Goal: Task Accomplishment & Management: Manage account settings

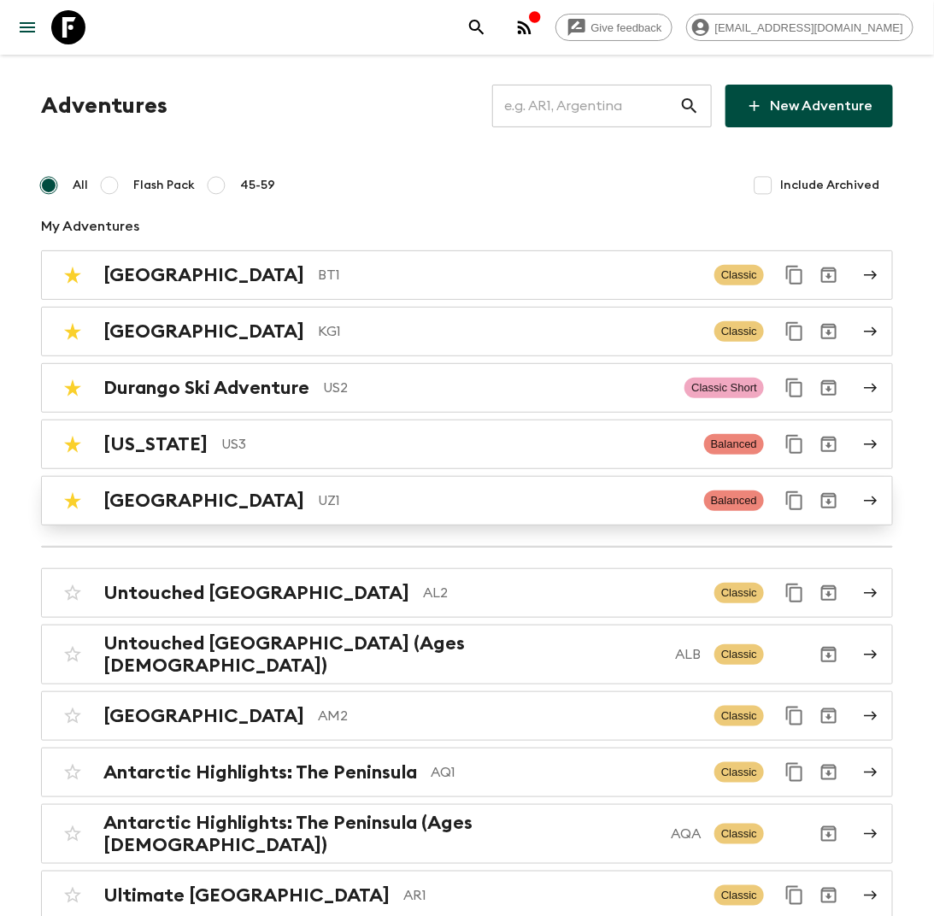
scroll to position [5, 0]
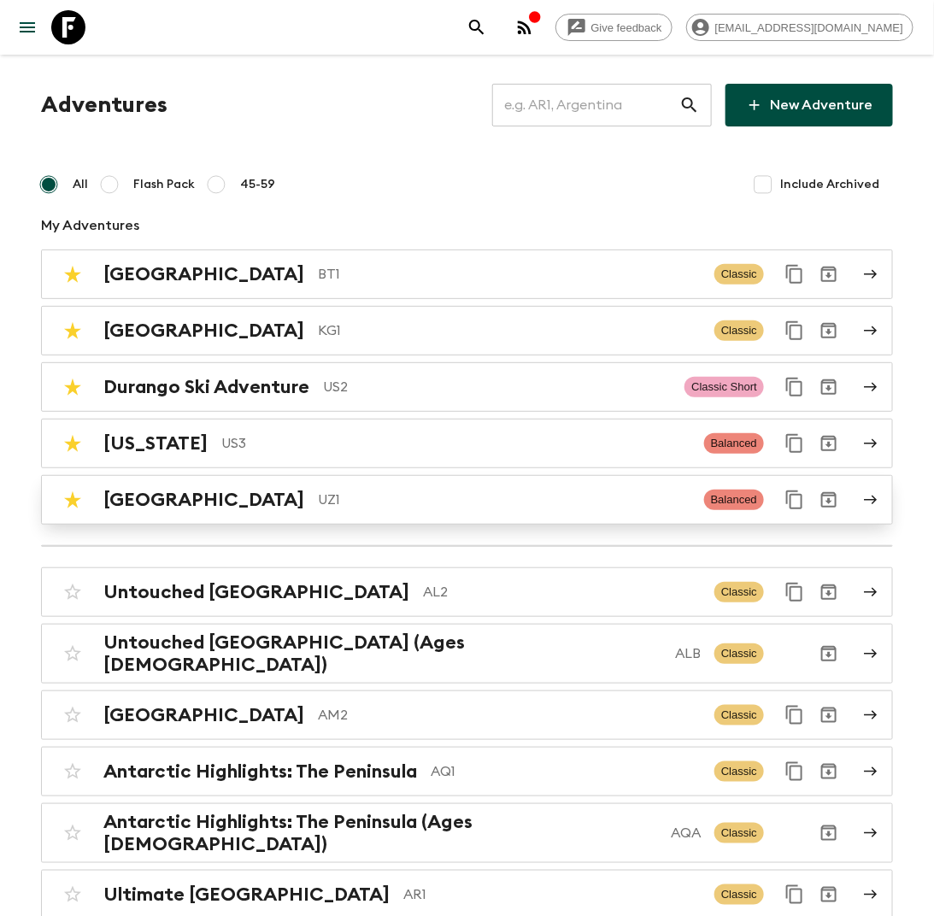
click at [318, 496] on p "UZ1" at bounding box center [504, 499] width 372 height 20
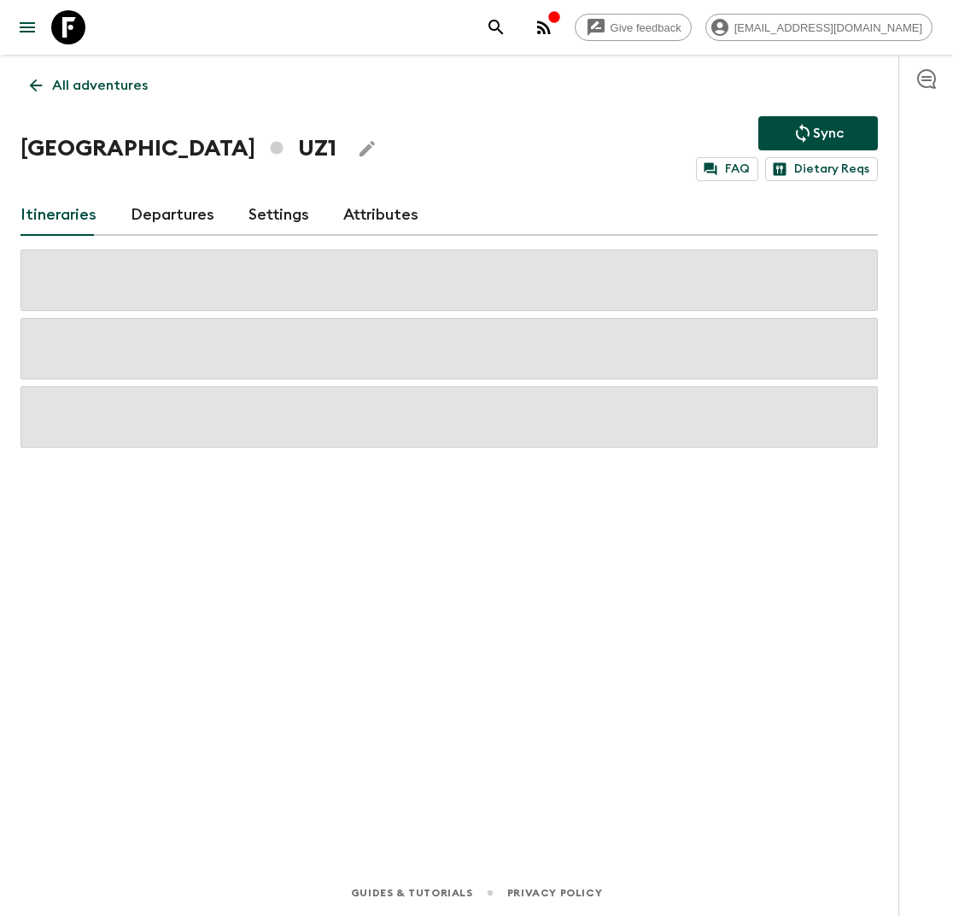
click at [378, 583] on div "All adventures Uzbekistan UZ1 Sync FAQ Dietary Reqs Itineraries Departures Sett…" at bounding box center [449, 438] width 899 height 767
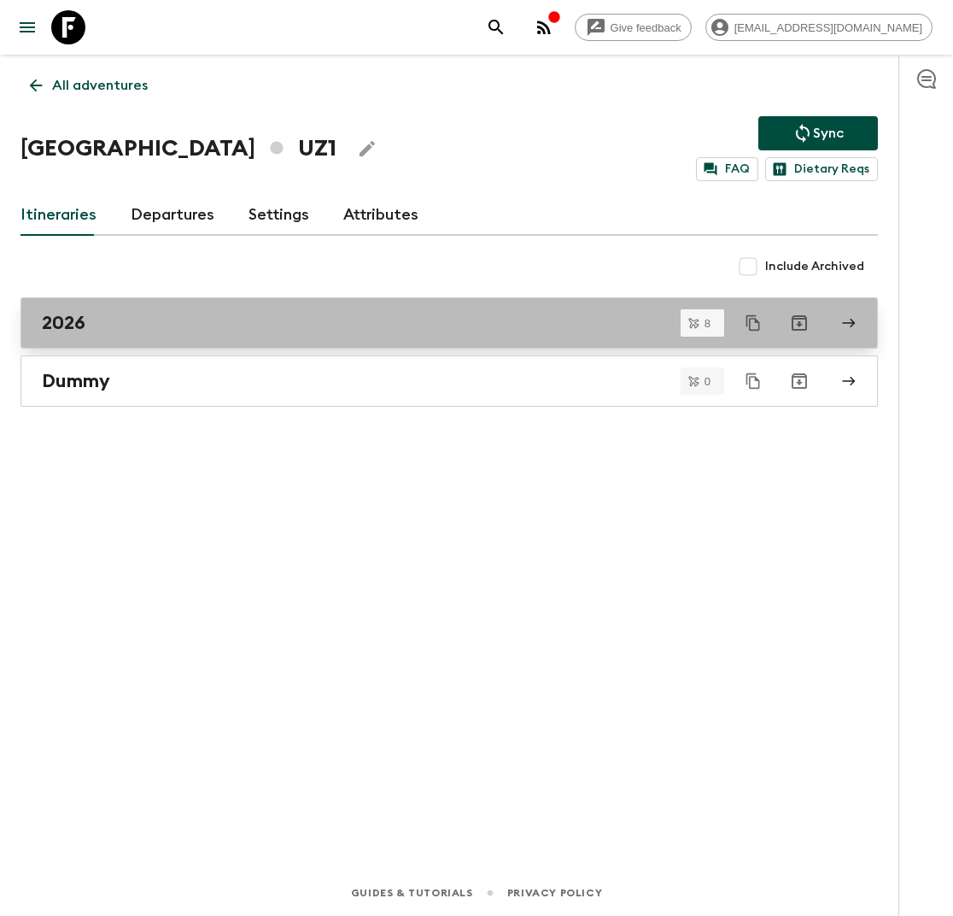
click at [297, 331] on div "2026" at bounding box center [433, 323] width 782 height 22
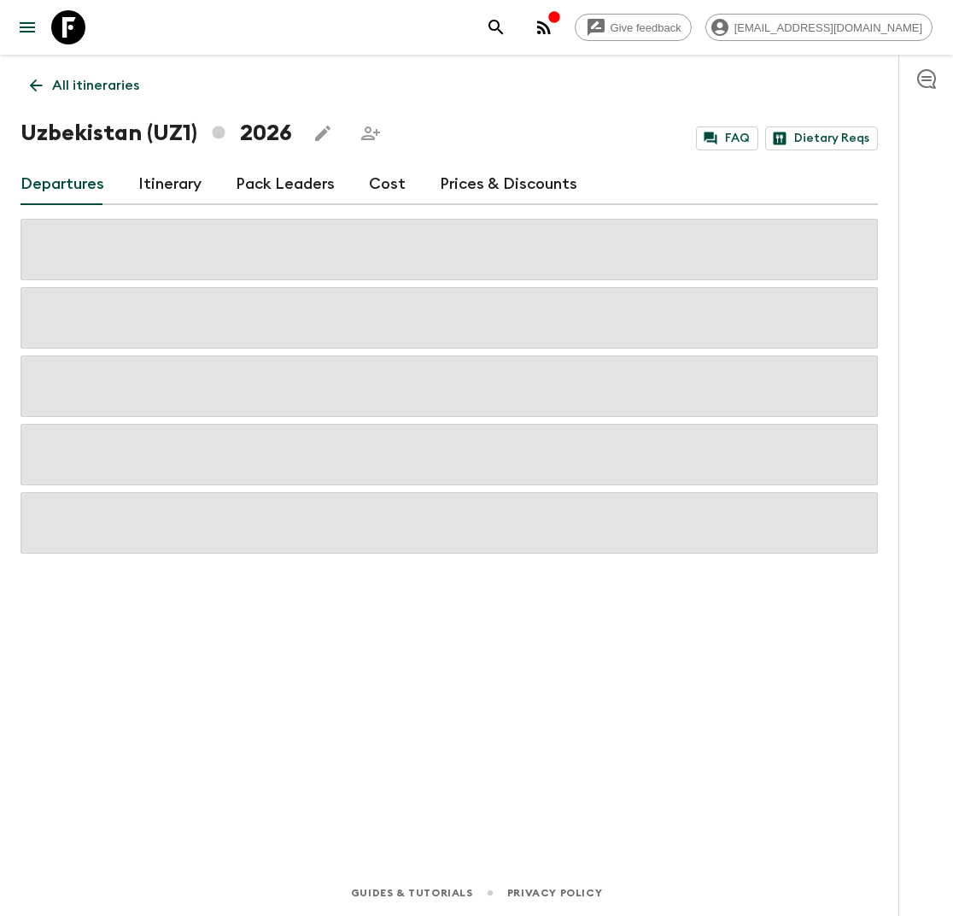
click at [396, 190] on link "Cost" at bounding box center [387, 184] width 37 height 41
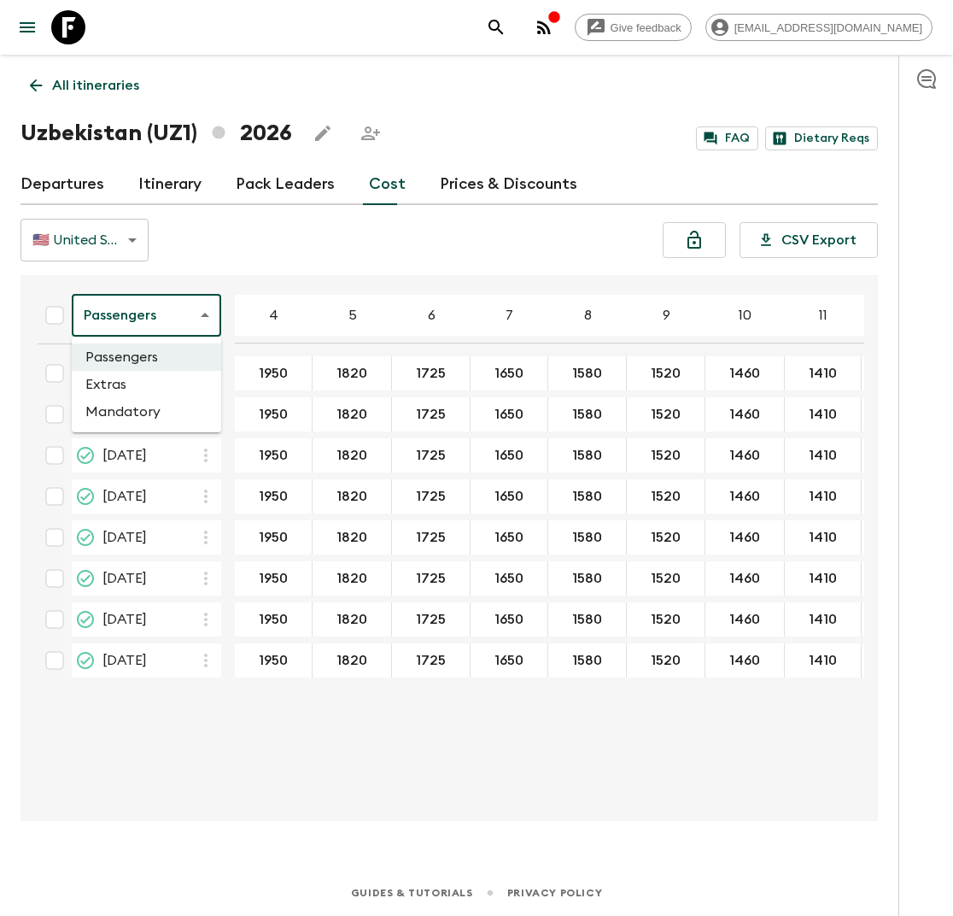
click at [181, 320] on body "Give feedback lauren.b@flashpack.com All itineraries Uzbekistan (UZ1) 2026 FAQ …" at bounding box center [476, 458] width 953 height 916
click at [188, 379] on li "Extras" at bounding box center [146, 384] width 149 height 27
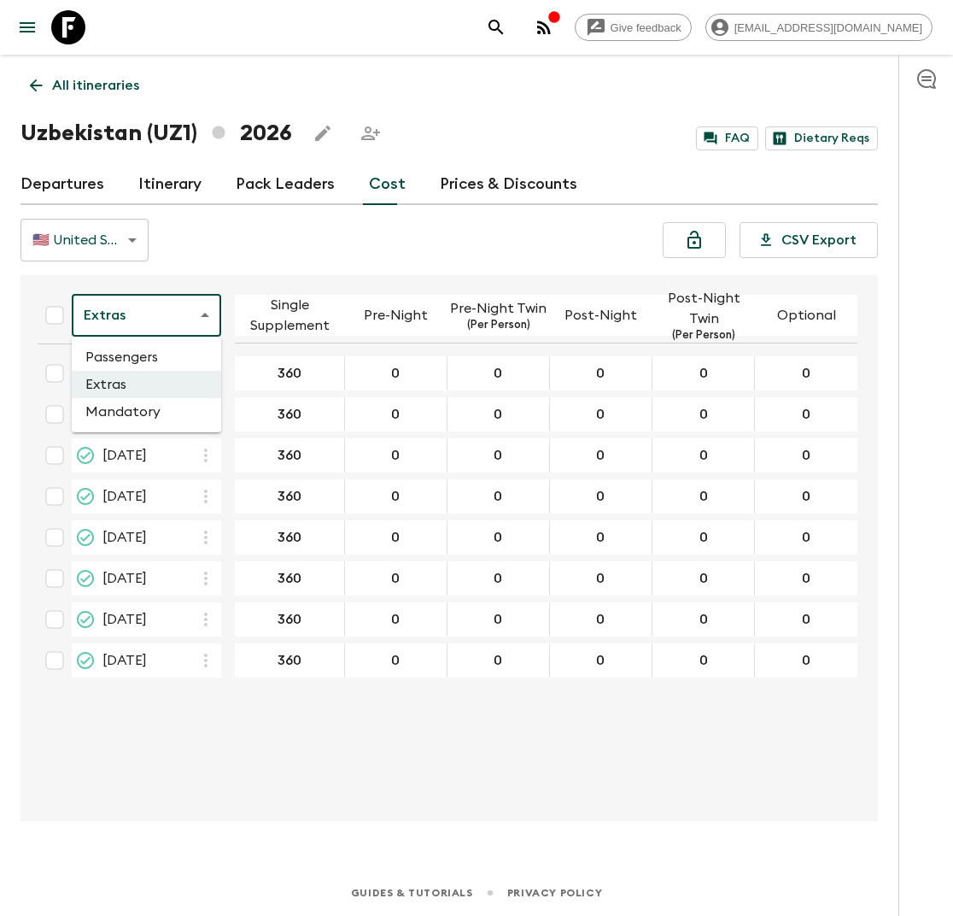
click at [194, 311] on body "Give feedback lauren.b@flashpack.com All itineraries Uzbekistan (UZ1) 2026 FAQ …" at bounding box center [476, 458] width 953 height 916
click at [178, 408] on li "Mandatory" at bounding box center [146, 411] width 149 height 27
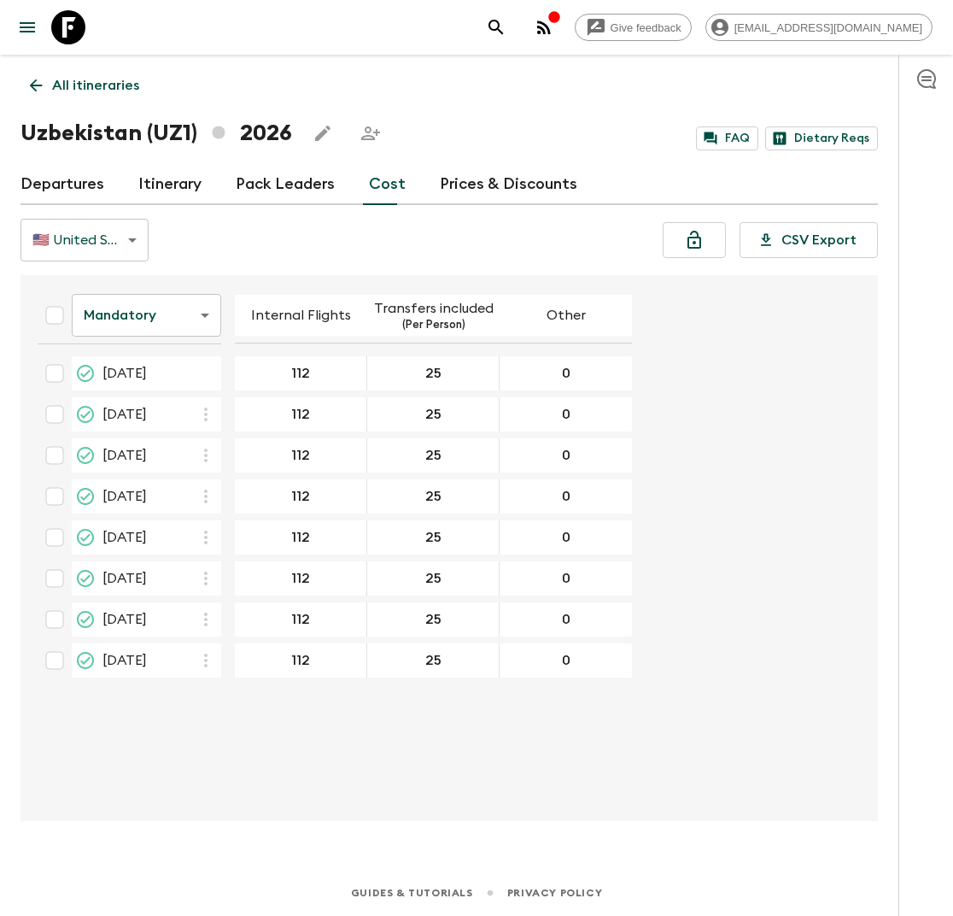
click at [196, 318] on body "Give feedback lauren.b@flashpack.com All itineraries Uzbekistan (UZ1) 2026 FAQ …" at bounding box center [476, 458] width 953 height 916
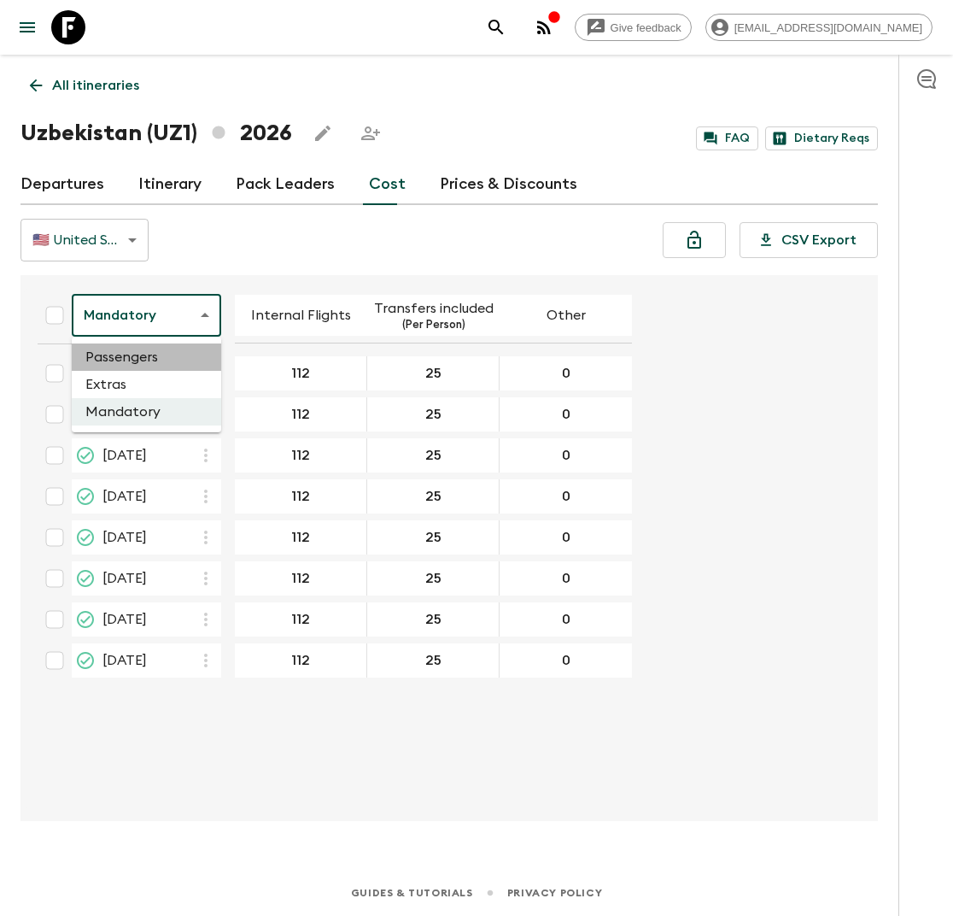
click at [150, 348] on li "Passengers" at bounding box center [146, 356] width 149 height 27
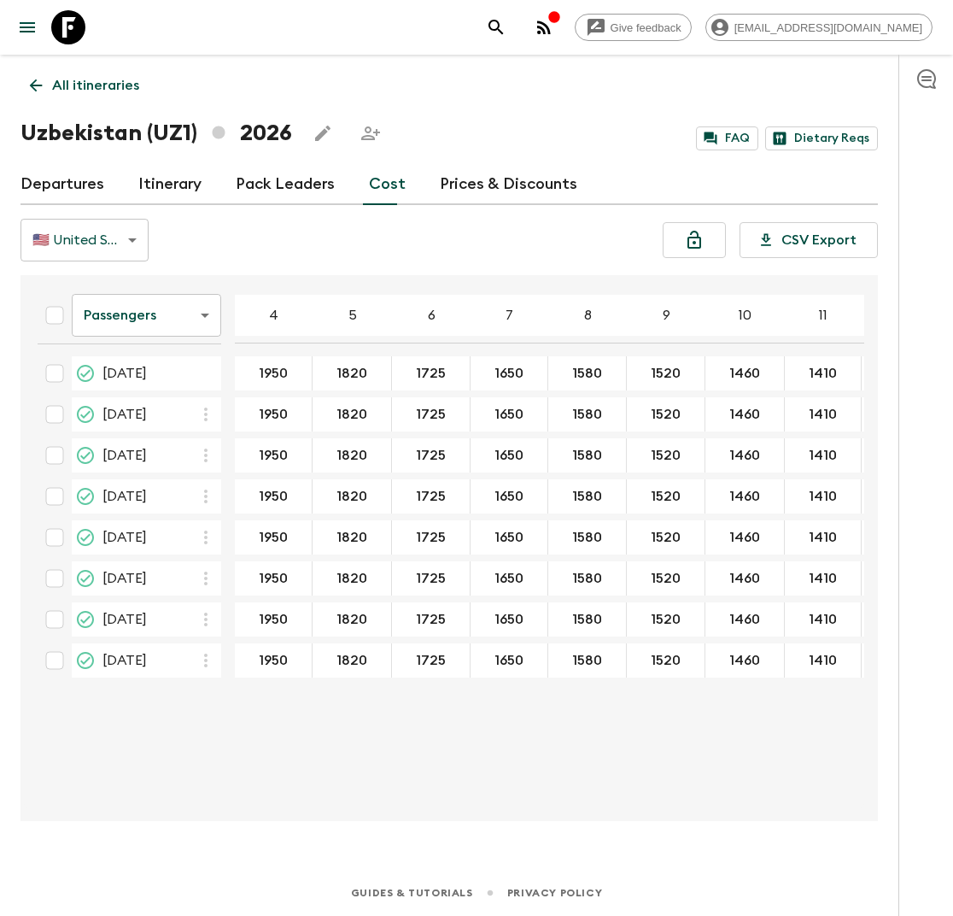
drag, startPoint x: 245, startPoint y: 372, endPoint x: 876, endPoint y: 352, distance: 630.7
click at [462, 423] on div "1725" at bounding box center [431, 414] width 79 height 34
click at [284, 374] on input "1950" at bounding box center [273, 374] width 70 height 20
click at [356, 283] on div "Passengers passengersCost ​ 4 5 6 7 8 9 10 11 12 13 14 15 16 17 18 24 Apr 2026 …" at bounding box center [449, 548] width 858 height 546
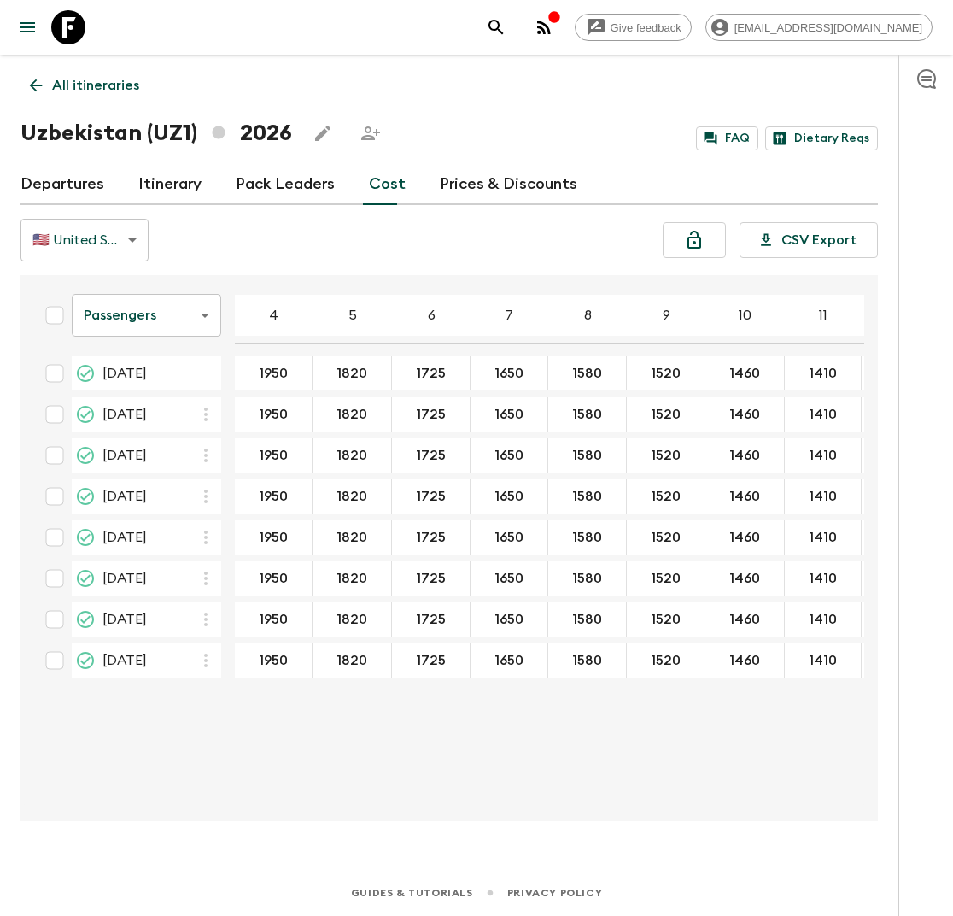
click at [132, 368] on span "[DATE]" at bounding box center [124, 373] width 44 height 20
click at [147, 370] on span "[DATE]" at bounding box center [124, 373] width 44 height 20
click at [190, 375] on div "[DATE]" at bounding box center [161, 373] width 119 height 20
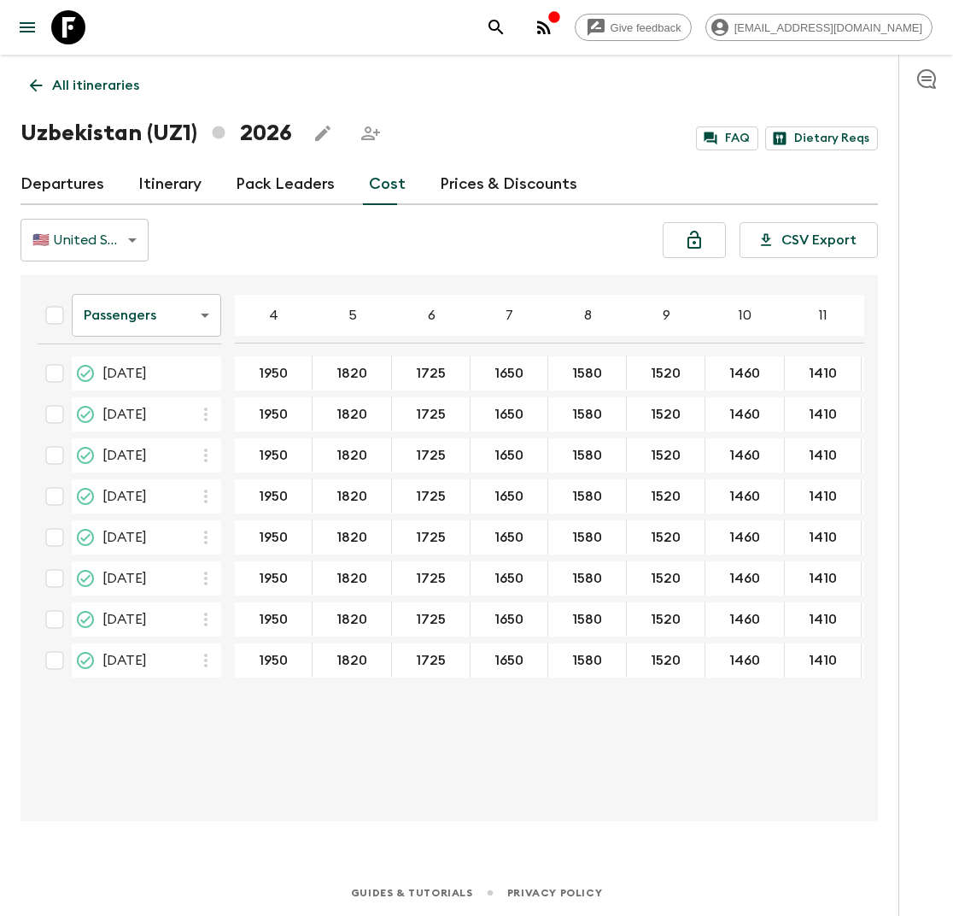
click at [186, 319] on body "Give feedback lauren.b@flashpack.com All itineraries Uzbekistan (UZ1) 2026 FAQ …" at bounding box center [476, 458] width 953 height 916
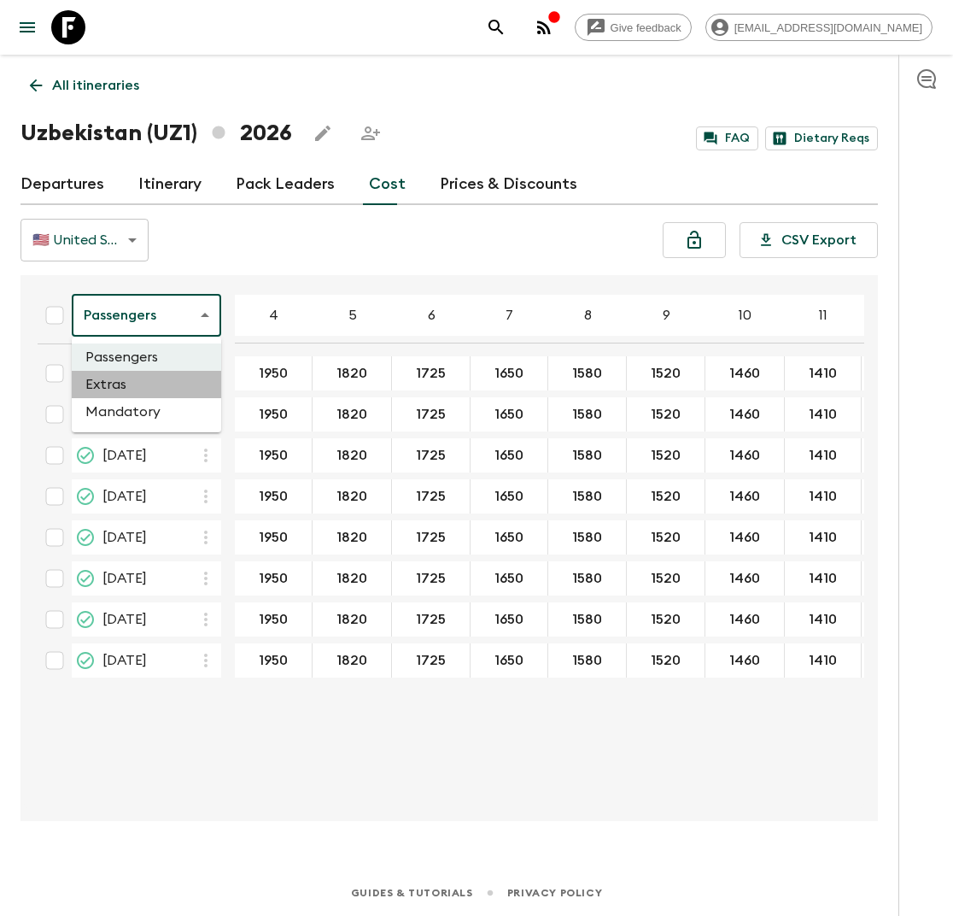
click at [138, 385] on li "Extras" at bounding box center [146, 384] width 149 height 27
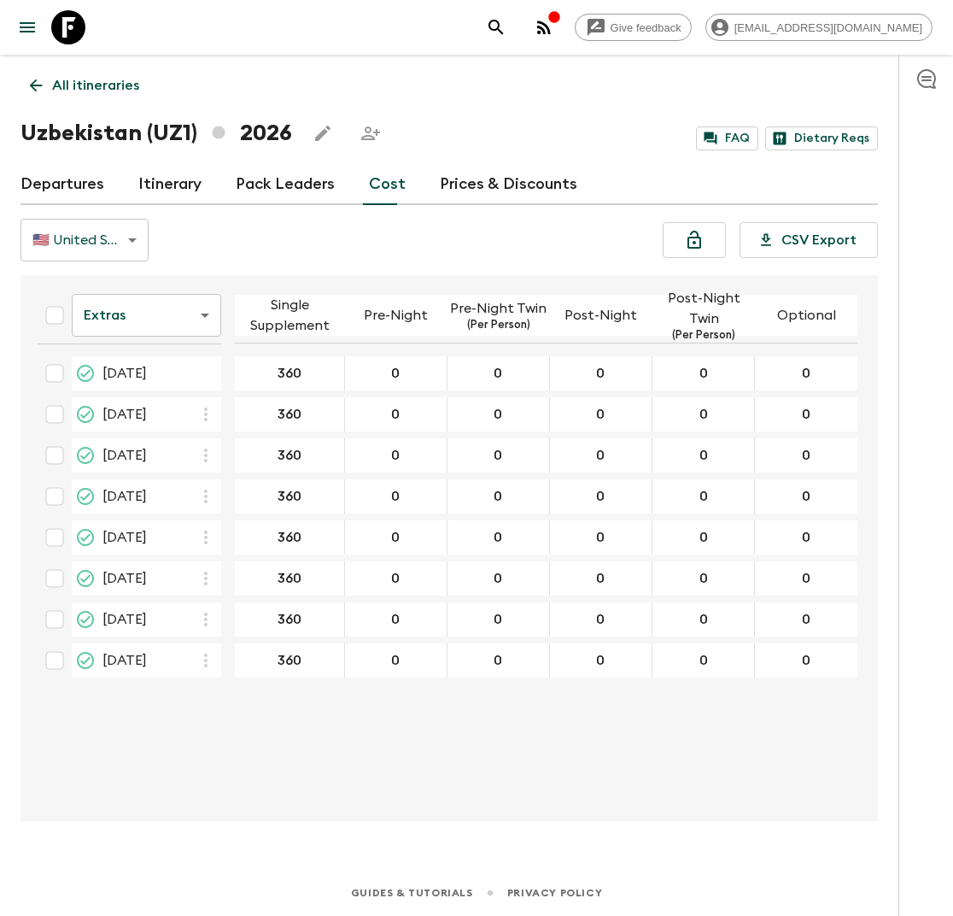
click at [197, 307] on body "Give feedback lauren.b@flashpack.com All itineraries Uzbekistan (UZ1) 2026 FAQ …" at bounding box center [476, 458] width 953 height 916
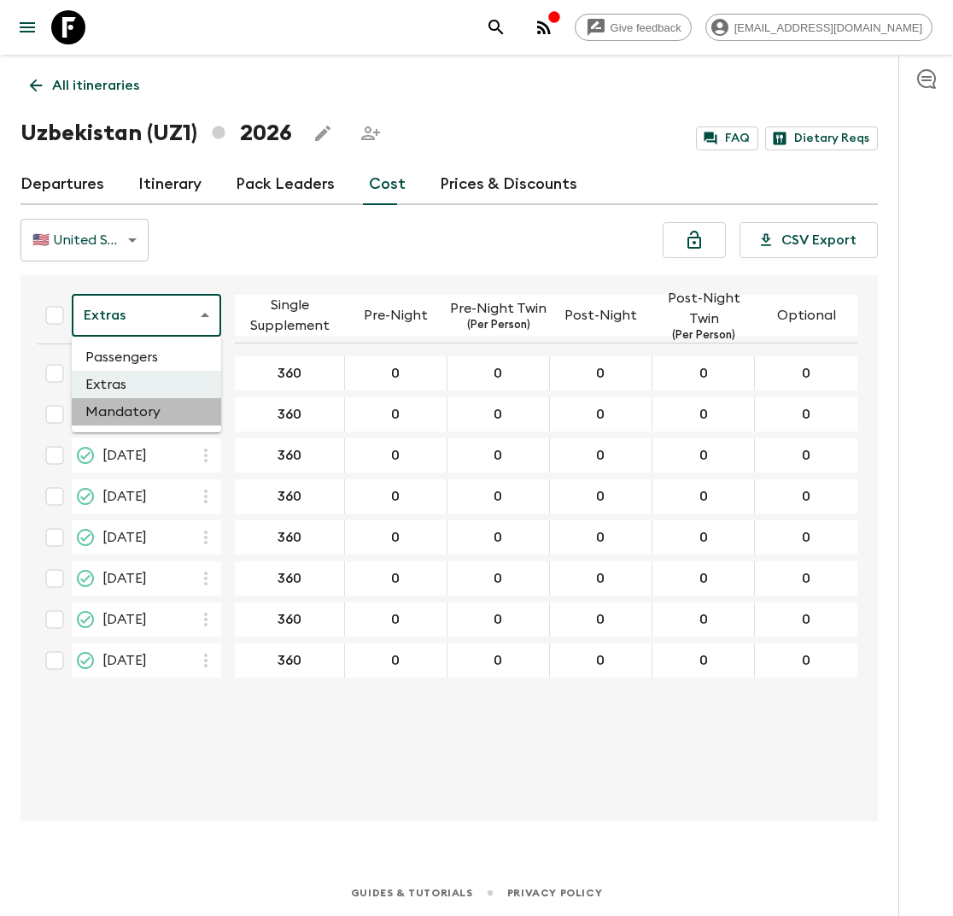
click at [178, 412] on li "Mandatory" at bounding box center [146, 411] width 149 height 27
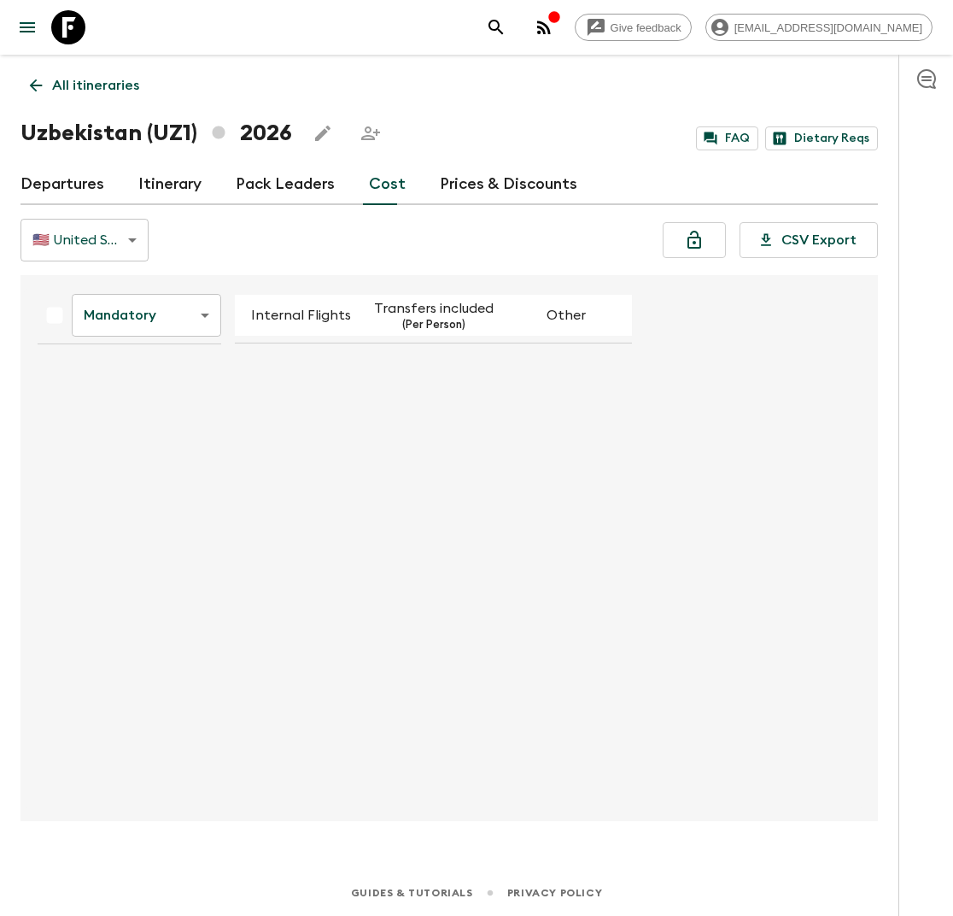
click at [198, 309] on body "Give feedback lauren.b@flashpack.com All itineraries Uzbekistan (UZ1) 2026 FAQ …" at bounding box center [476, 458] width 953 height 916
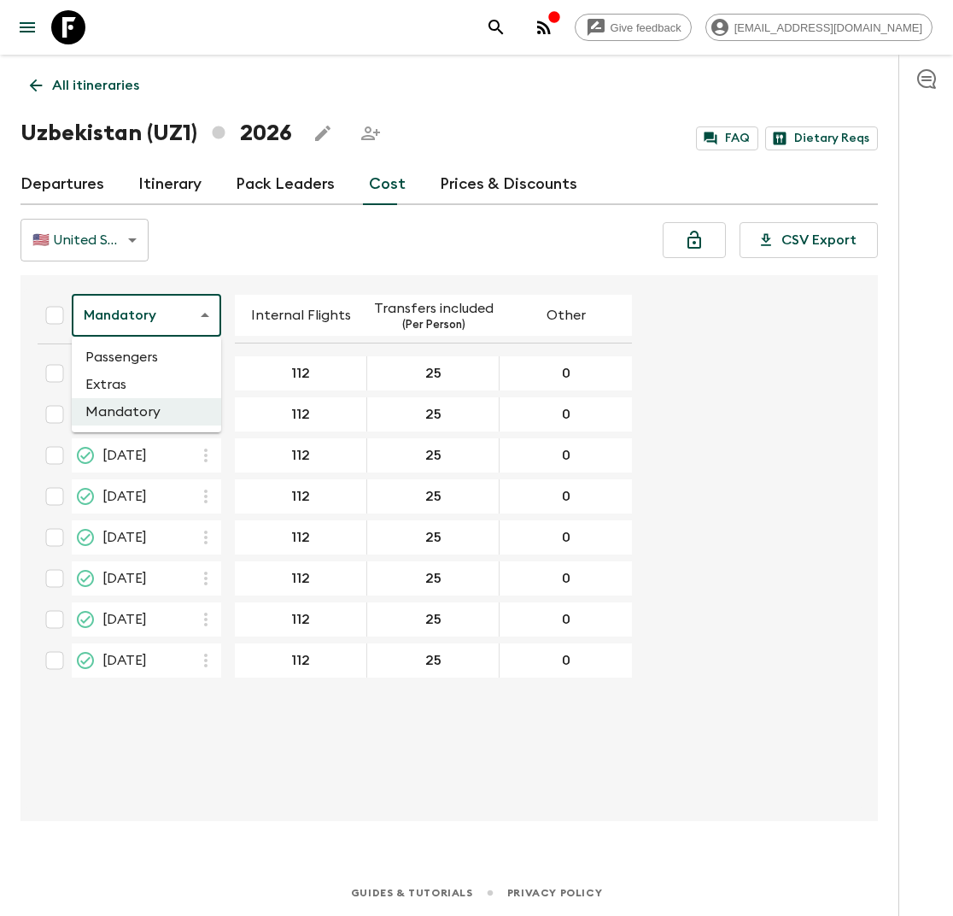
click at [190, 354] on li "Passengers" at bounding box center [146, 356] width 149 height 27
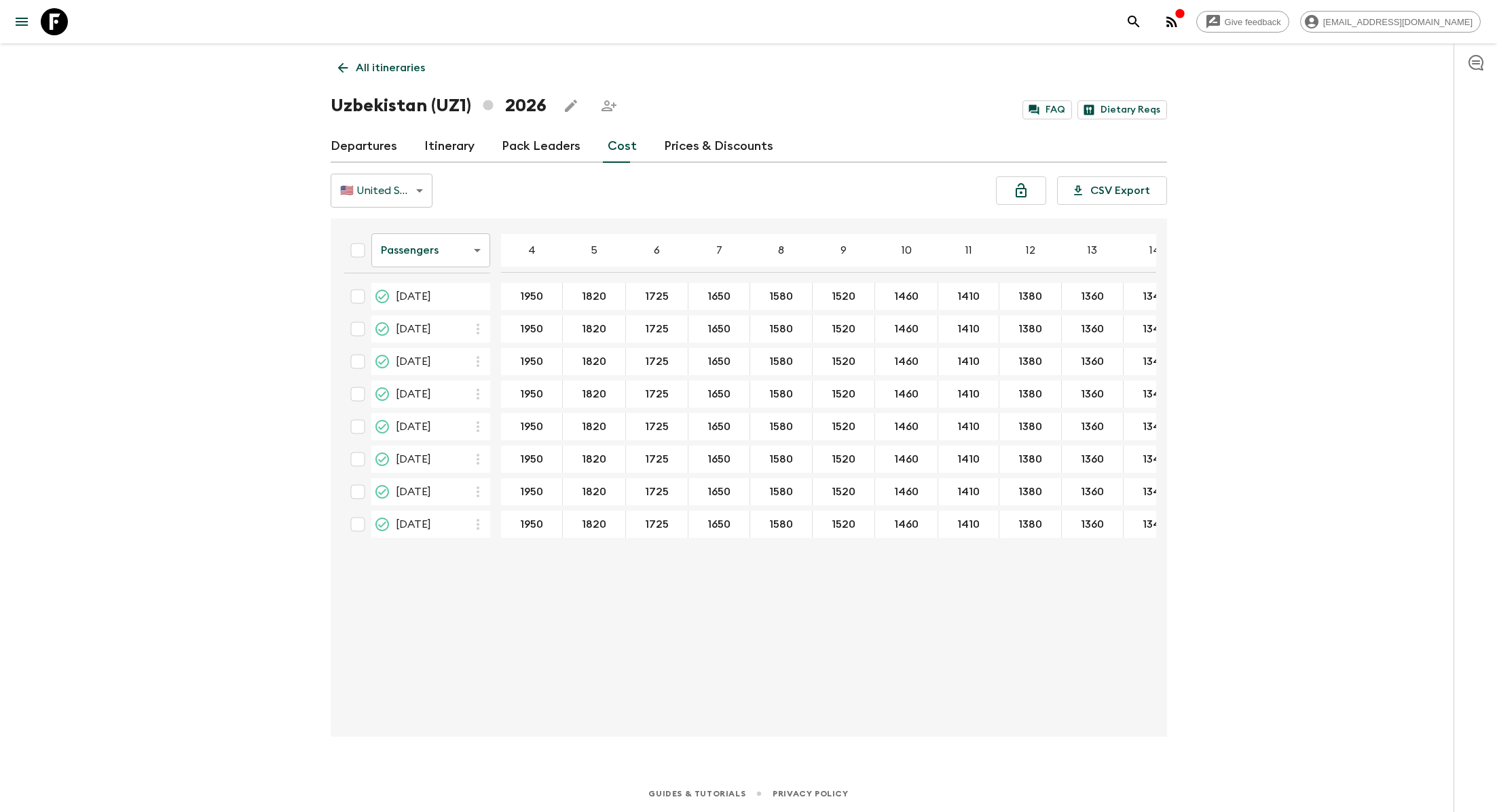
click at [328, 145] on div "All itineraries Uzbekistan (UZ1) 2026 FAQ Dietary Reqs Departures Itinerary Pac…" at bounding box center [748, 391] width 869 height 694
click at [345, 143] on link "Departures" at bounding box center [364, 146] width 67 height 33
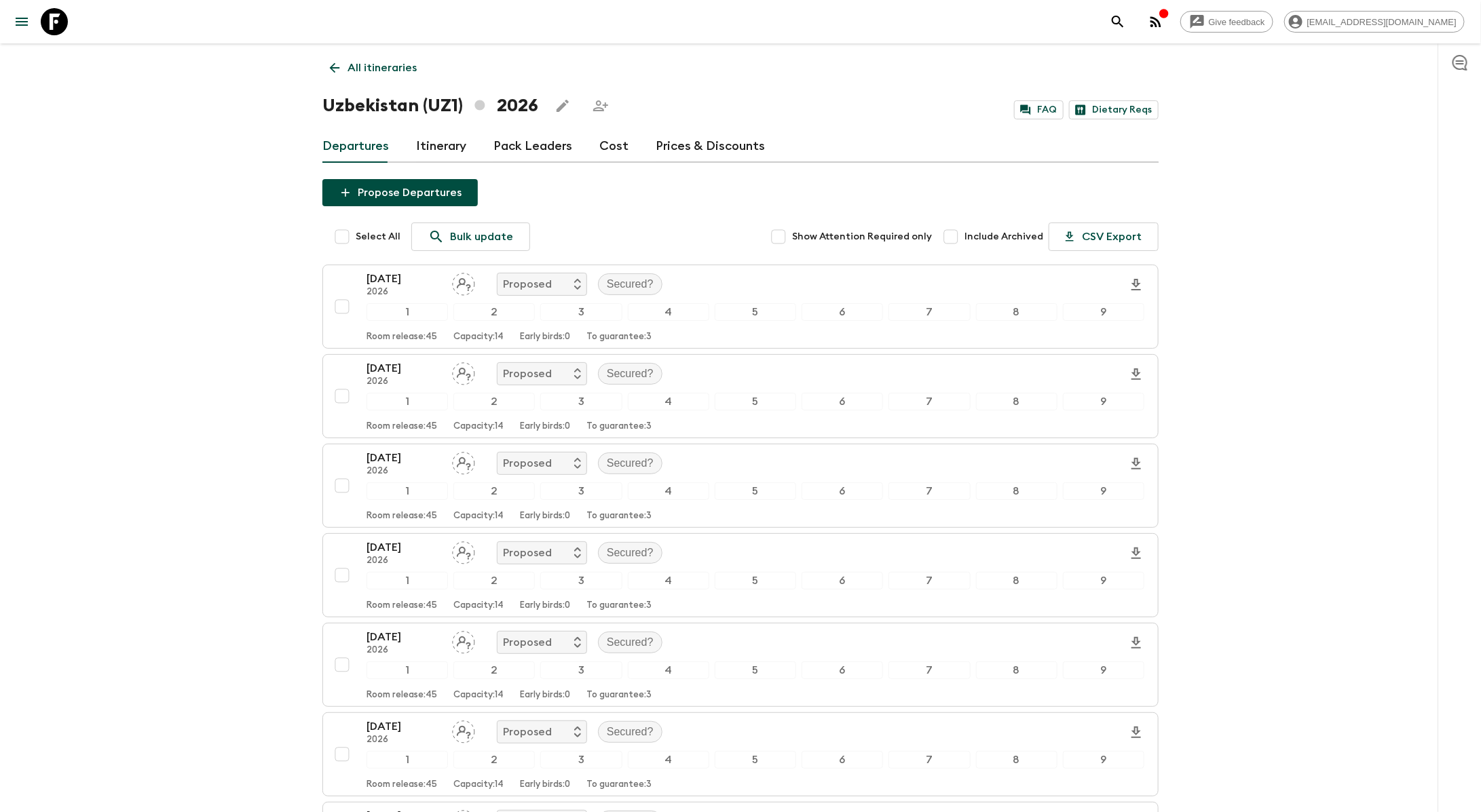
click at [349, 239] on input "Select All" at bounding box center [342, 237] width 27 height 27
checkbox input "true"
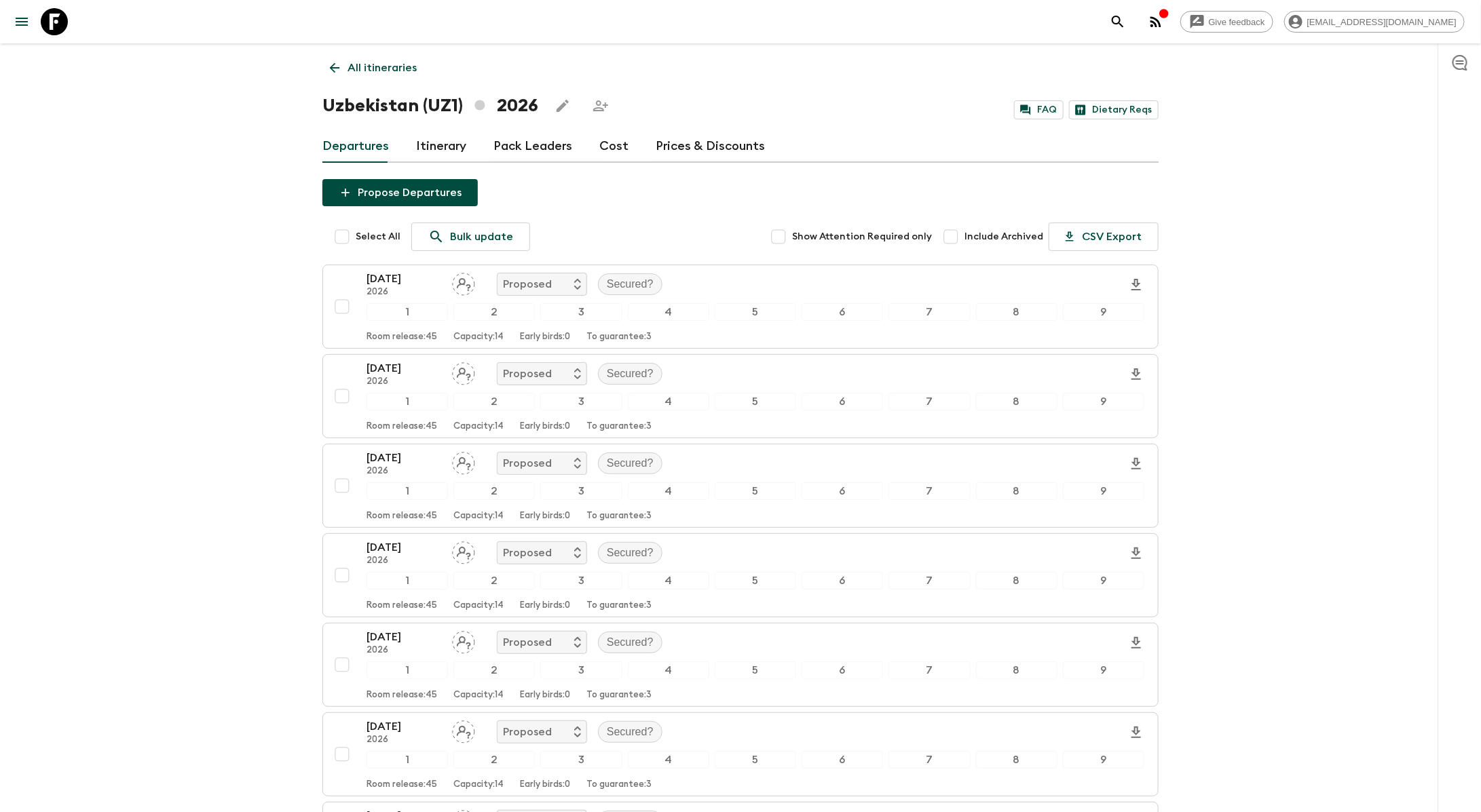
checkbox input "true"
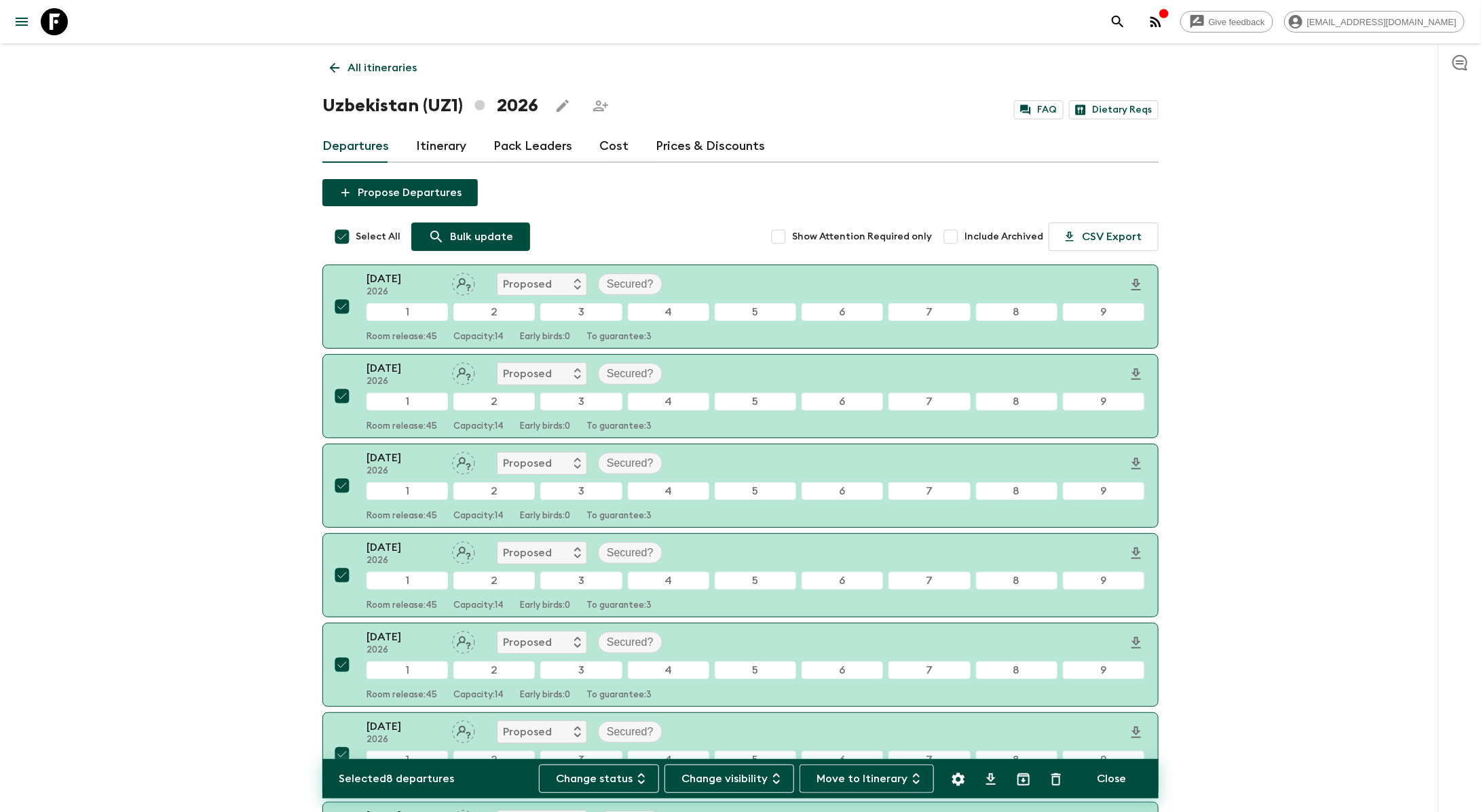
click at [497, 230] on p "Bulk update" at bounding box center [481, 237] width 63 height 16
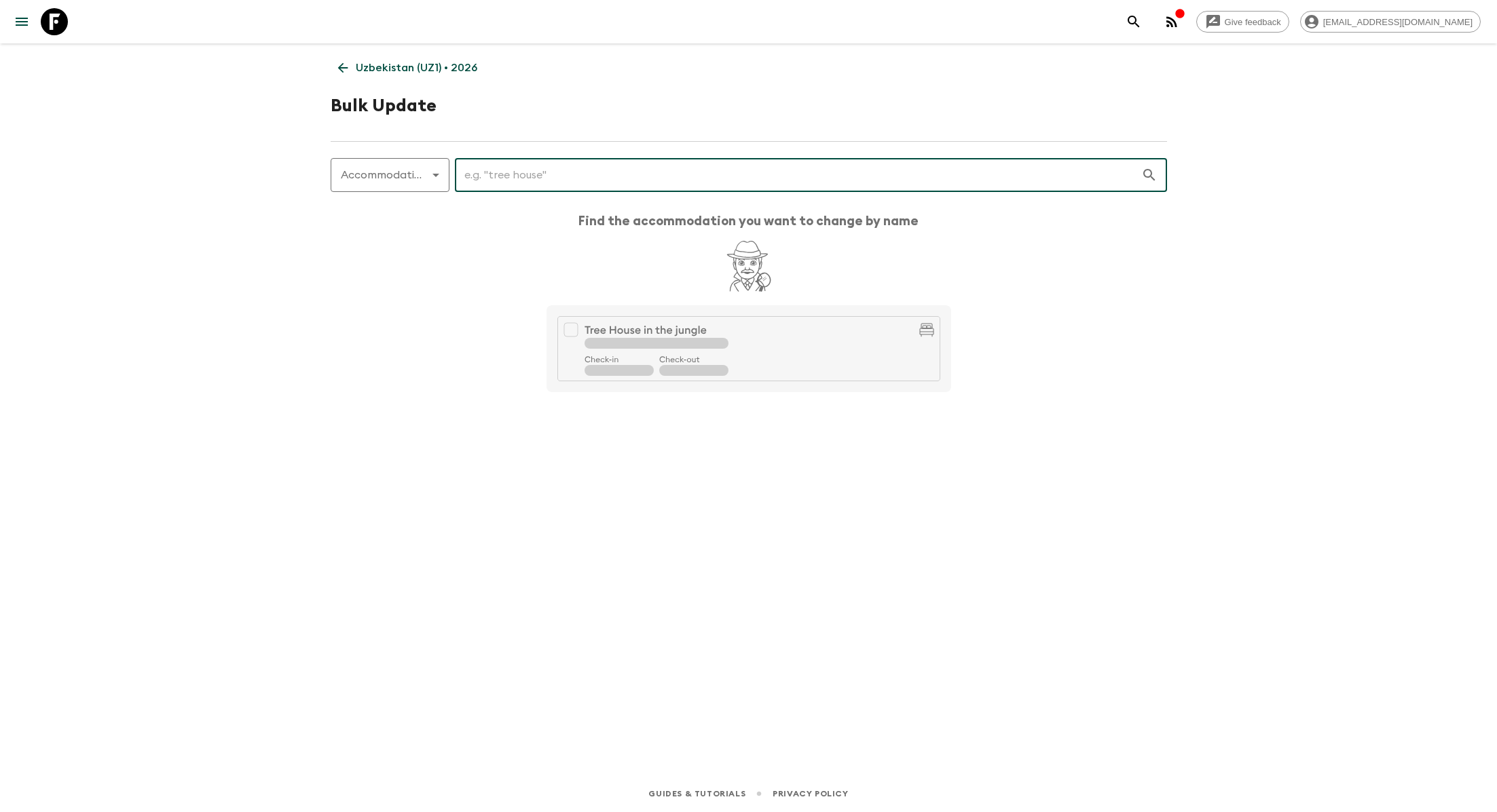
type input "i"
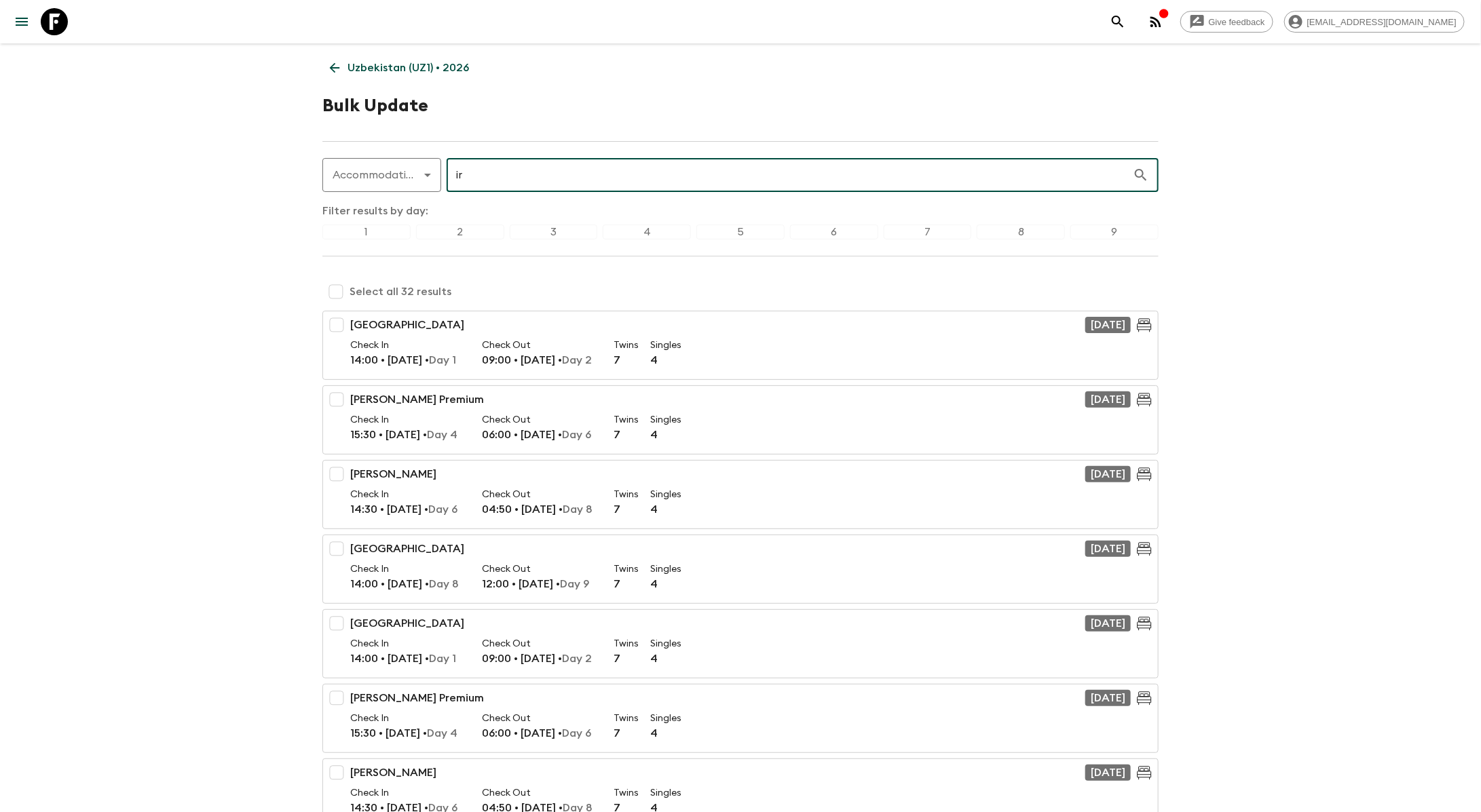
type input "i"
type input "mirzo"
click at [333, 291] on input "checkbox" at bounding box center [336, 292] width 27 height 27
checkbox input "true"
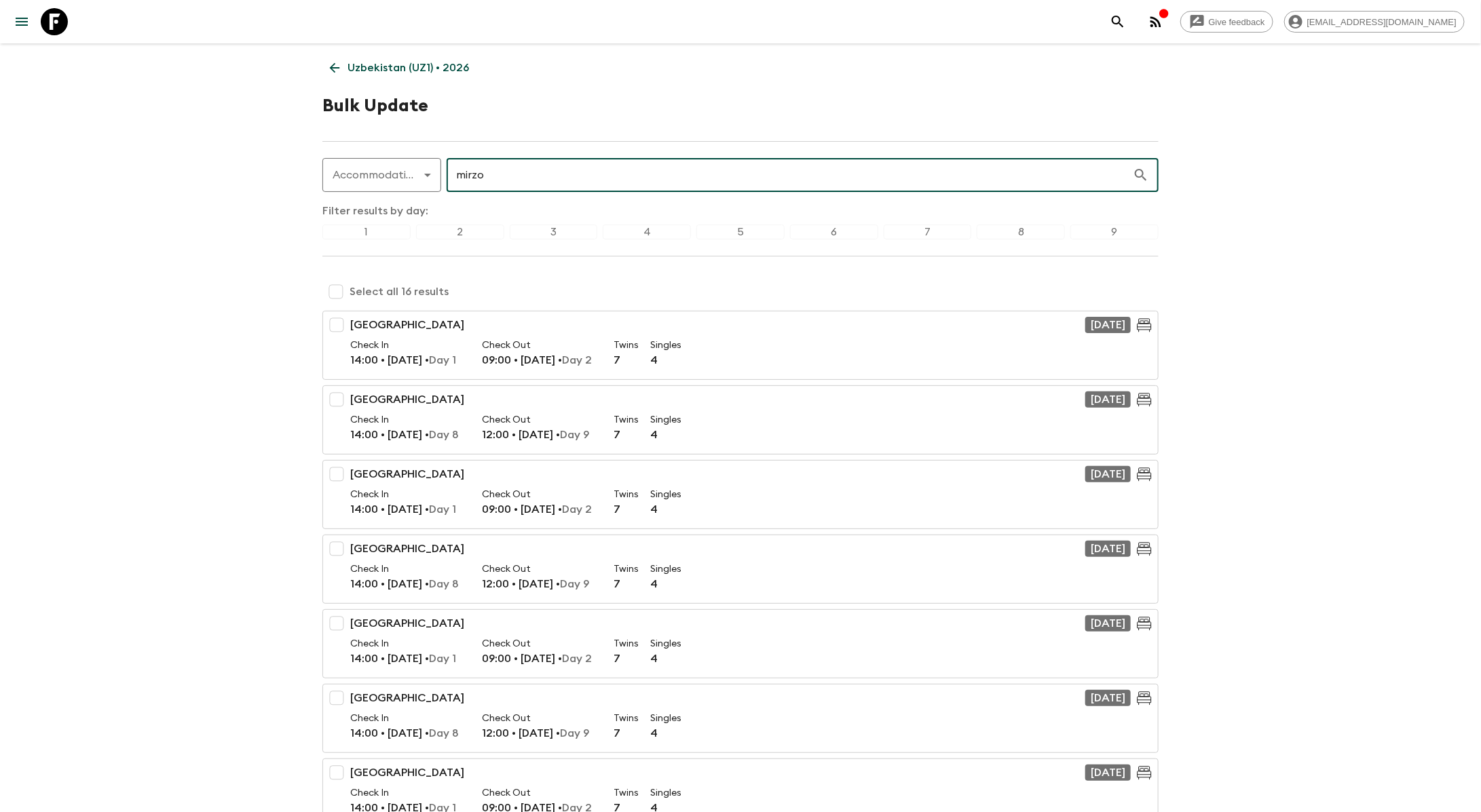
checkbox input "true"
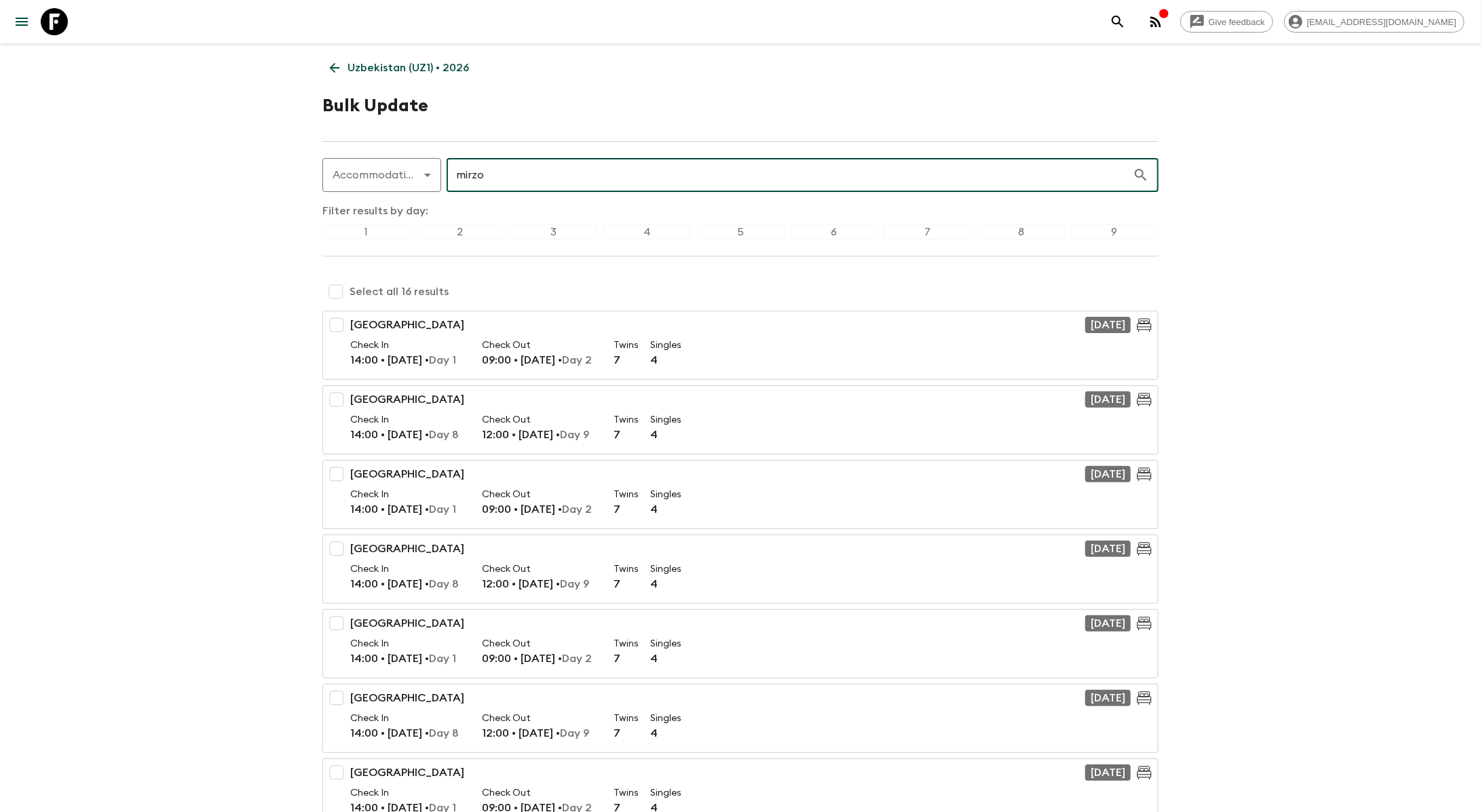
checkbox input "true"
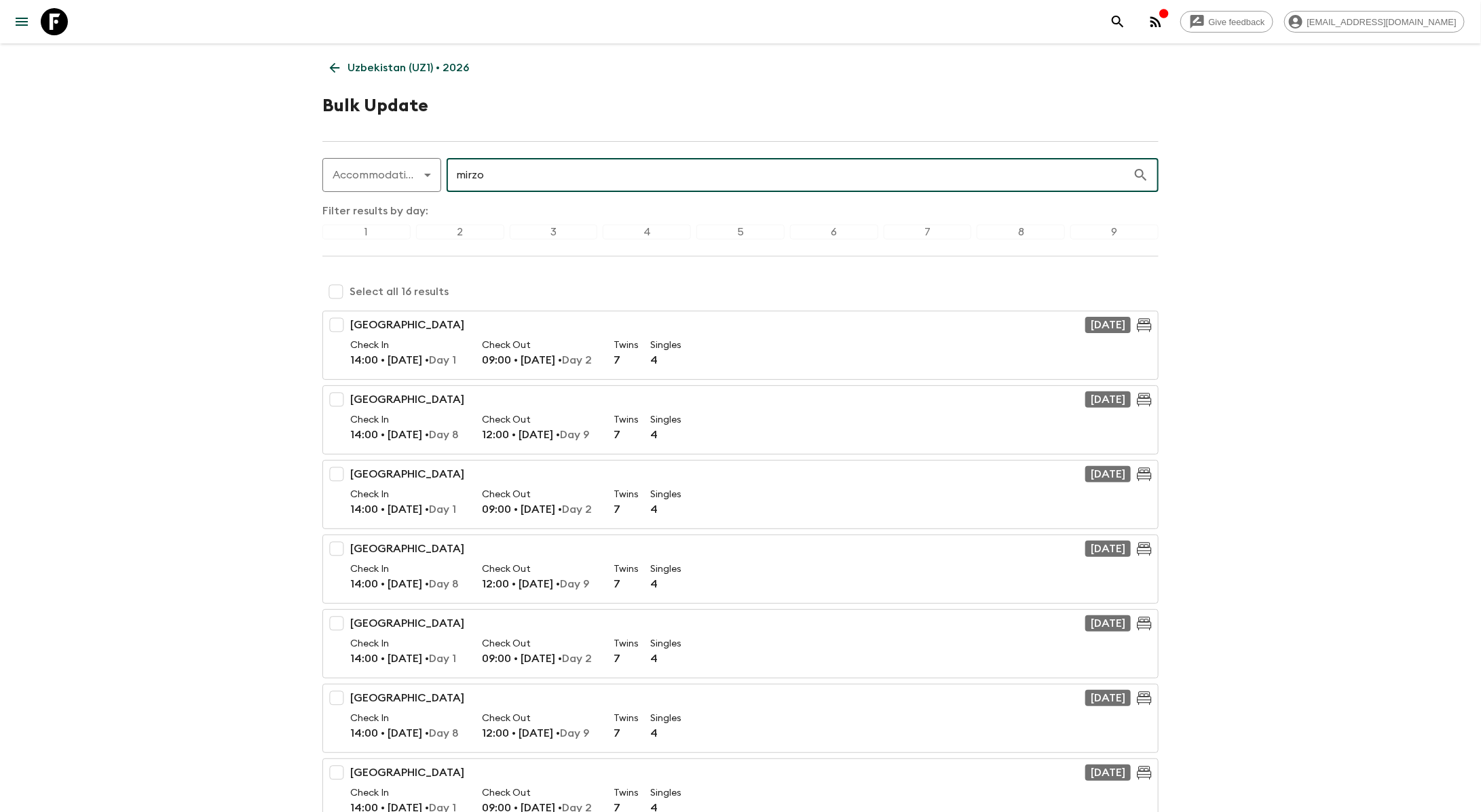
checkbox input "true"
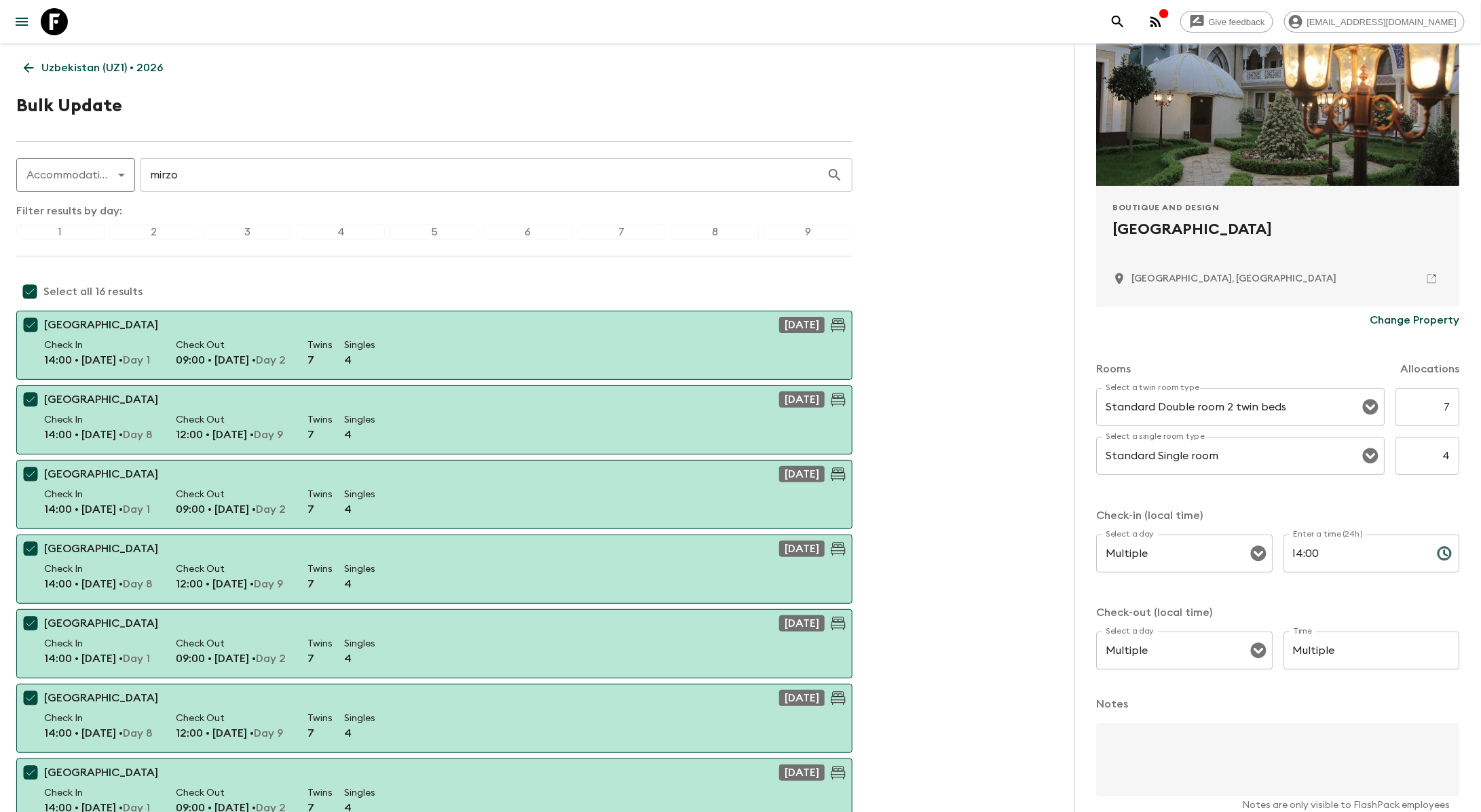
click at [1394, 319] on p "Change Property" at bounding box center [1414, 320] width 90 height 16
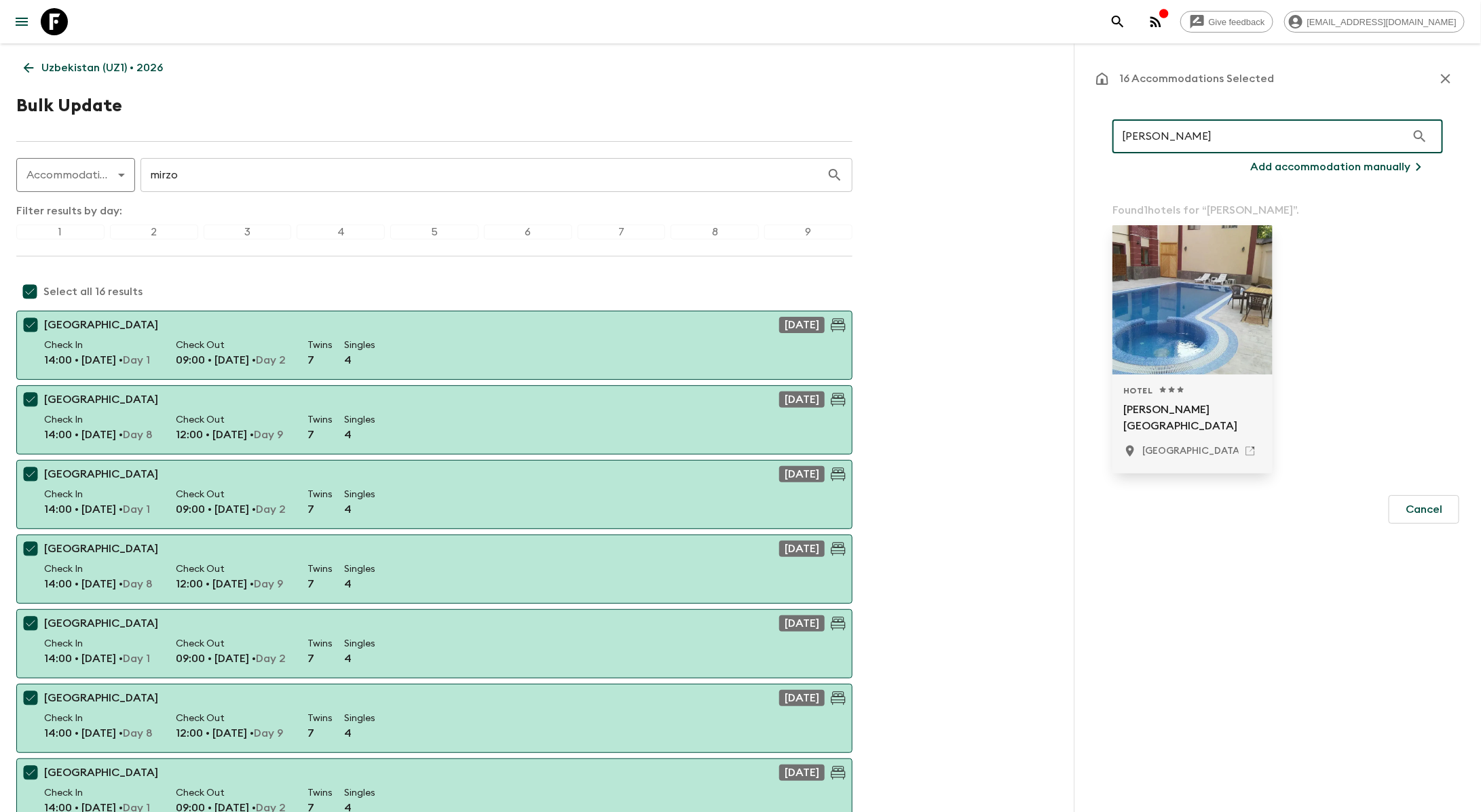
type input "Sofiya"
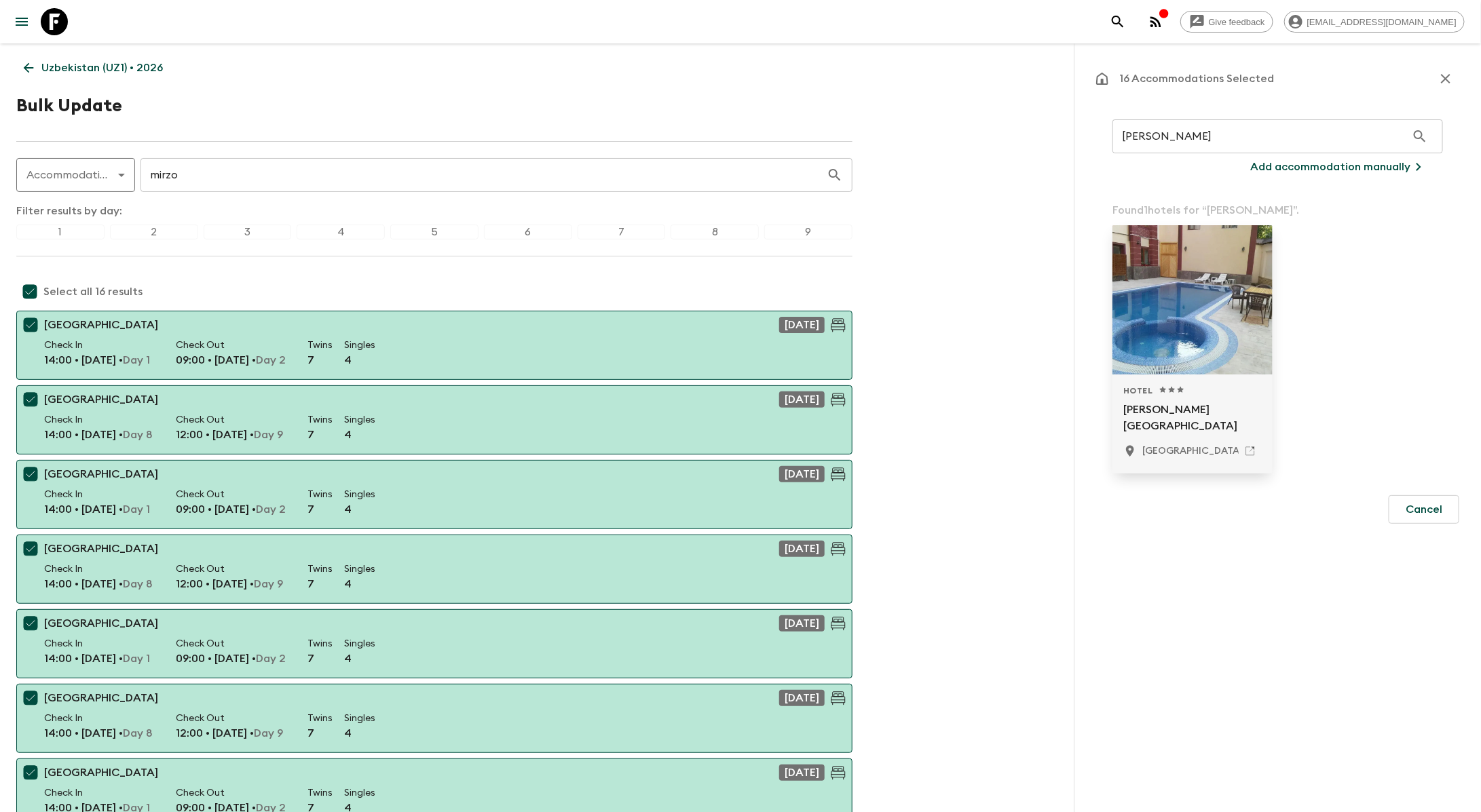
click at [1180, 416] on p "[PERSON_NAME] [GEOGRAPHIC_DATA]" at bounding box center [1193, 418] width 138 height 33
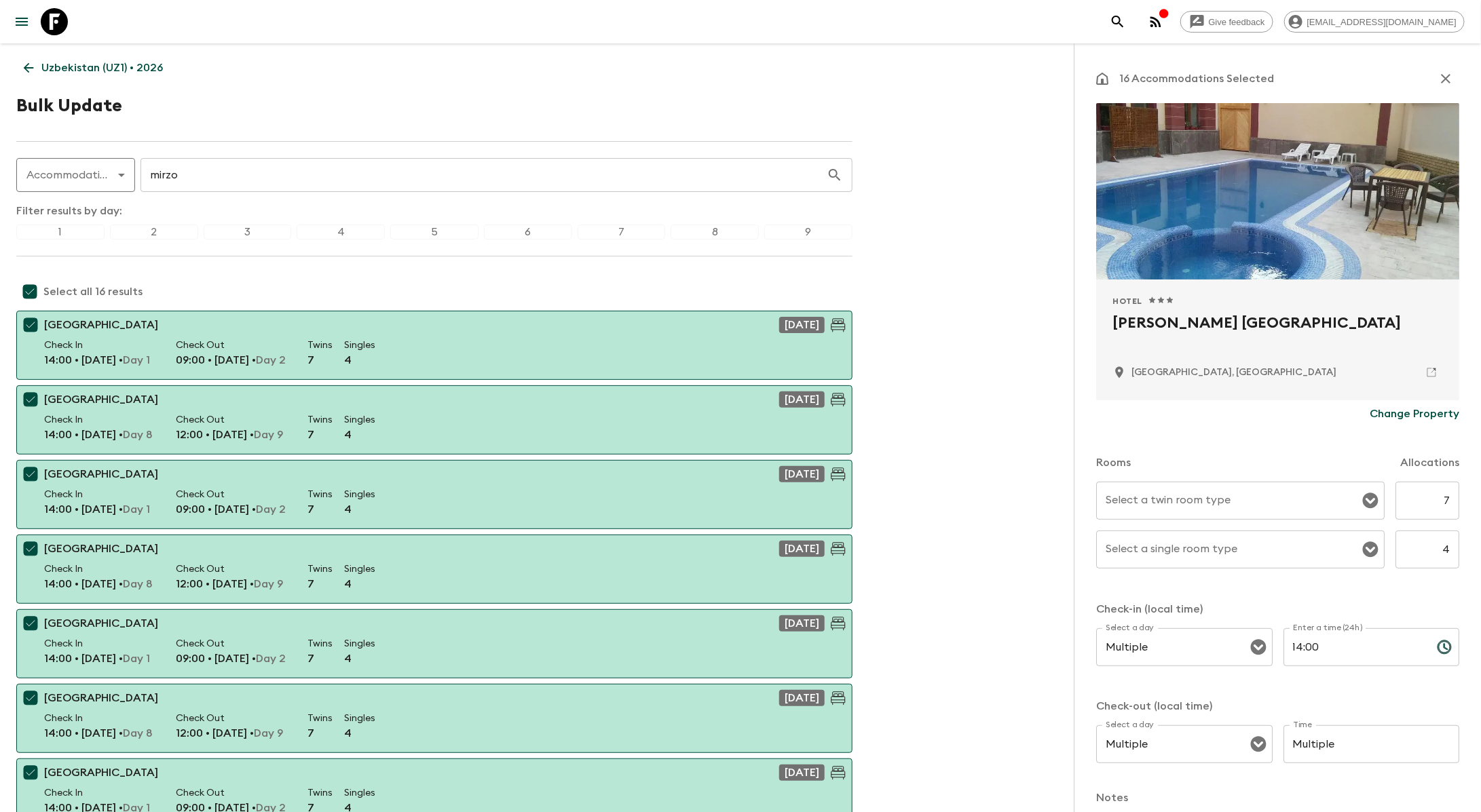
click at [1246, 498] on input "Select a twin room type" at bounding box center [1230, 501] width 256 height 25
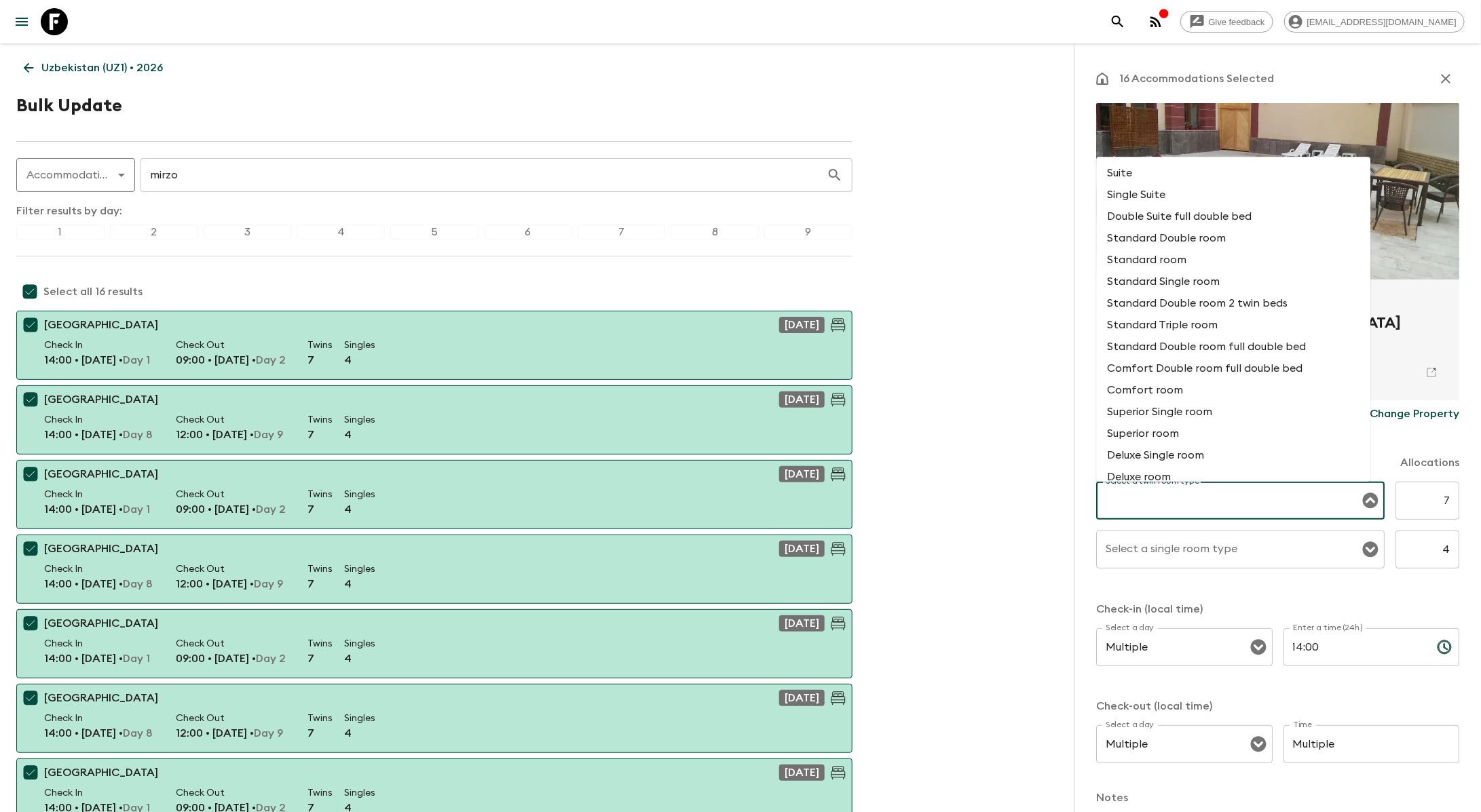
click at [1189, 300] on li "Standard Double room 2 twin beds" at bounding box center [1233, 303] width 274 height 21
type input "Standard Double room 2 twin beds"
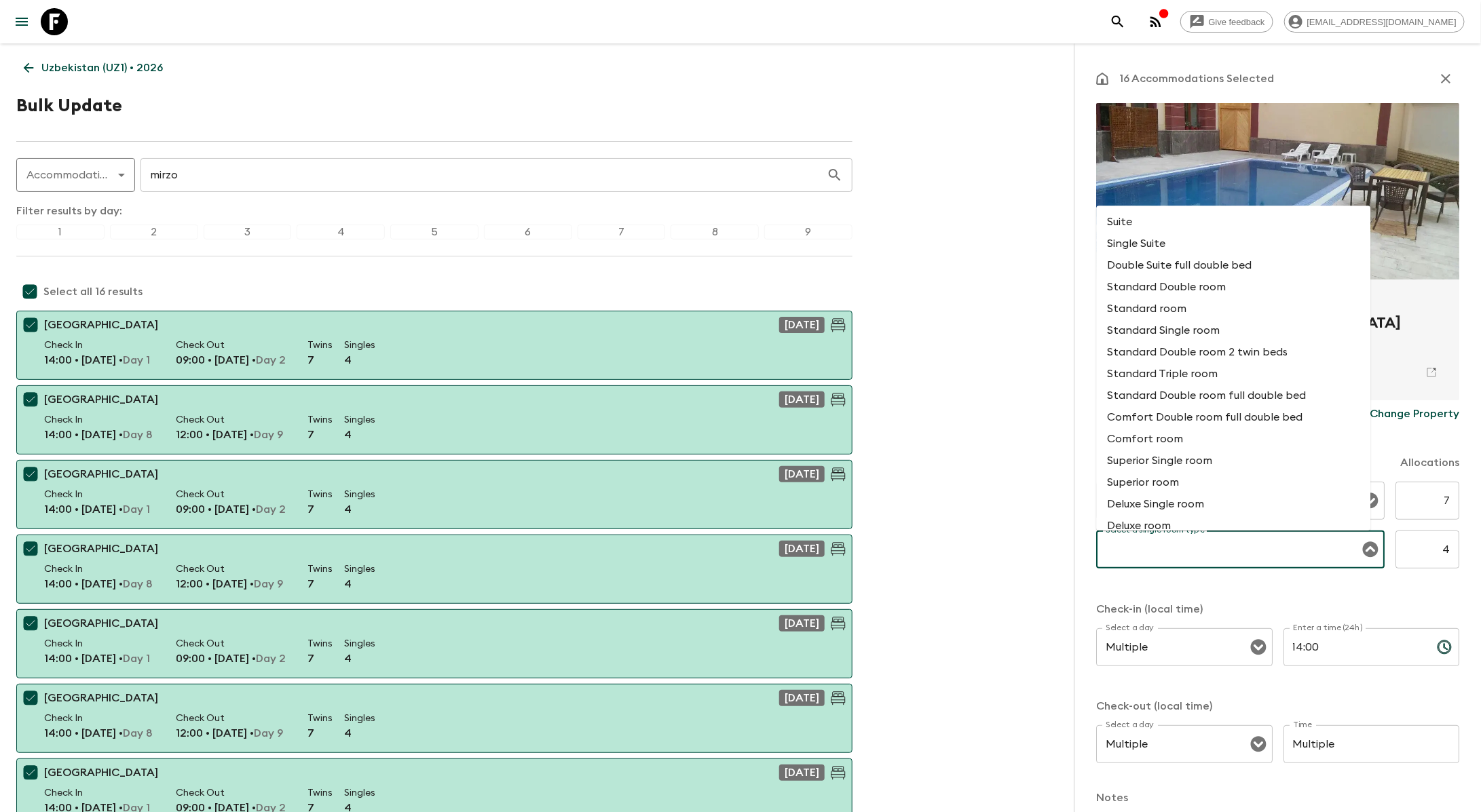
click at [1222, 537] on input "Select a single room type" at bounding box center [1230, 550] width 256 height 25
click at [1176, 307] on li "Standard room" at bounding box center [1233, 308] width 274 height 21
type input "Standard room"
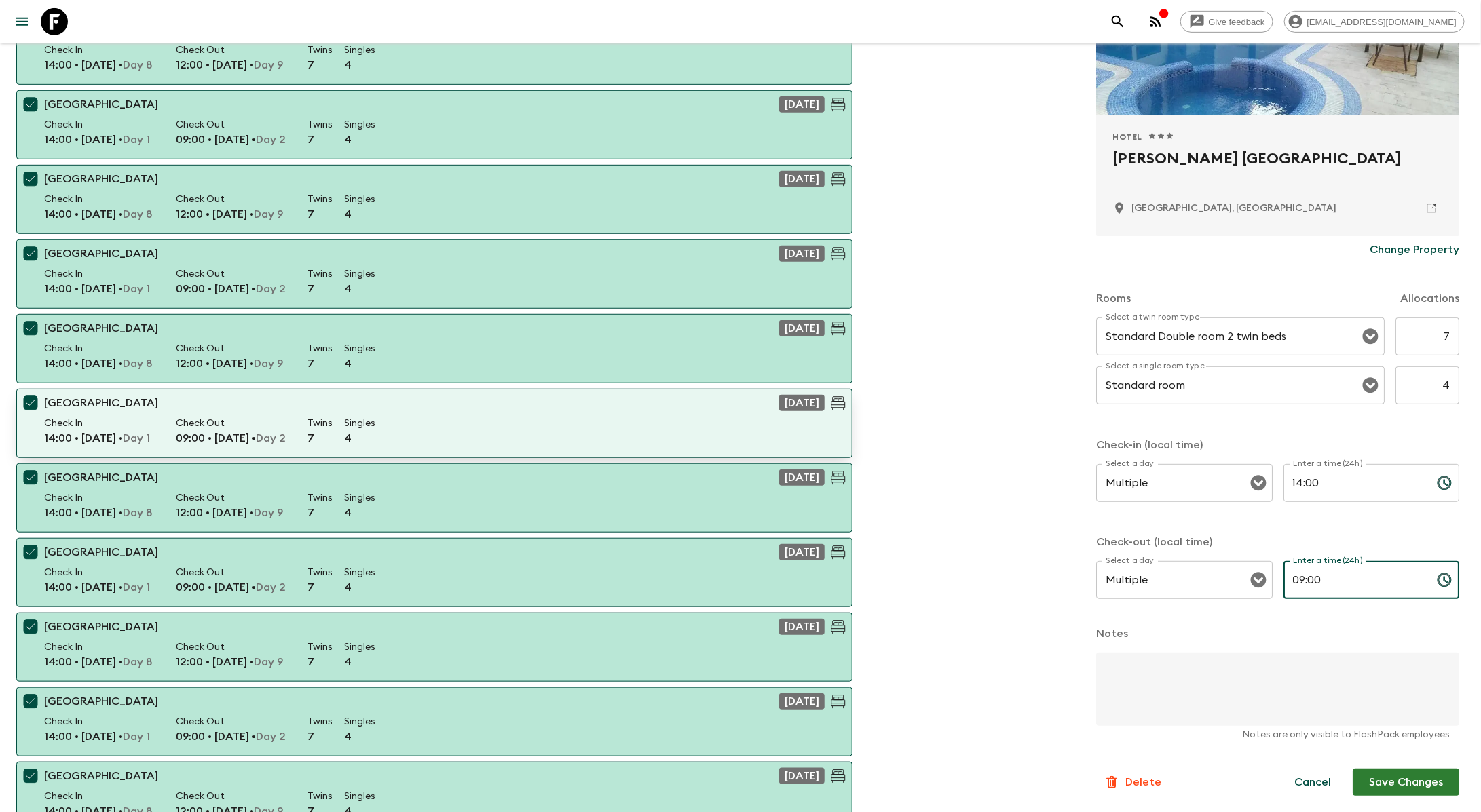
scroll to position [391, 0]
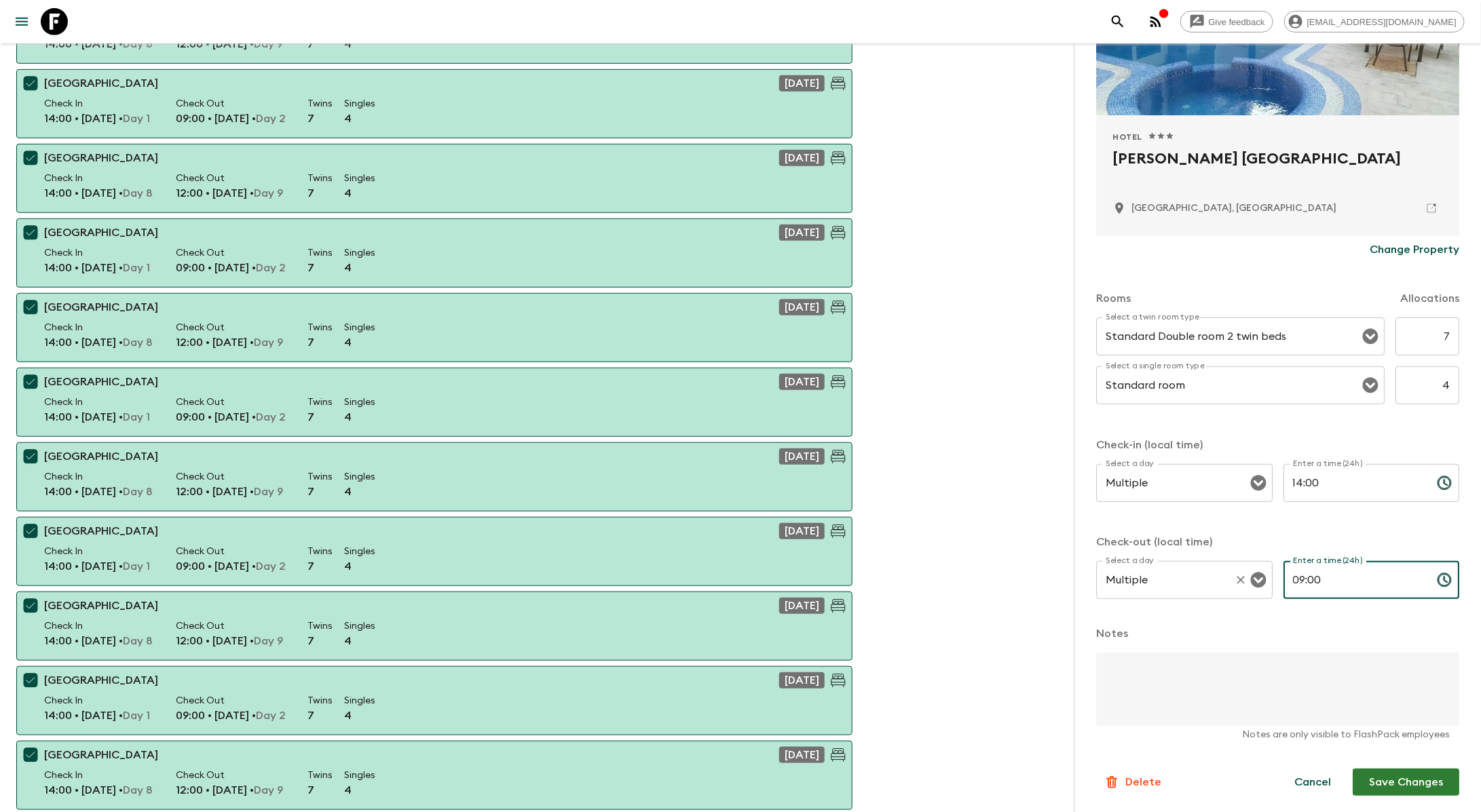
drag, startPoint x: 1328, startPoint y: 580, endPoint x: 1242, endPoint y: 586, distance: 86.2
click at [1242, 586] on div "Select a day Multiple Select a day ​ Enter a time (24h) 09:00 Enter a time (24h…" at bounding box center [1277, 587] width 363 height 53
click at [1292, 582] on input "09:00" at bounding box center [1354, 580] width 142 height 38
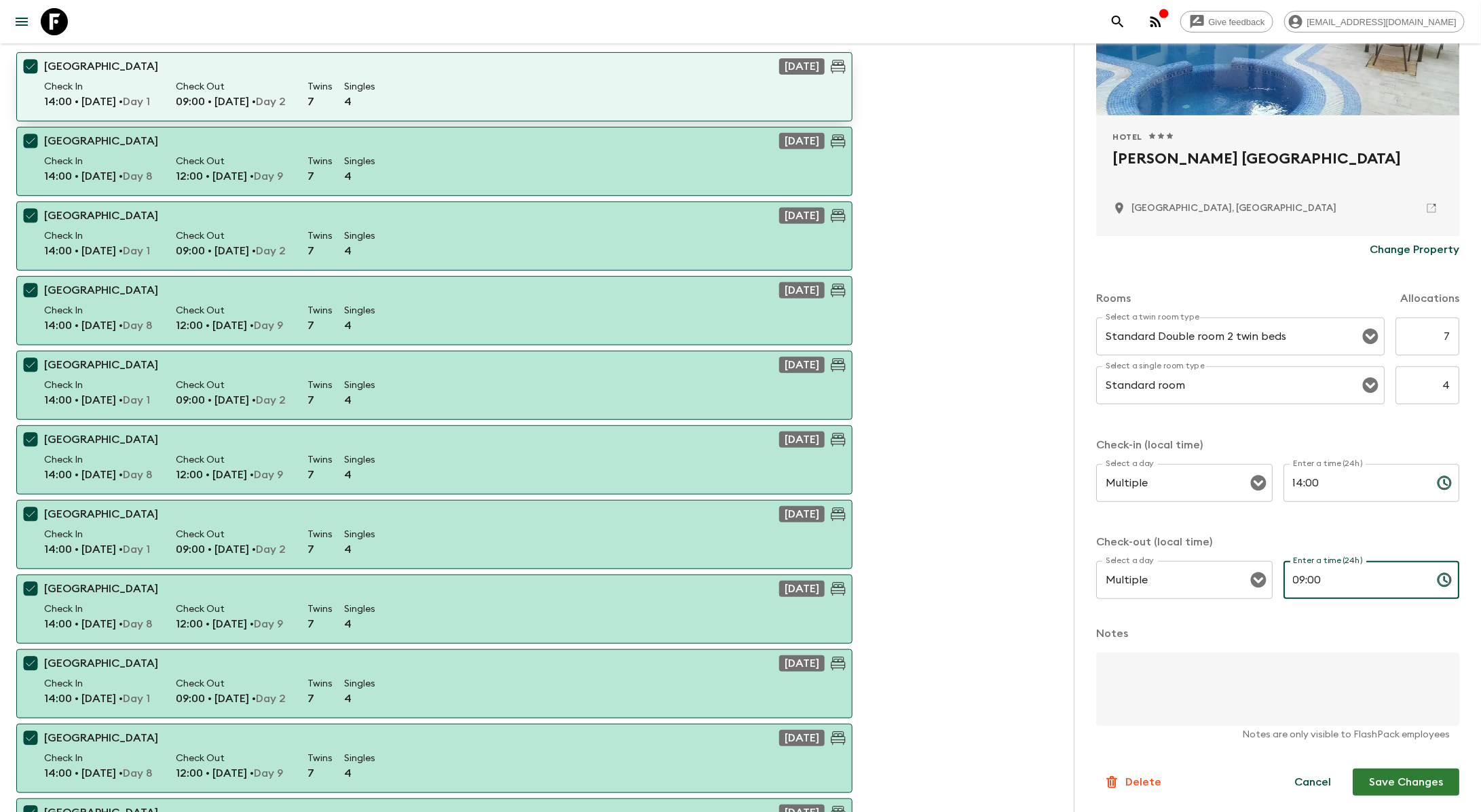
scroll to position [249, 0]
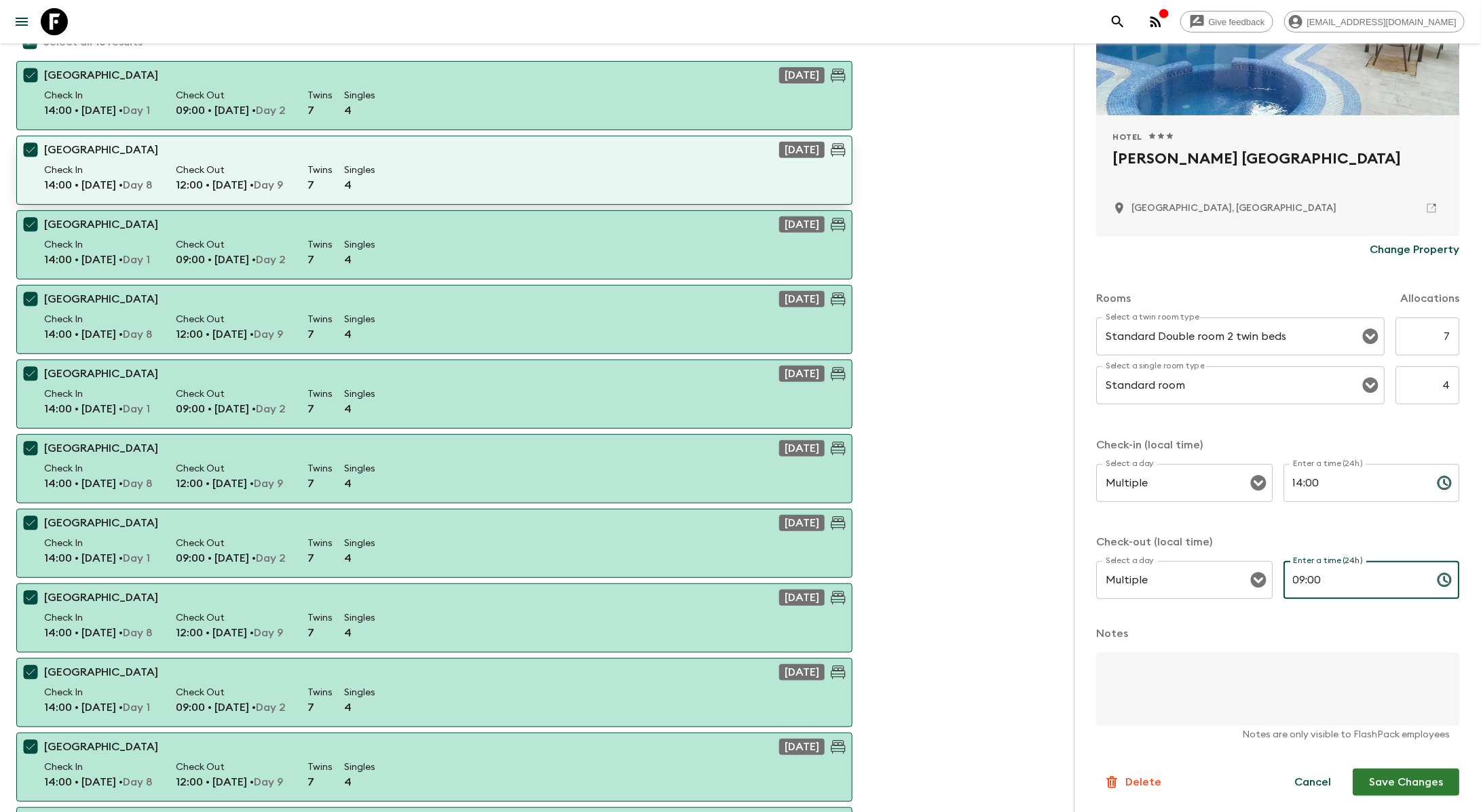
type input "09:00"
click at [30, 143] on input "checkbox" at bounding box center [30, 150] width 27 height 27
checkbox input "false"
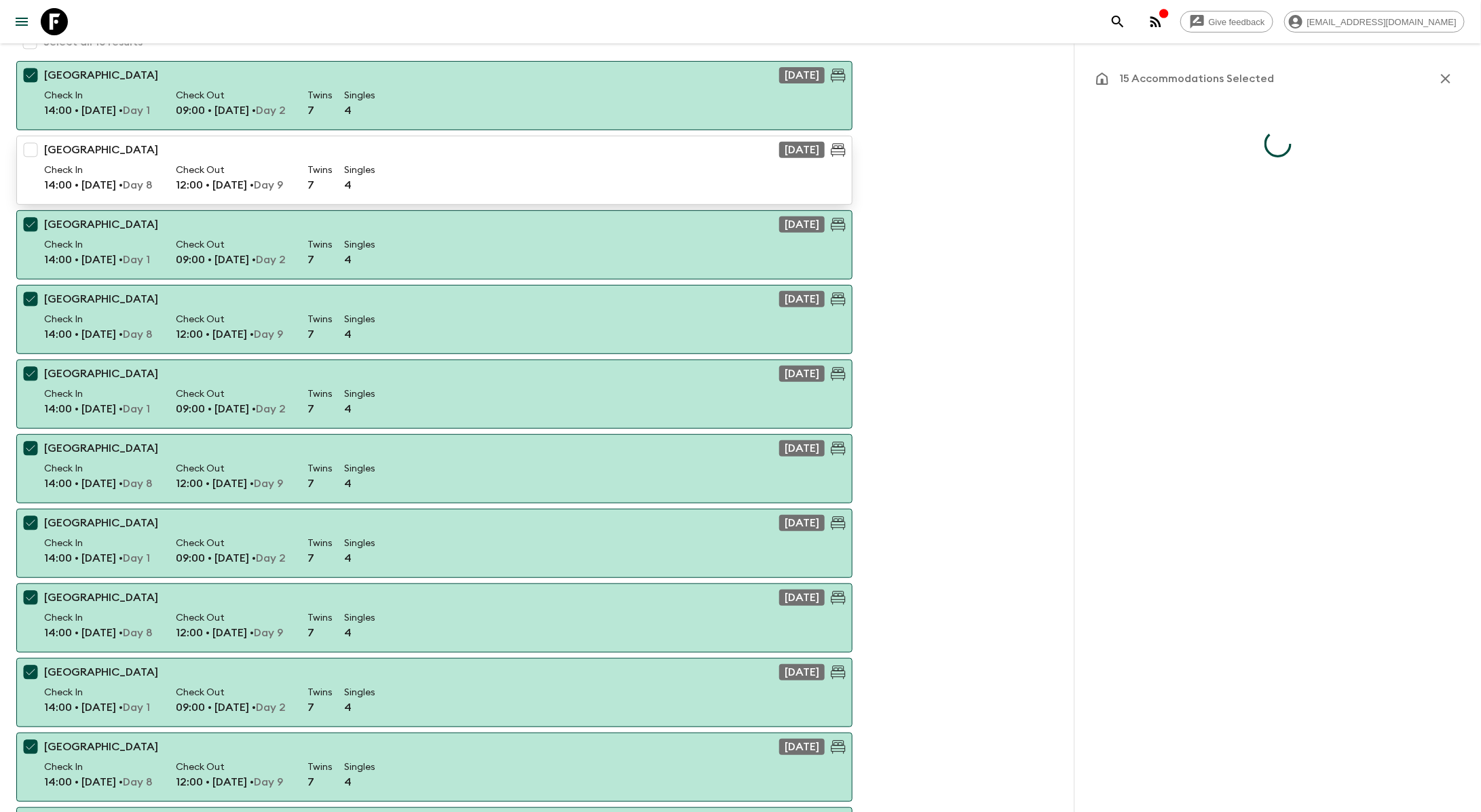
scroll to position [0, 0]
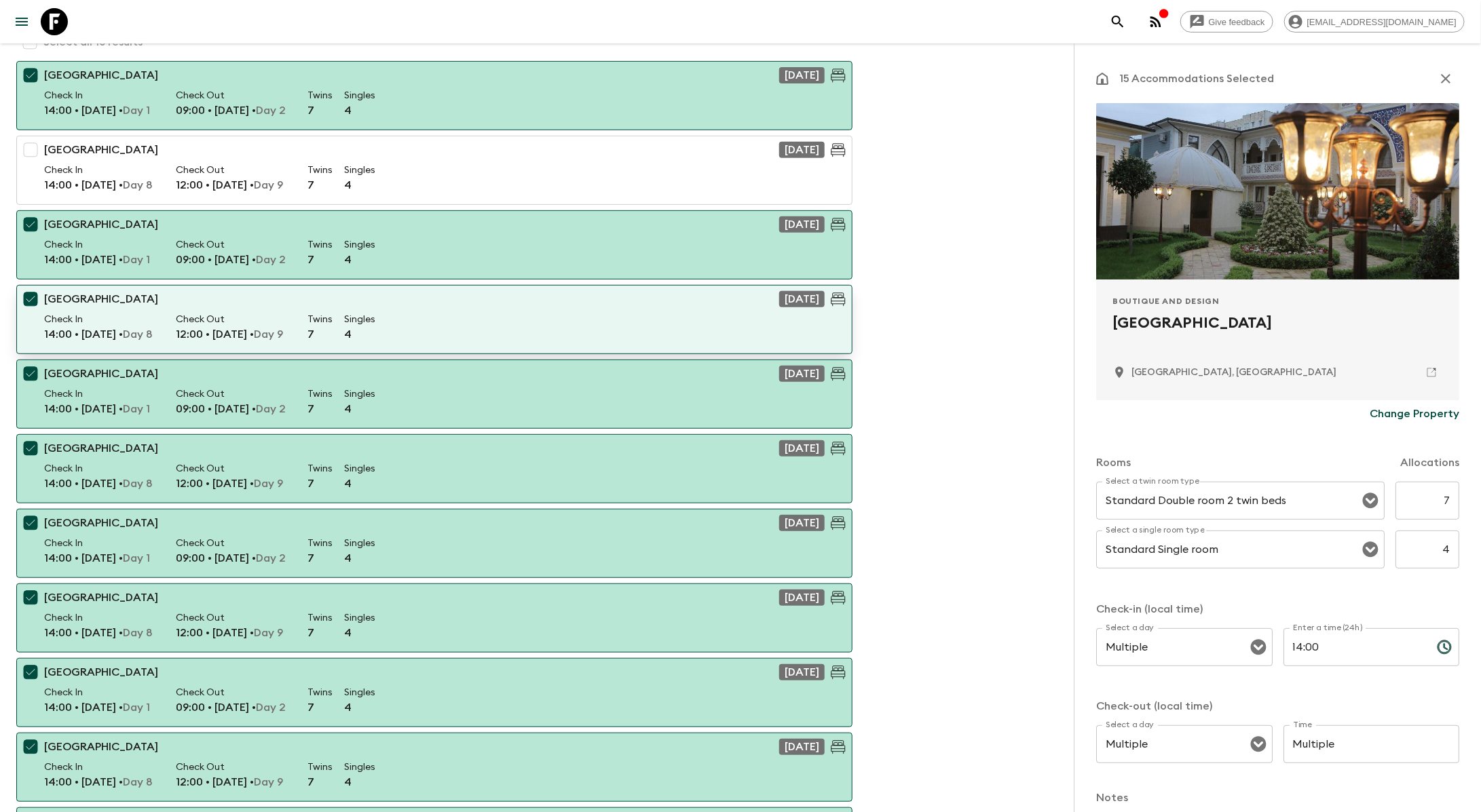
click at [26, 292] on input "checkbox" at bounding box center [30, 300] width 27 height 27
checkbox input "false"
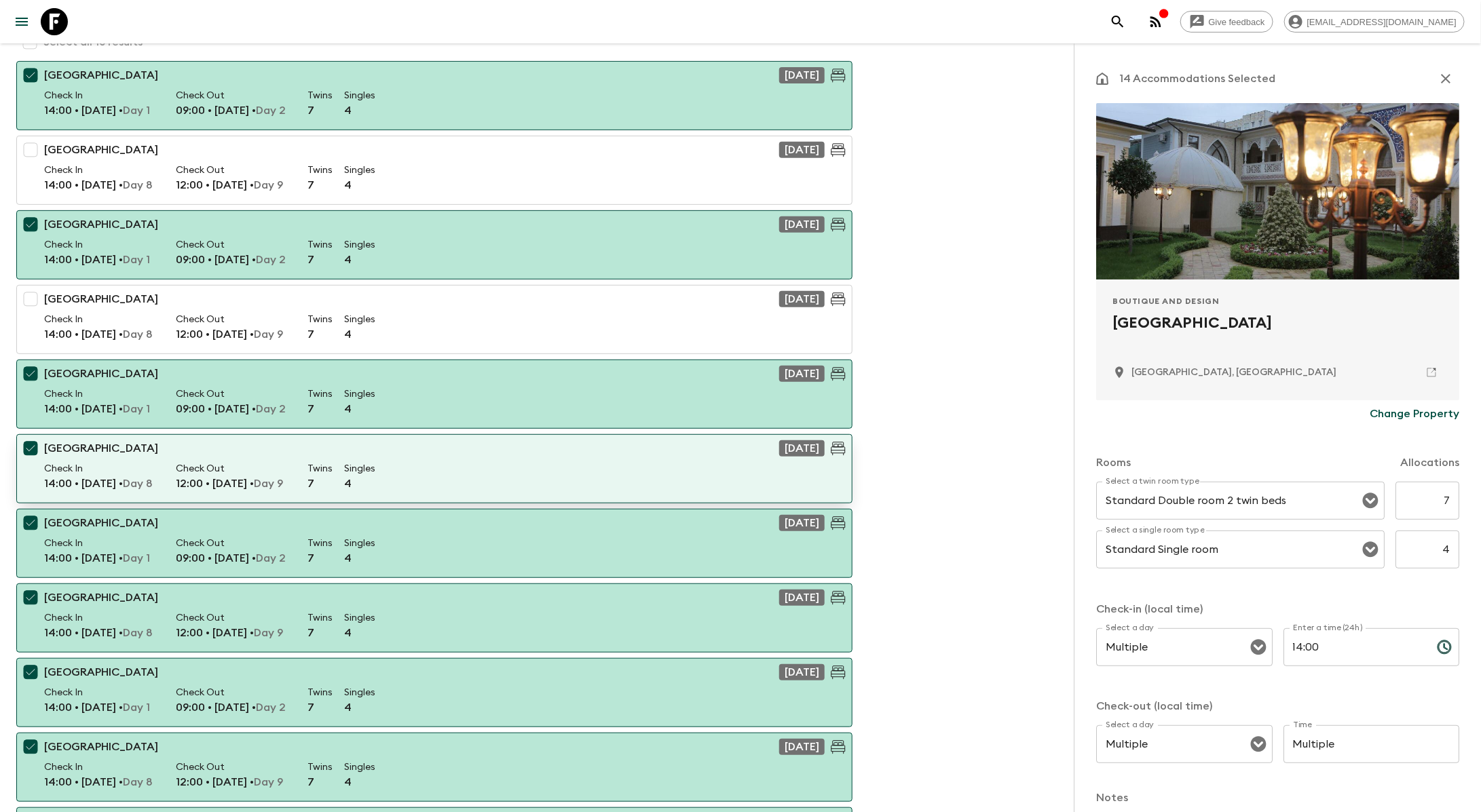
click at [25, 448] on input "checkbox" at bounding box center [30, 449] width 27 height 27
checkbox input "false"
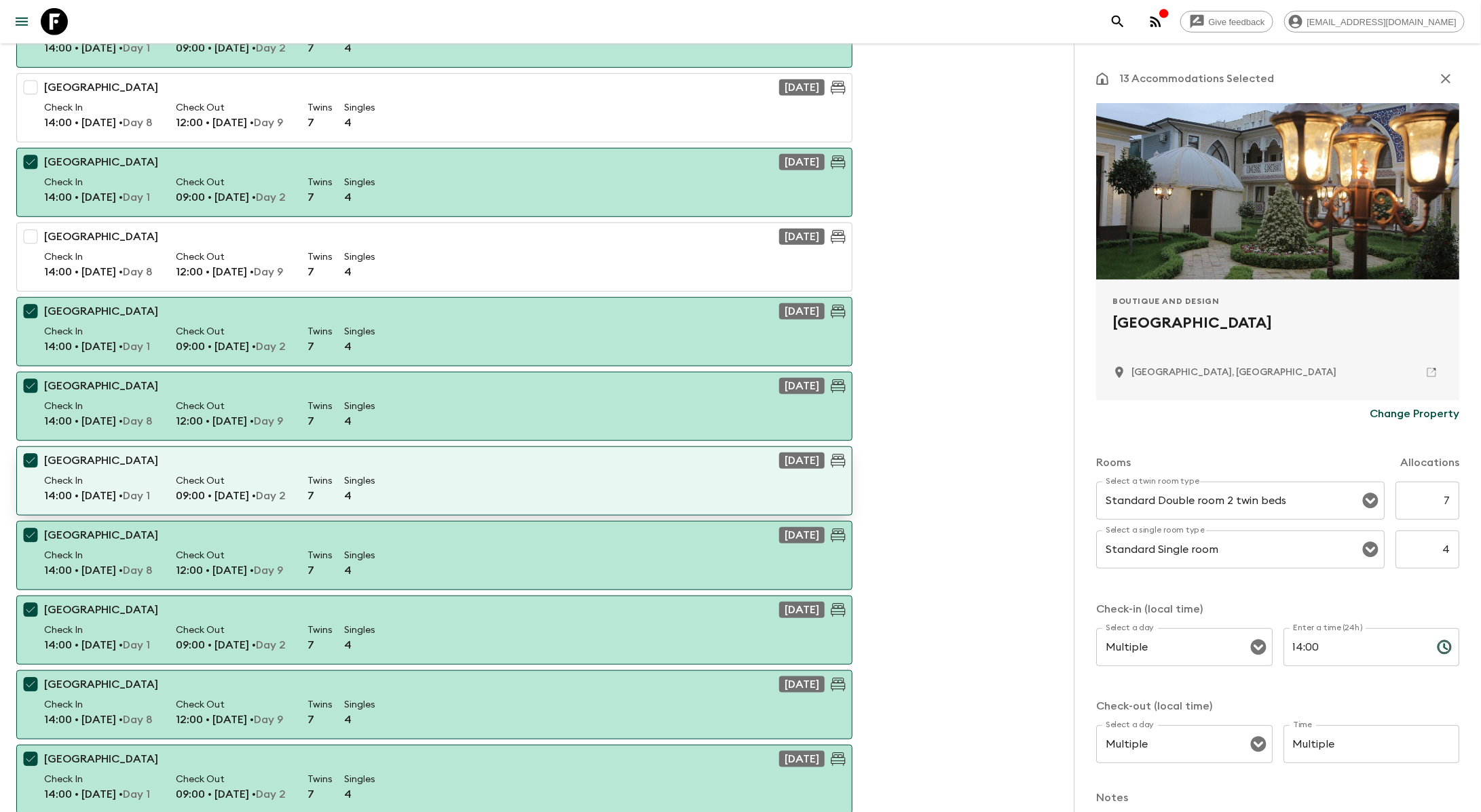
scroll to position [493, 0]
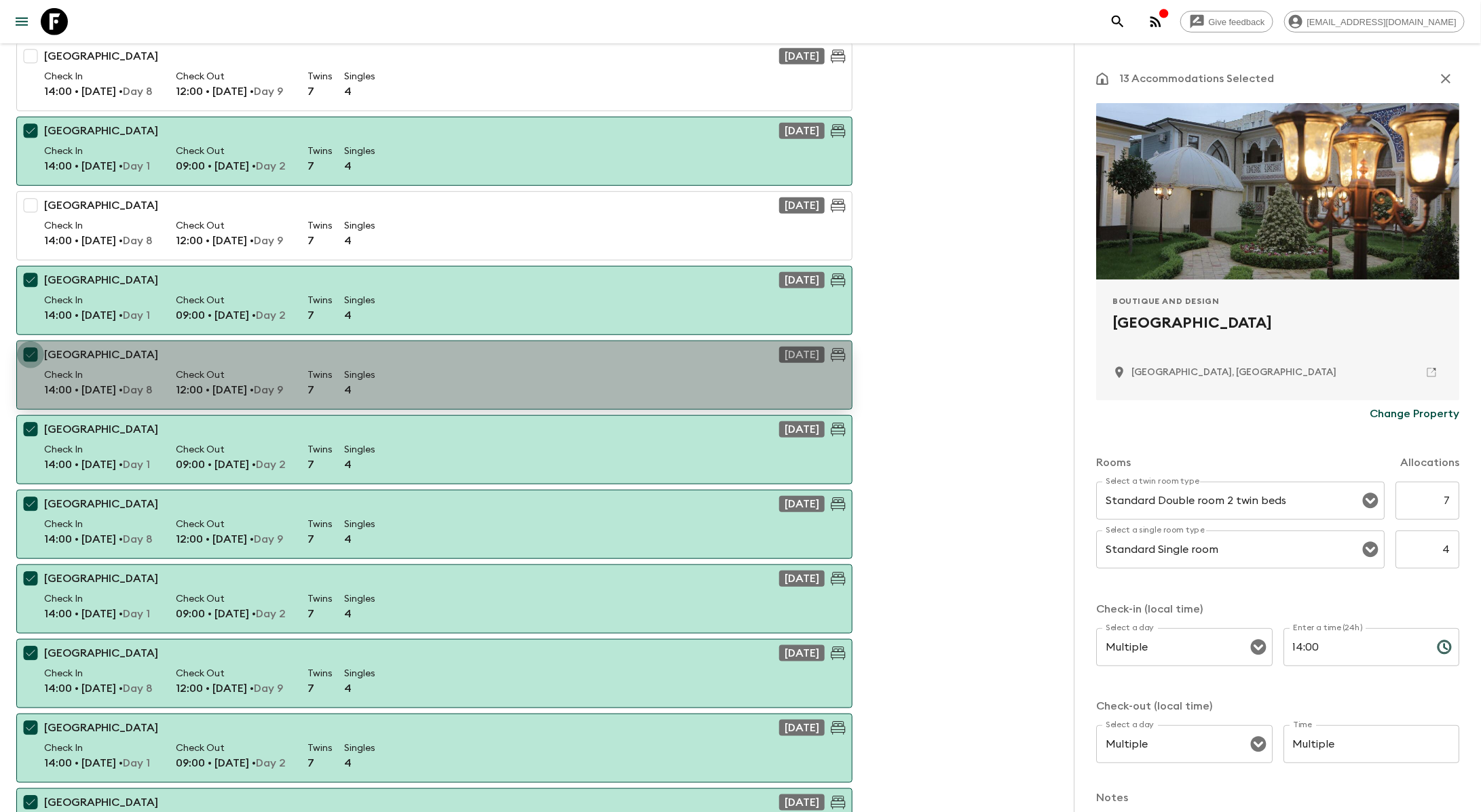
click at [25, 355] on input "checkbox" at bounding box center [30, 355] width 27 height 27
checkbox input "false"
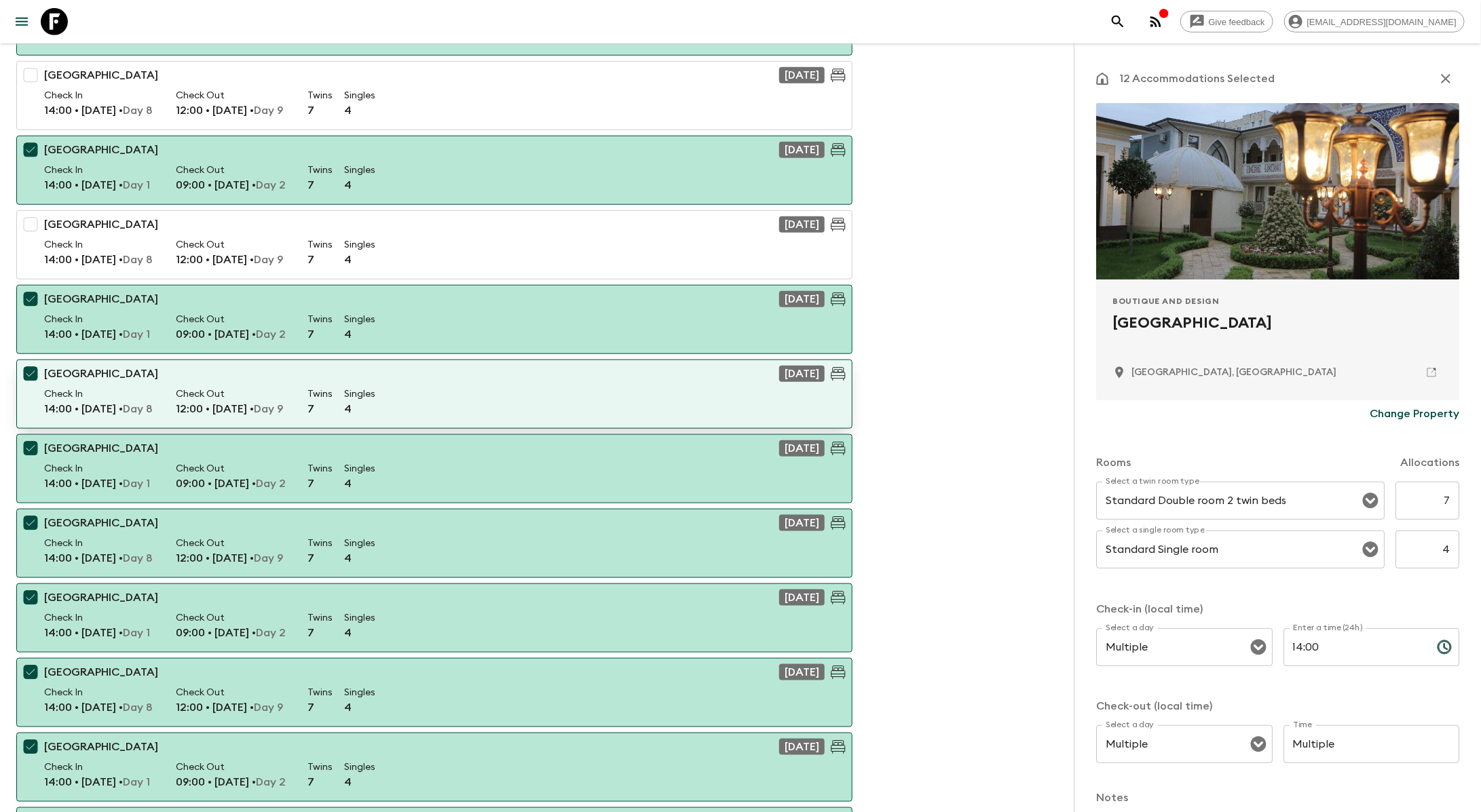
scroll to position [631, 0]
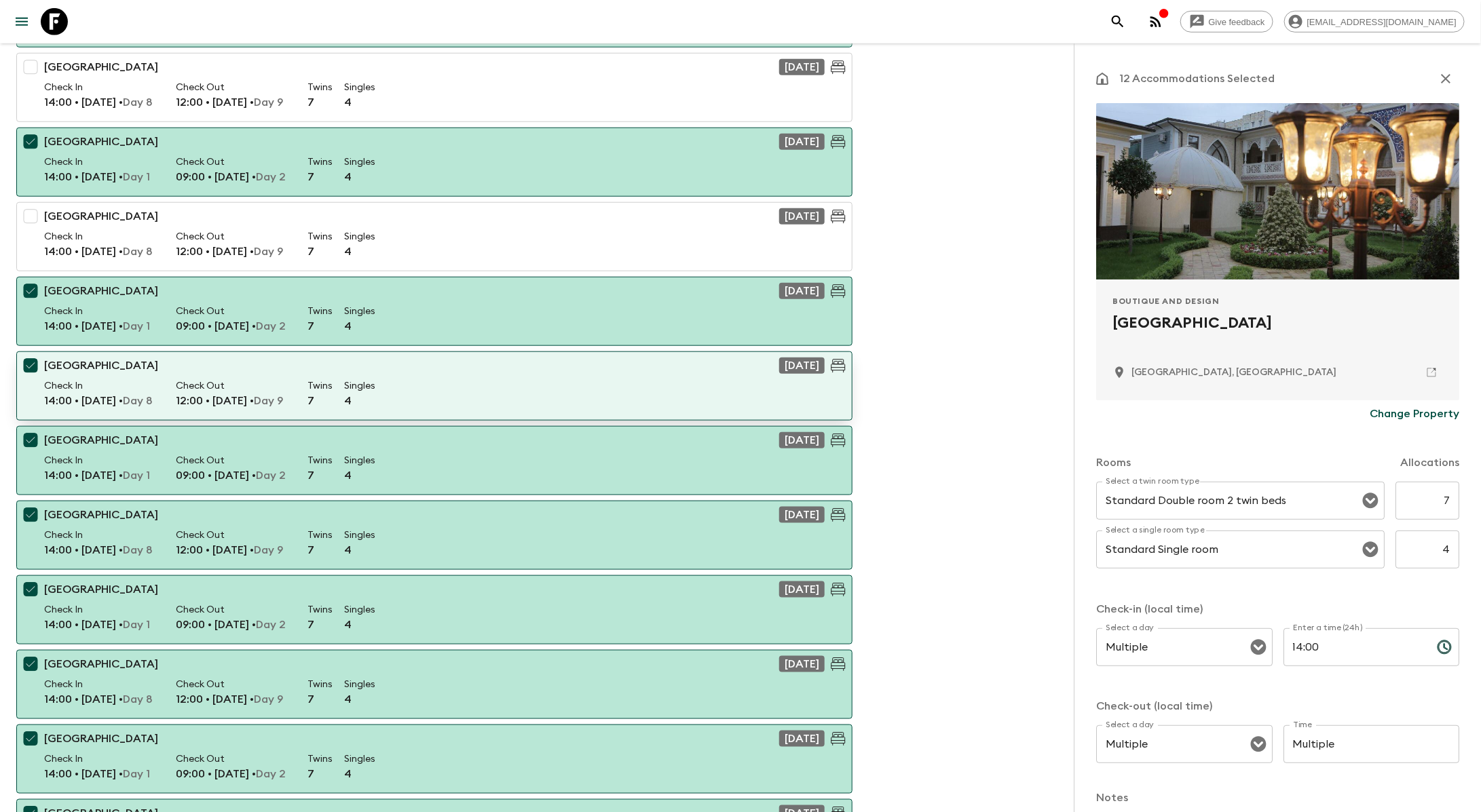
click at [31, 355] on input "checkbox" at bounding box center [30, 365] width 27 height 27
checkbox input "false"
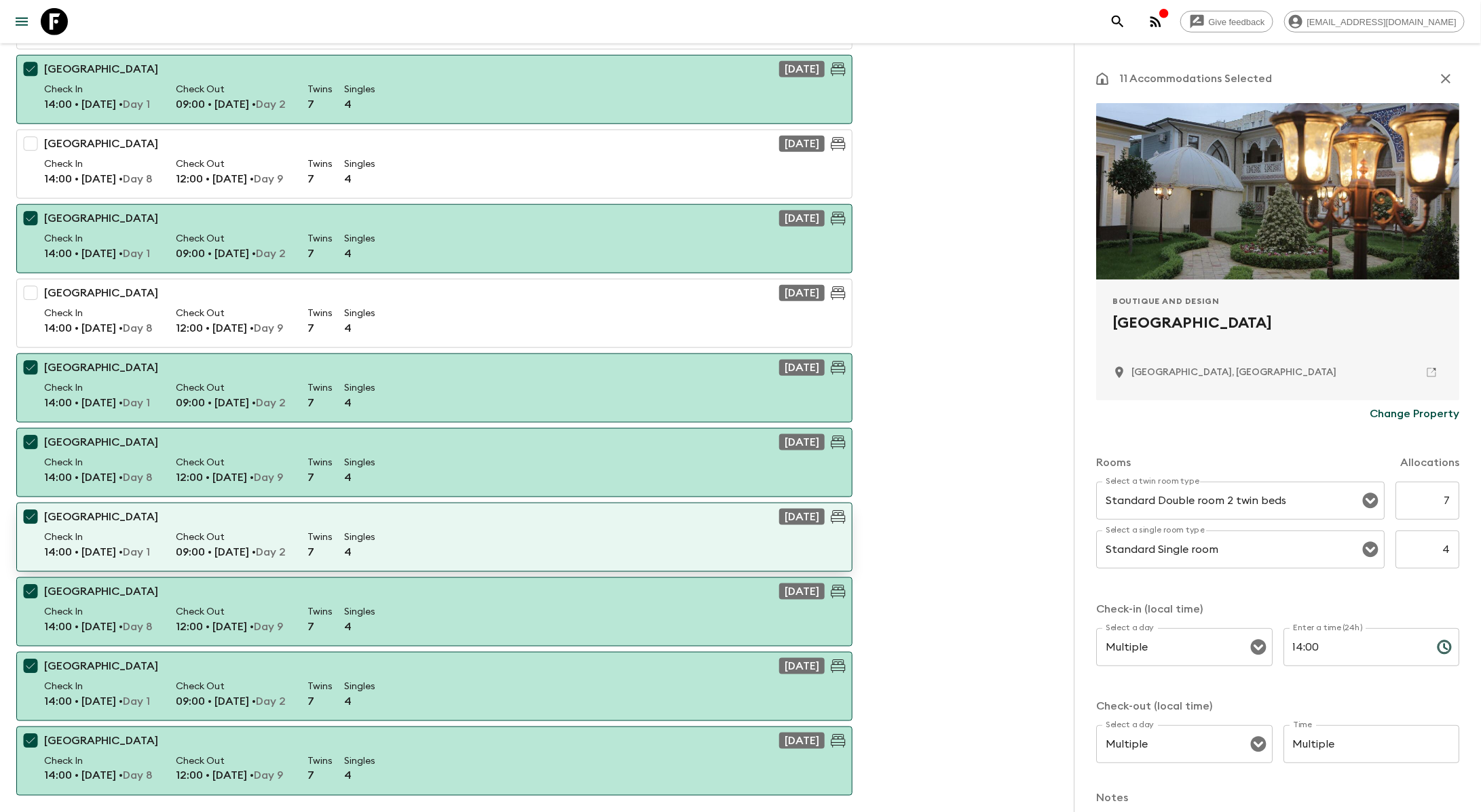
scroll to position [756, 0]
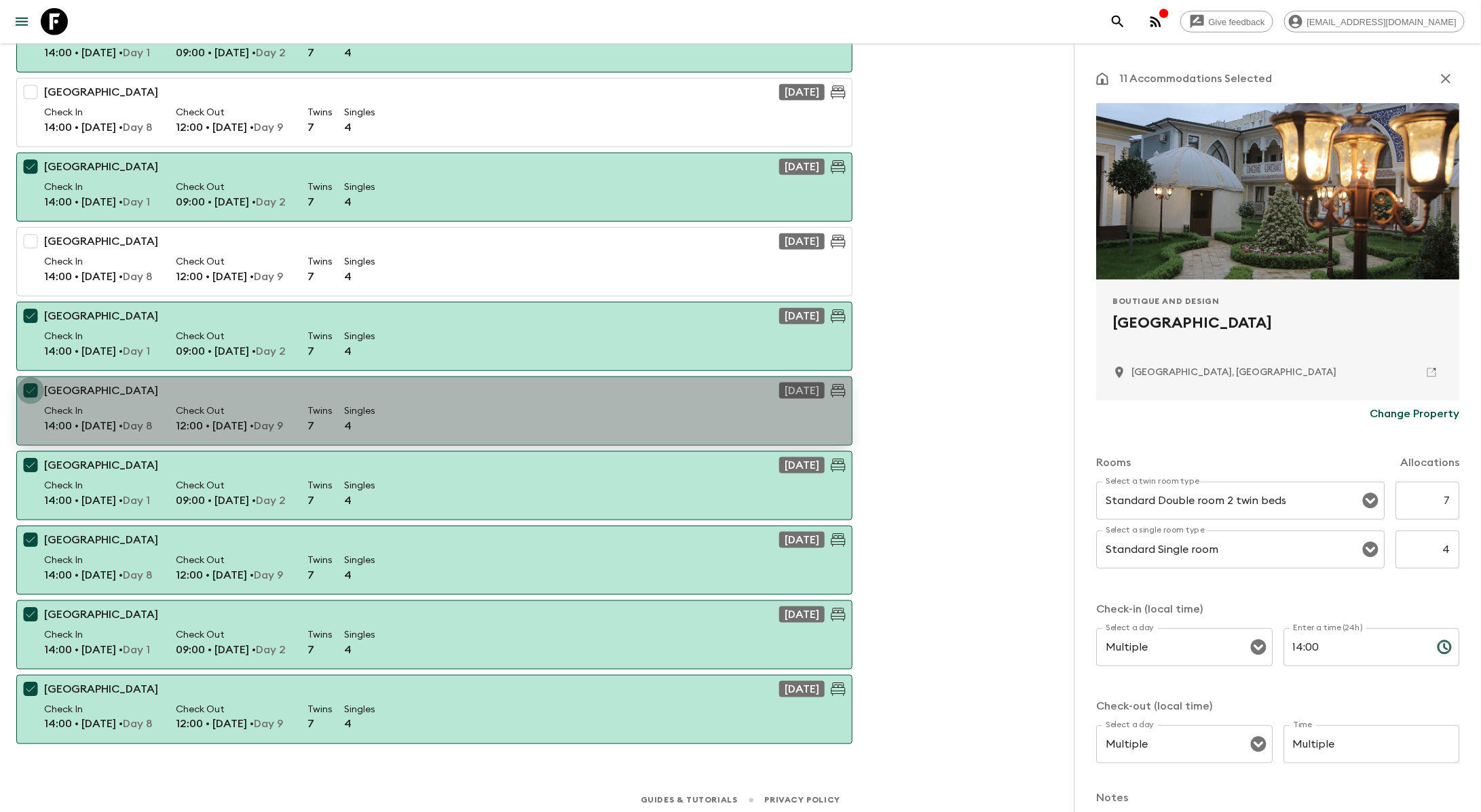
click at [31, 387] on input "checkbox" at bounding box center [30, 391] width 27 height 27
checkbox input "false"
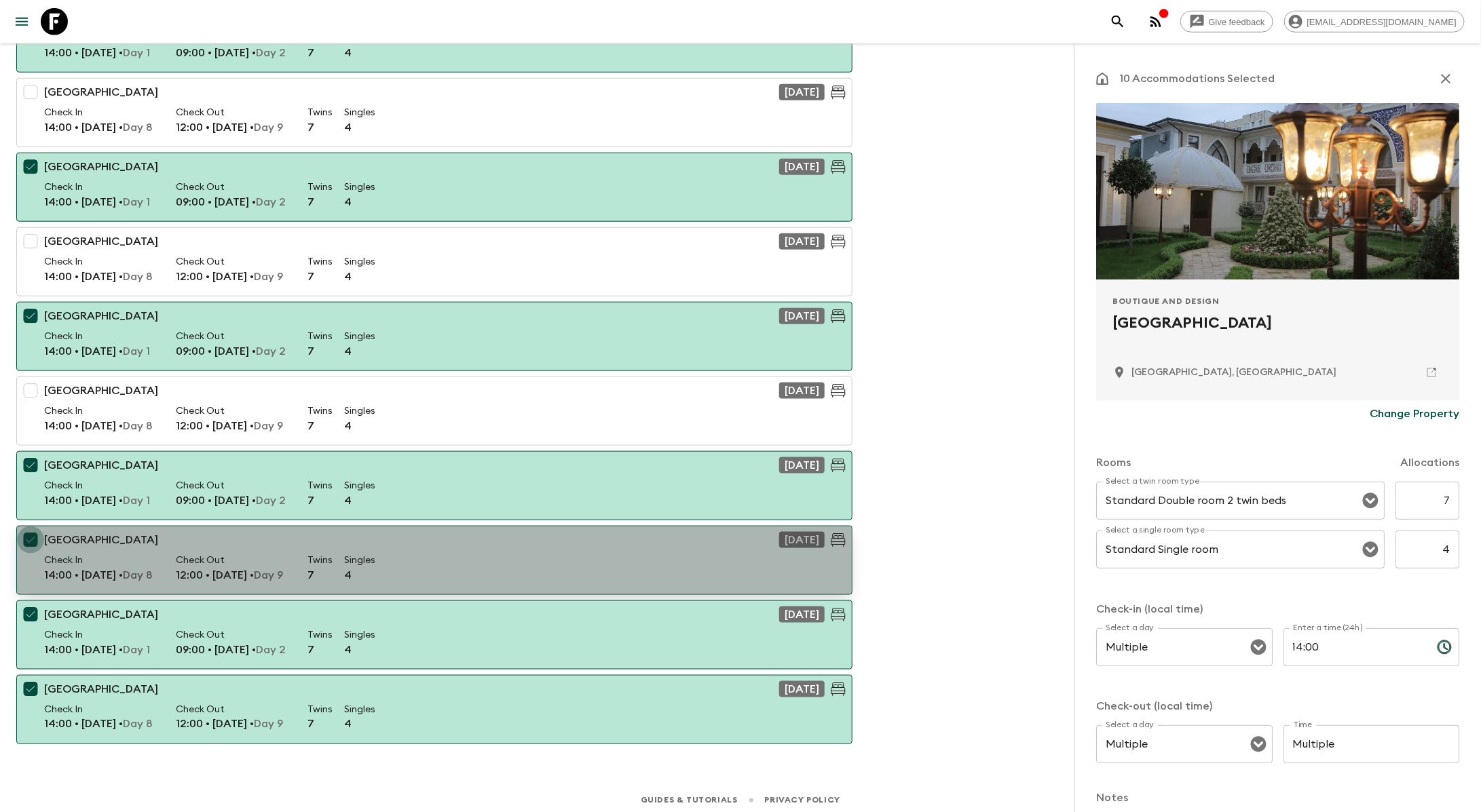
click at [28, 536] on input "checkbox" at bounding box center [30, 540] width 27 height 27
checkbox input "false"
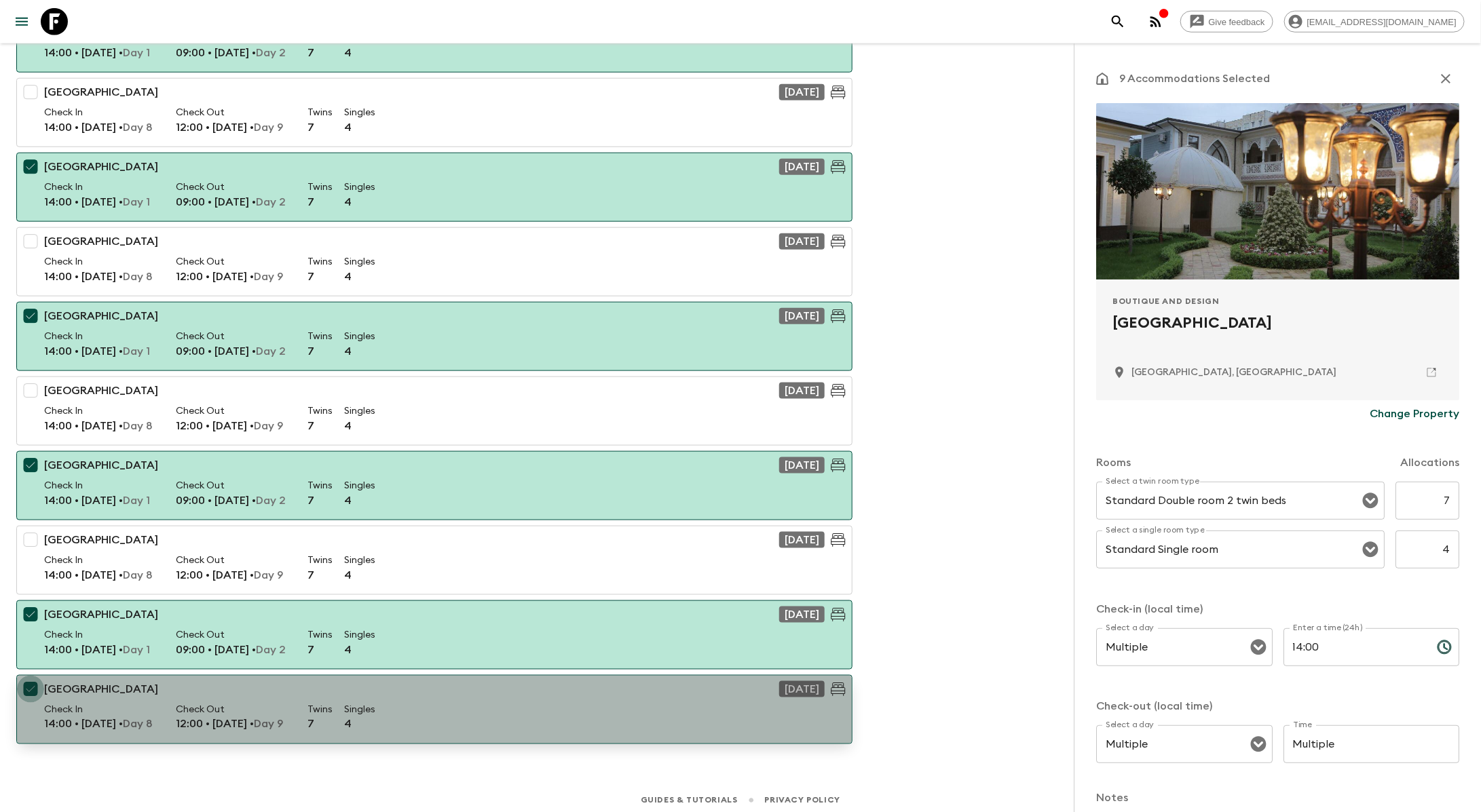
click at [25, 686] on input "checkbox" at bounding box center [30, 690] width 27 height 27
checkbox input "false"
type input "Day Multiple"
type input "Day 1"
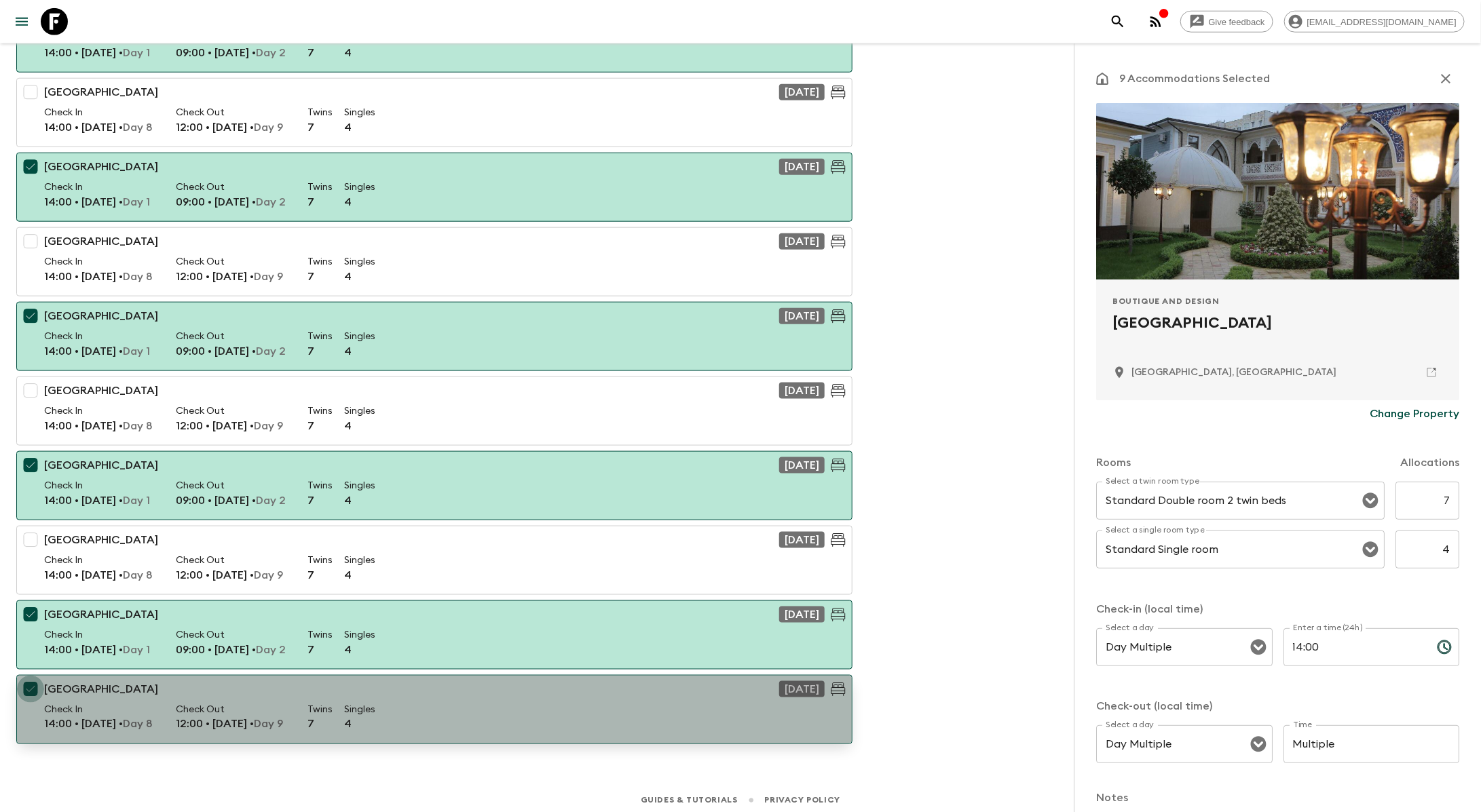
type input "Day 2"
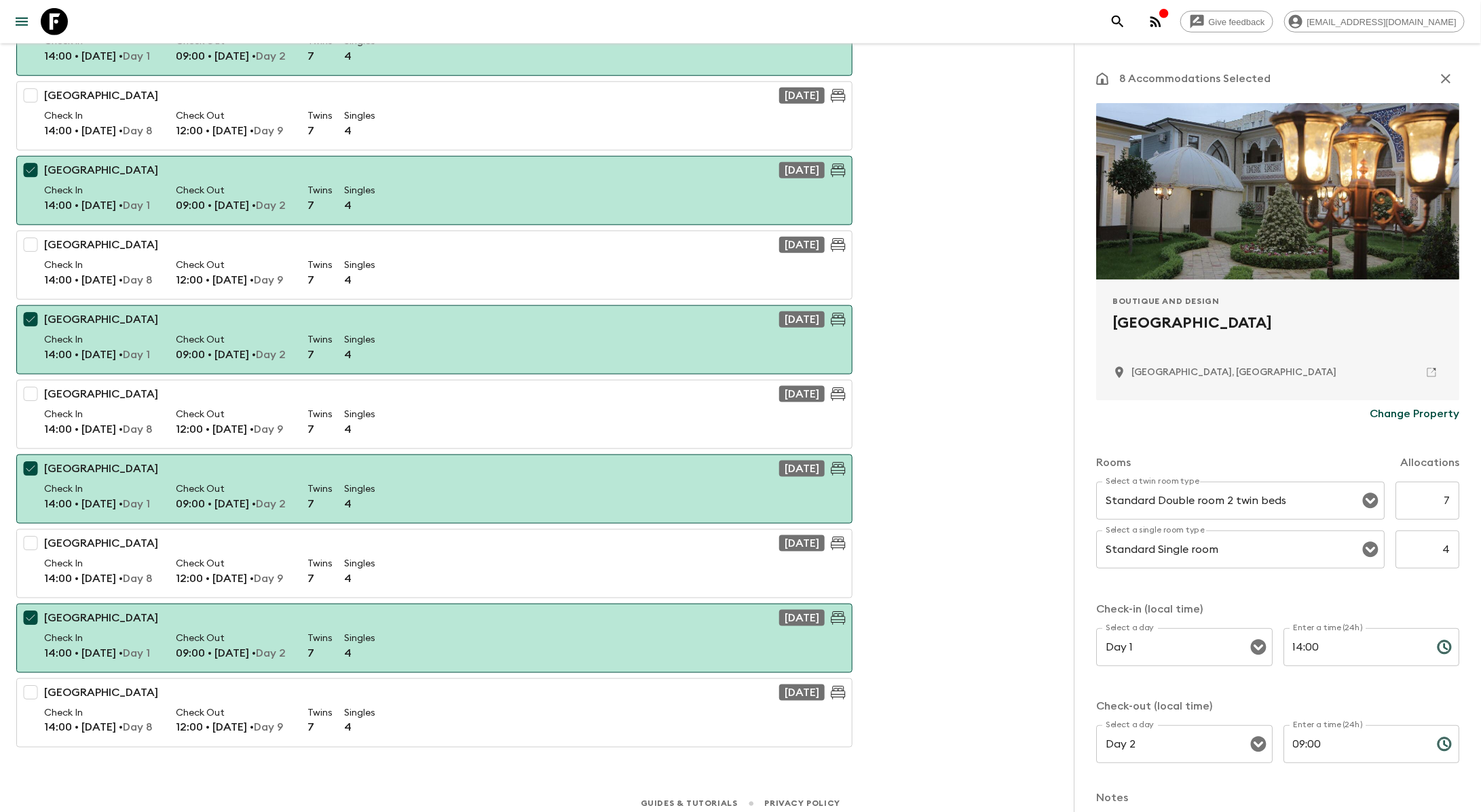
scroll to position [752, 0]
click at [1416, 419] on p "Change Property" at bounding box center [1414, 414] width 90 height 16
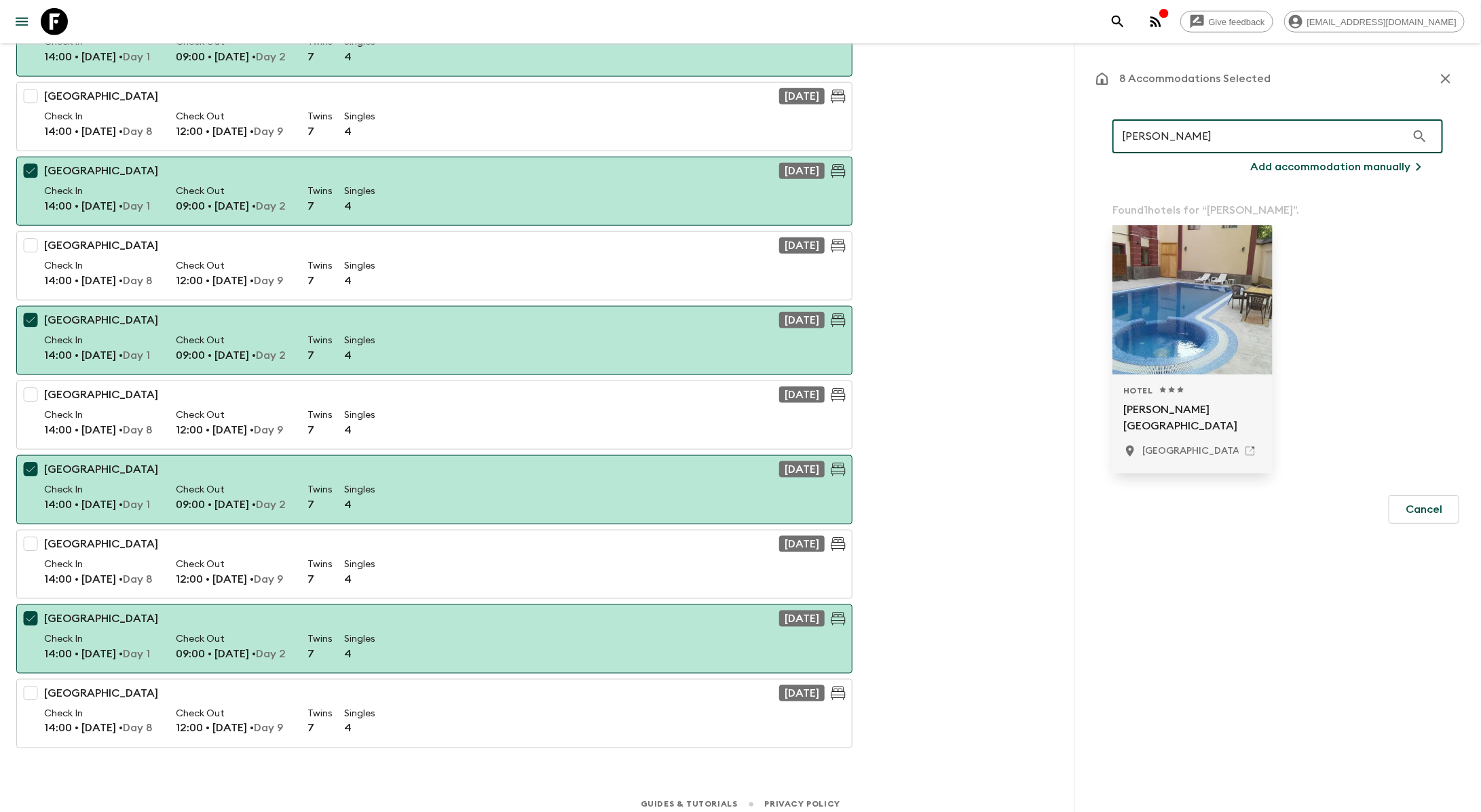
type input "[PERSON_NAME]"
click at [1231, 290] on div at bounding box center [1193, 300] width 160 height 149
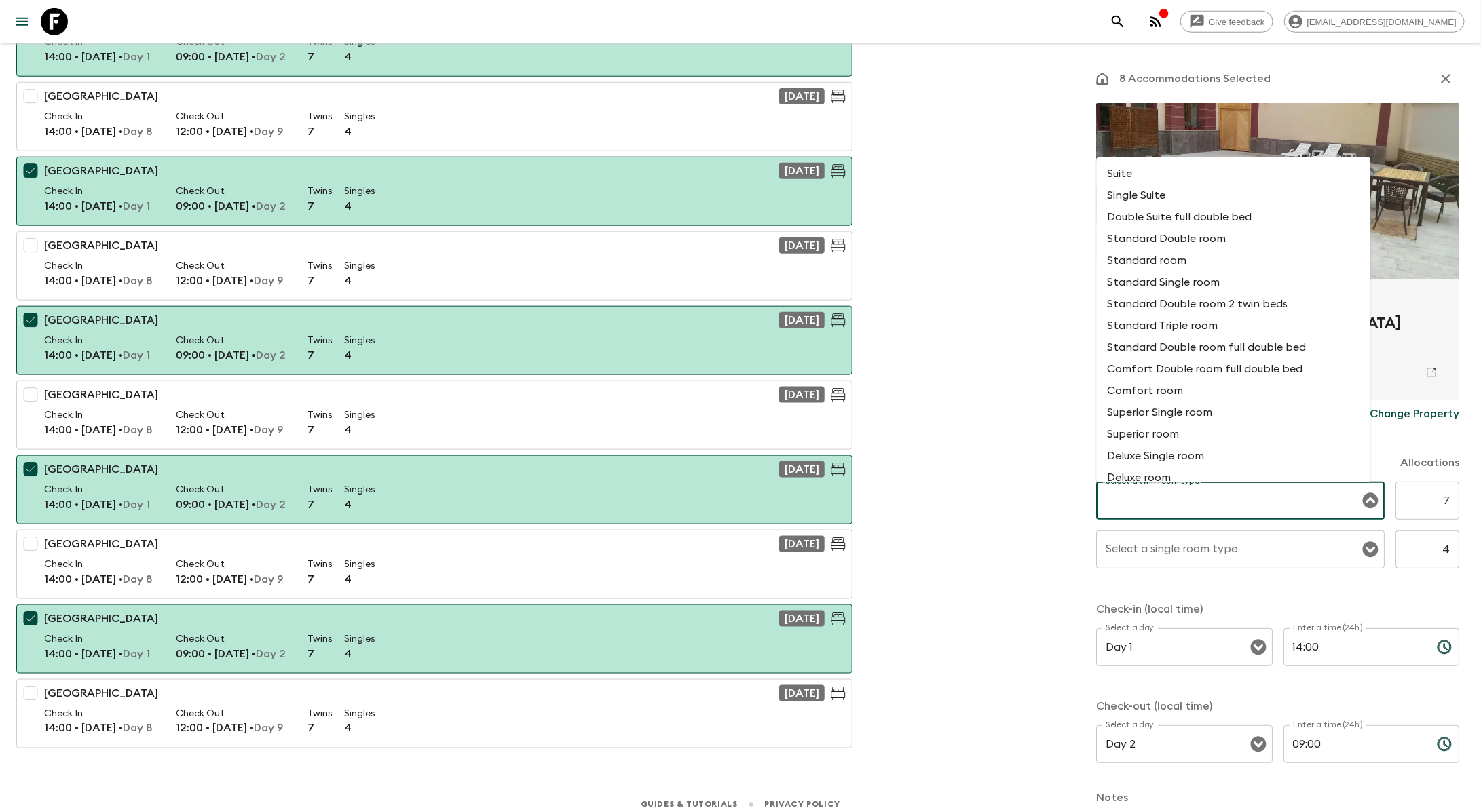
click at [1268, 505] on input "Select a twin room type" at bounding box center [1230, 501] width 256 height 25
click at [1207, 312] on li "Standard Double room 2 twin beds" at bounding box center [1233, 304] width 274 height 21
type input "Standard Double room 2 twin beds"
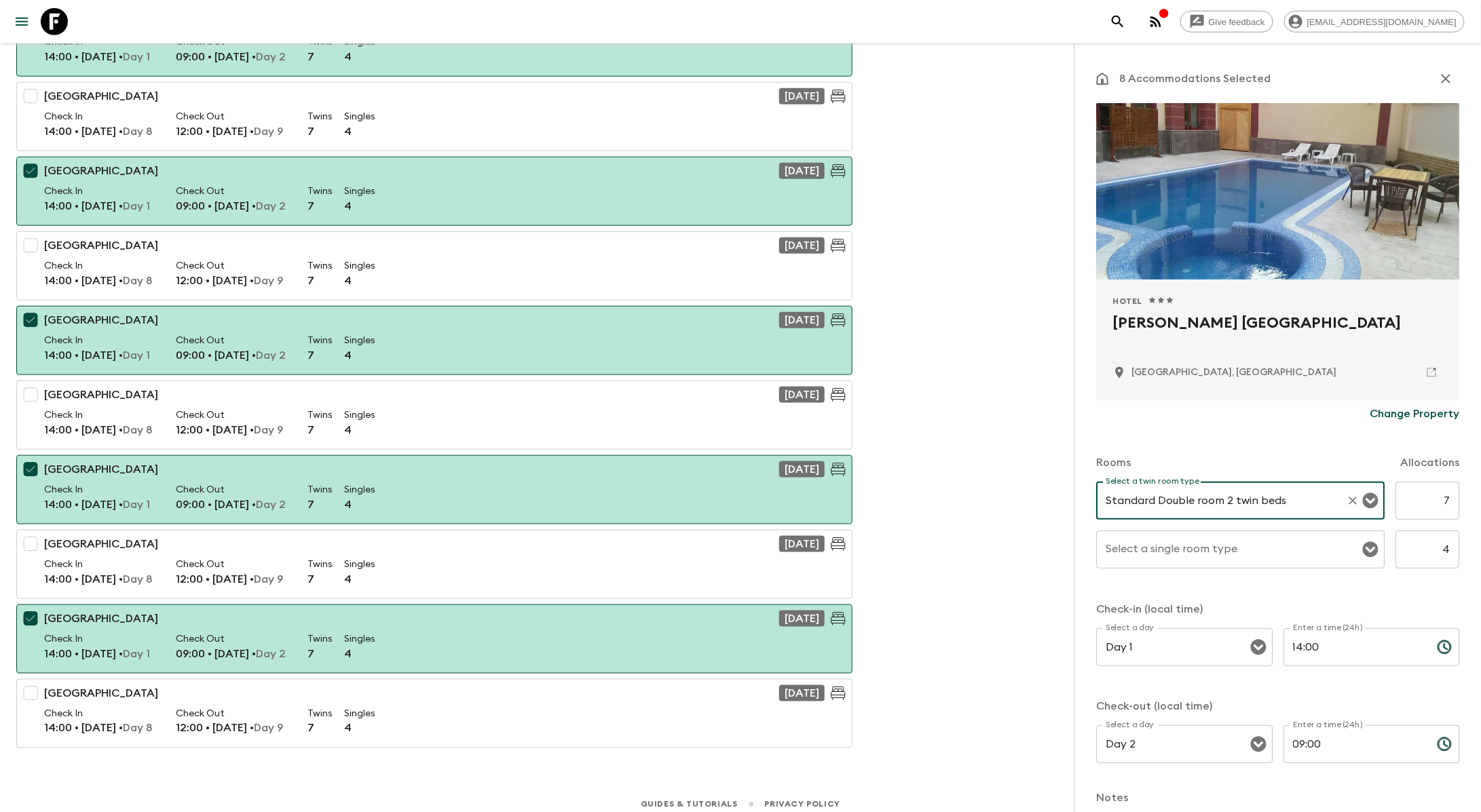
click at [1194, 547] on div "Select a single room type Select a single room type" at bounding box center [1239, 550] width 288 height 38
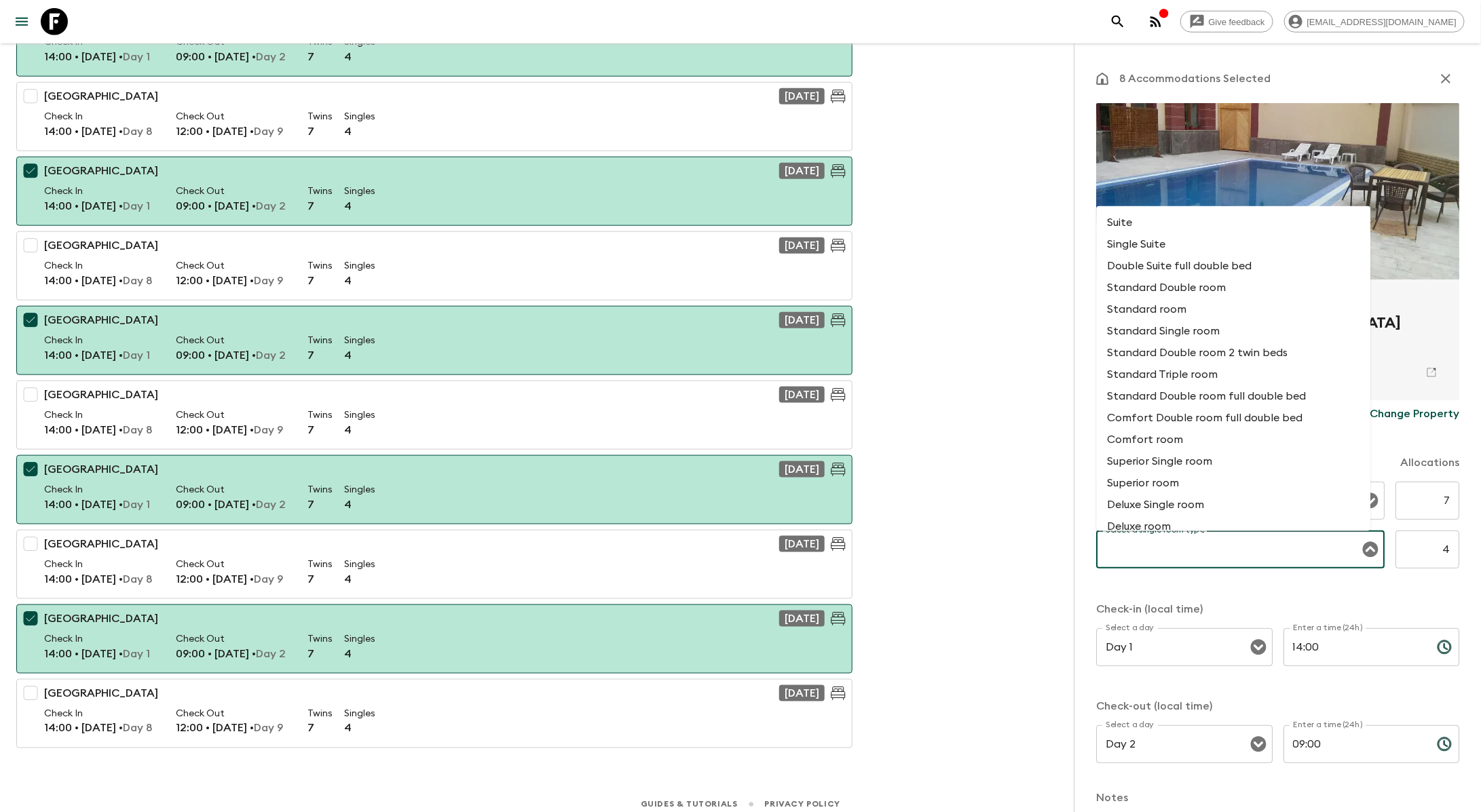
click at [1181, 314] on li "Standard room" at bounding box center [1233, 309] width 274 height 21
type input "Standard room"
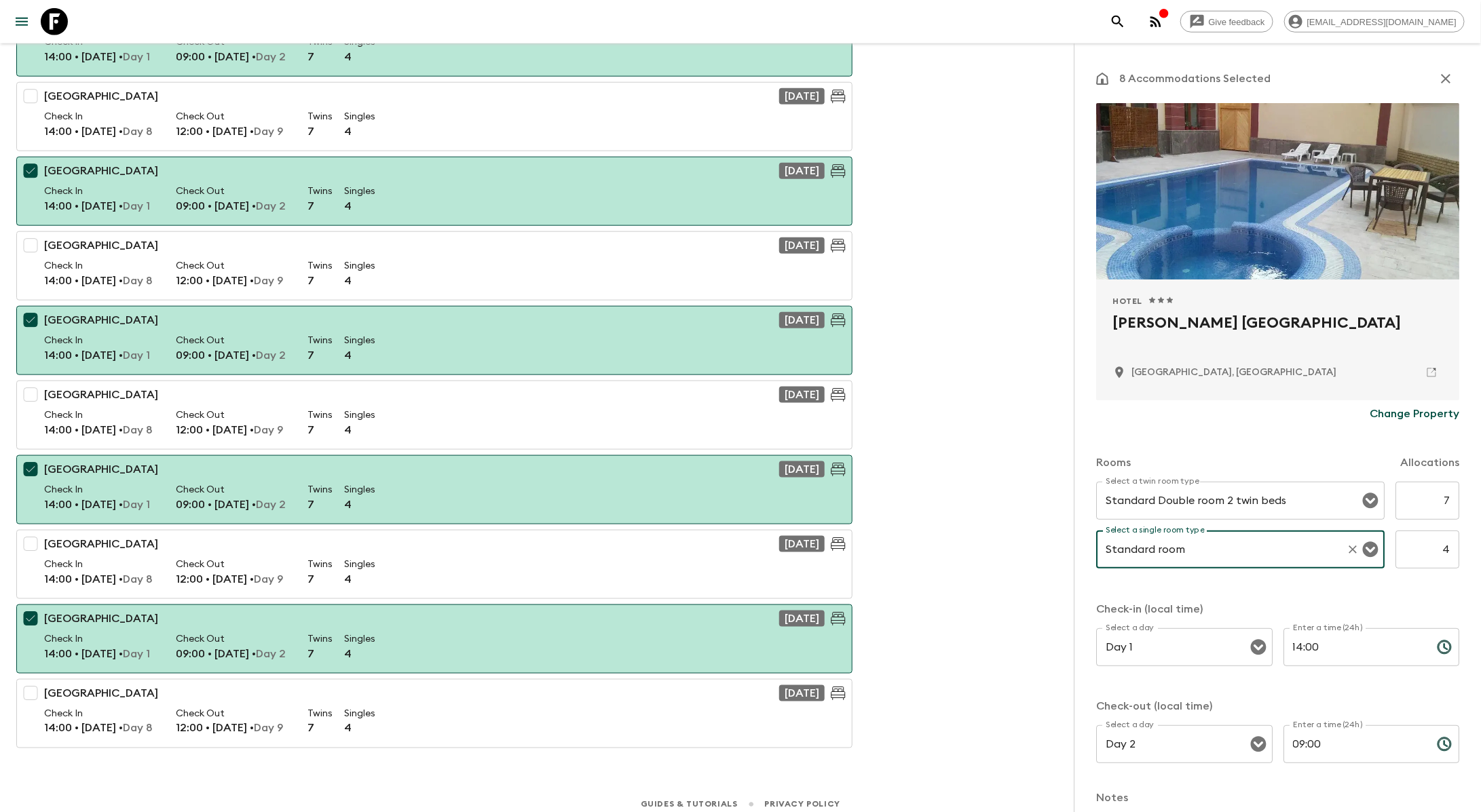
scroll to position [164, 0]
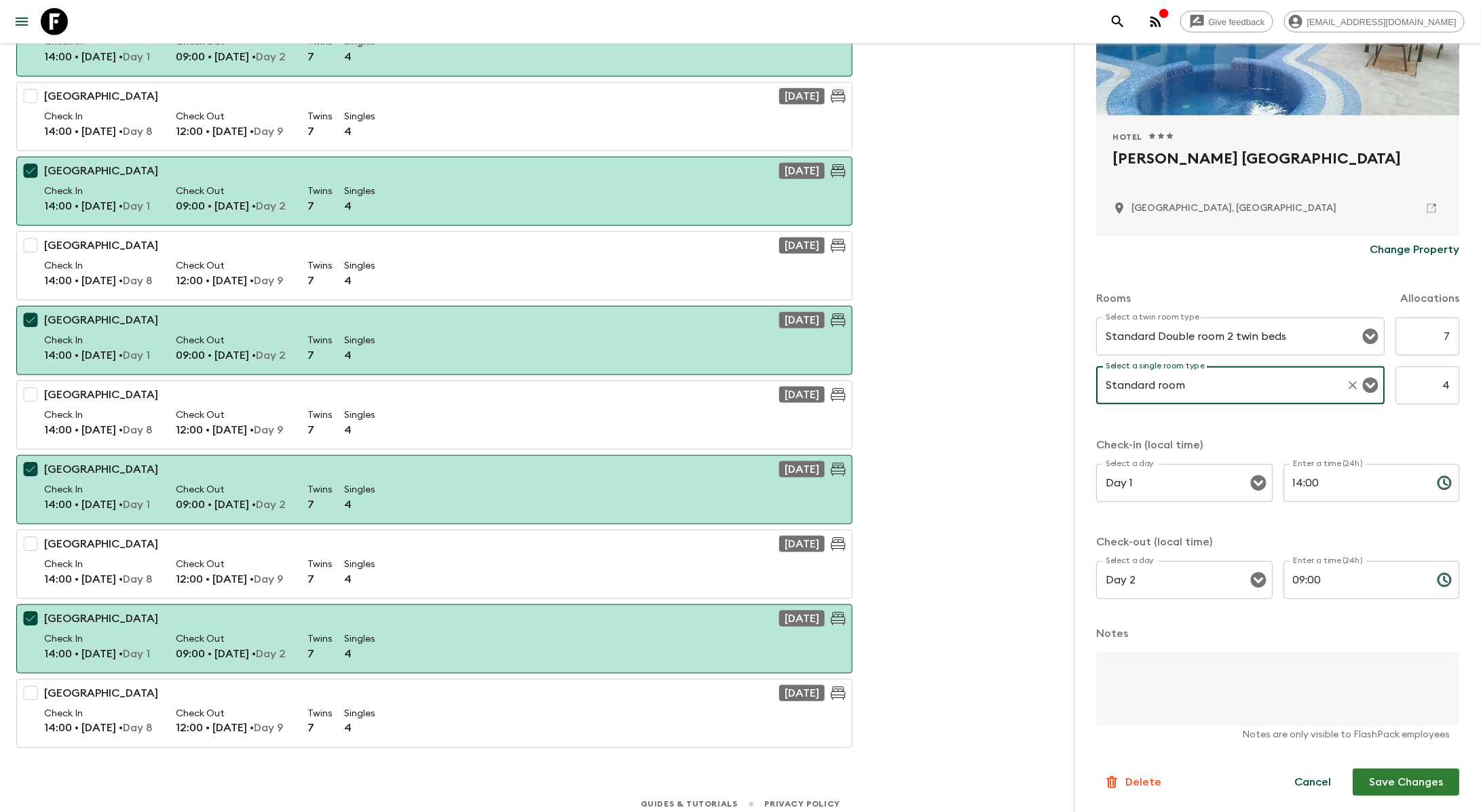
click at [1408, 794] on button "Save Changes" at bounding box center [1406, 783] width 106 height 27
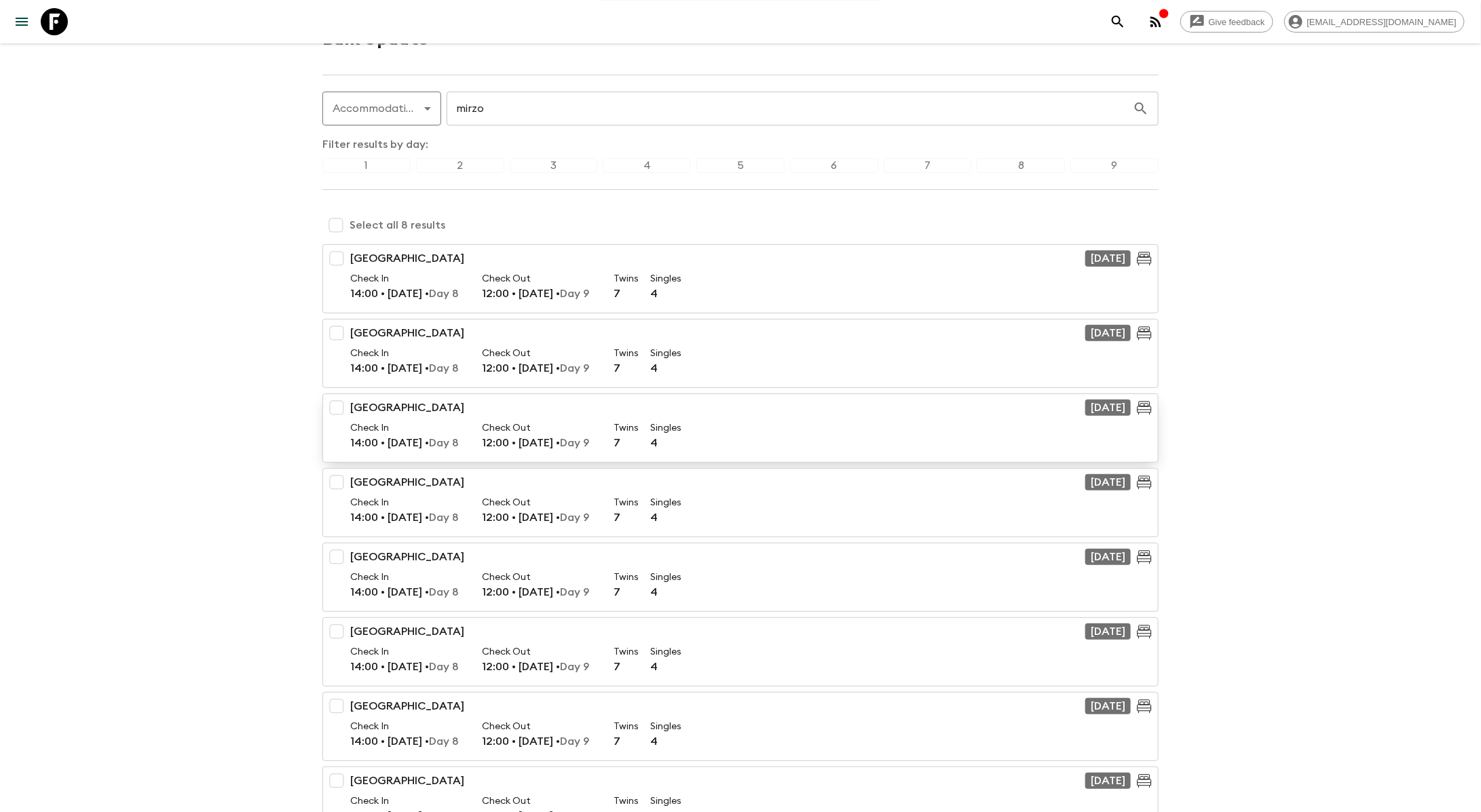
scroll to position [0, 0]
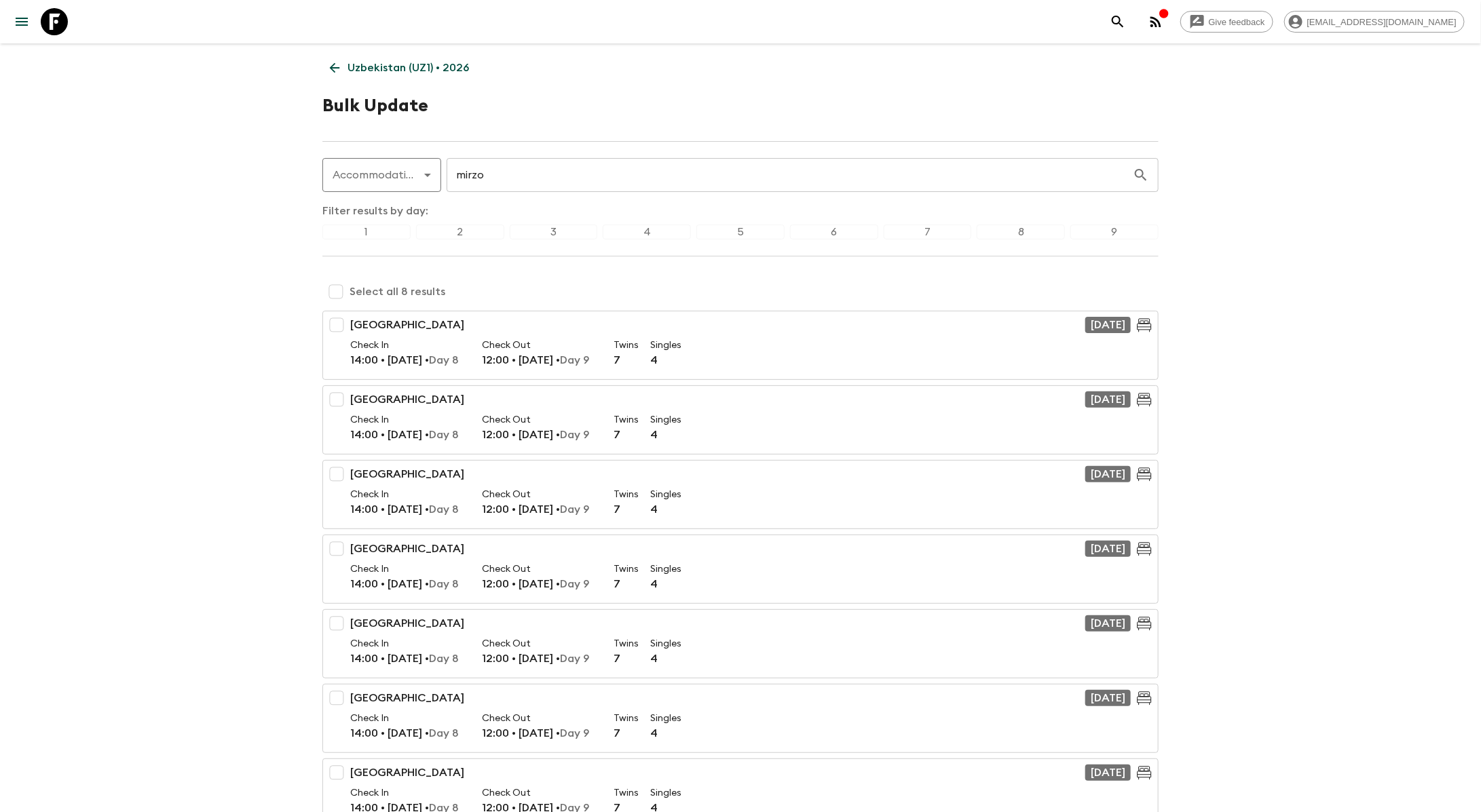
click at [342, 296] on input "checkbox" at bounding box center [336, 292] width 27 height 27
checkbox input "true"
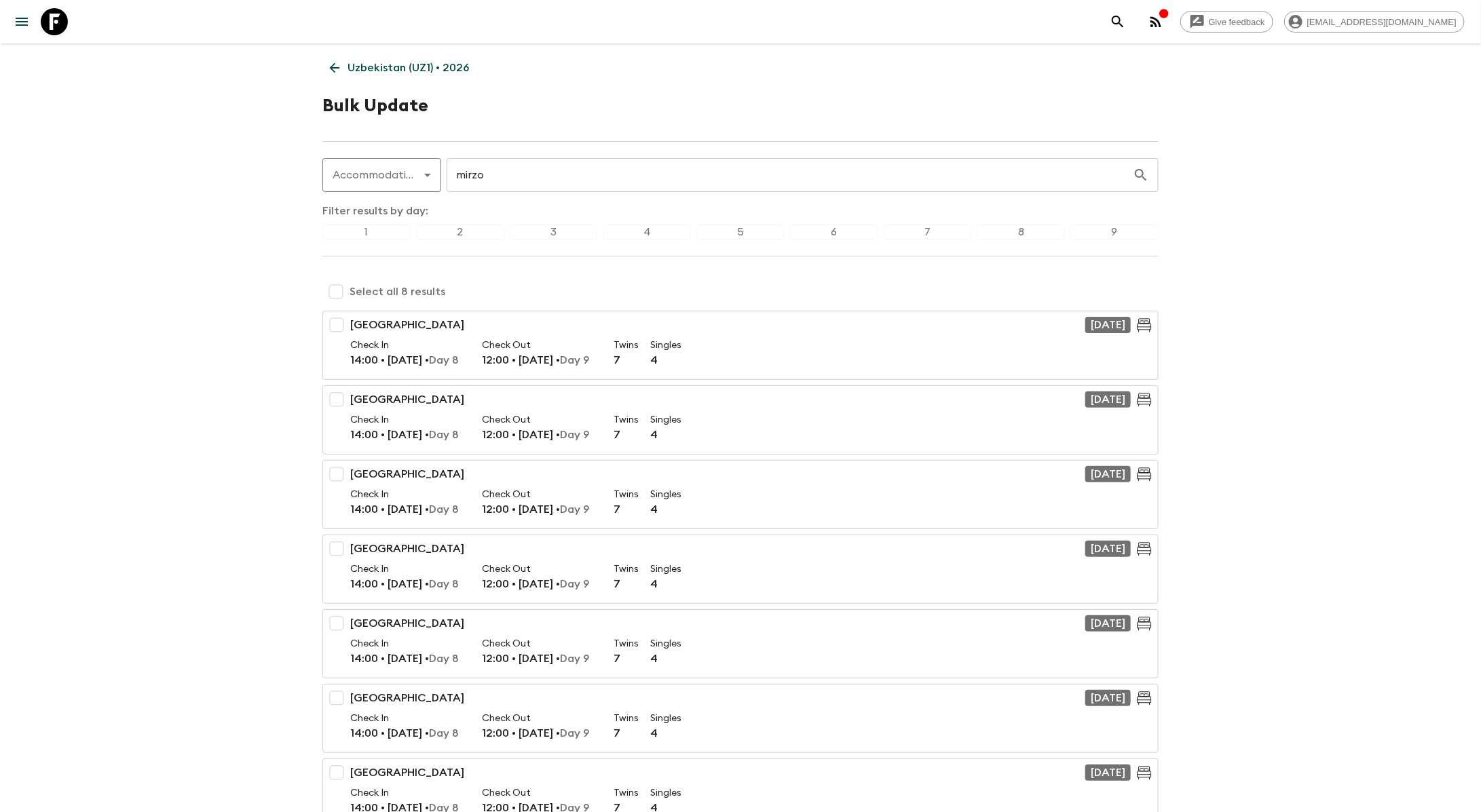
checkbox input "true"
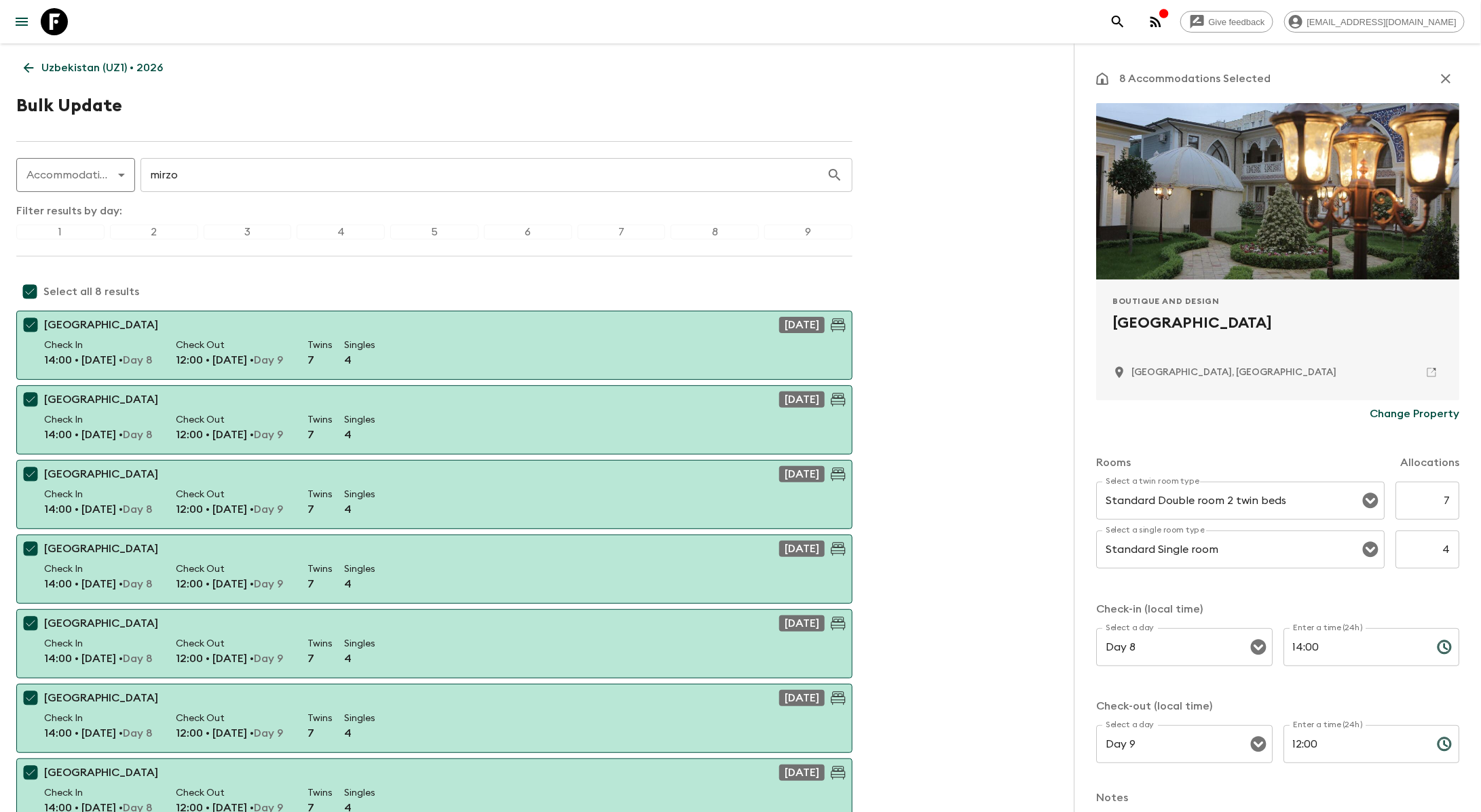
click at [1413, 416] on p "Change Property" at bounding box center [1414, 414] width 90 height 16
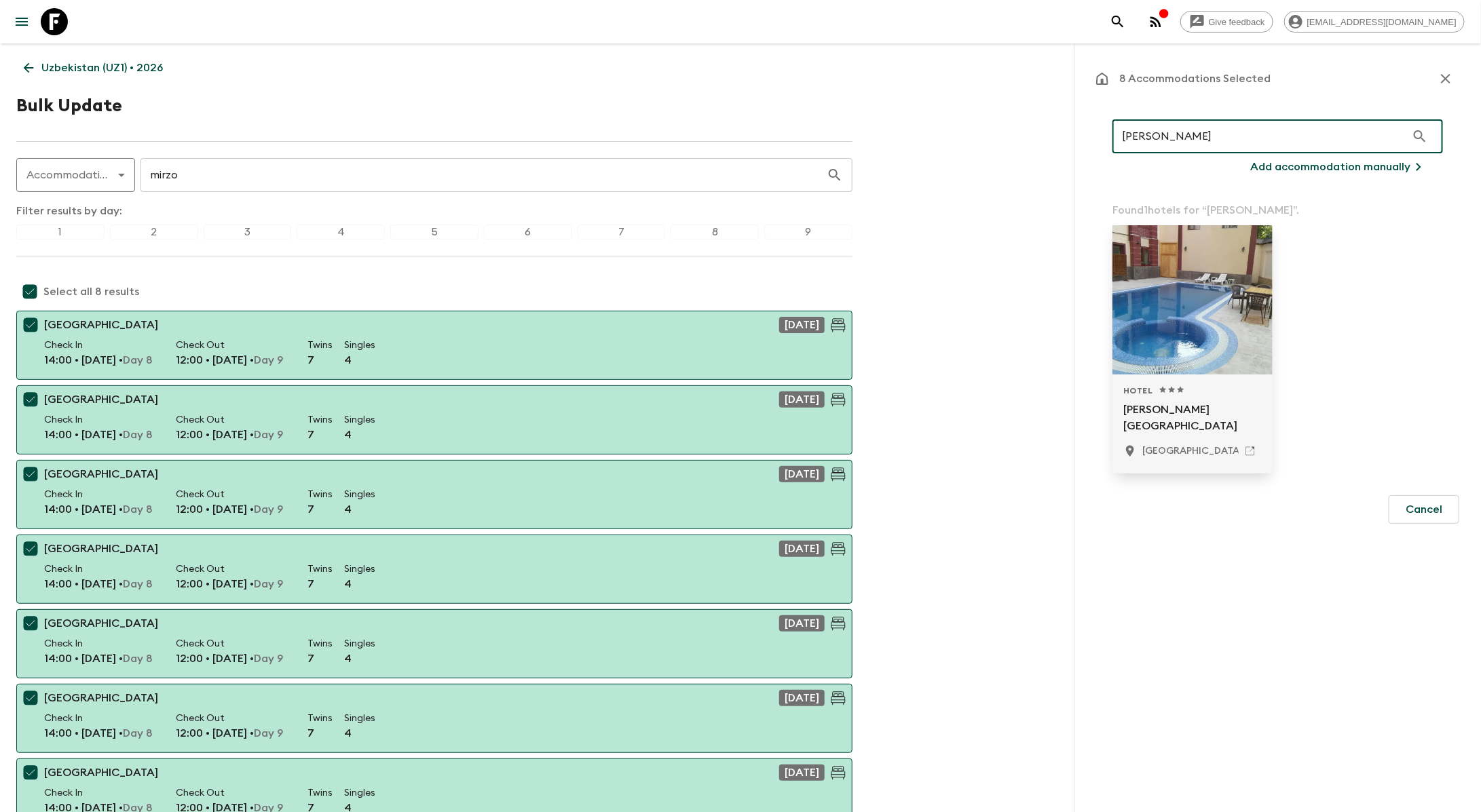
type input "[PERSON_NAME]"
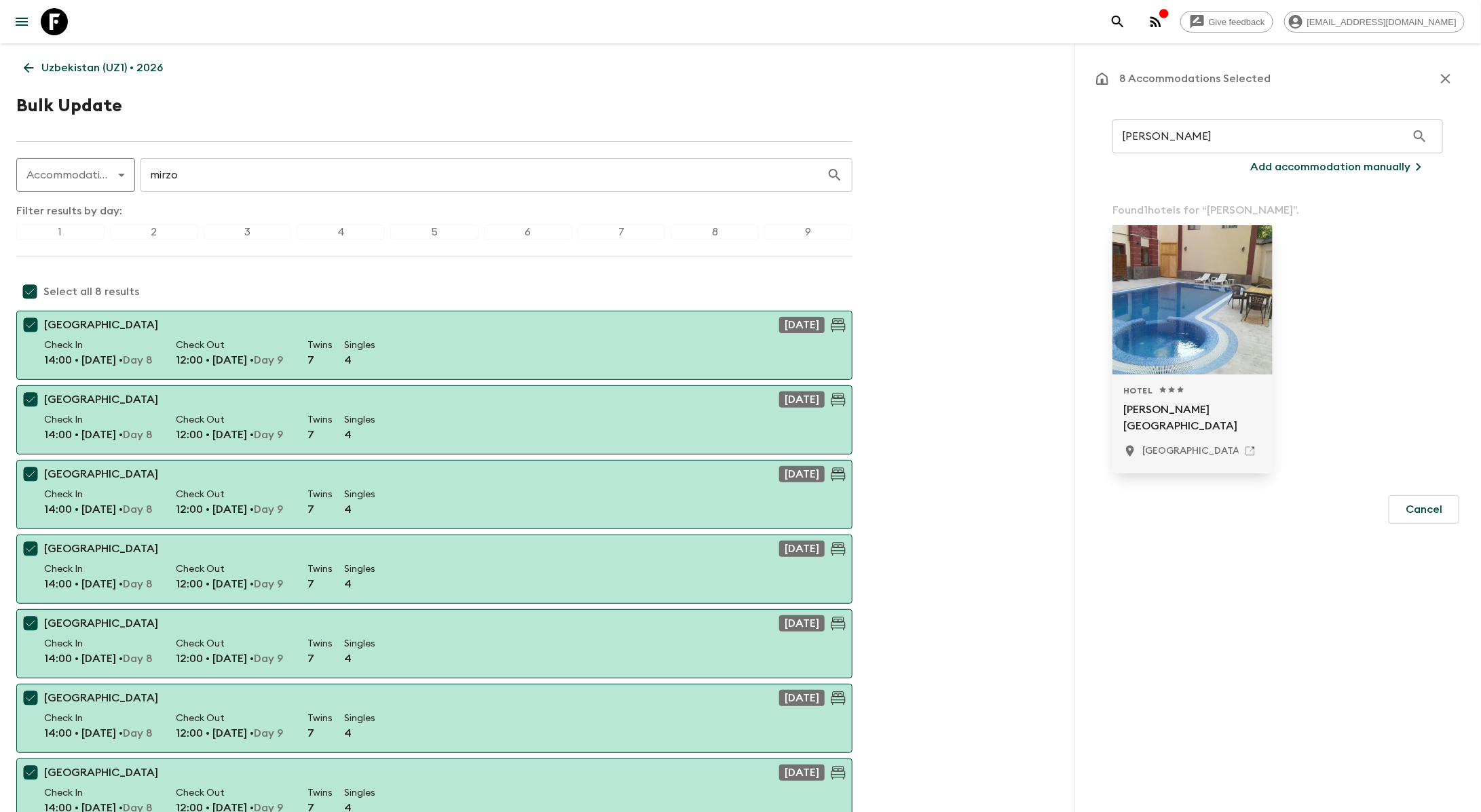
click at [1176, 331] on div at bounding box center [1193, 300] width 160 height 149
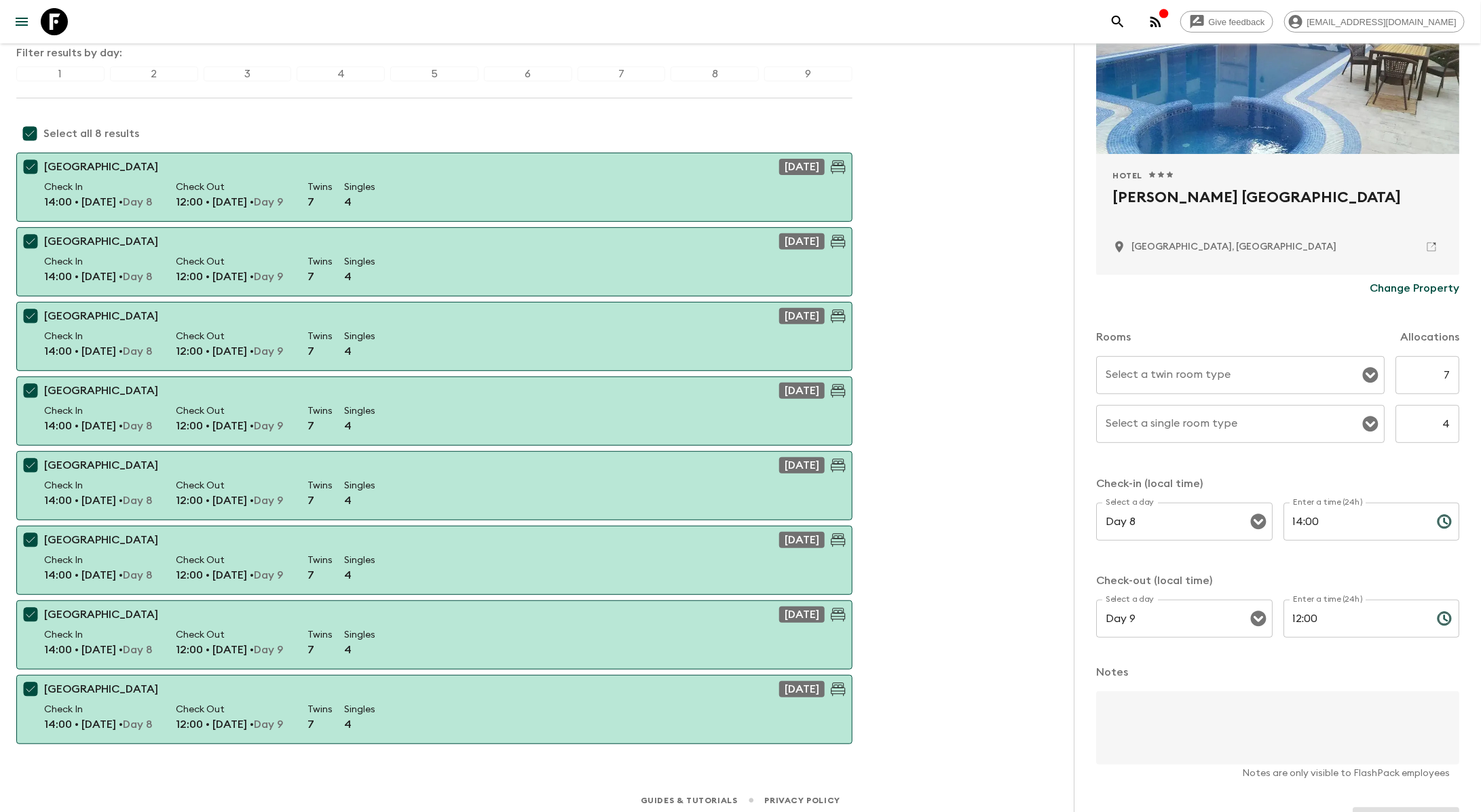
scroll to position [133, 0]
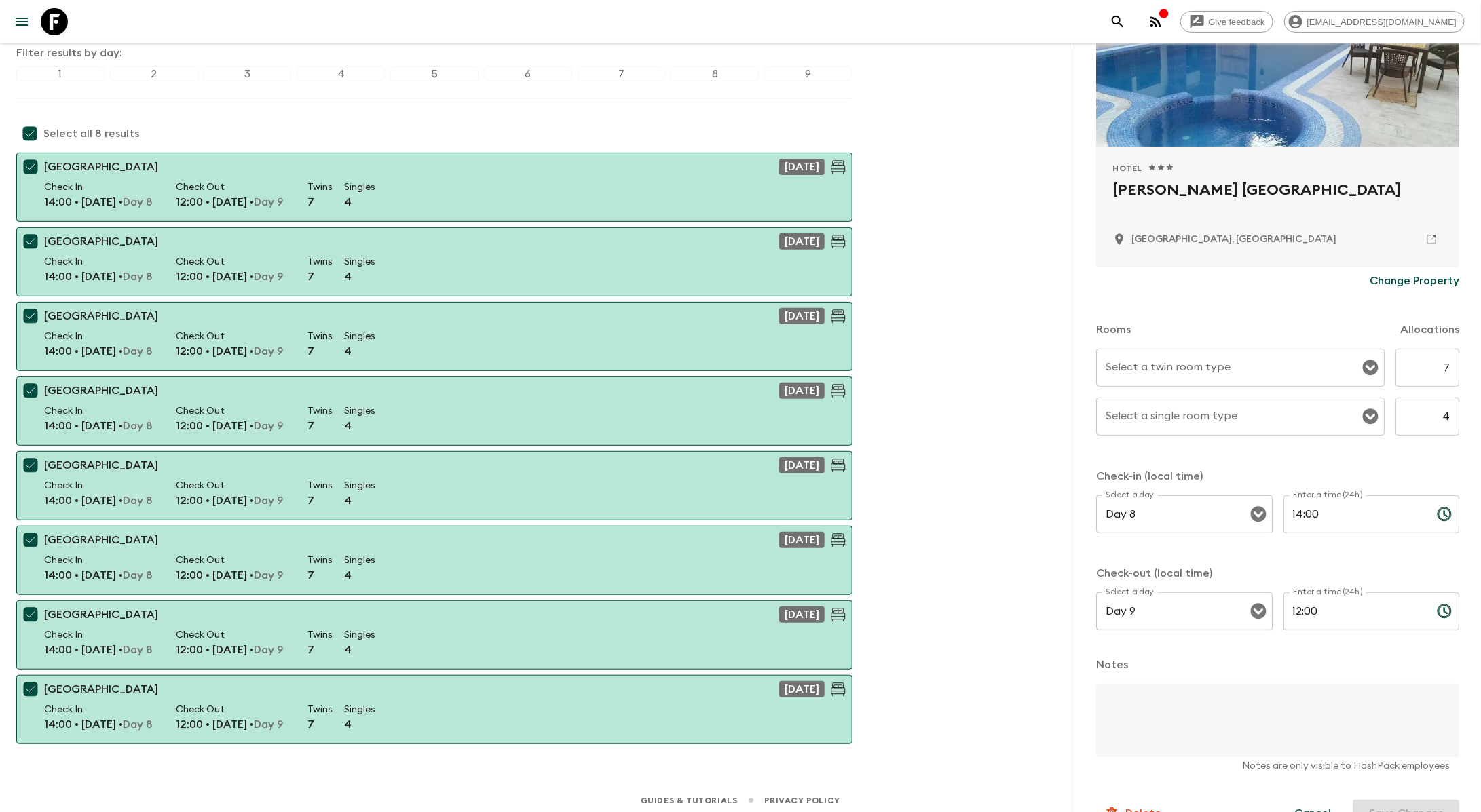
click at [1251, 356] on input "Select a twin room type" at bounding box center [1230, 368] width 256 height 25
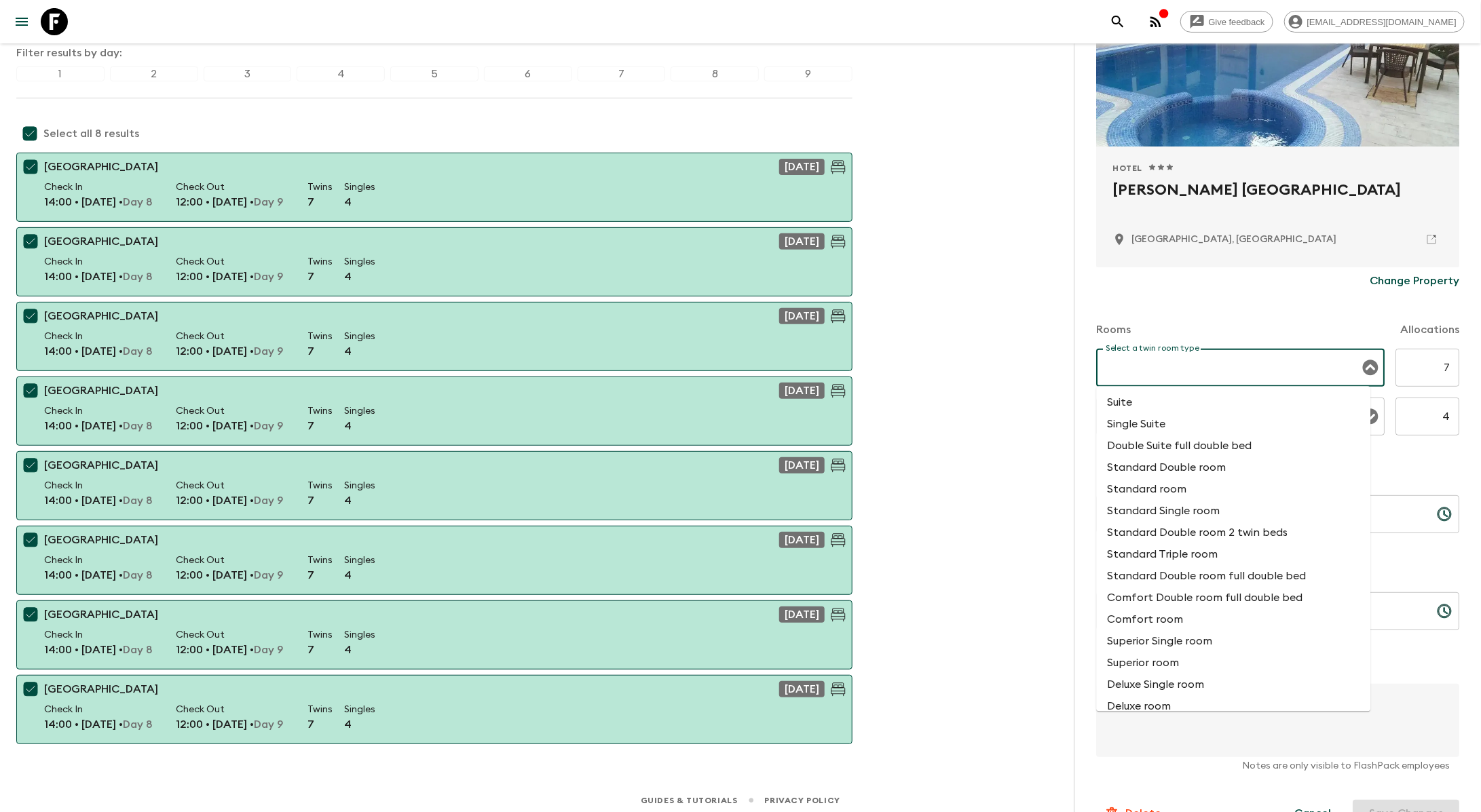
click at [1229, 533] on li "Standard Double room 2 twin beds" at bounding box center [1233, 533] width 274 height 21
type input "Standard Double room 2 twin beds"
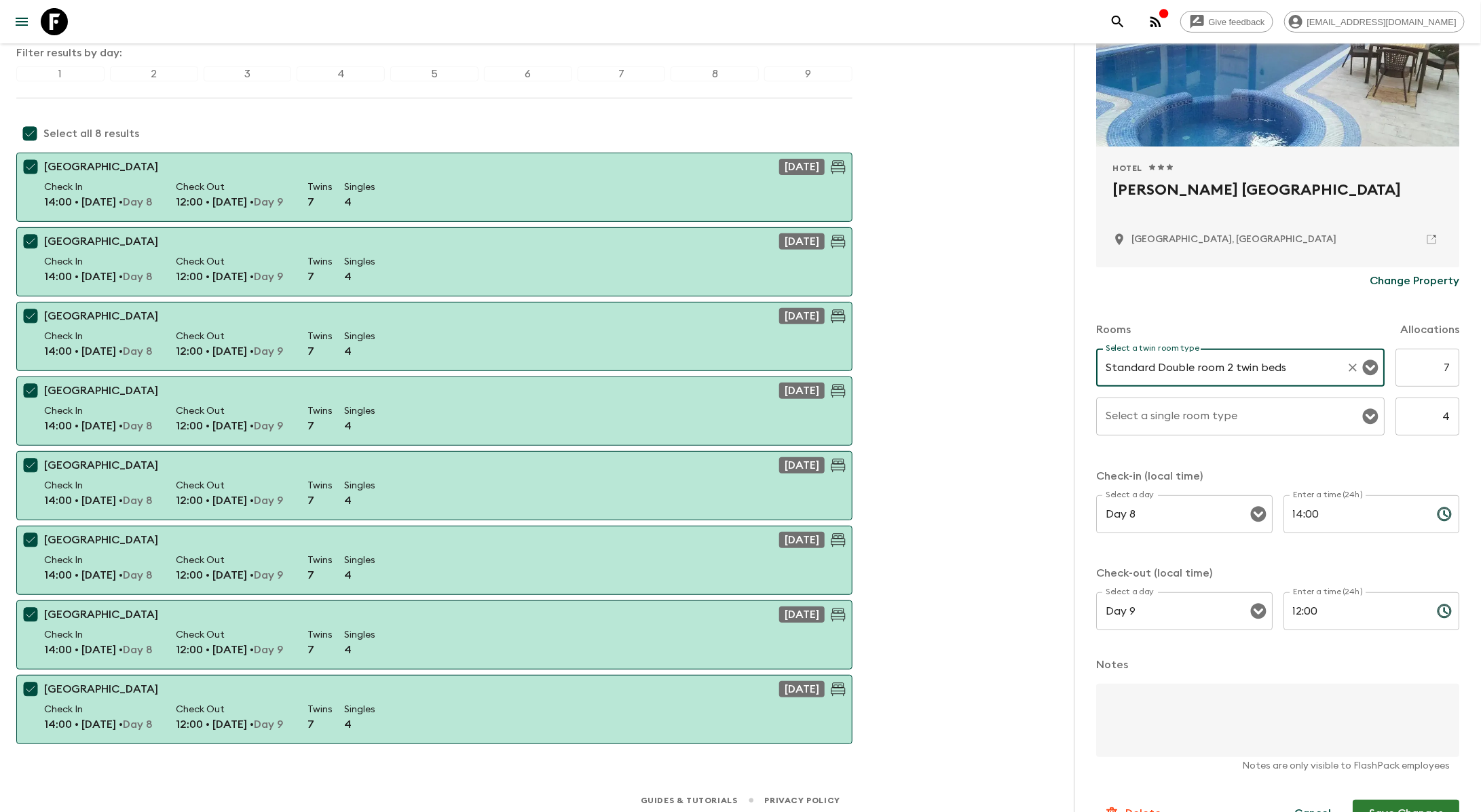
click at [1193, 417] on div "Select a single room type Select a single room type" at bounding box center [1239, 417] width 288 height 38
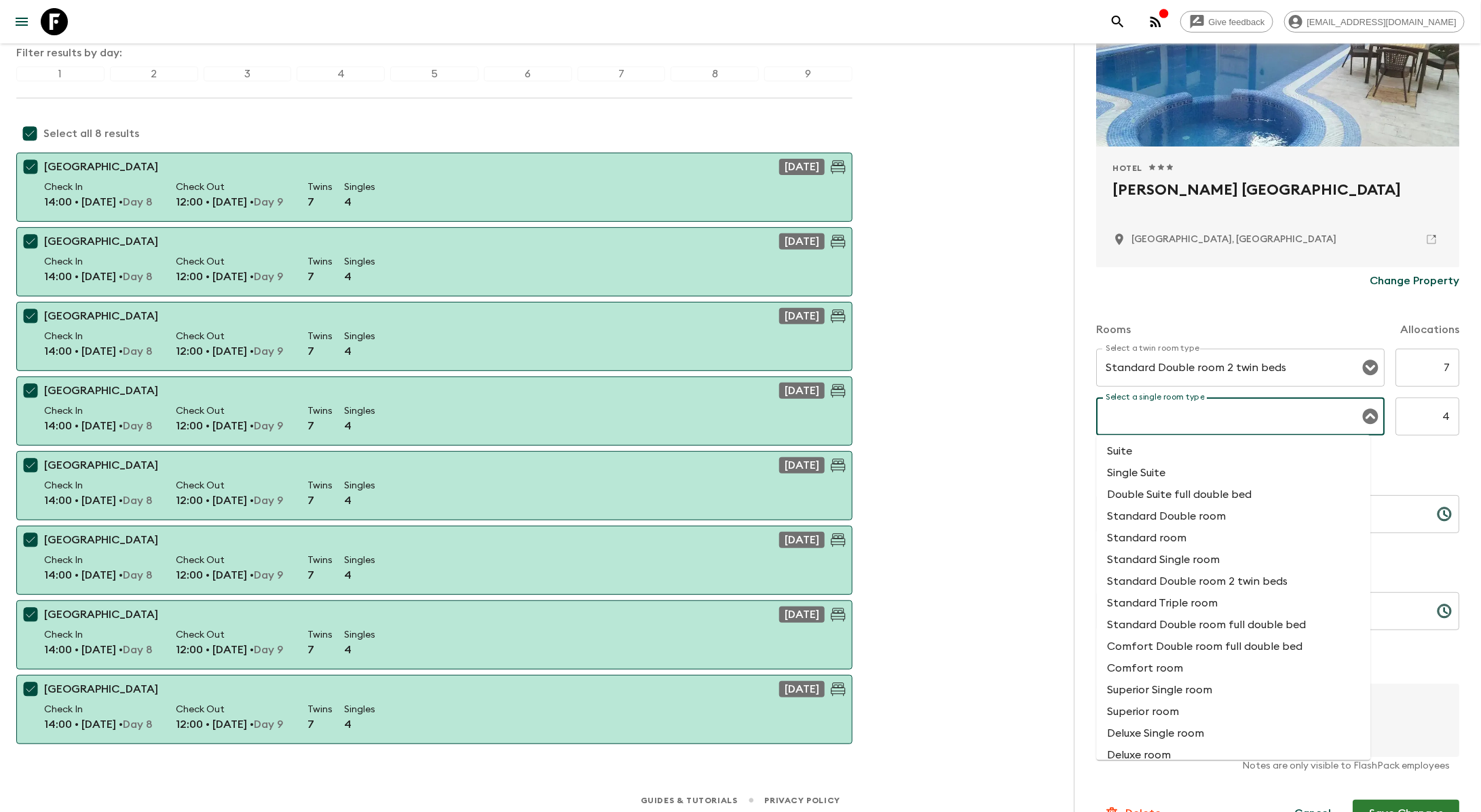
click at [1177, 541] on li "Standard room" at bounding box center [1233, 539] width 274 height 21
type input "Standard room"
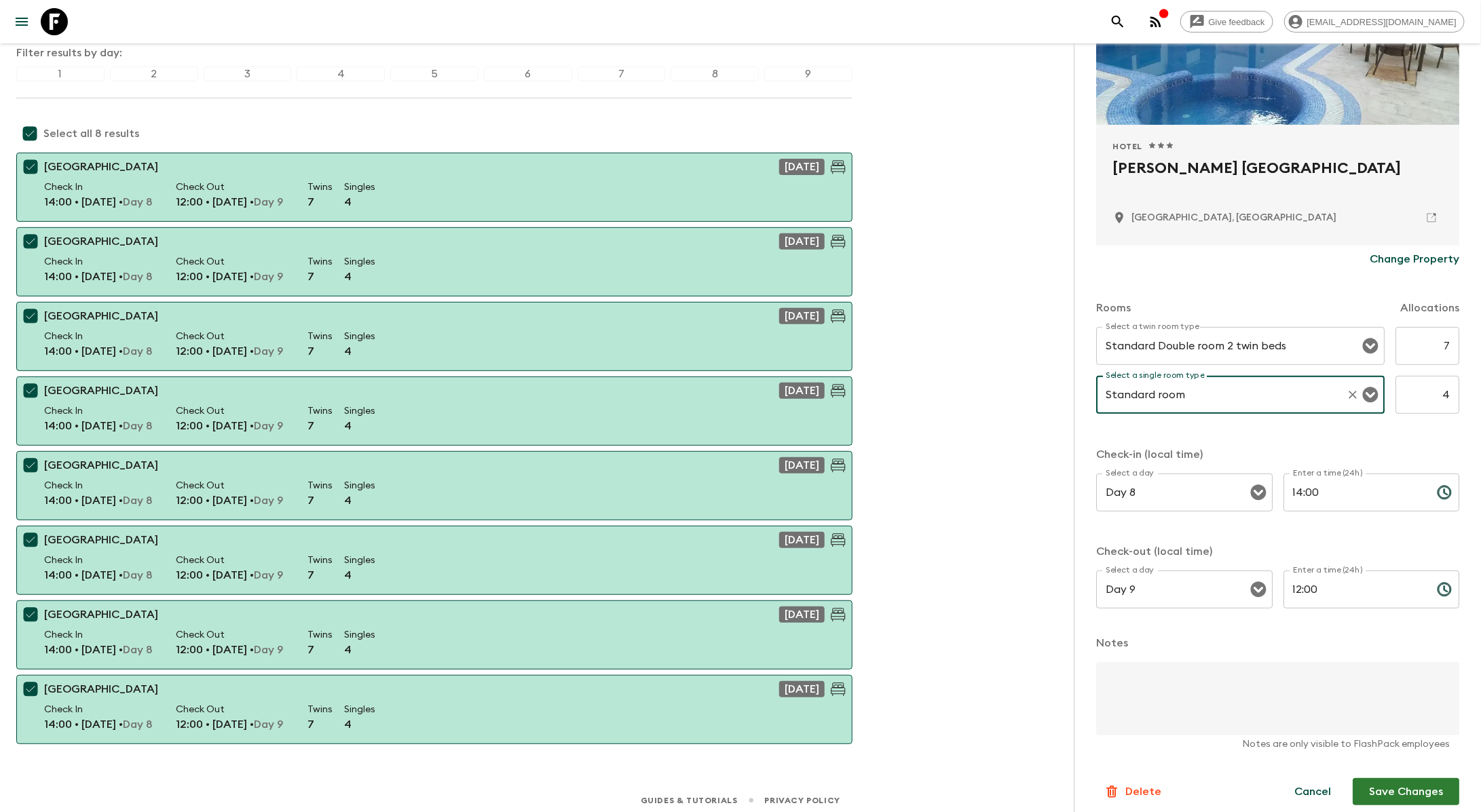
scroll to position [164, 0]
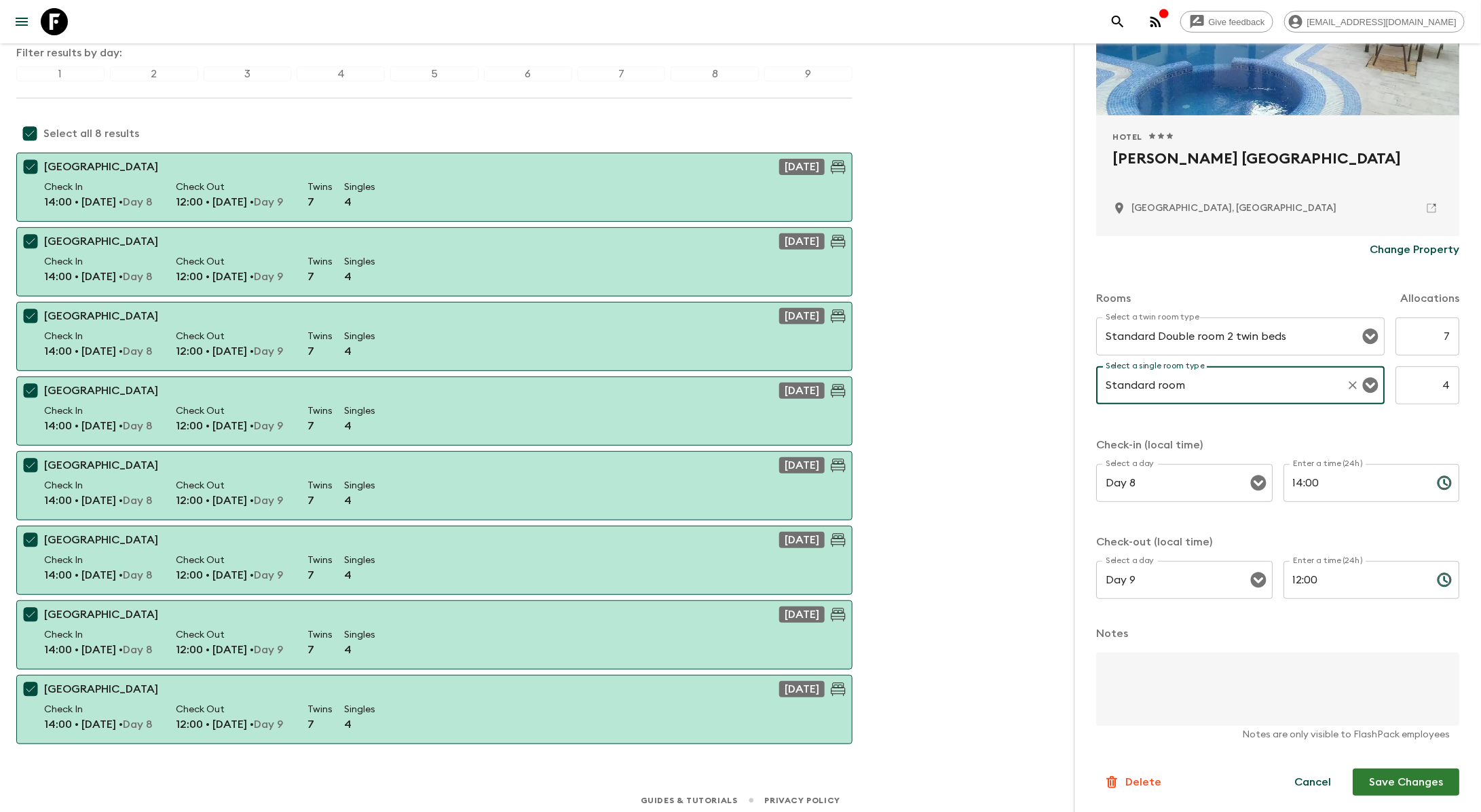
click at [1386, 786] on button "Save Changes" at bounding box center [1406, 783] width 106 height 27
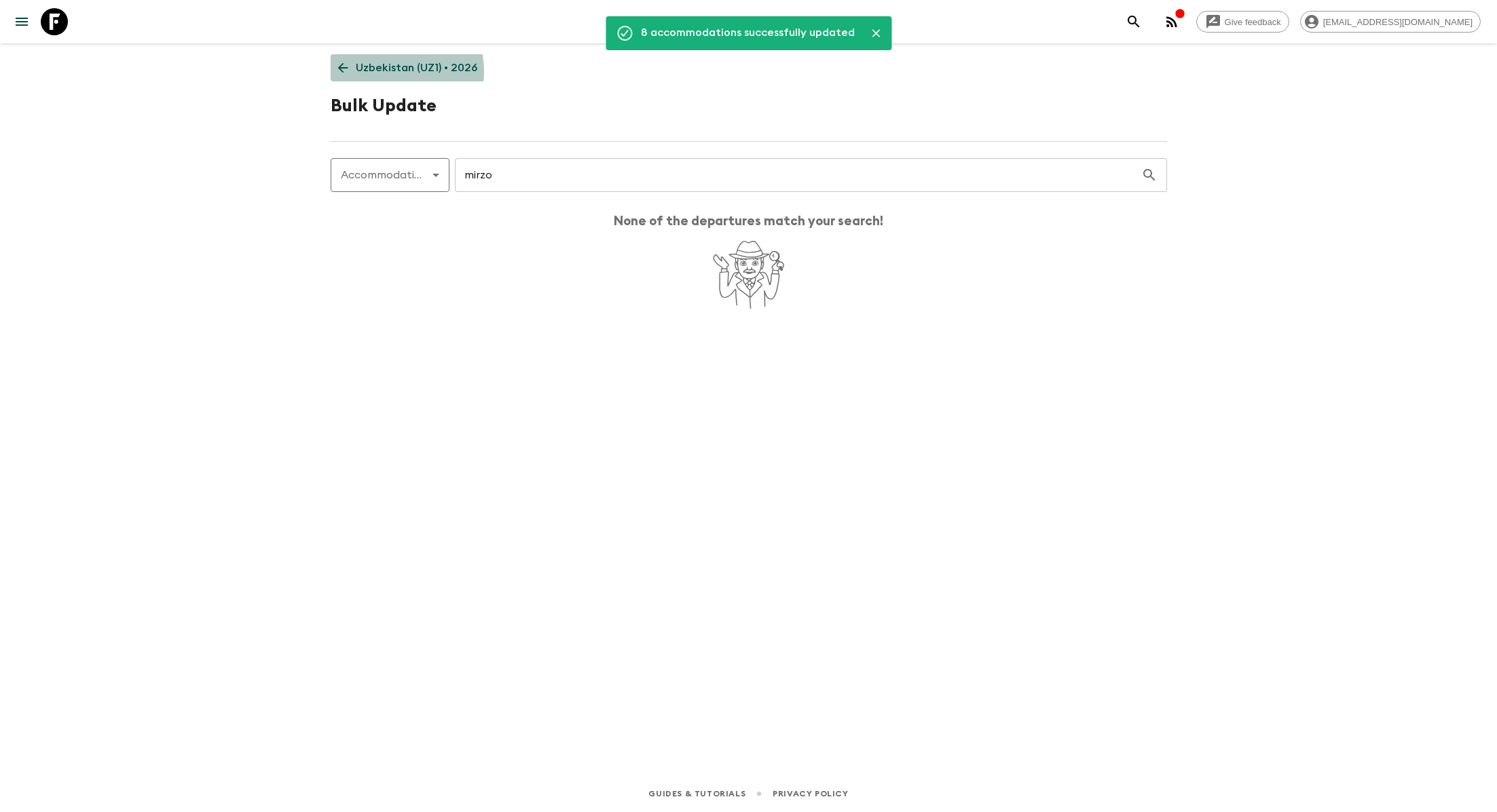
click at [389, 72] on p "Uzbekistan (UZ1) • 2026" at bounding box center [417, 68] width 122 height 16
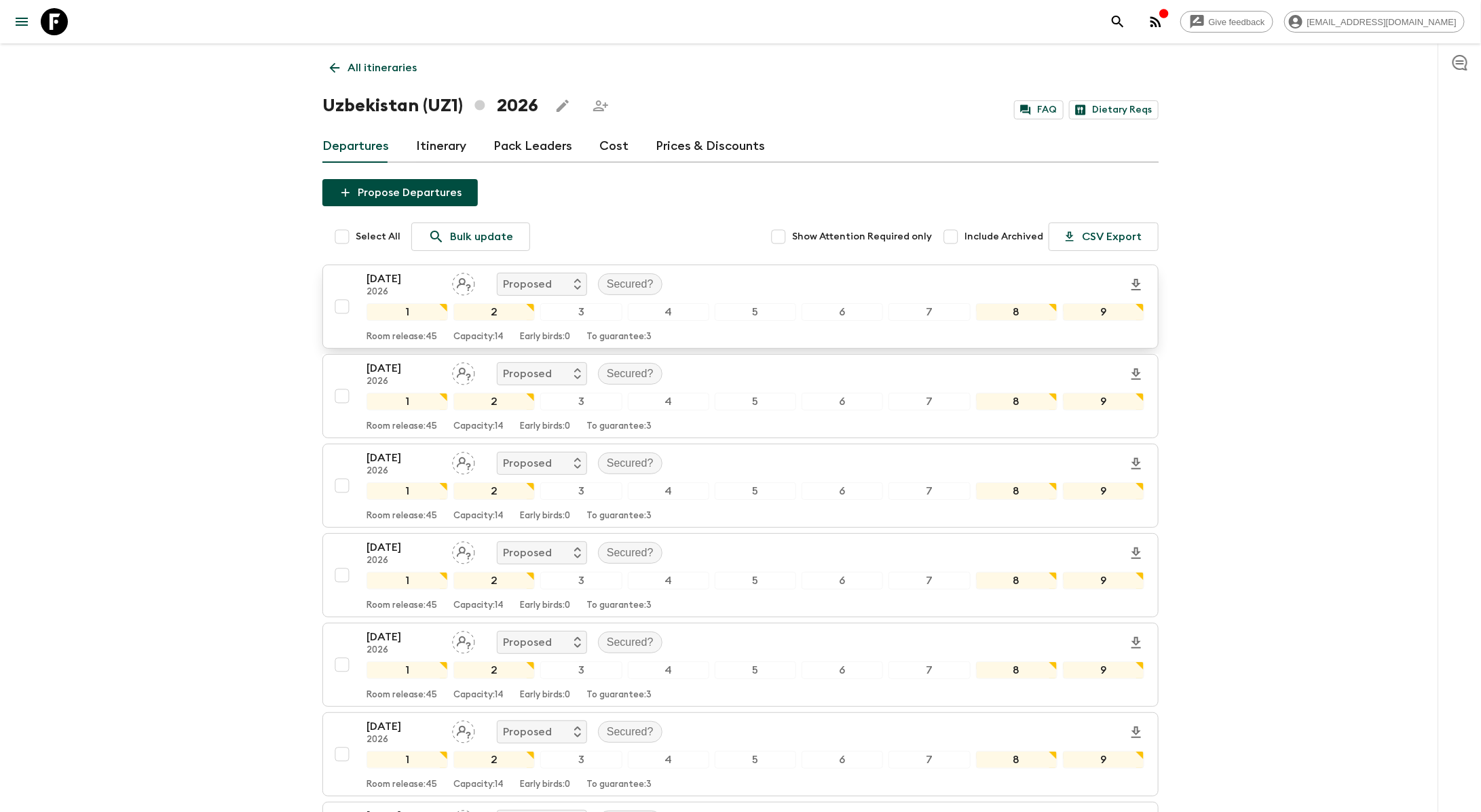
click at [717, 284] on div "24 Apr 2026 2026 Proposed Secured?" at bounding box center [755, 284] width 778 height 27
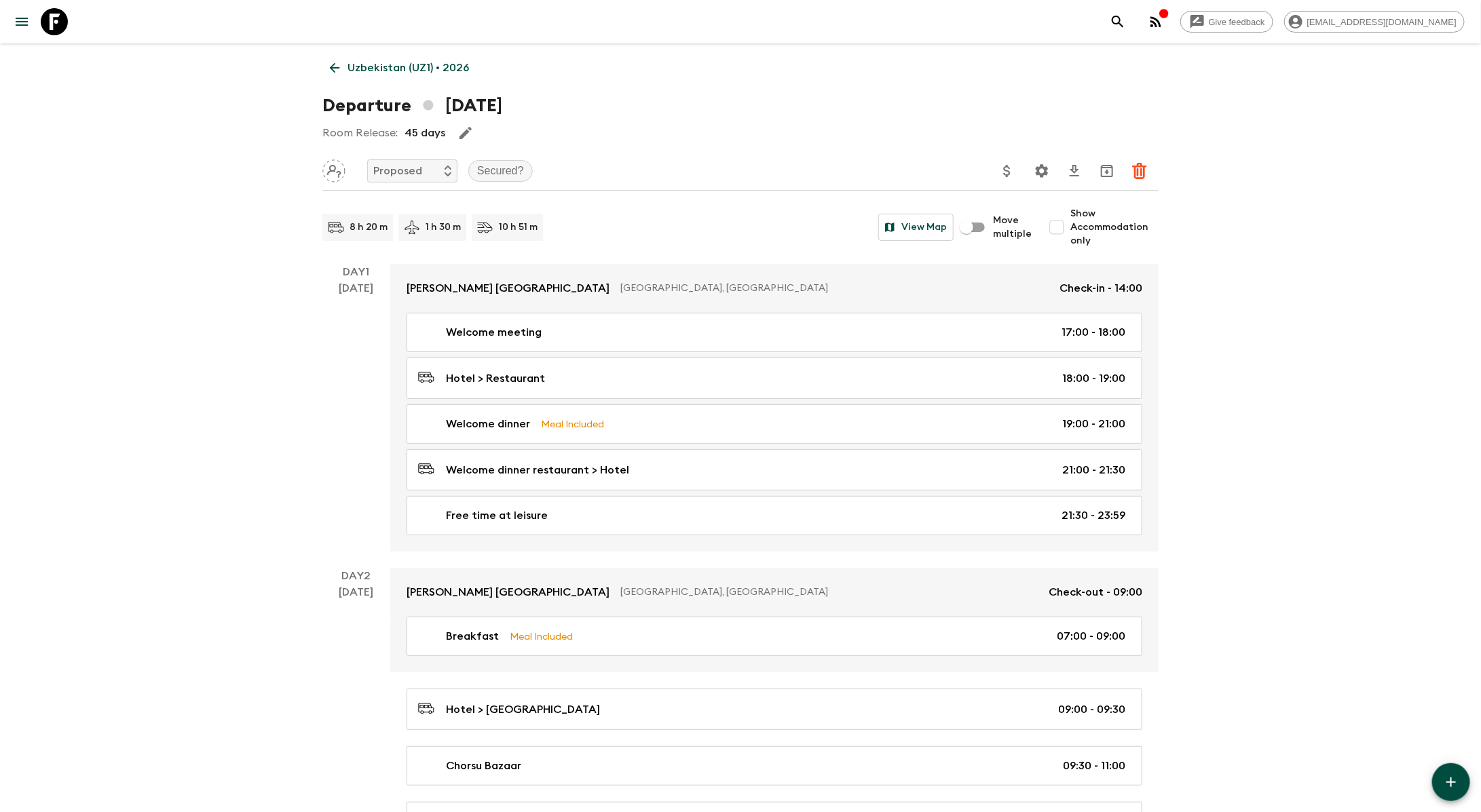
click at [356, 71] on p "Uzbekistan (UZ1) • 2026" at bounding box center [408, 68] width 122 height 16
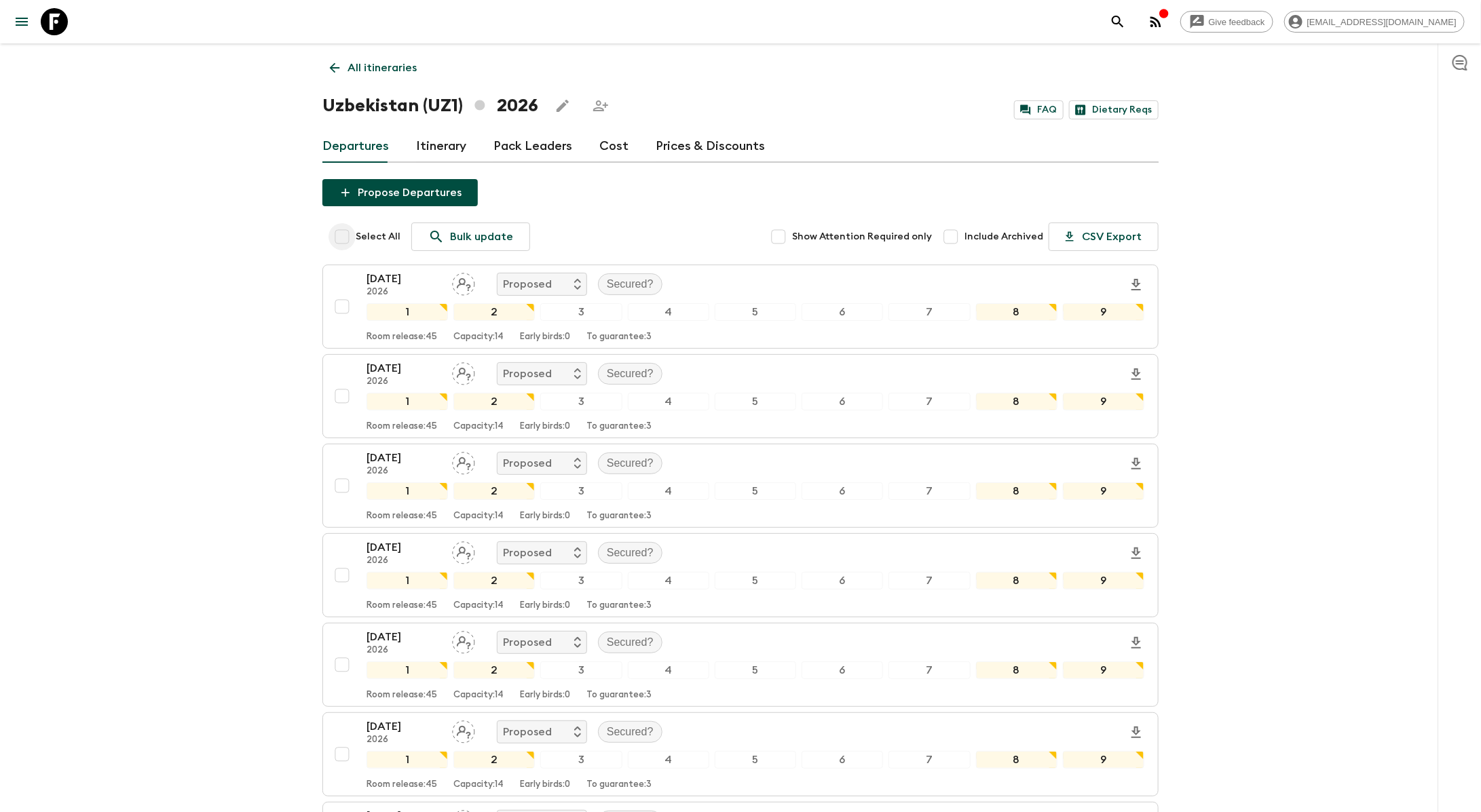
click at [342, 239] on input "Select All" at bounding box center [342, 237] width 27 height 27
checkbox input "true"
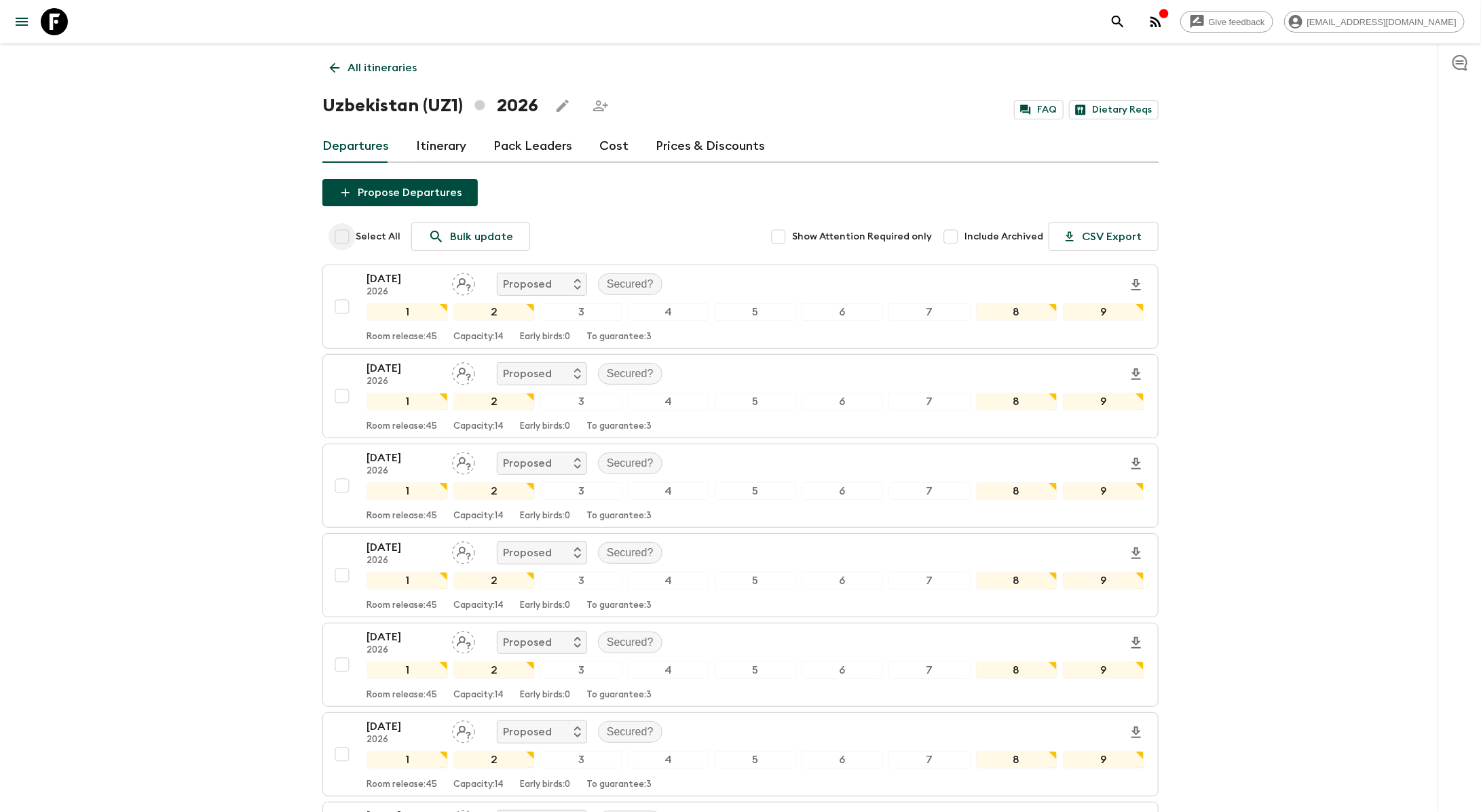
checkbox input "true"
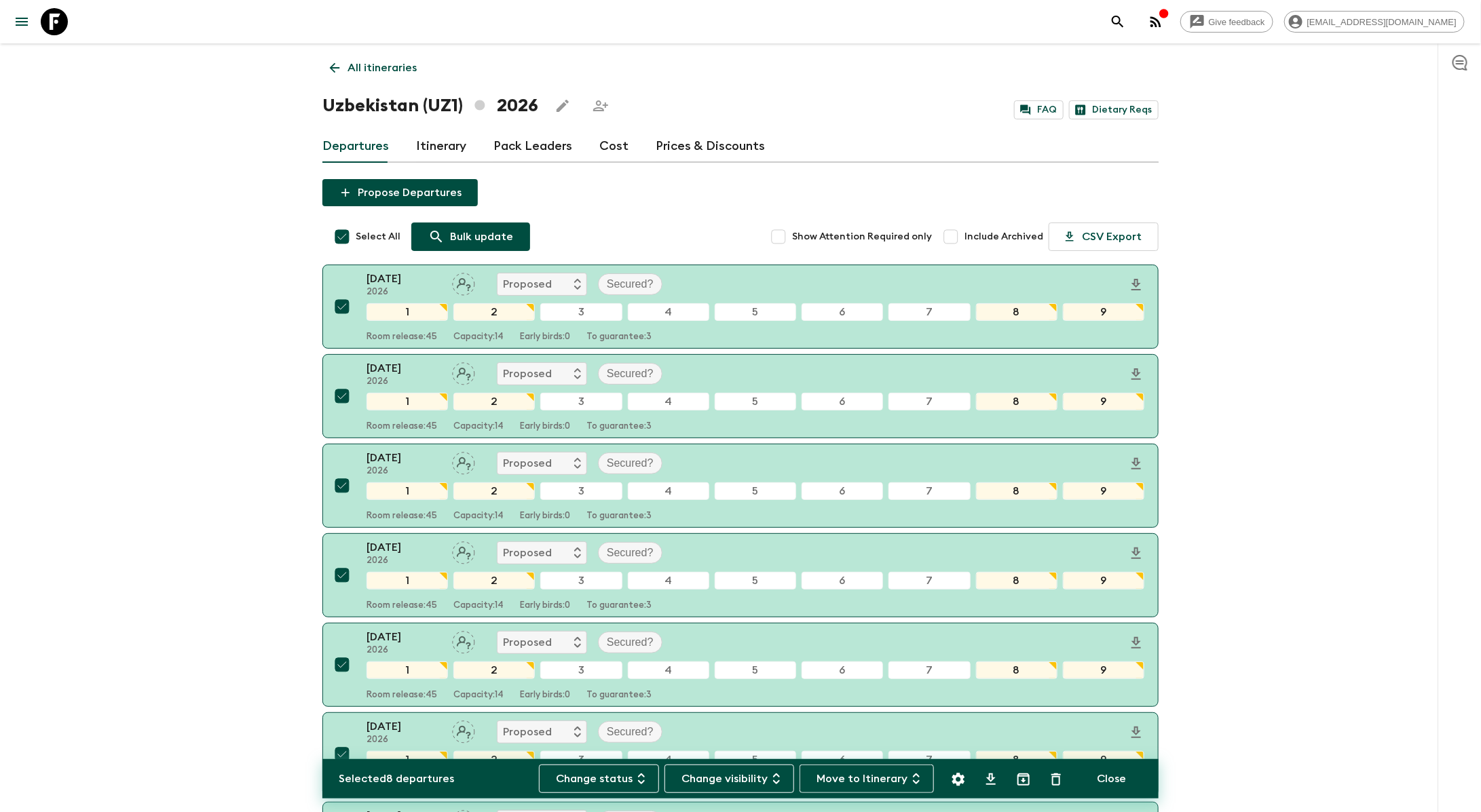
click at [490, 244] on p "Bulk update" at bounding box center [481, 237] width 63 height 16
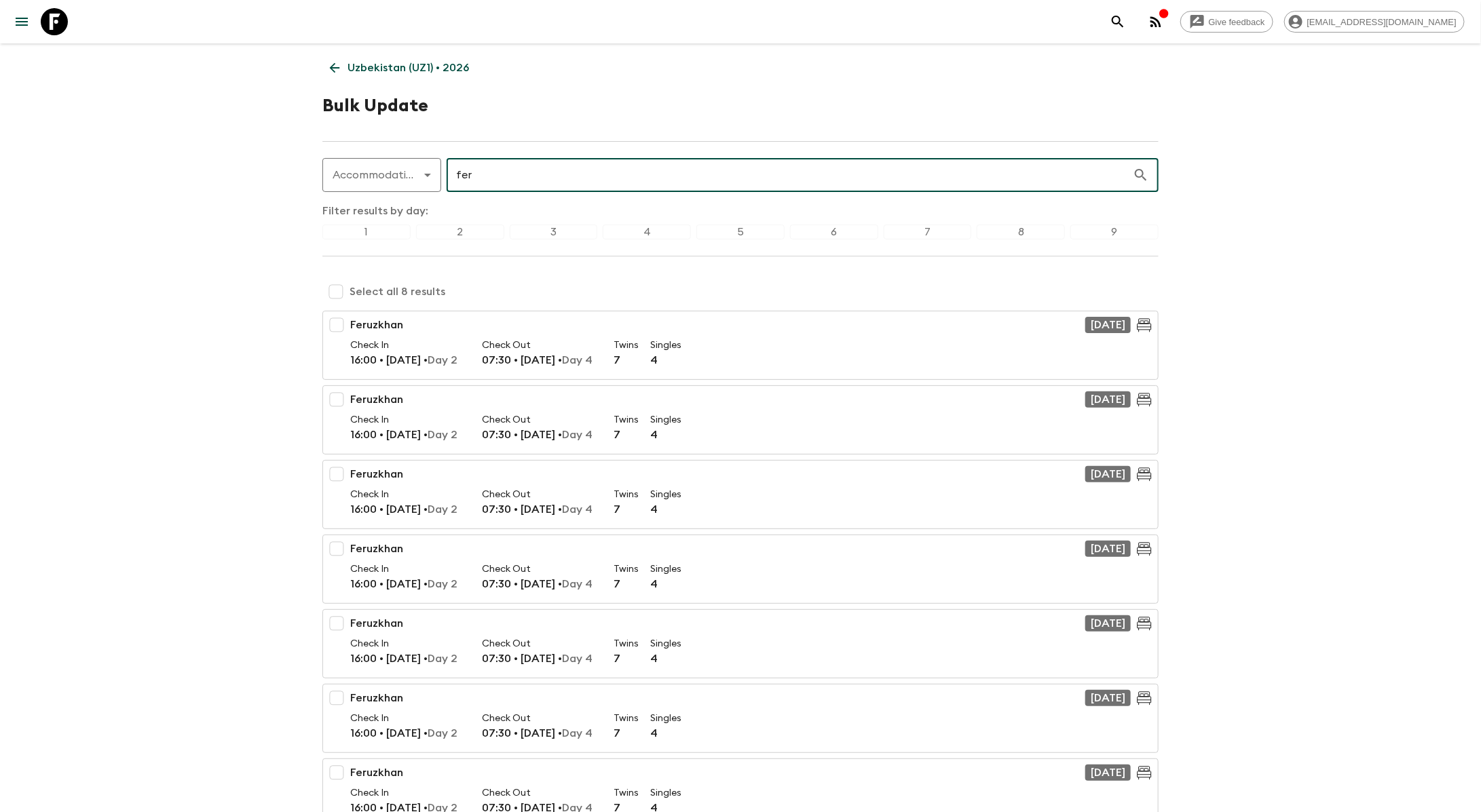
type input "fer"
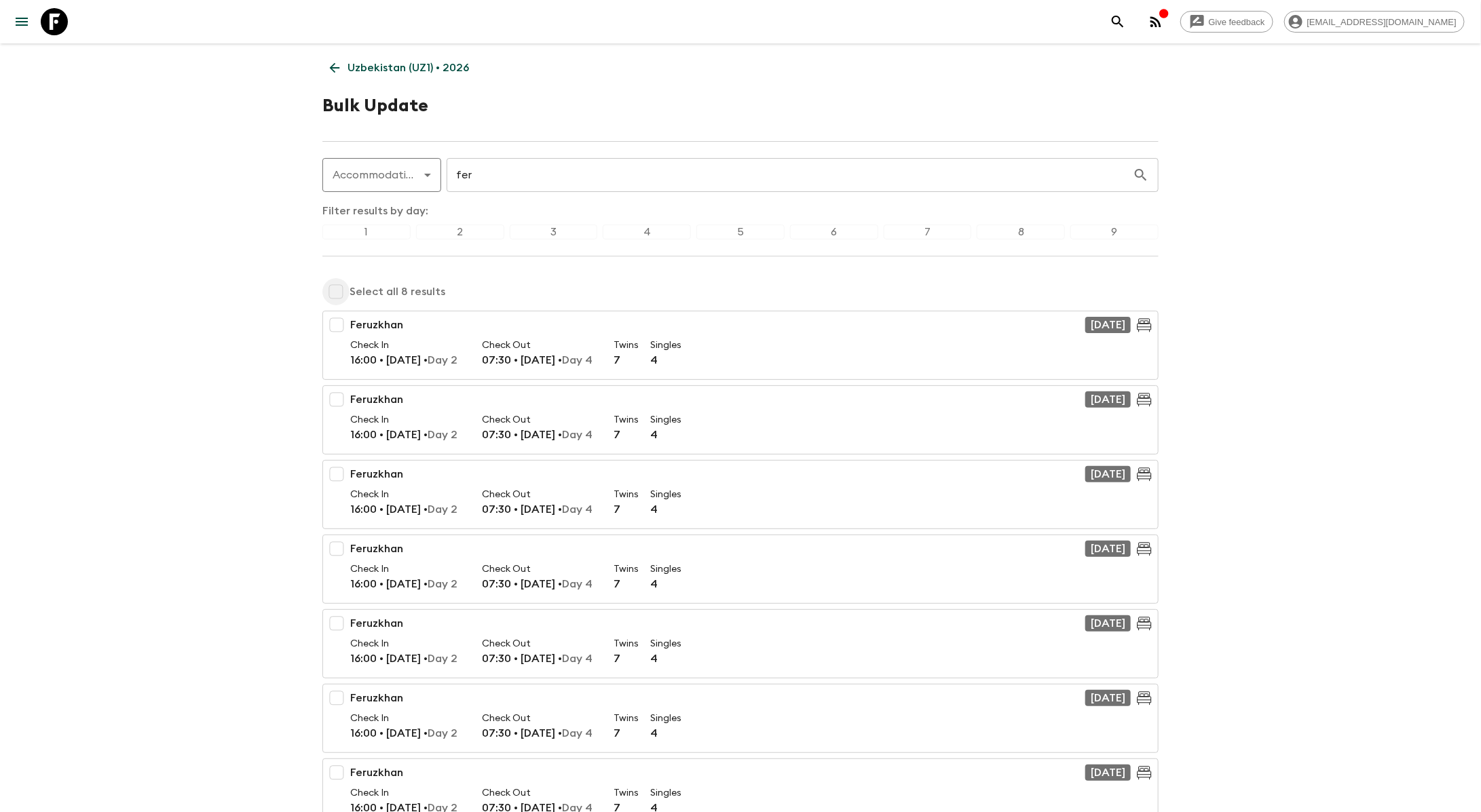
click at [331, 294] on input "checkbox" at bounding box center [336, 292] width 27 height 27
checkbox input "true"
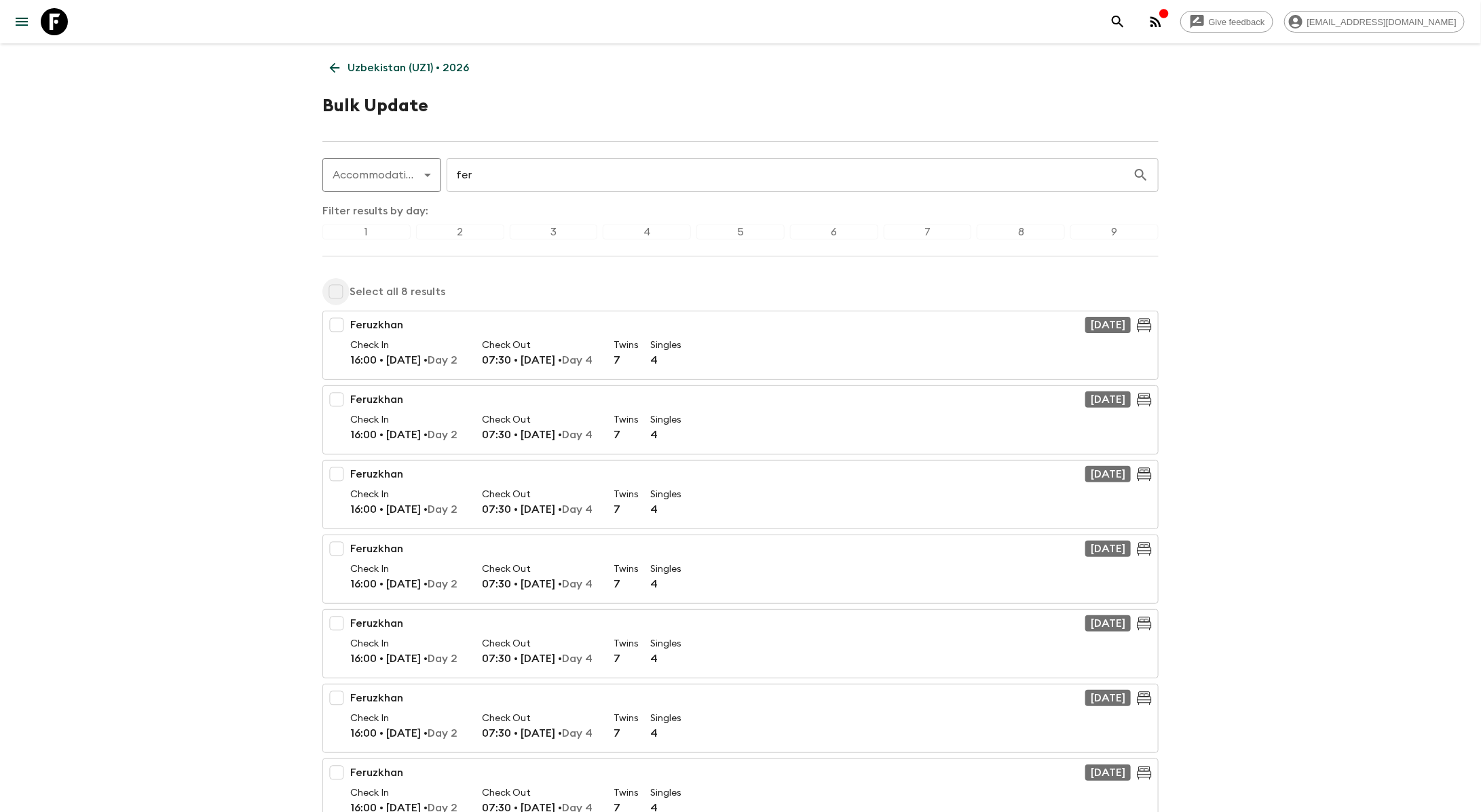
checkbox input "true"
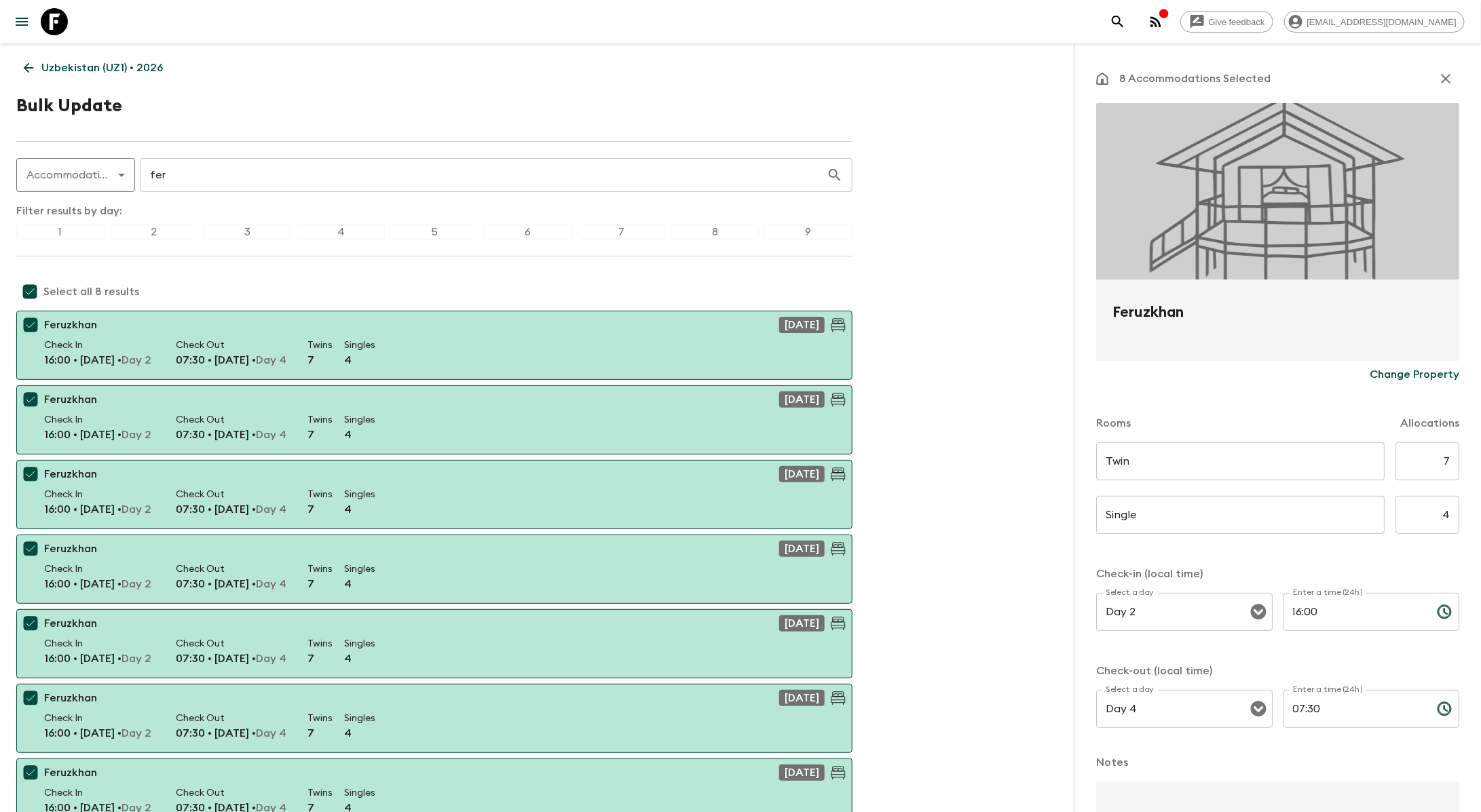
click at [1398, 370] on p "Change Property" at bounding box center [1414, 374] width 90 height 16
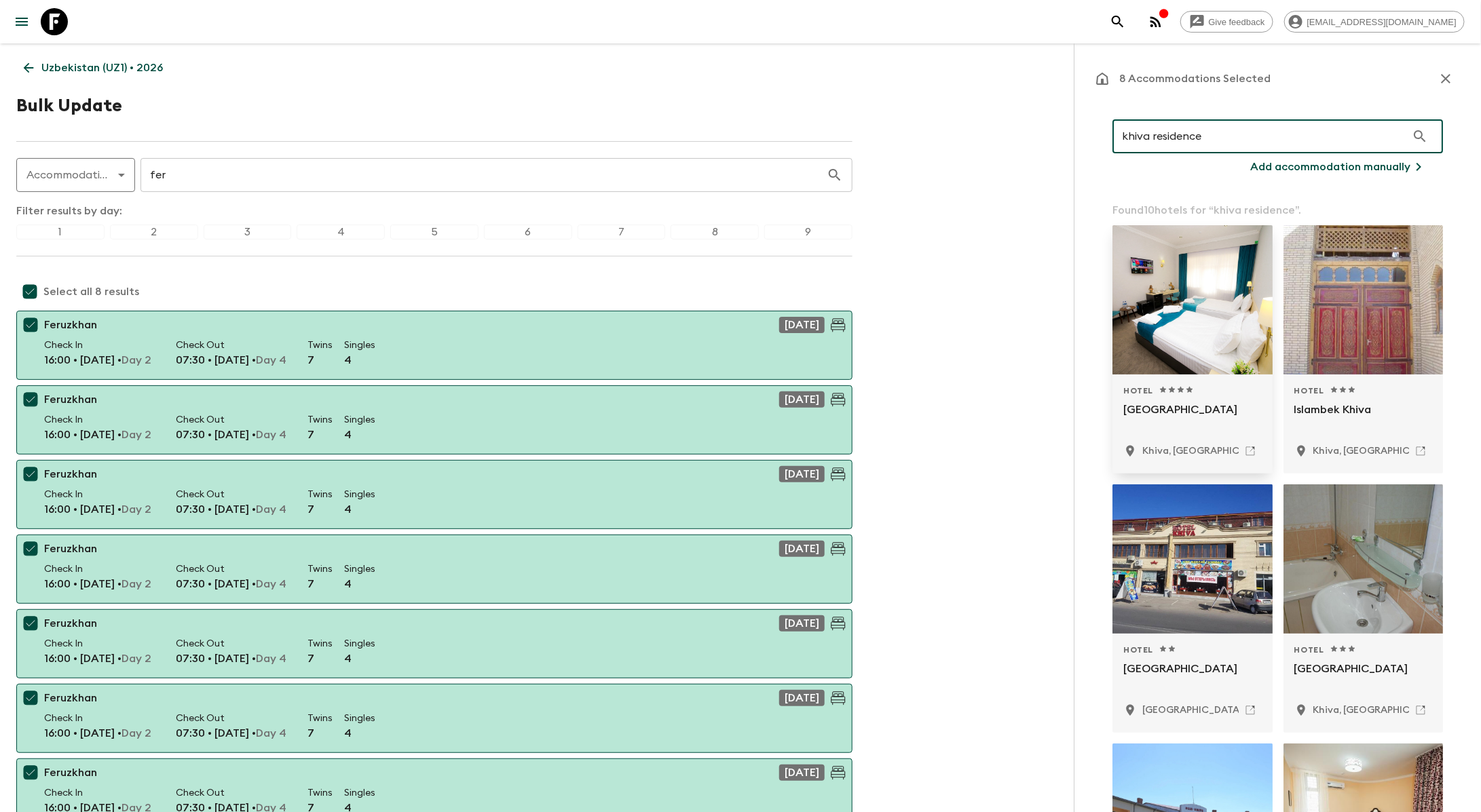
type input "khiva residence"
click at [1181, 399] on div "Hotel 1 Star 2 Stars 3 Stars 4 Stars 5 Stars Khiva Residence Hotel Khiva, Uzbek…" at bounding box center [1193, 423] width 138 height 77
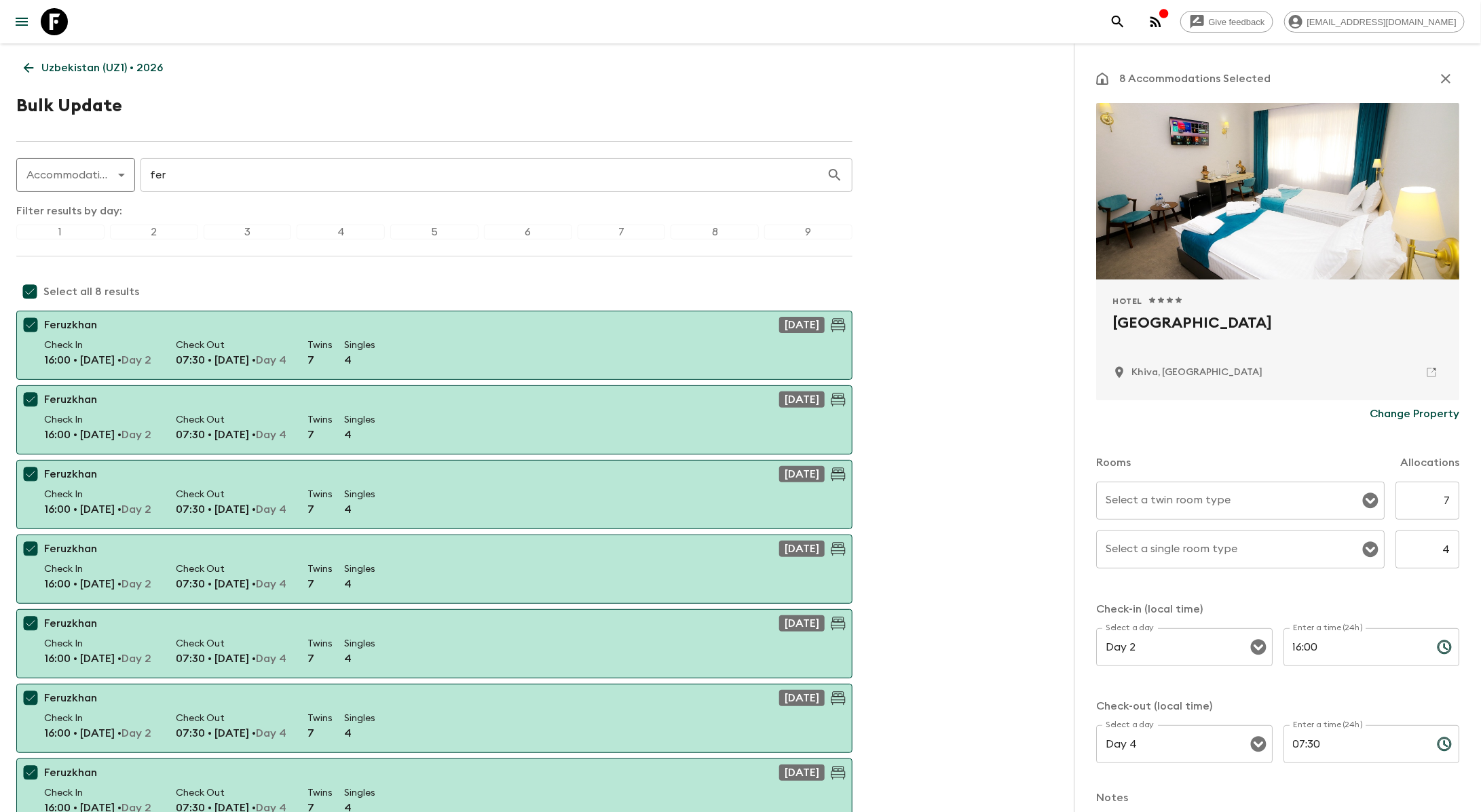
click at [1236, 491] on input "Select a twin room type" at bounding box center [1230, 501] width 256 height 25
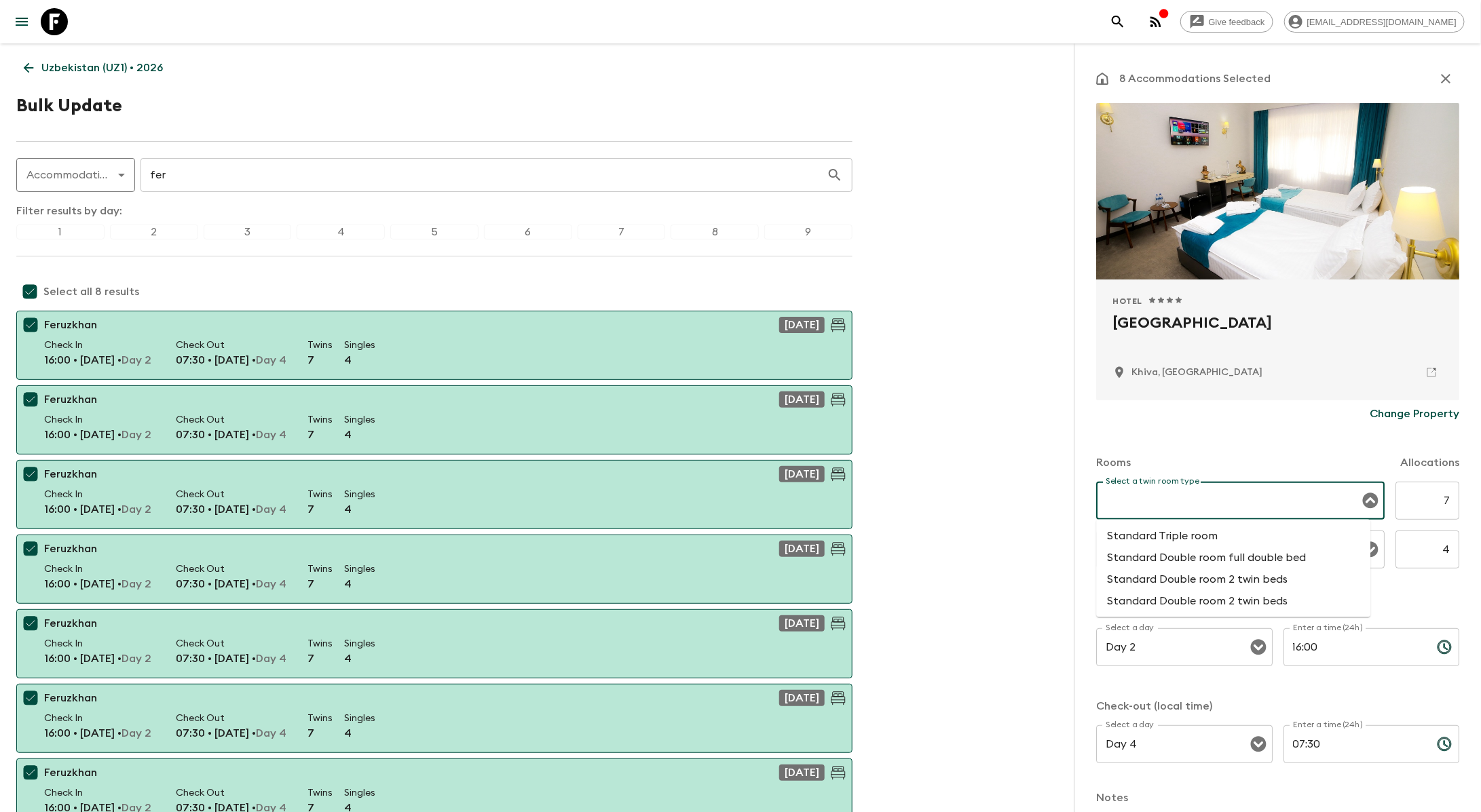
click at [1207, 609] on li "Standard Double room 2 twin beds" at bounding box center [1233, 601] width 274 height 21
type input "Standard Double room 2 twin beds"
click at [1203, 551] on input "Select a single room type" at bounding box center [1230, 550] width 256 height 25
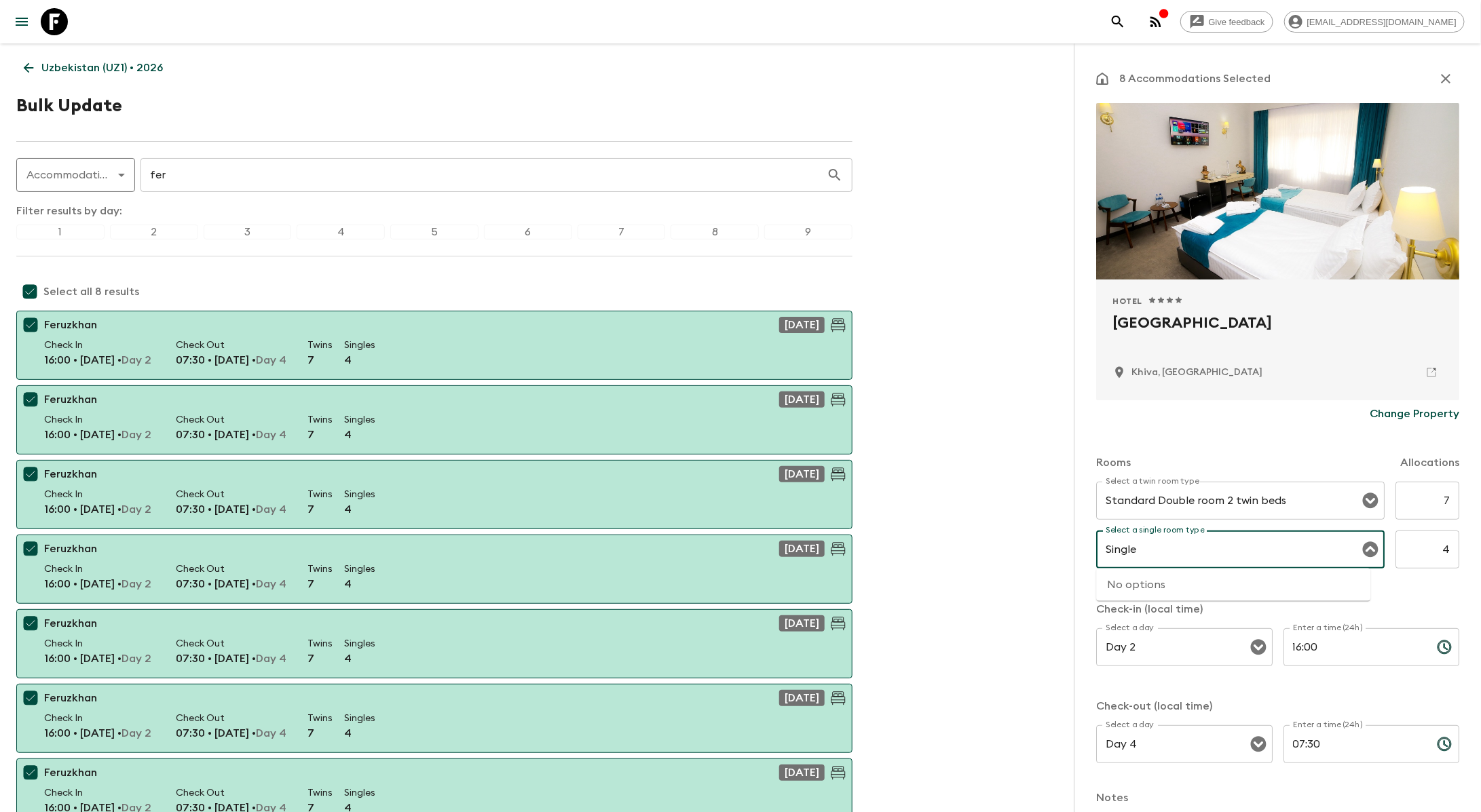
type input "Single"
click at [1233, 444] on div "Rooms Allocations" at bounding box center [1277, 454] width 363 height 54
click at [1256, 553] on input "Select a single room type" at bounding box center [1230, 550] width 256 height 25
click at [1174, 604] on li "Standard Double room full double bed" at bounding box center [1233, 606] width 274 height 21
type input "Standard Double room full double bed"
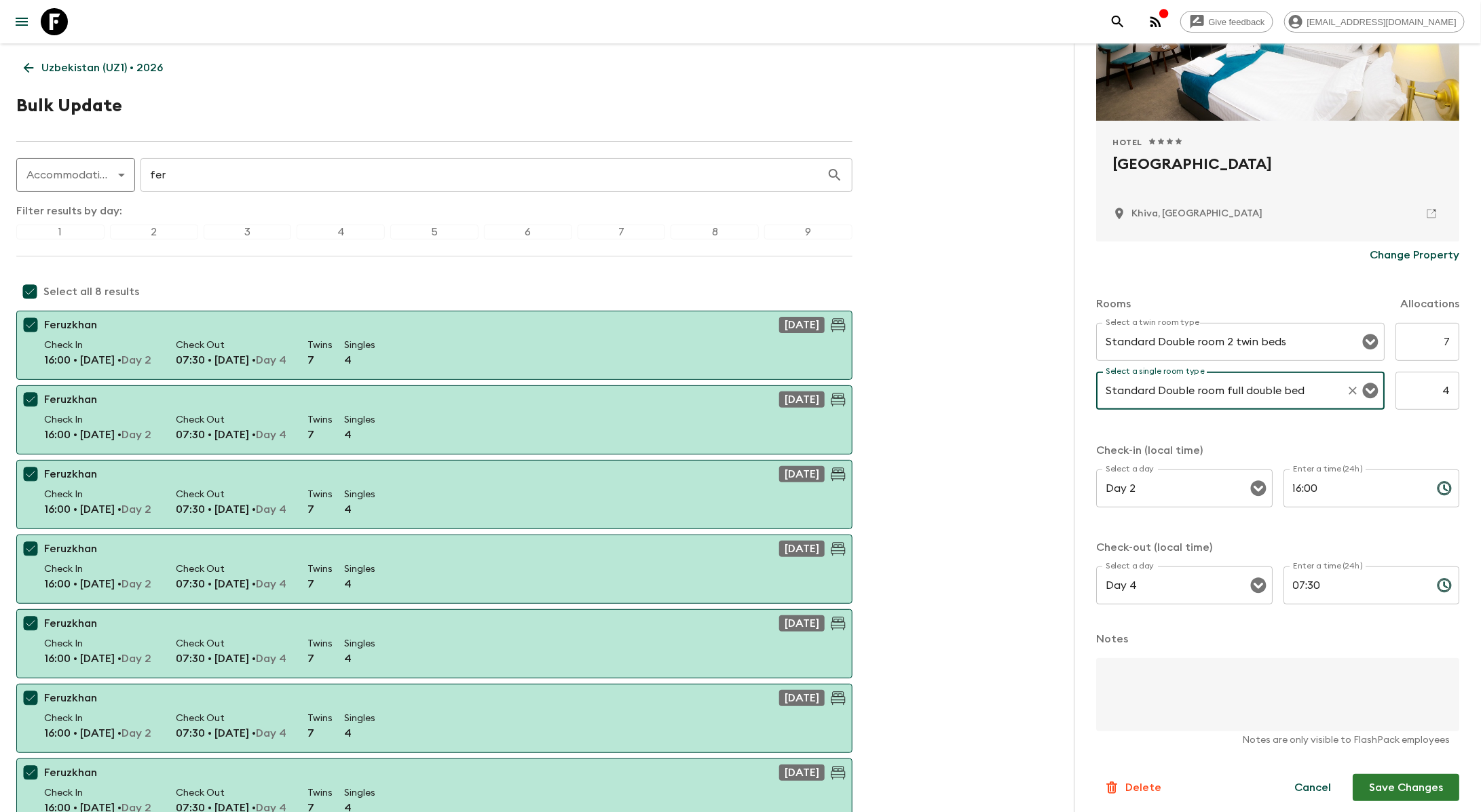
scroll to position [164, 0]
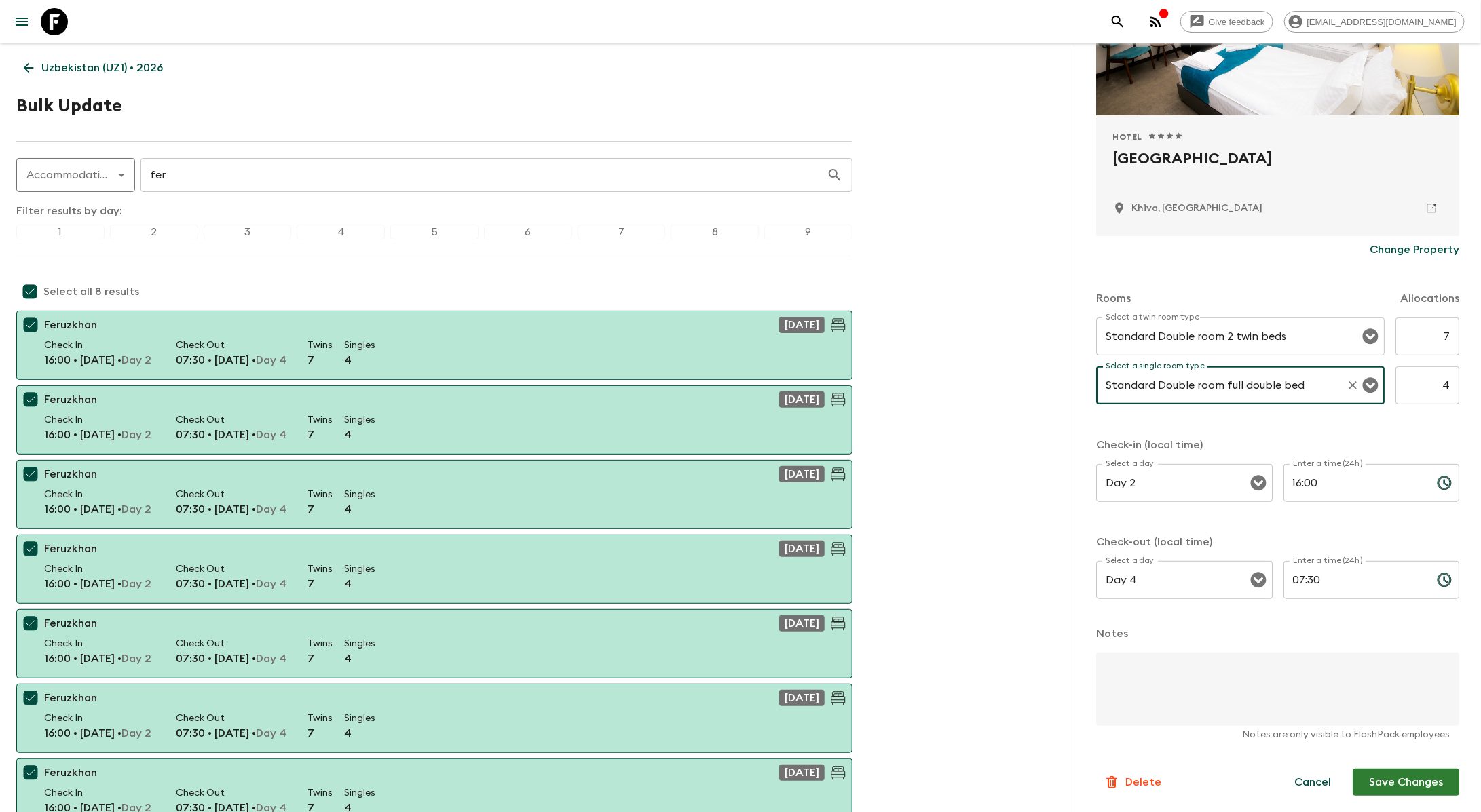
click at [1372, 781] on button "Save Changes" at bounding box center [1406, 783] width 106 height 27
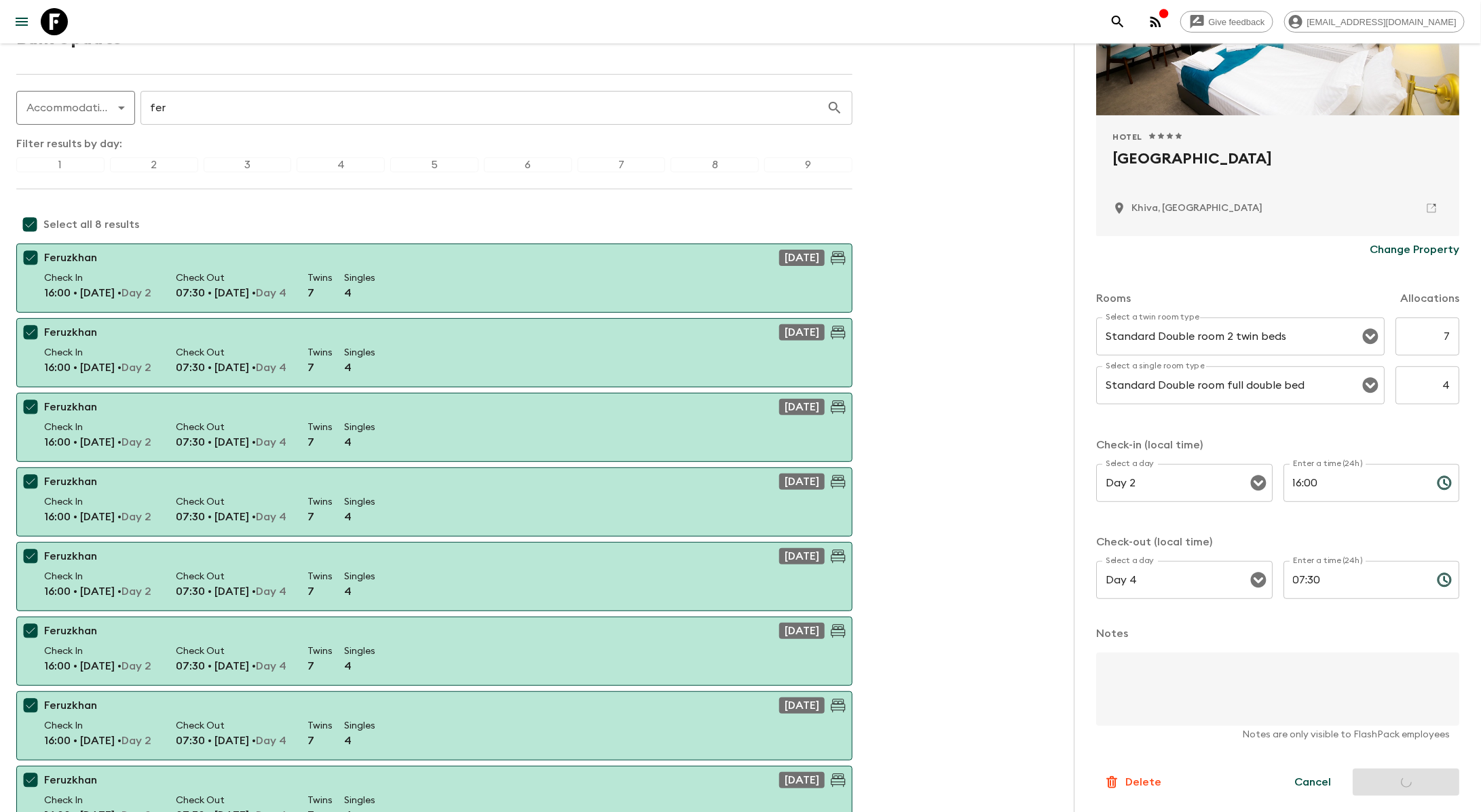
scroll to position [0, 0]
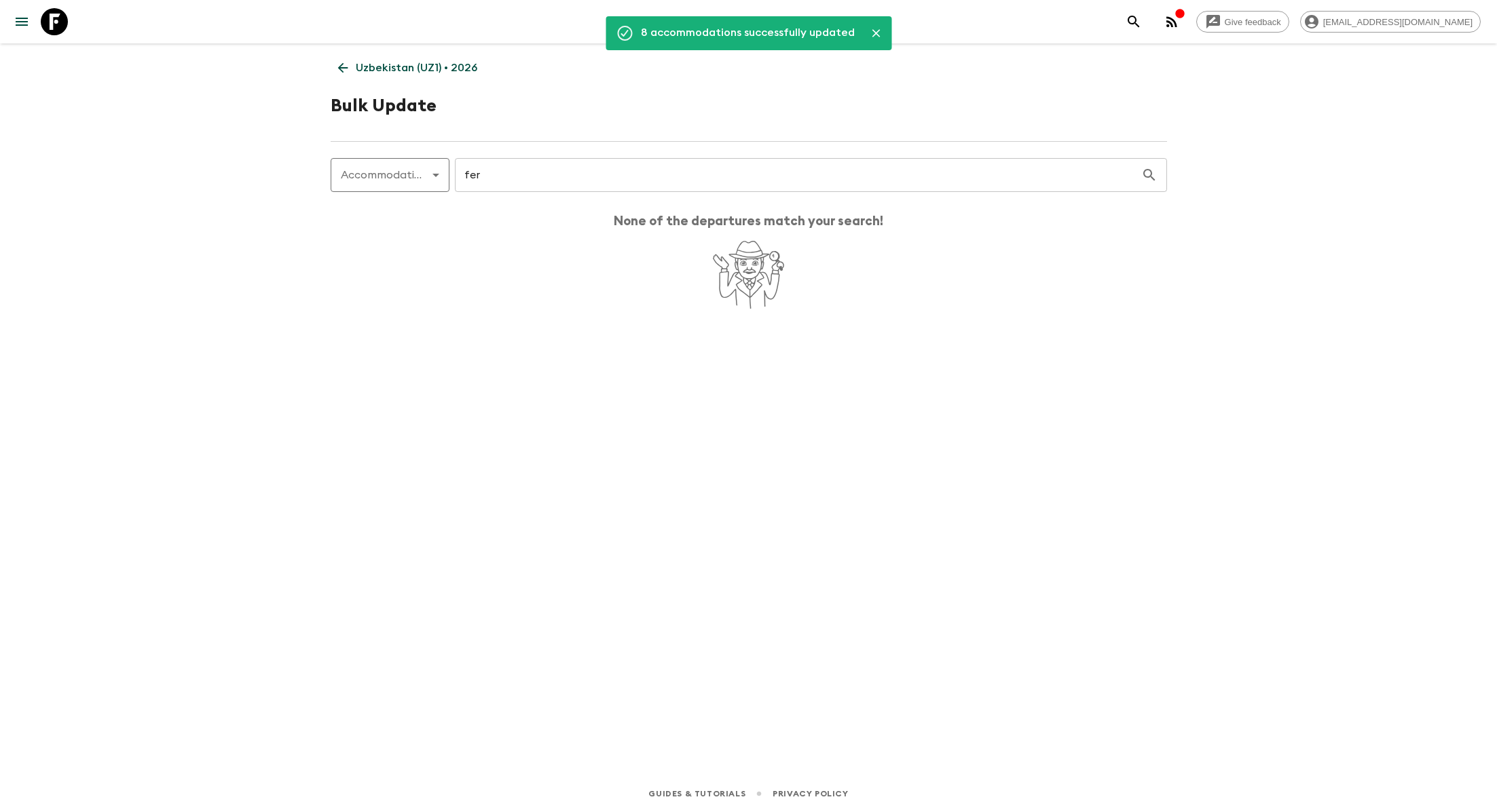
click at [372, 71] on p "Uzbekistan (UZ1) • 2026" at bounding box center [417, 68] width 122 height 16
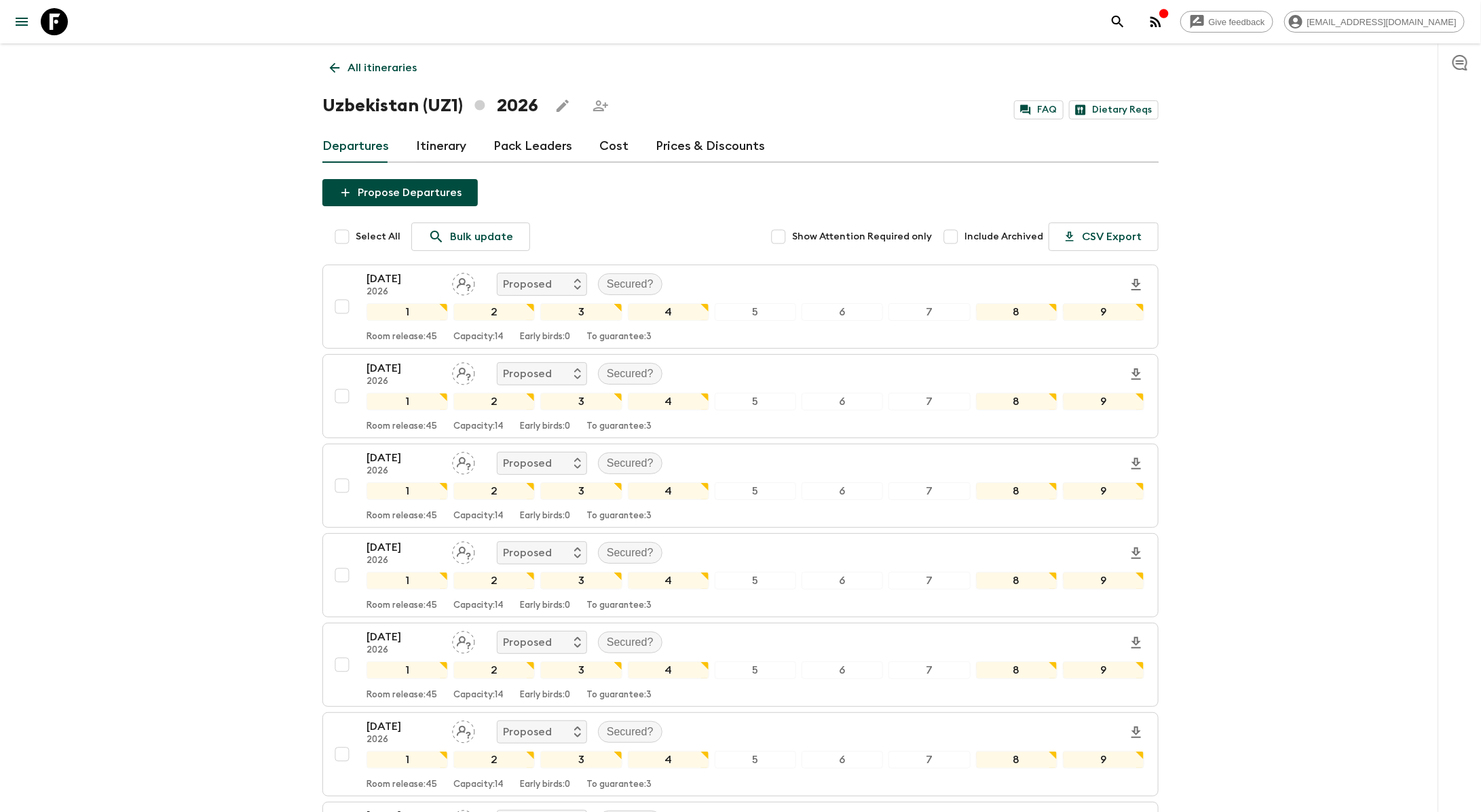
click at [440, 141] on link "Itinerary" at bounding box center [441, 146] width 50 height 33
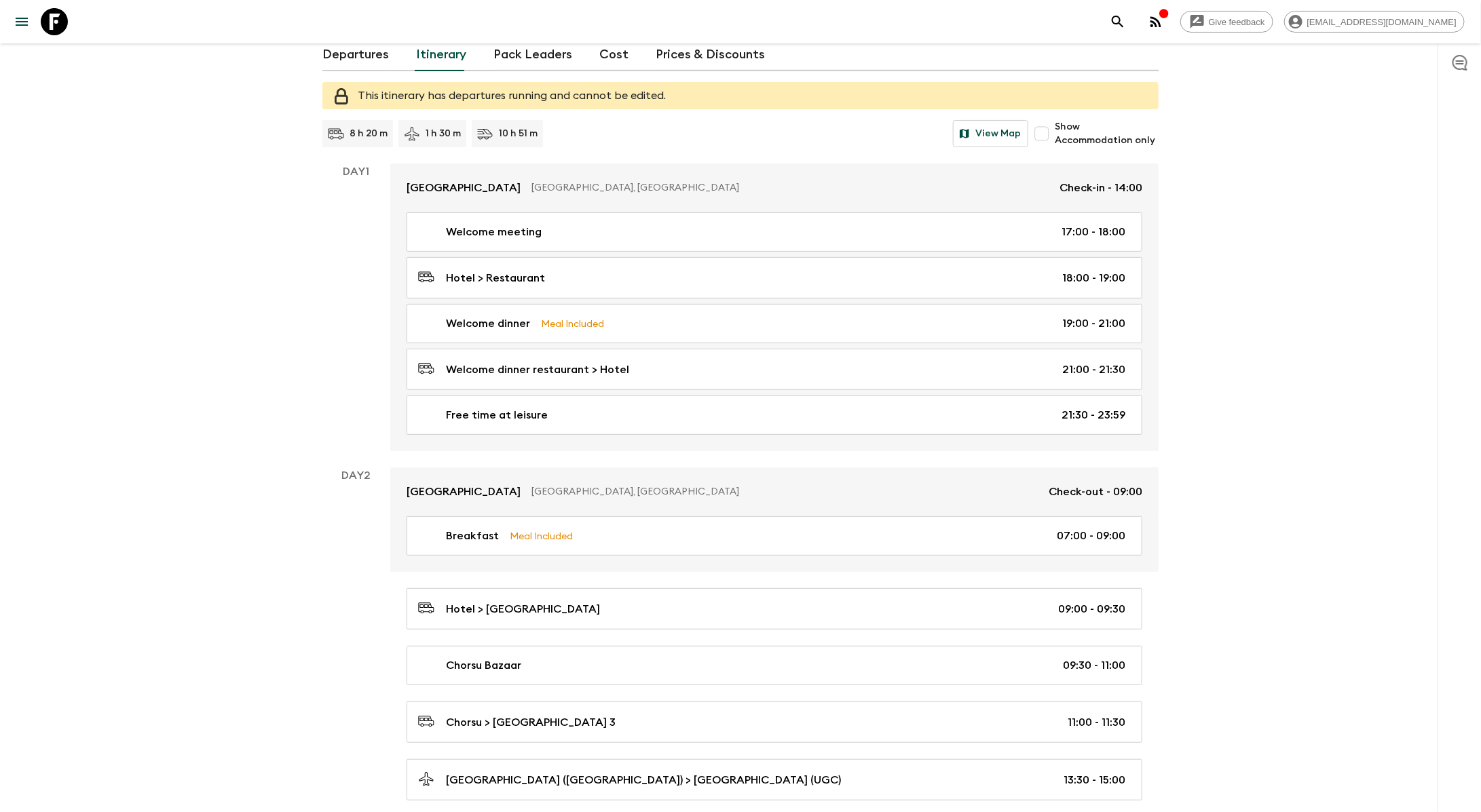
scroll to position [91, 0]
click at [338, 61] on link "Departures" at bounding box center [356, 56] width 67 height 33
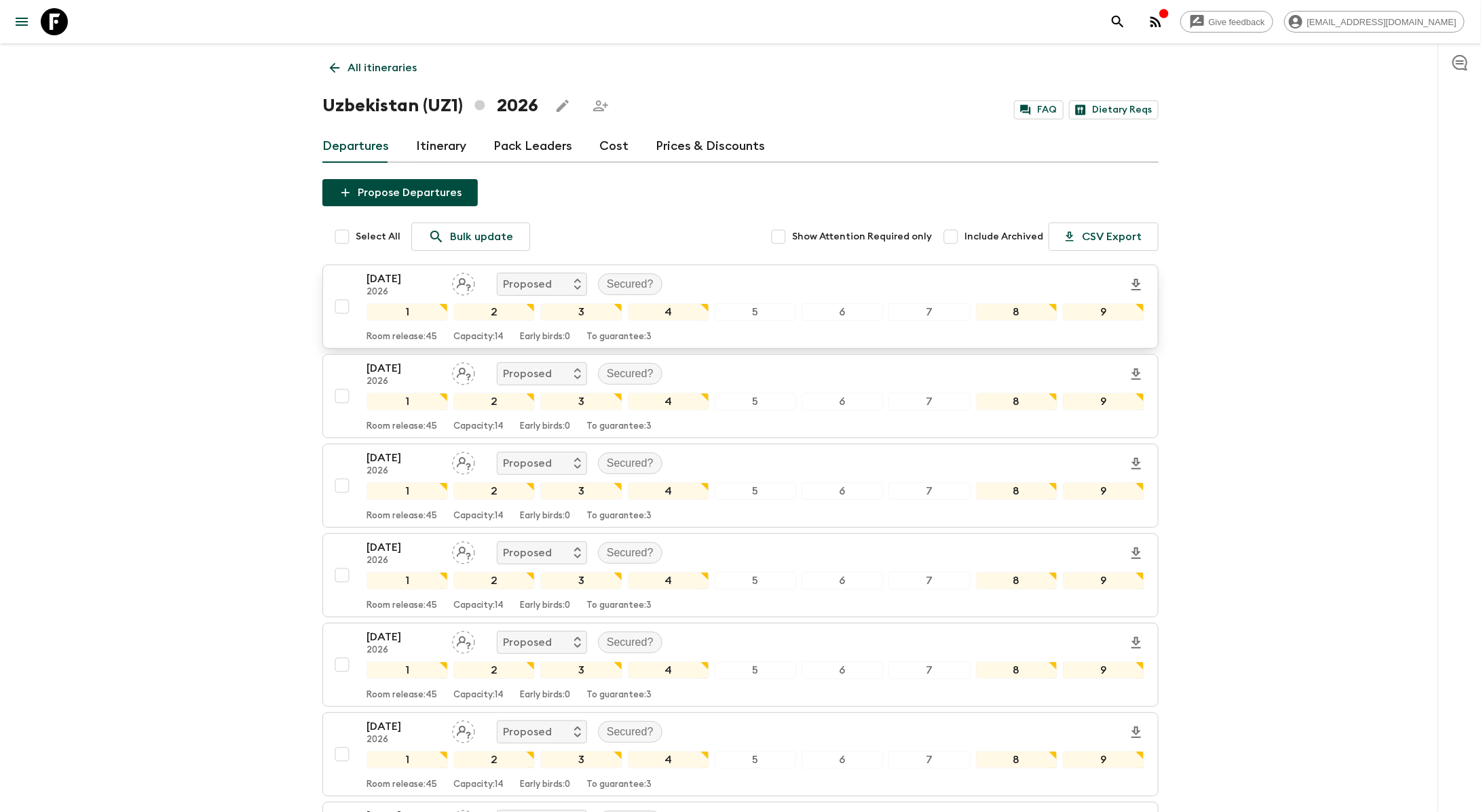
click at [691, 276] on div "24 Apr 2026 2026 Proposed Secured?" at bounding box center [755, 284] width 778 height 27
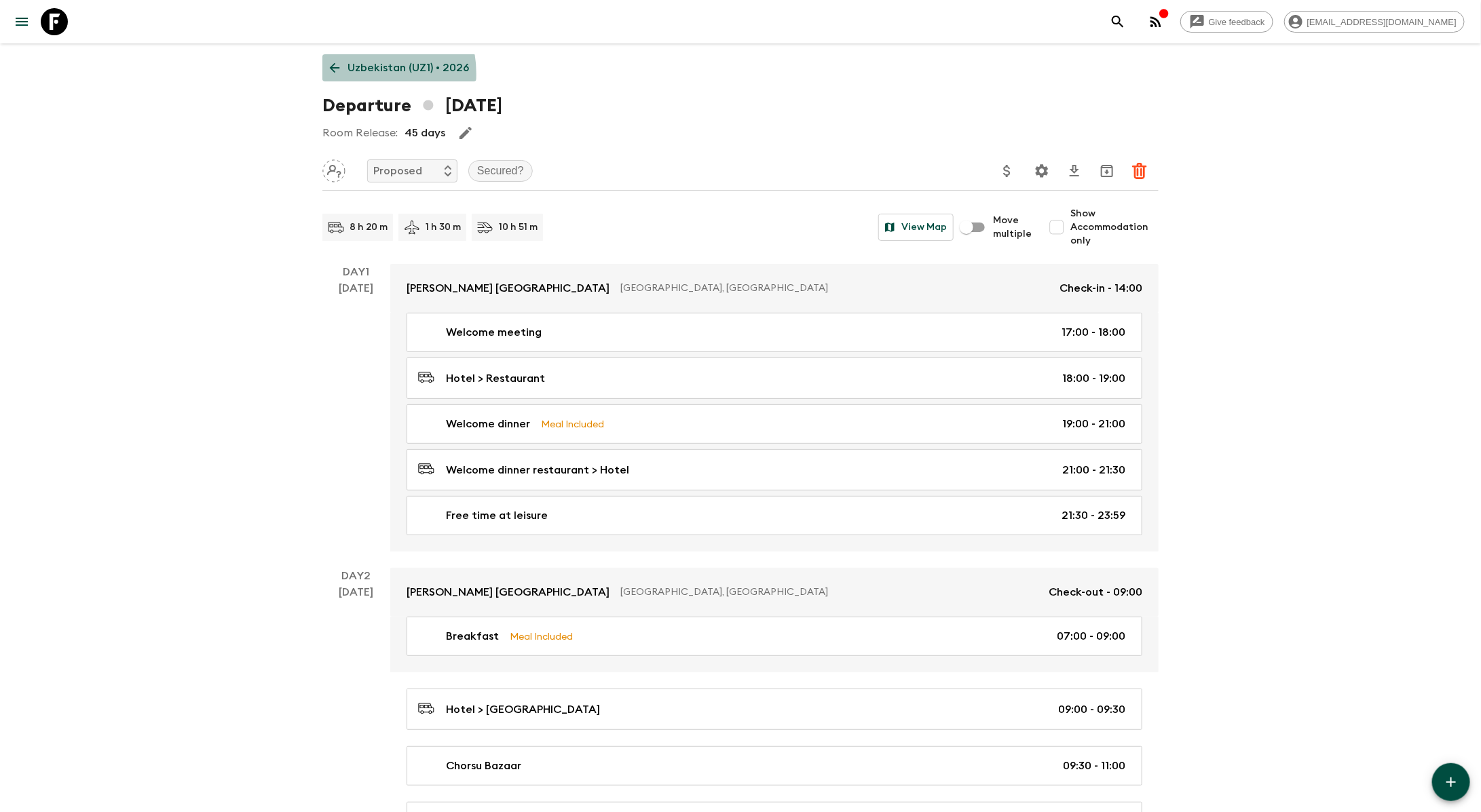
click at [359, 74] on p "Uzbekistan (UZ1) • 2026" at bounding box center [408, 68] width 122 height 16
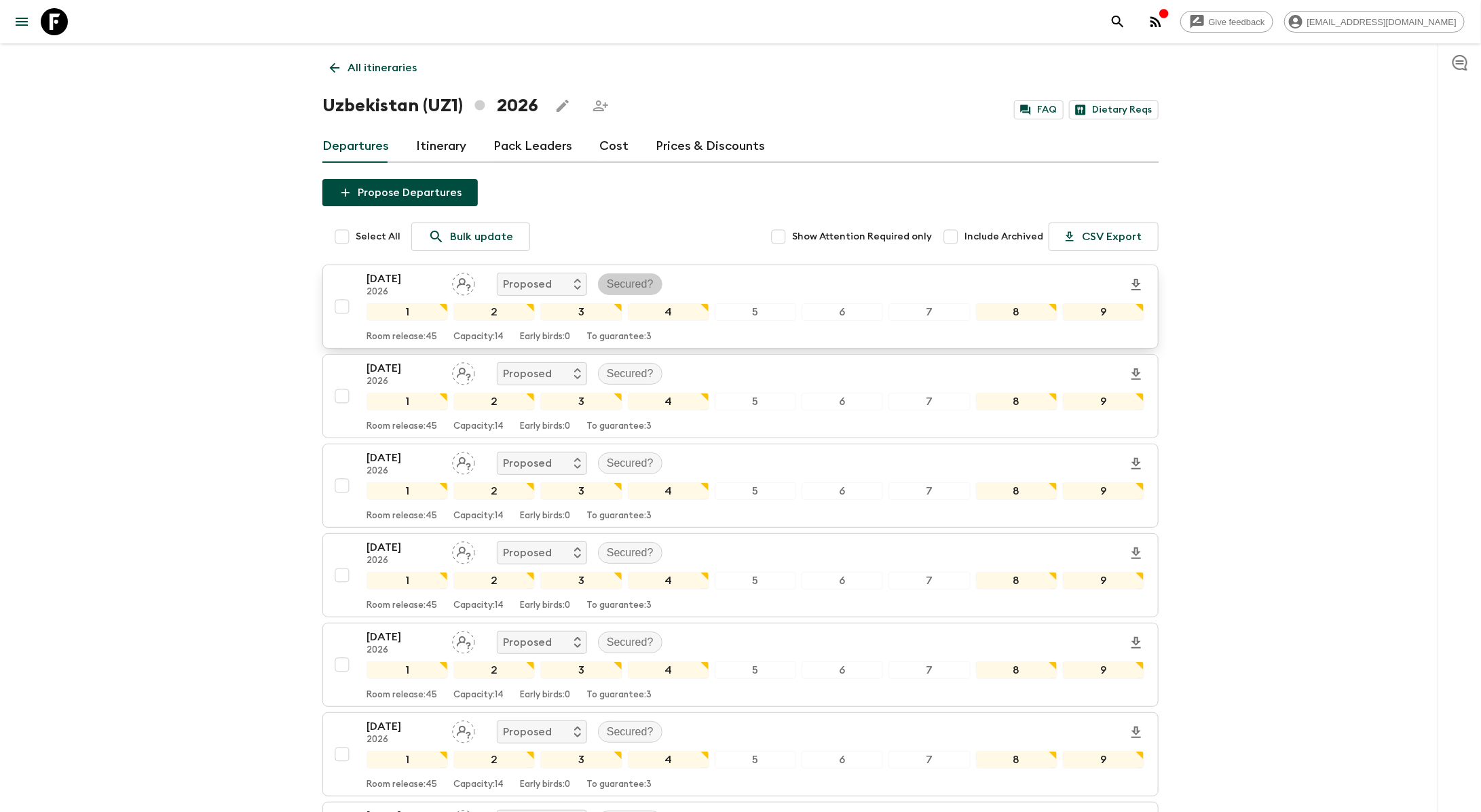
click at [616, 281] on p "Secured?" at bounding box center [630, 284] width 47 height 16
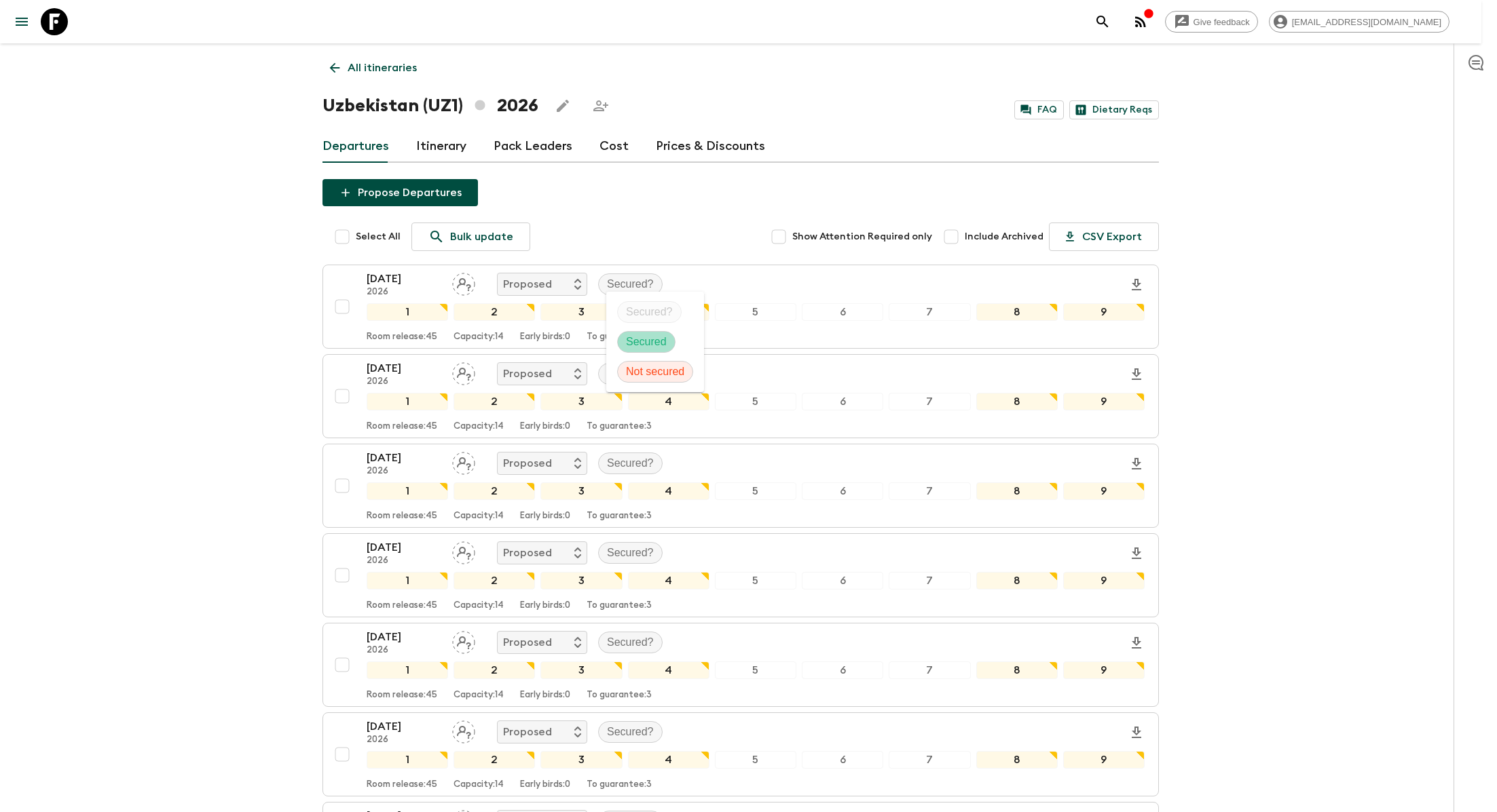
click at [649, 338] on p "Secured" at bounding box center [646, 342] width 41 height 16
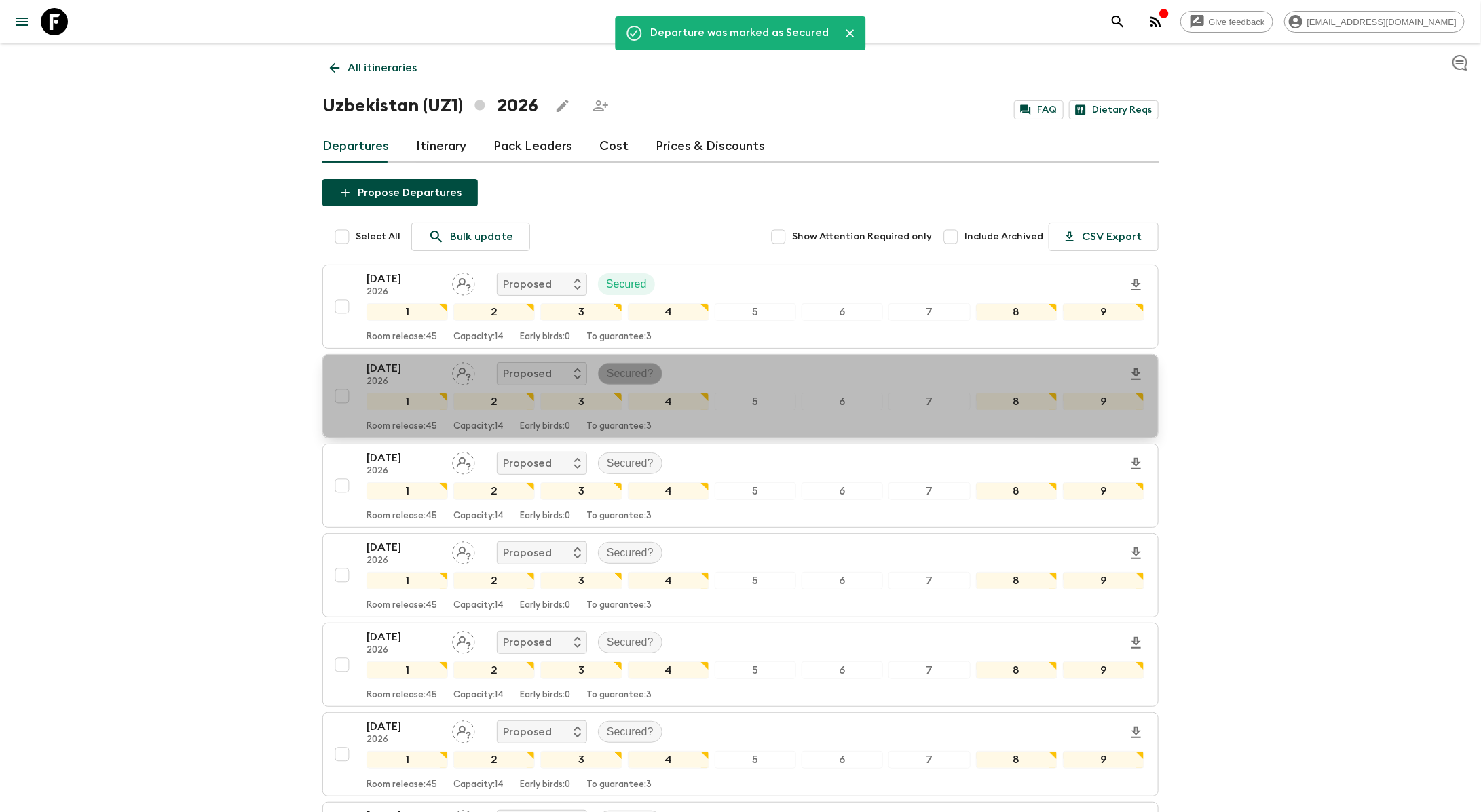
click at [627, 369] on p "Secured?" at bounding box center [630, 373] width 47 height 16
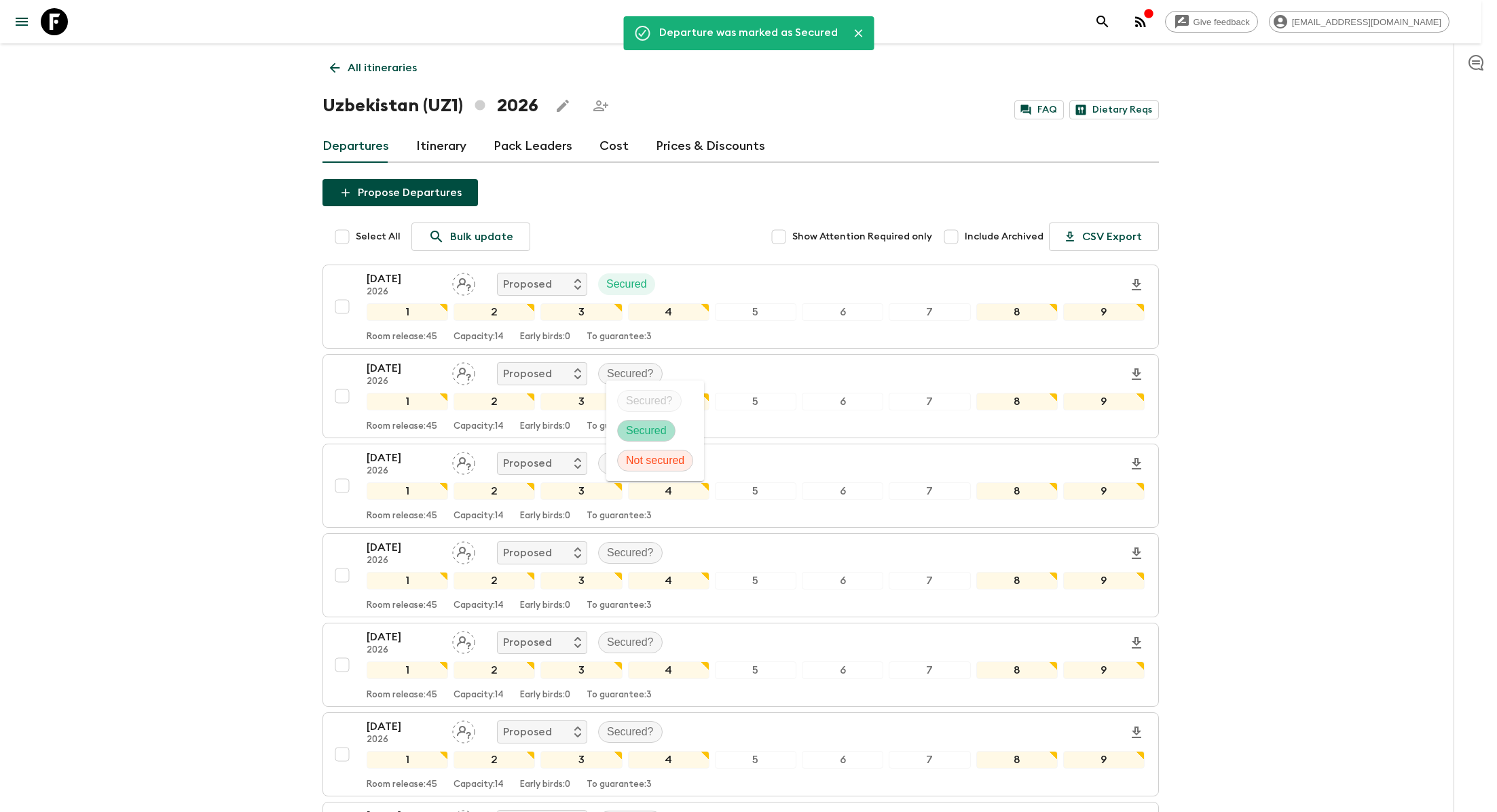
click at [646, 421] on div "Secured" at bounding box center [646, 431] width 58 height 21
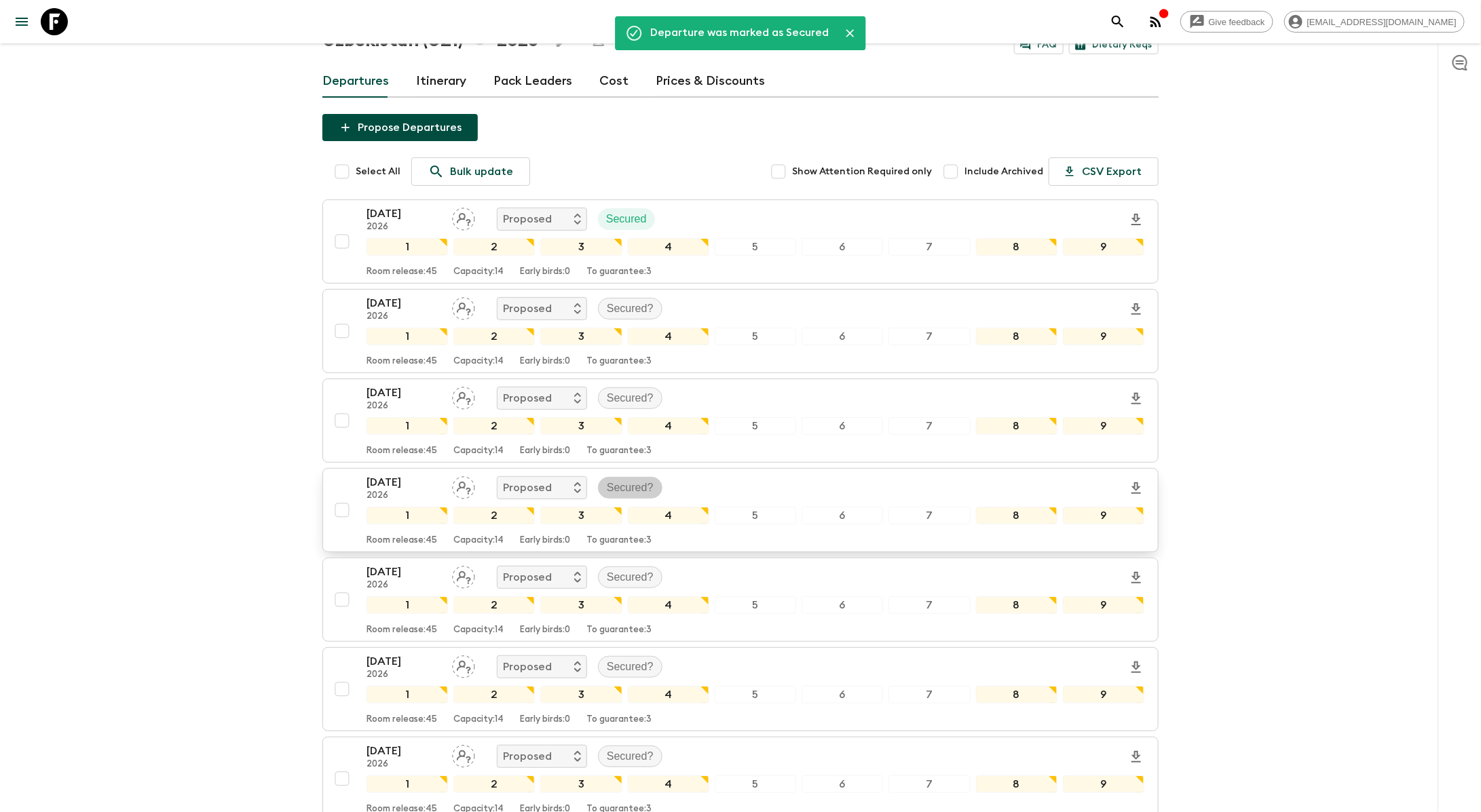
scroll to position [151, 0]
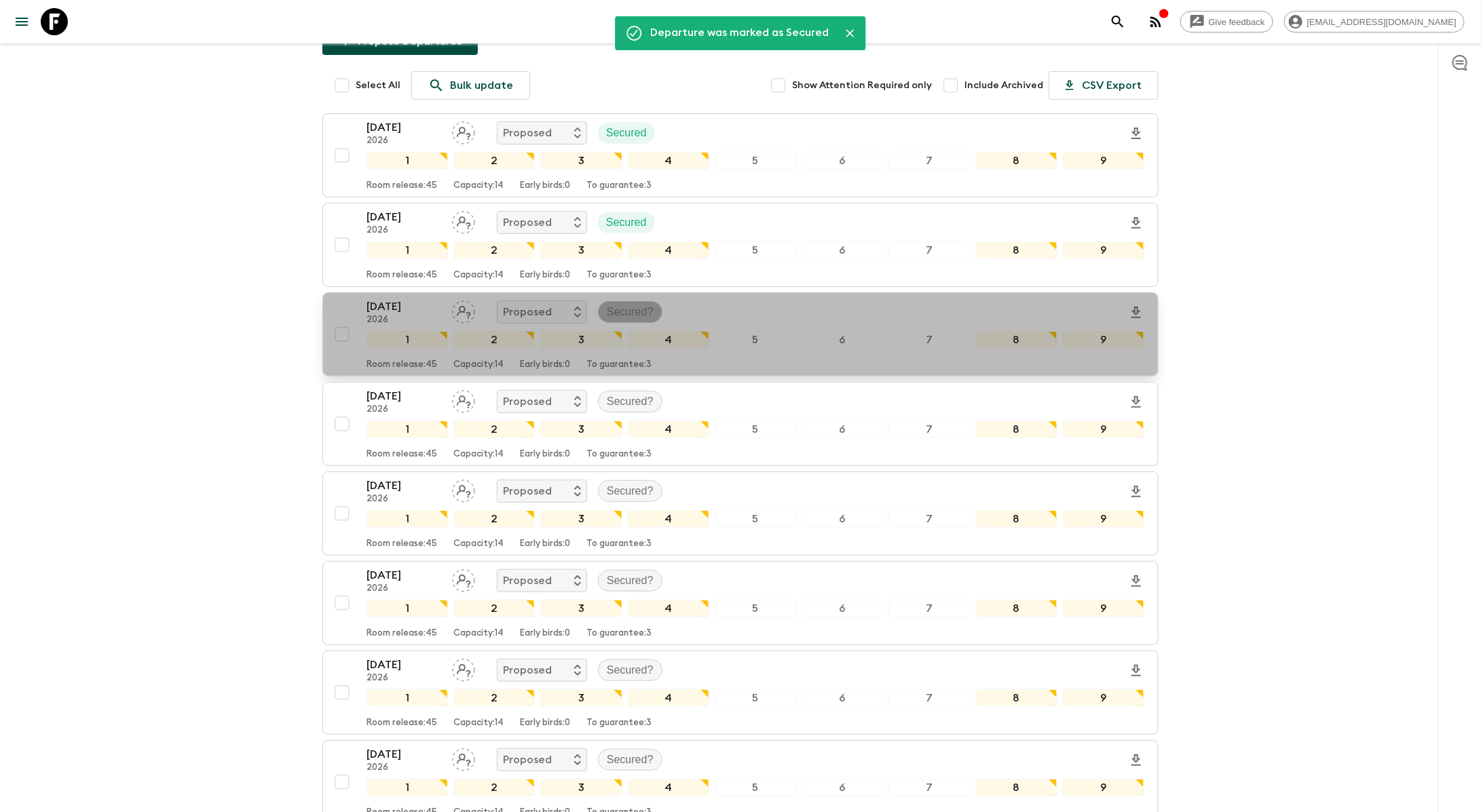
click at [617, 307] on p "Secured?" at bounding box center [630, 312] width 47 height 16
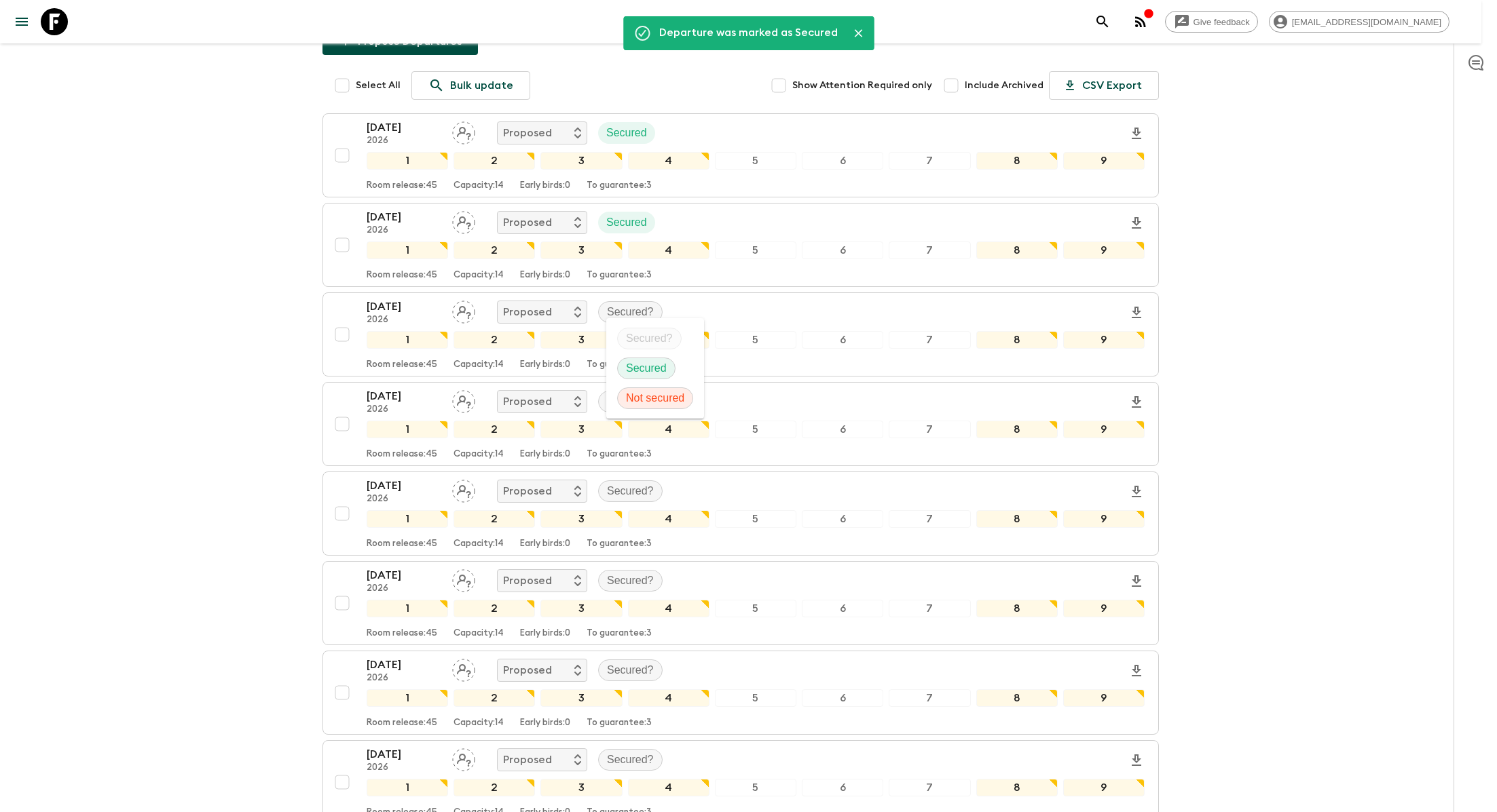
click at [641, 373] on p "Secured" at bounding box center [646, 369] width 41 height 16
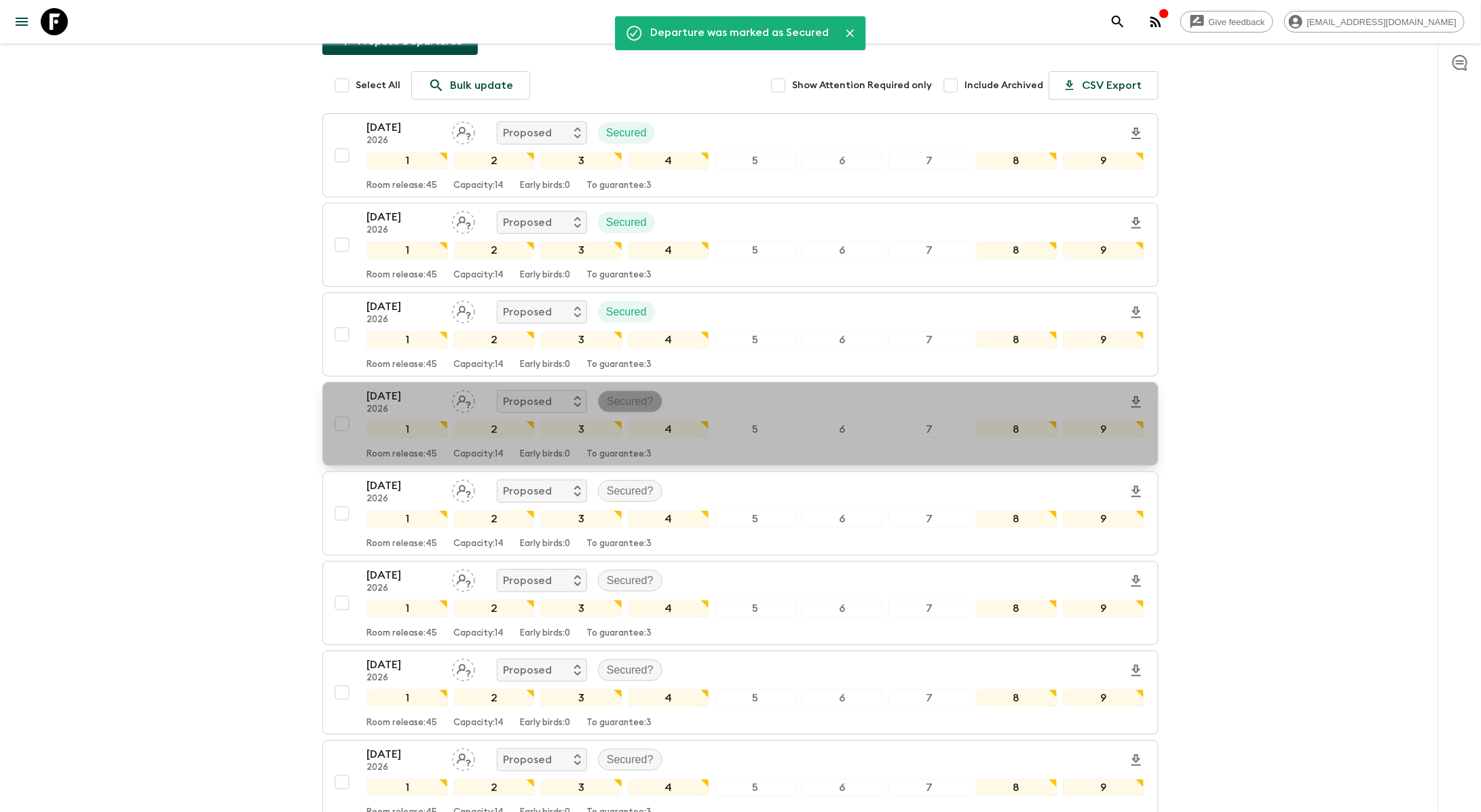
click at [631, 393] on p "Secured?" at bounding box center [630, 401] width 47 height 16
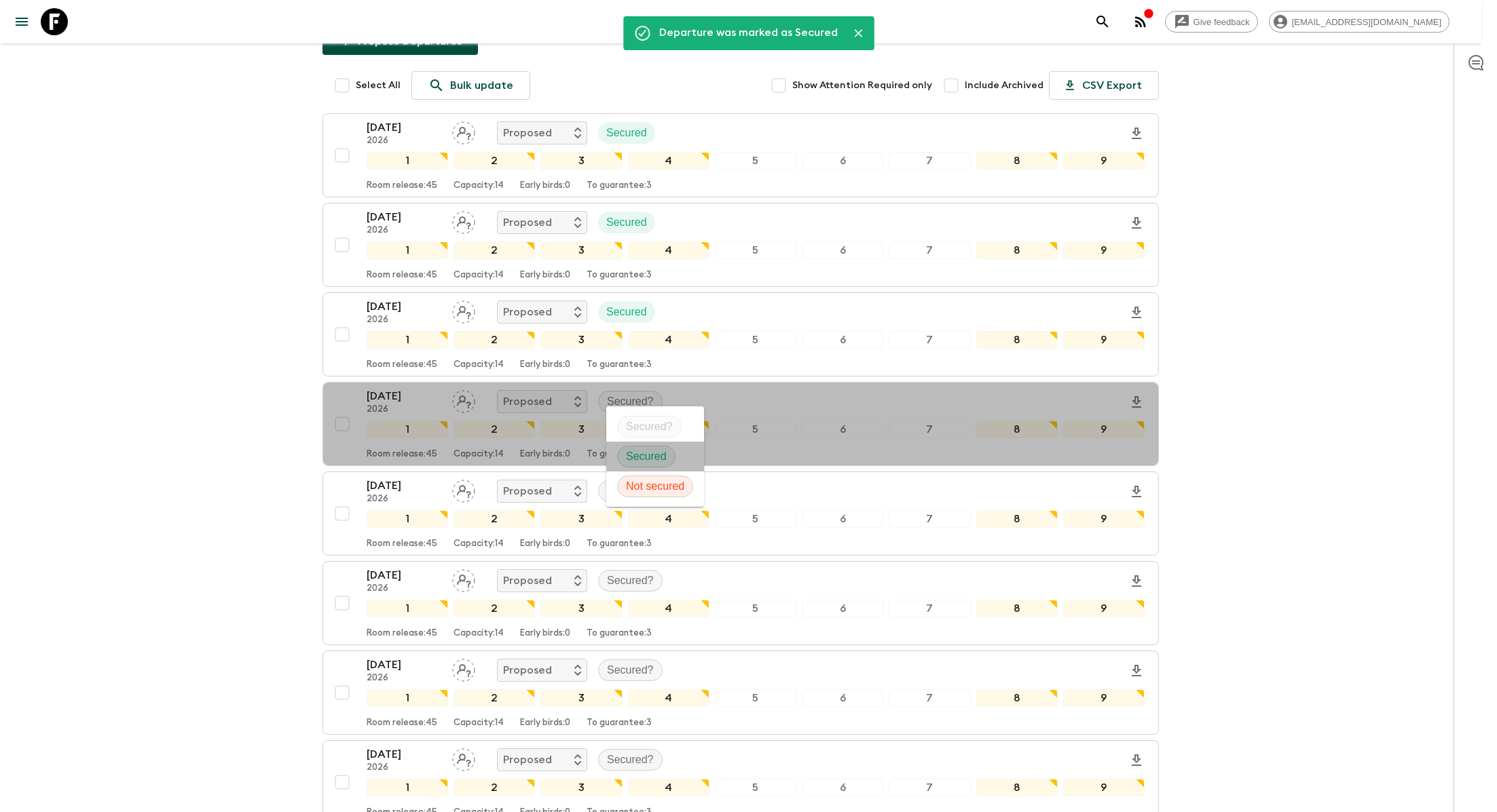
click at [653, 444] on li "Secured" at bounding box center [655, 457] width 98 height 30
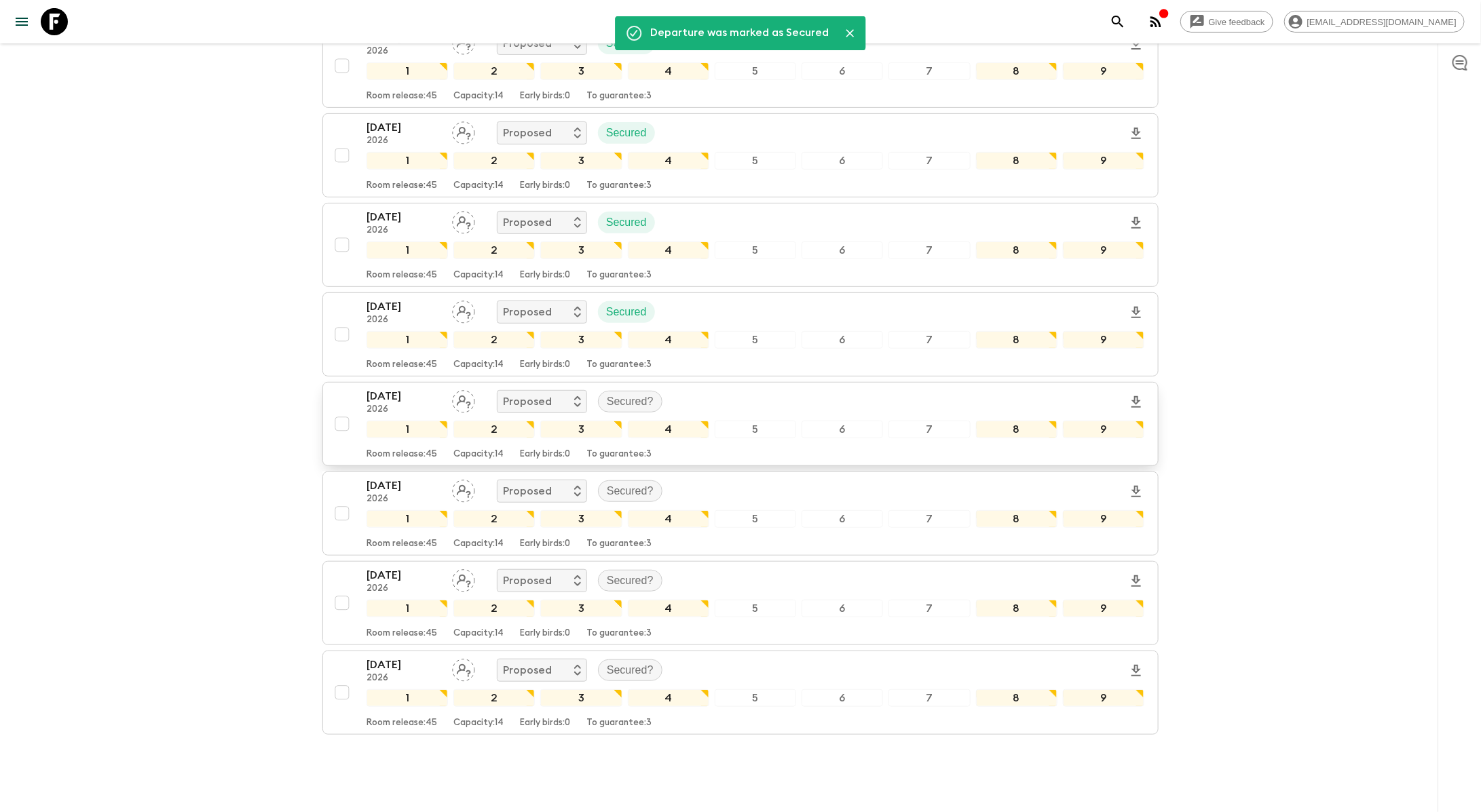
scroll to position [276, 0]
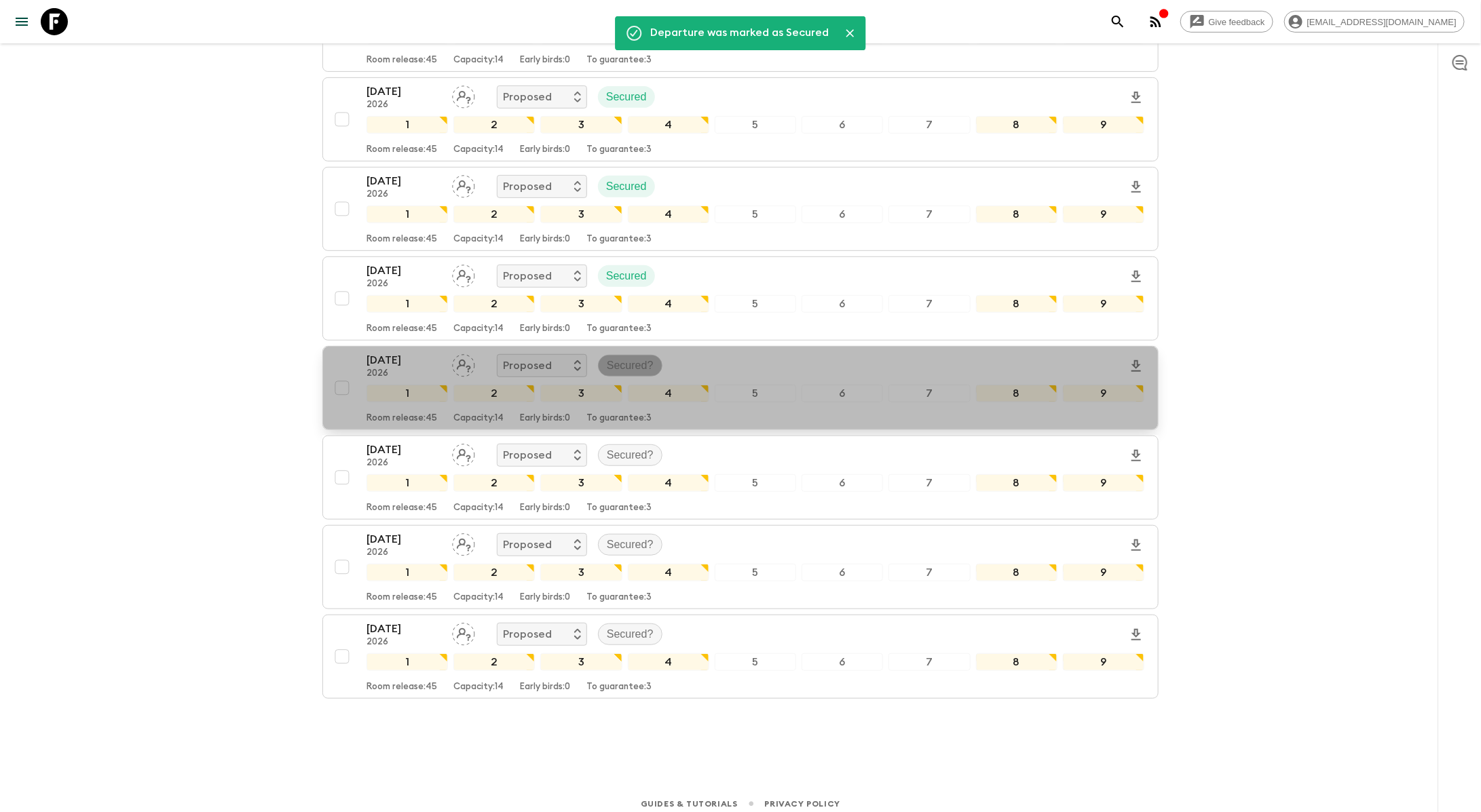
click at [617, 358] on p "Secured?" at bounding box center [630, 365] width 47 height 16
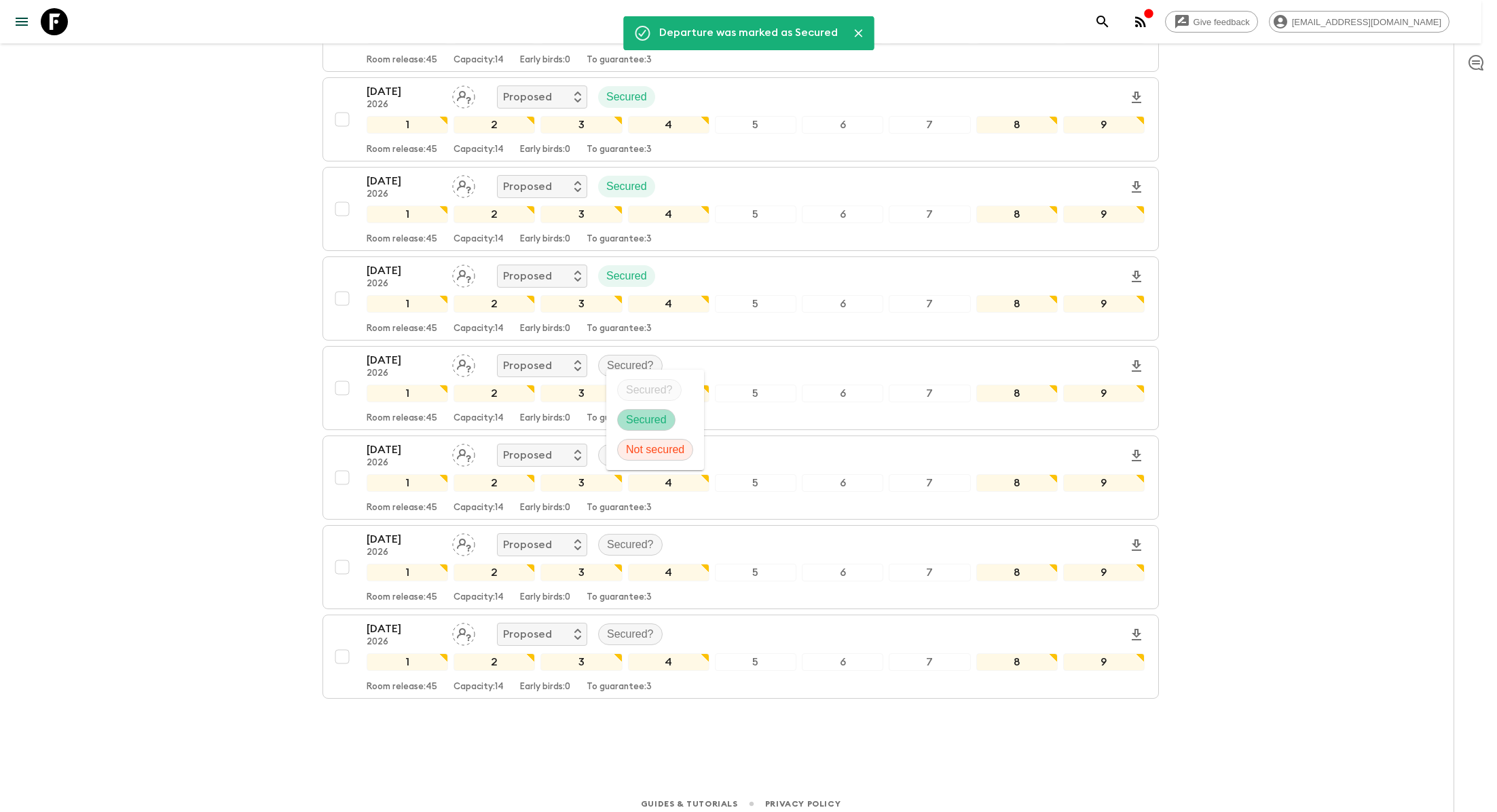
click at [642, 411] on div "Secured" at bounding box center [646, 420] width 58 height 21
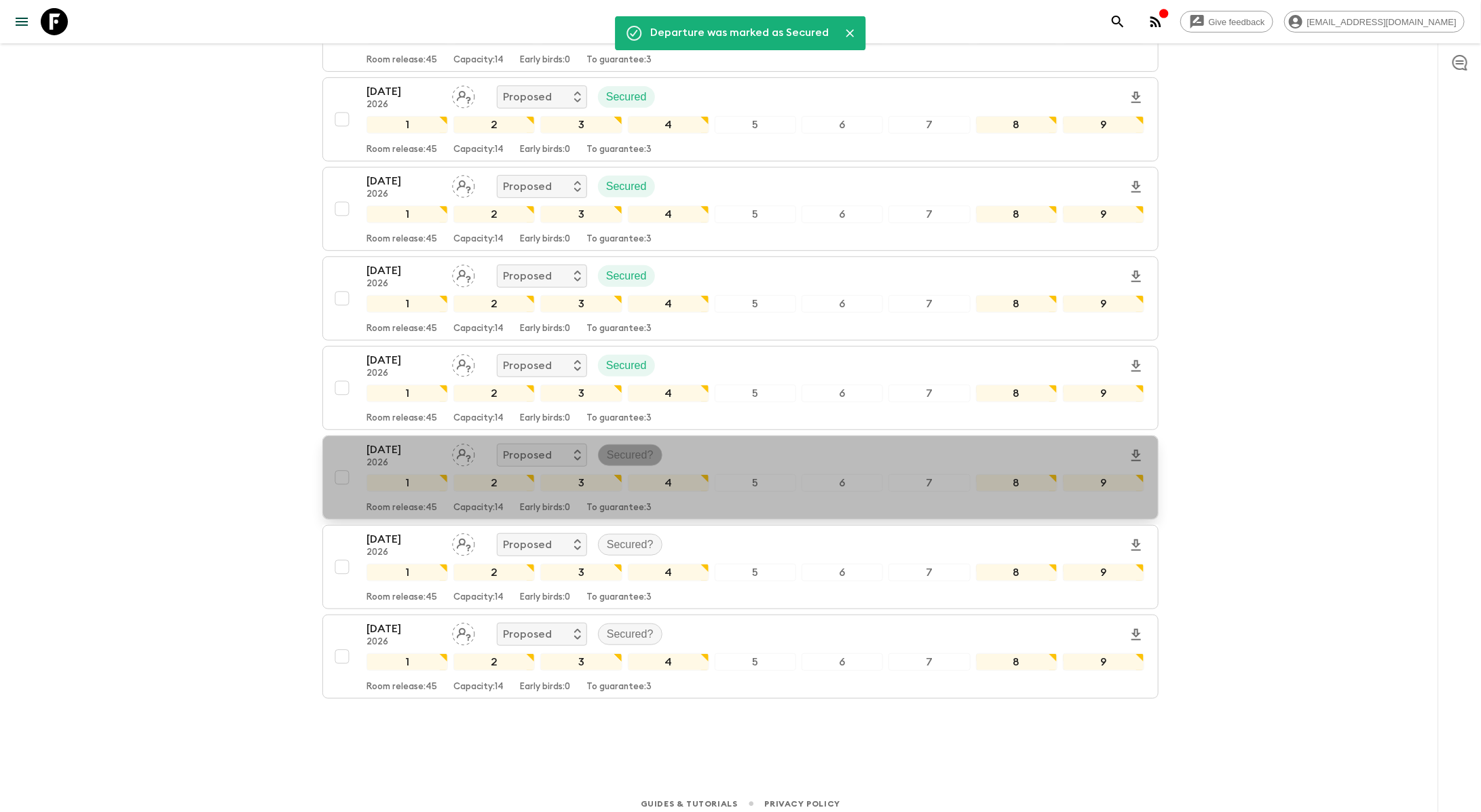
click at [630, 447] on p "Secured?" at bounding box center [630, 455] width 47 height 16
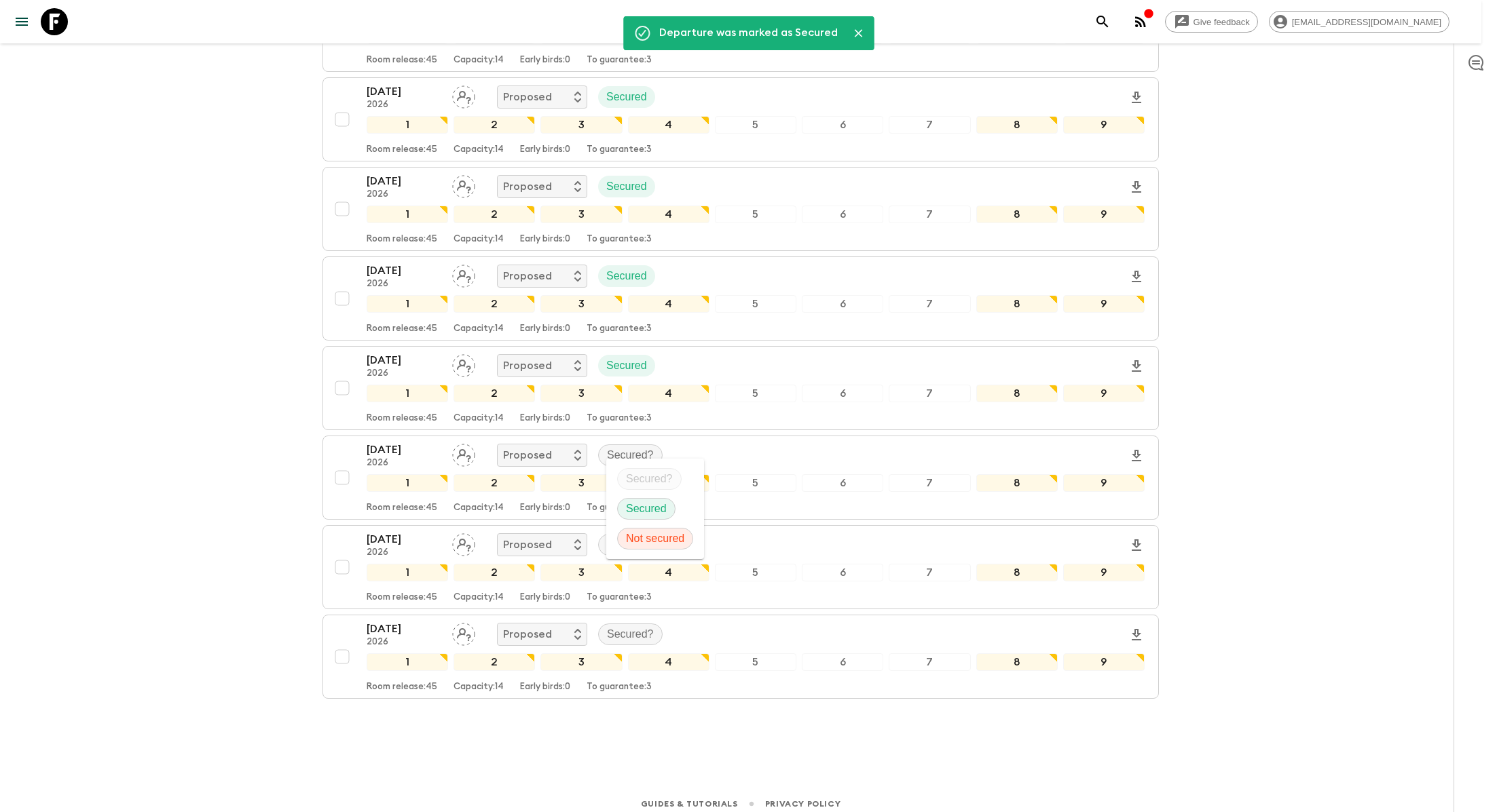
click at [658, 505] on p "Secured" at bounding box center [646, 508] width 41 height 16
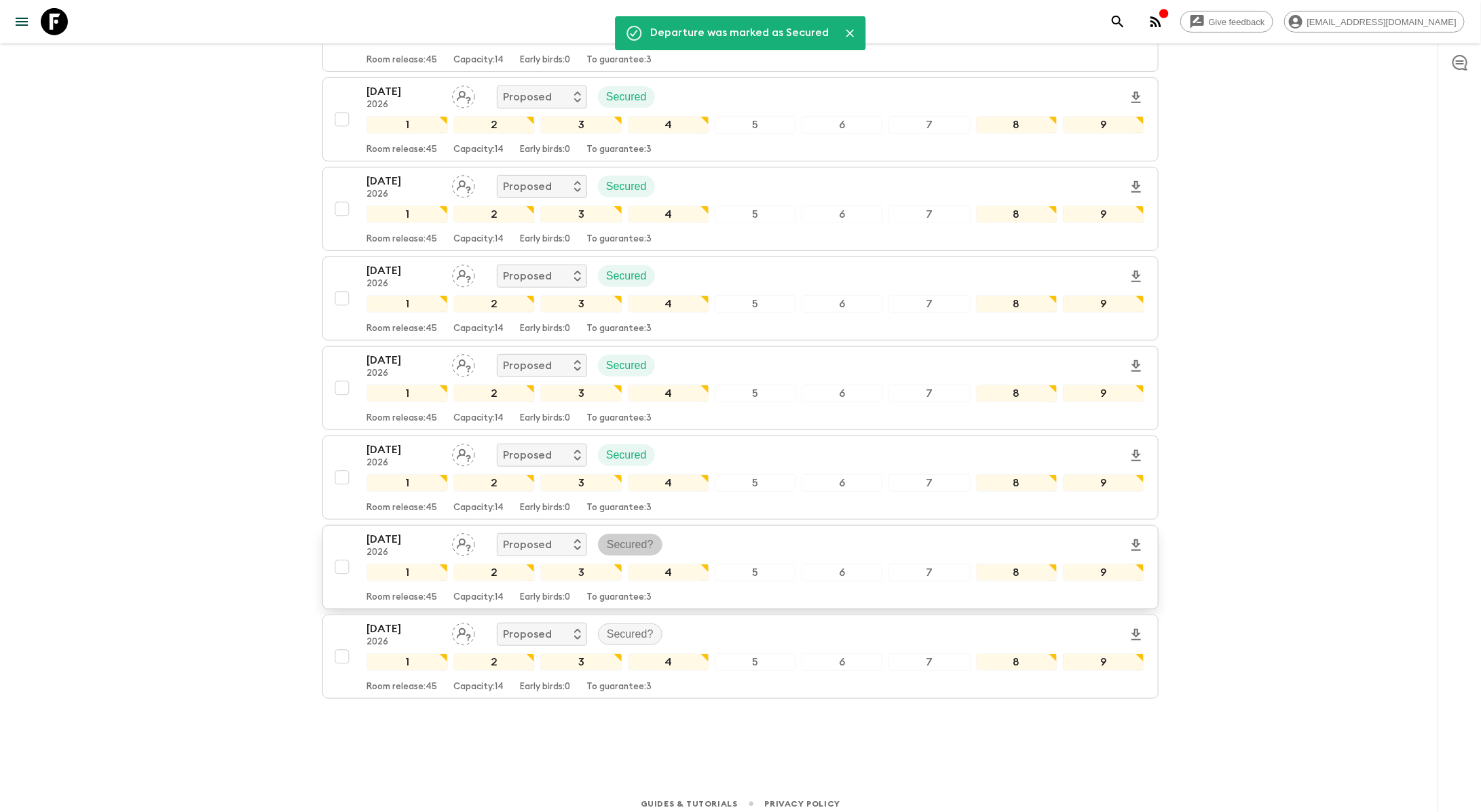
click at [628, 542] on p "Secured?" at bounding box center [630, 545] width 47 height 16
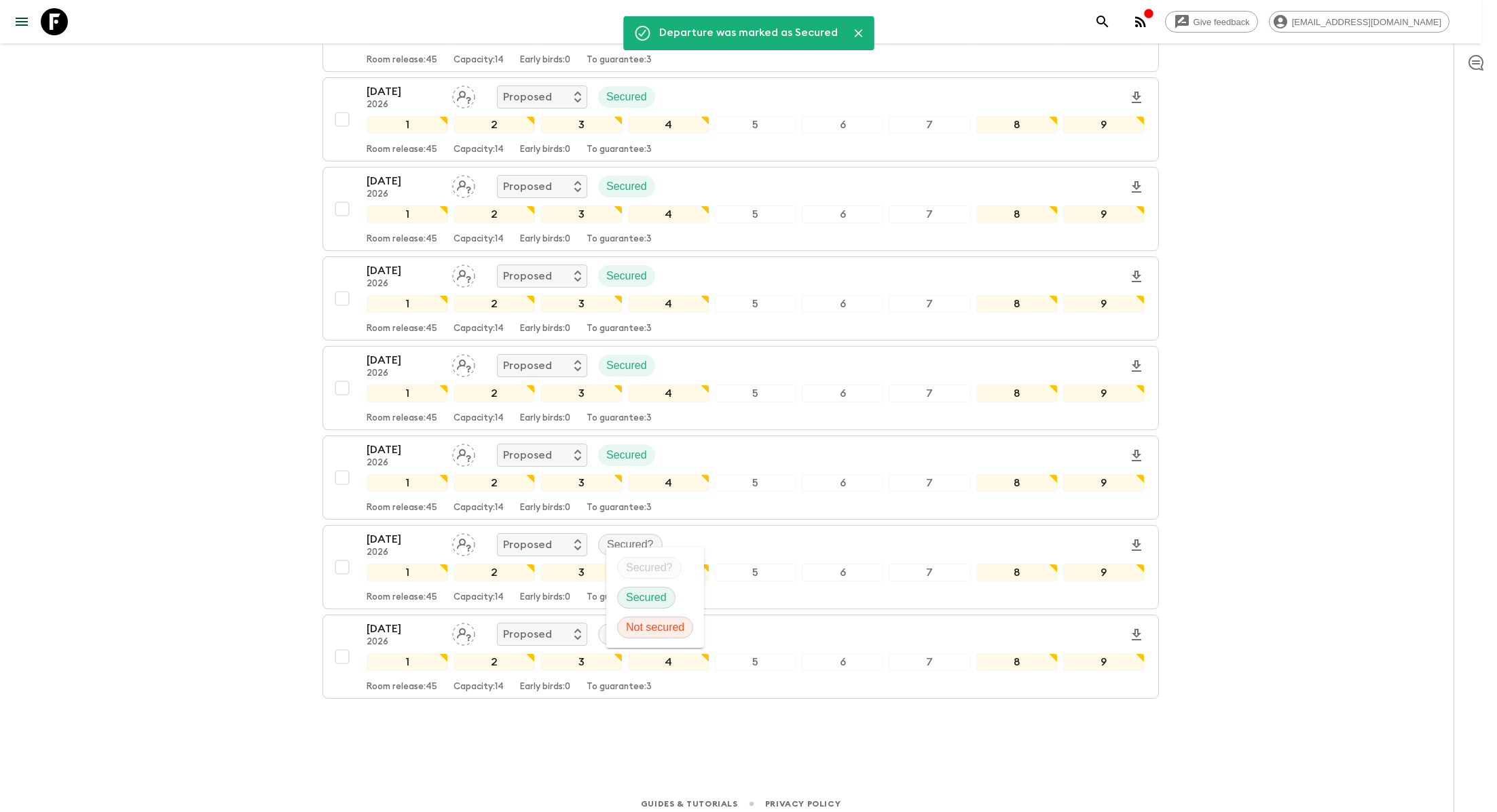
click at [661, 590] on p "Secured" at bounding box center [646, 597] width 41 height 16
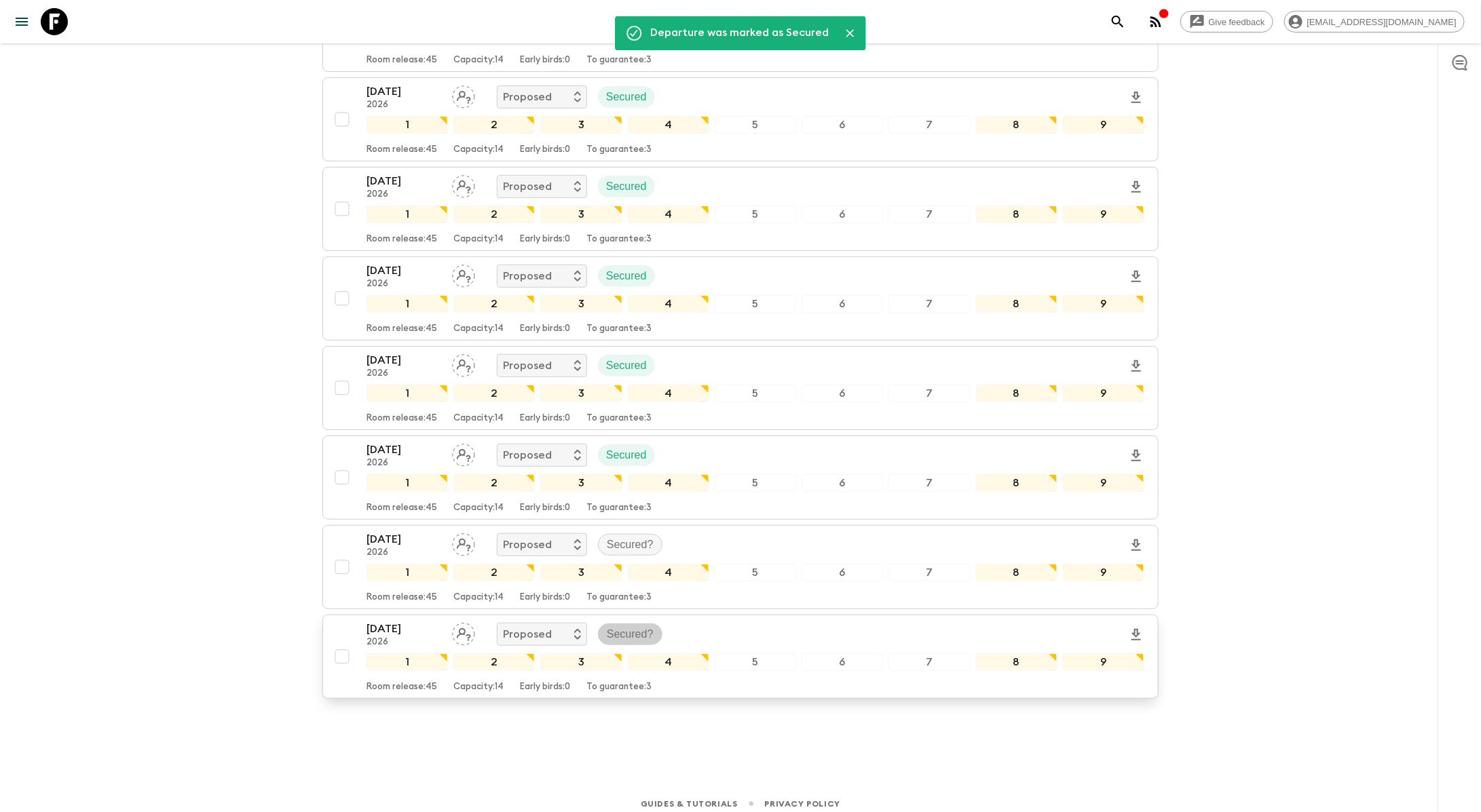
click at [612, 628] on p "Secured?" at bounding box center [630, 634] width 47 height 16
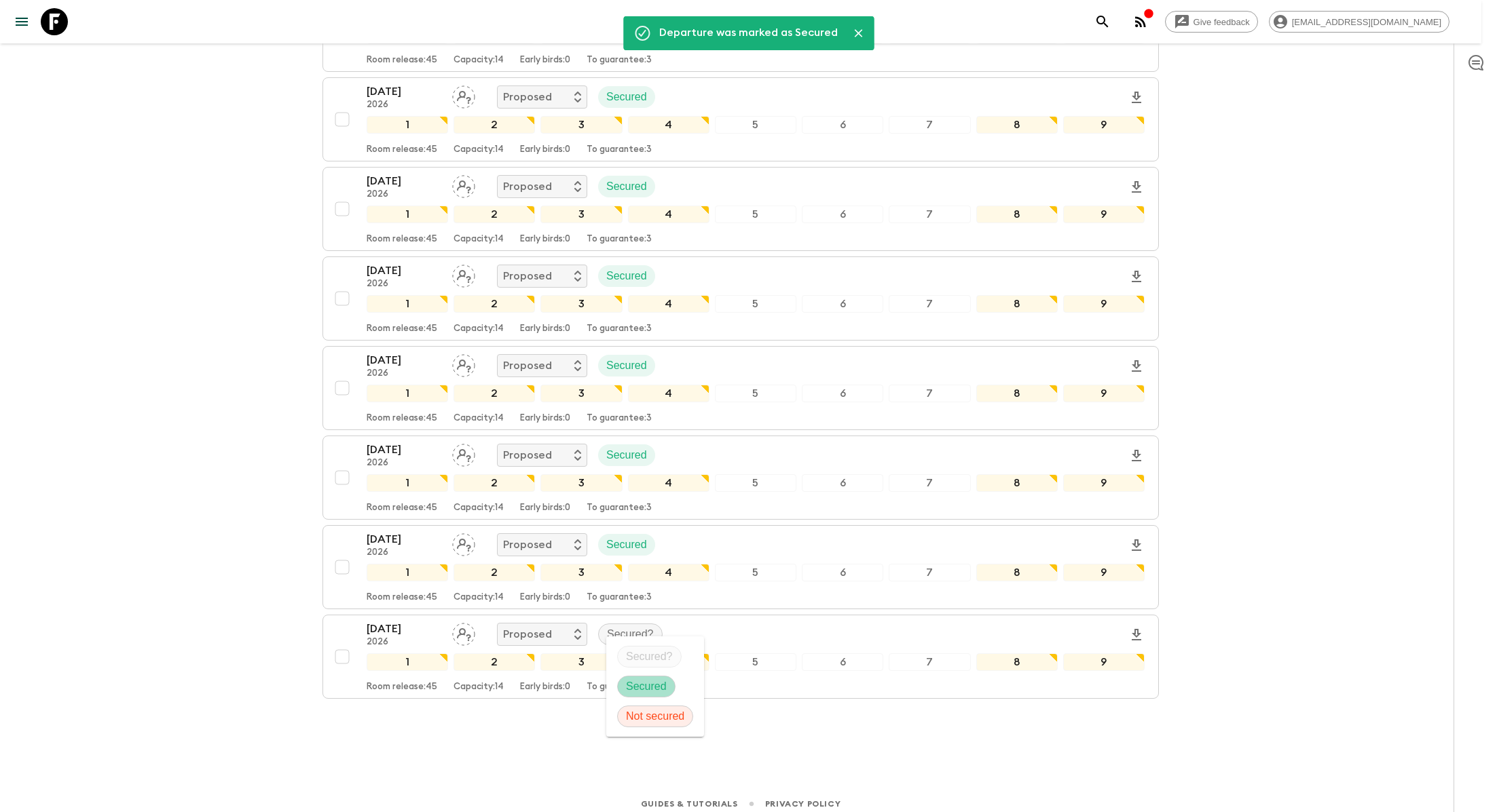
click at [636, 690] on p "Secured" at bounding box center [646, 686] width 41 height 16
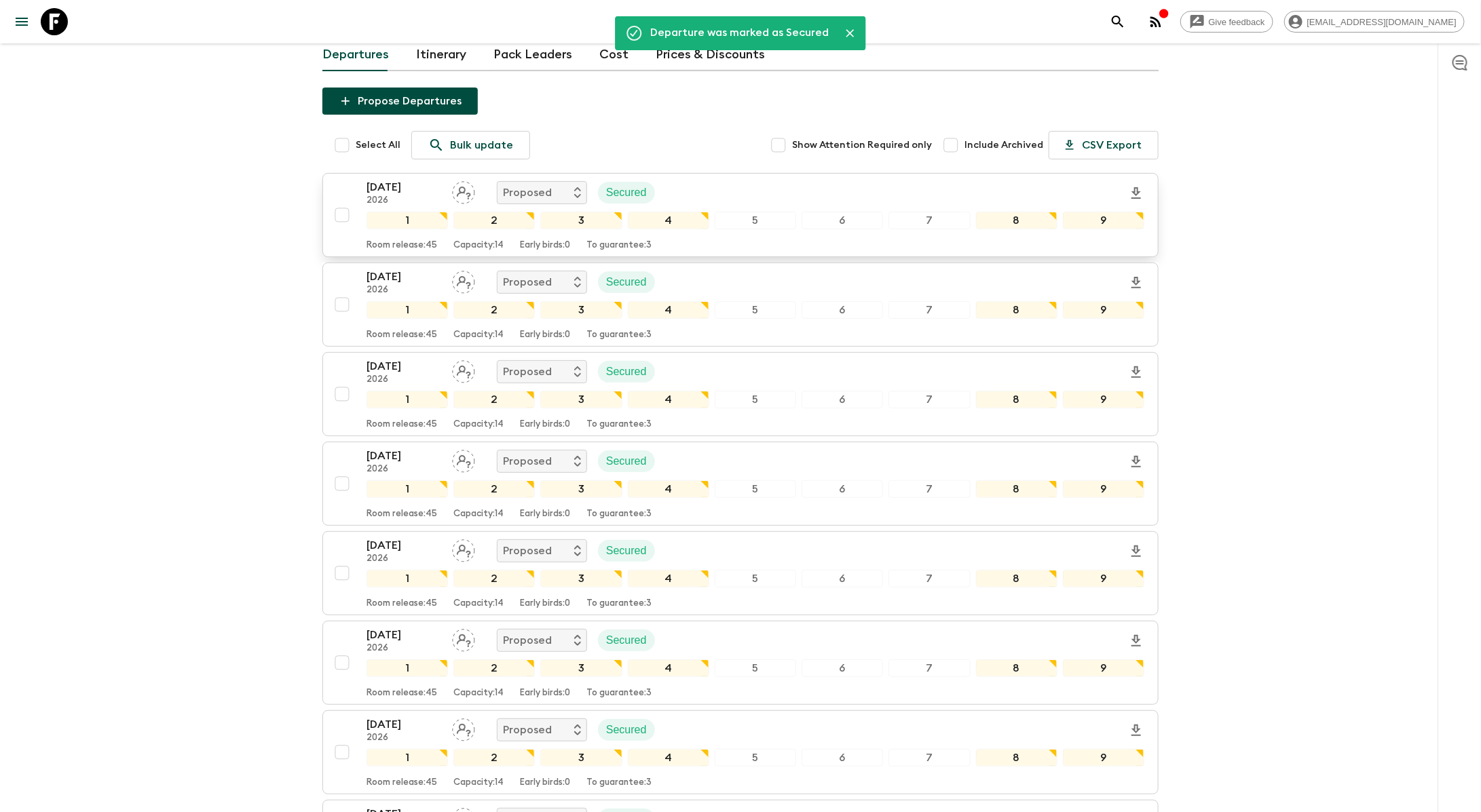
scroll to position [0, 0]
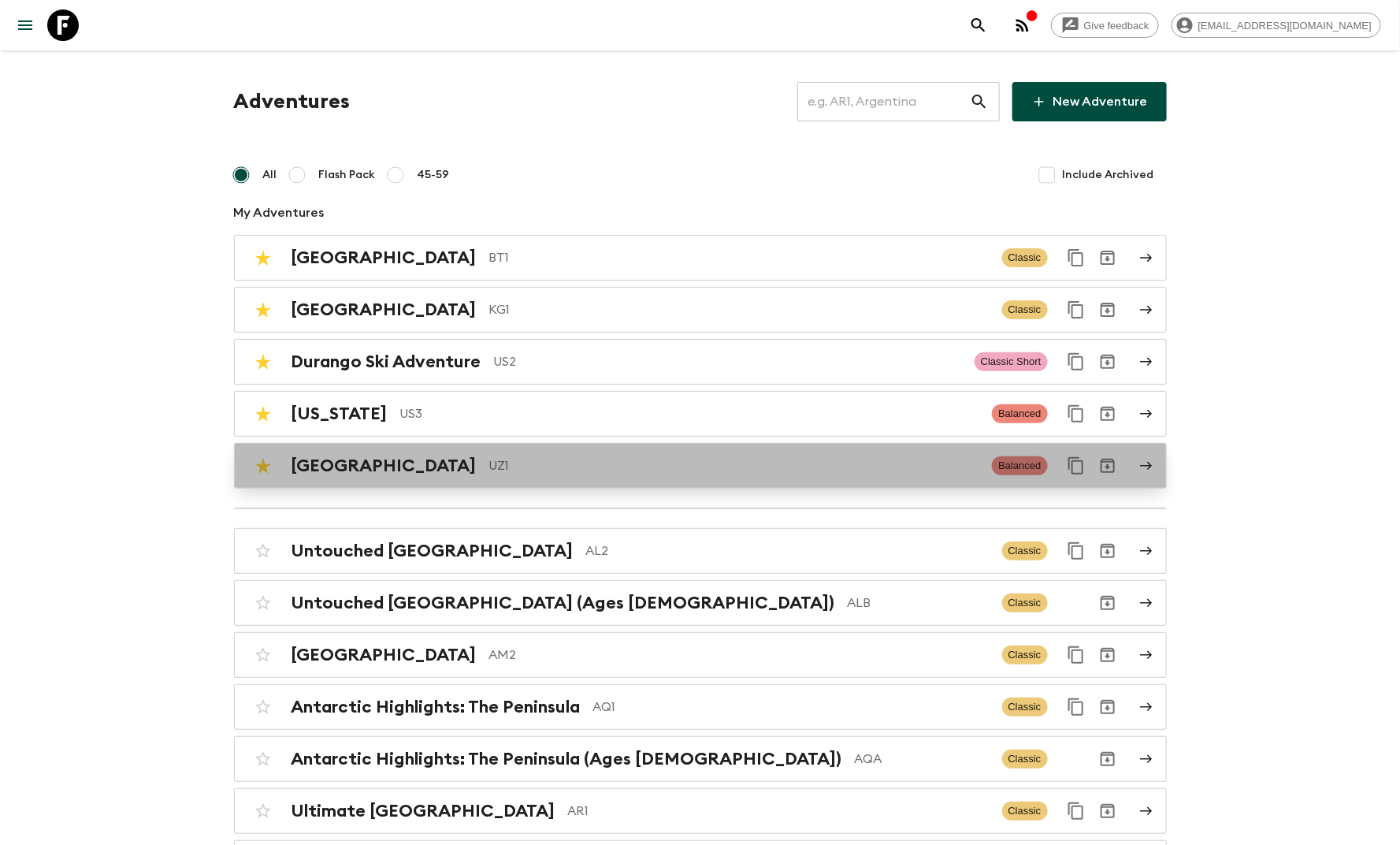
click at [452, 478] on div "Uzbekistan UZ1 Balanced" at bounding box center [670, 466] width 845 height 31
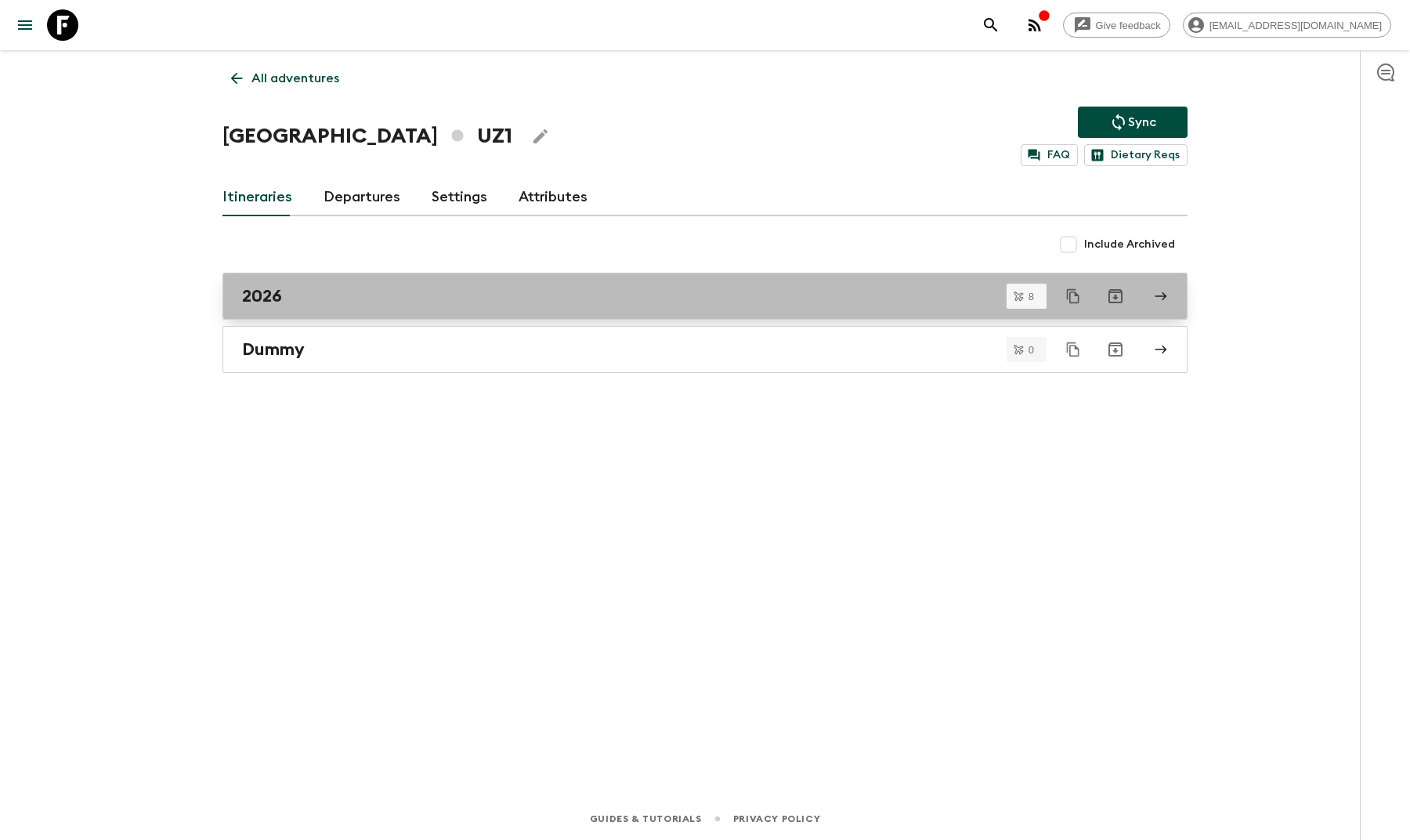
click at [347, 294] on div "2026" at bounding box center [690, 296] width 896 height 20
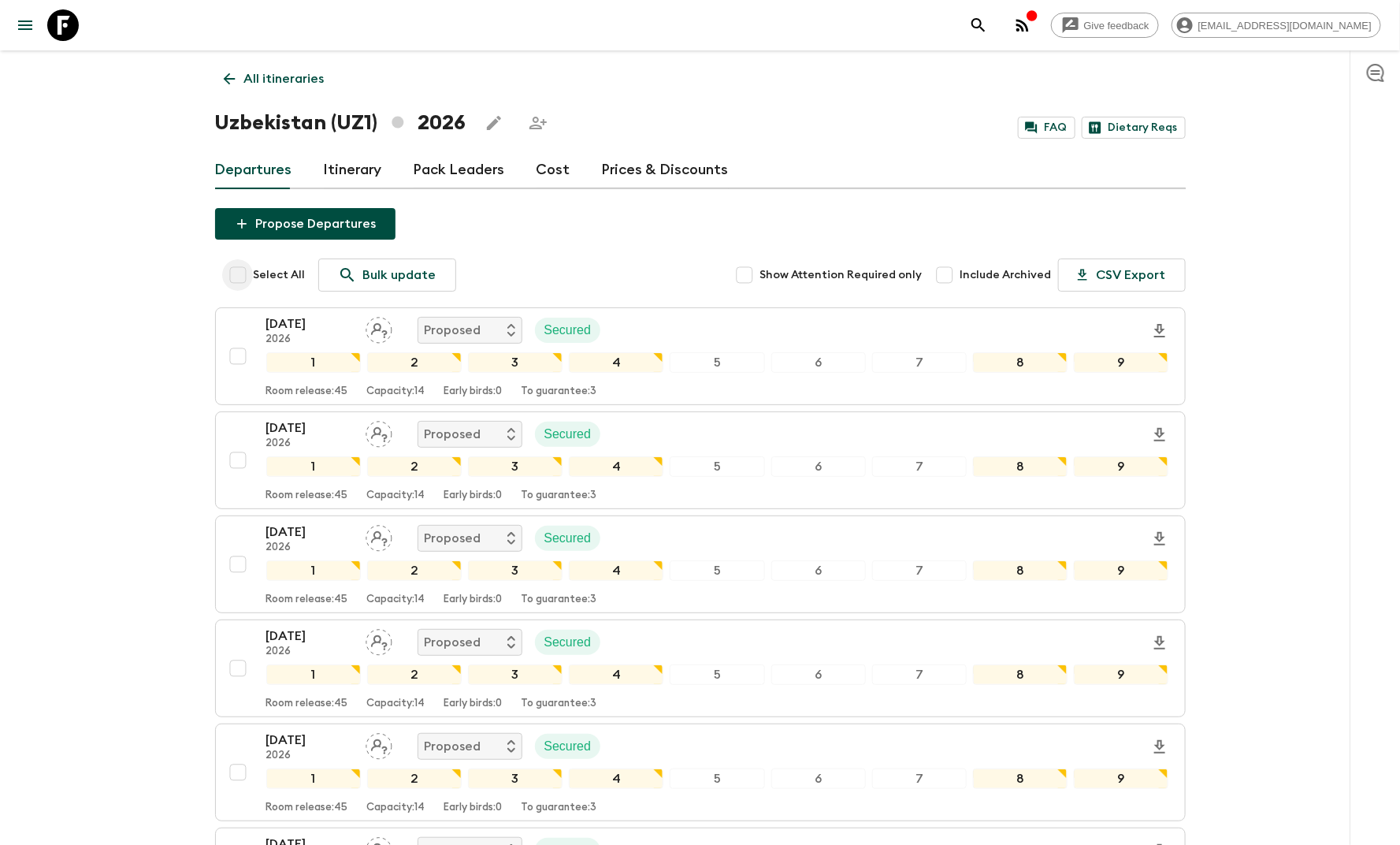
click at [240, 273] on input "Select All" at bounding box center [238, 275] width 31 height 31
checkbox input "true"
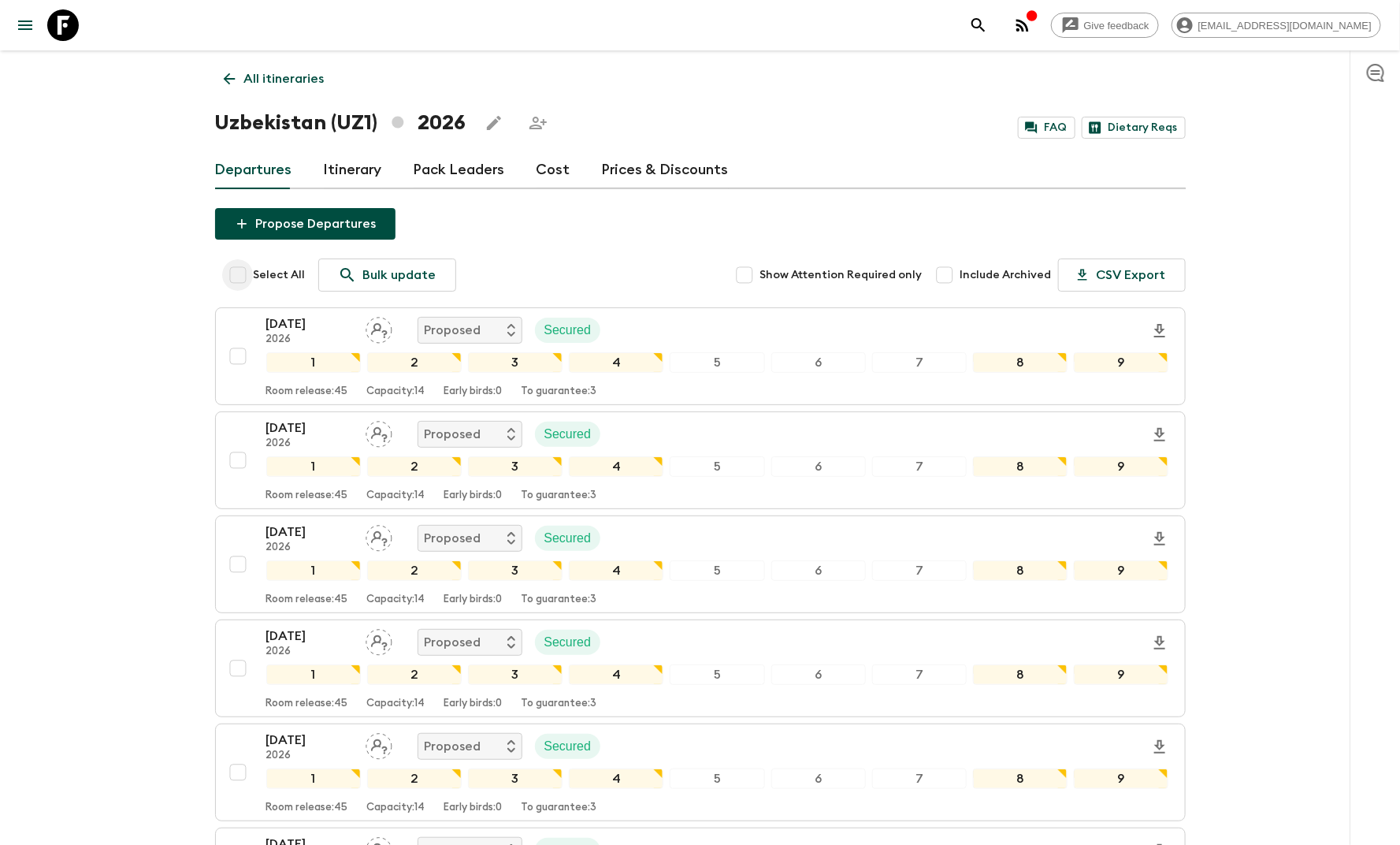
checkbox input "true"
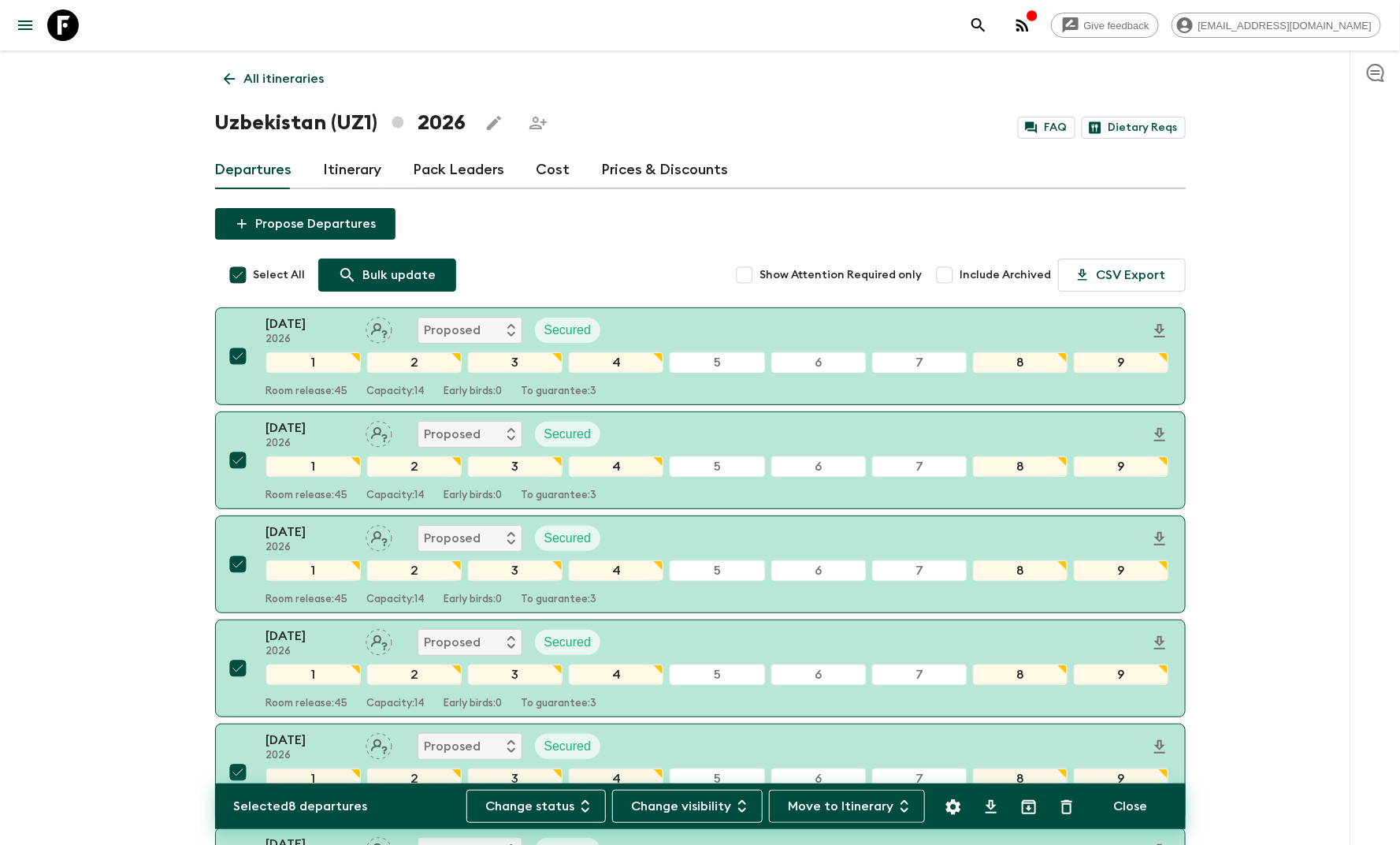
click at [363, 282] on p "Bulk update" at bounding box center [399, 275] width 73 height 18
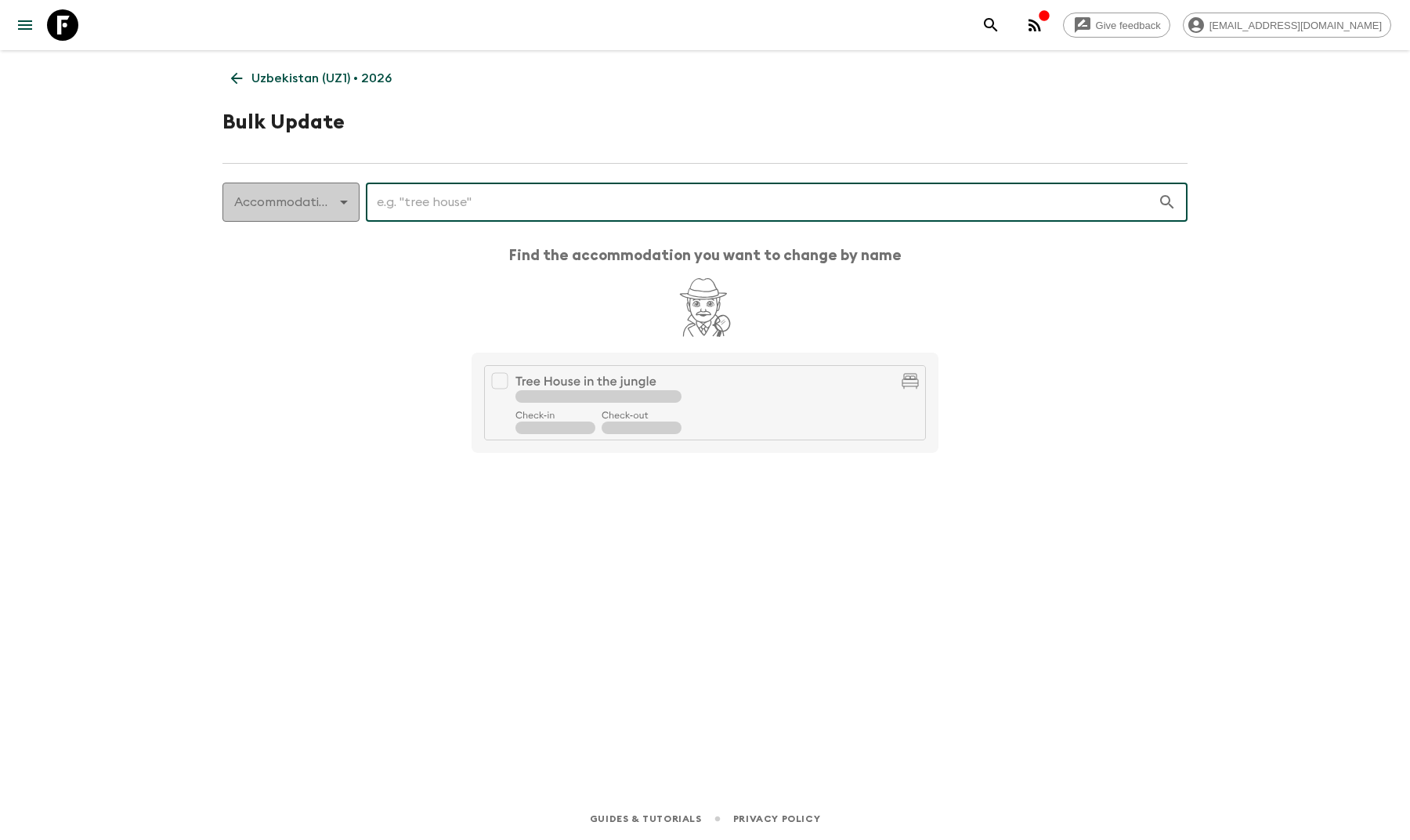
click at [328, 199] on body "Give feedback [EMAIL_ADDRESS][DOMAIN_NAME] [GEOGRAPHIC_DATA] (UZ1) • 2026 Bulk …" at bounding box center [705, 420] width 1410 height 840
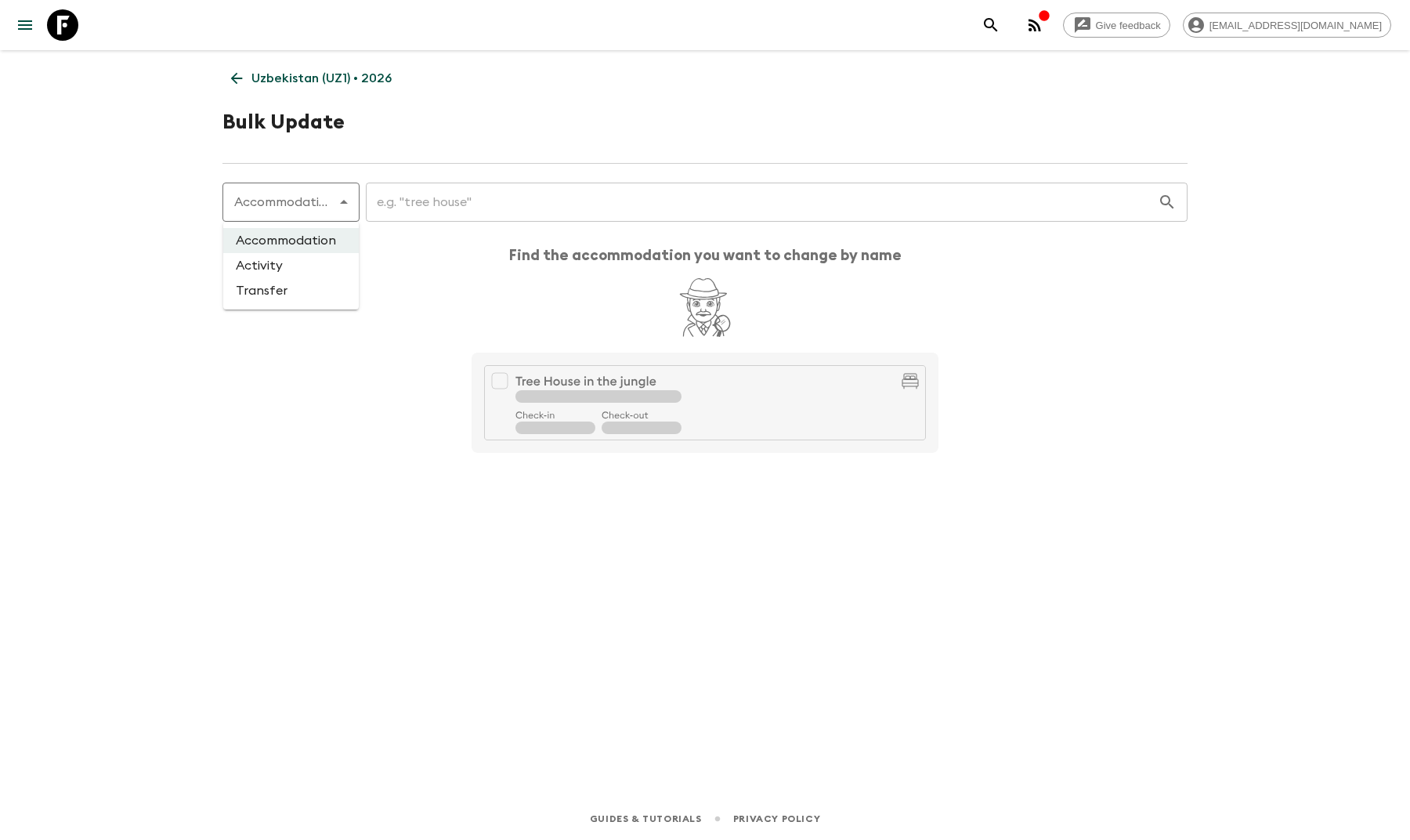
click at [308, 288] on li "Transfer" at bounding box center [291, 290] width 136 height 25
type input "transfer"
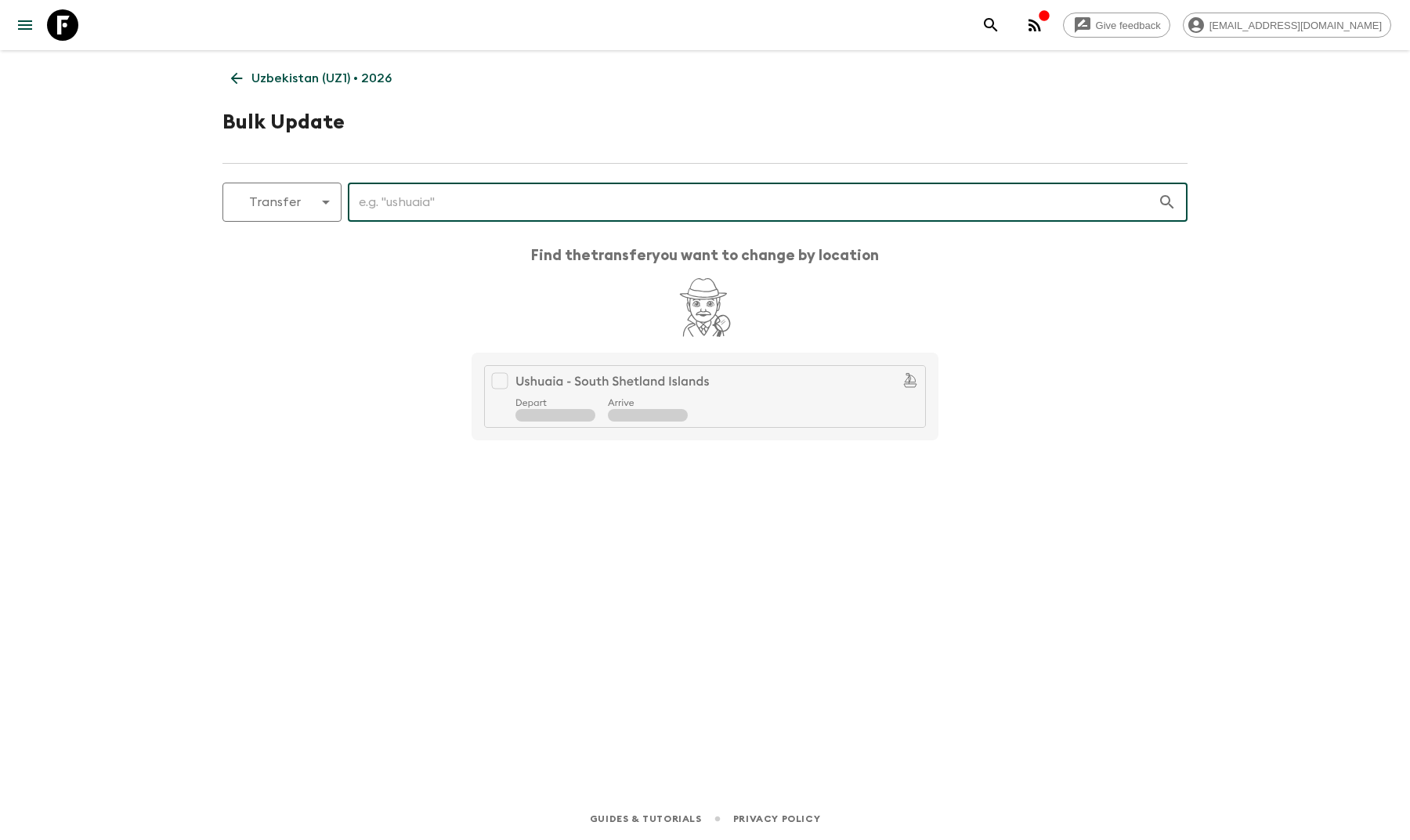
click at [412, 182] on input "text" at bounding box center [752, 202] width 810 height 44
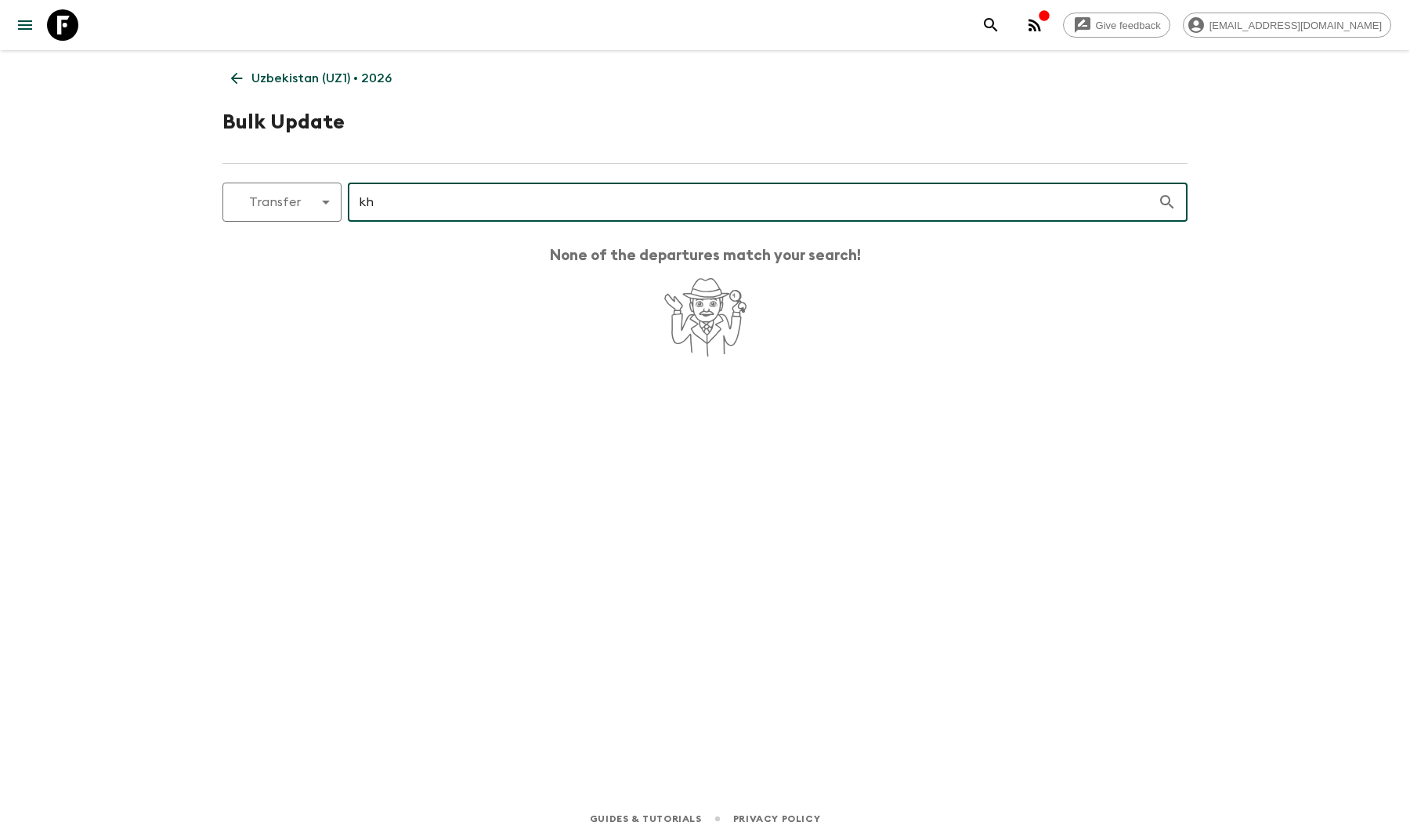
type input "k"
type input "t"
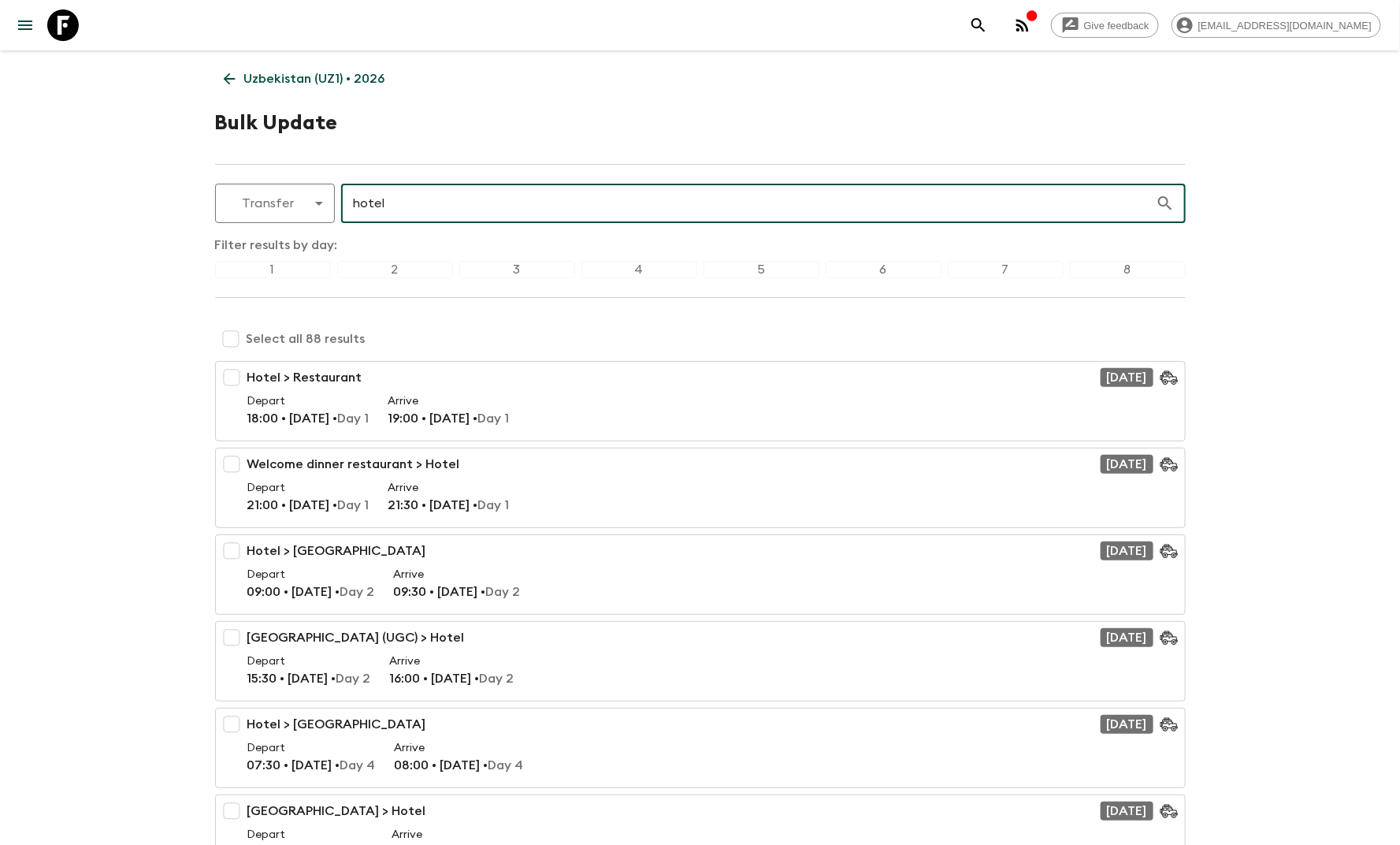
type input "hotel"
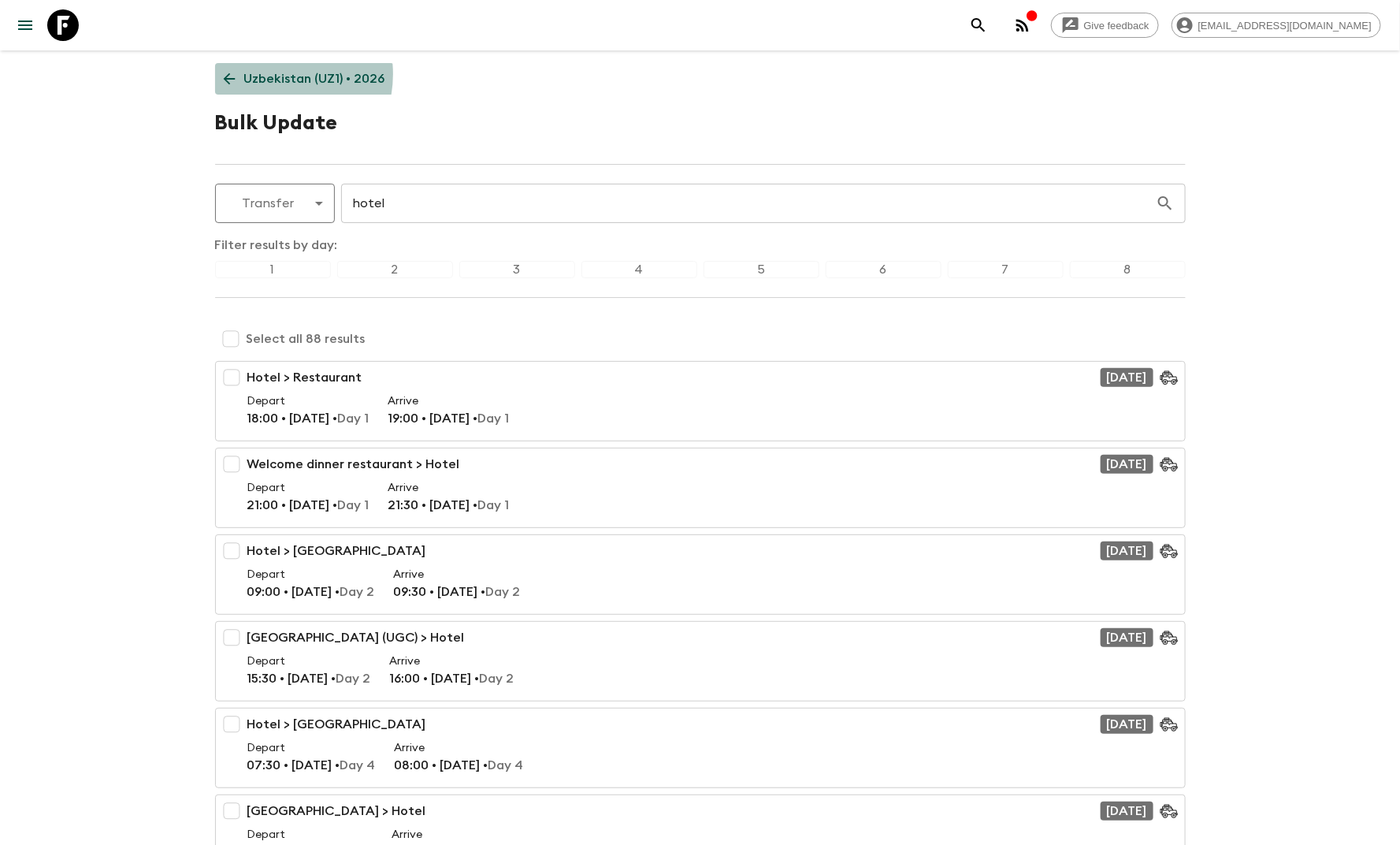
click at [267, 74] on p "Uzbekistan (UZ1) • 2026" at bounding box center [314, 78] width 141 height 18
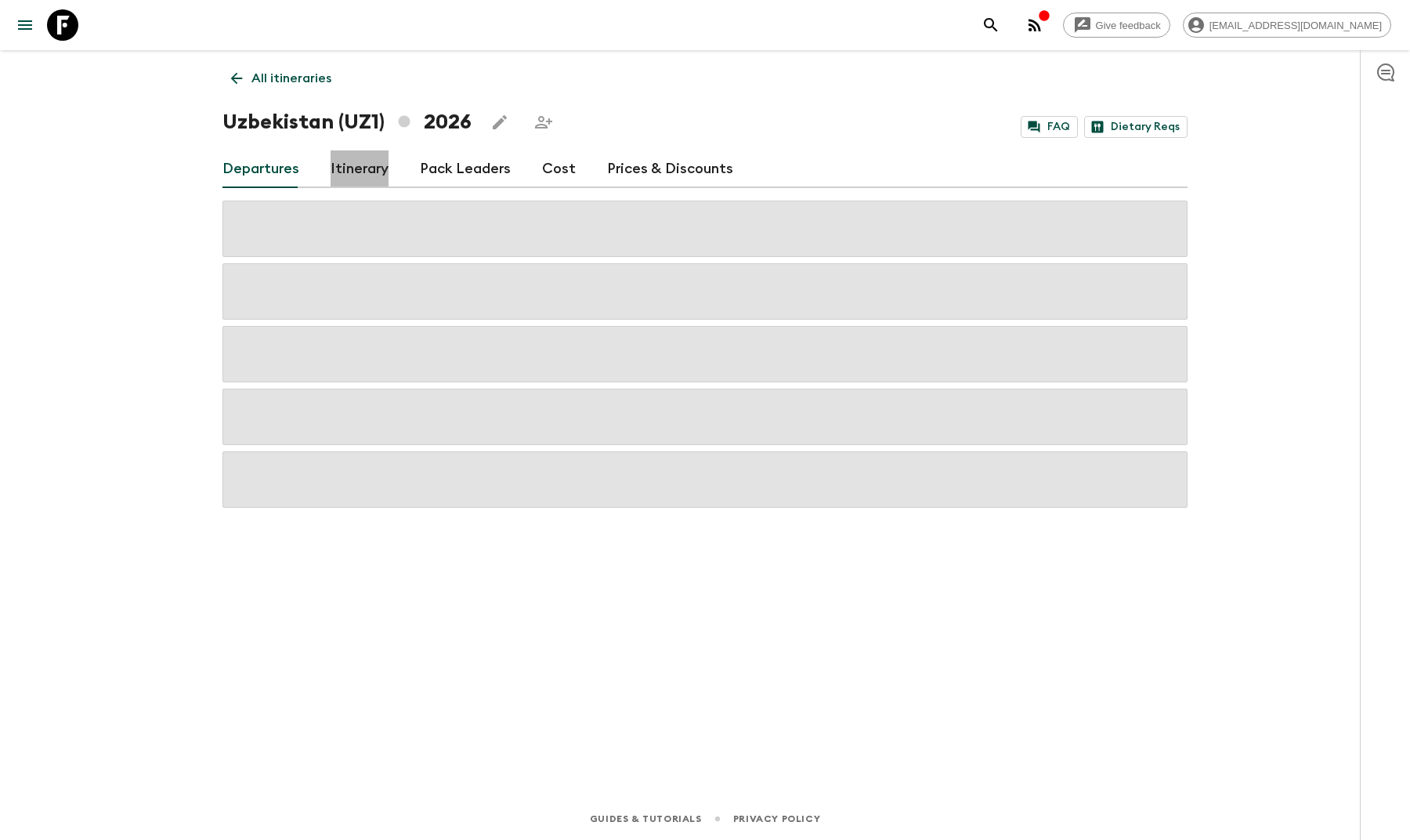
click at [342, 160] on link "Itinerary" at bounding box center [359, 169] width 58 height 38
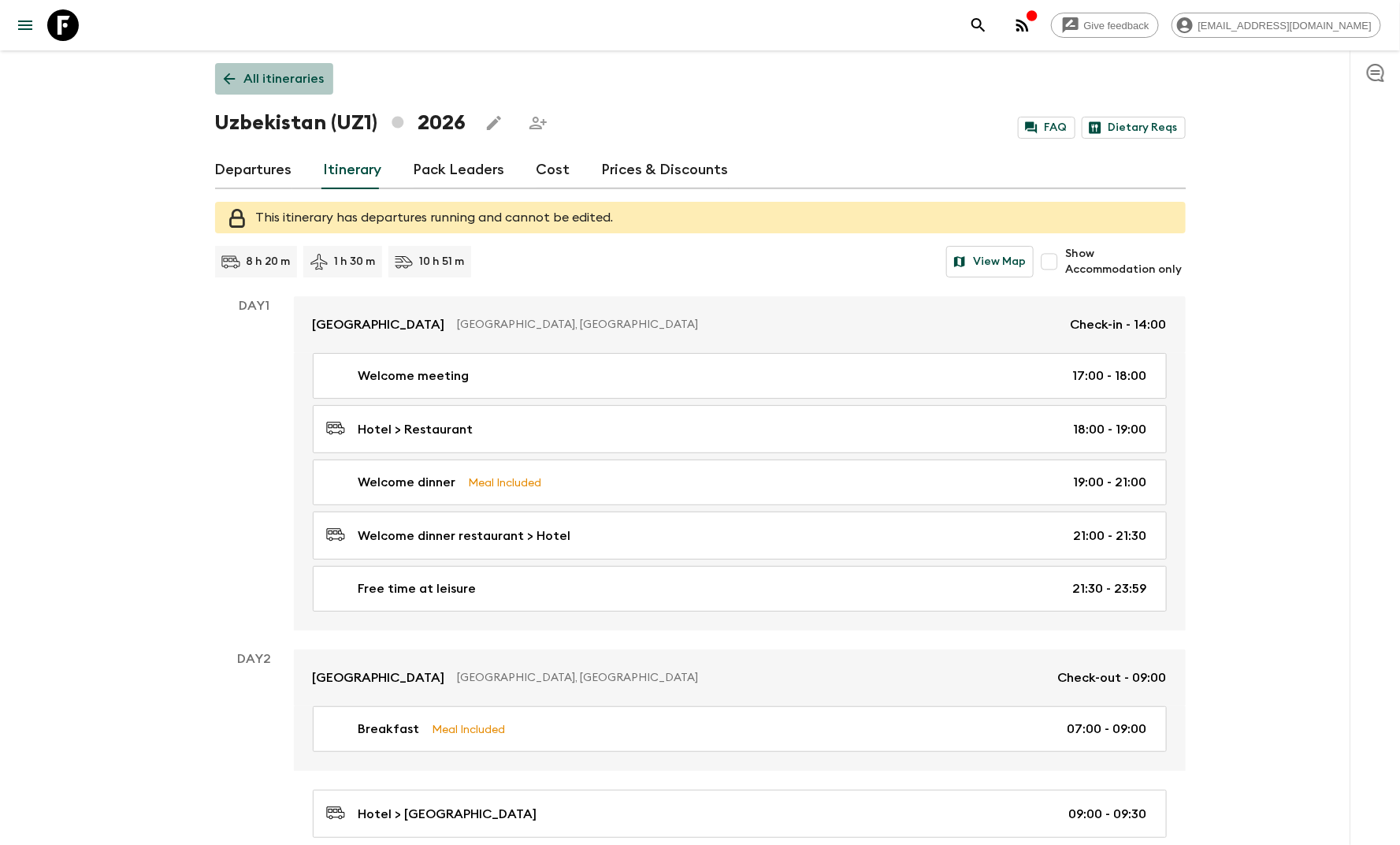
click at [278, 72] on p "All itineraries" at bounding box center [284, 78] width 80 height 18
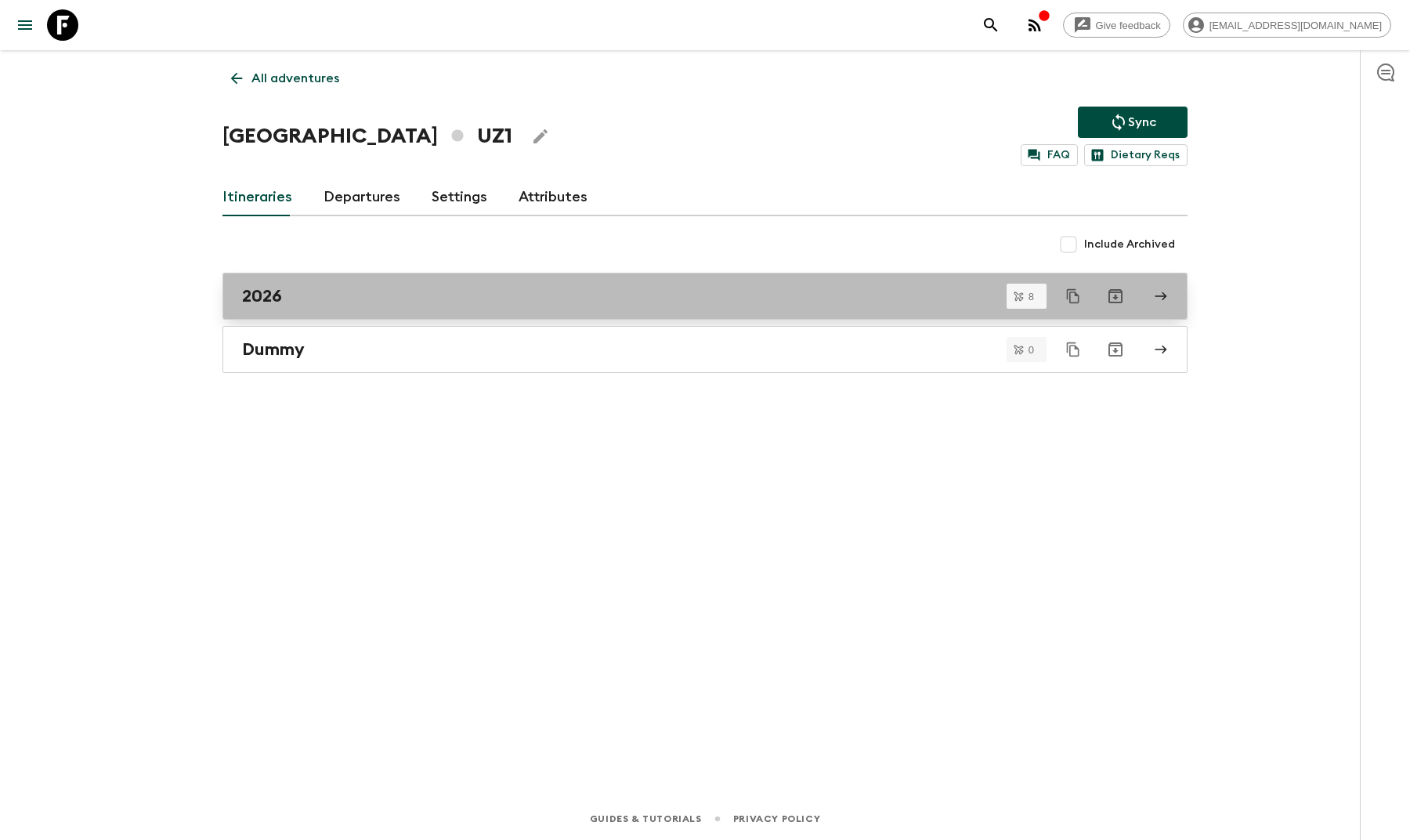
click at [282, 293] on h2 "2026" at bounding box center [262, 296] width 40 height 20
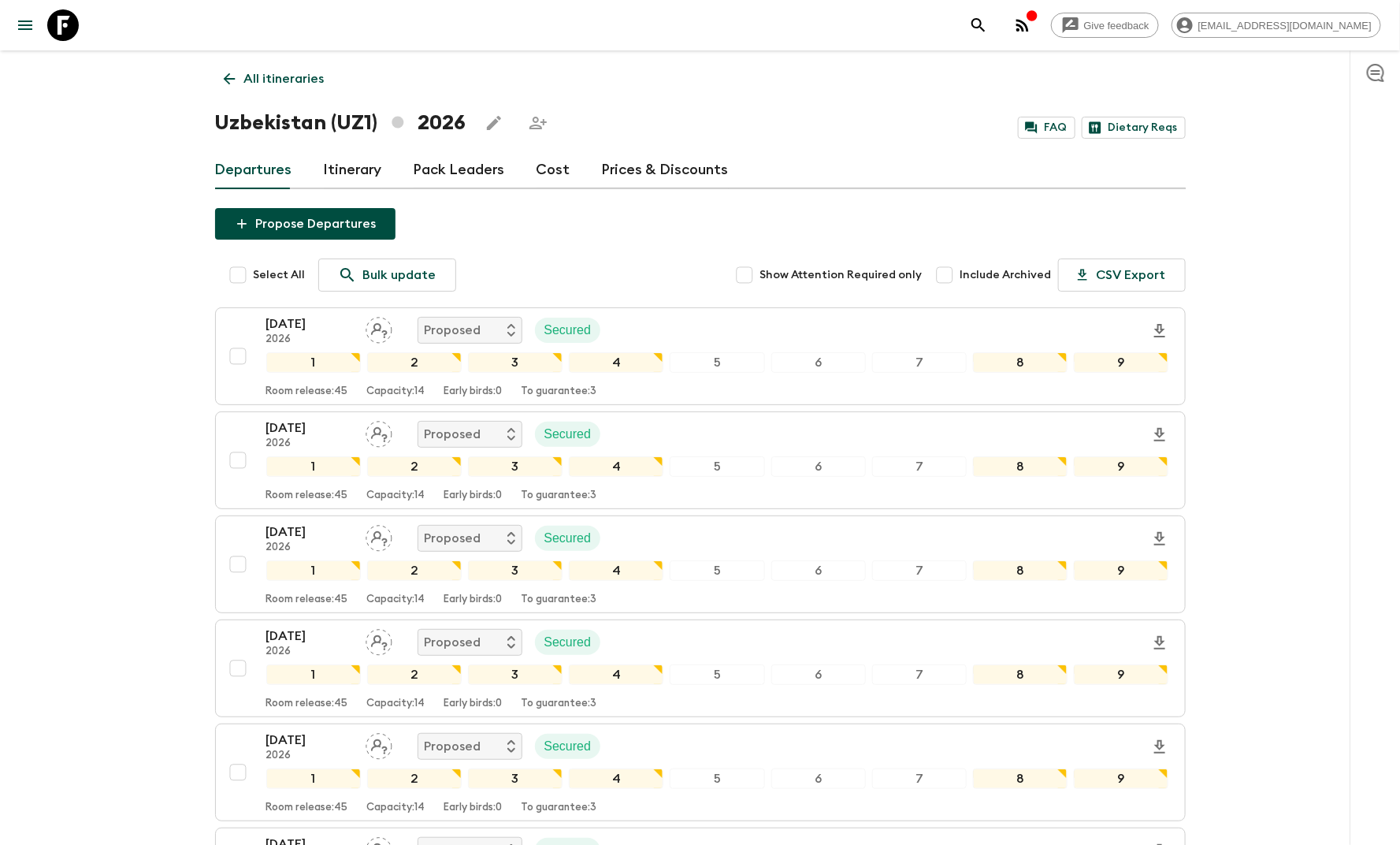
click at [247, 276] on input "Select All" at bounding box center [238, 275] width 31 height 31
checkbox input "true"
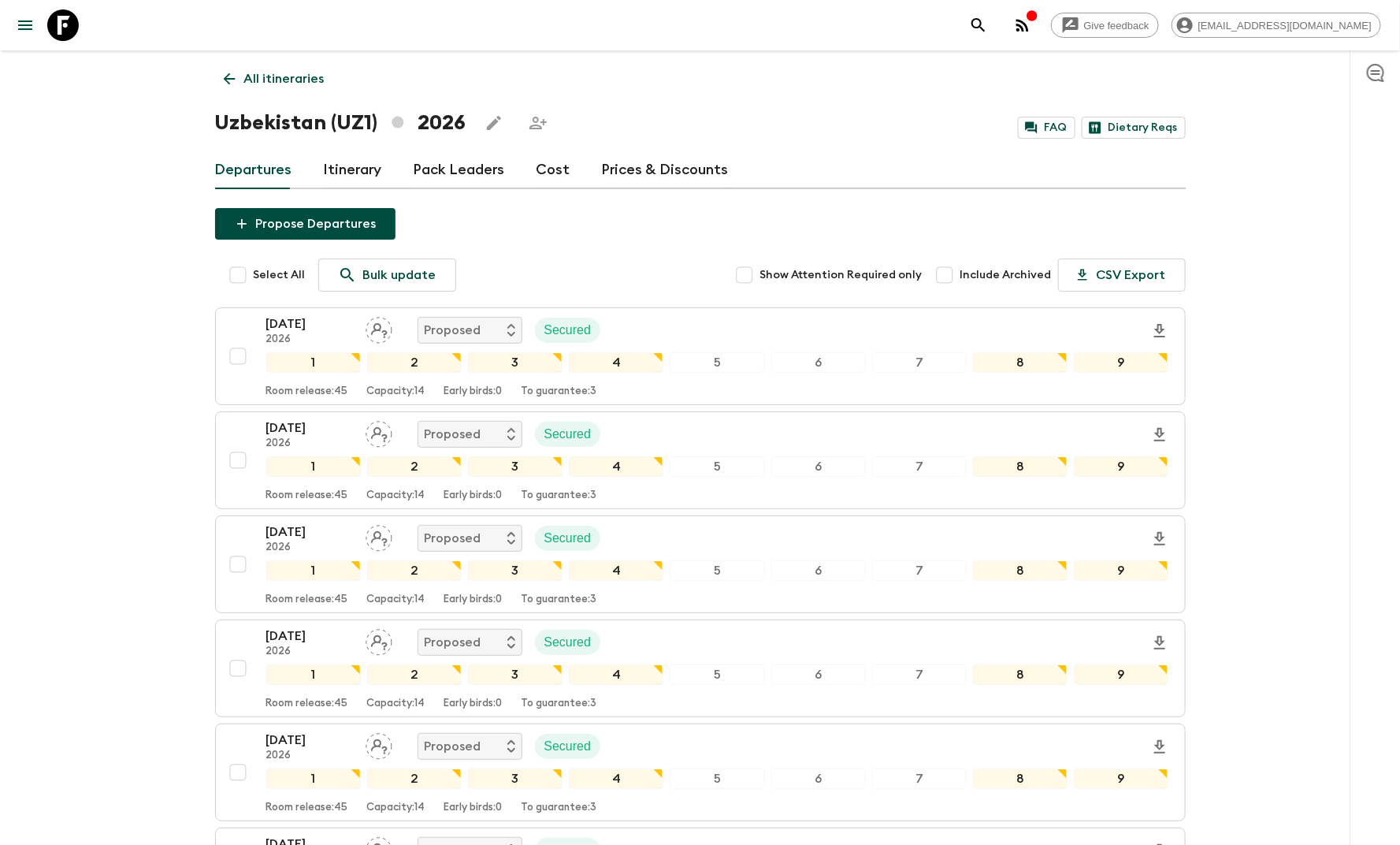
checkbox input "true"
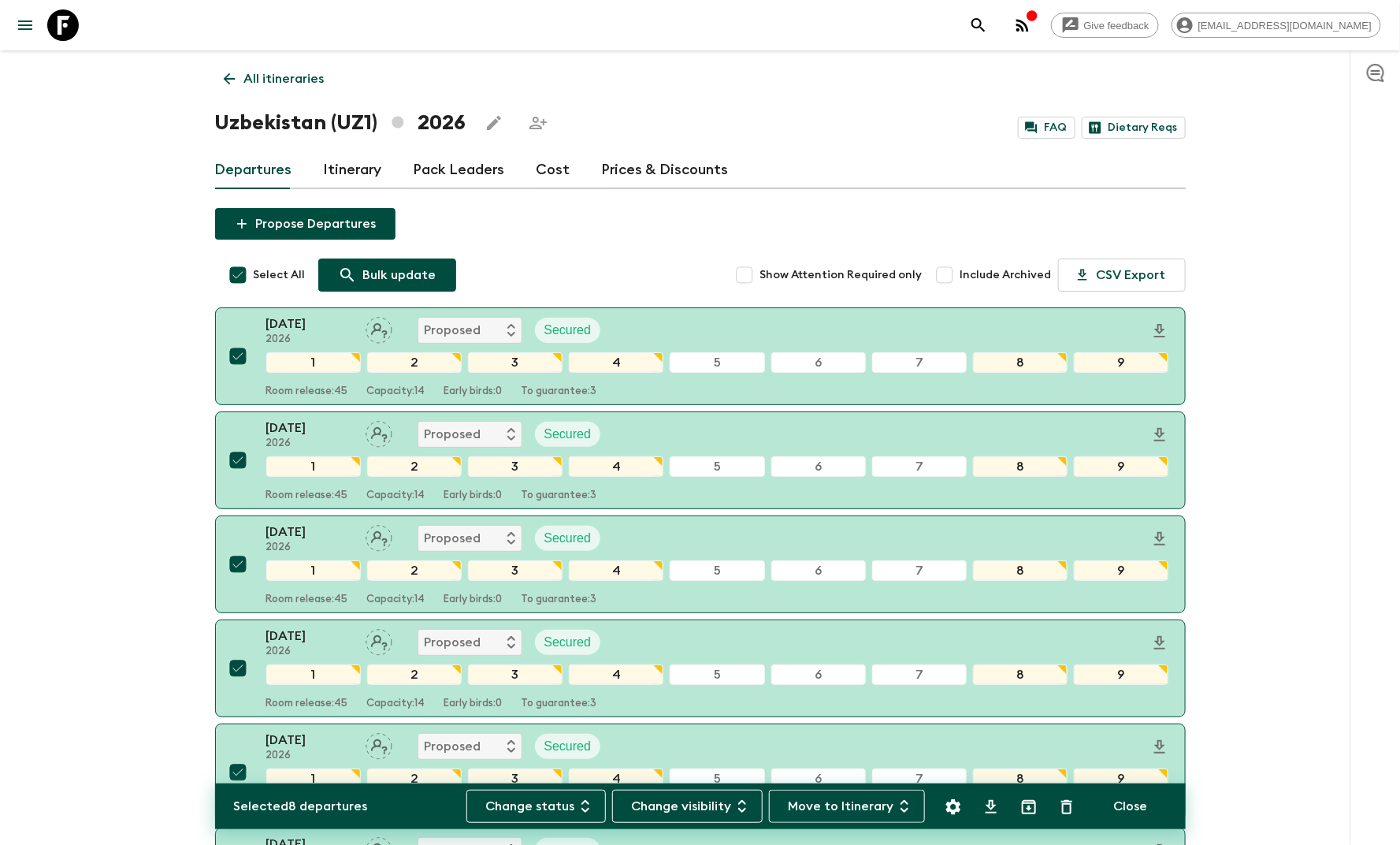
click at [370, 283] on p "Bulk update" at bounding box center [399, 275] width 73 height 18
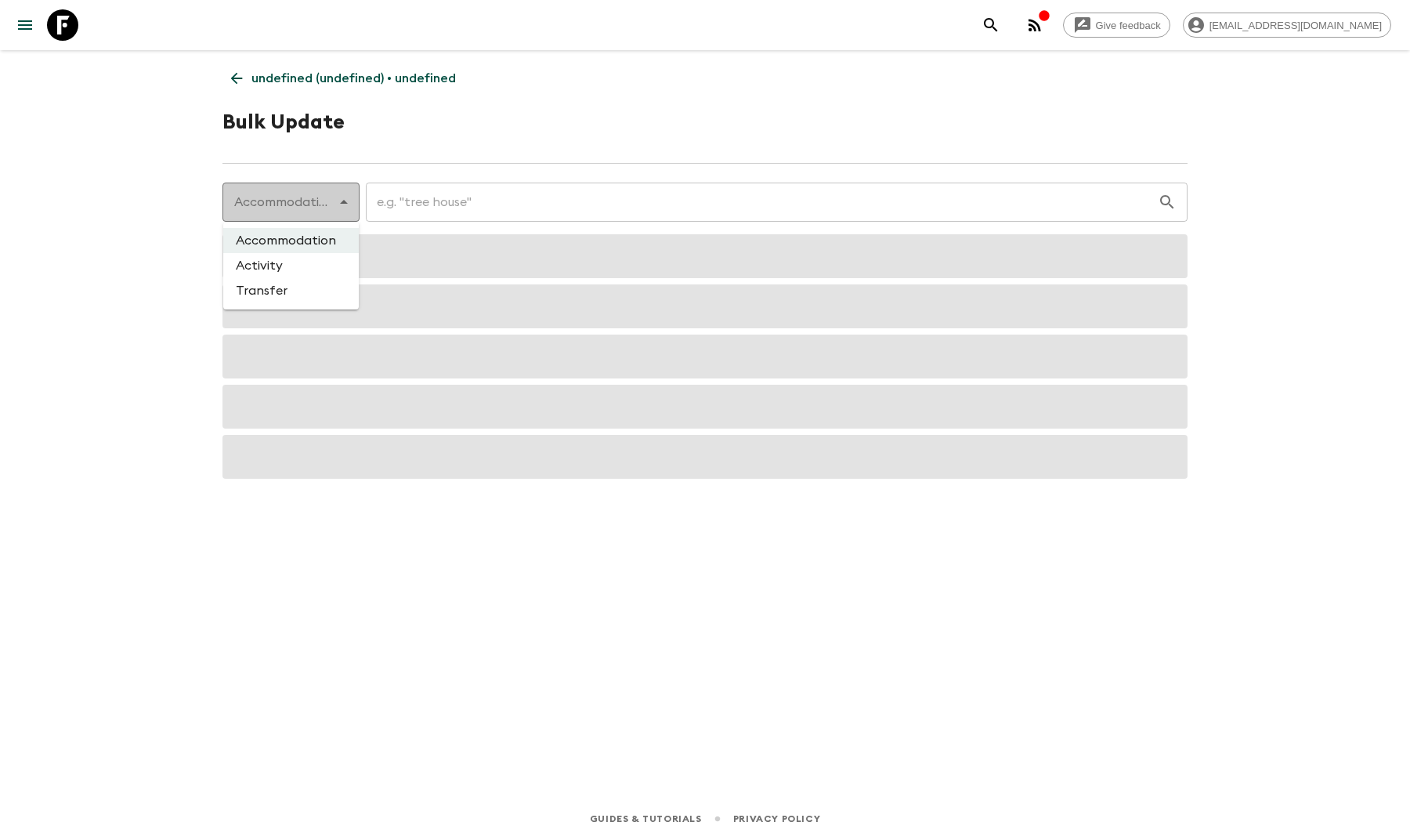
click at [313, 210] on body "Give feedback [EMAIL_ADDRESS][DOMAIN_NAME] undefined (undefined) • undefined Bu…" at bounding box center [705, 420] width 1410 height 840
click at [311, 294] on li "Transfer" at bounding box center [291, 290] width 136 height 25
type input "transfer"
click at [401, 214] on input "text" at bounding box center [752, 202] width 810 height 44
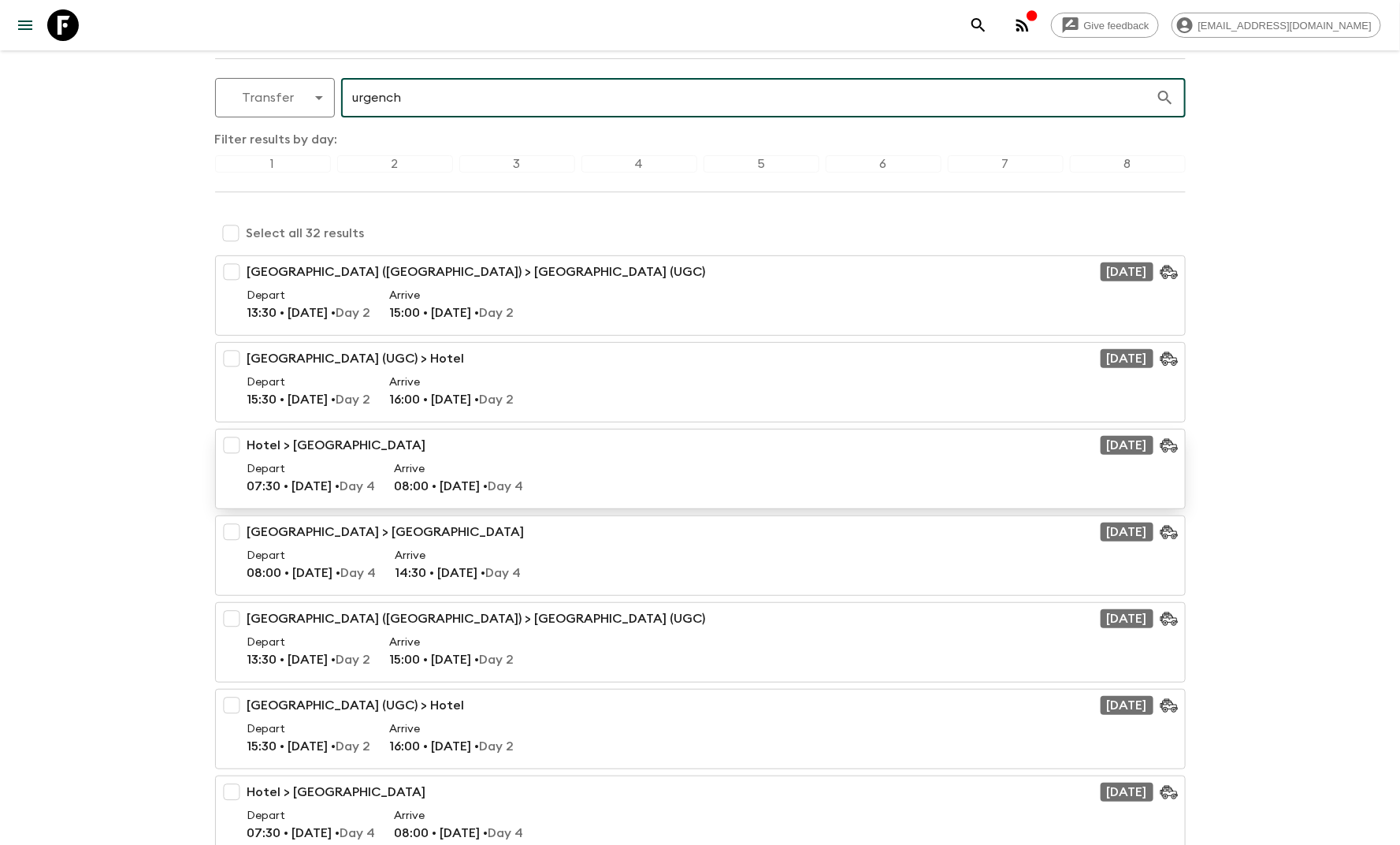
scroll to position [106, 0]
type input "urgench"
click at [238, 444] on input "checkbox" at bounding box center [231, 445] width 31 height 31
checkbox input "true"
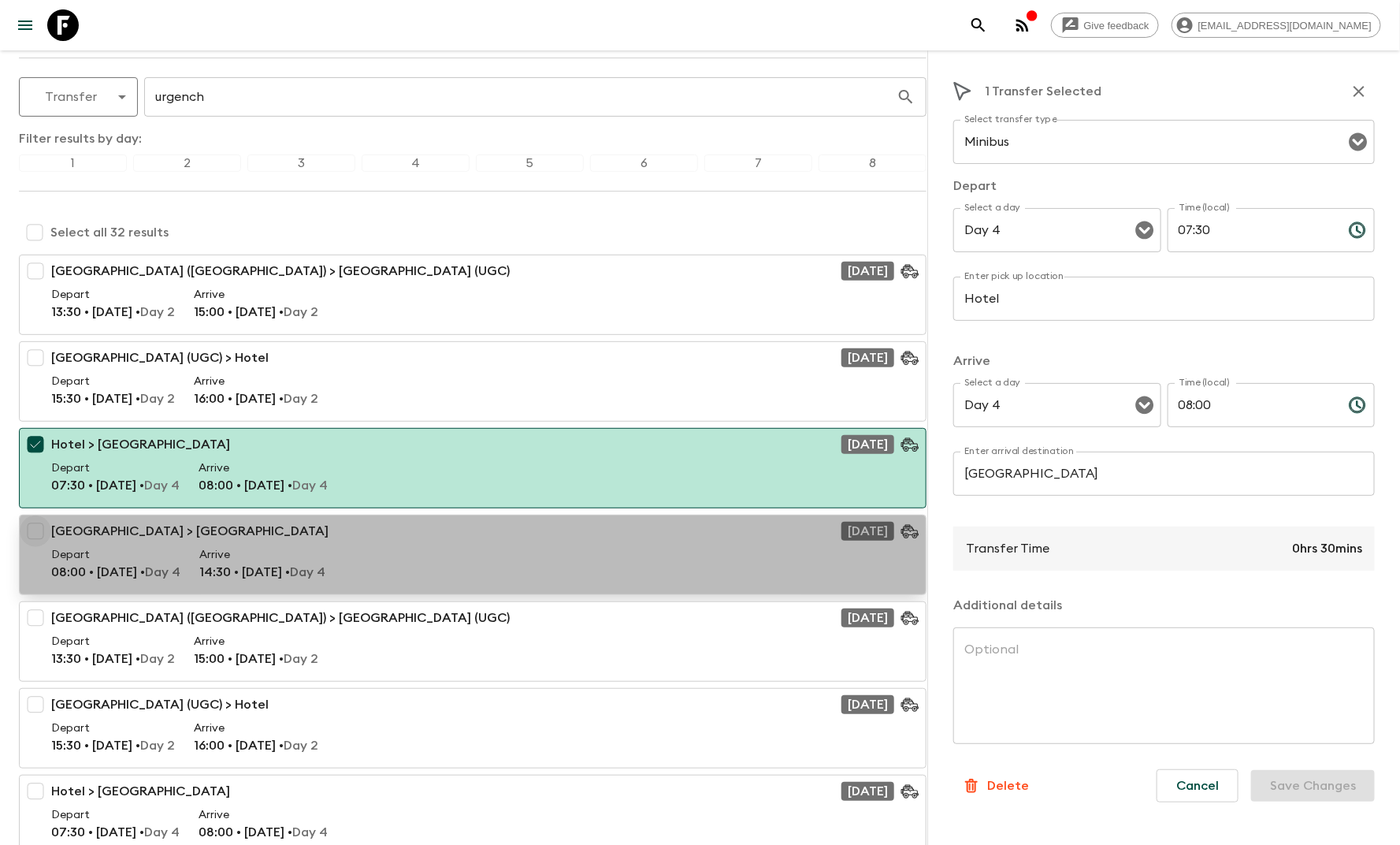
click at [31, 532] on input "checkbox" at bounding box center [35, 531] width 31 height 31
checkbox input "true"
type input "Multiple"
type textarea "Multiple"
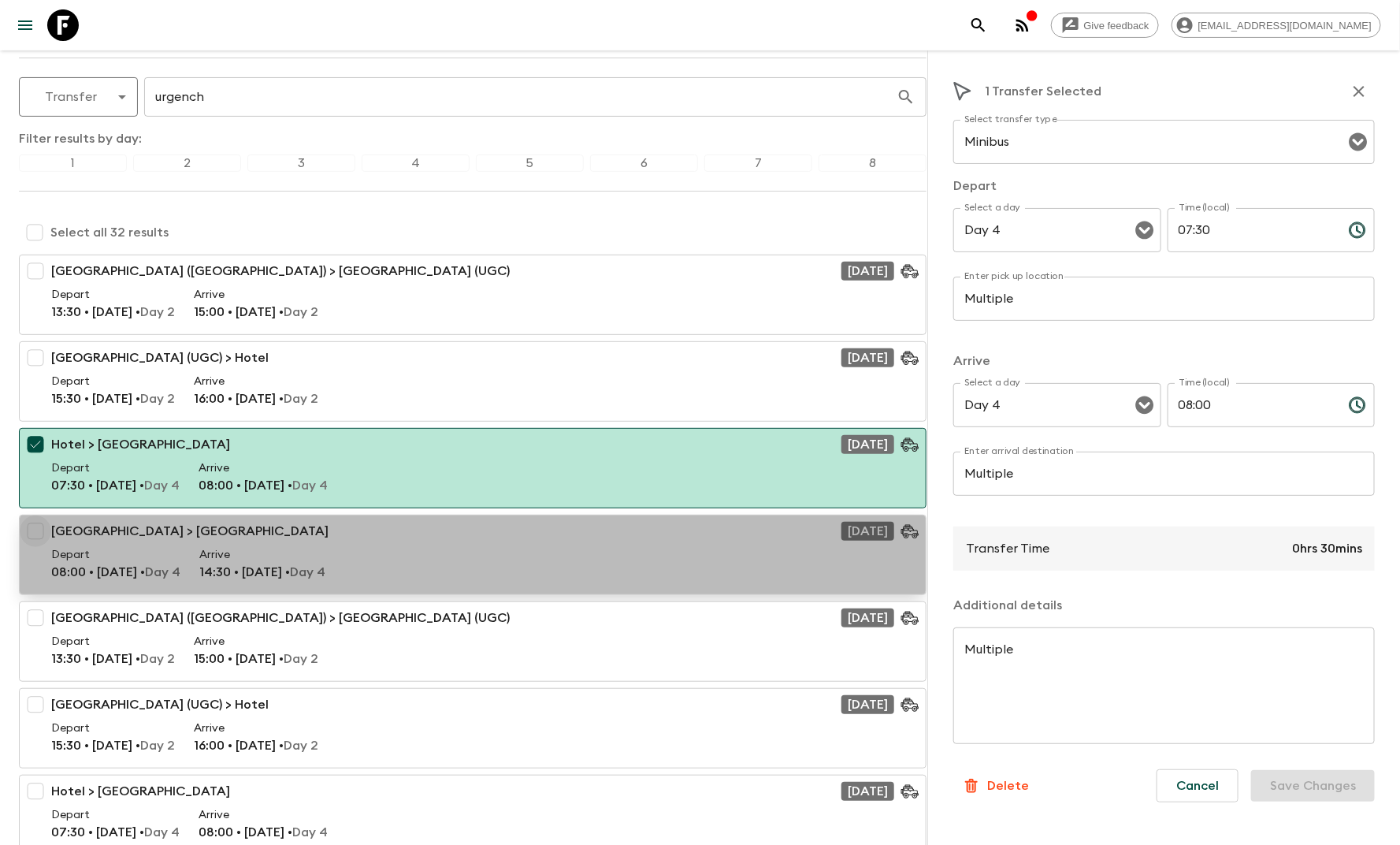
type input "Multiple"
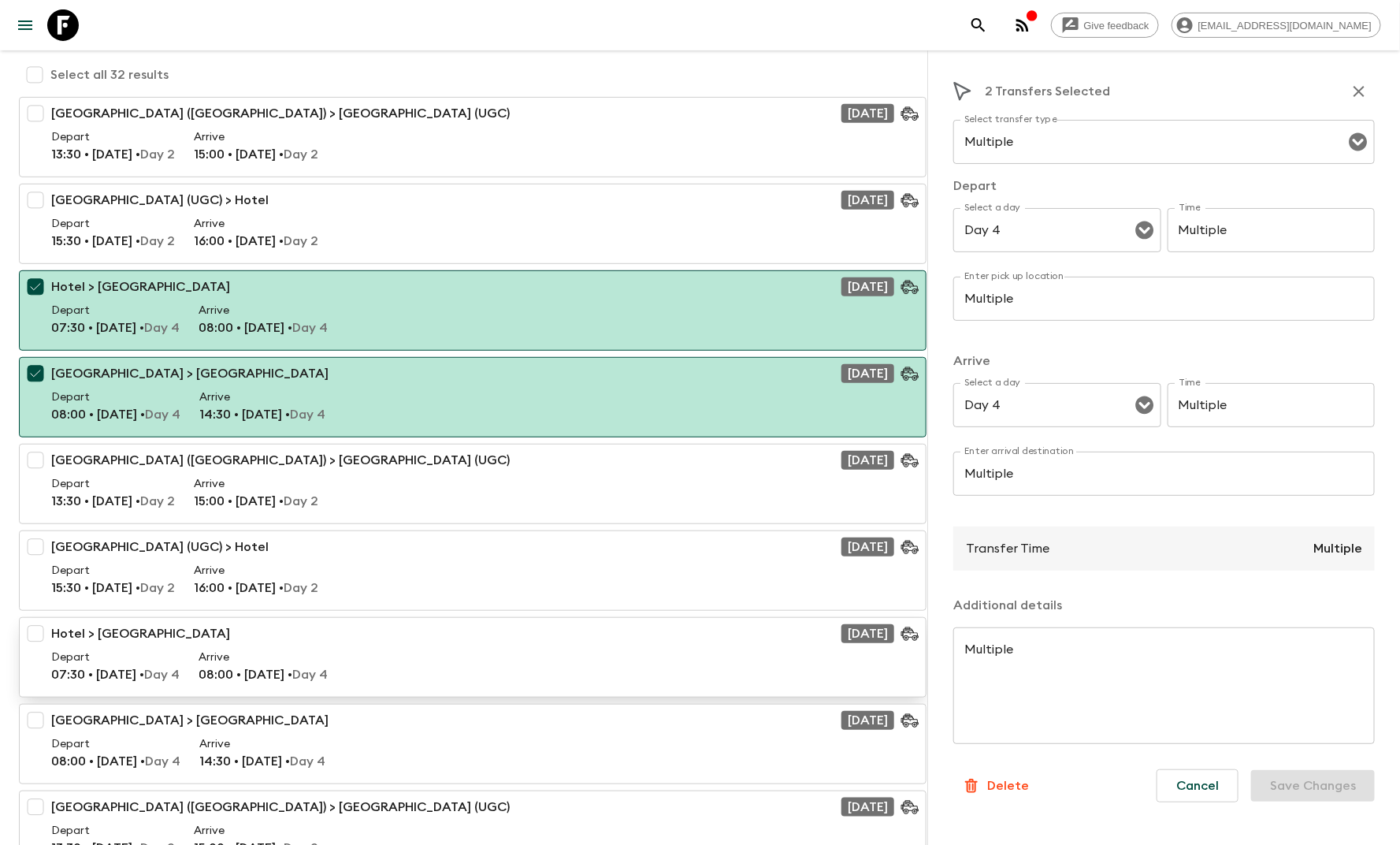
scroll to position [297, 0]
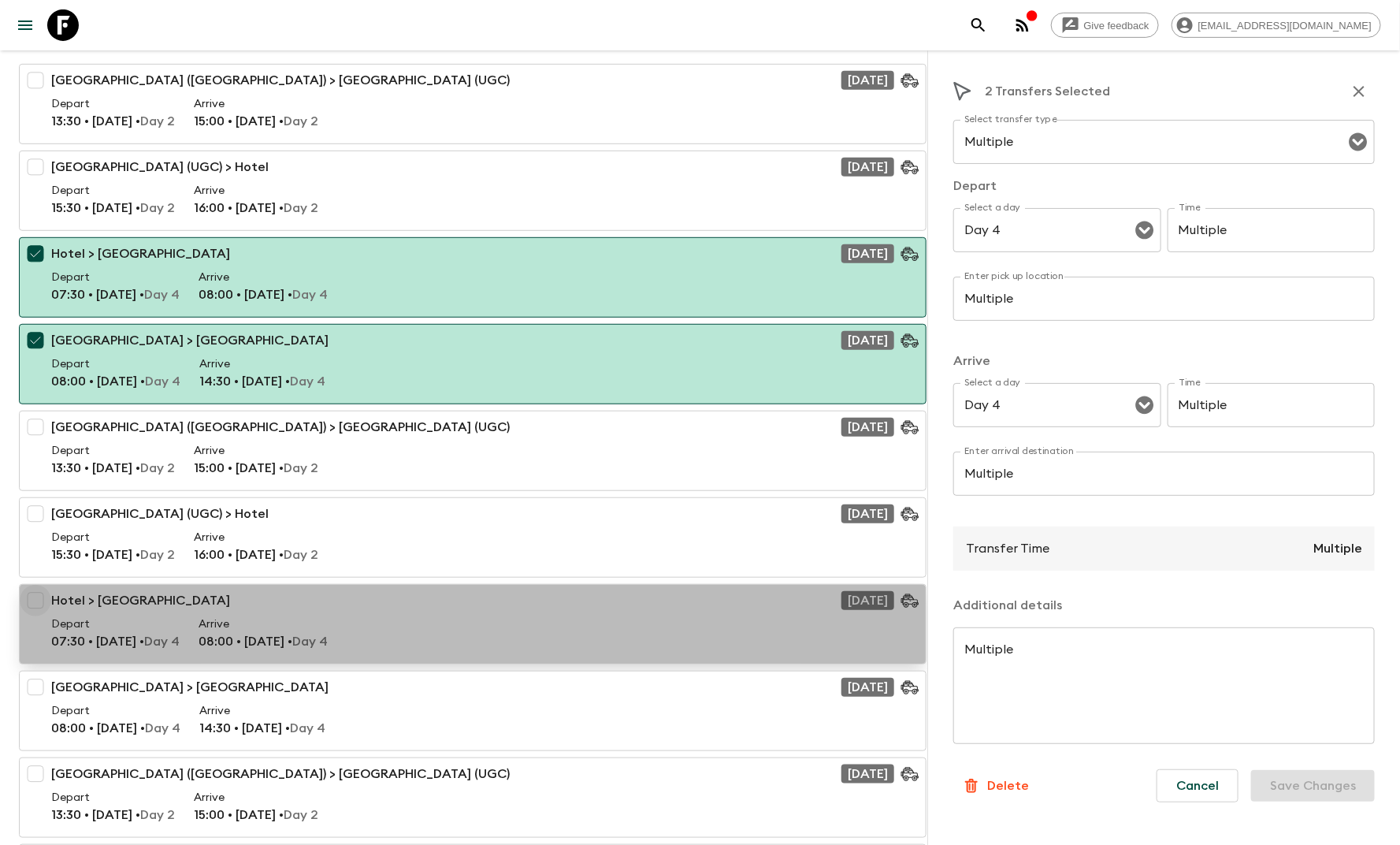
click at [37, 600] on input "checkbox" at bounding box center [35, 601] width 31 height 31
checkbox input "true"
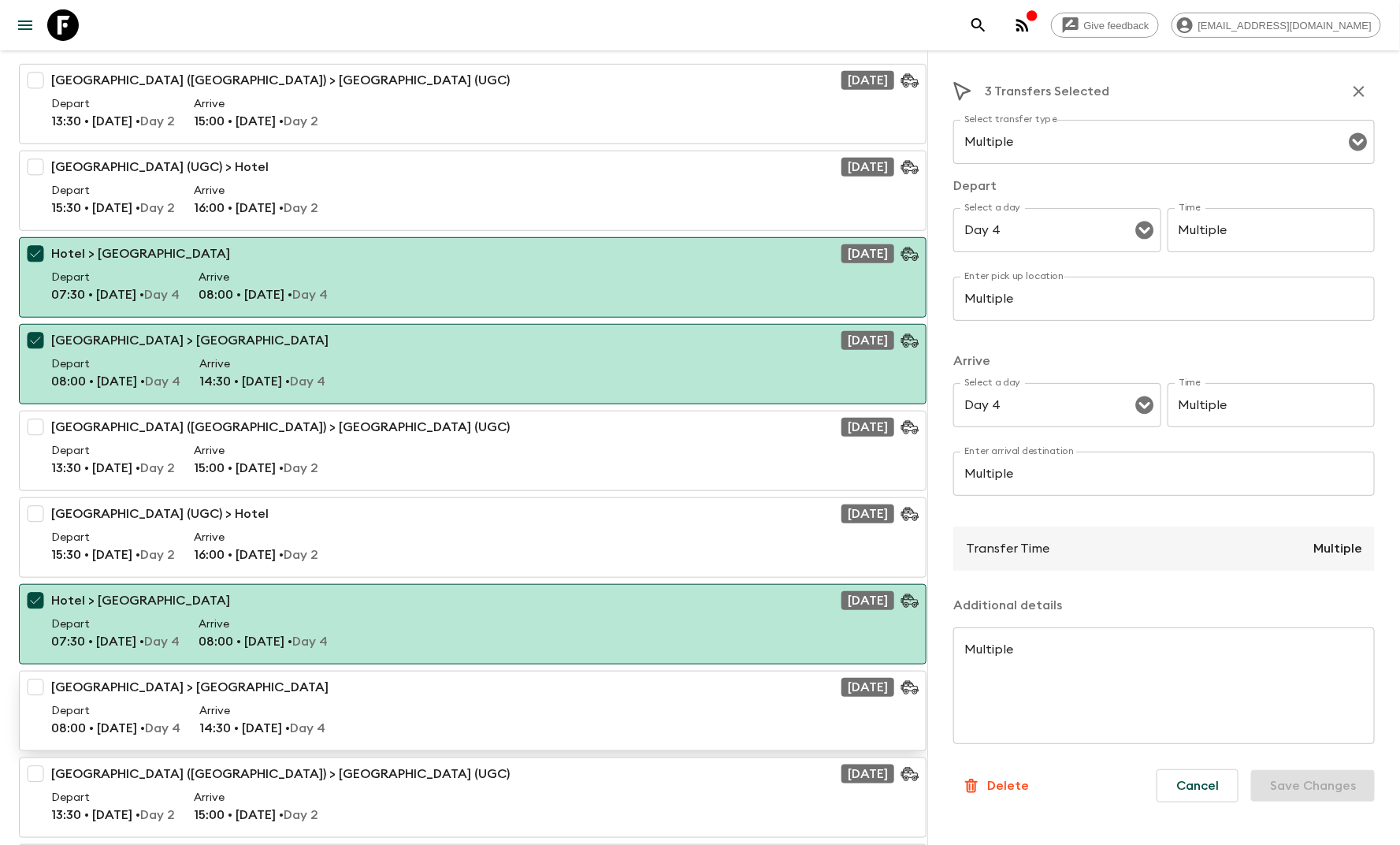
click at [33, 695] on input "checkbox" at bounding box center [35, 687] width 31 height 31
checkbox input "true"
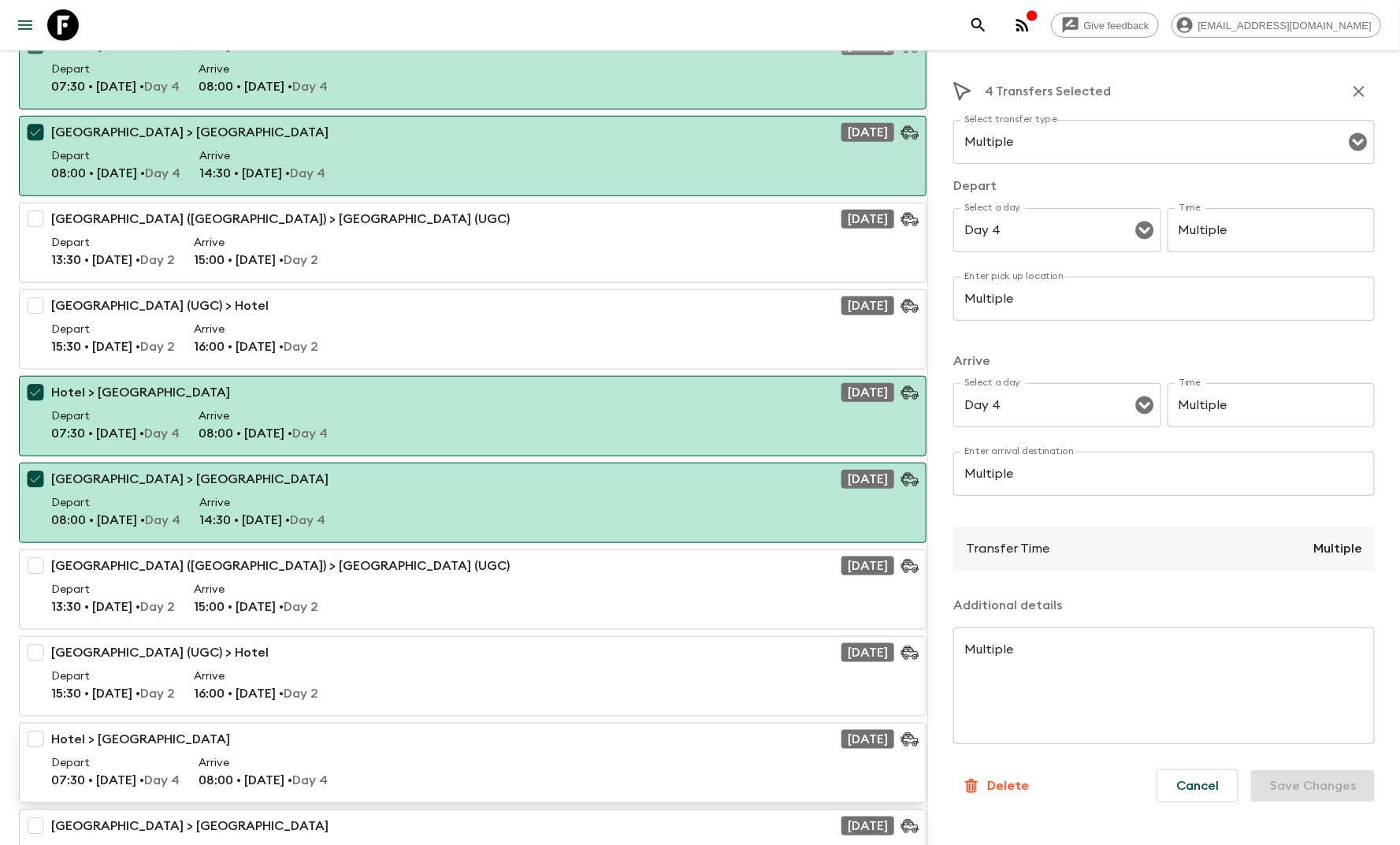
scroll to position [616, 0]
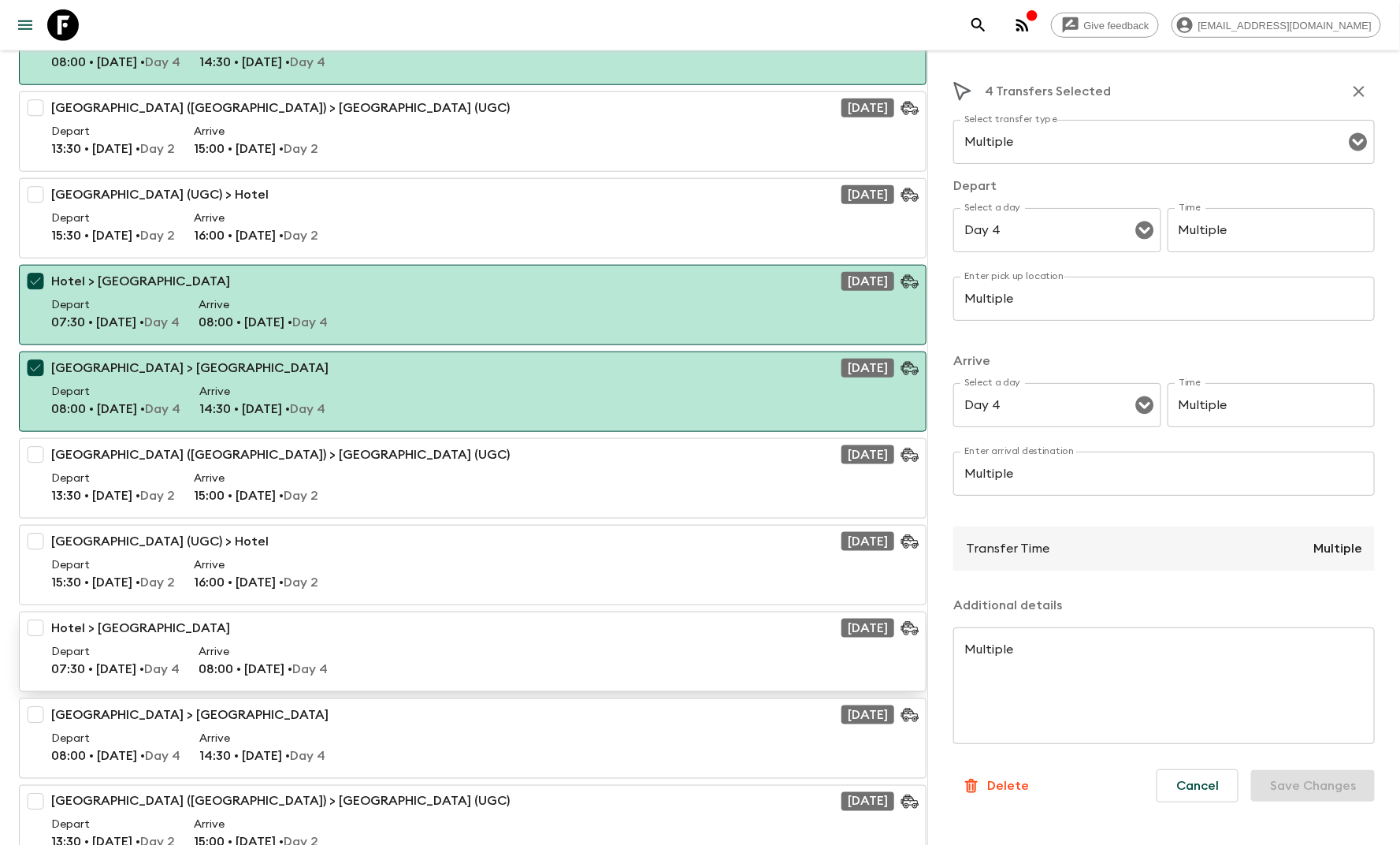
click at [39, 633] on input "checkbox" at bounding box center [35, 628] width 31 height 31
checkbox input "true"
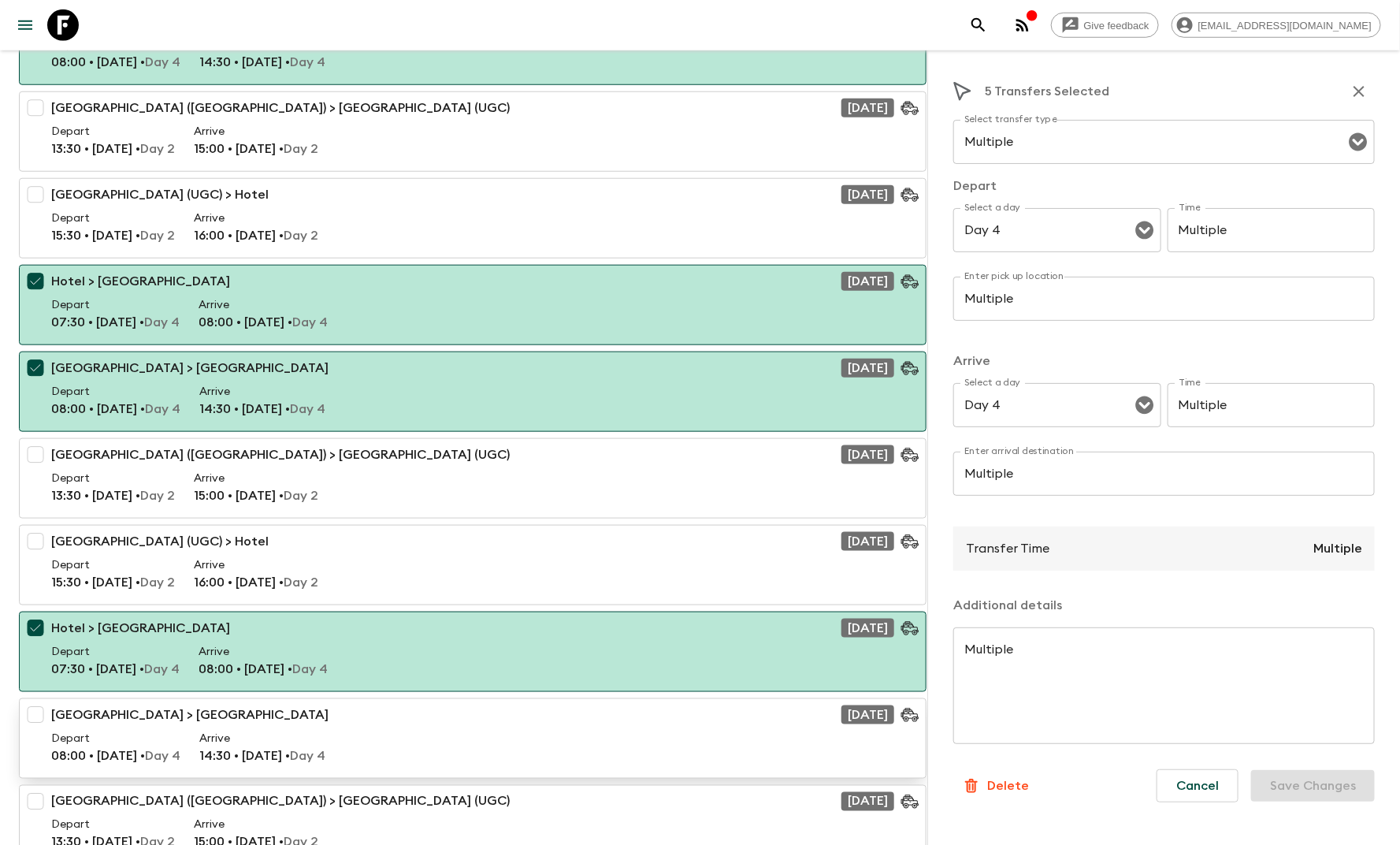
click at [33, 706] on input "checkbox" at bounding box center [35, 715] width 31 height 31
checkbox input "true"
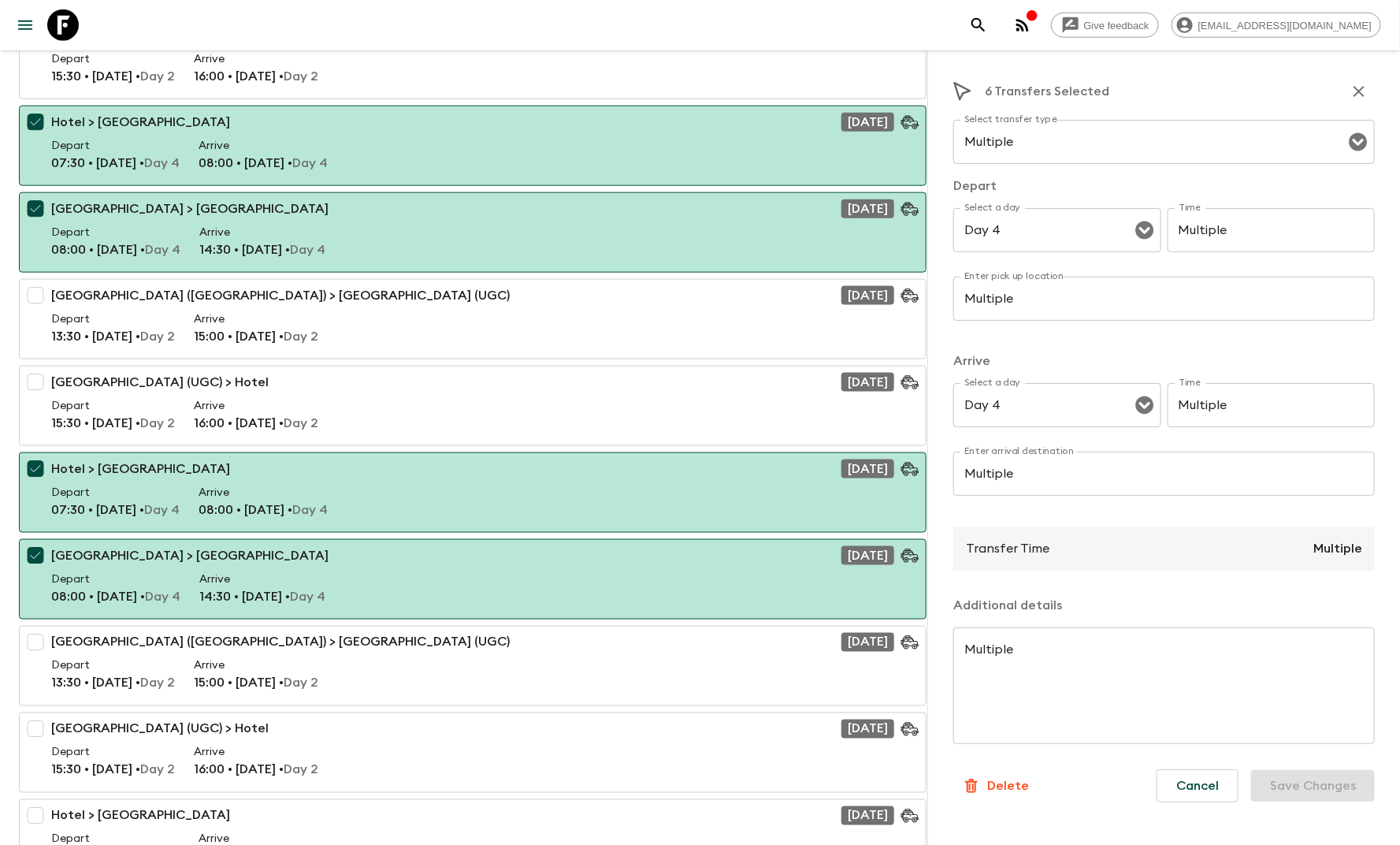
scroll to position [1052, 0]
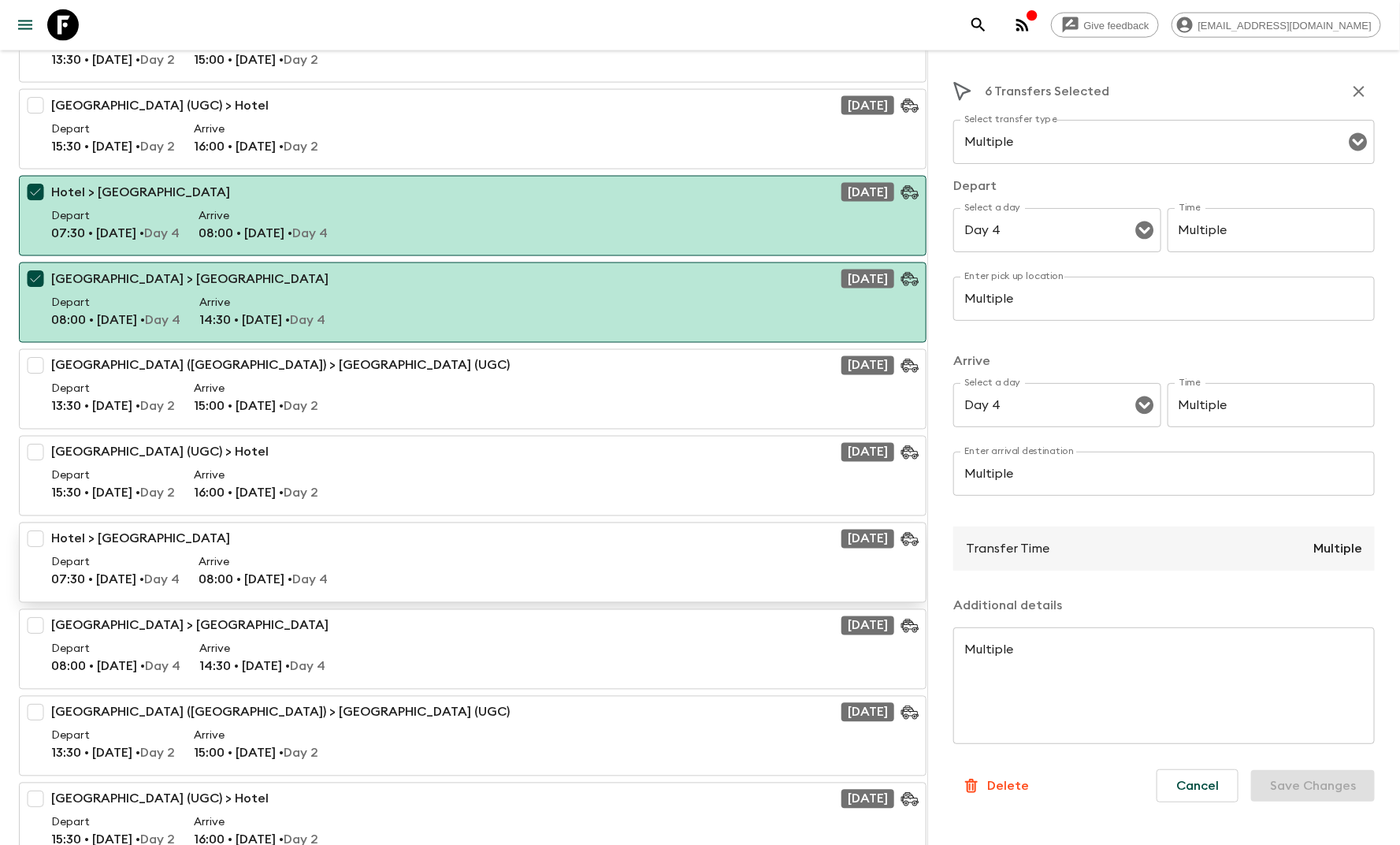
click at [45, 532] on input "checkbox" at bounding box center [35, 539] width 31 height 31
checkbox input "true"
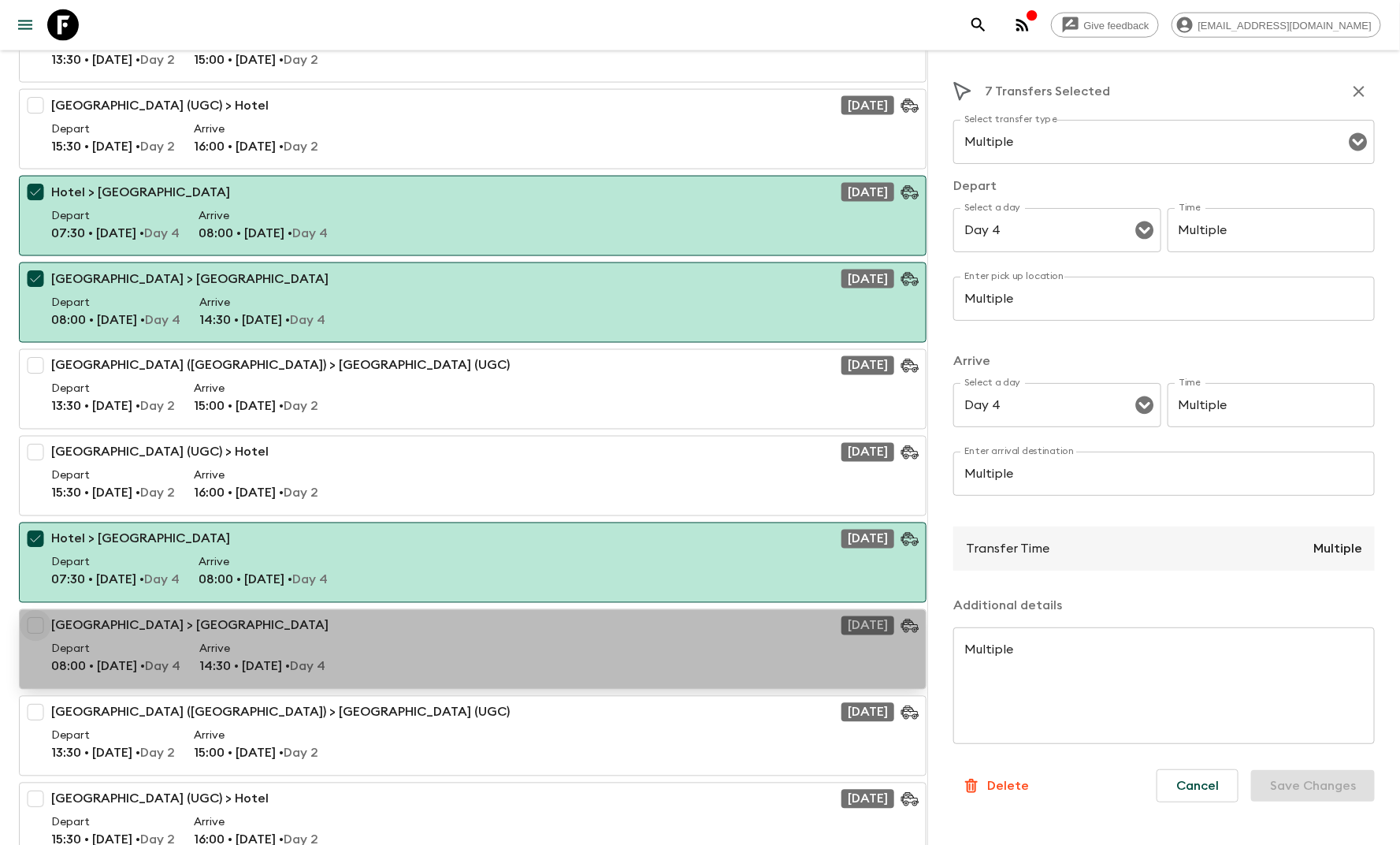
click at [29, 616] on input "checkbox" at bounding box center [35, 625] width 31 height 31
checkbox input "true"
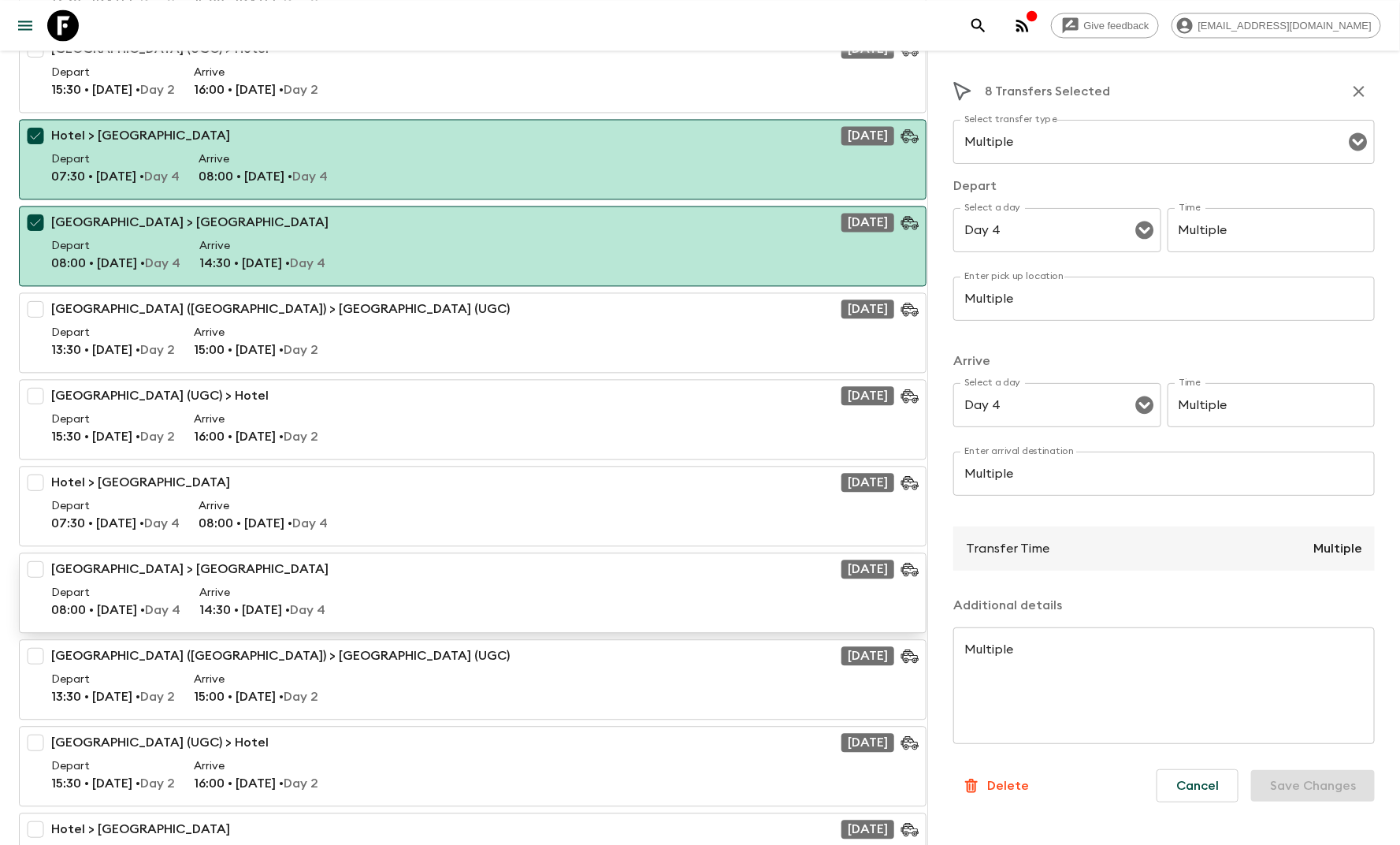
scroll to position [1461, 0]
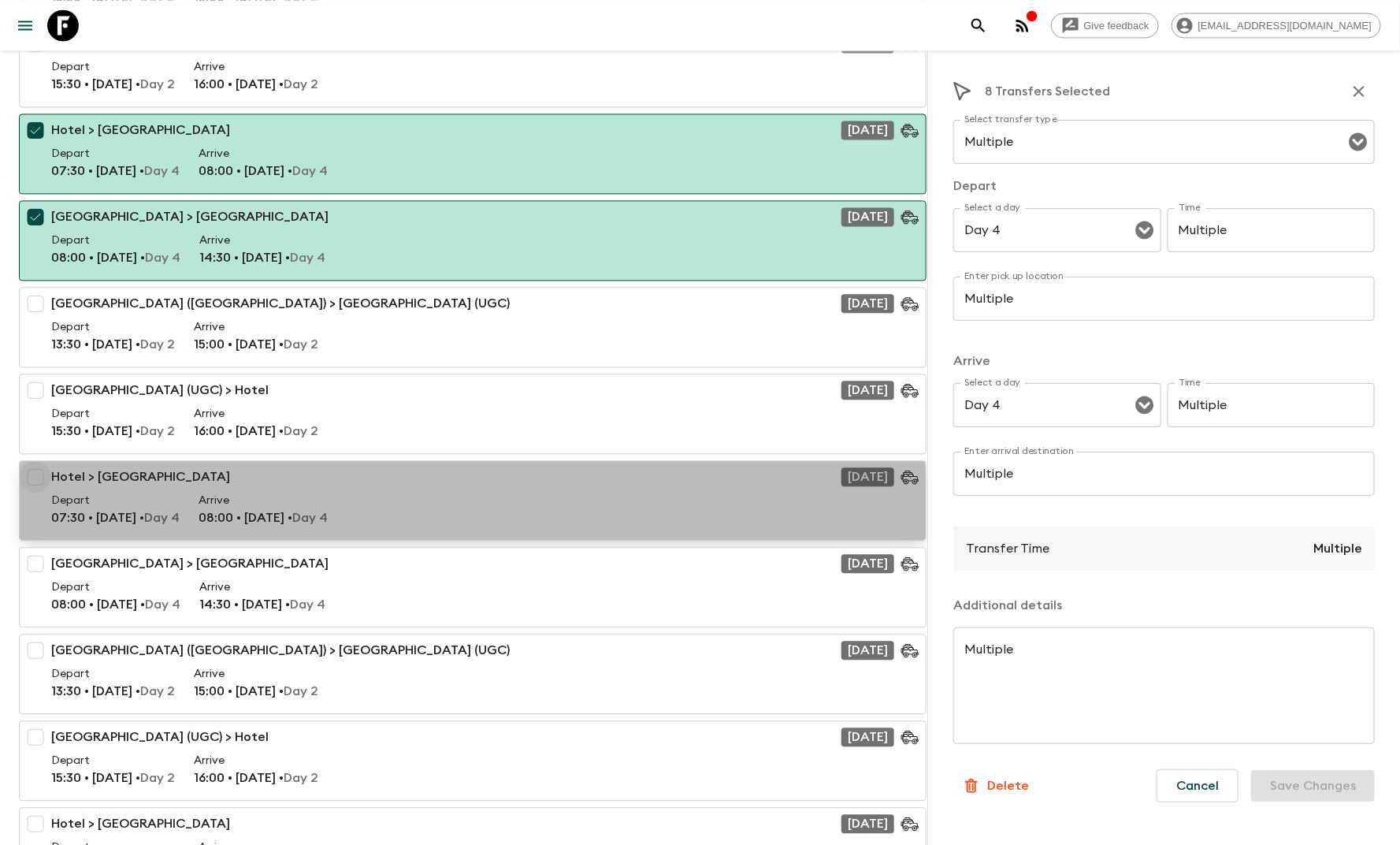
click at [40, 475] on input "checkbox" at bounding box center [35, 477] width 31 height 31
checkbox input "true"
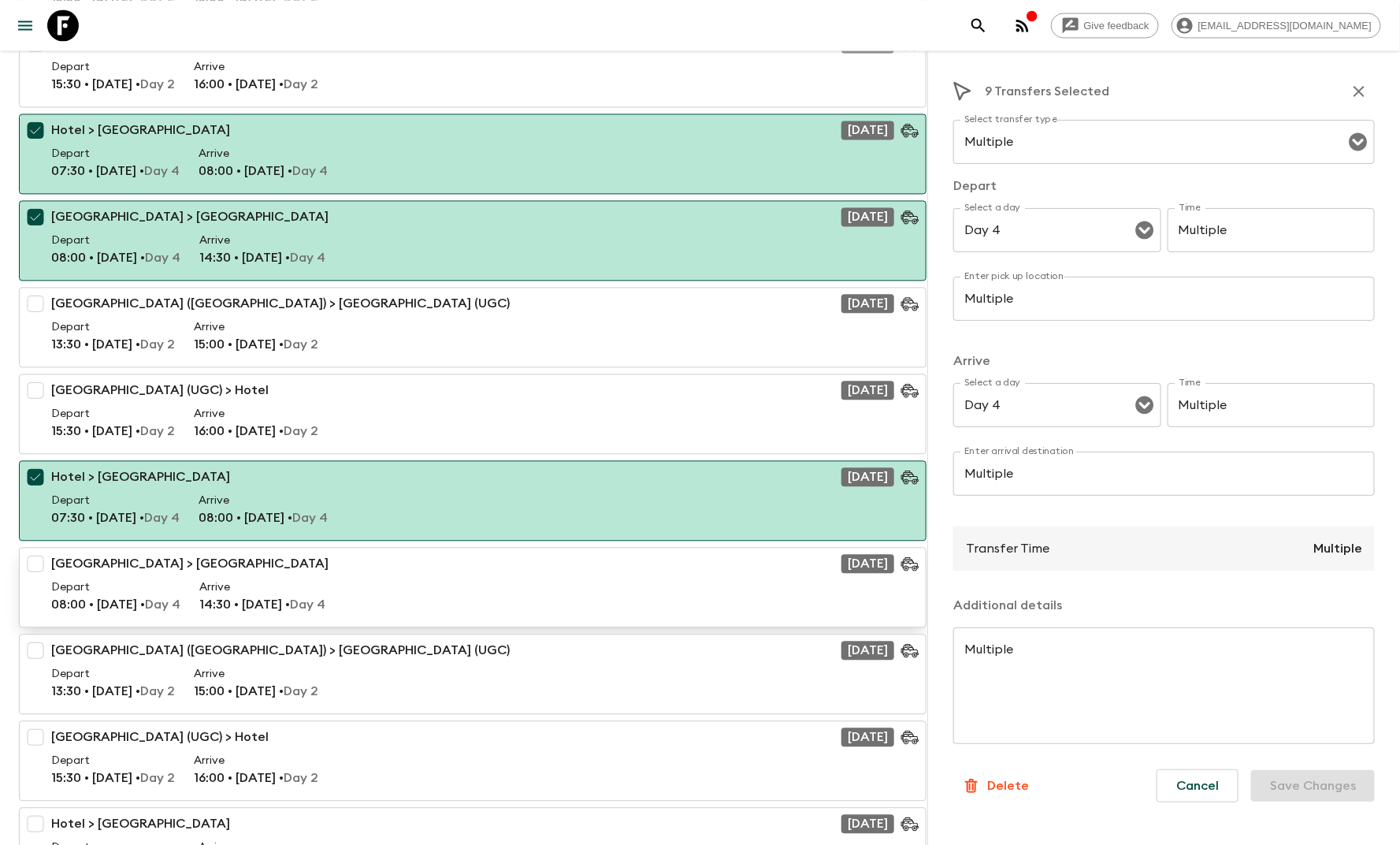
click at [30, 559] on input "checkbox" at bounding box center [35, 564] width 31 height 31
checkbox input "true"
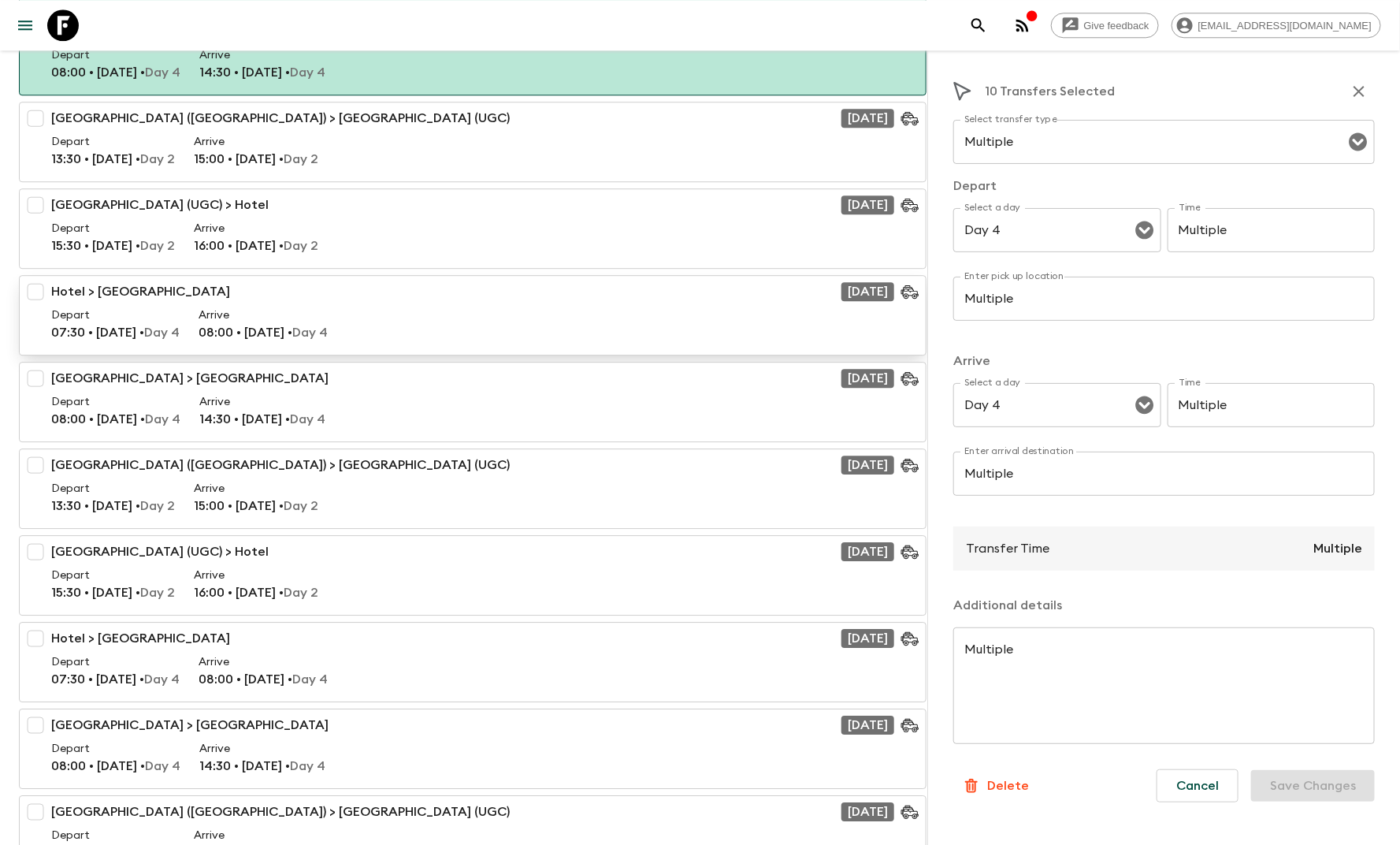
scroll to position [1957, 0]
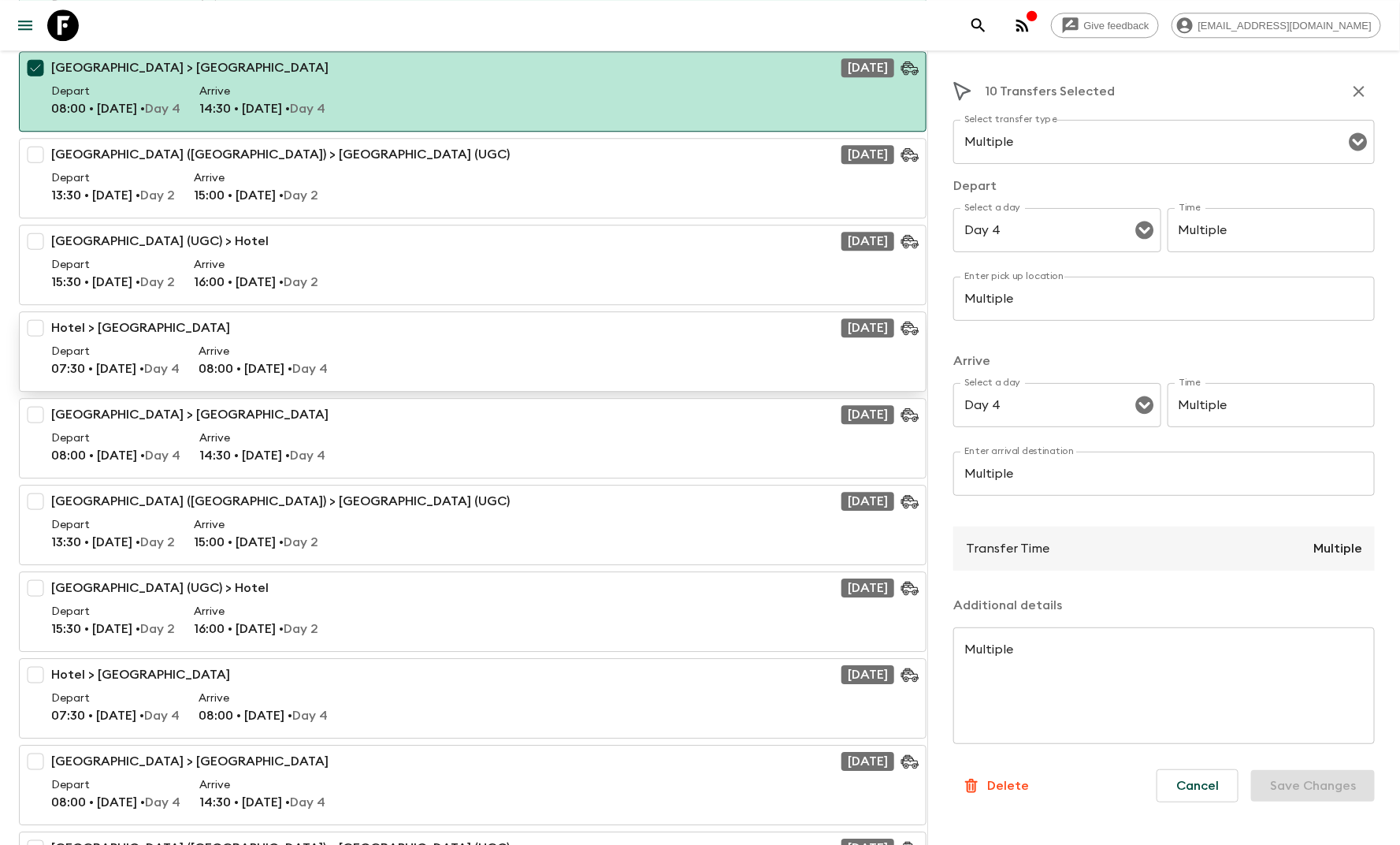
click at [31, 326] on input "checkbox" at bounding box center [35, 327] width 31 height 31
checkbox input "true"
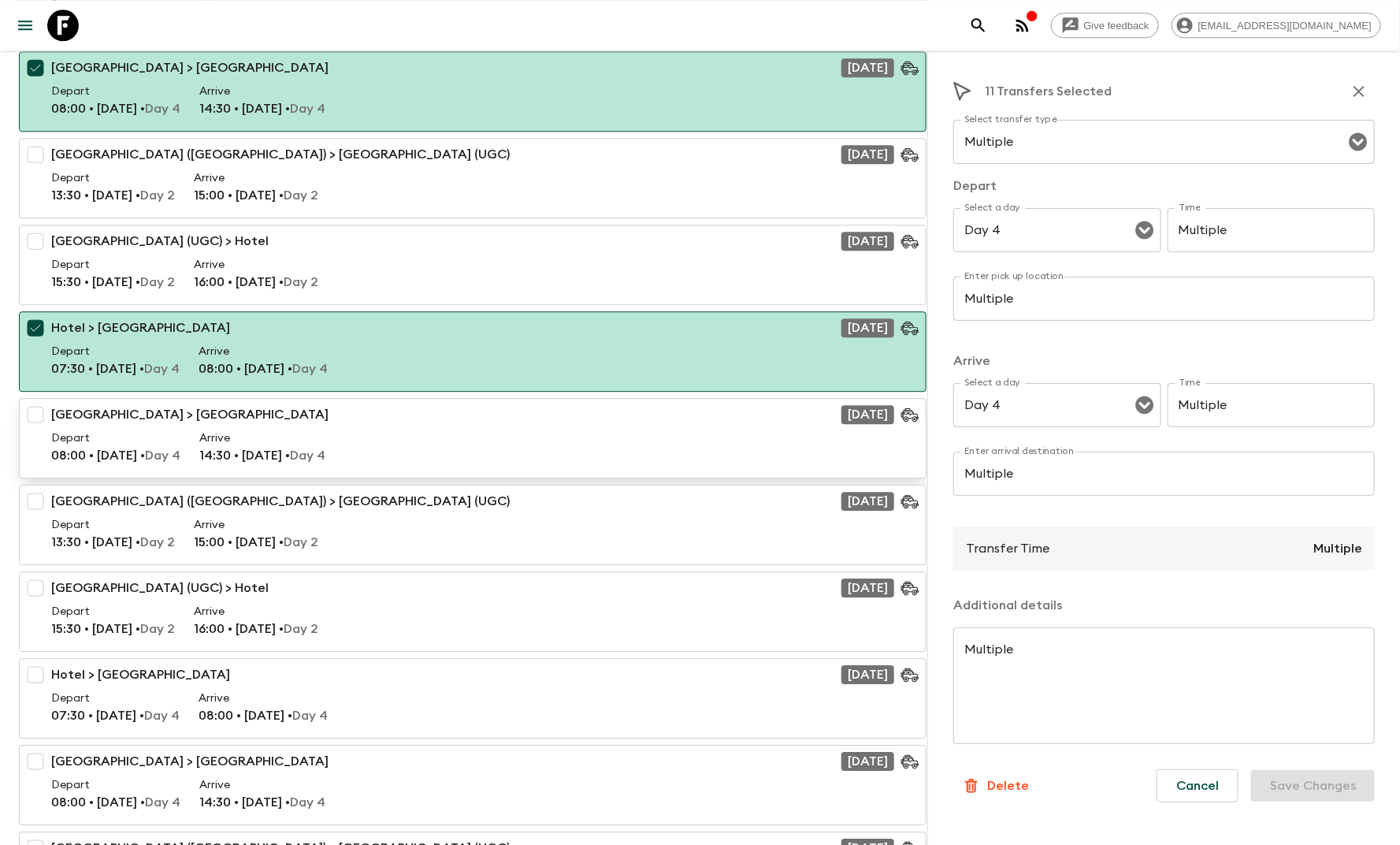
click at [38, 409] on input "checkbox" at bounding box center [35, 414] width 31 height 31
checkbox input "true"
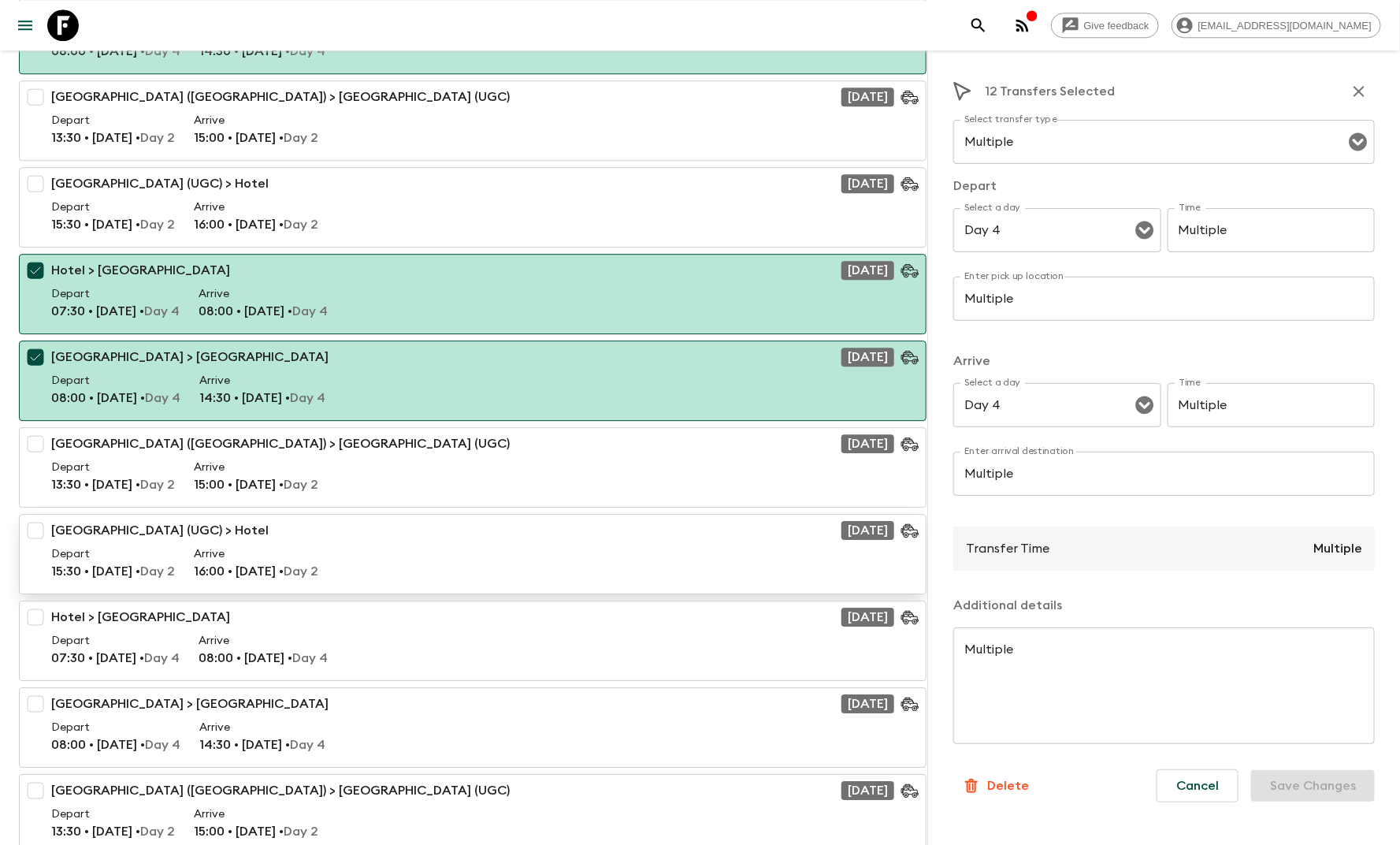
scroll to position [2060, 0]
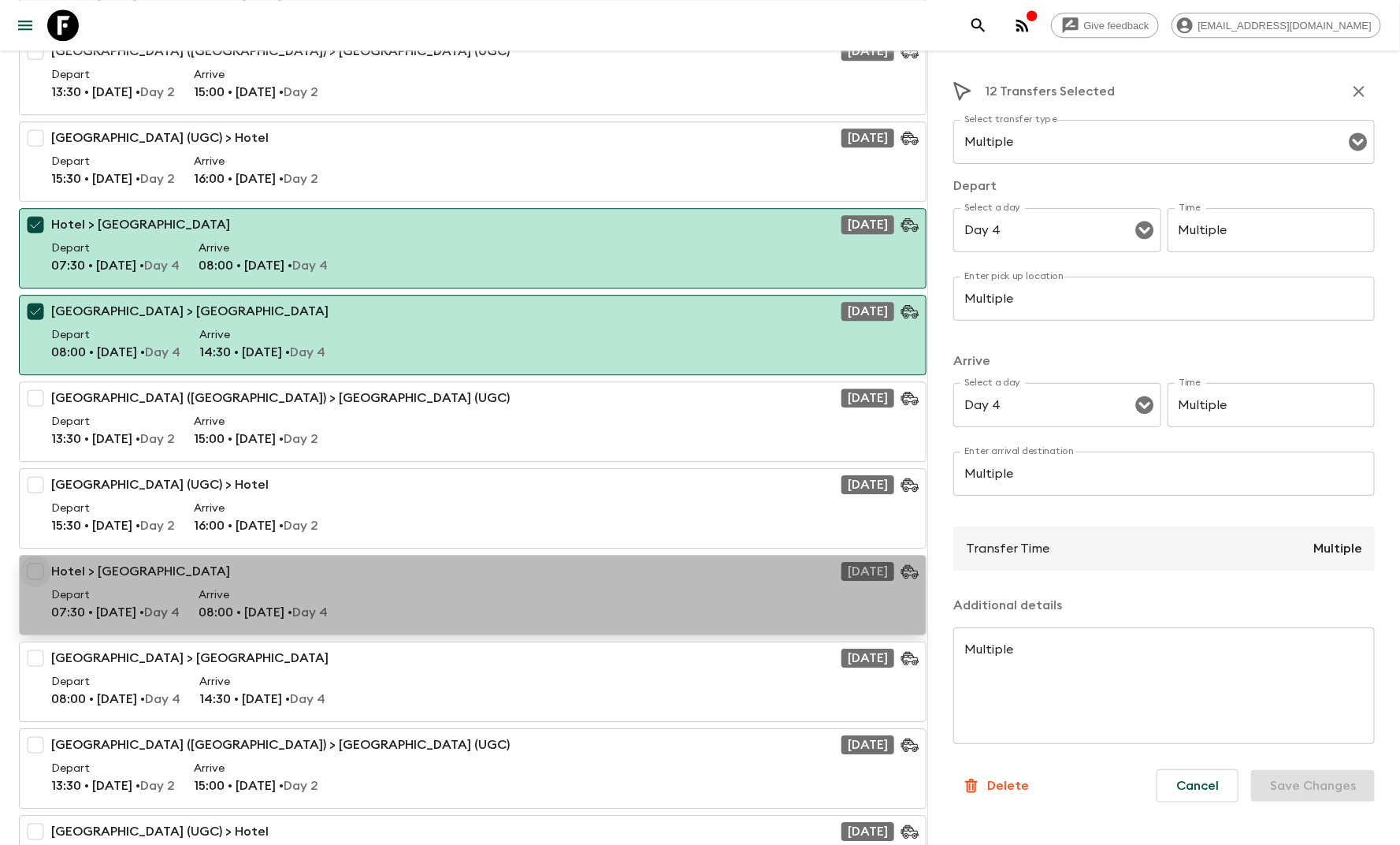
click at [38, 559] on input "checkbox" at bounding box center [35, 571] width 31 height 31
checkbox input "true"
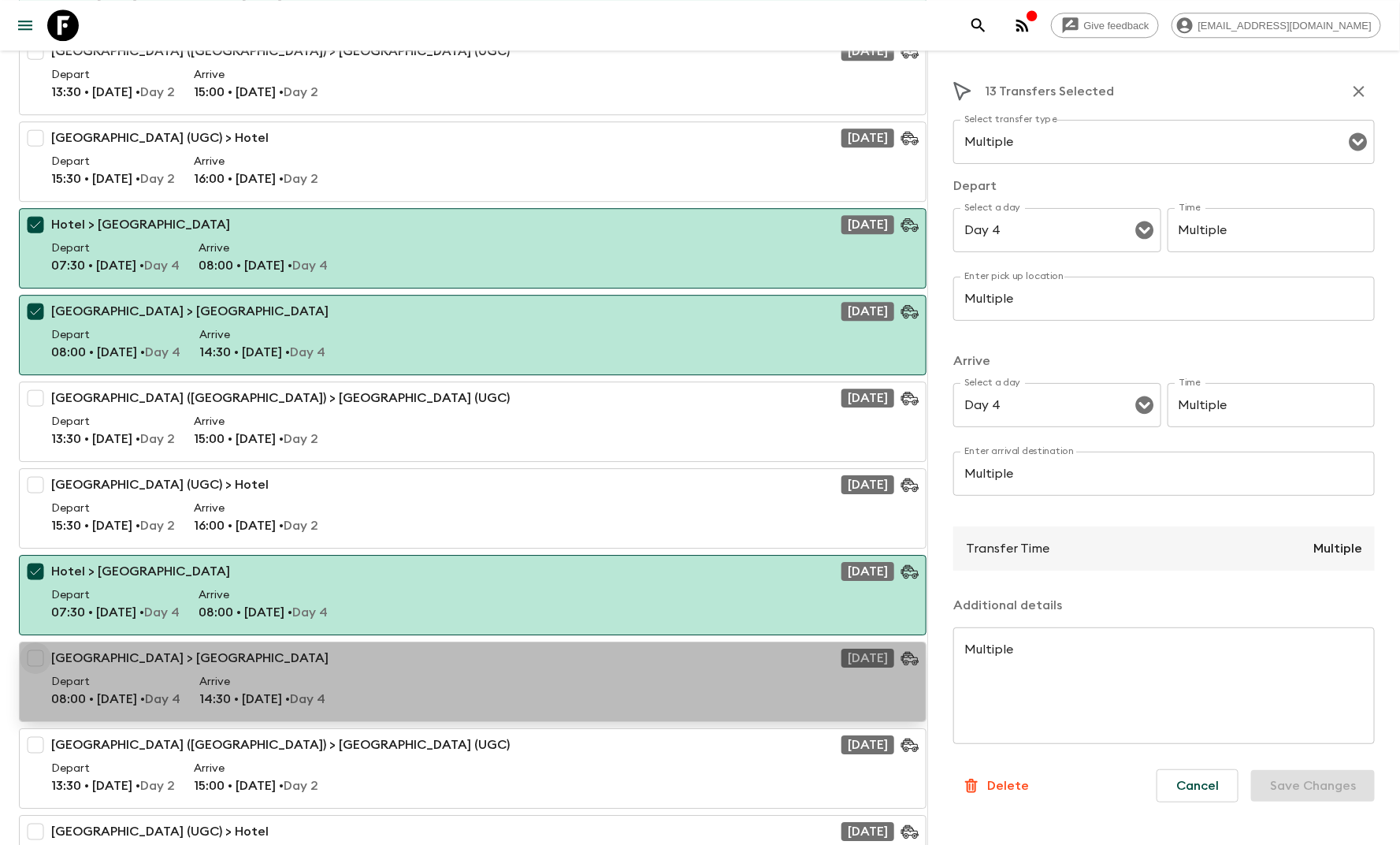
click at [33, 650] on input "checkbox" at bounding box center [35, 658] width 31 height 31
checkbox input "true"
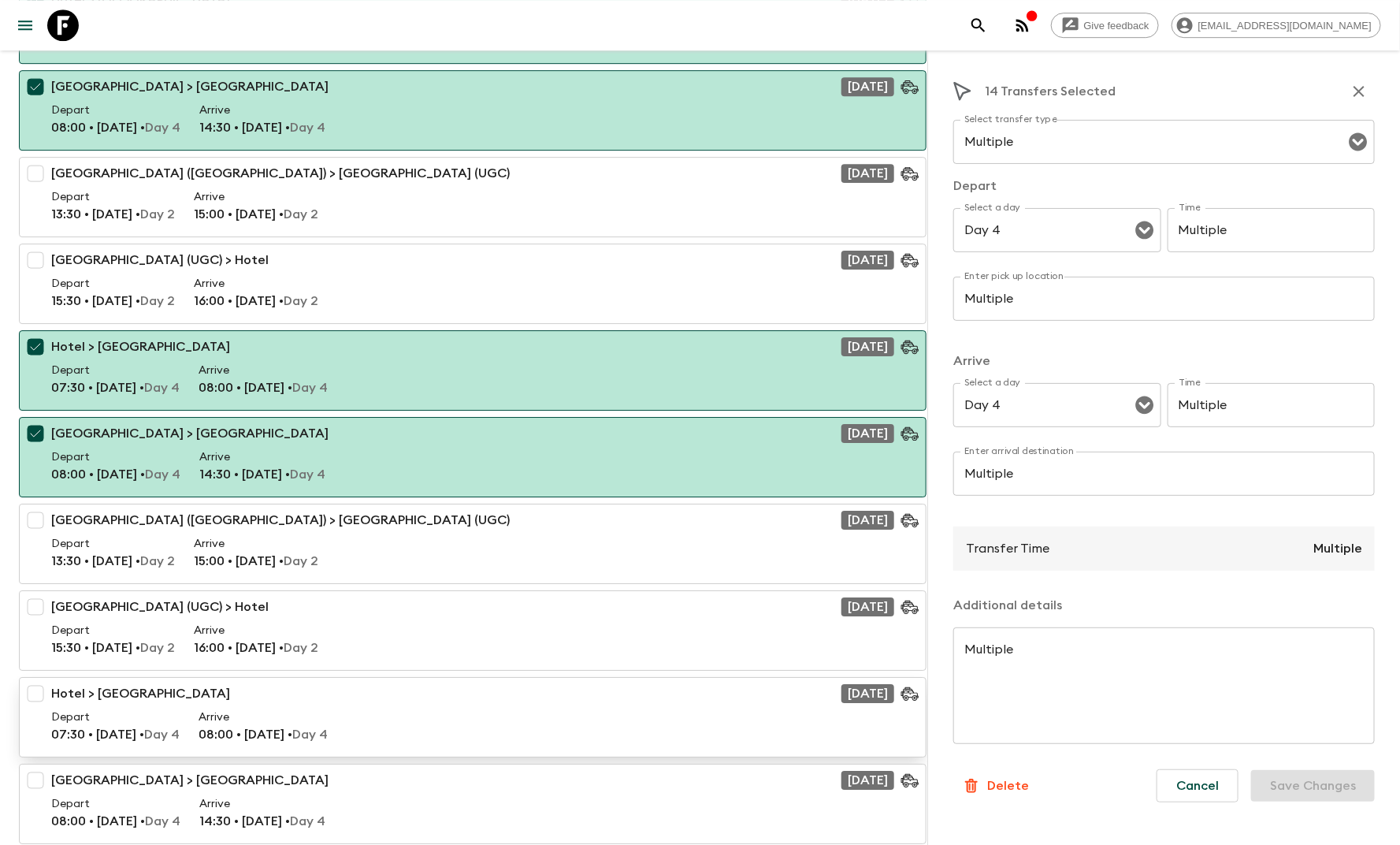
scroll to position [2355, 0]
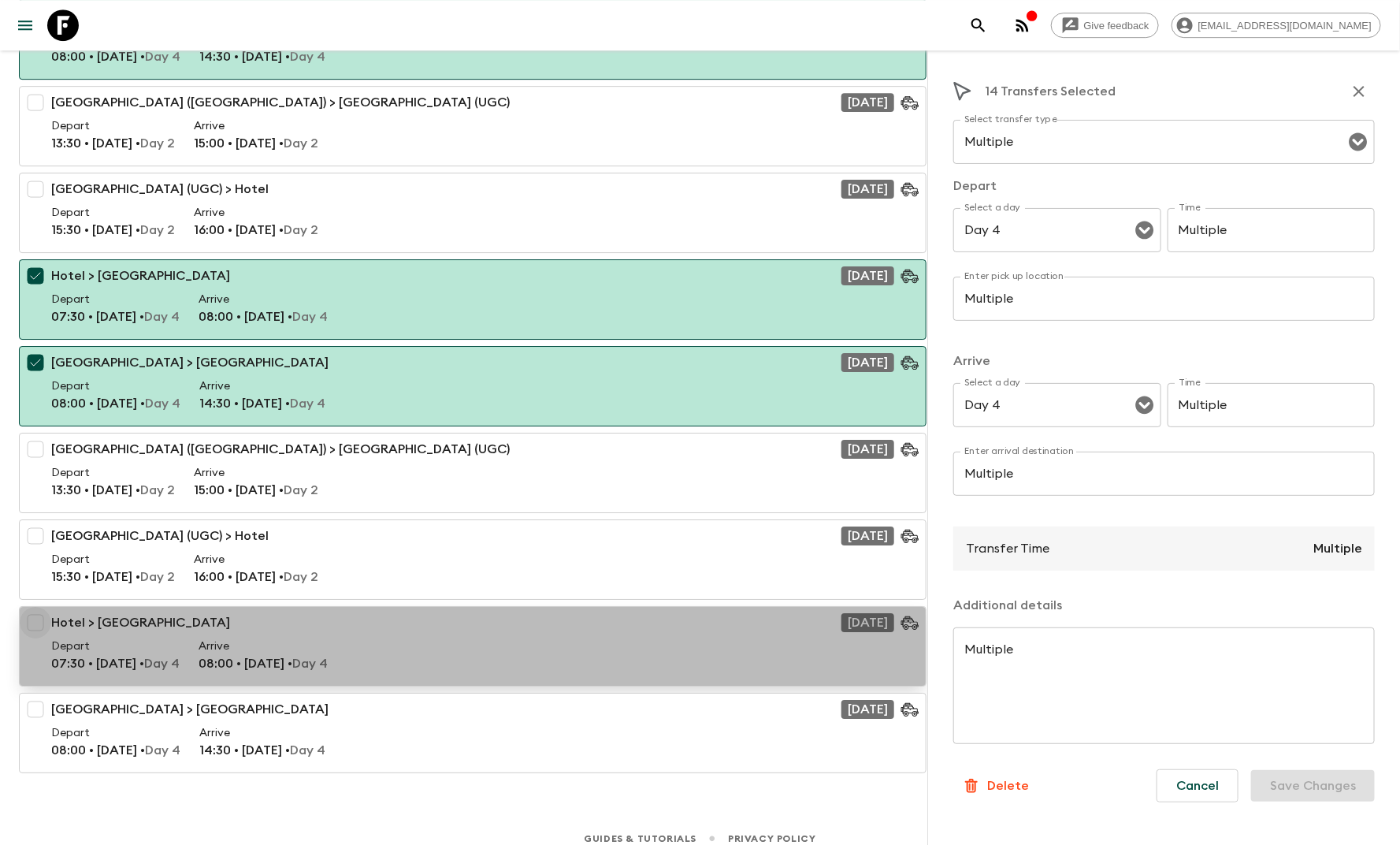
click at [39, 615] on input "checkbox" at bounding box center [35, 623] width 31 height 31
checkbox input "true"
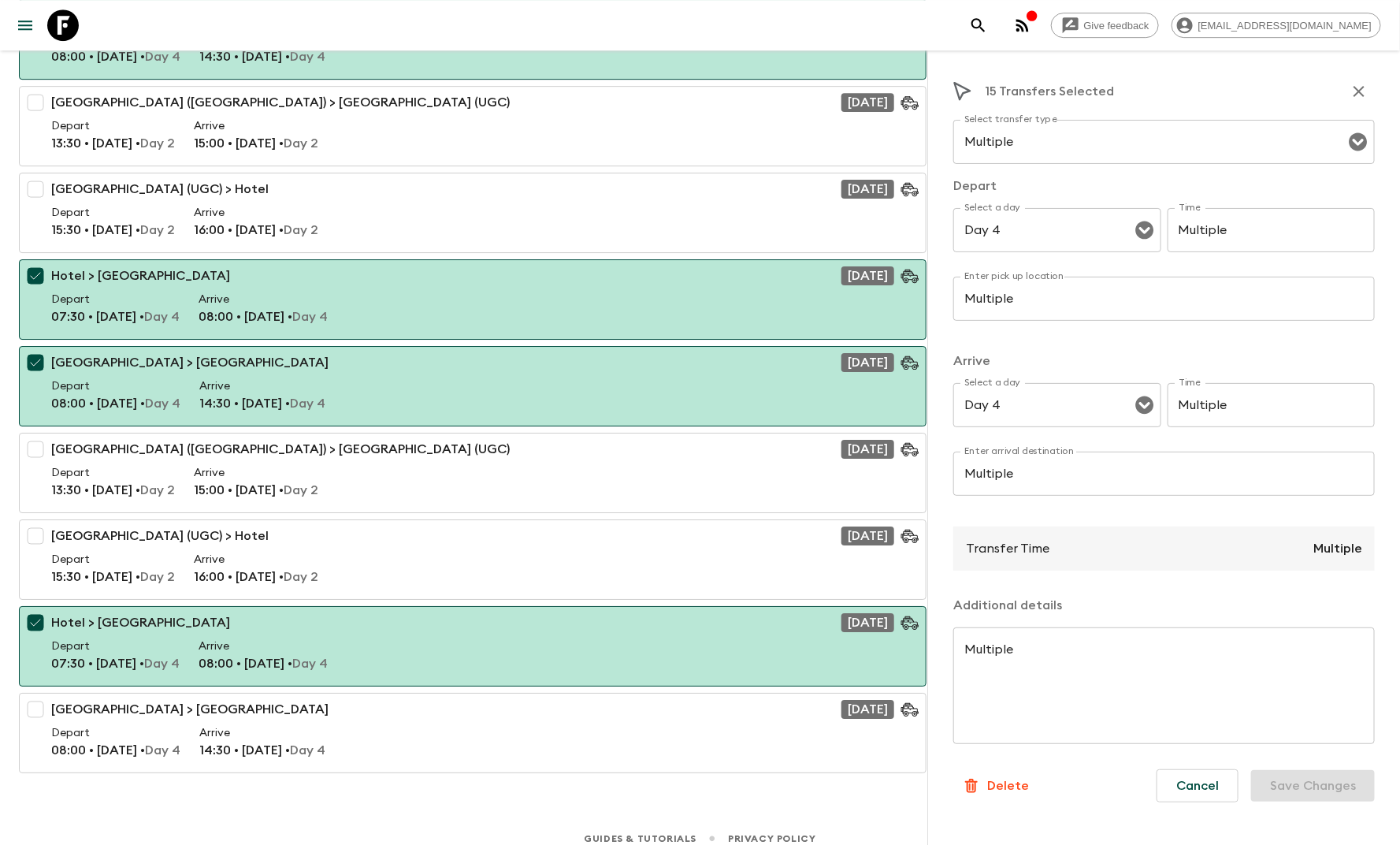
drag, startPoint x: 1368, startPoint y: 89, endPoint x: 1347, endPoint y: 91, distance: 21.1
click at [1368, 89] on icon "button" at bounding box center [1358, 91] width 18 height 18
checkbox input "false"
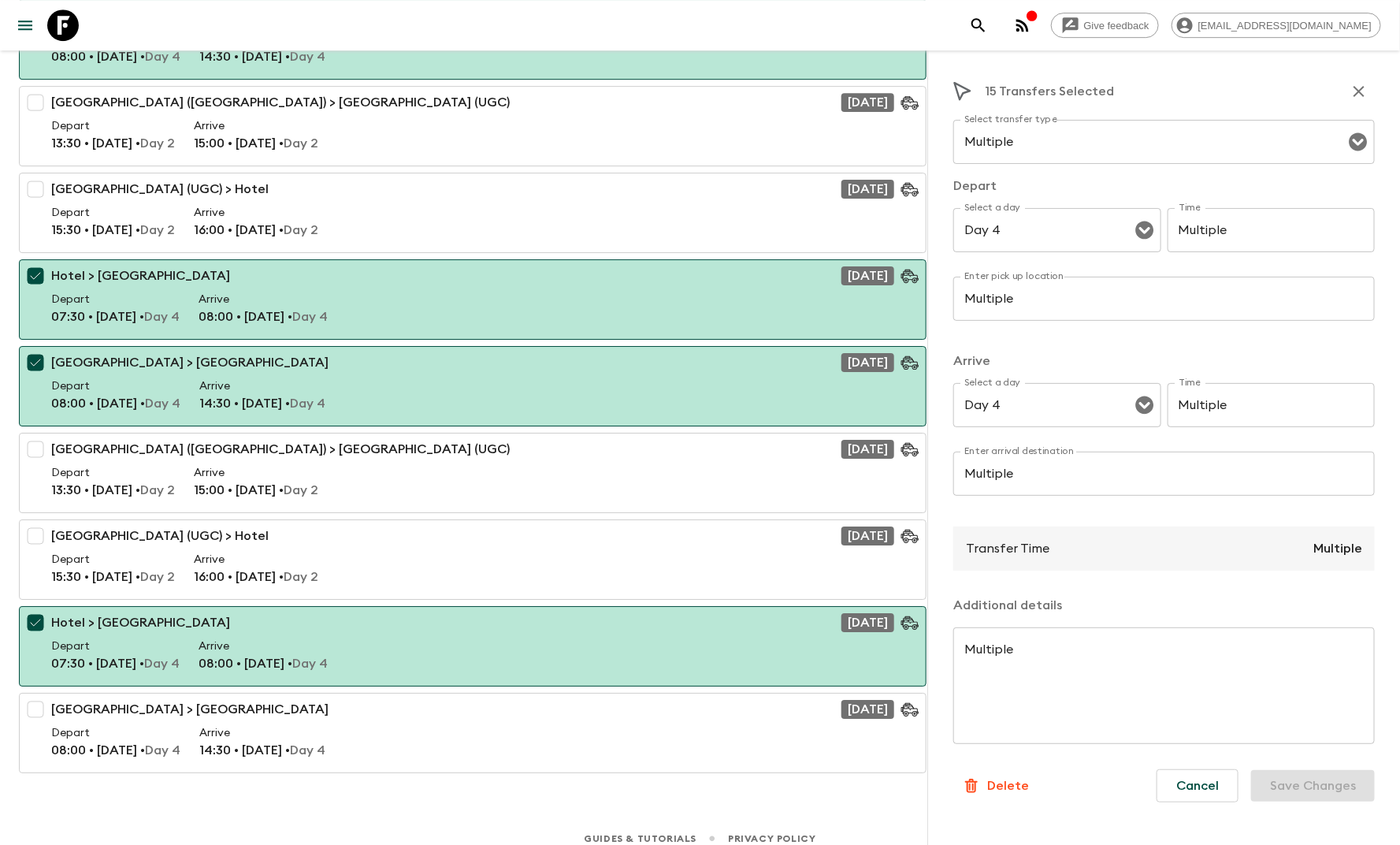
checkbox input "false"
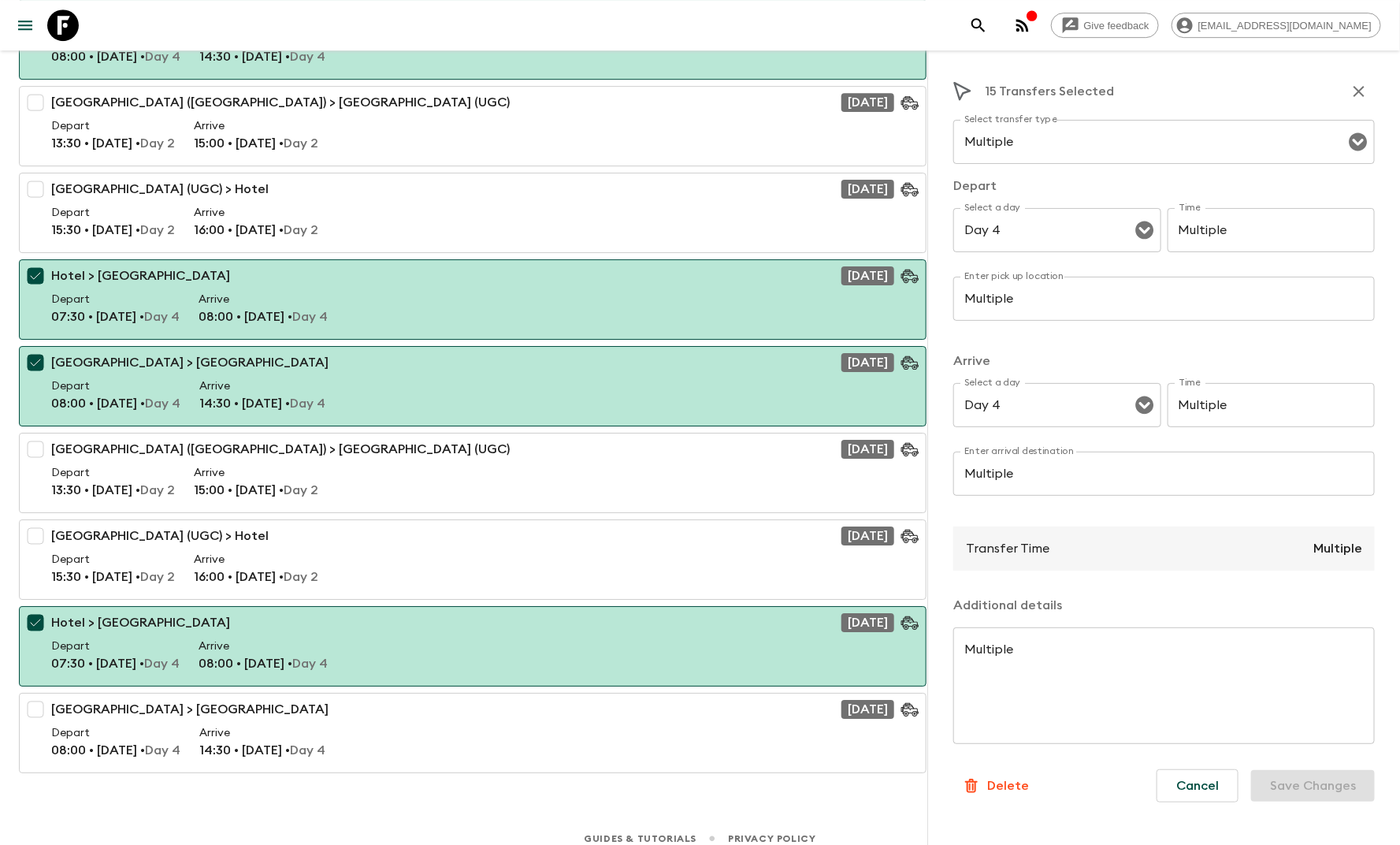
checkbox input "false"
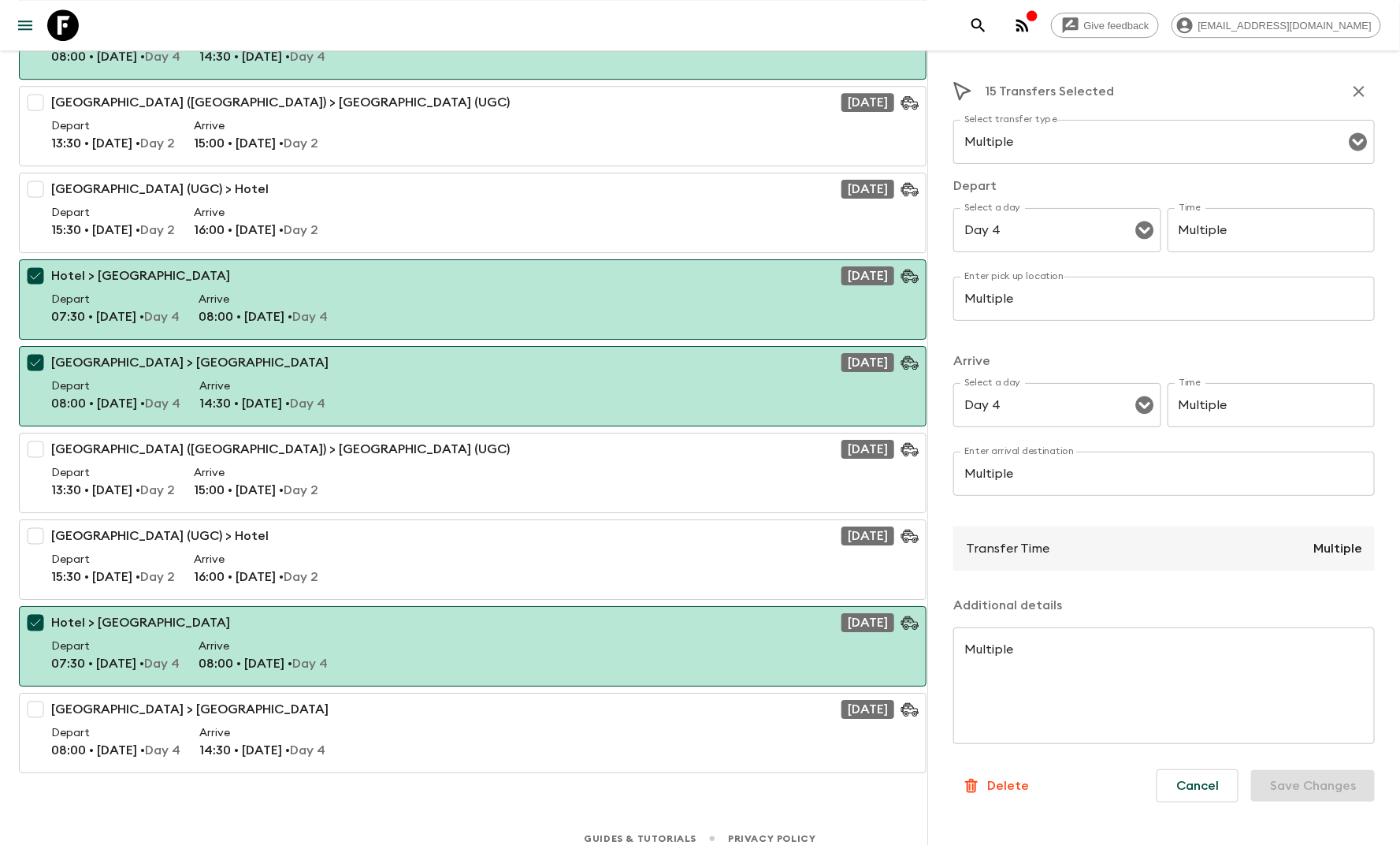
checkbox input "false"
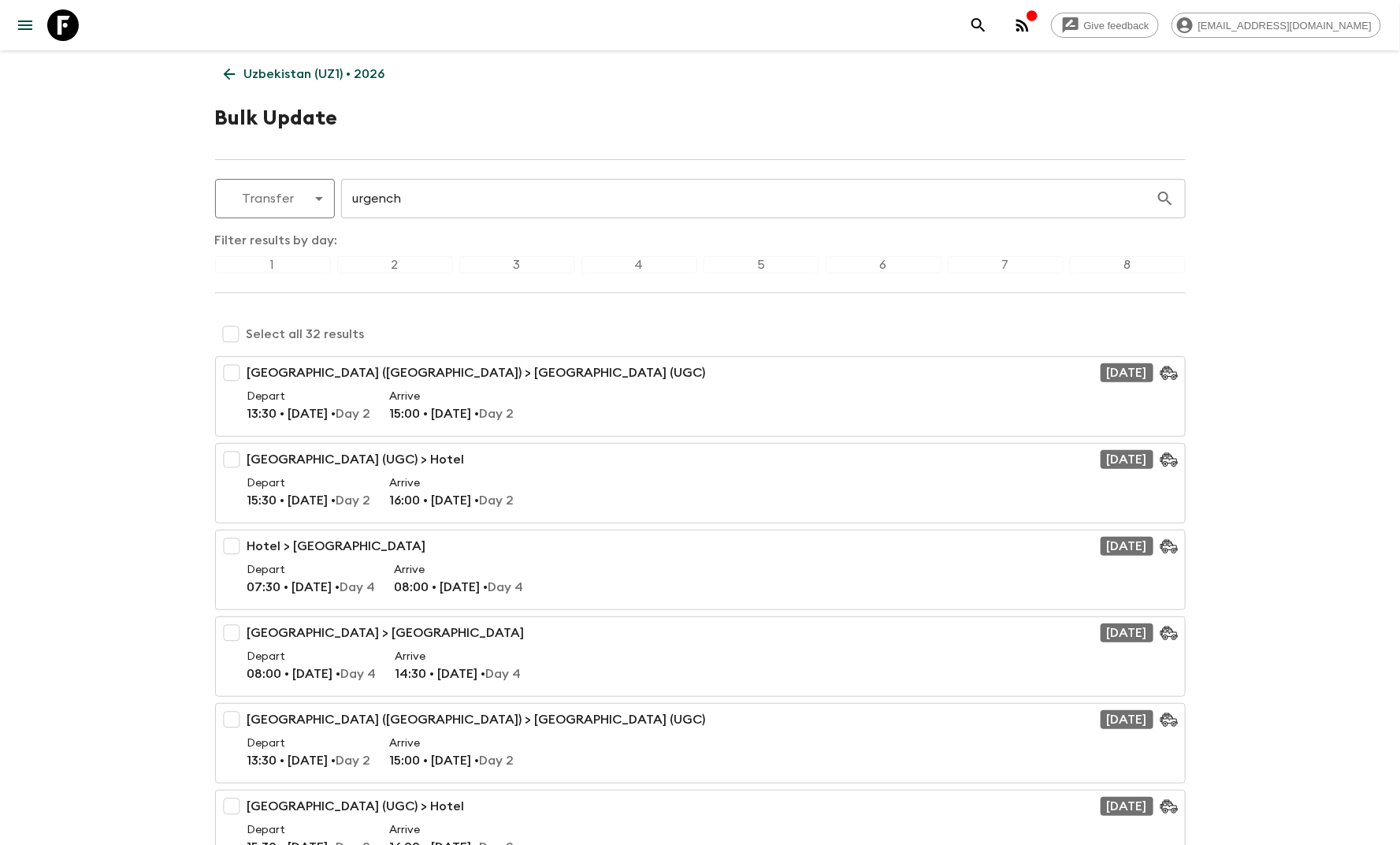
scroll to position [0, 0]
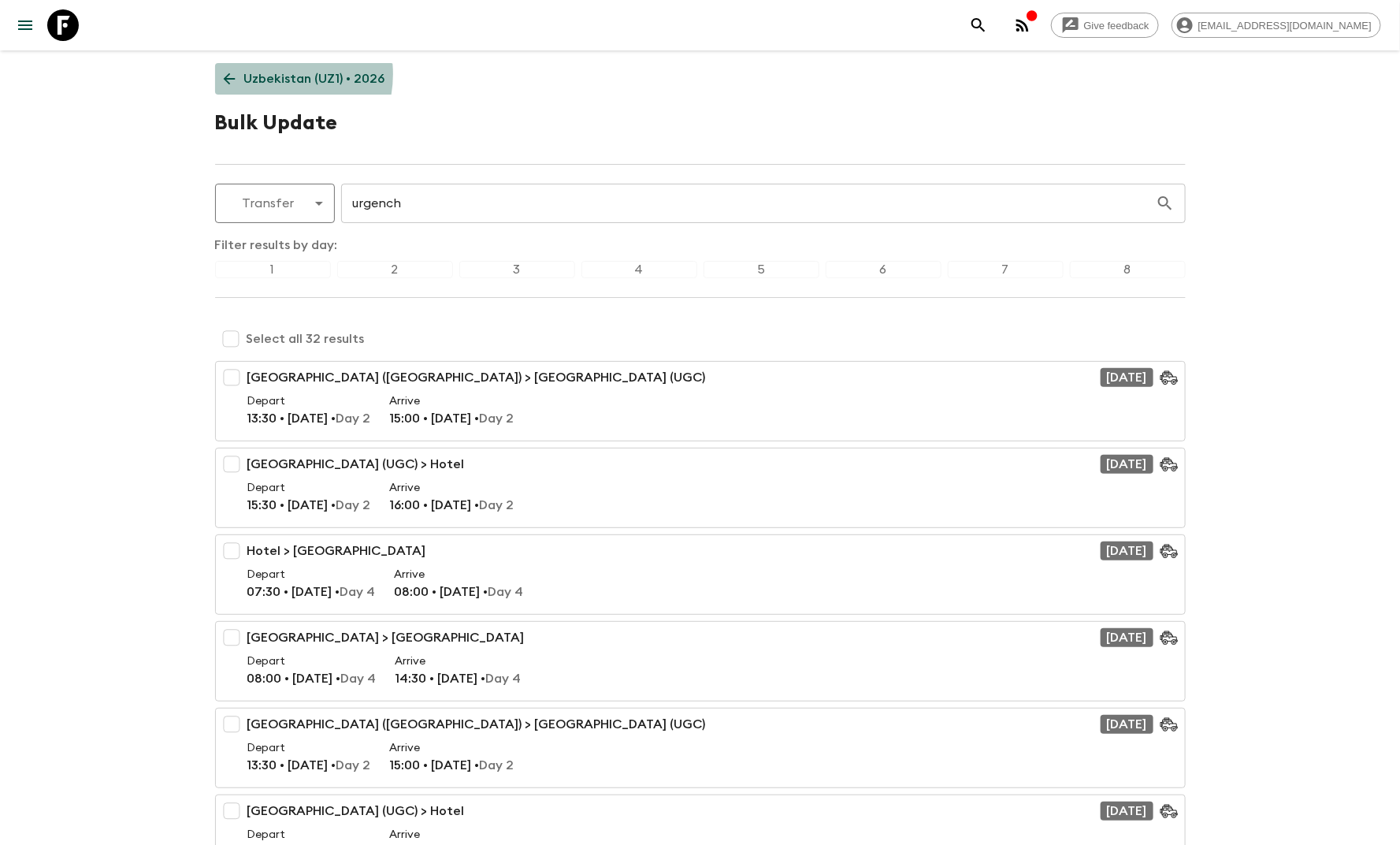
click at [267, 74] on p "Uzbekistan (UZ1) • 2026" at bounding box center [314, 78] width 141 height 18
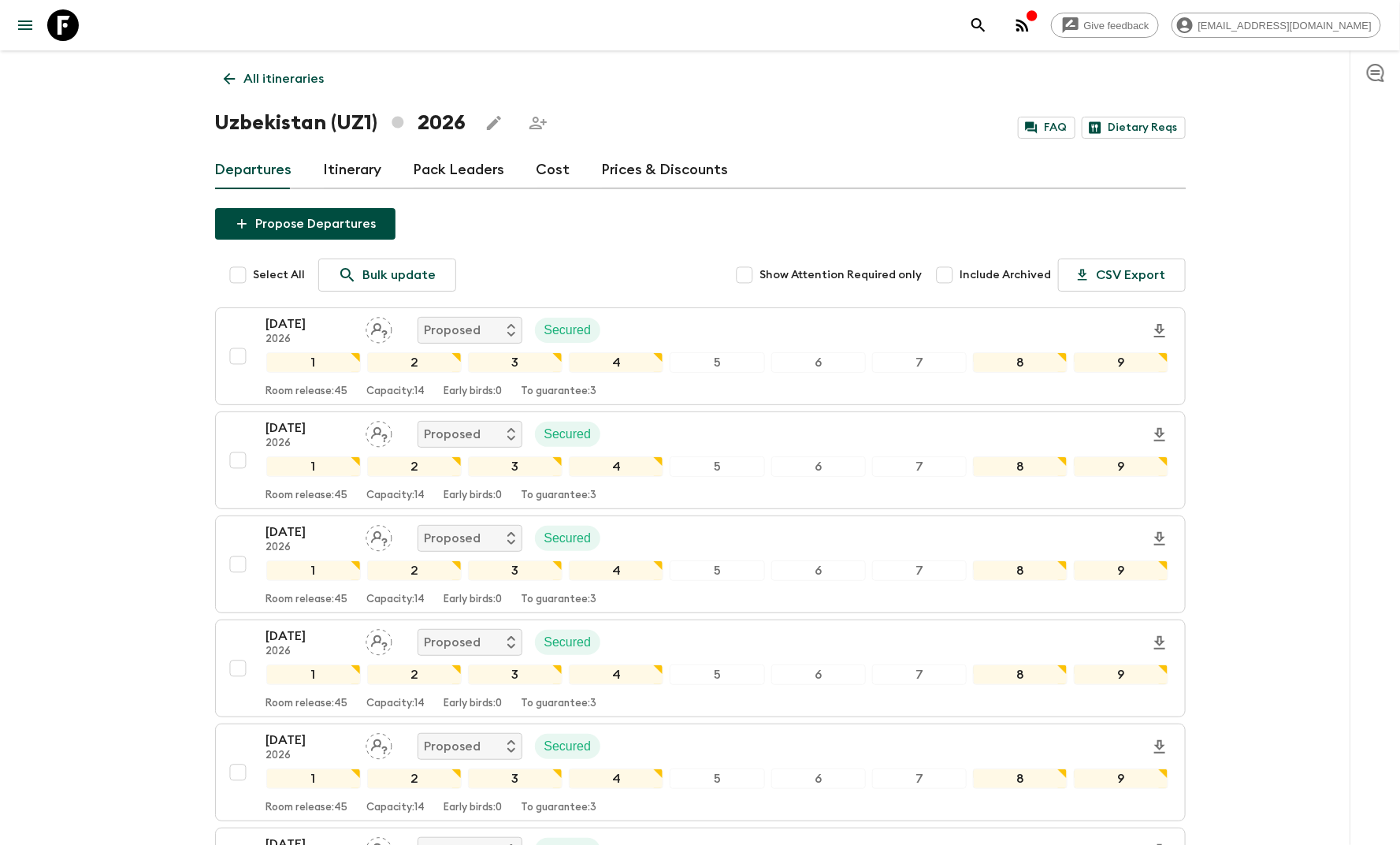
click at [241, 73] on link "All itineraries" at bounding box center [274, 78] width 118 height 31
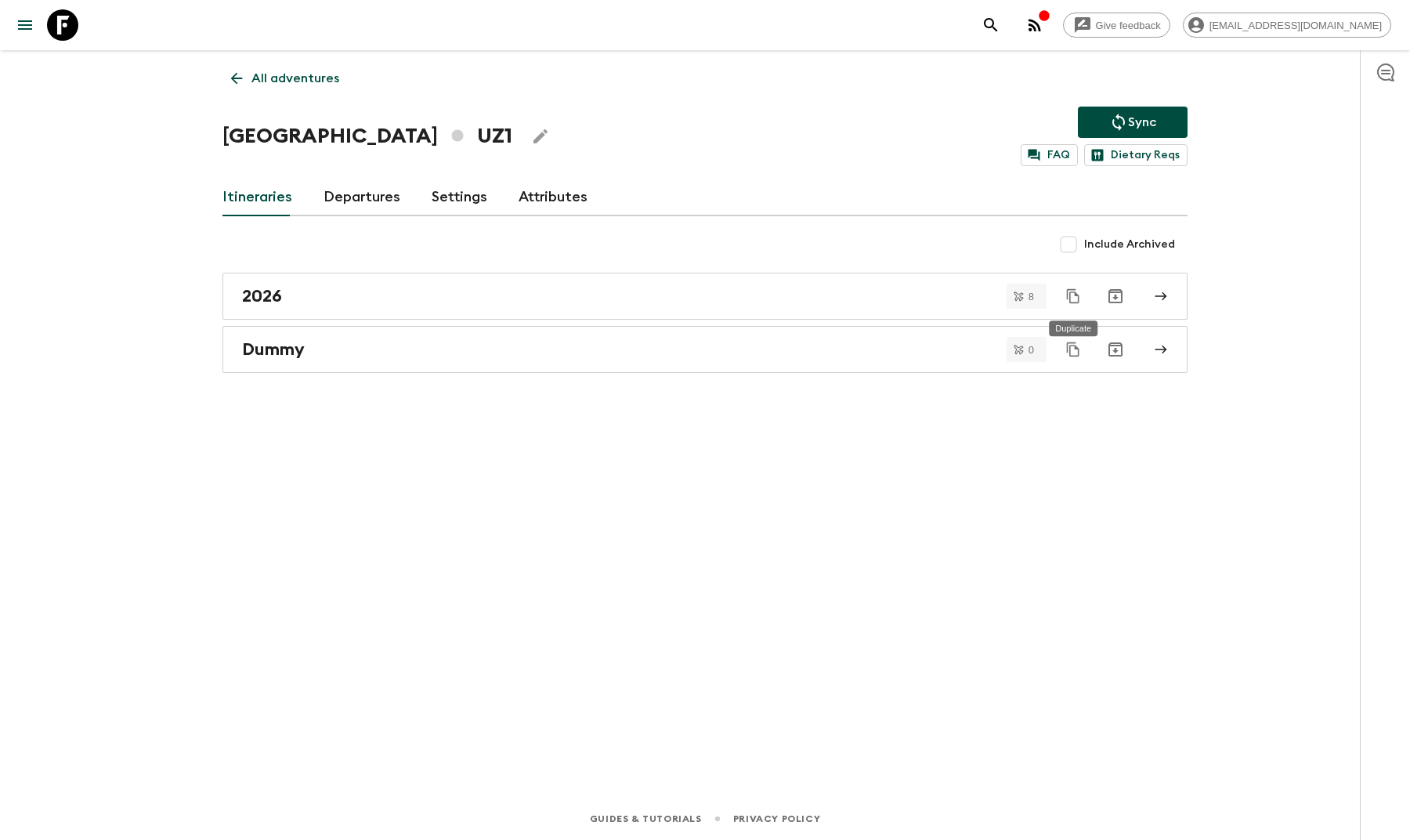
click at [1076, 300] on icon "Duplicate" at bounding box center [1073, 295] width 16 height 16
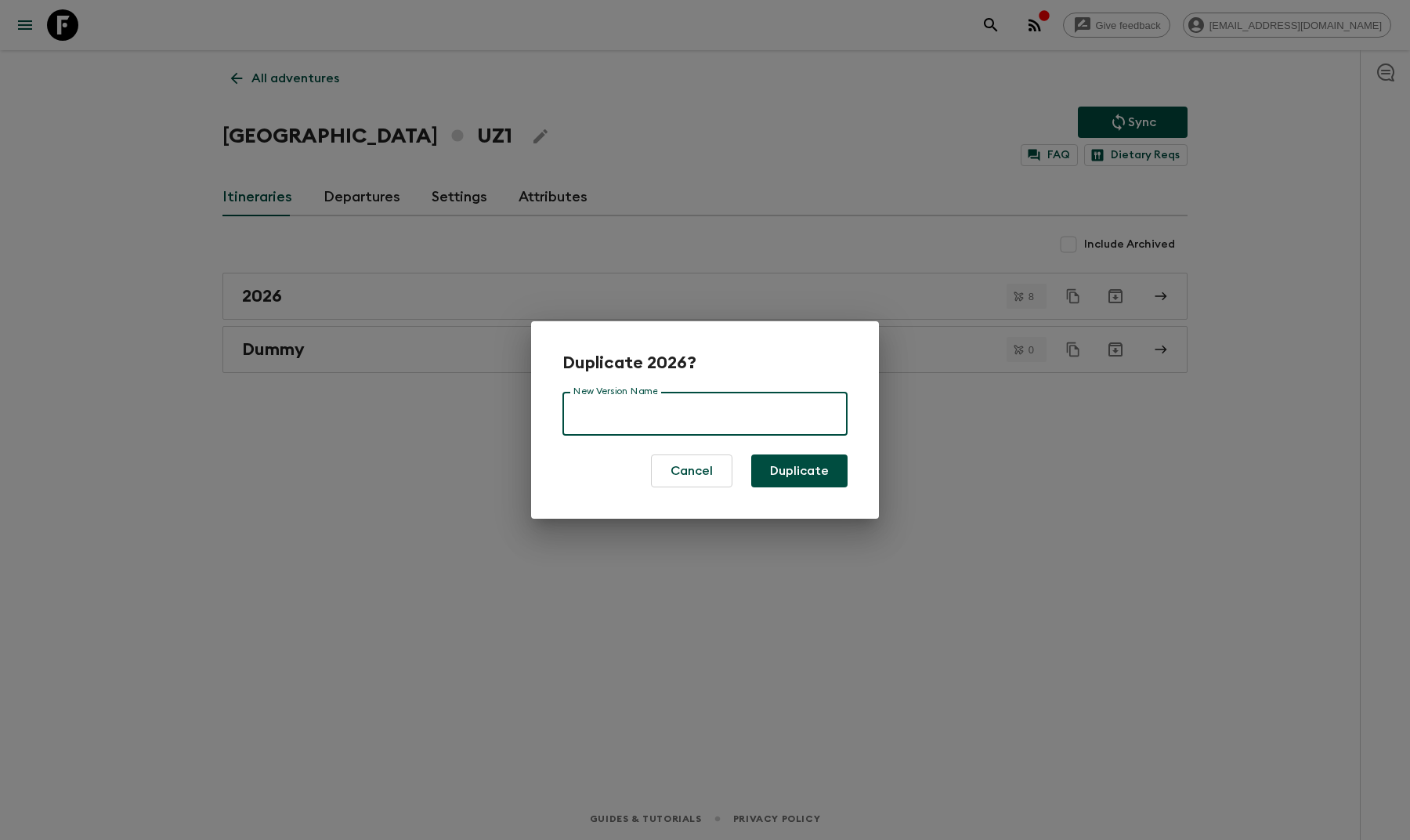
click at [737, 413] on input "New Version Name" at bounding box center [705, 414] width 285 height 44
type input "2026 new"
click at [766, 478] on button "Duplicate" at bounding box center [799, 470] width 96 height 33
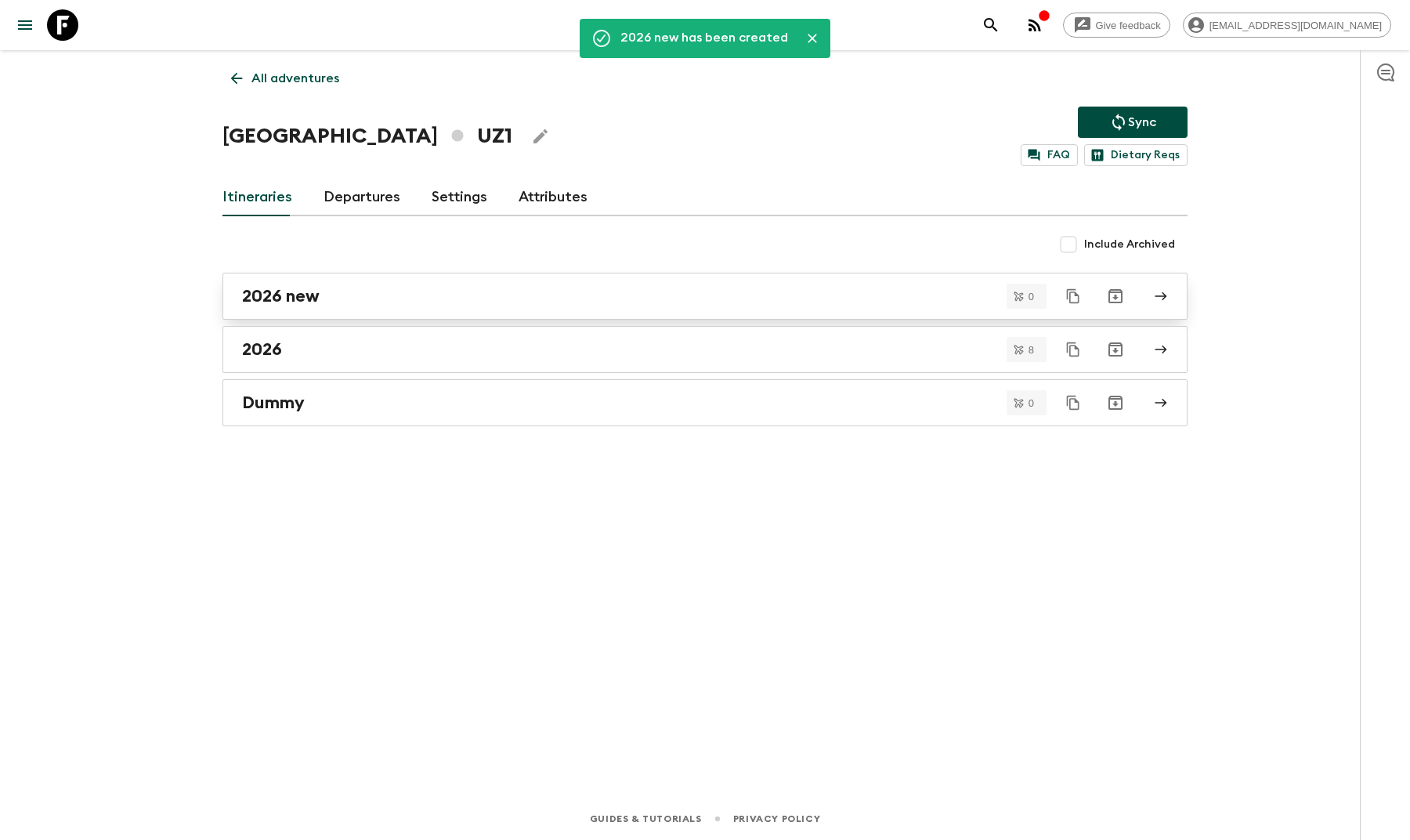
click at [533, 296] on div "2026 new" at bounding box center [690, 296] width 896 height 20
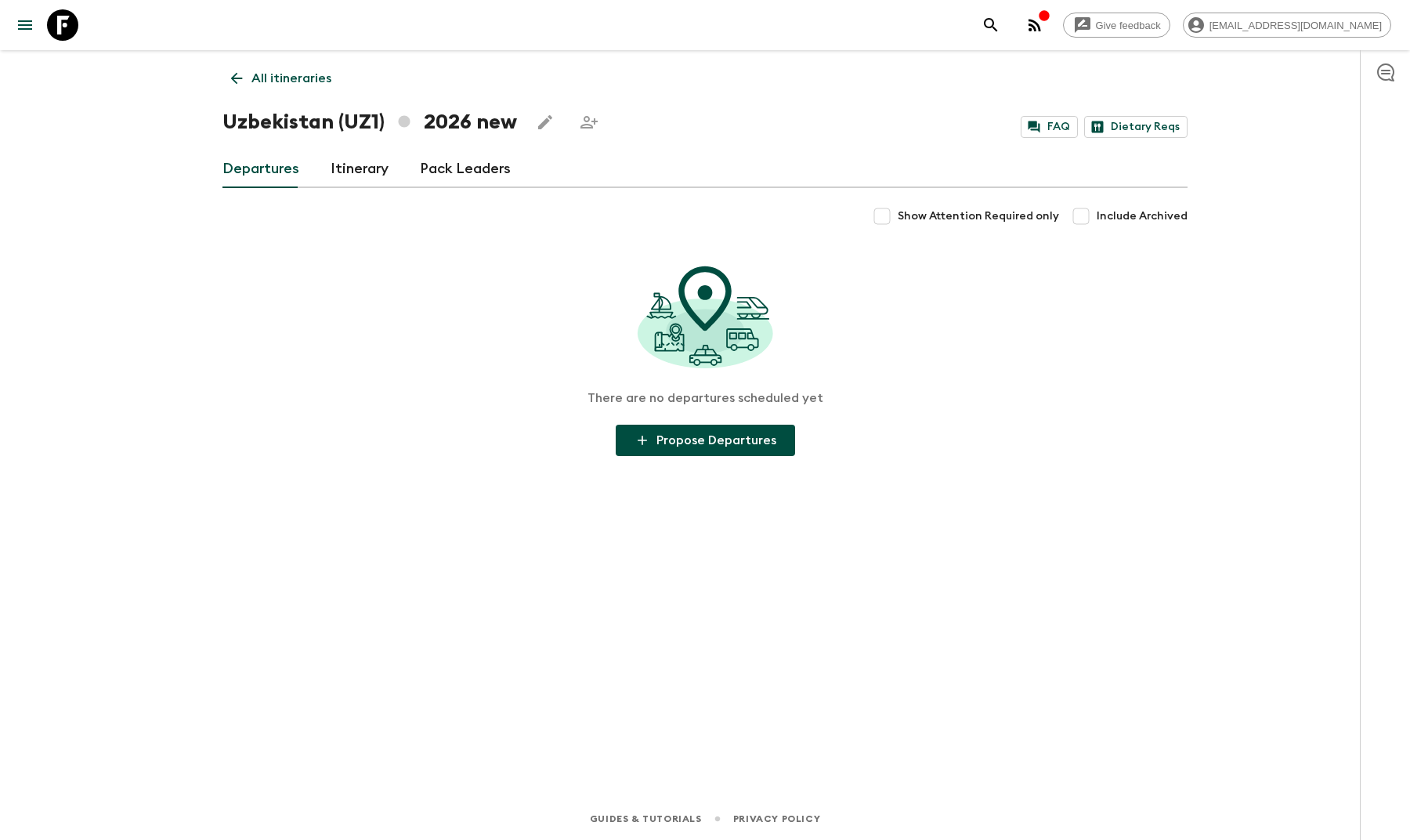
click at [367, 162] on link "Itinerary" at bounding box center [359, 169] width 58 height 38
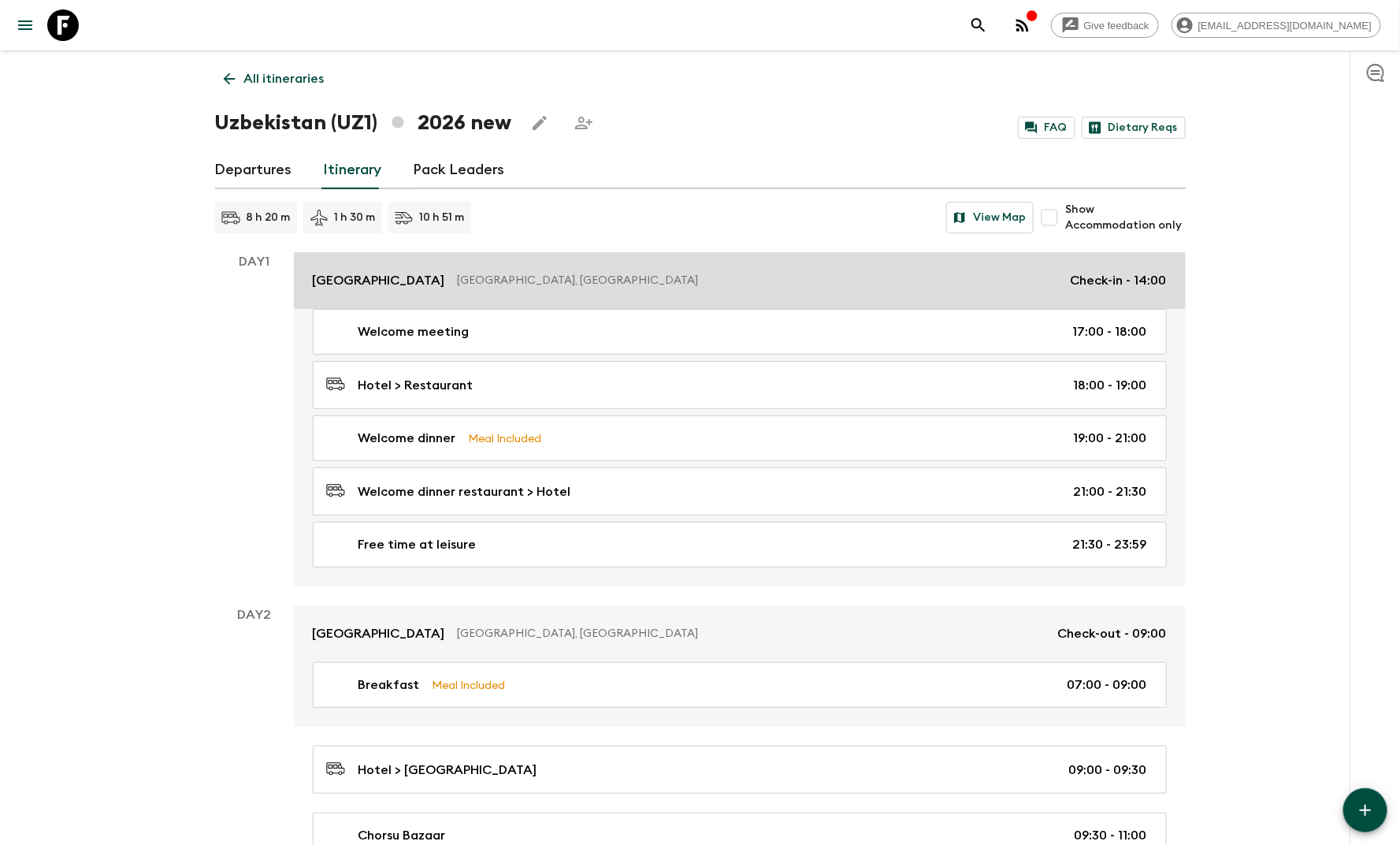
click at [480, 271] on div "[GEOGRAPHIC_DATA], [GEOGRAPHIC_DATA] Check-in - 14:00" at bounding box center [740, 280] width 854 height 18
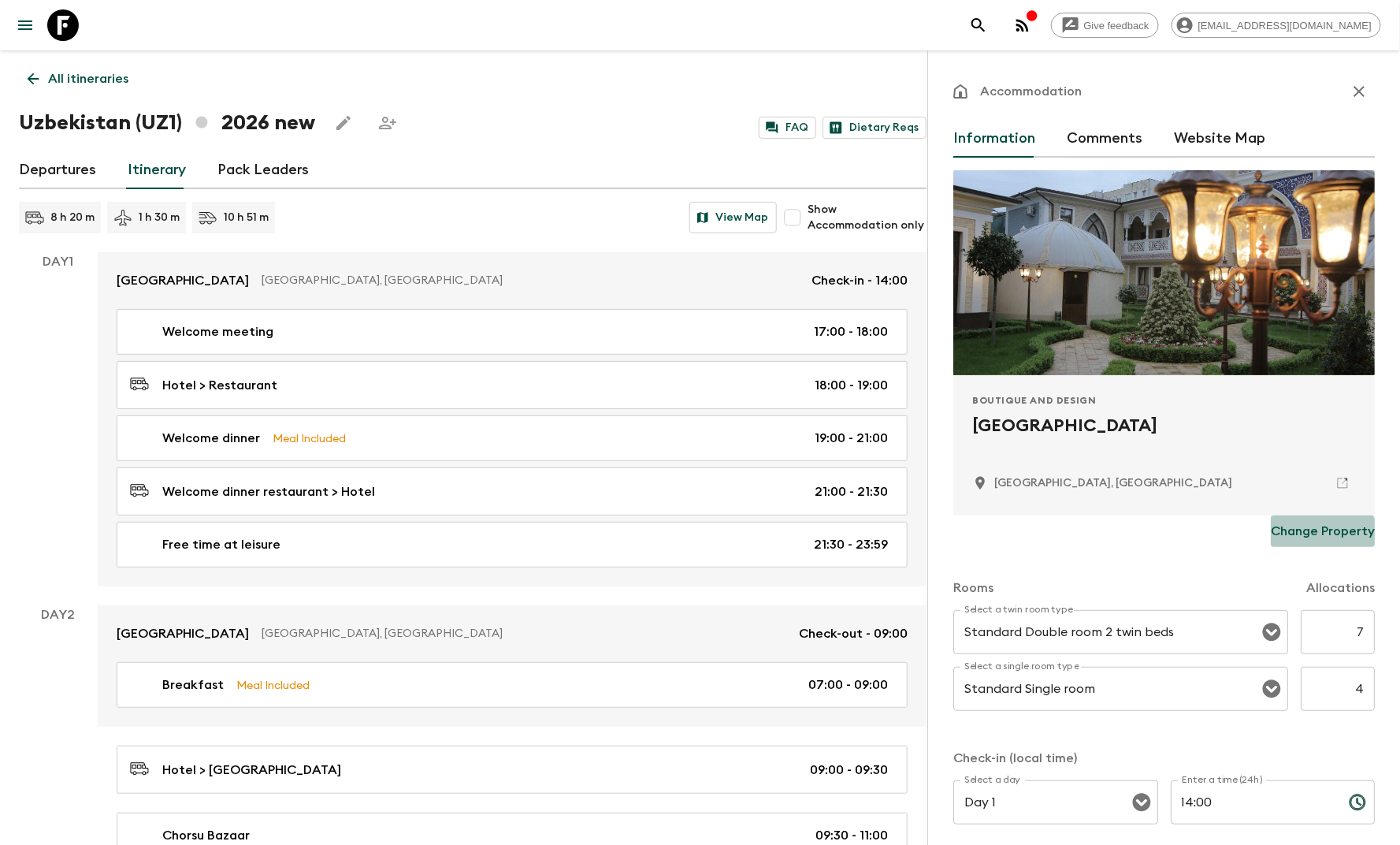
click at [1282, 542] on button "Change Property" at bounding box center [1323, 531] width 104 height 31
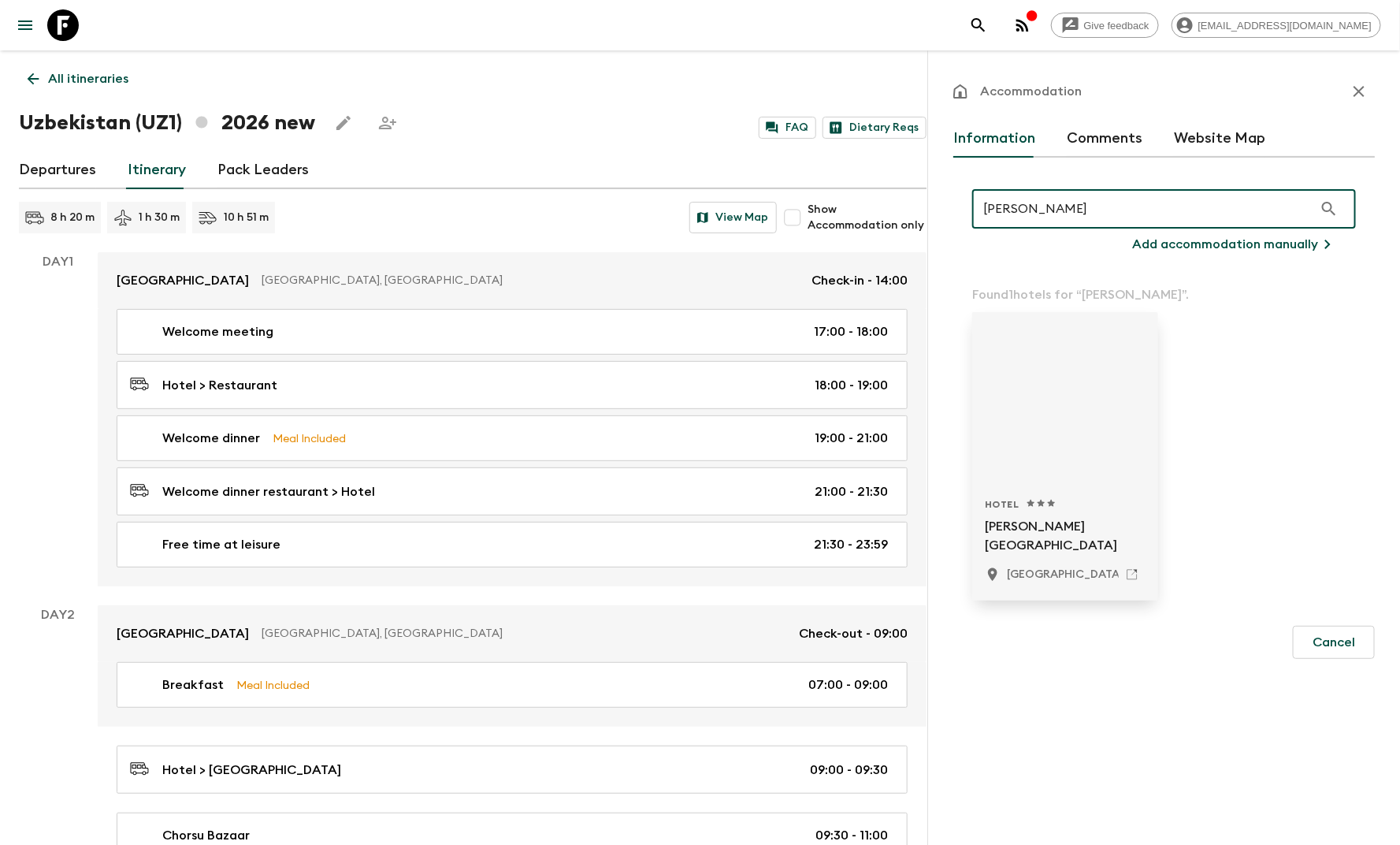
type input "[PERSON_NAME]"
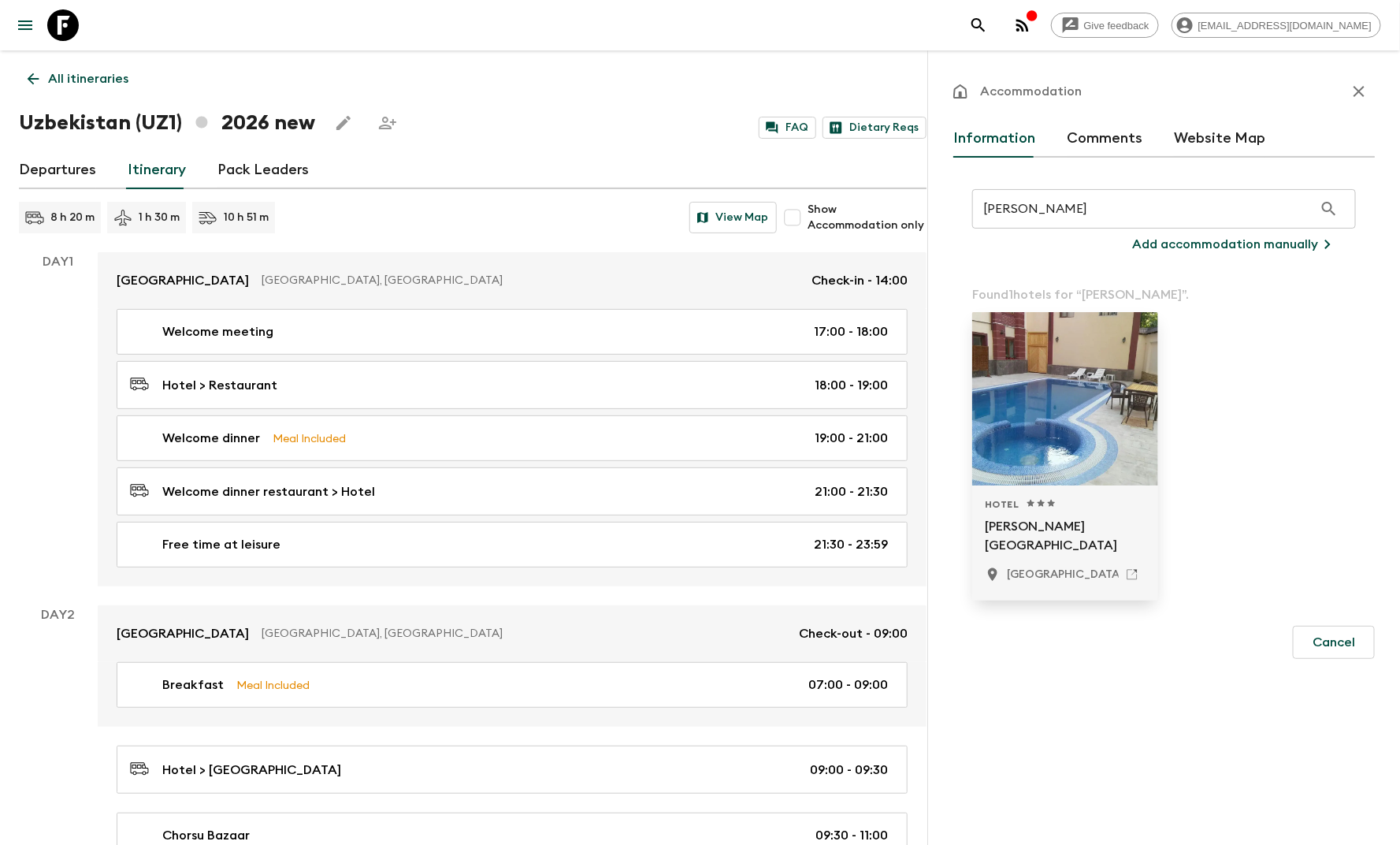
click at [1137, 463] on div at bounding box center [1065, 399] width 186 height 173
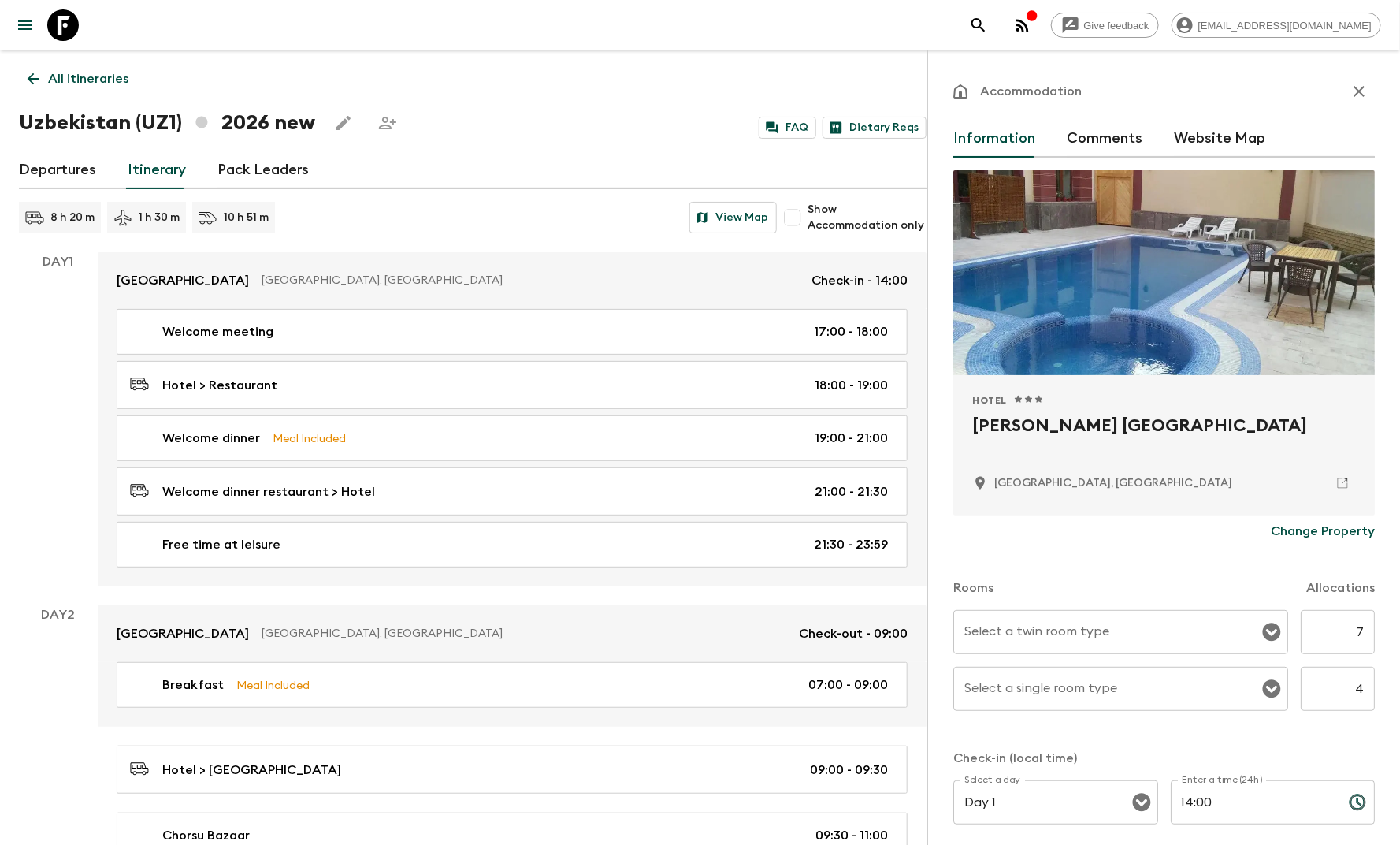
click at [1105, 625] on input "Select a twin room type" at bounding box center [1109, 632] width 297 height 30
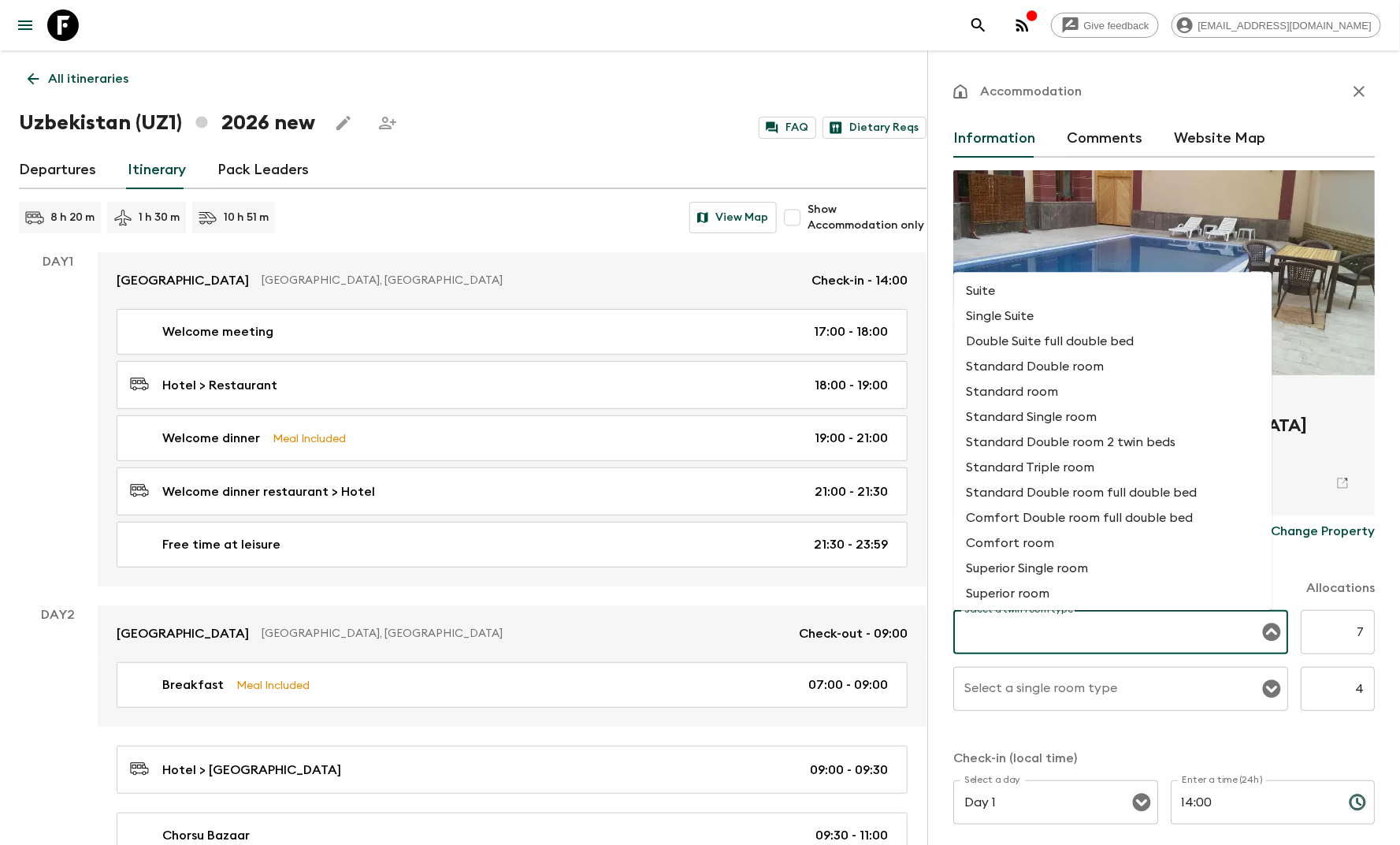
click at [1050, 446] on li "Standard Double room 2 twin beds" at bounding box center [1112, 442] width 318 height 25
type input "Standard Double room 2 twin beds"
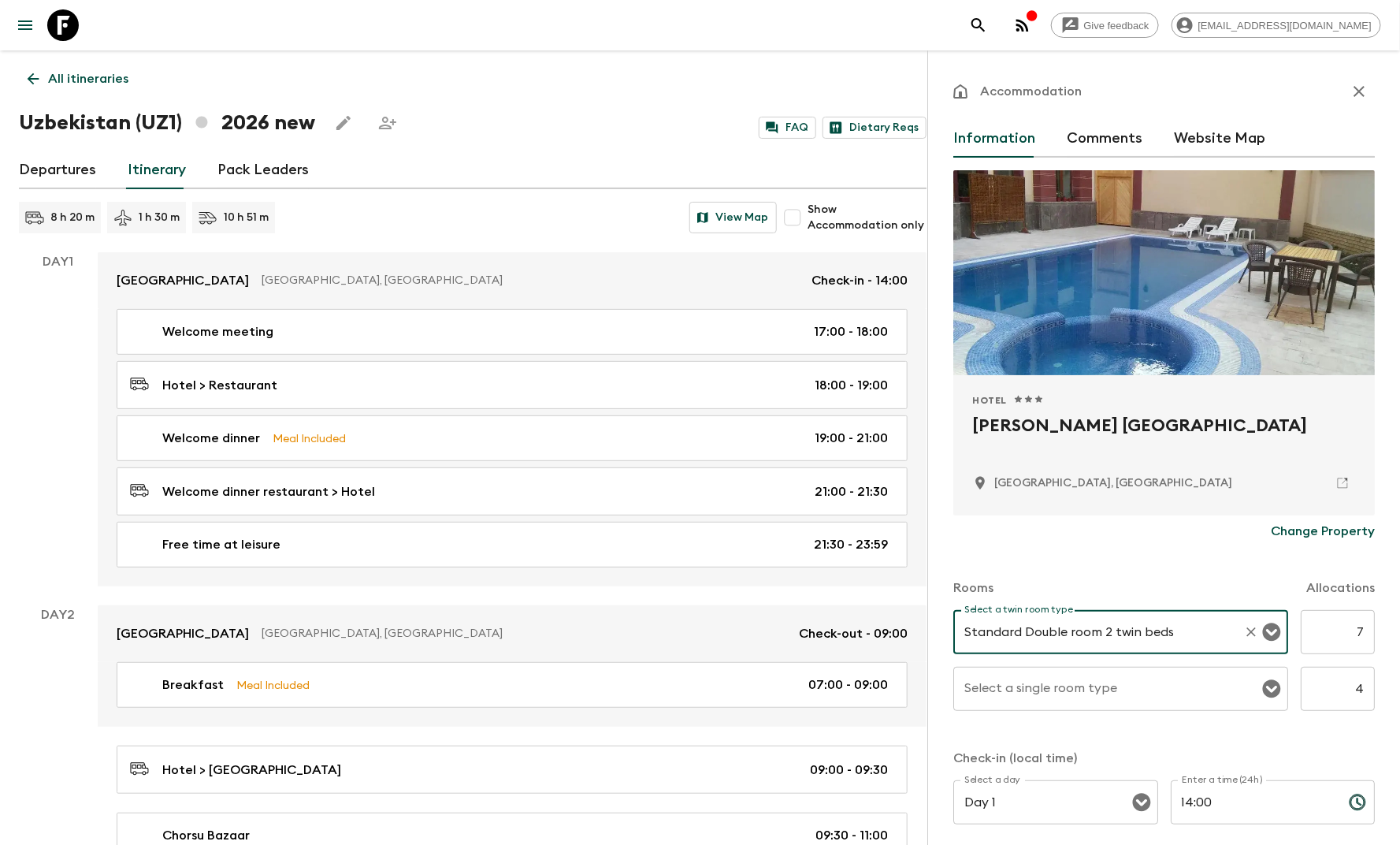
click at [1098, 694] on input "Select a single room type" at bounding box center [1109, 688] width 297 height 30
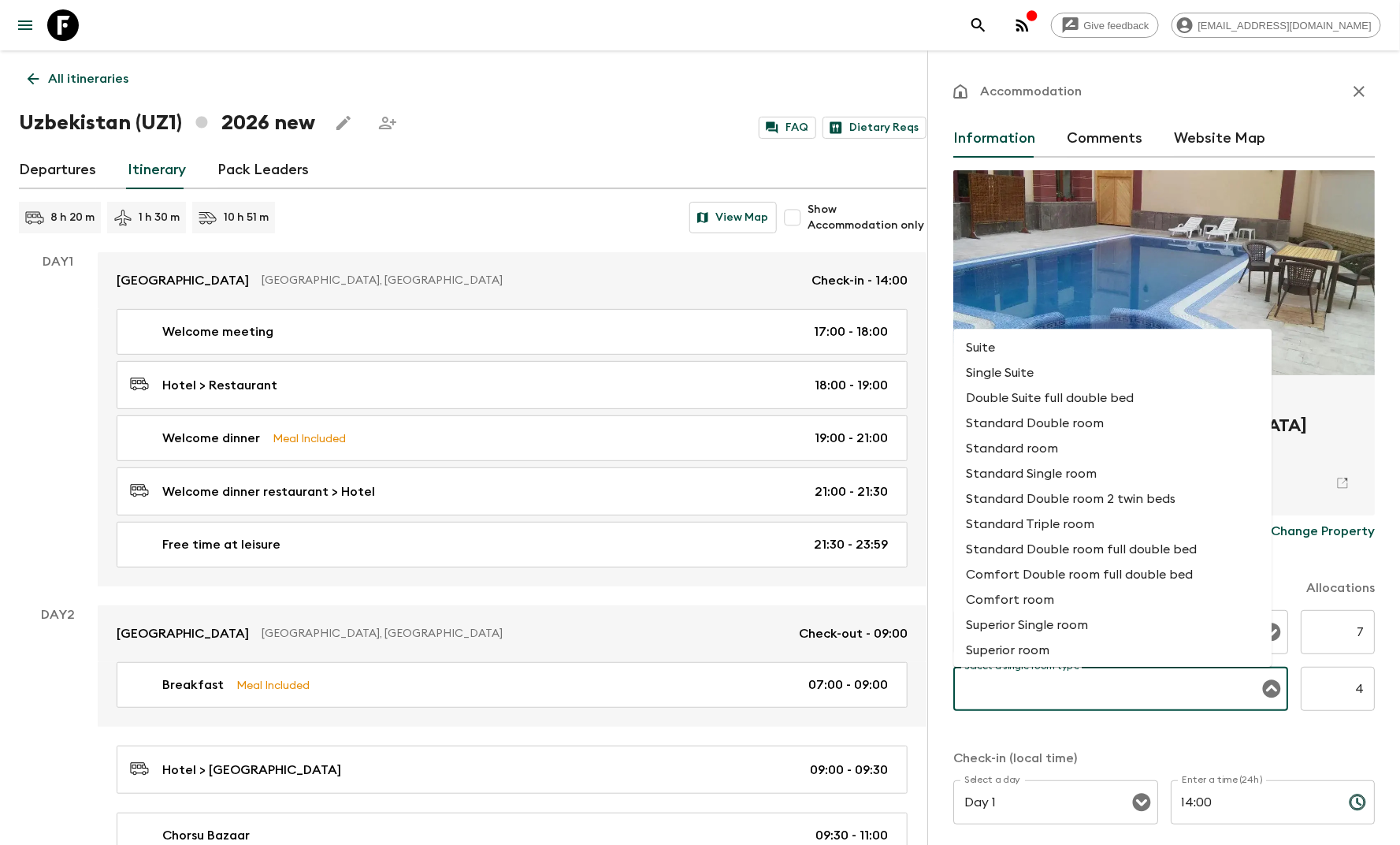
drag, startPoint x: 1033, startPoint y: 451, endPoint x: 1132, endPoint y: 541, distance: 133.8
click at [1033, 451] on li "Standard room" at bounding box center [1112, 447] width 318 height 25
type input "Standard room"
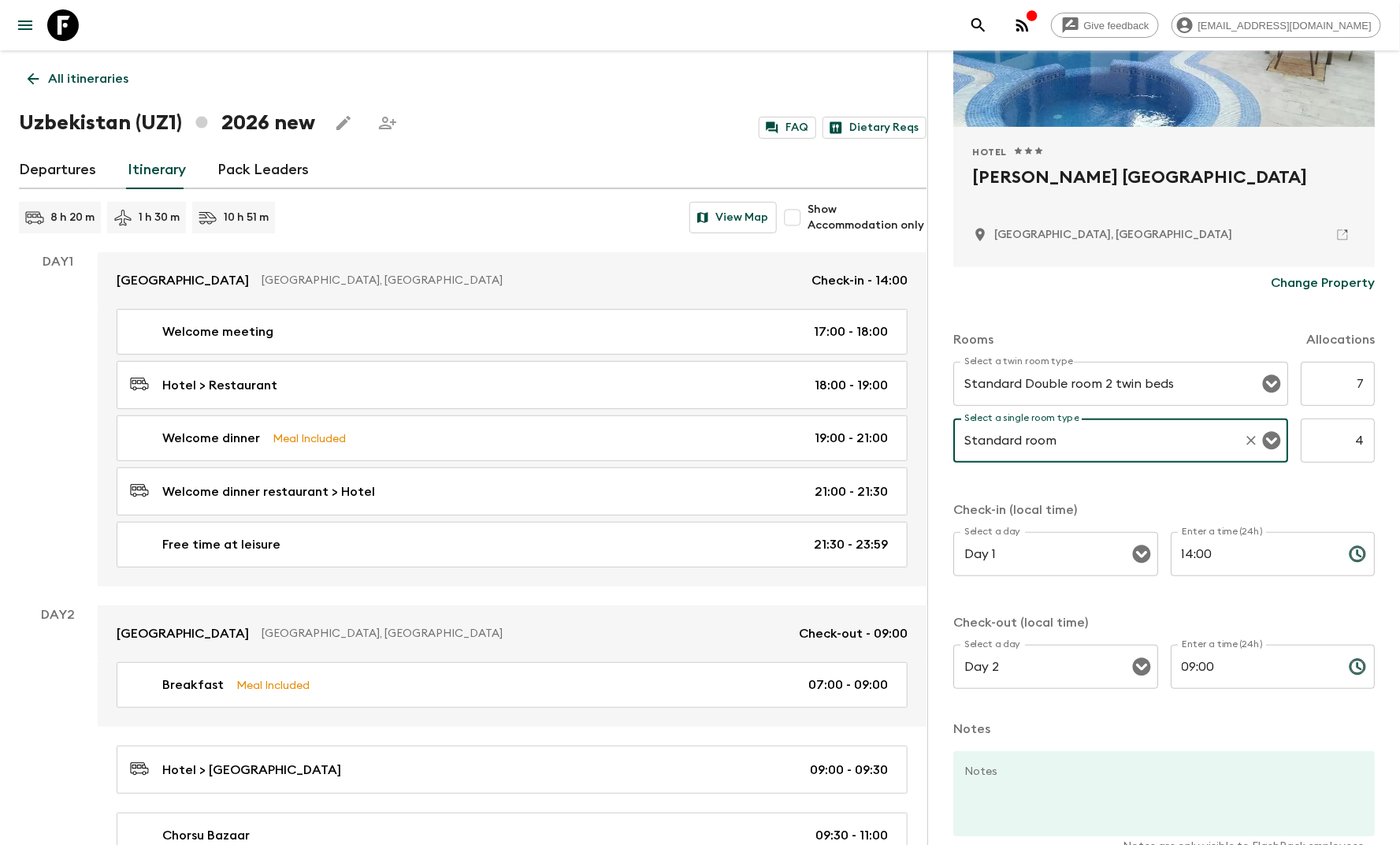
scroll to position [339, 0]
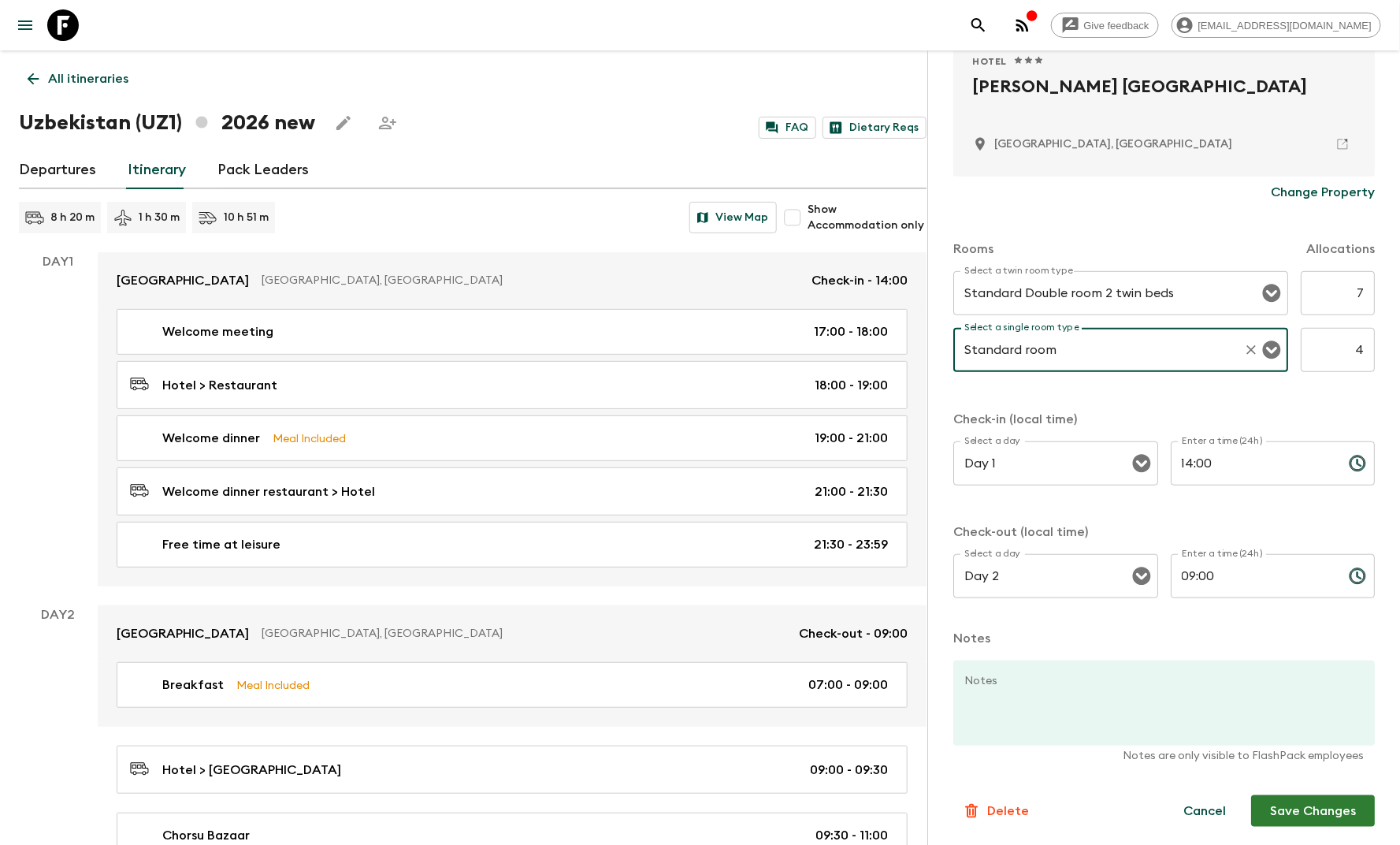
click at [1298, 816] on button "Save Changes" at bounding box center [1312, 811] width 124 height 31
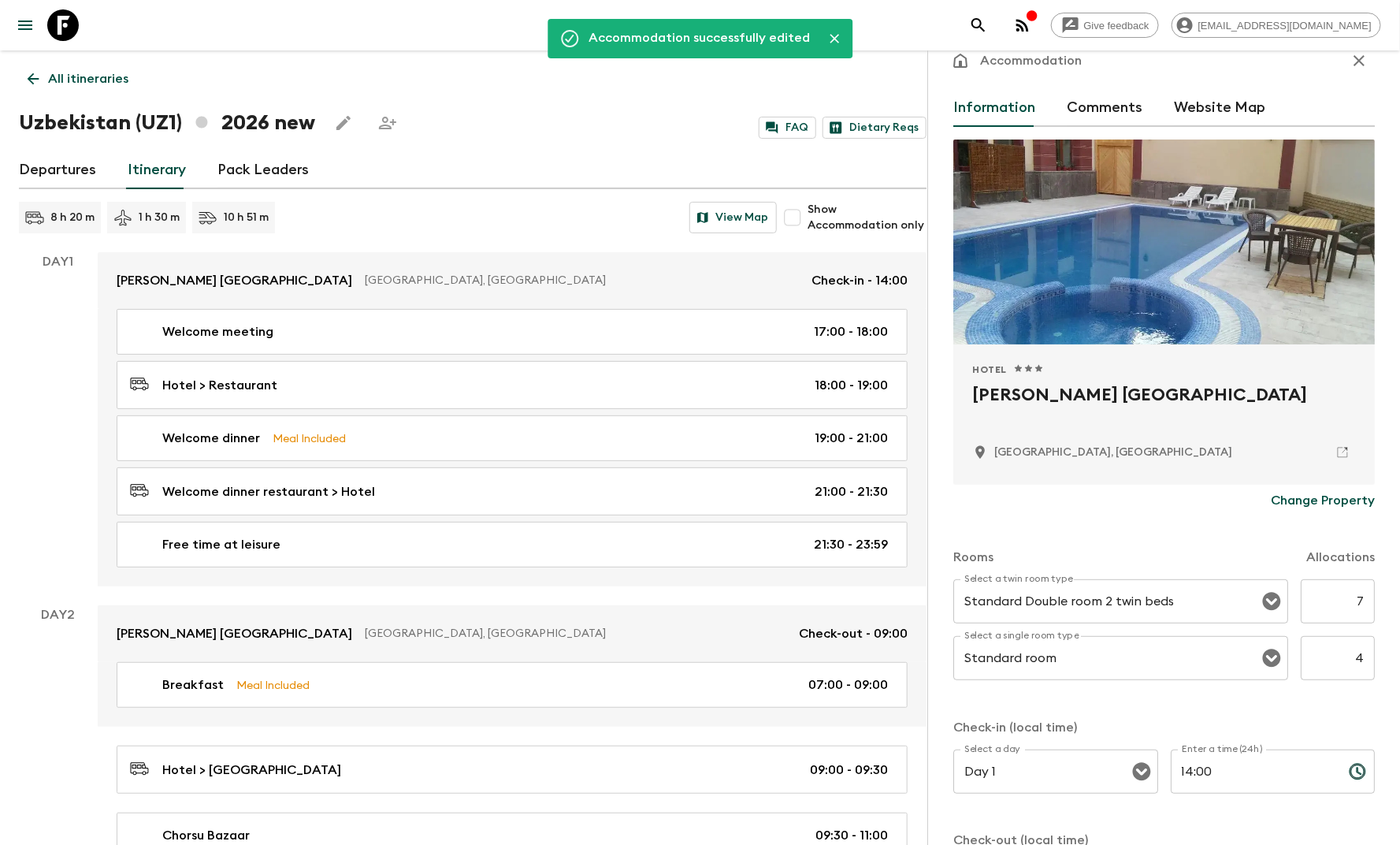
scroll to position [0, 0]
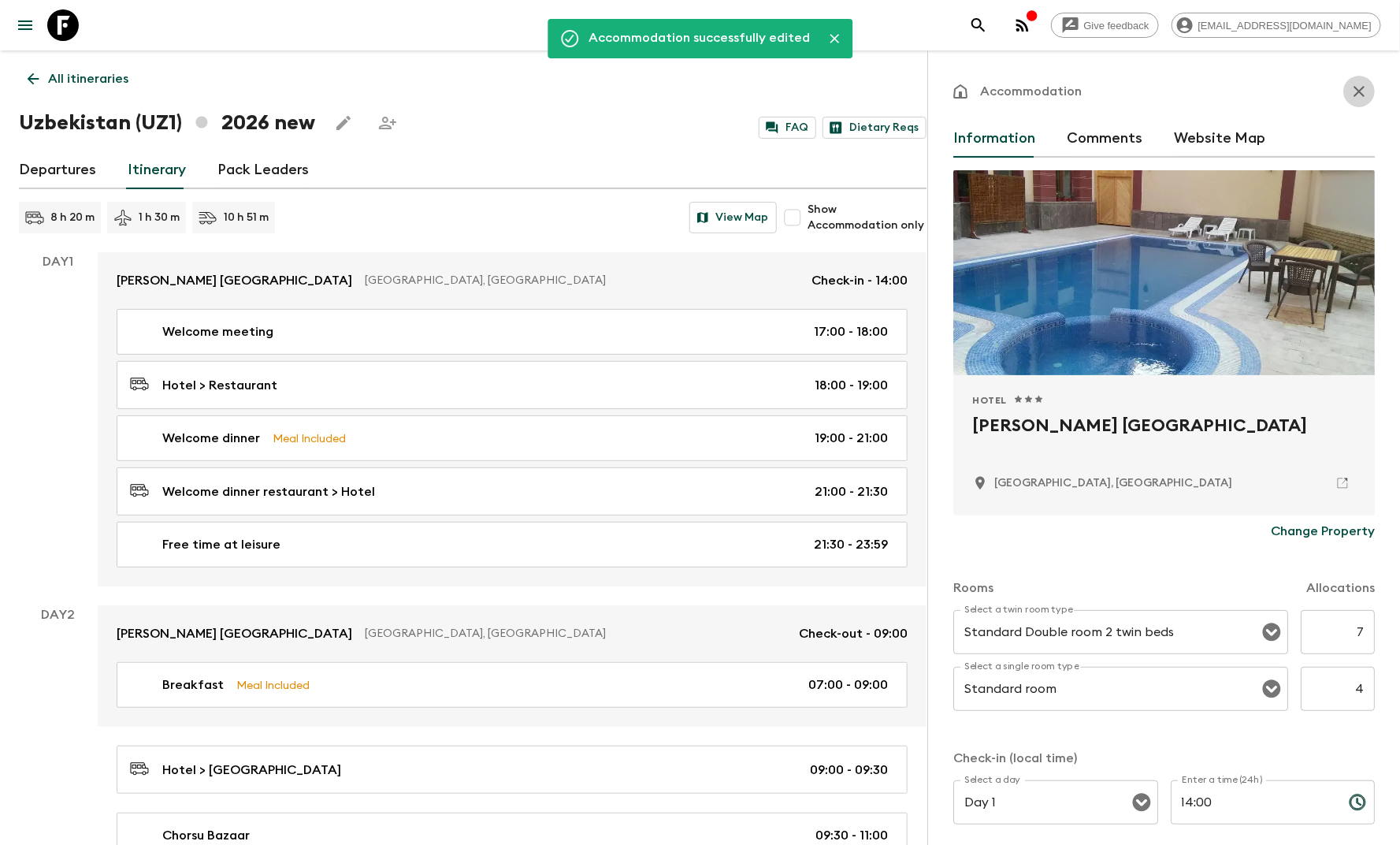
drag, startPoint x: 1342, startPoint y: 90, endPoint x: 1214, endPoint y: 126, distance: 133.0
click at [1353, 90] on icon "button" at bounding box center [1358, 91] width 11 height 11
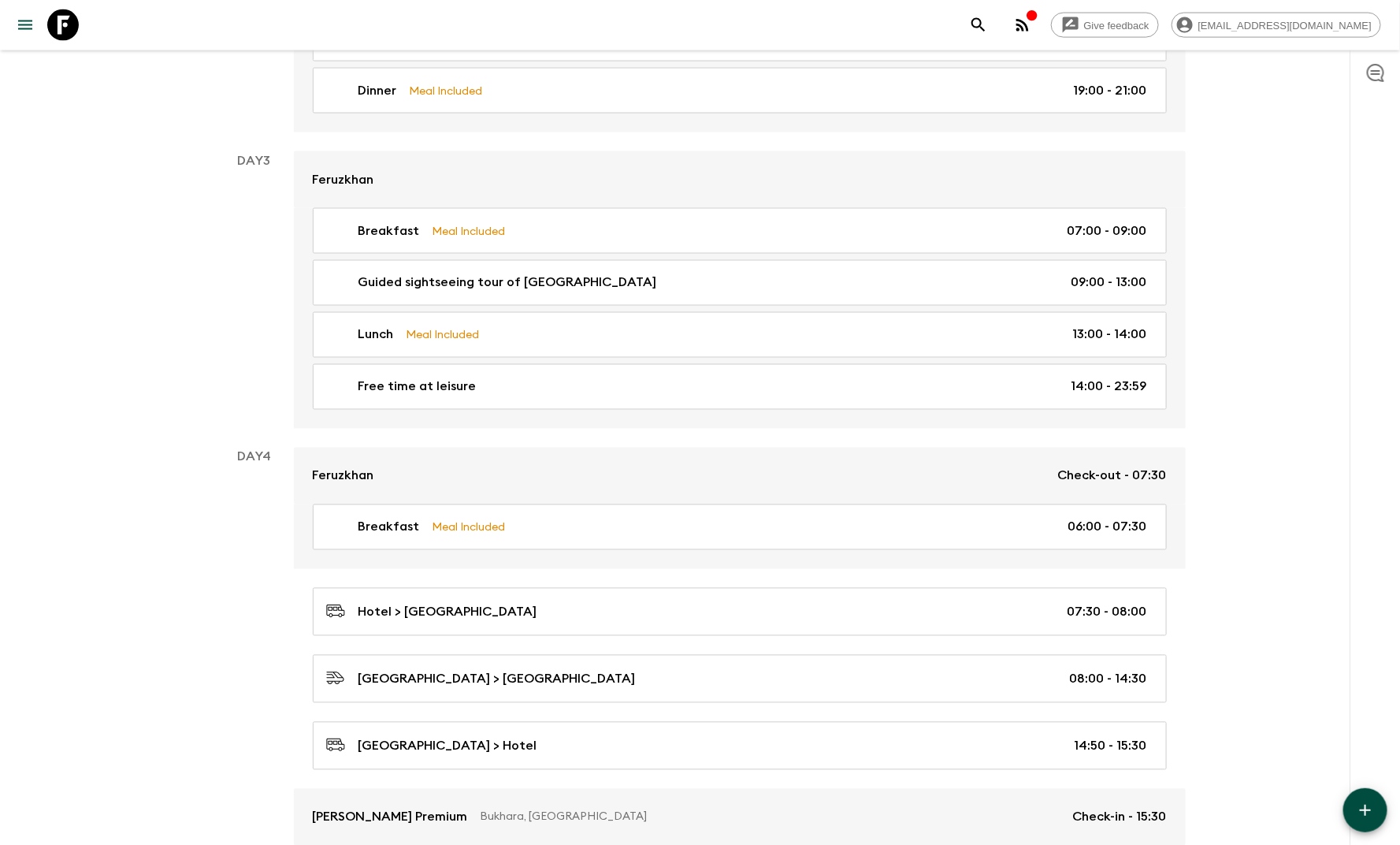
scroll to position [1204, 0]
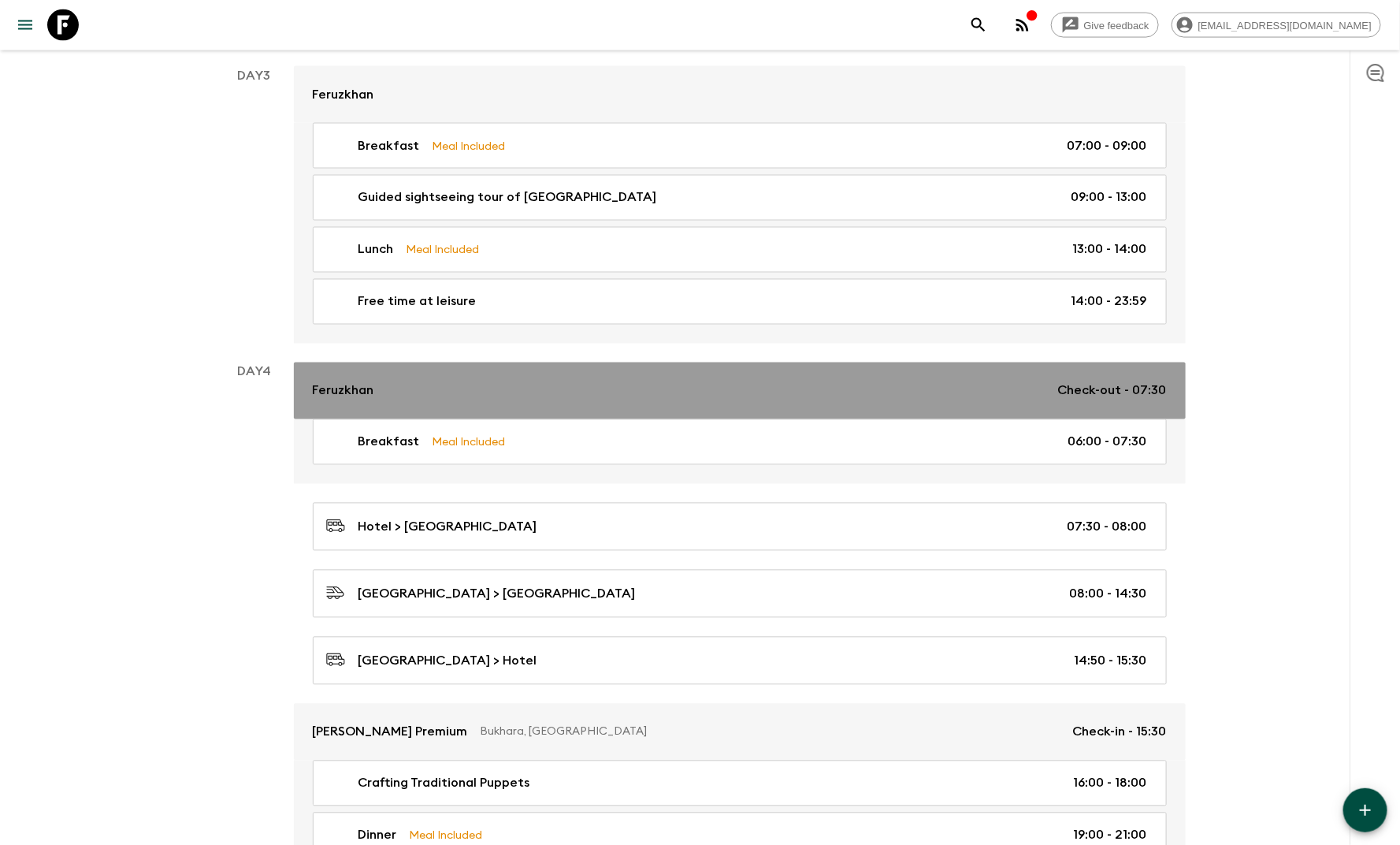
click at [463, 381] on div "Feruzkhan Check-out - 07:30" at bounding box center [740, 390] width 854 height 18
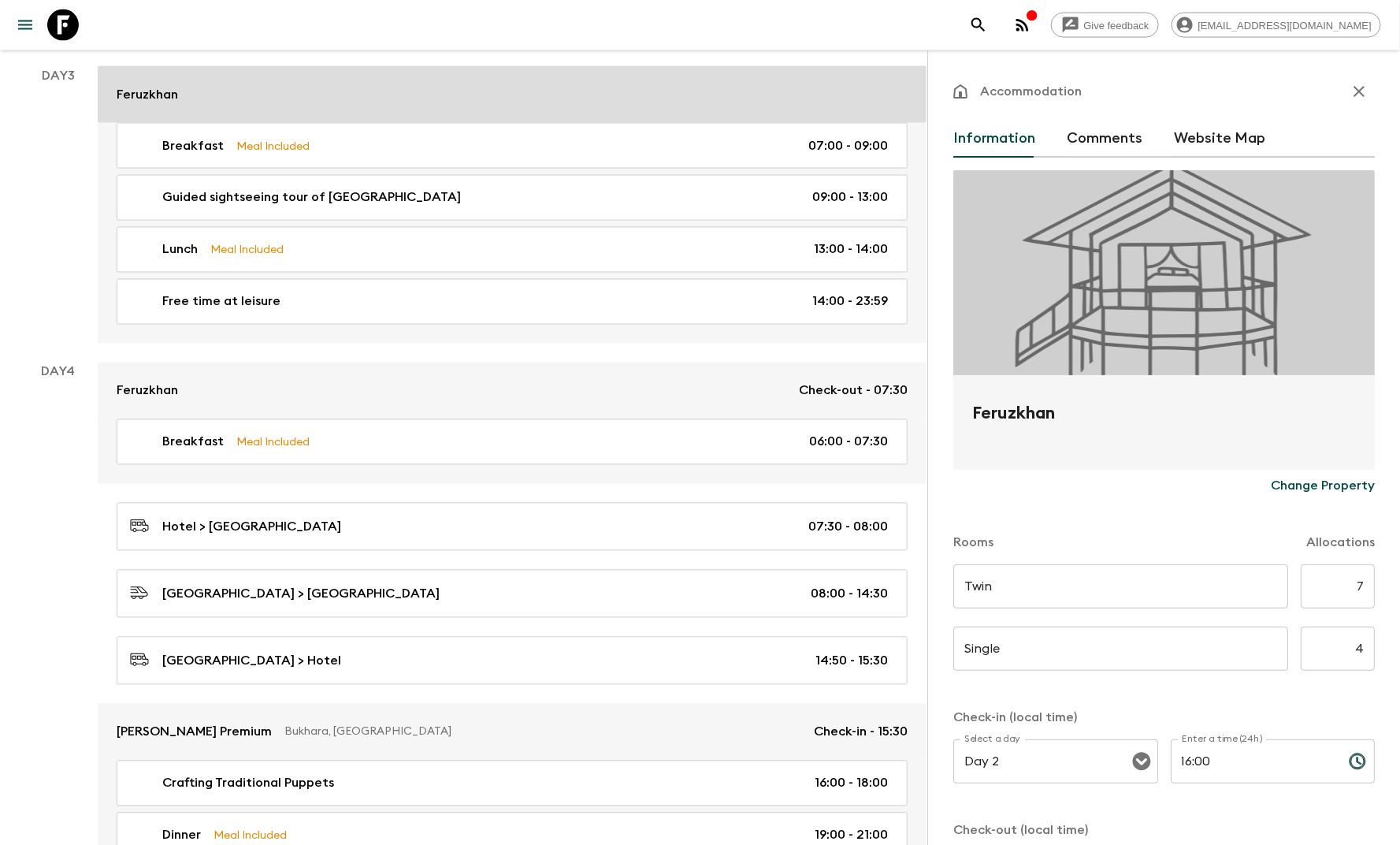
click at [454, 89] on div "Feruzkhan" at bounding box center [512, 94] width 791 height 18
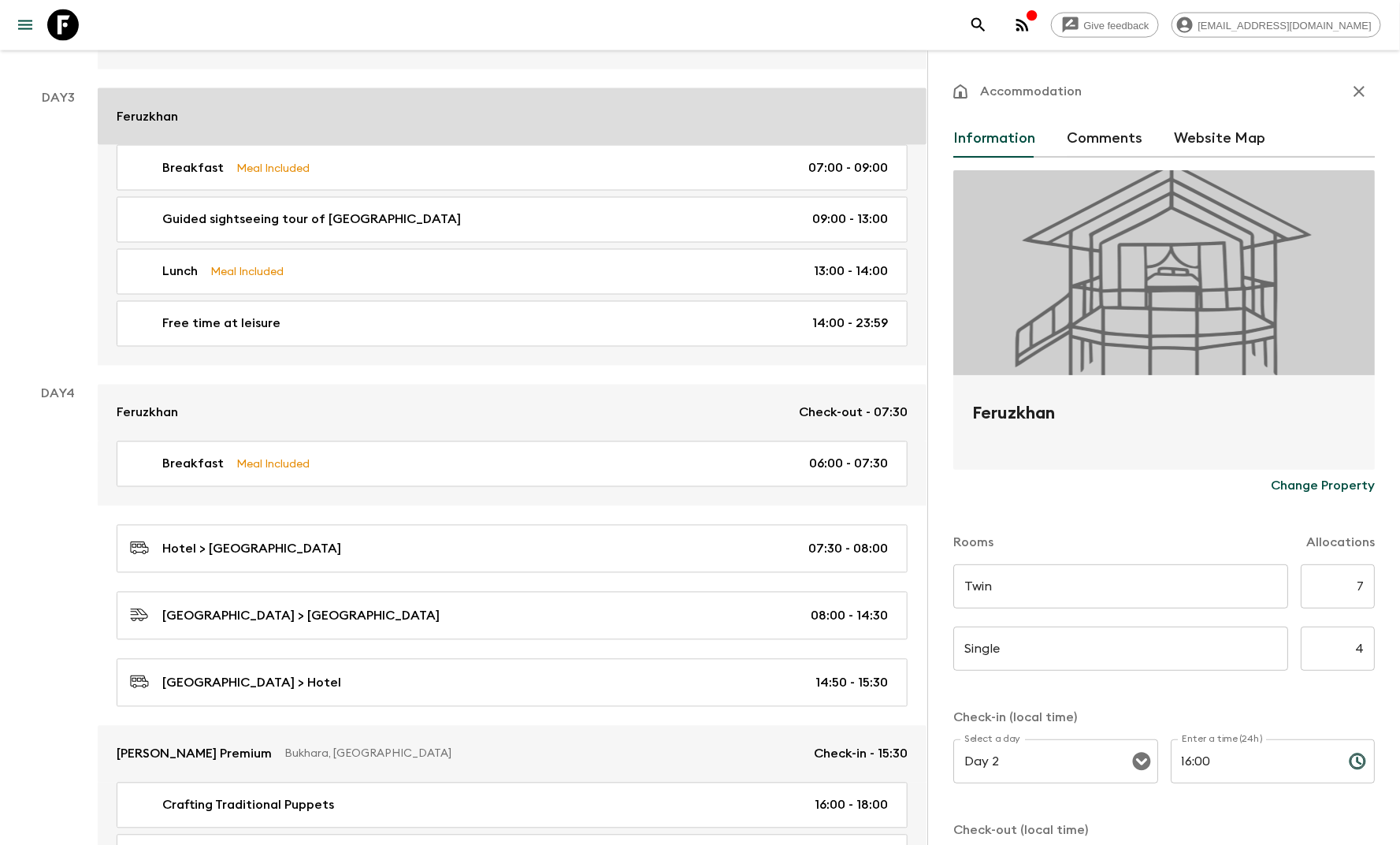
scroll to position [973, 0]
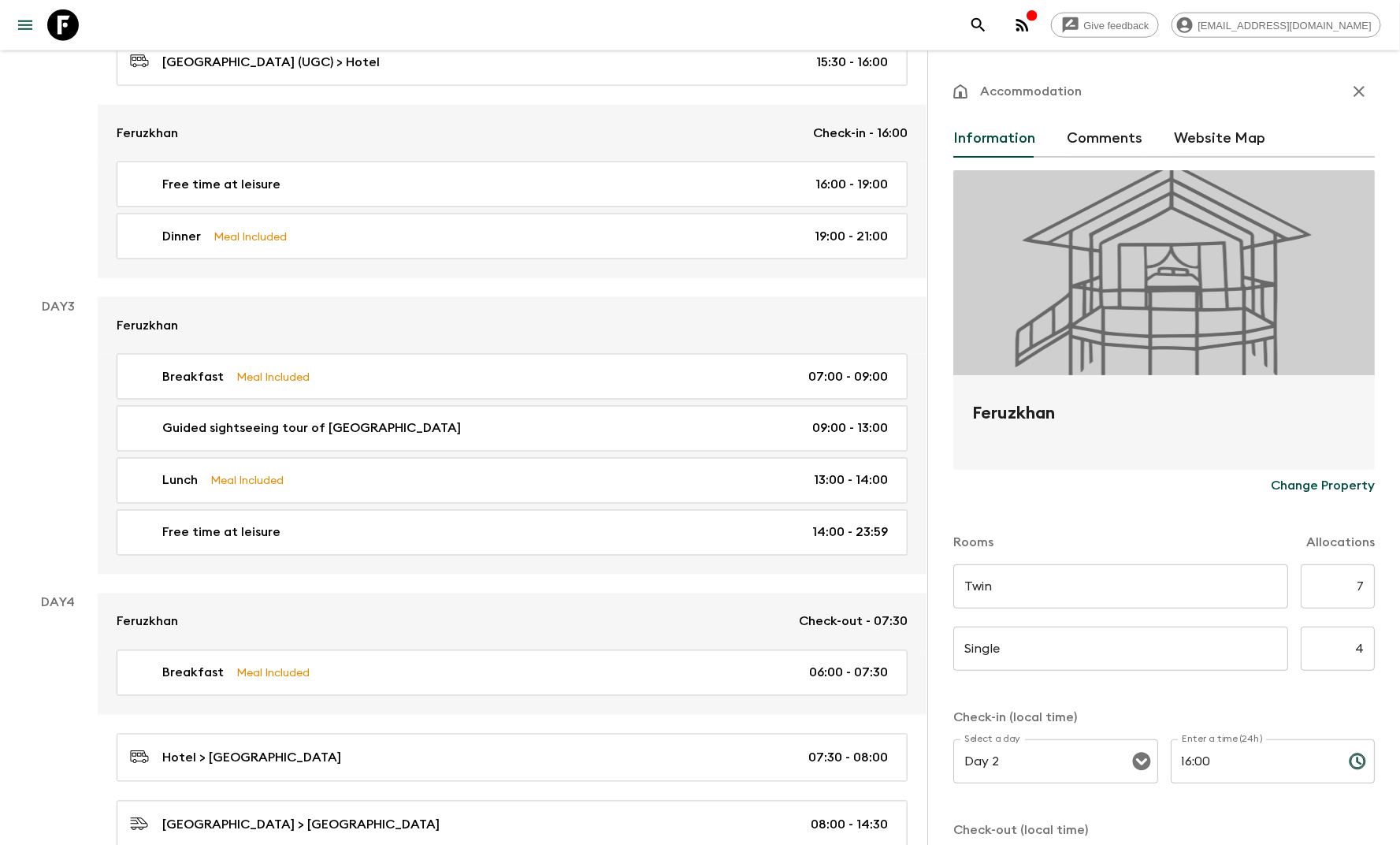
click at [1271, 483] on p "Change Property" at bounding box center [1323, 485] width 104 height 18
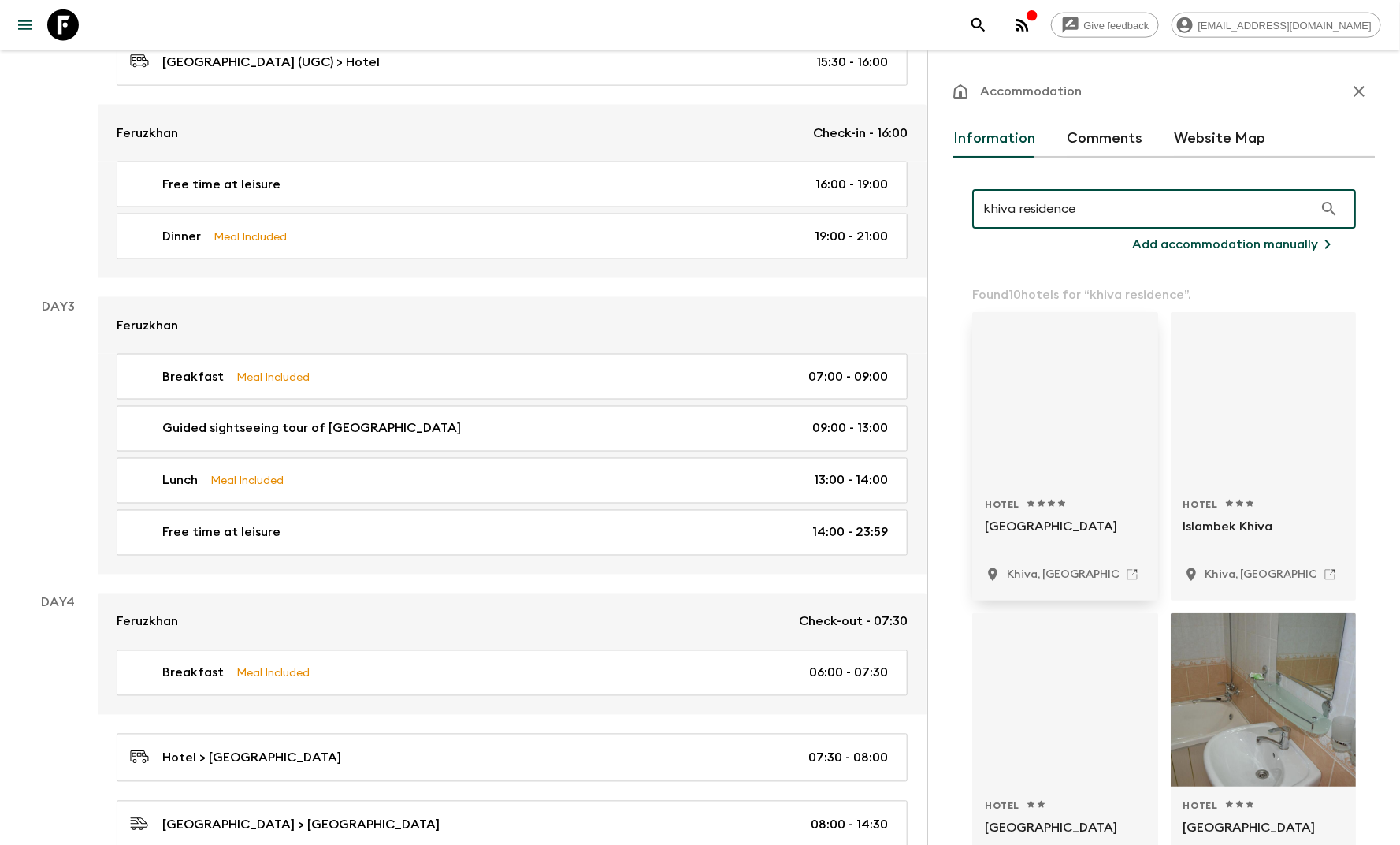
type input "khiva residence"
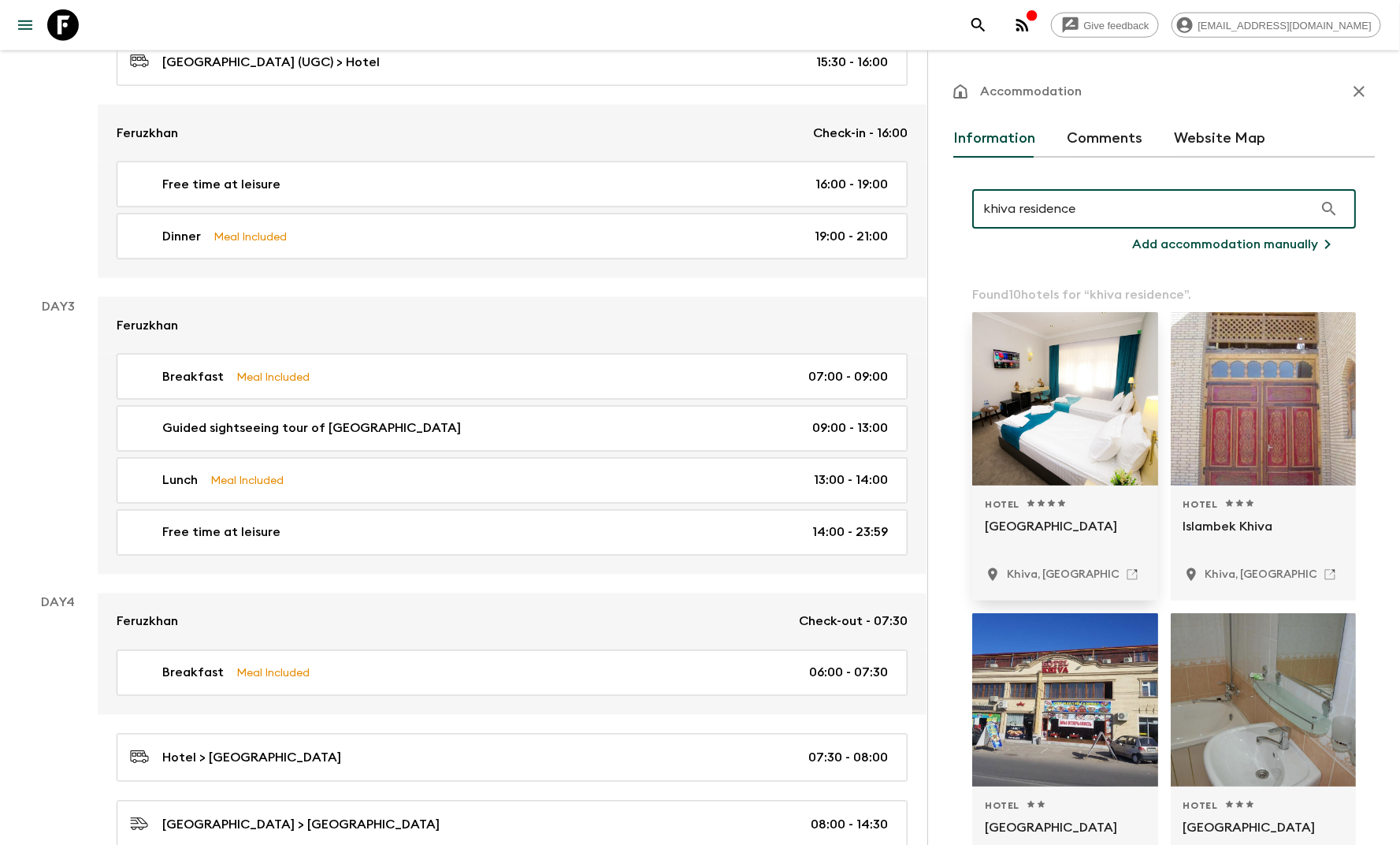
click at [1062, 498] on div "1 Star 2 Stars 3 Stars 4 Stars 5 Stars" at bounding box center [1046, 505] width 41 height 13
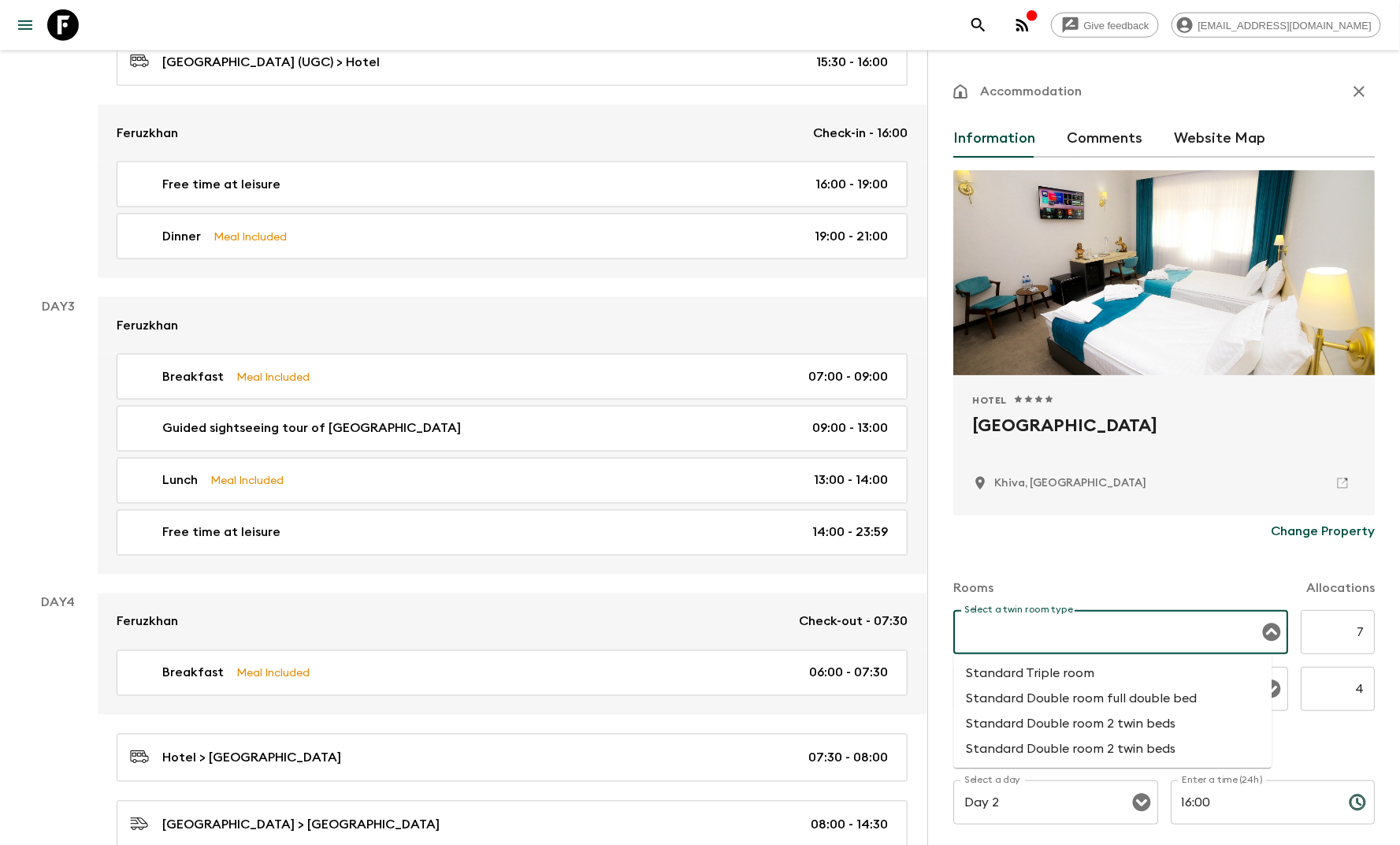
click at [1129, 627] on input "Select a twin room type" at bounding box center [1109, 632] width 297 height 30
click at [1110, 755] on li "Standard Double room 2 twin beds" at bounding box center [1112, 749] width 318 height 25
type input "Standard Double room 2 twin beds"
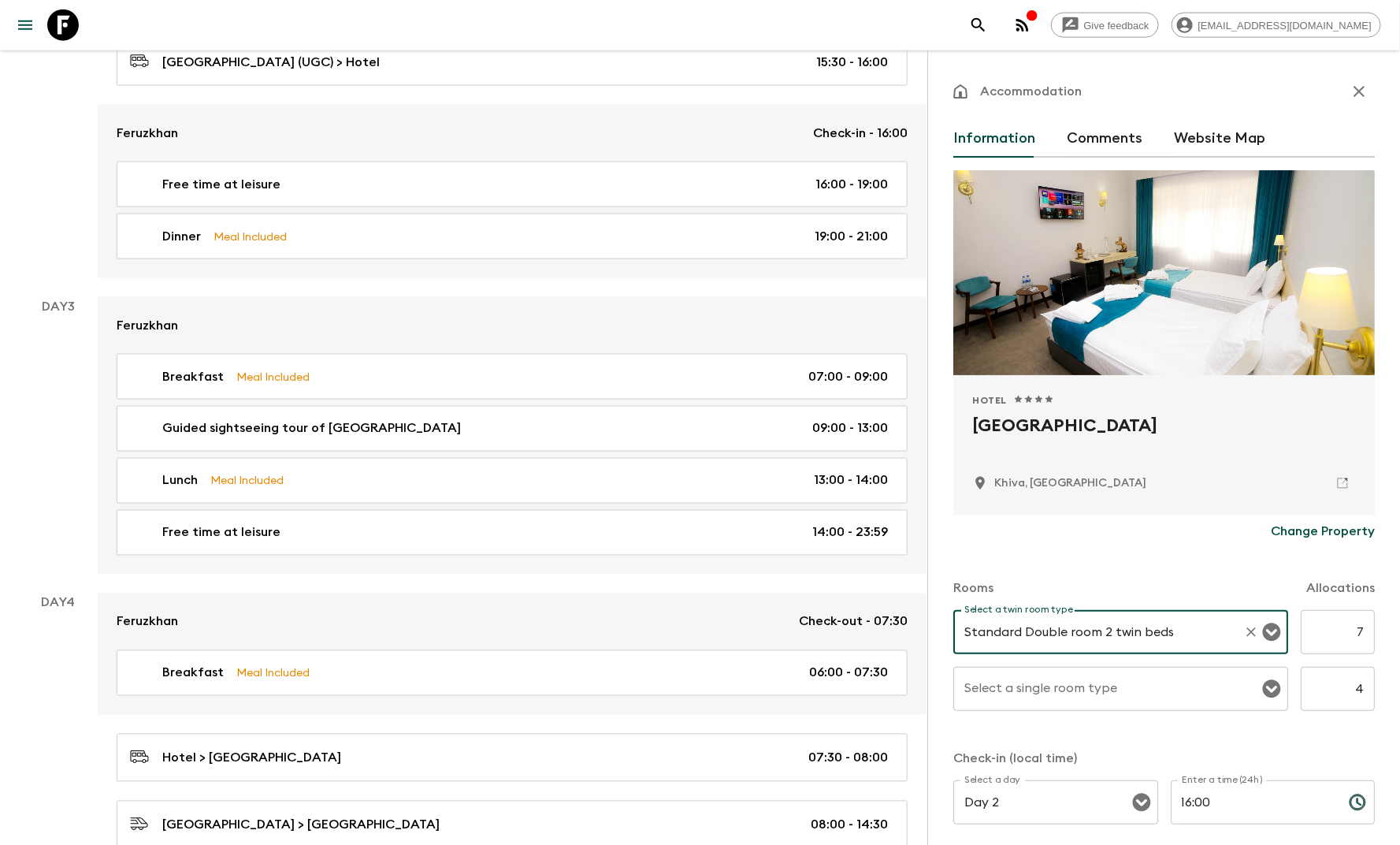
click at [1089, 701] on input "Select a single room type" at bounding box center [1109, 688] width 297 height 30
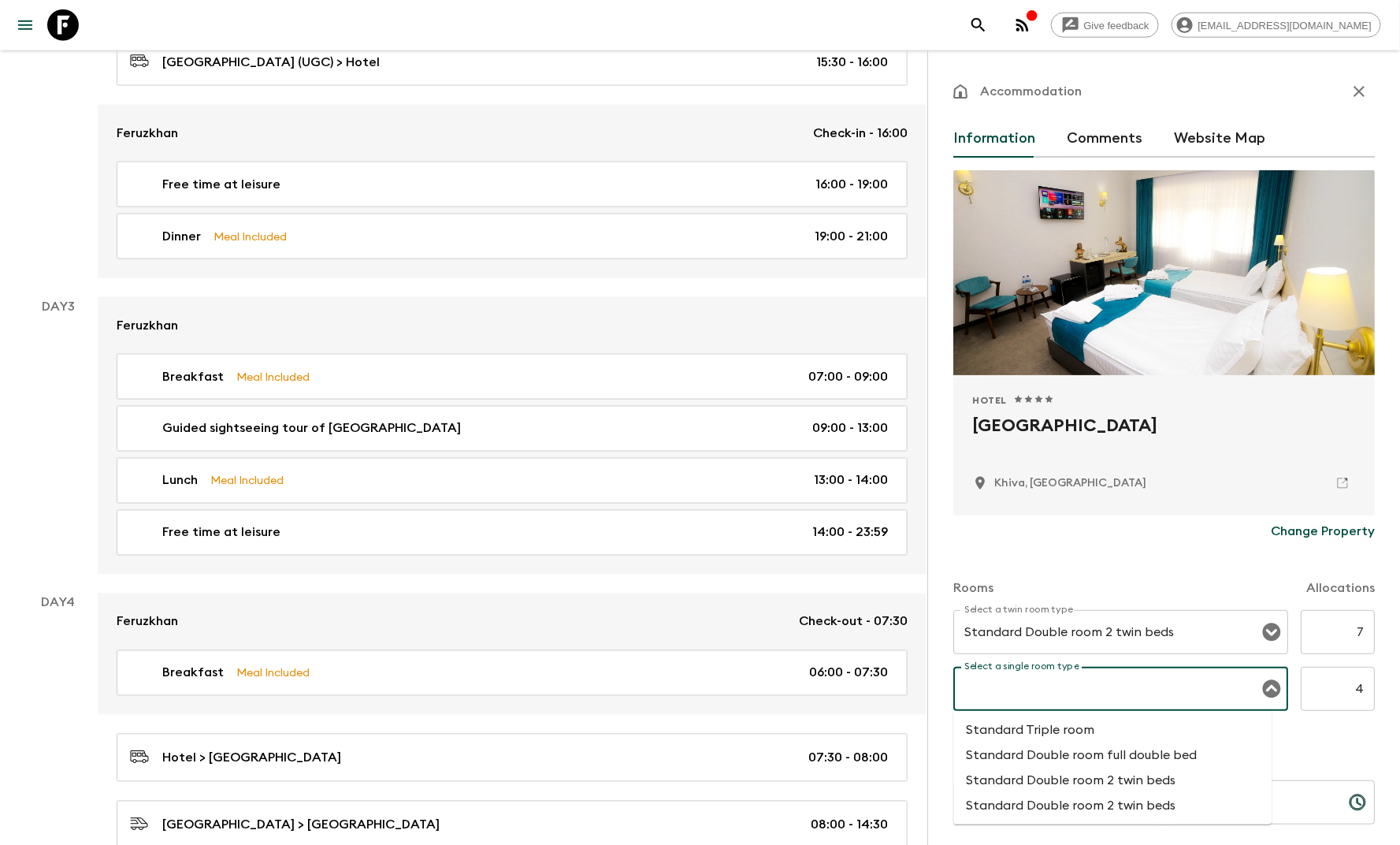
click at [1097, 750] on li "Standard Double room full double bed" at bounding box center [1112, 755] width 318 height 25
type input "Standard Double room full double bed"
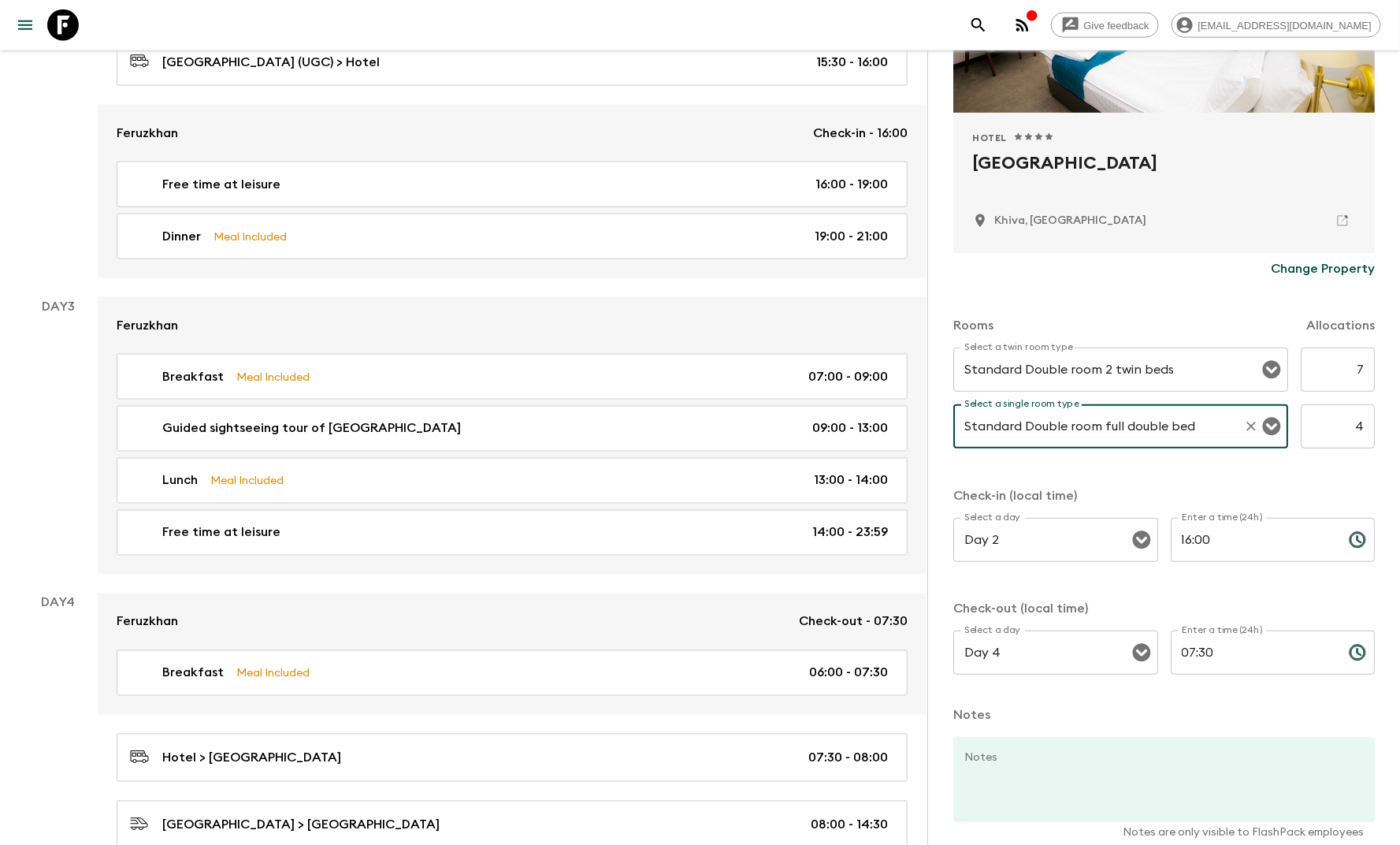
scroll to position [339, 0]
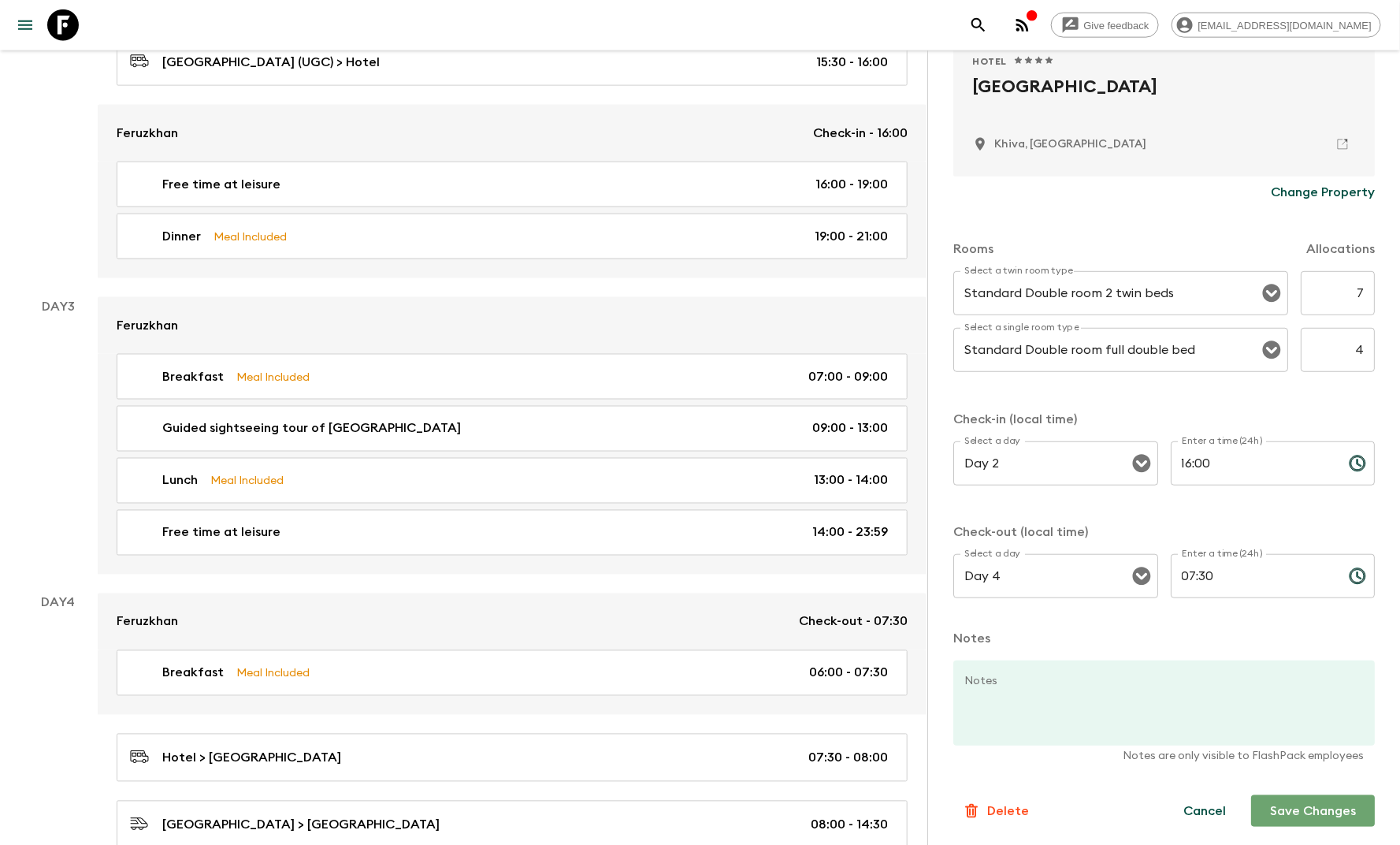
click at [1278, 804] on button "Save Changes" at bounding box center [1312, 811] width 124 height 31
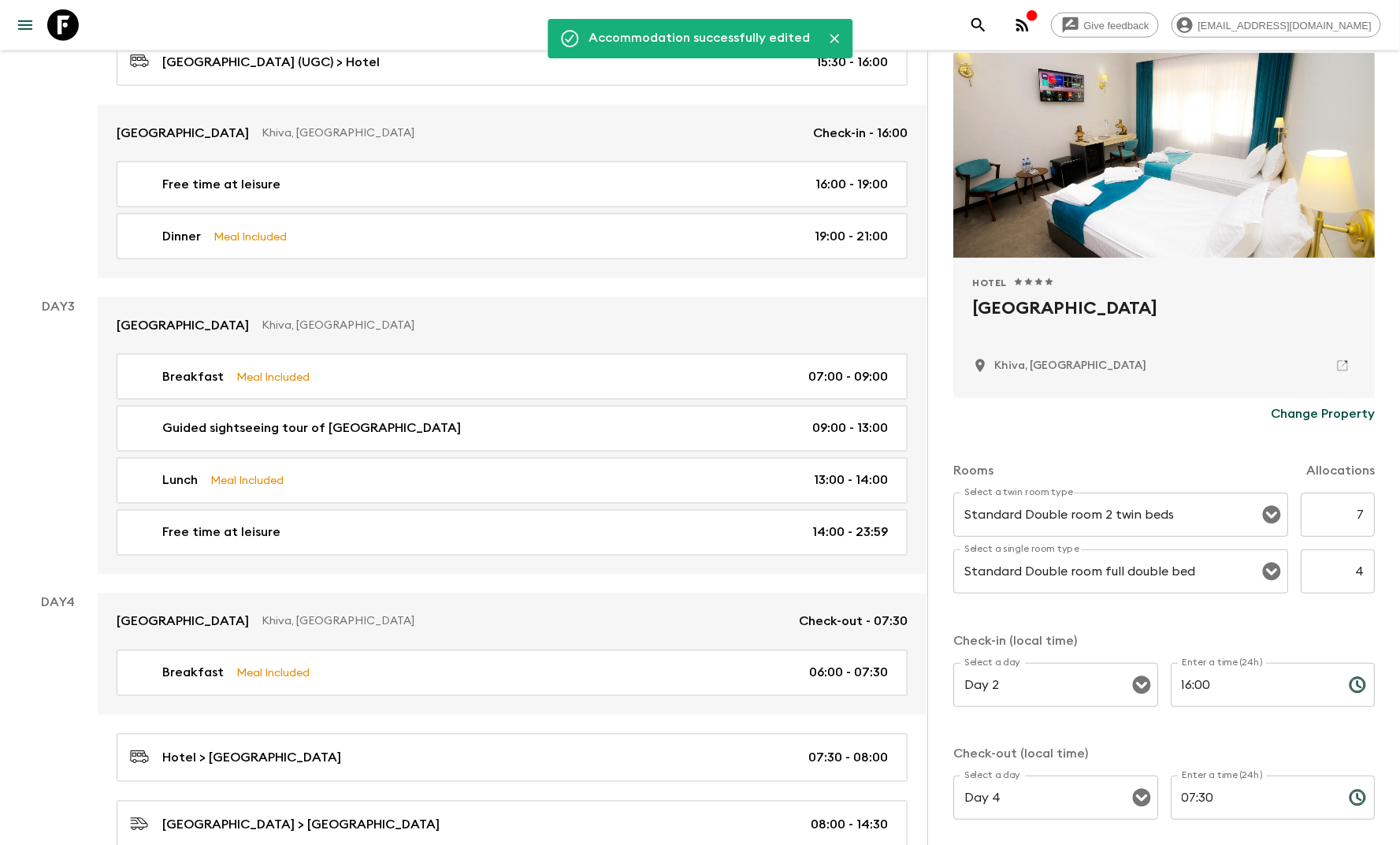
scroll to position [0, 0]
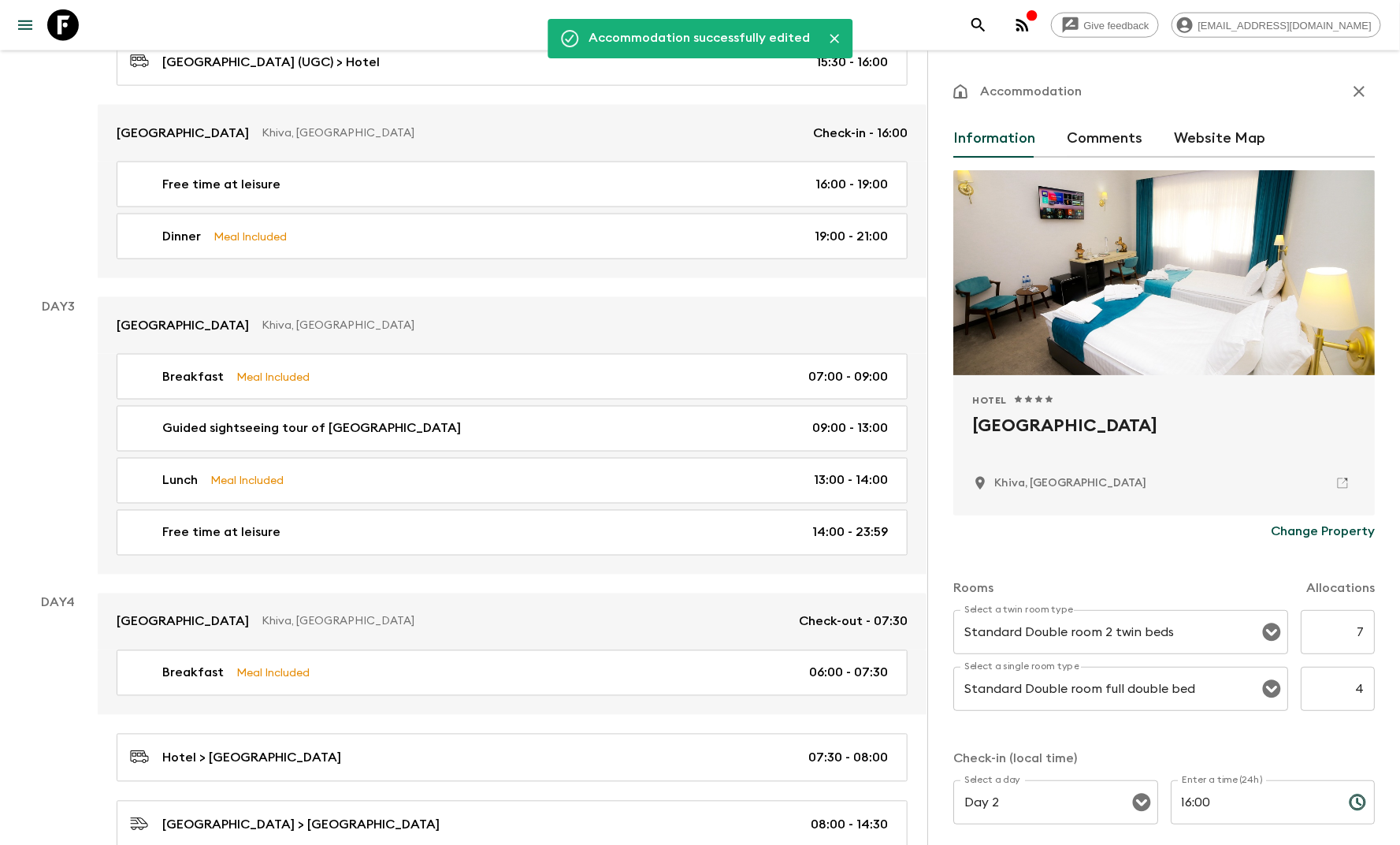
click at [1349, 98] on icon "button" at bounding box center [1358, 91] width 18 height 18
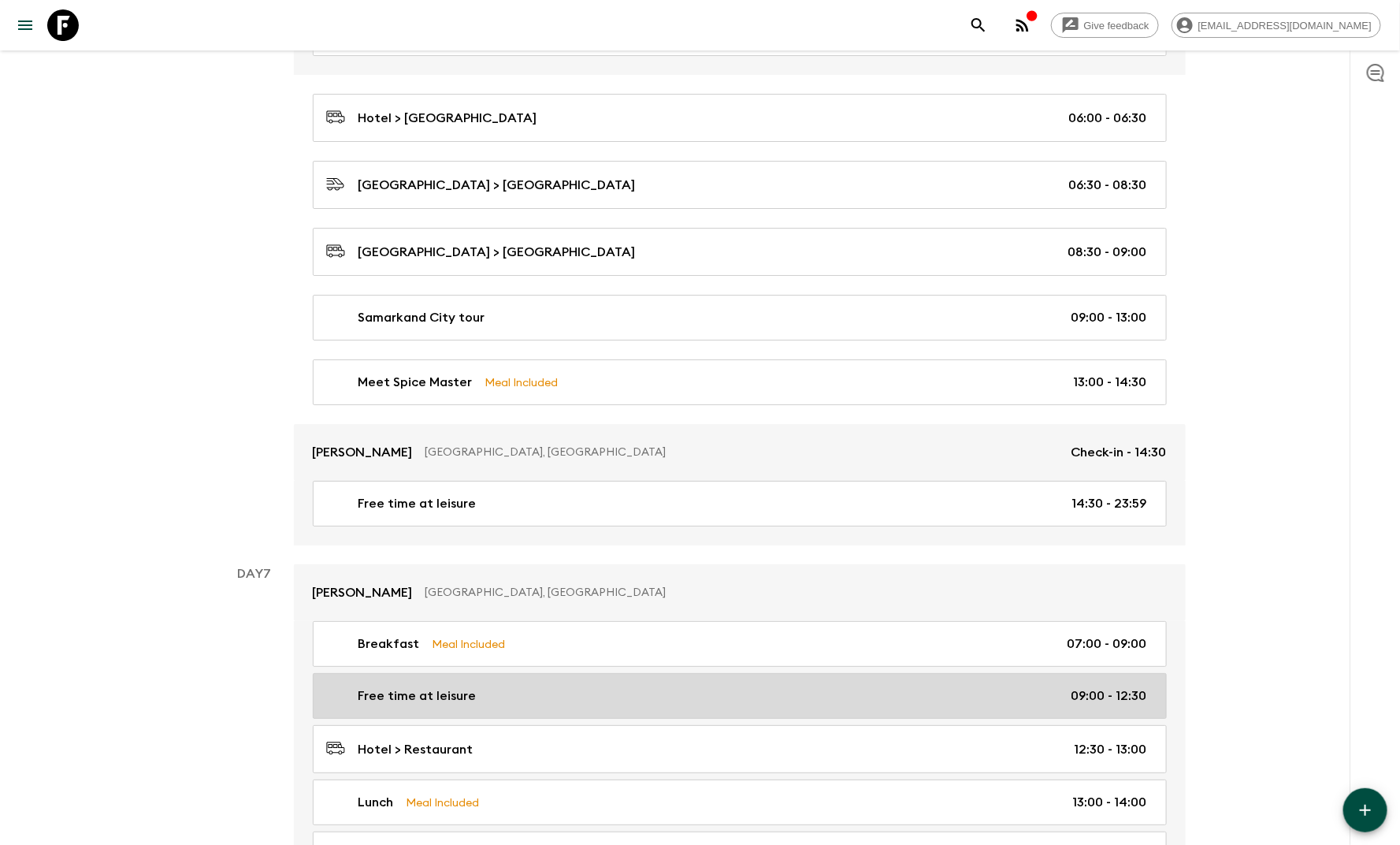
scroll to position [2729, 0]
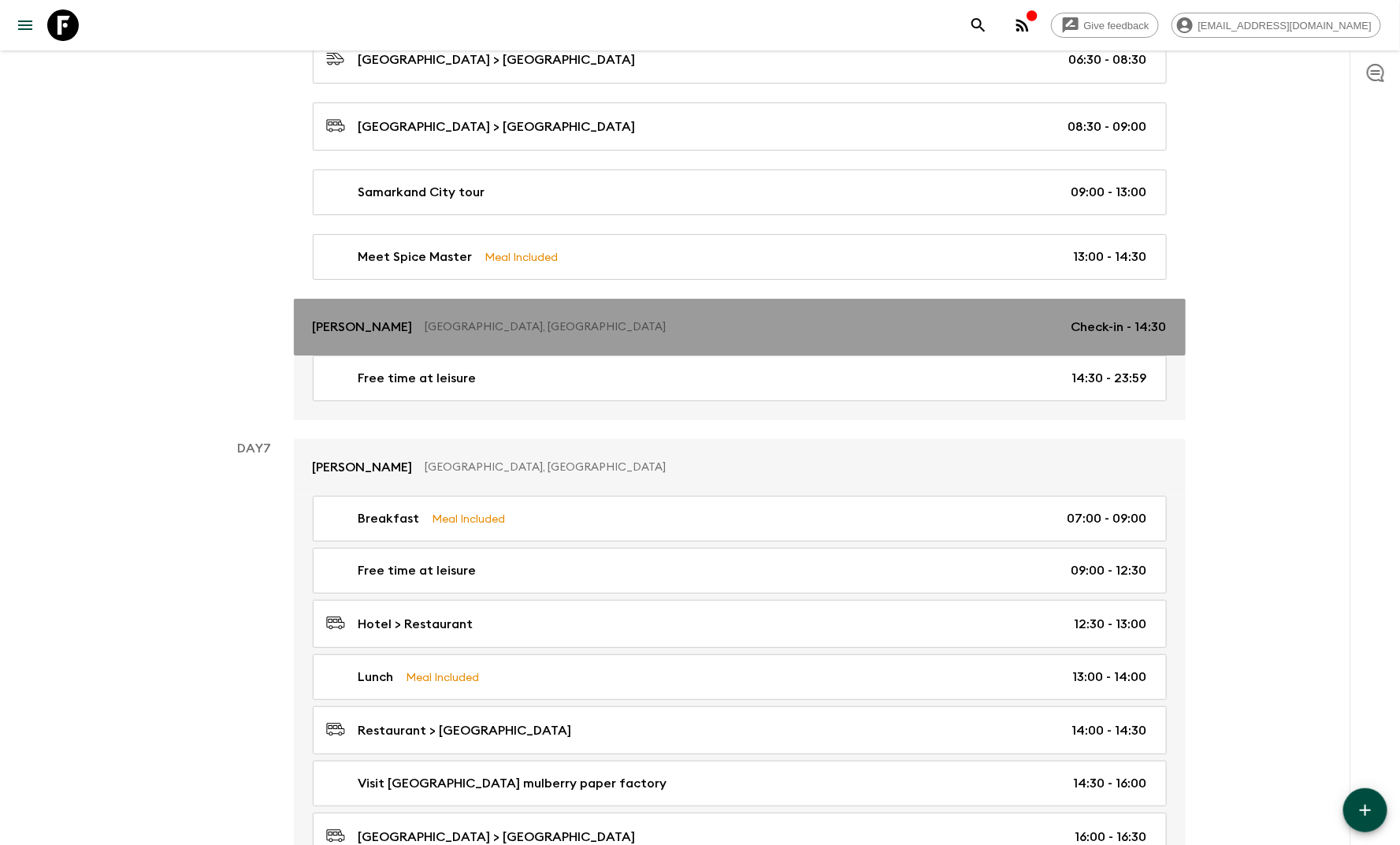
click at [451, 319] on p "[GEOGRAPHIC_DATA], [GEOGRAPHIC_DATA]" at bounding box center [742, 327] width 634 height 16
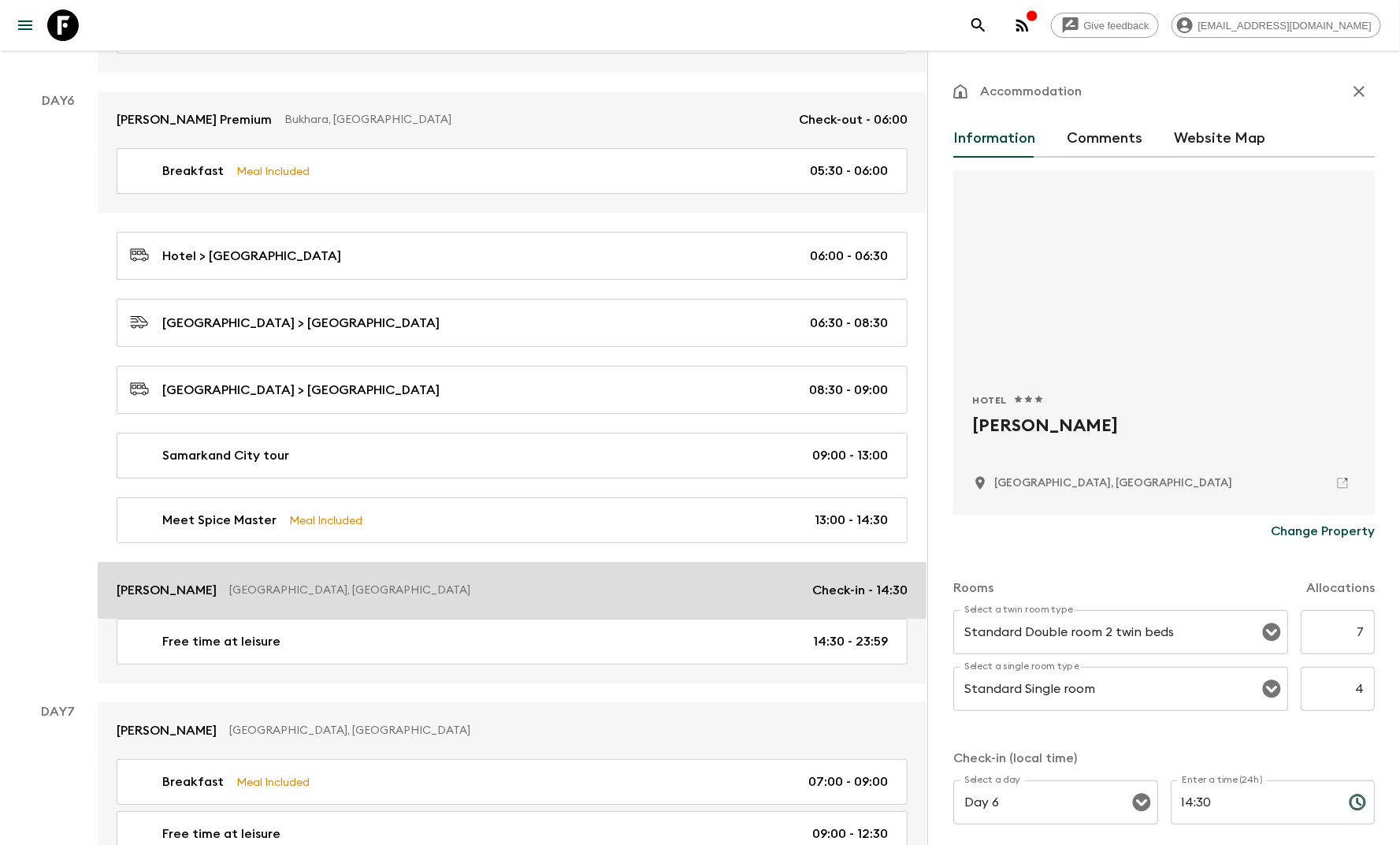
scroll to position [2555, 0]
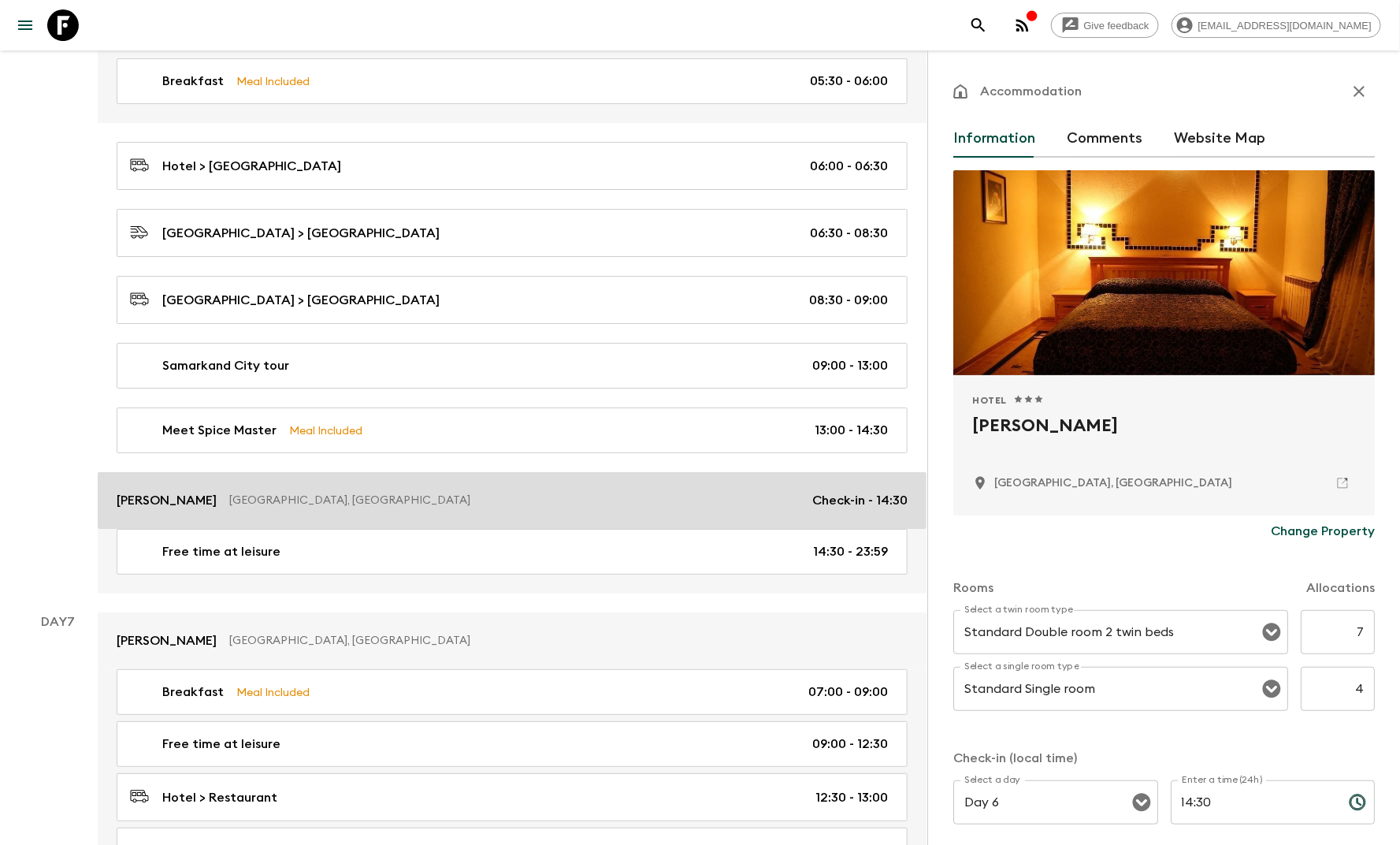
click at [279, 493] on p "[GEOGRAPHIC_DATA], [GEOGRAPHIC_DATA]" at bounding box center [515, 500] width 570 height 16
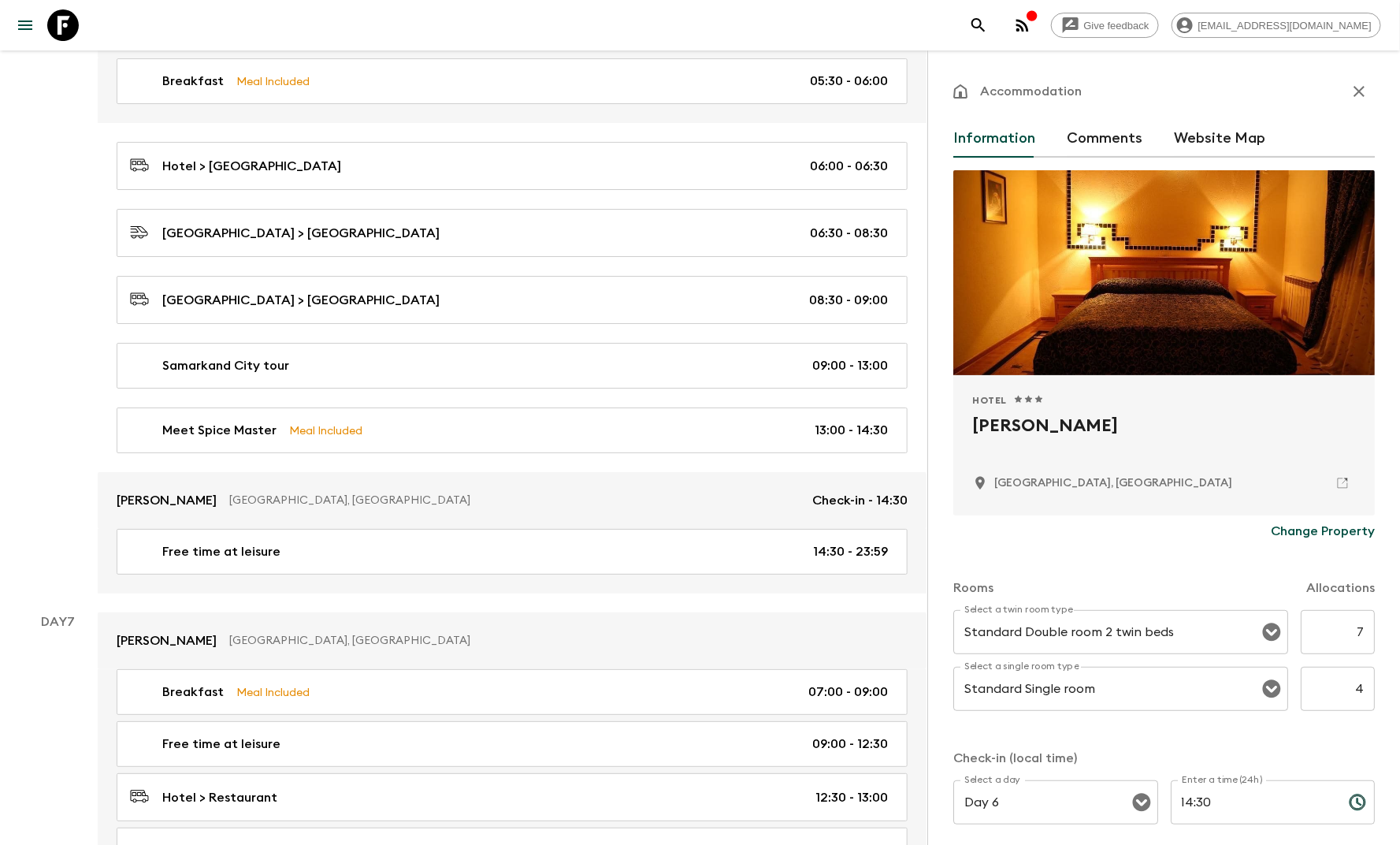
click at [1304, 525] on p "Change Property" at bounding box center [1323, 530] width 104 height 18
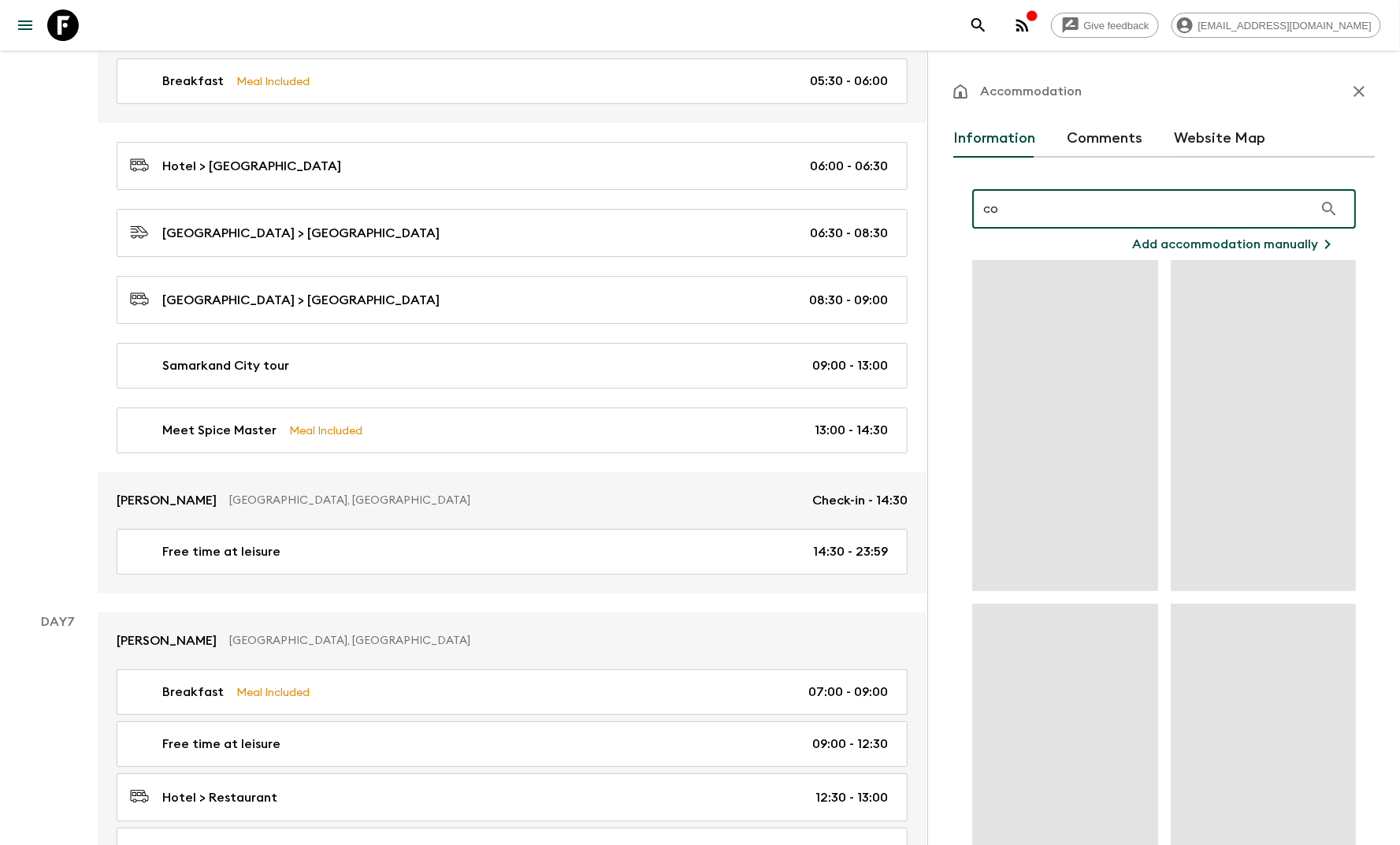
type input "c"
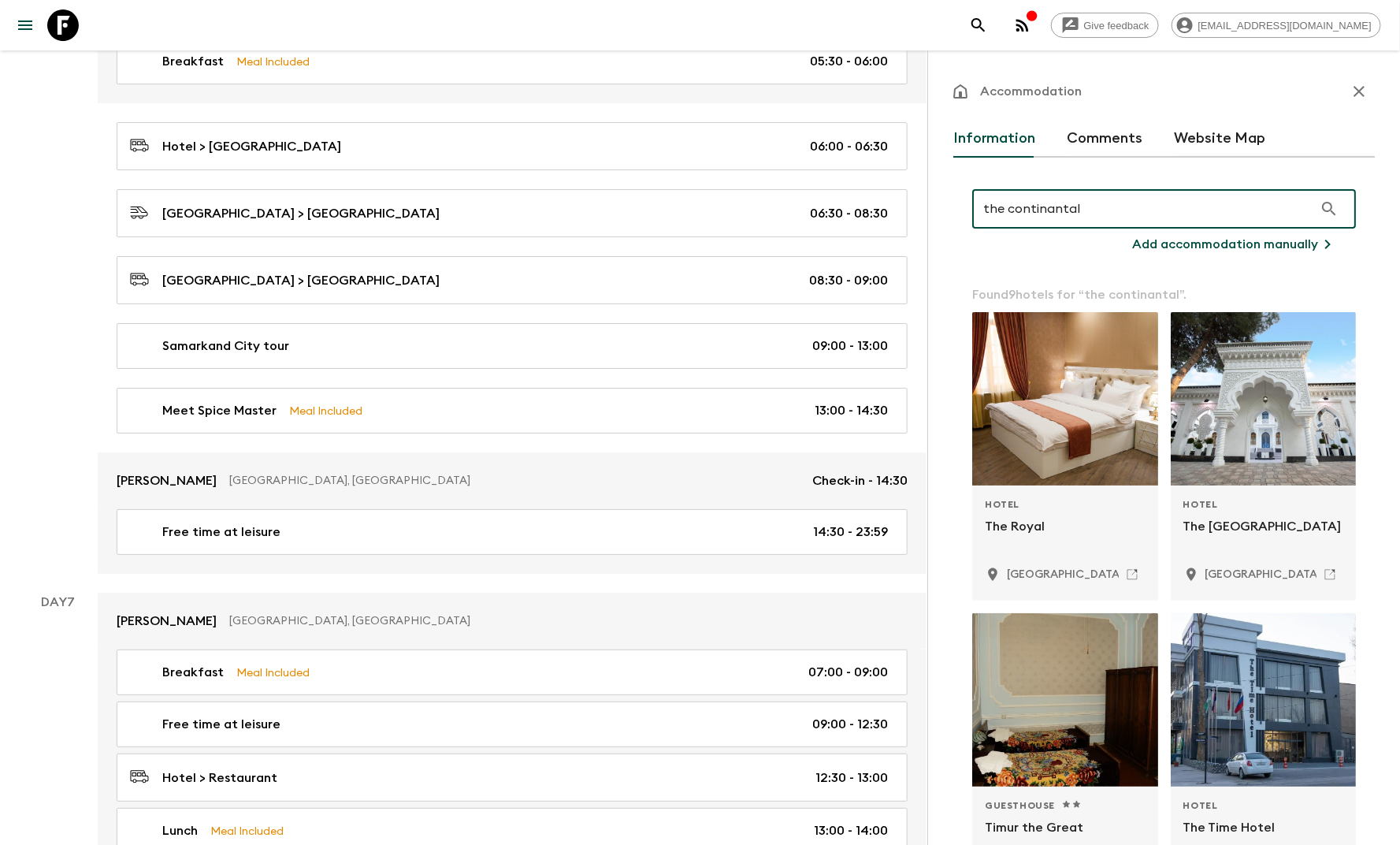
scroll to position [1401, 0]
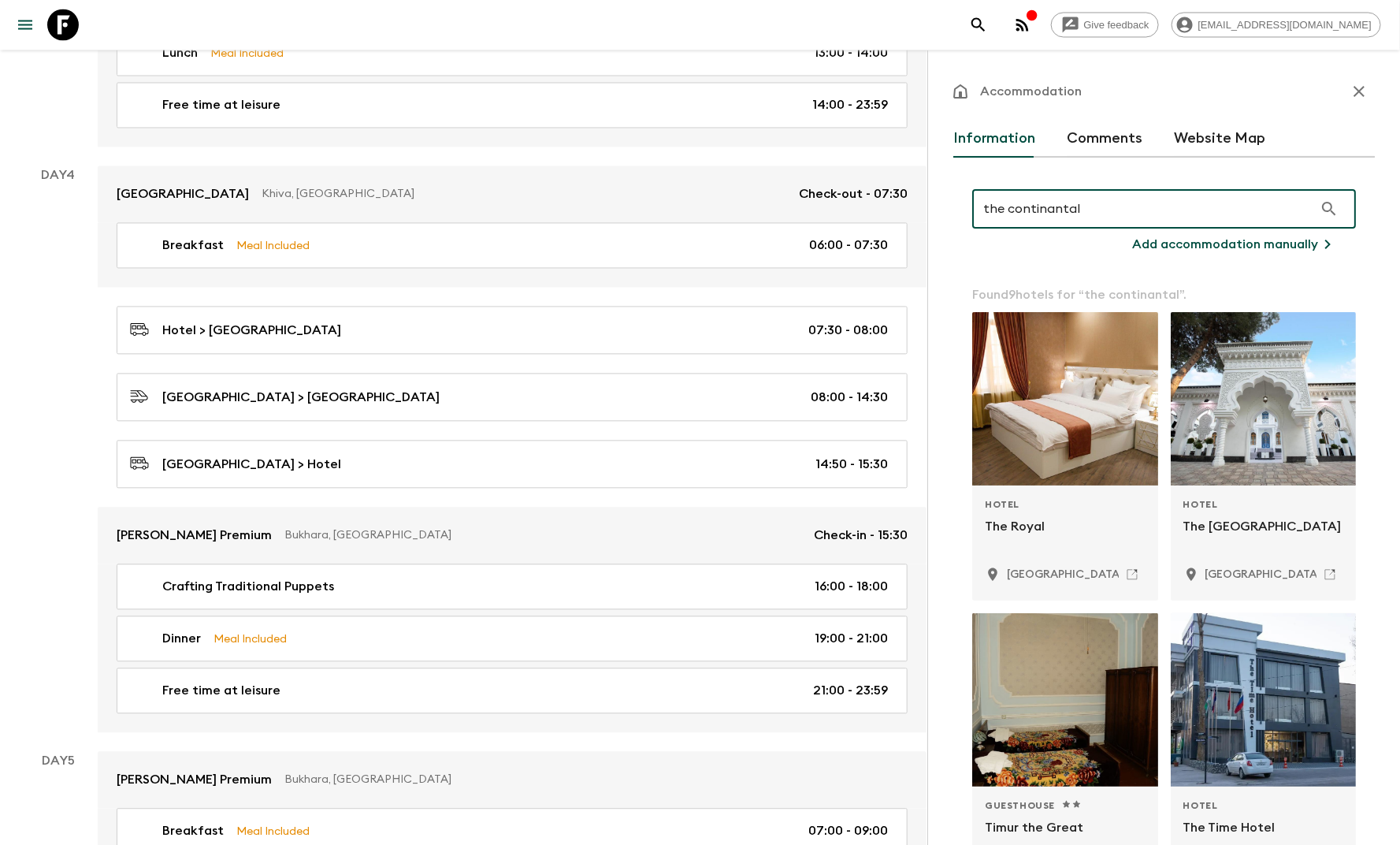
click at [1019, 210] on input "the continantal" at bounding box center [1143, 208] width 341 height 44
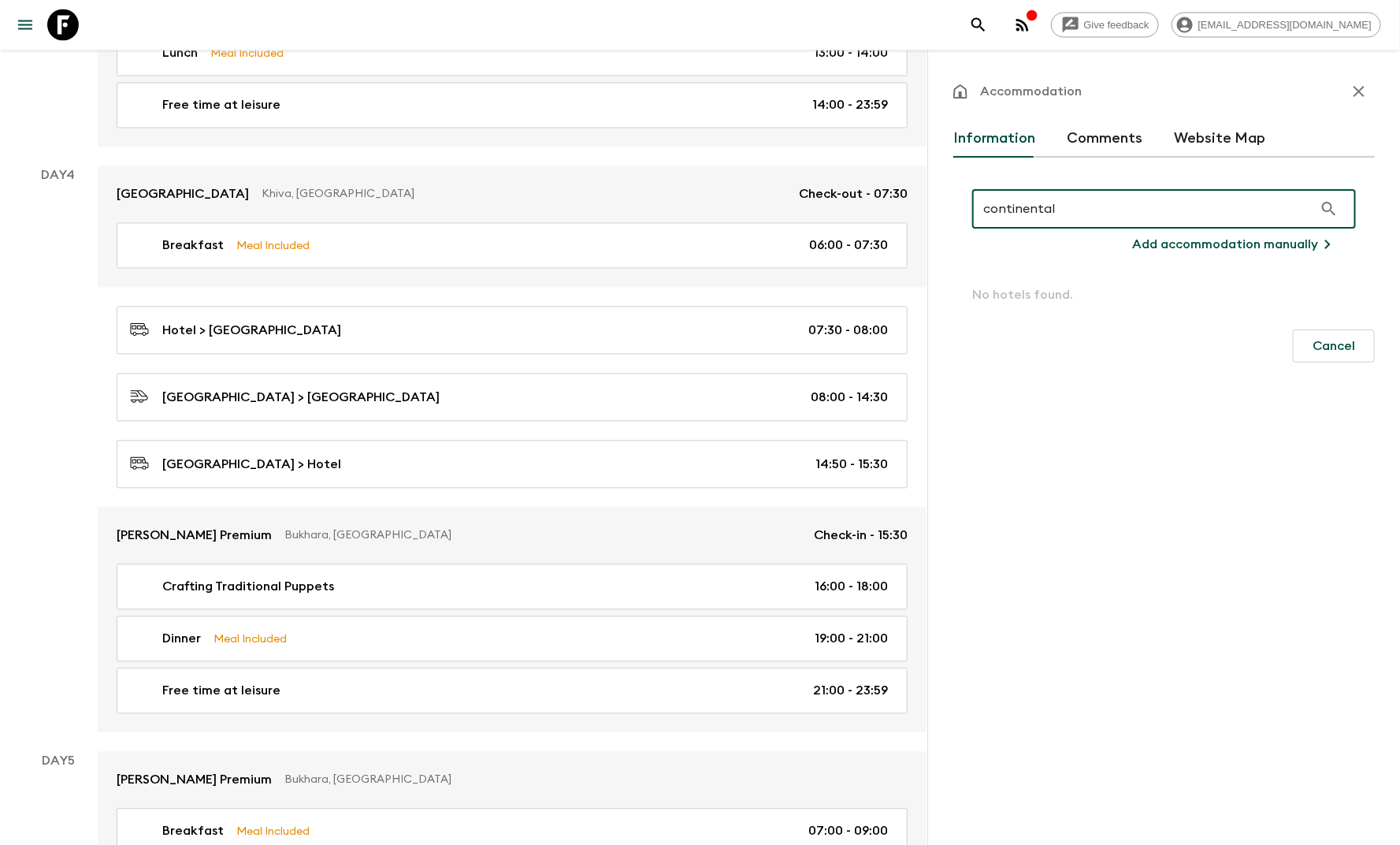
type input "continental"
click at [1153, 242] on p "Add accommodation manually" at bounding box center [1225, 244] width 186 height 18
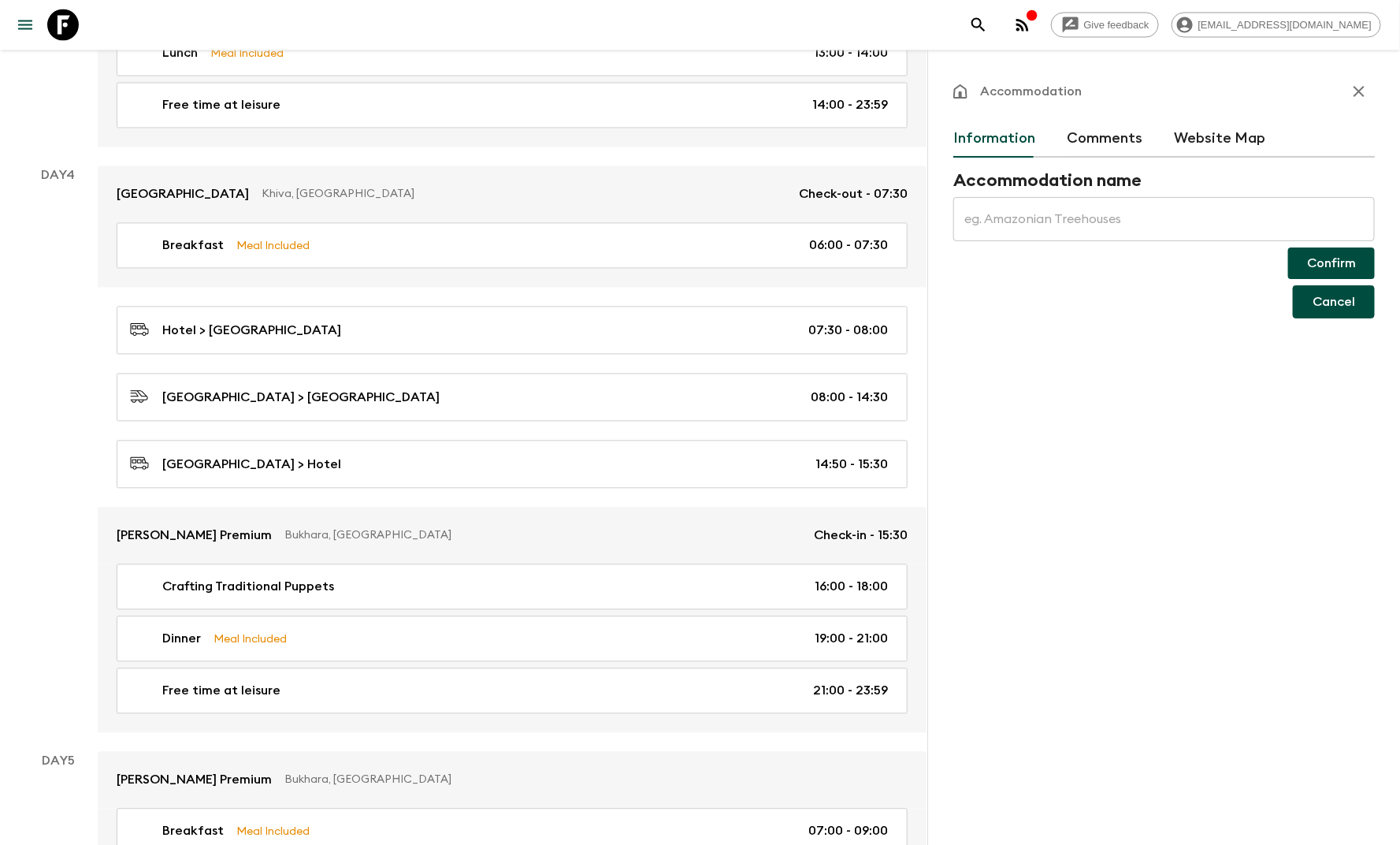
click at [1335, 304] on button "Cancel" at bounding box center [1334, 302] width 82 height 33
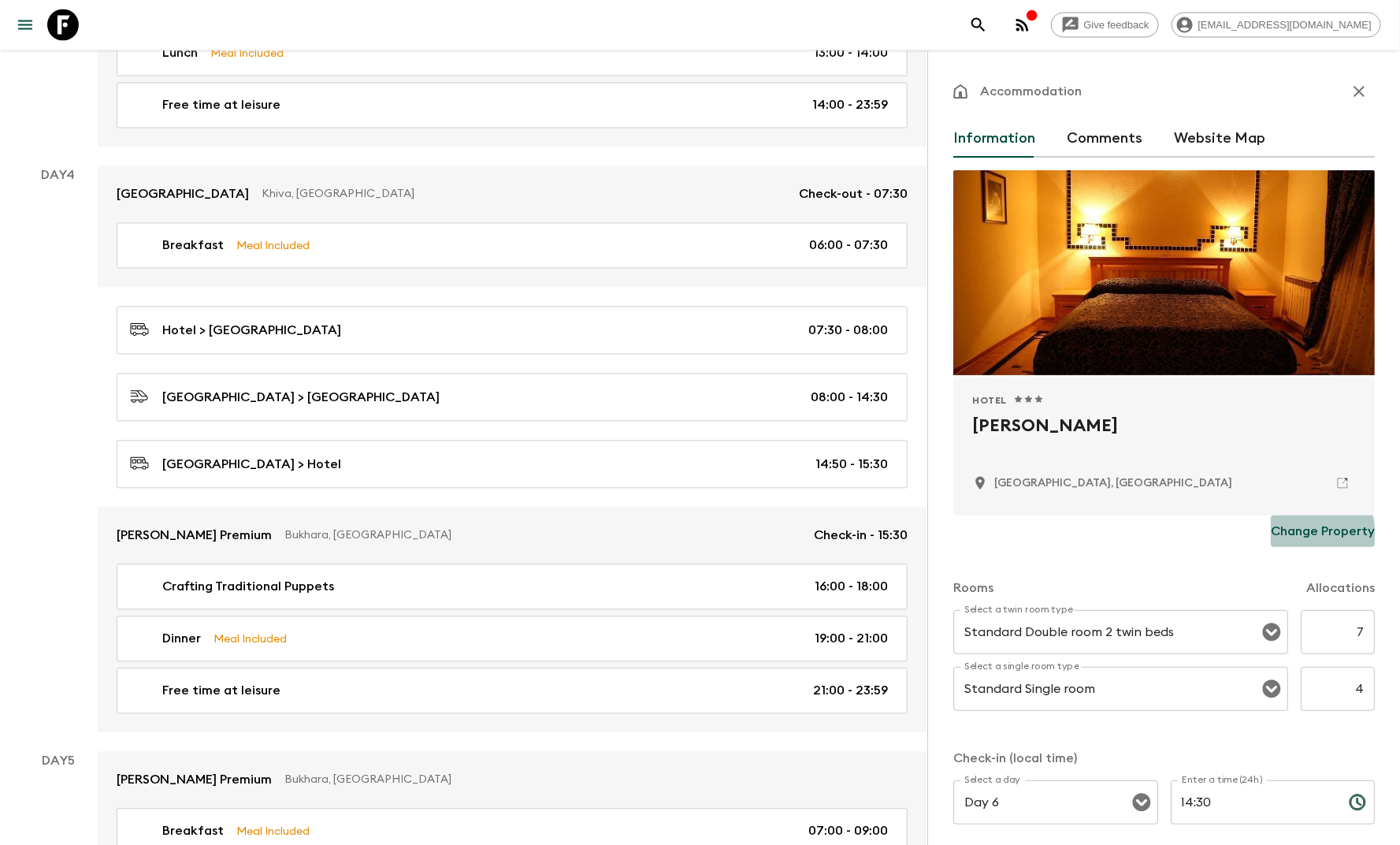
click at [1271, 537] on p "Change Property" at bounding box center [1323, 530] width 104 height 18
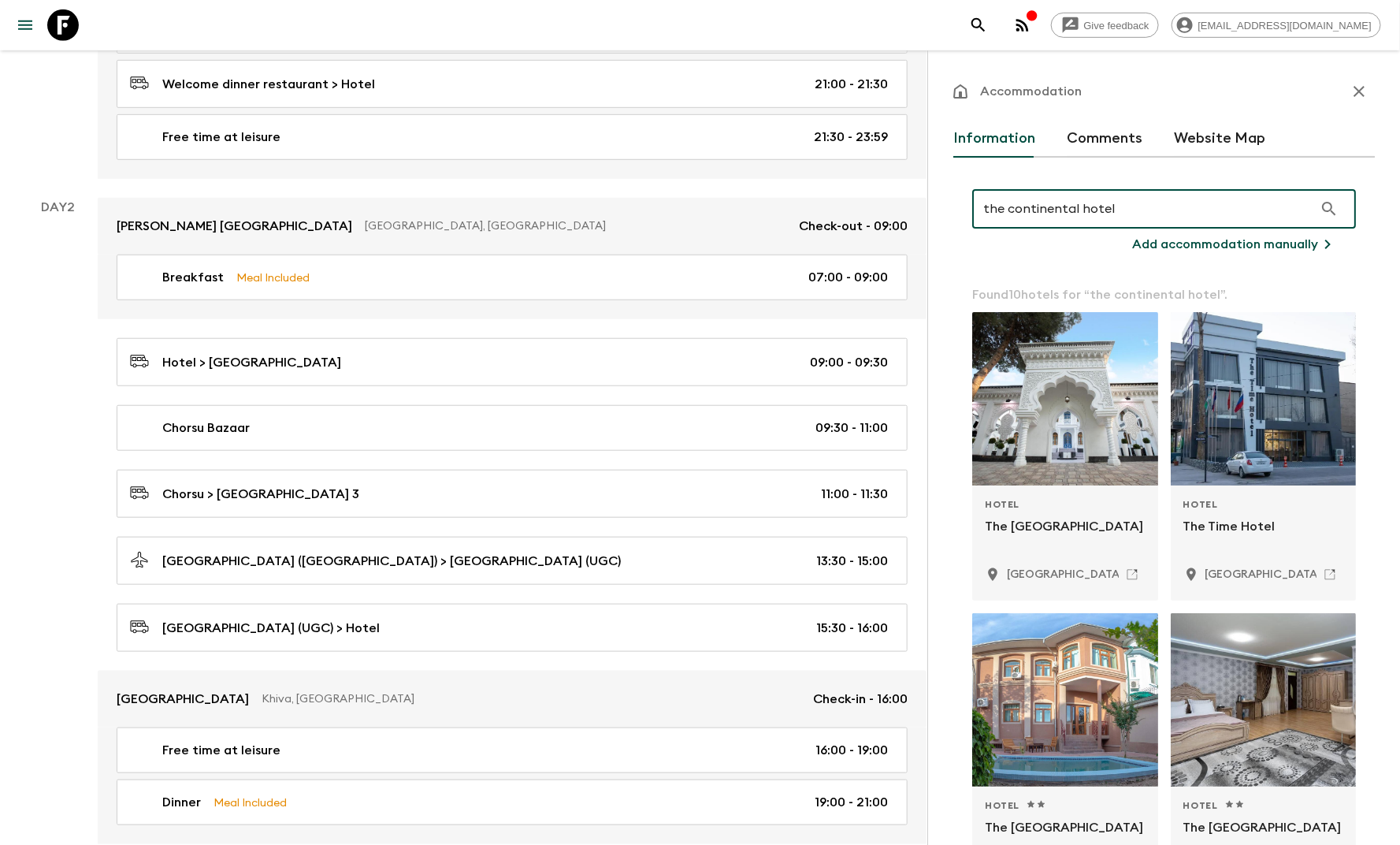
scroll to position [331, 0]
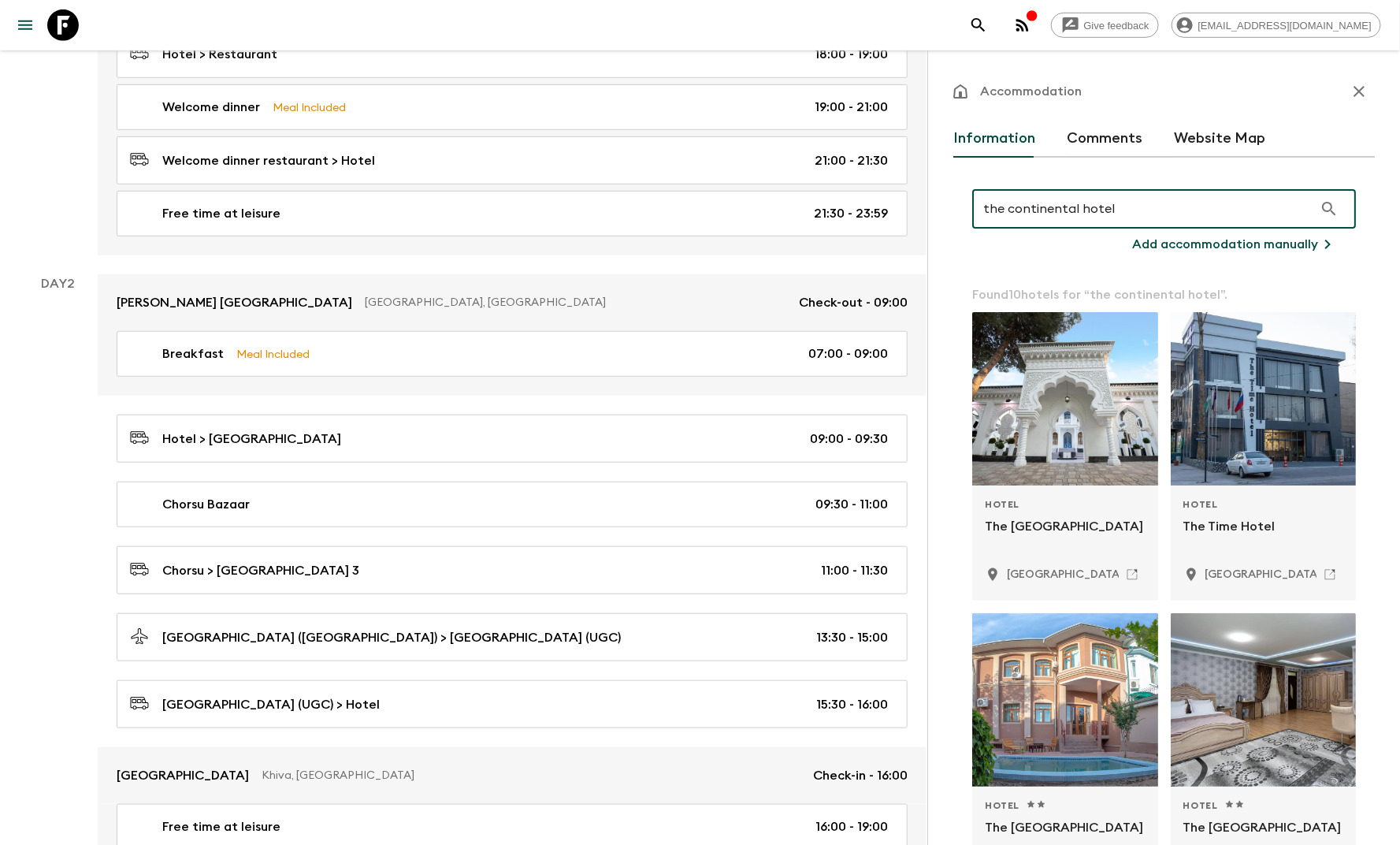
type input "the continental hotel"
click at [1134, 244] on p "Add accommodation manually" at bounding box center [1225, 244] width 186 height 18
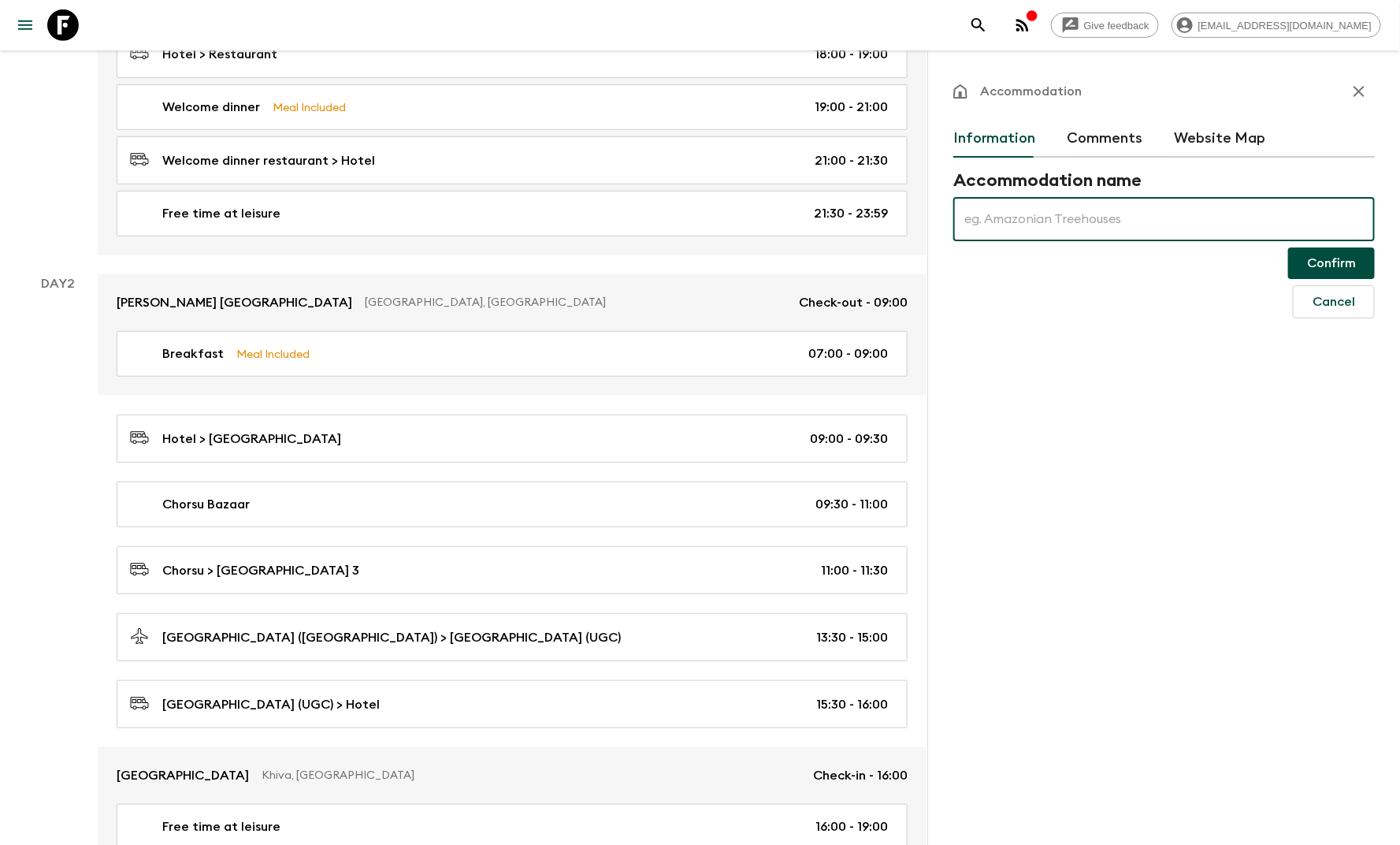
click at [1103, 221] on input "text" at bounding box center [1164, 220] width 421 height 44
type input "The Continental Hotel"
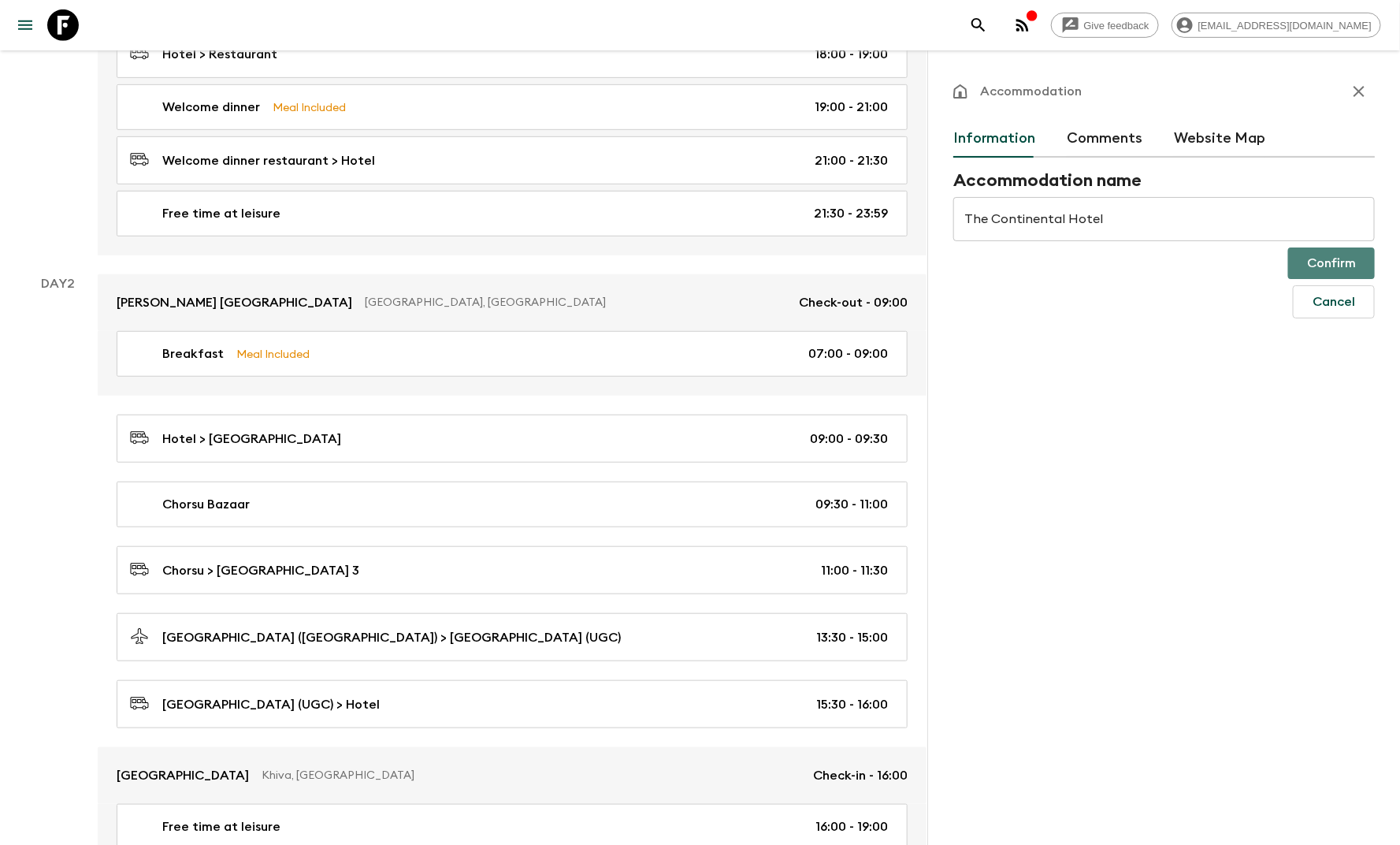
click at [1309, 271] on button "Confirm" at bounding box center [1332, 263] width 87 height 31
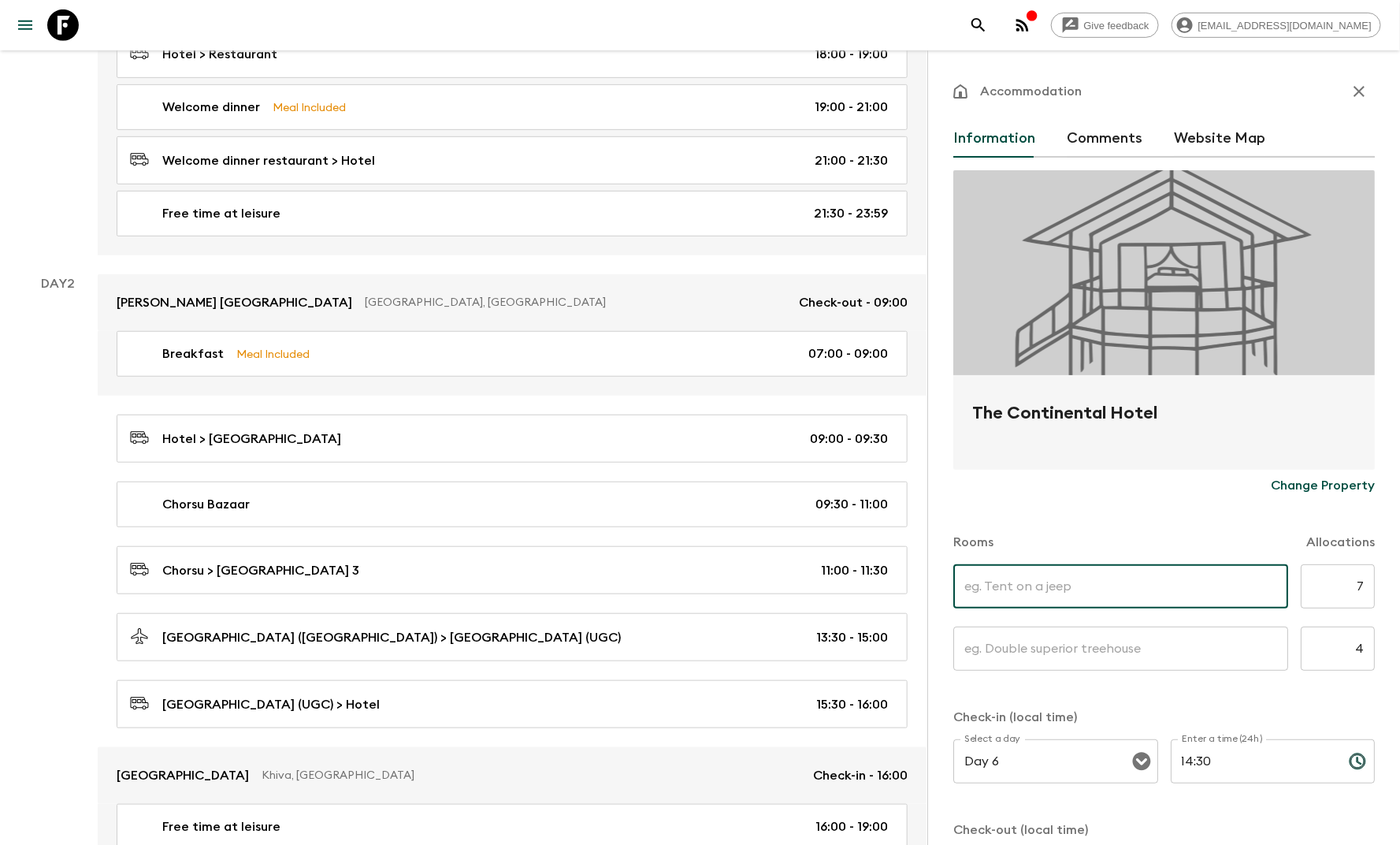
click at [1097, 591] on input "text" at bounding box center [1121, 587] width 335 height 44
type input "Twin room"
click at [1158, 646] on input "text" at bounding box center [1121, 649] width 335 height 44
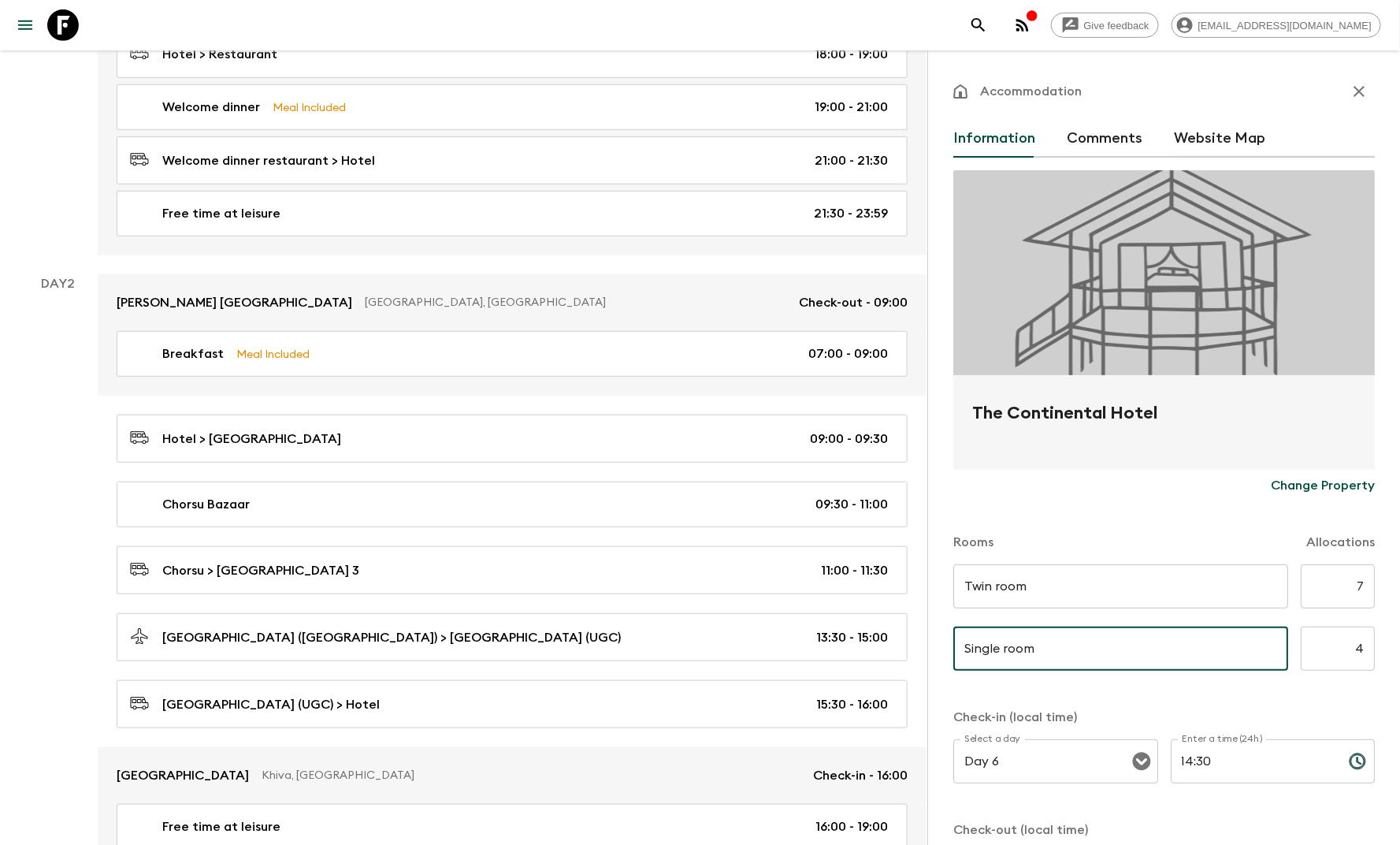
scroll to position [299, 0]
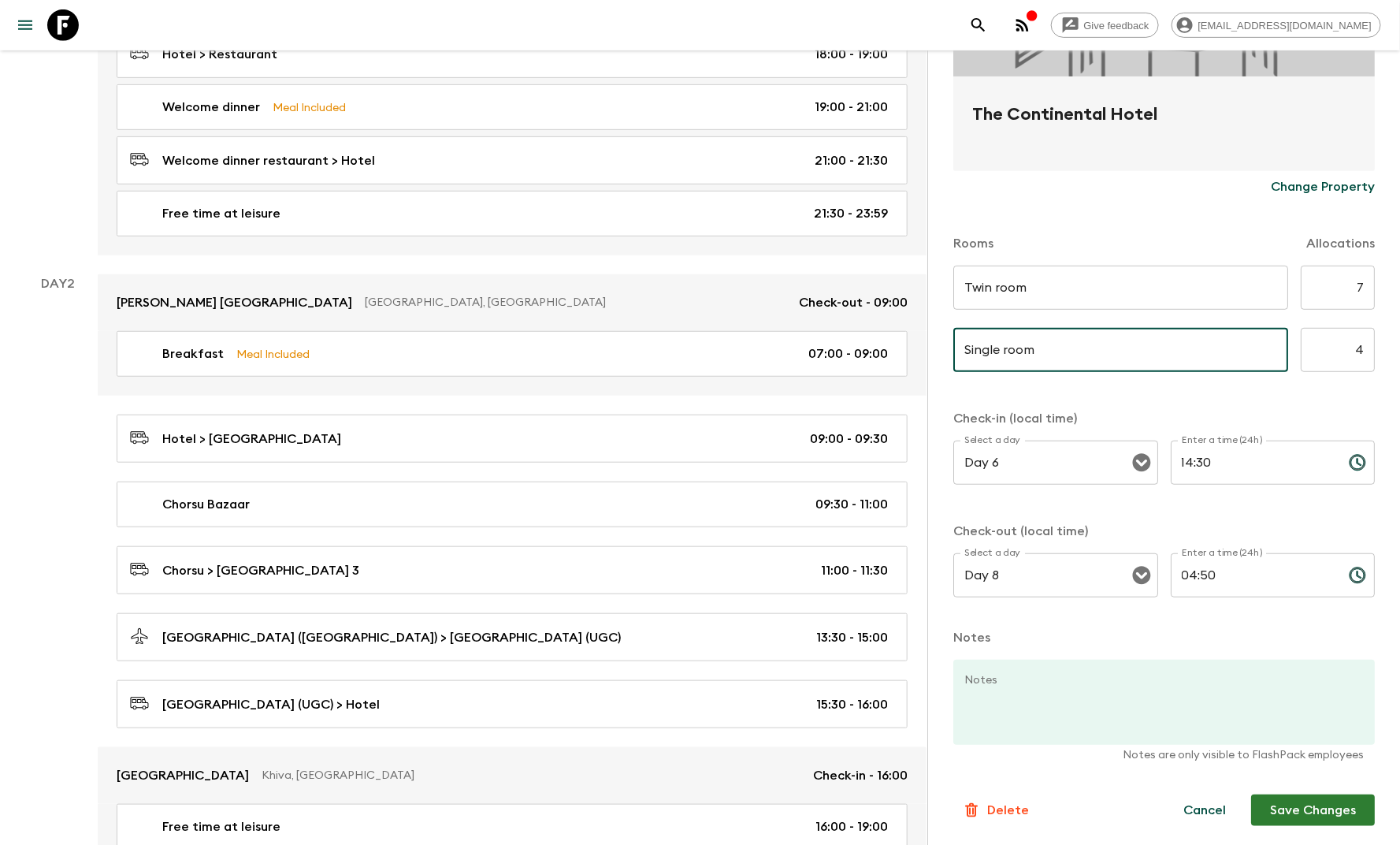
type input "Single room"
click at [1272, 814] on button "Save Changes" at bounding box center [1312, 810] width 124 height 31
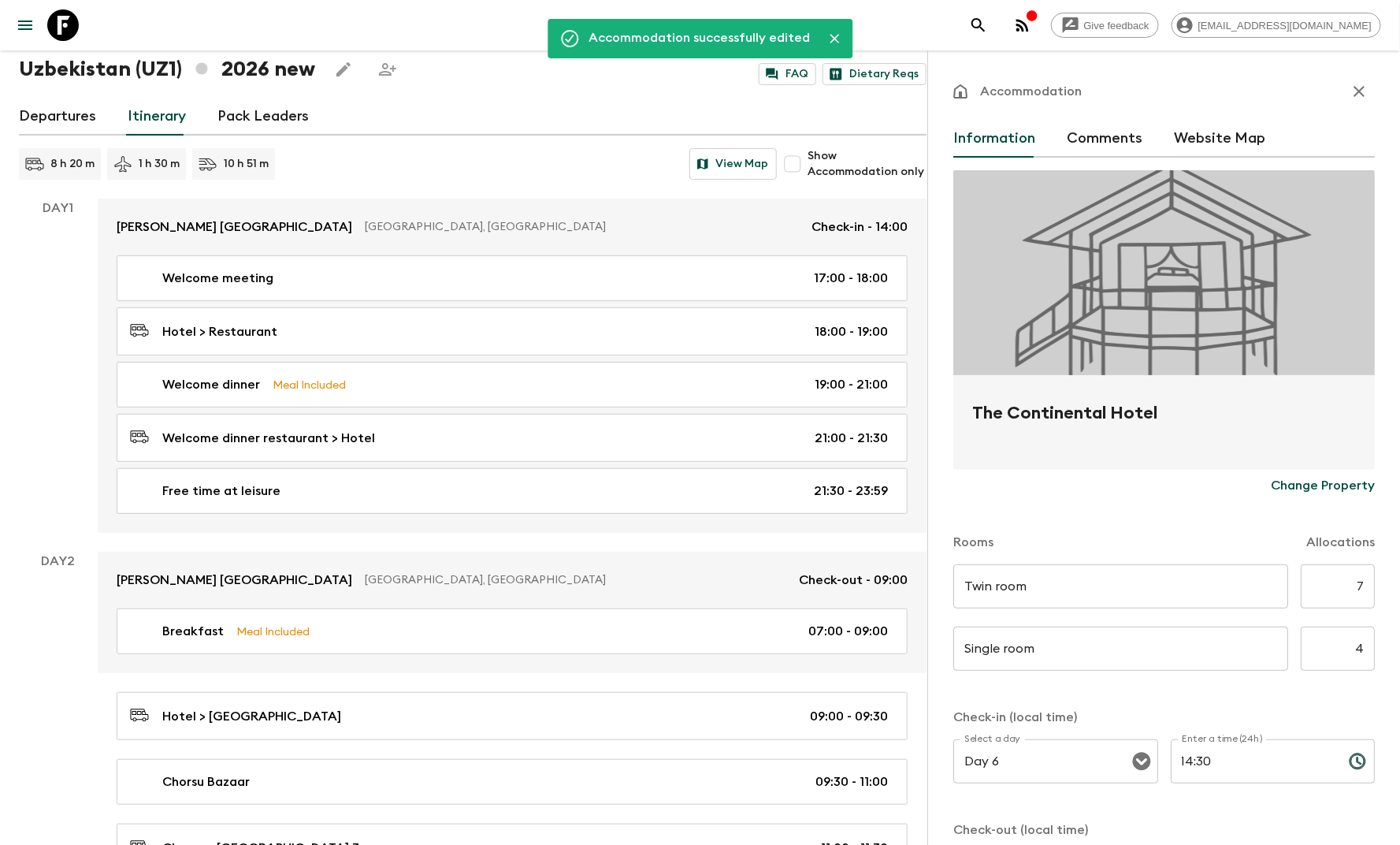
scroll to position [0, 0]
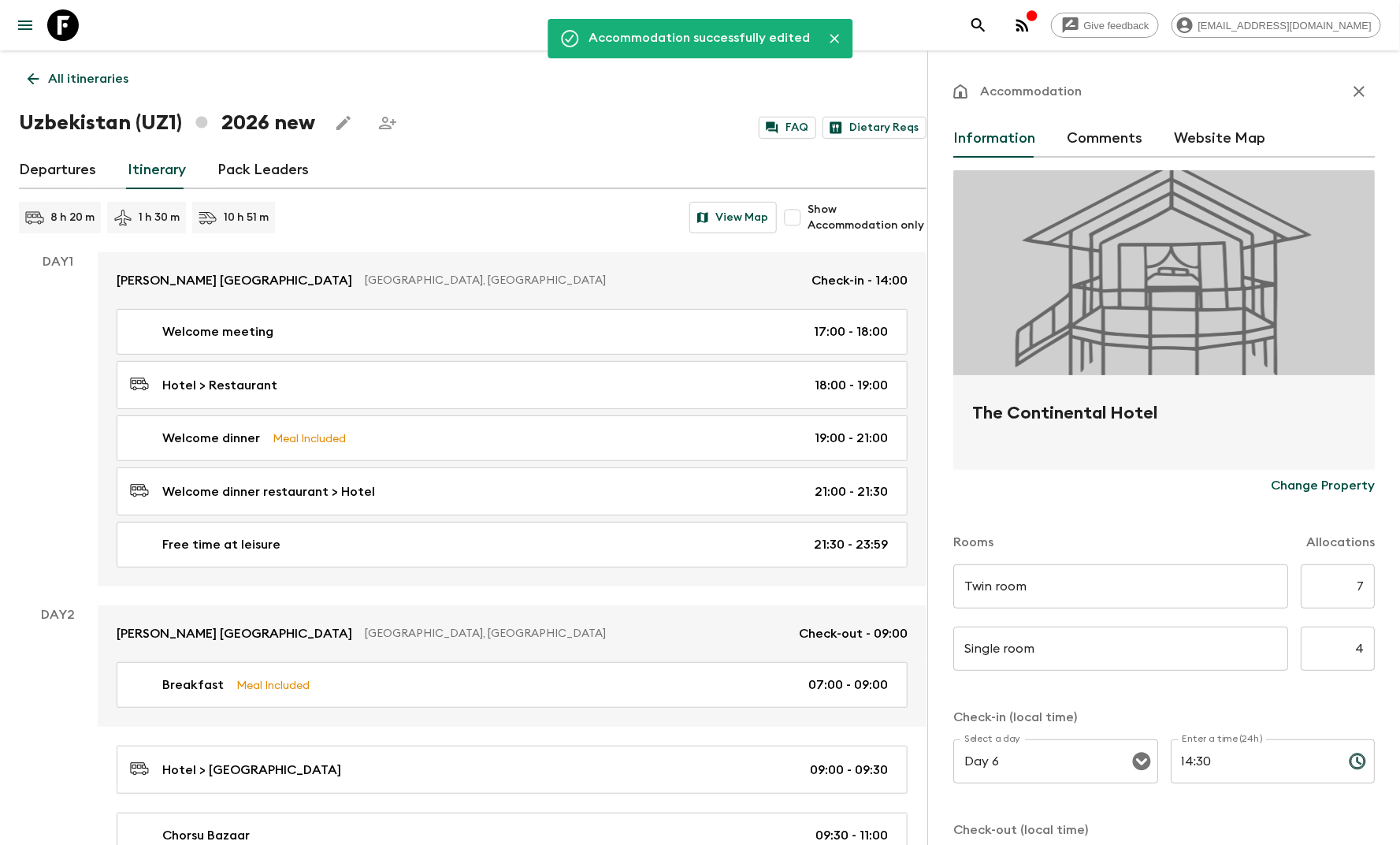
click at [1349, 100] on icon "button" at bounding box center [1358, 91] width 18 height 18
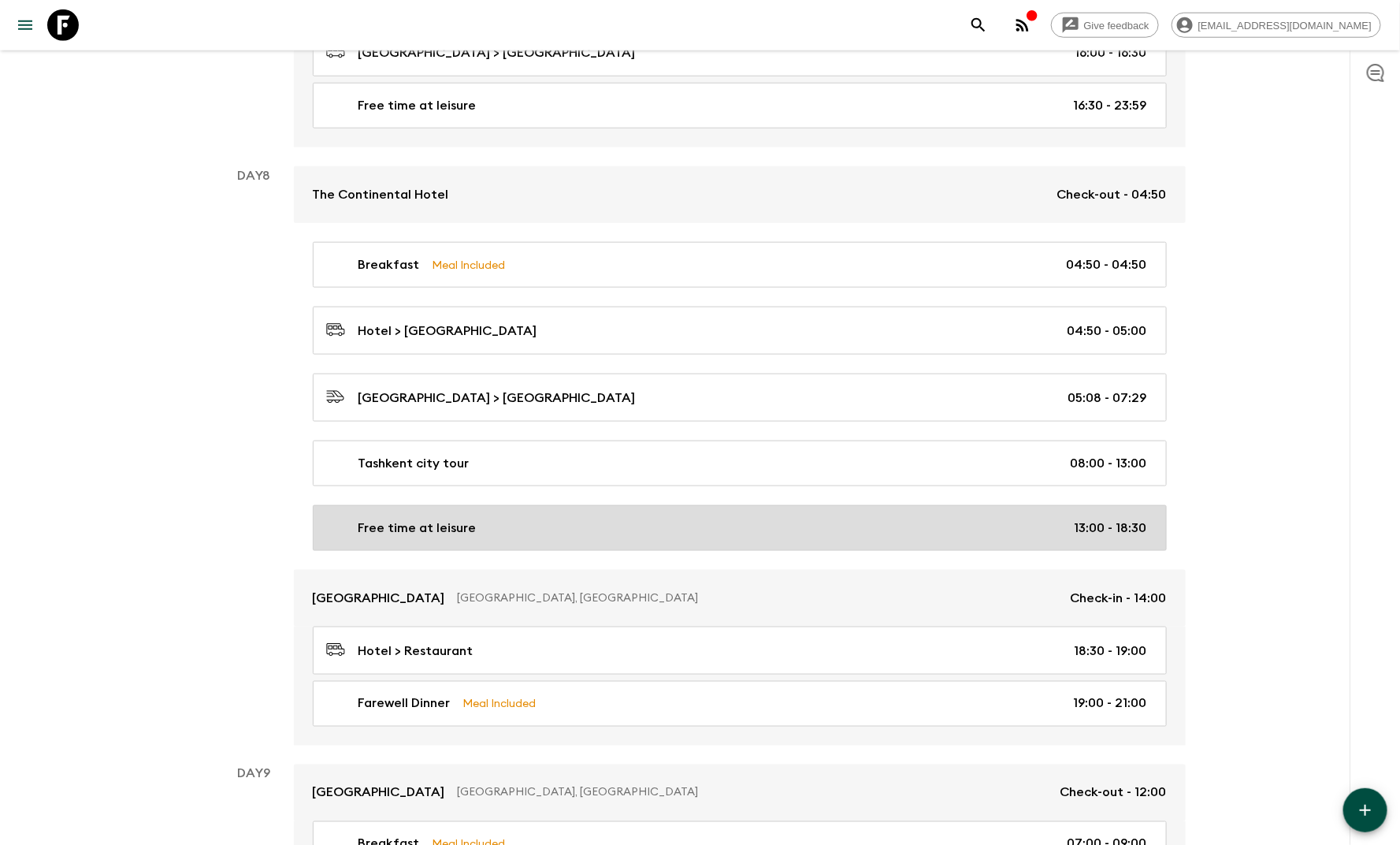
scroll to position [3611, 0]
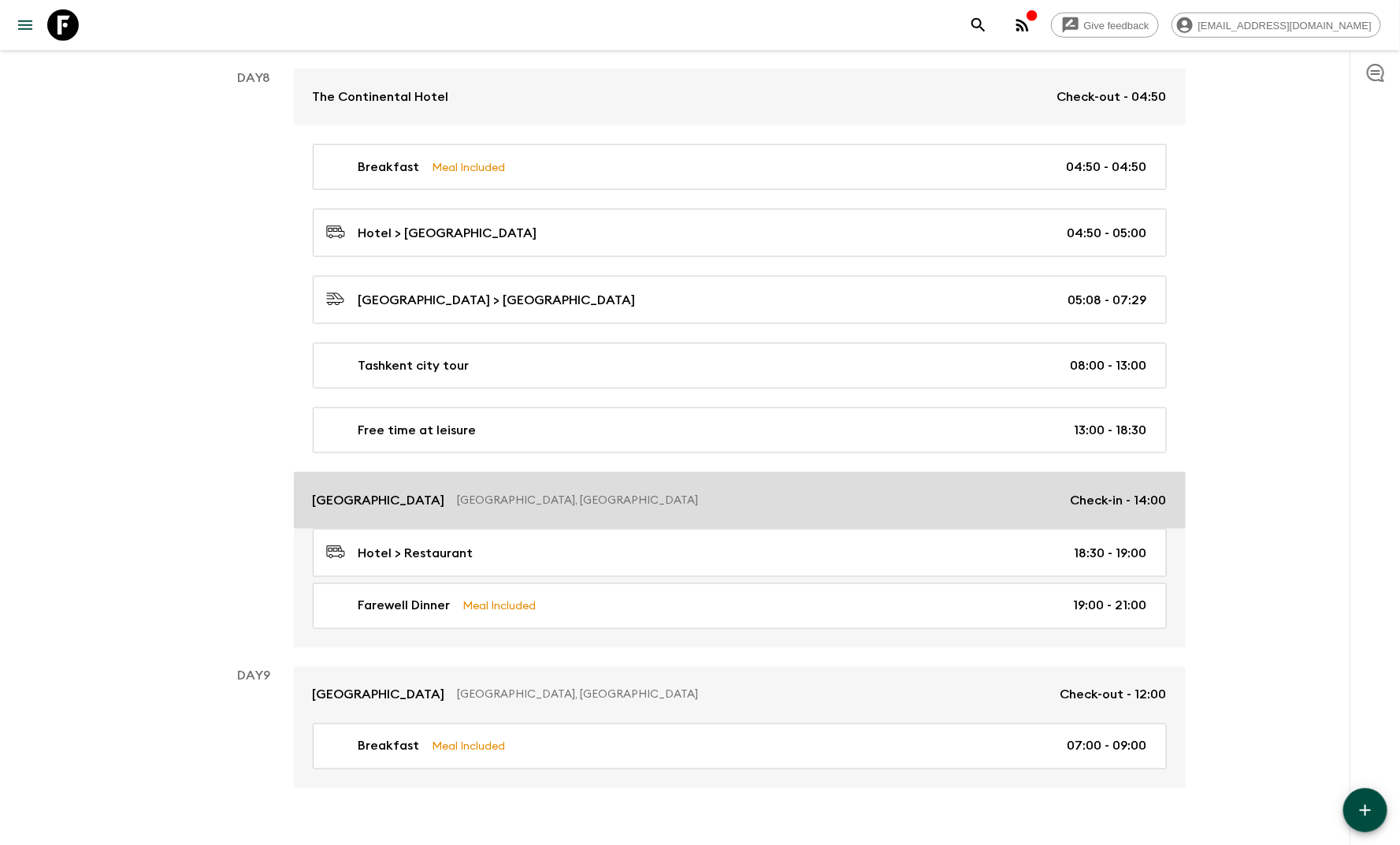
click at [479, 493] on p "[GEOGRAPHIC_DATA], [GEOGRAPHIC_DATA]" at bounding box center [757, 500] width 600 height 16
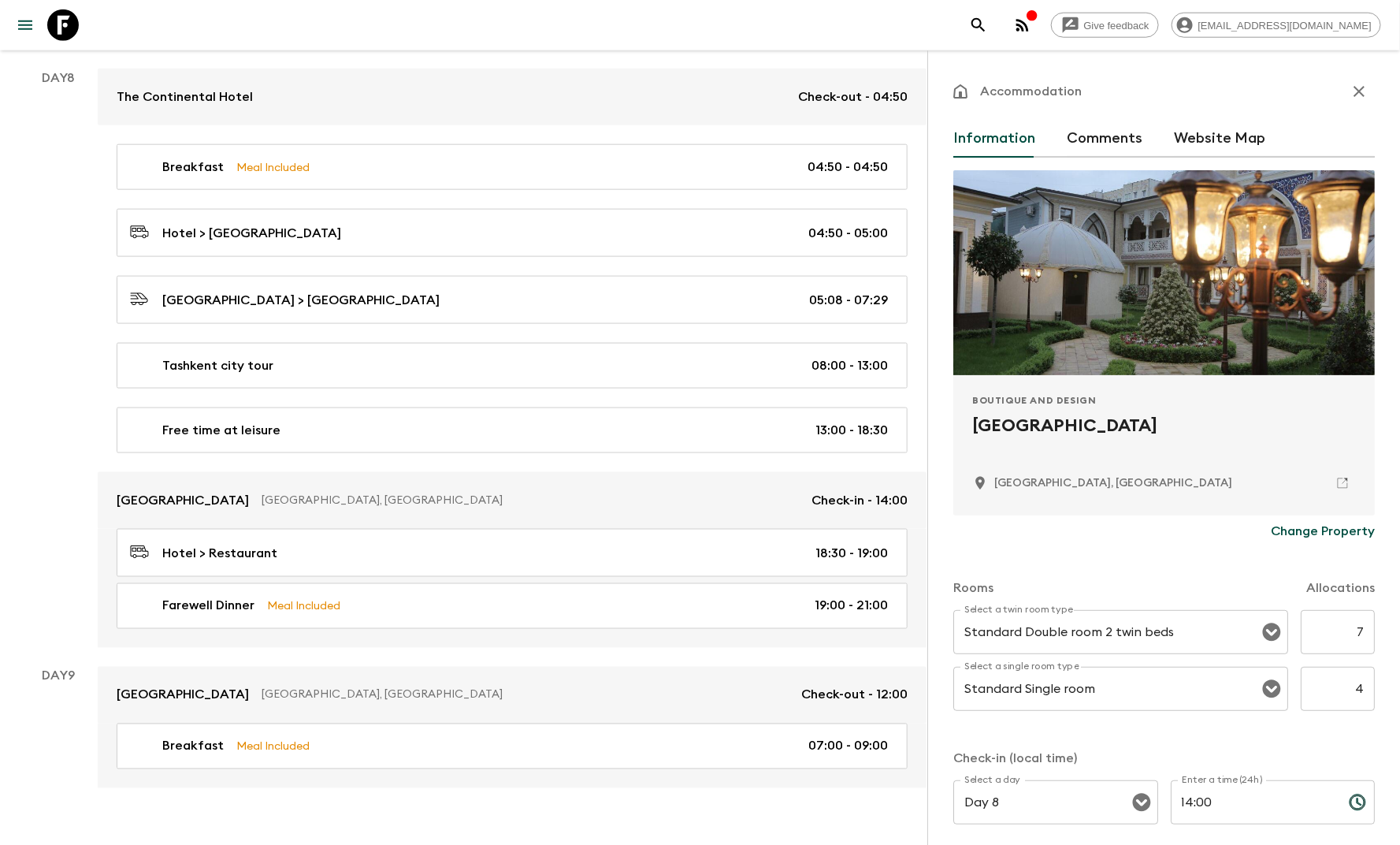
click at [1275, 527] on p "Change Property" at bounding box center [1323, 530] width 104 height 18
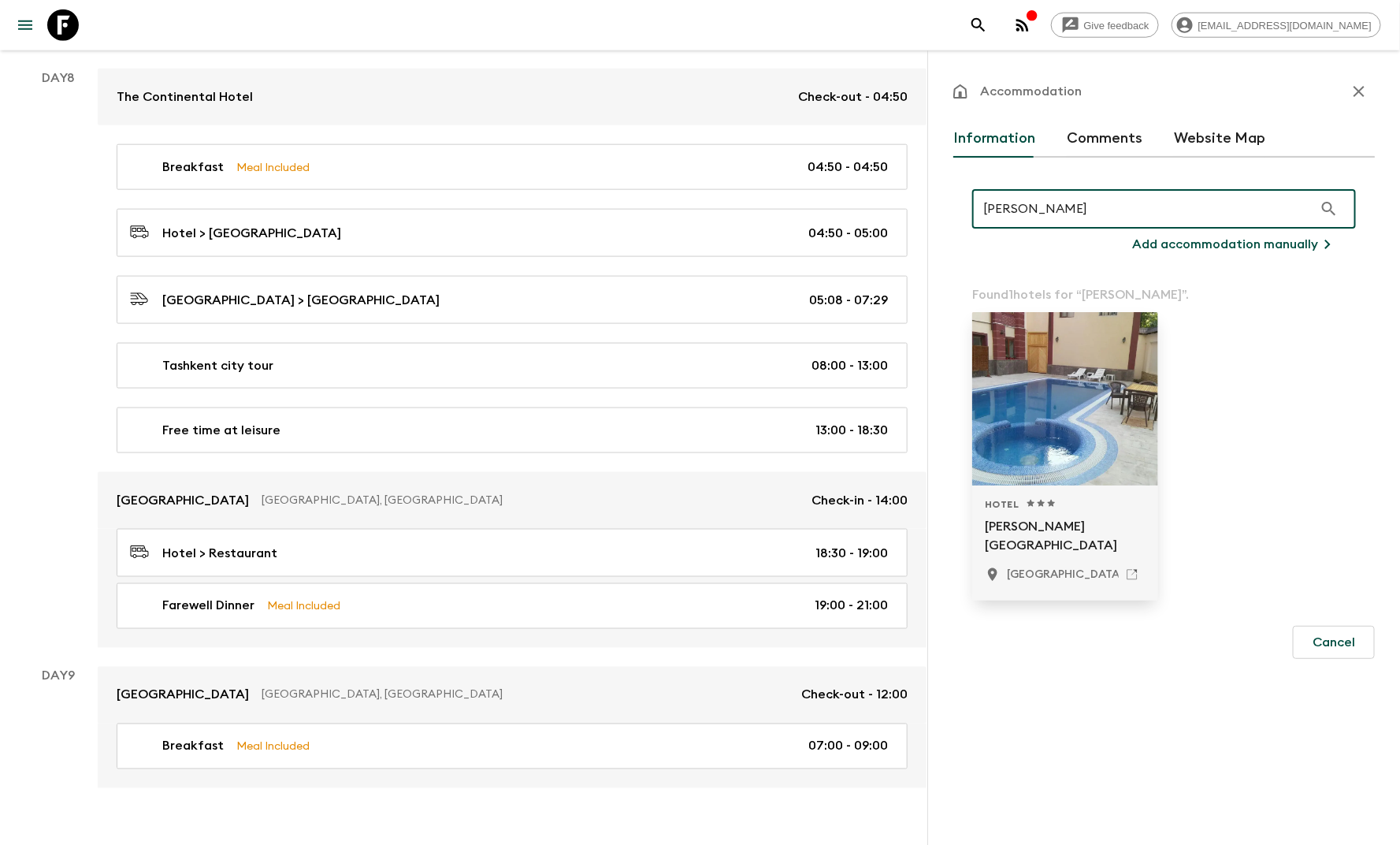
type input "[PERSON_NAME]"
click at [1064, 531] on p "[PERSON_NAME] [GEOGRAPHIC_DATA]" at bounding box center [1065, 535] width 160 height 38
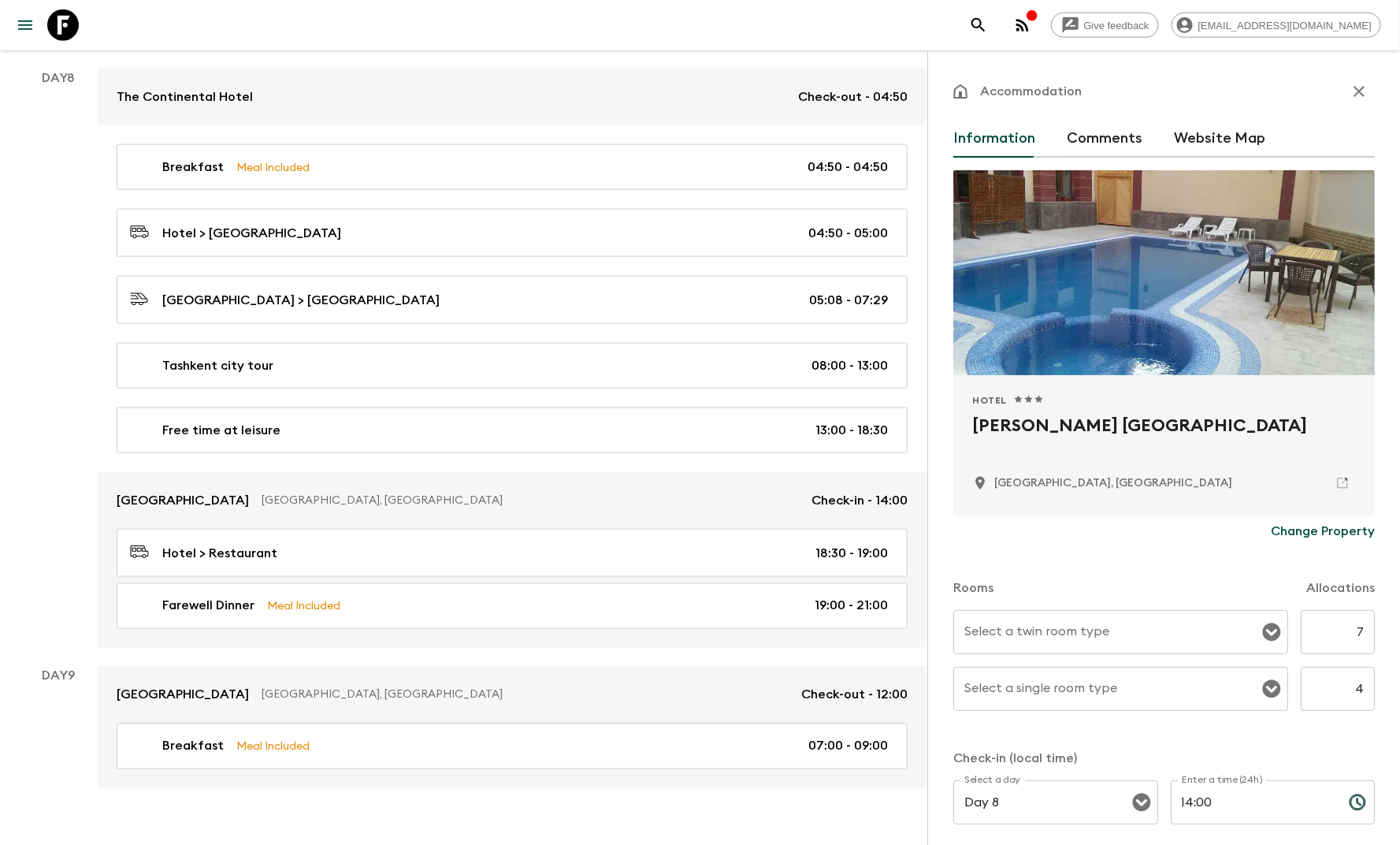
click at [1092, 610] on div "Select a twin room type" at bounding box center [1121, 632] width 335 height 44
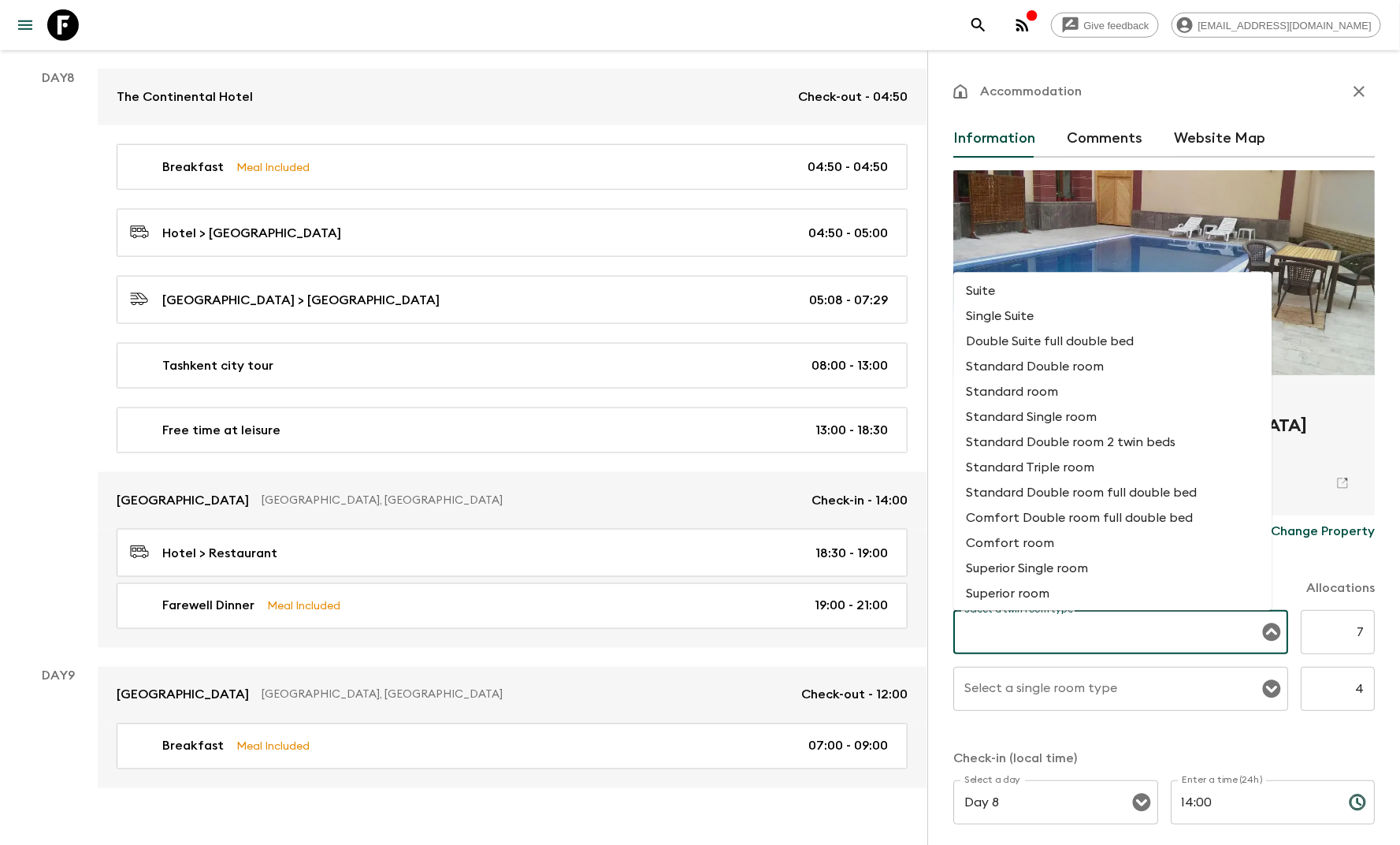
click at [1024, 441] on li "Standard Double room 2 twin beds" at bounding box center [1112, 442] width 318 height 25
type input "Standard Double room 2 twin beds"
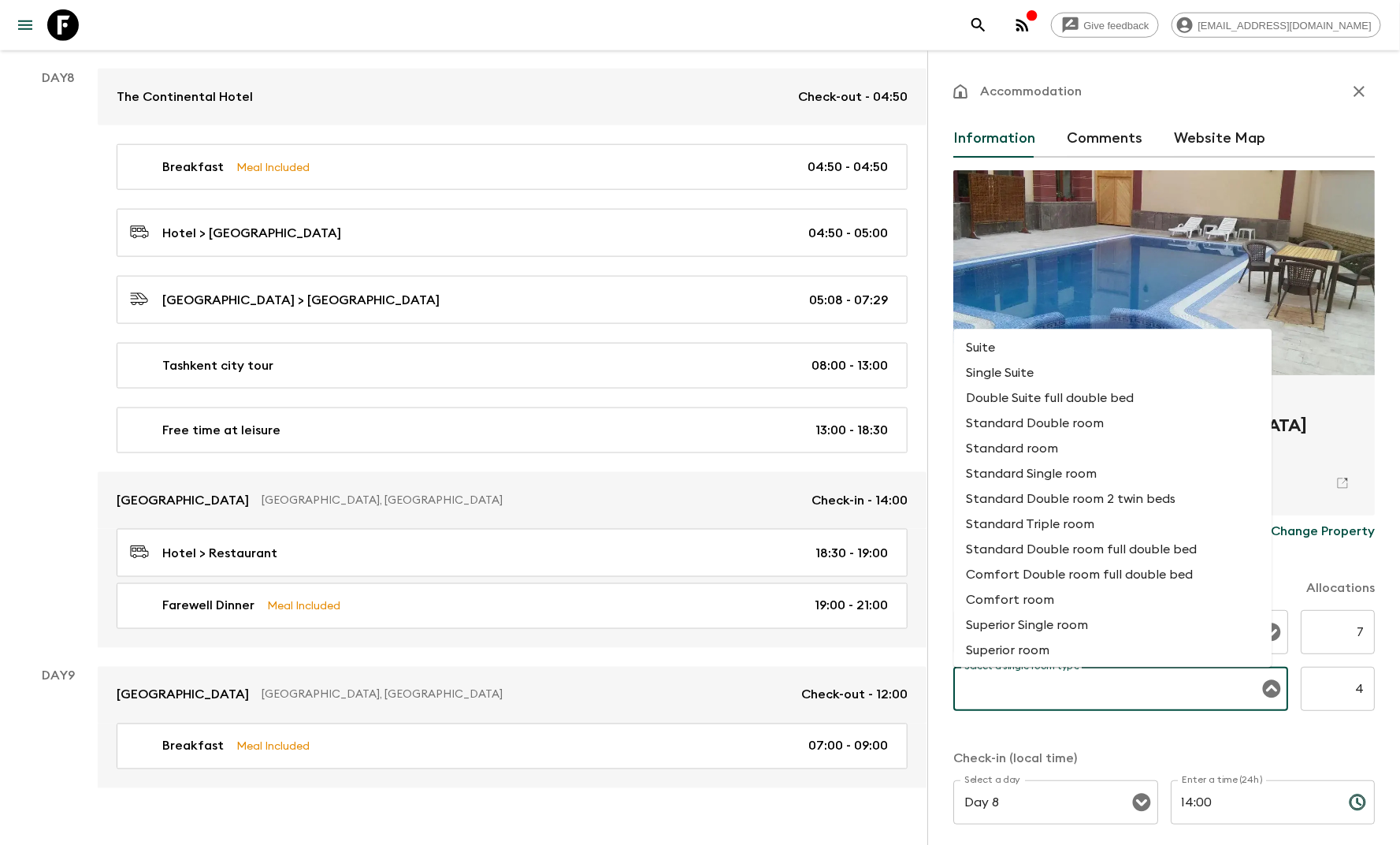
click at [1049, 672] on div "Select a single room type Select a single room type" at bounding box center [1121, 689] width 335 height 44
click at [1050, 452] on li "Standard room" at bounding box center [1112, 448] width 318 height 25
type input "Standard room"
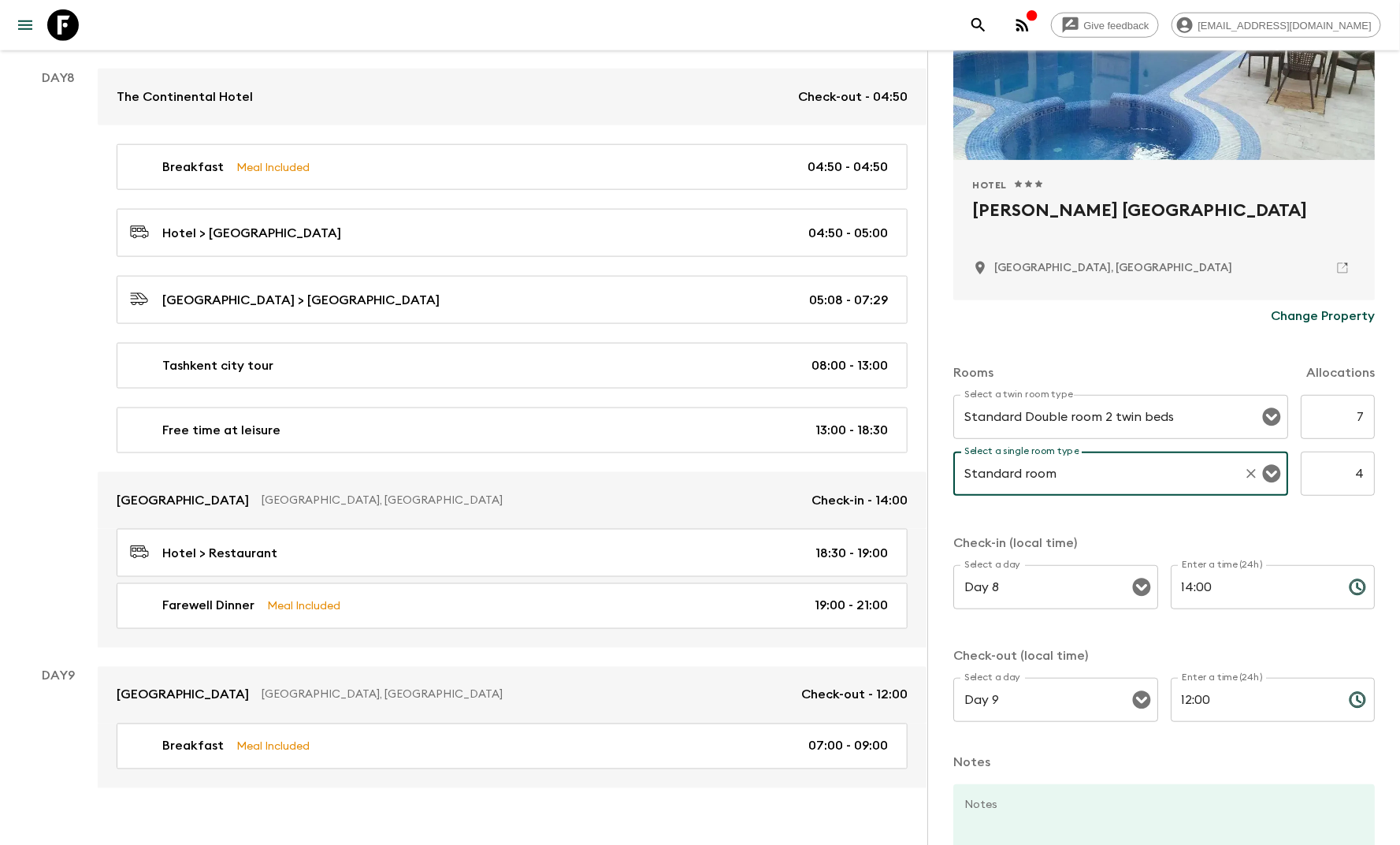
scroll to position [339, 0]
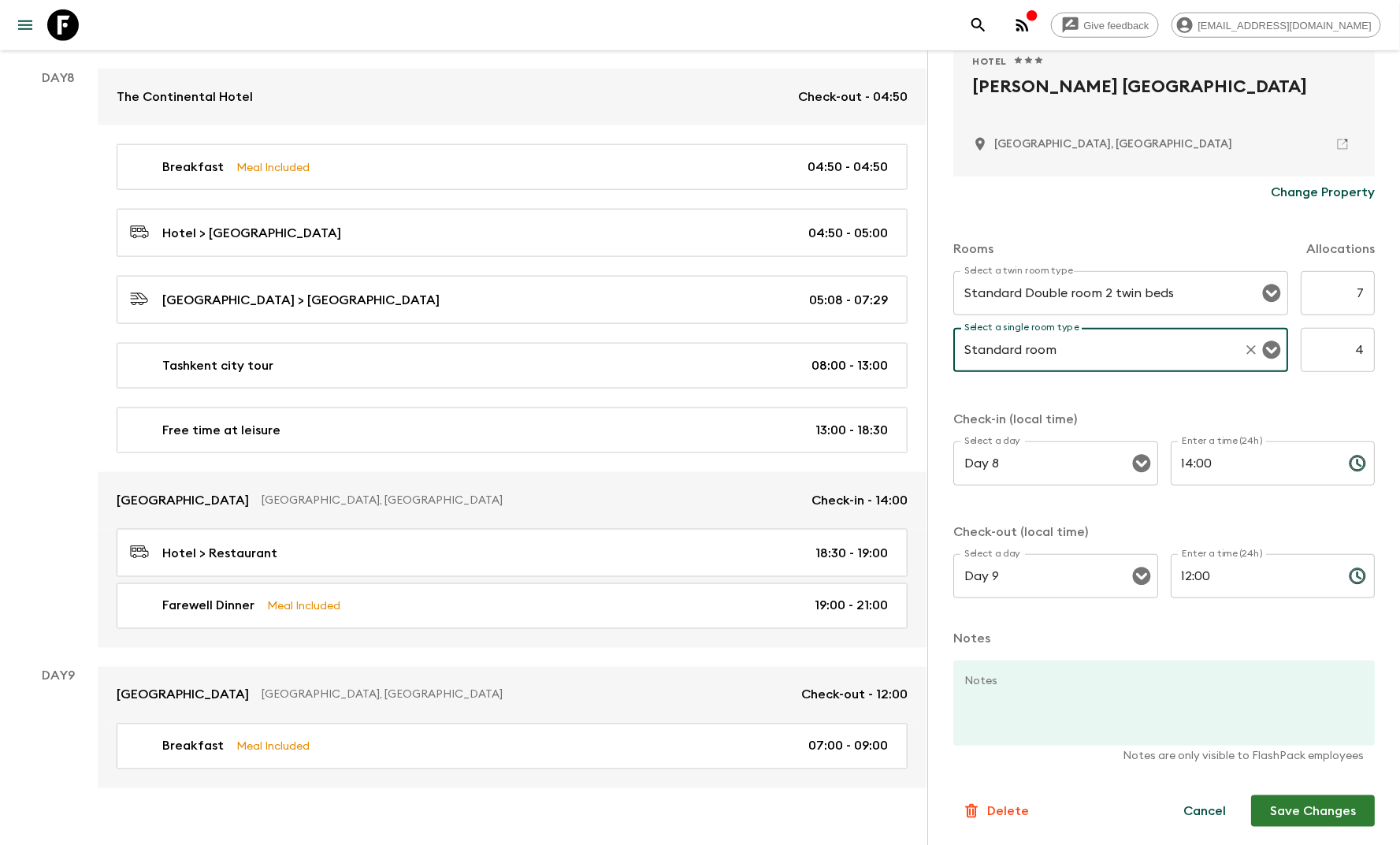
click at [1318, 802] on button "Save Changes" at bounding box center [1312, 811] width 124 height 31
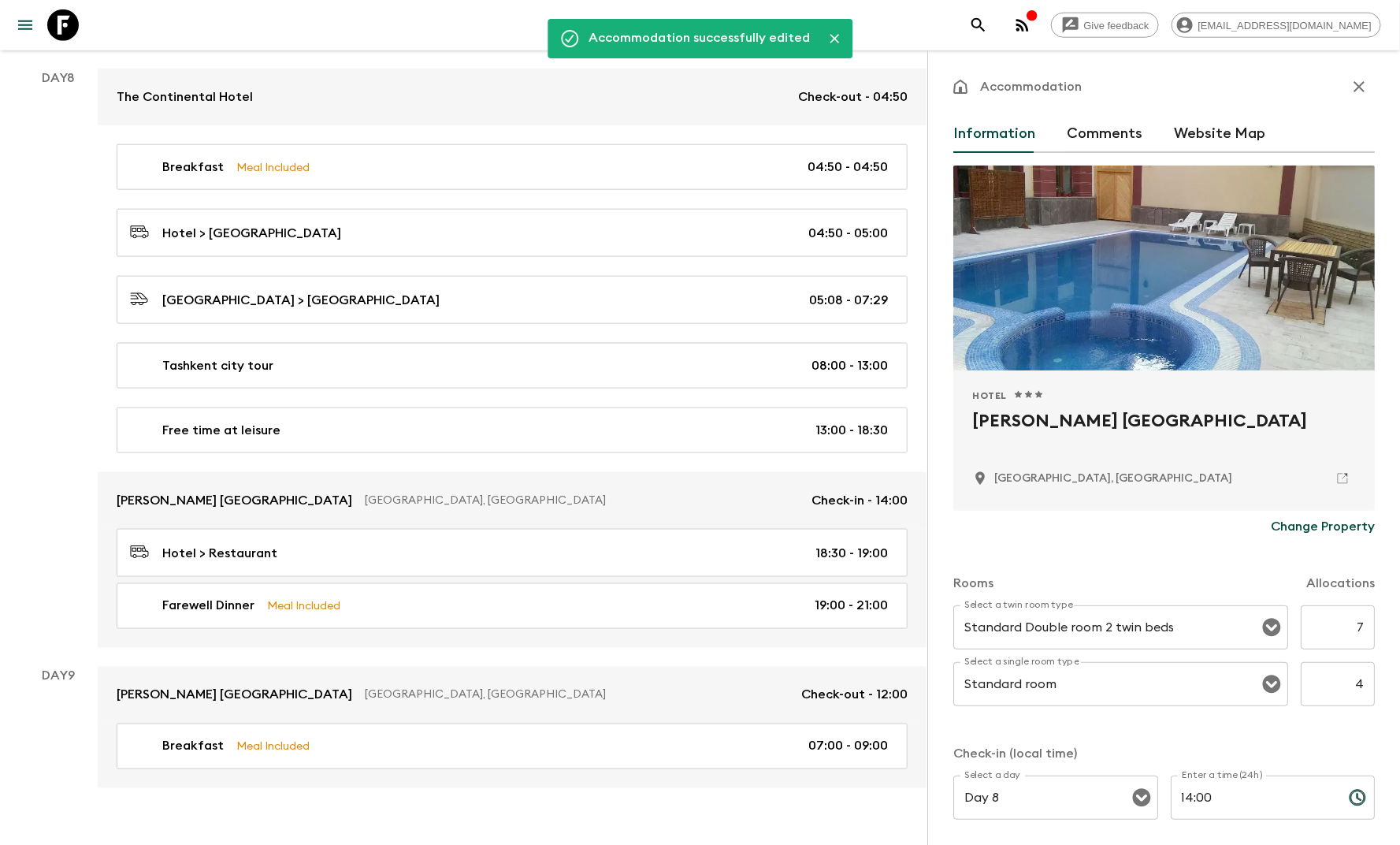
scroll to position [0, 0]
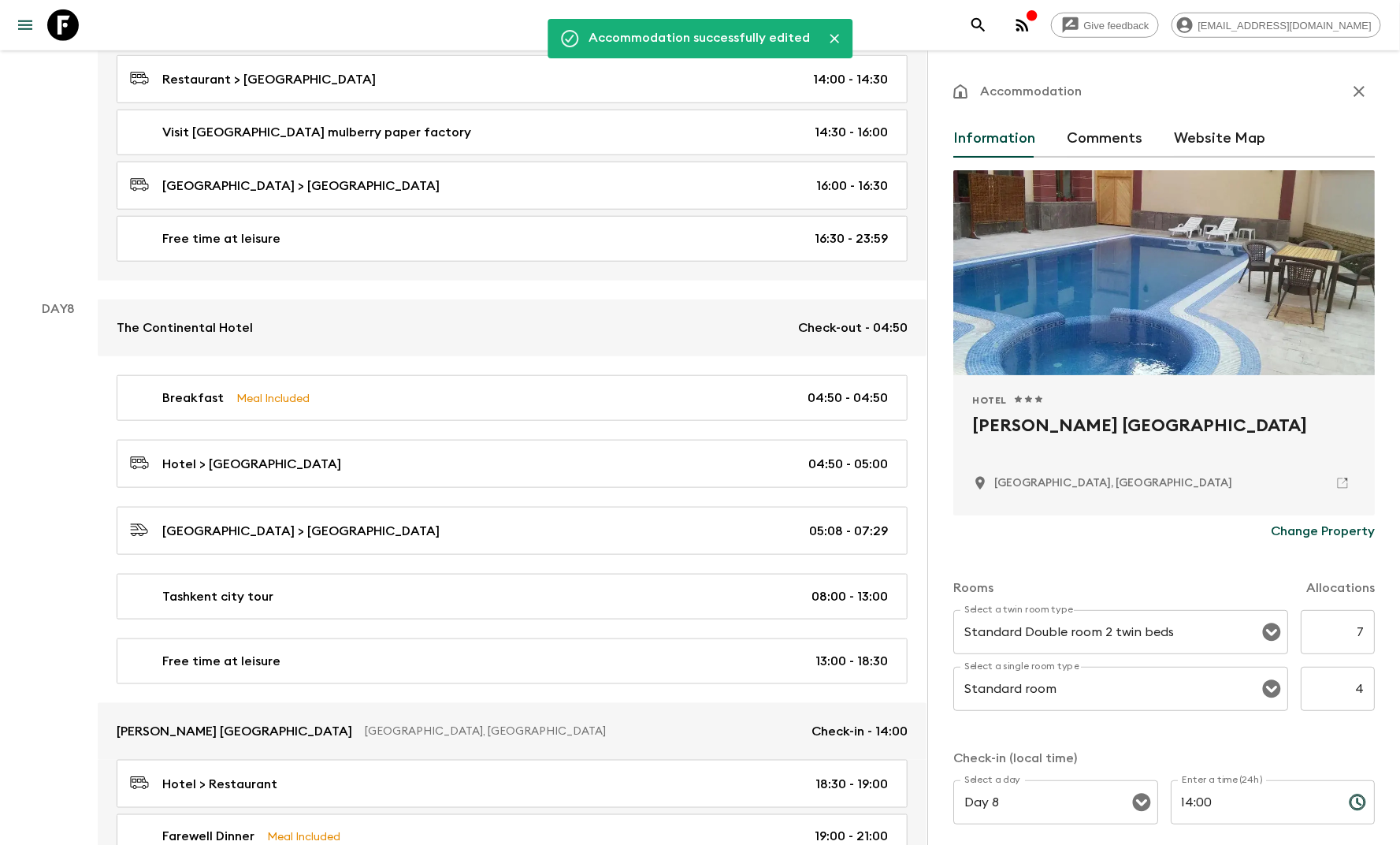
click at [1349, 99] on icon "button" at bounding box center [1358, 91] width 18 height 18
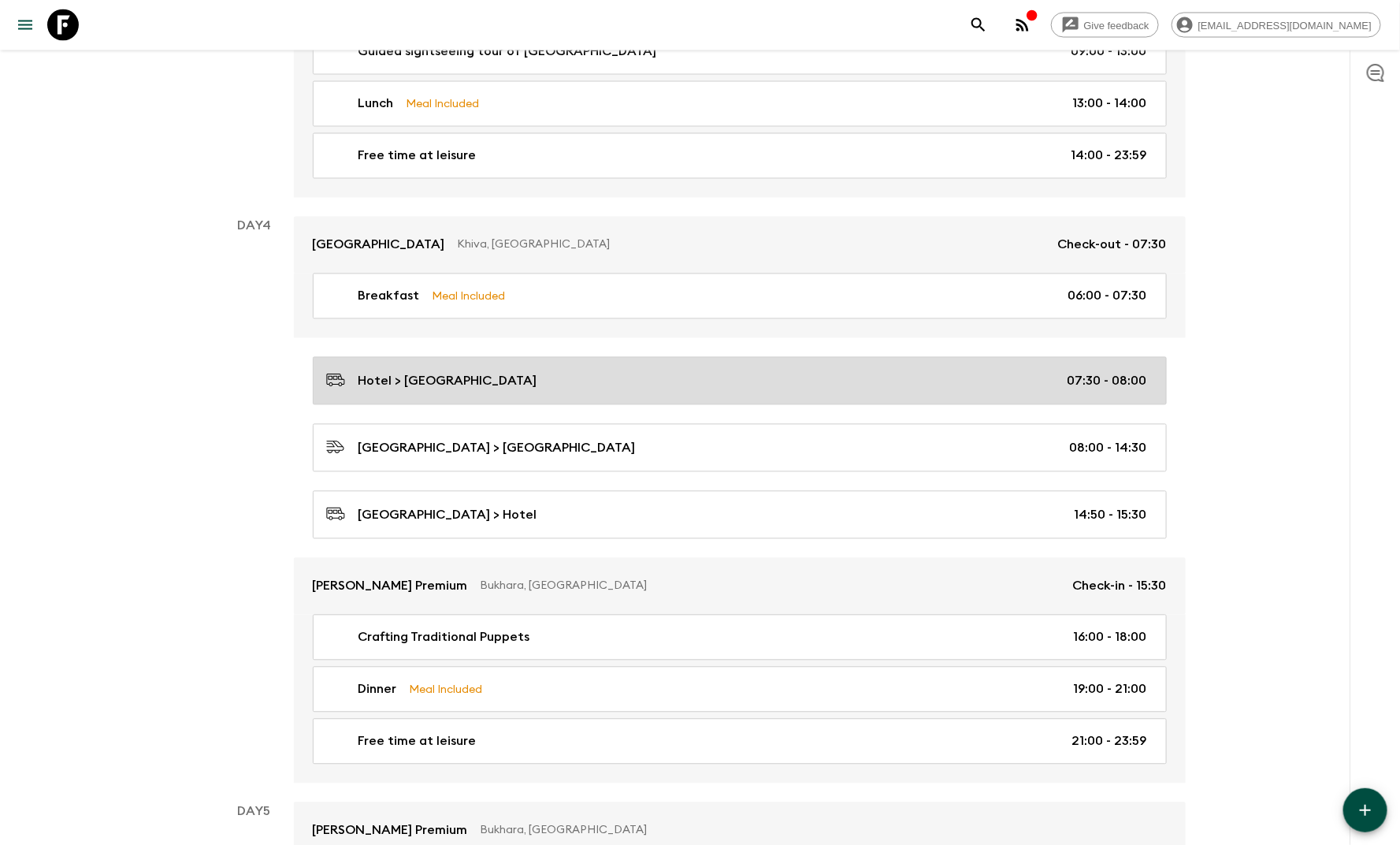
scroll to position [1310, 0]
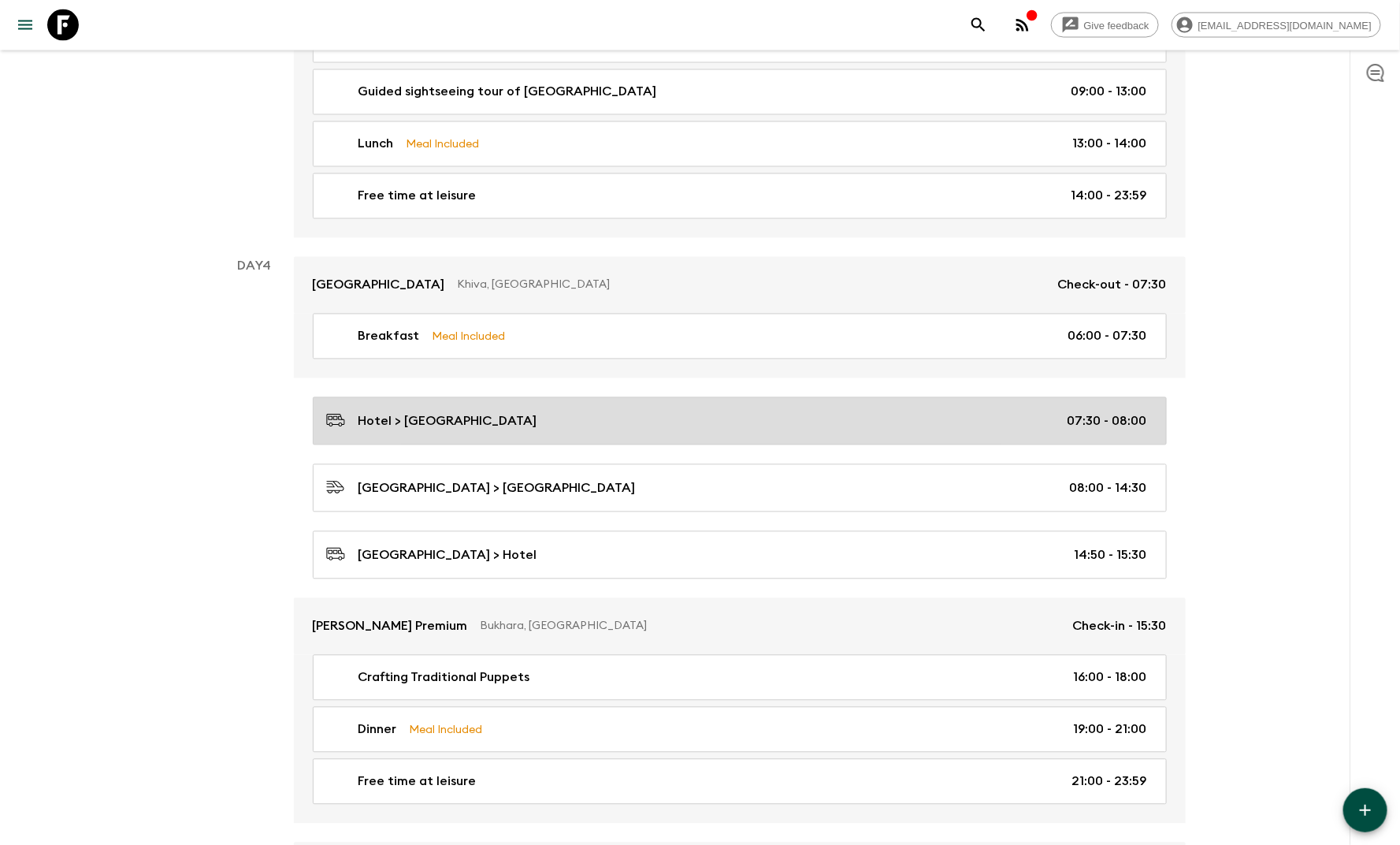
click at [512, 419] on p "Hotel > [GEOGRAPHIC_DATA]" at bounding box center [448, 422] width 179 height 18
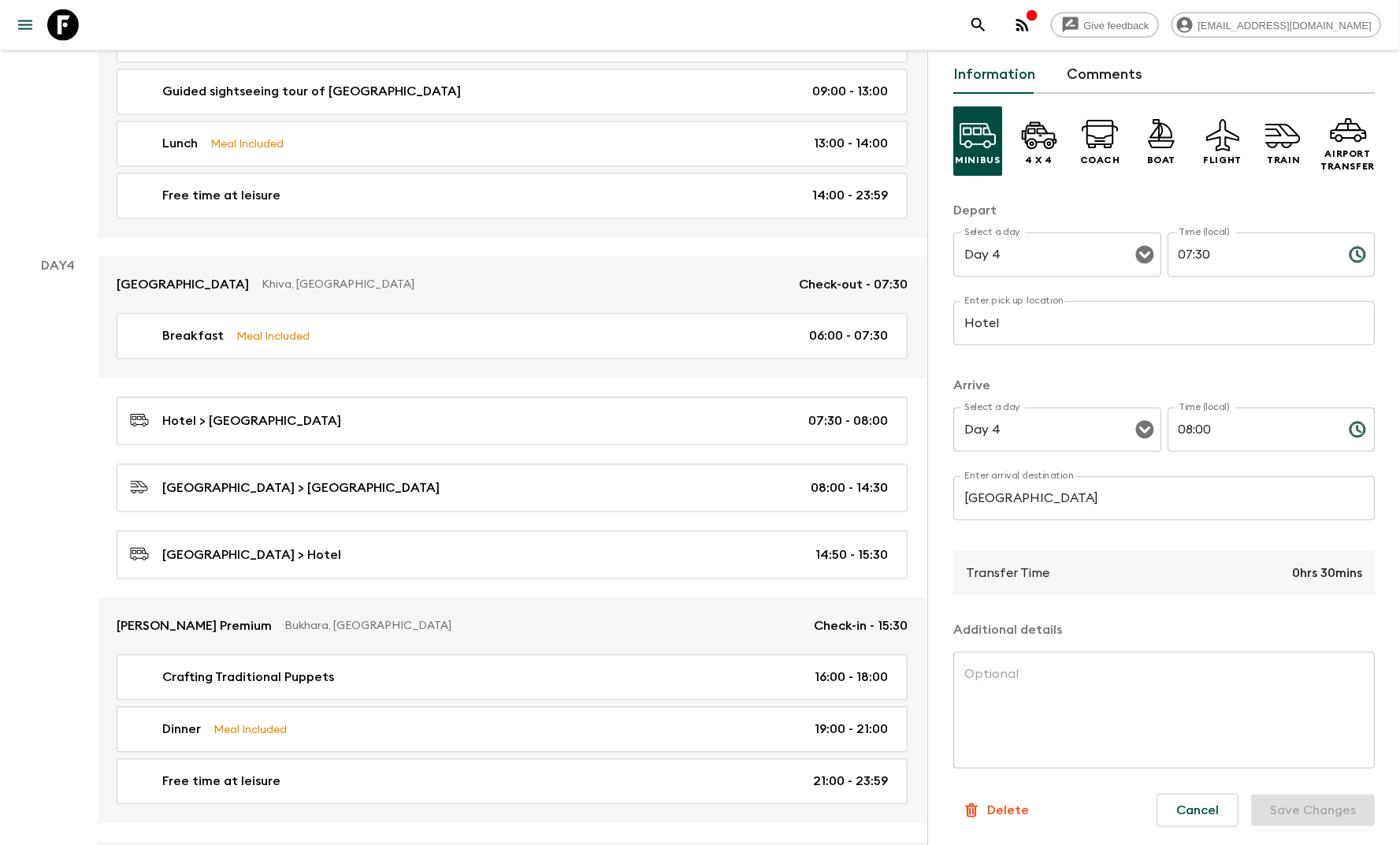
scroll to position [64, 0]
click at [1013, 801] on p "Delete" at bounding box center [1007, 810] width 42 height 18
click at [1063, 820] on button "Confirm" at bounding box center [1073, 815] width 79 height 28
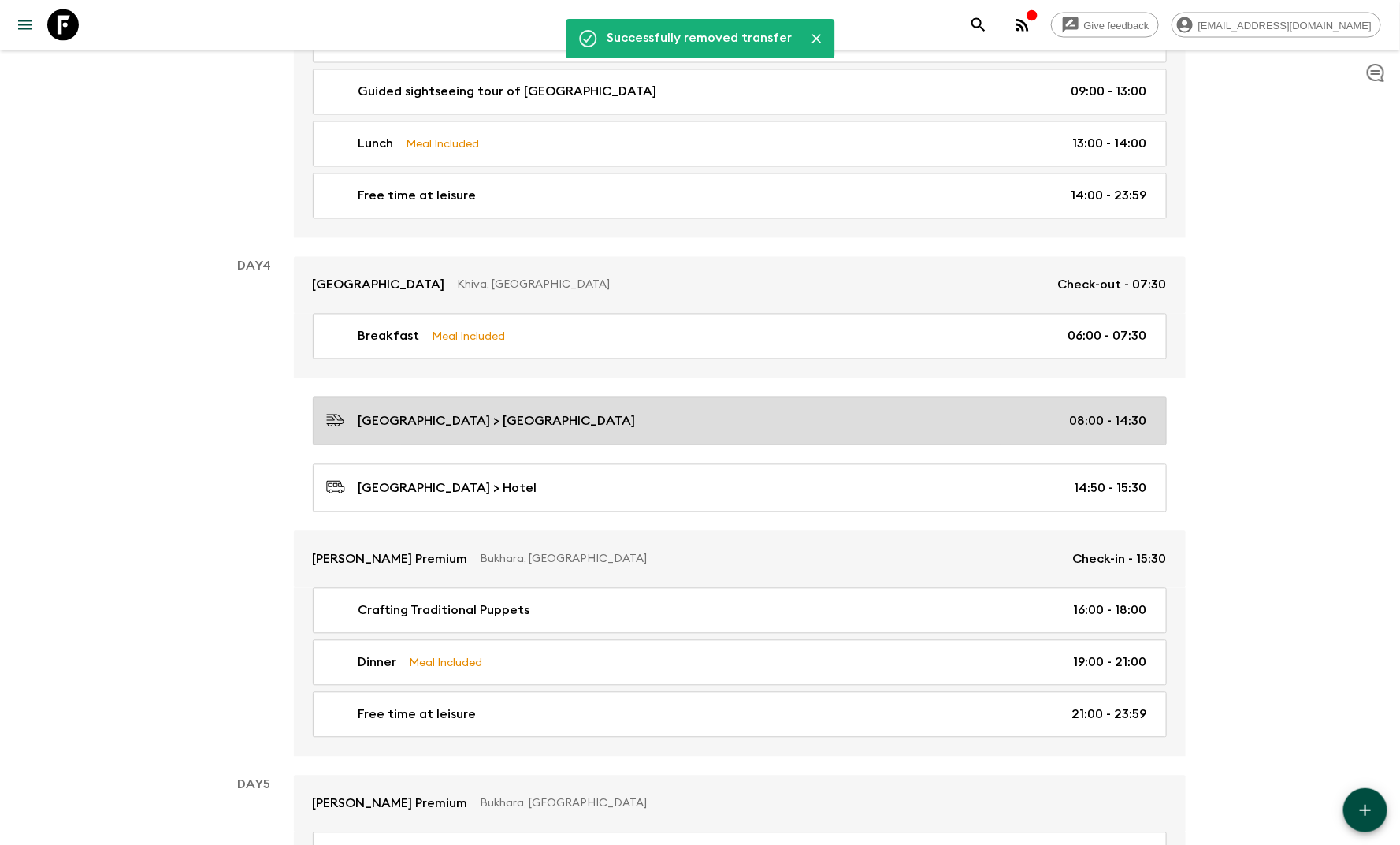
click at [478, 422] on link "[GEOGRAPHIC_DATA] > [GEOGRAPHIC_DATA] 08:00 - 14:30" at bounding box center [740, 421] width 854 height 48
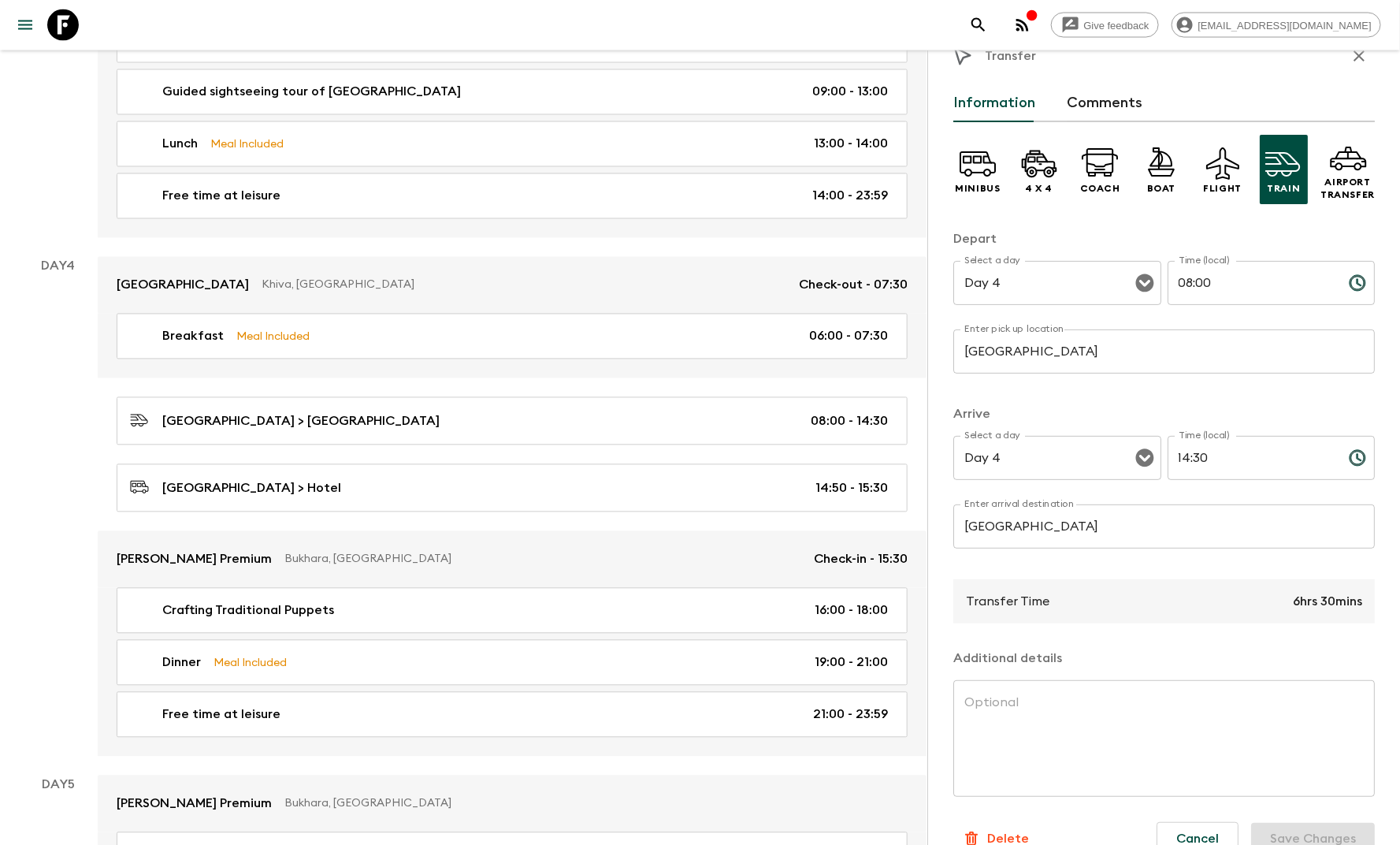
scroll to position [64, 0]
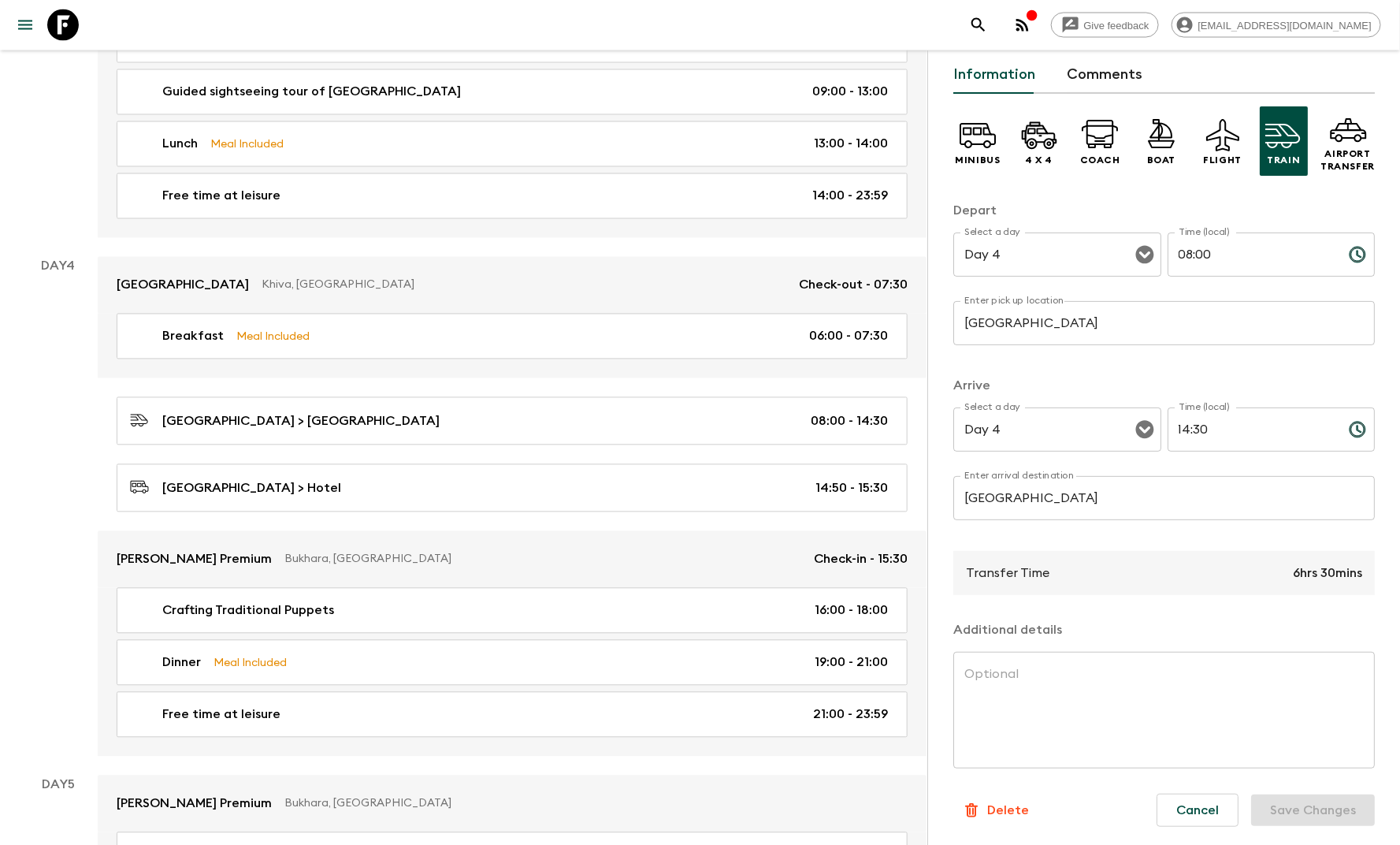
click at [1012, 805] on p "Delete" at bounding box center [1007, 810] width 42 height 18
click at [1054, 814] on button "Confirm" at bounding box center [1073, 815] width 79 height 28
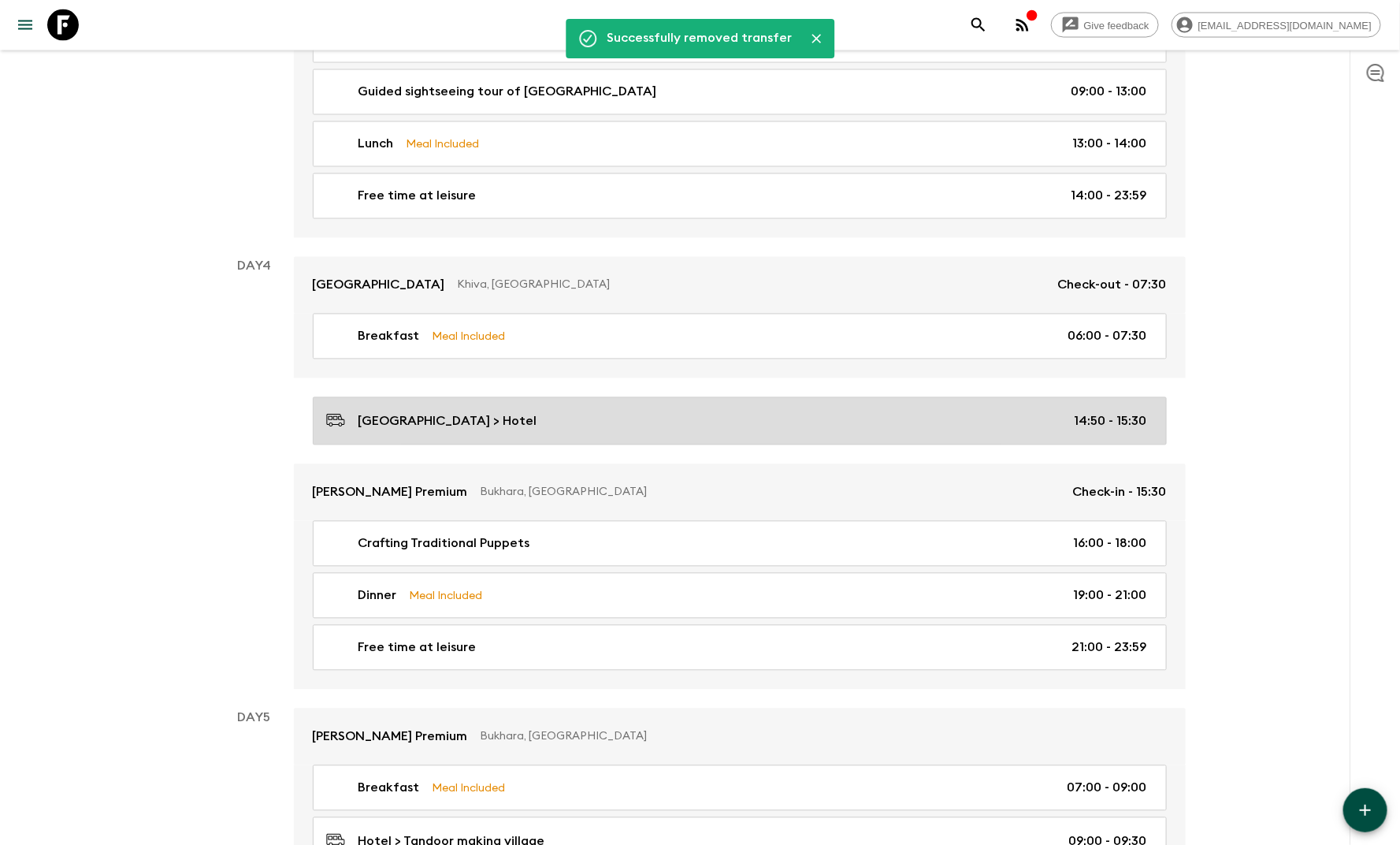
click at [434, 419] on p "[GEOGRAPHIC_DATA] > Hotel" at bounding box center [448, 422] width 179 height 18
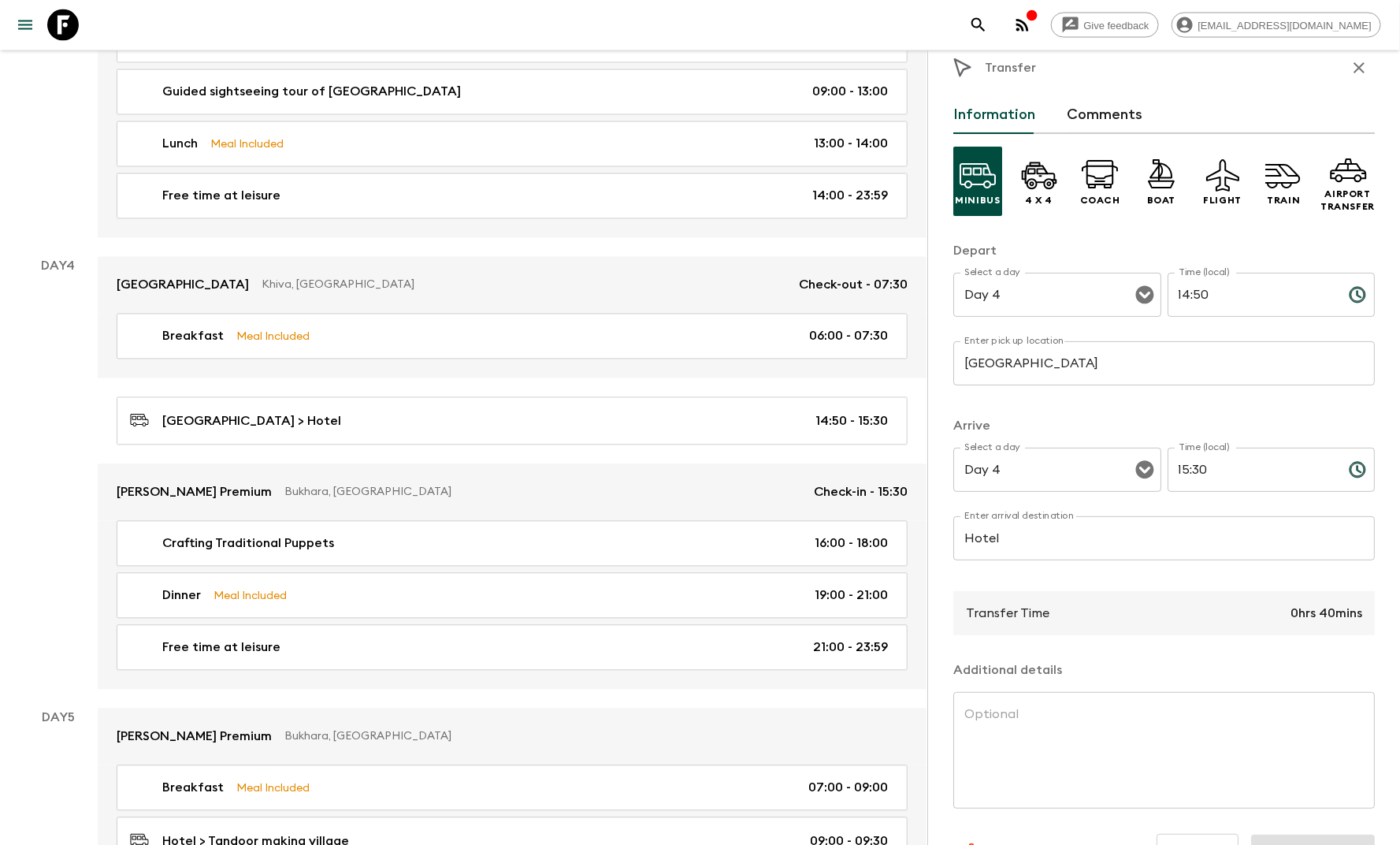
scroll to position [64, 0]
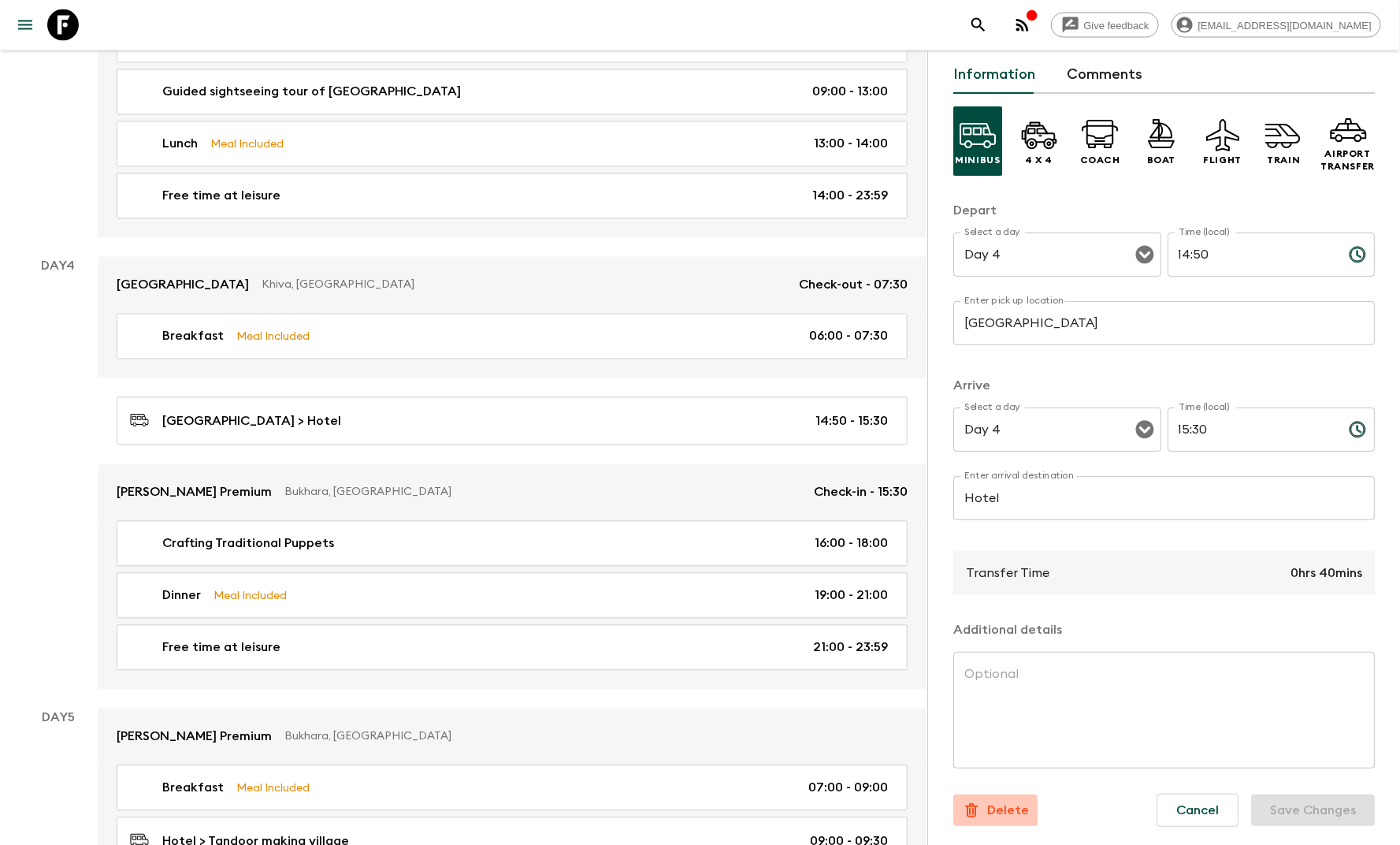
click at [1007, 806] on p "Delete" at bounding box center [1007, 810] width 42 height 18
click at [1055, 815] on button "Confirm" at bounding box center [1073, 815] width 79 height 28
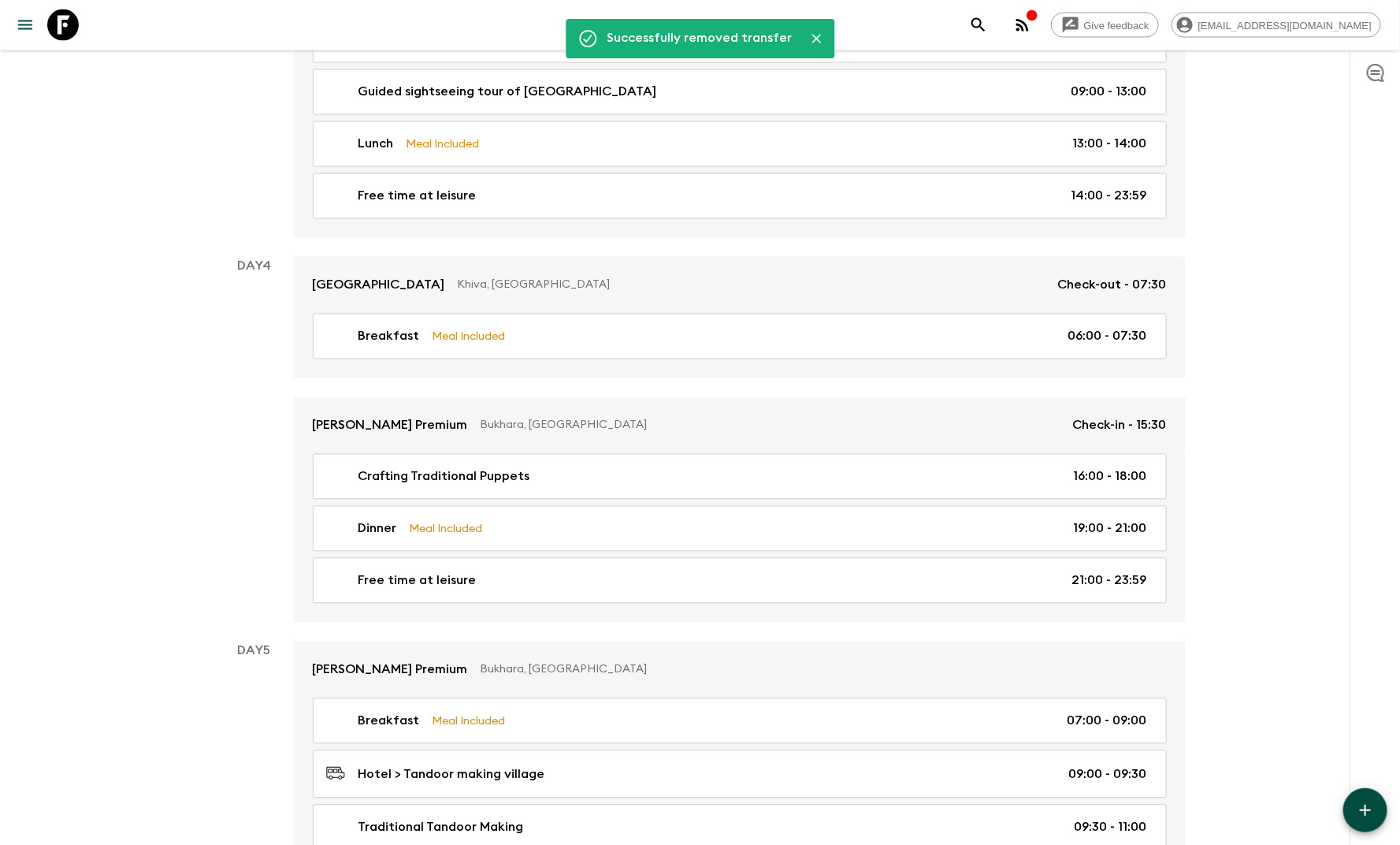
click at [1345, 808] on button "button" at bounding box center [1365, 810] width 44 height 44
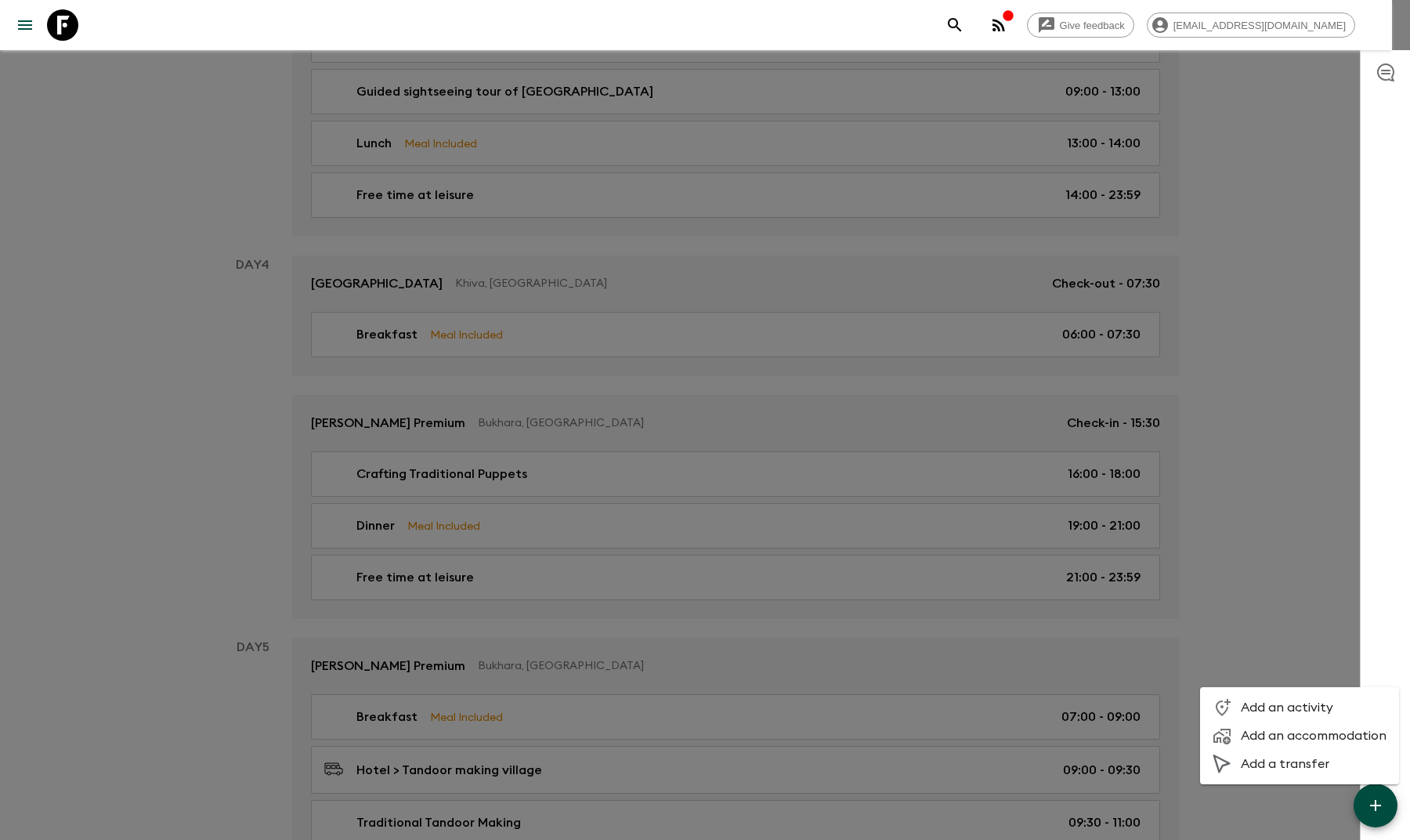
click at [1275, 765] on span "Add a transfer" at bounding box center [1314, 763] width 146 height 16
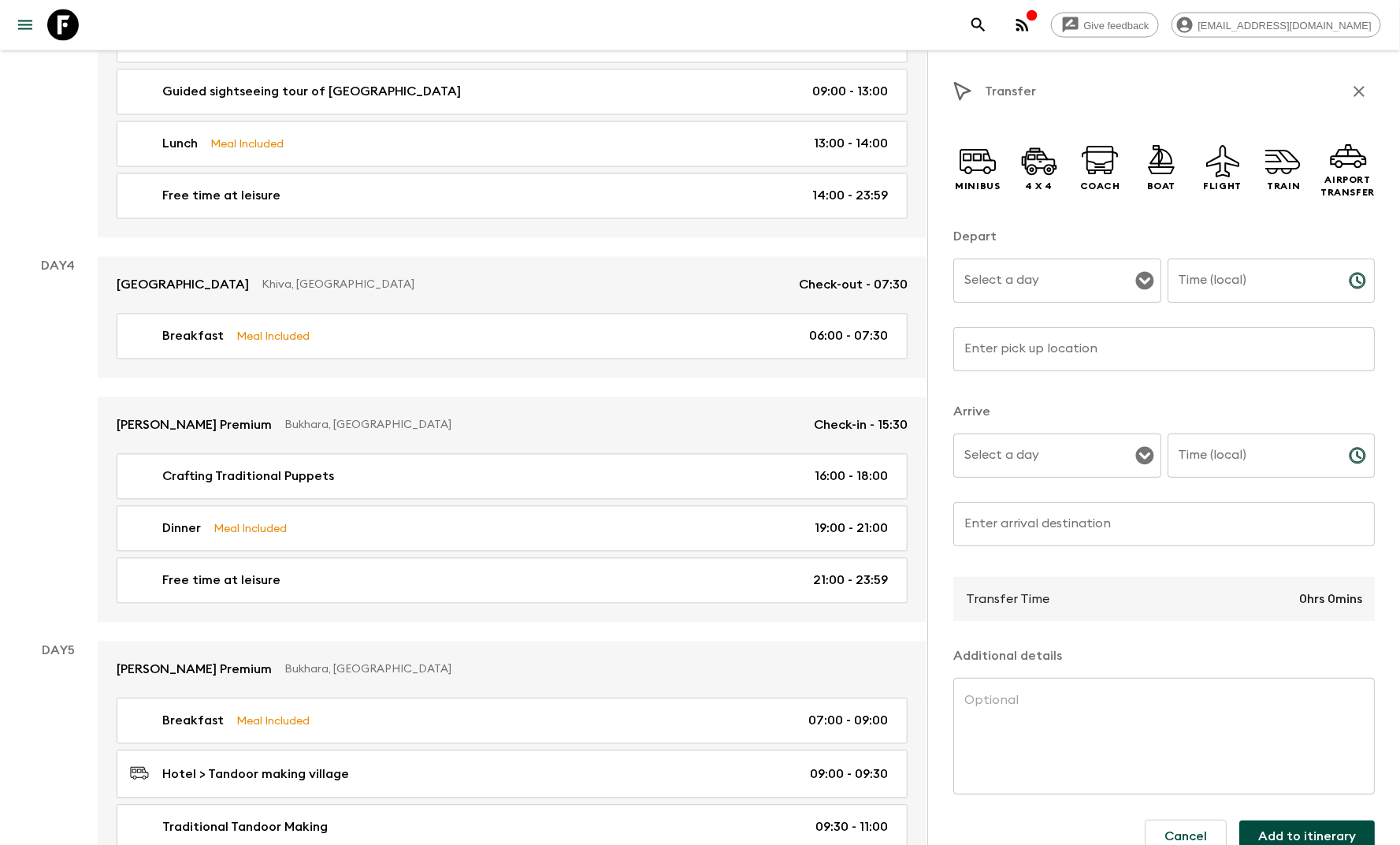
click at [1044, 292] on input "Select a day" at bounding box center [1045, 280] width 170 height 30
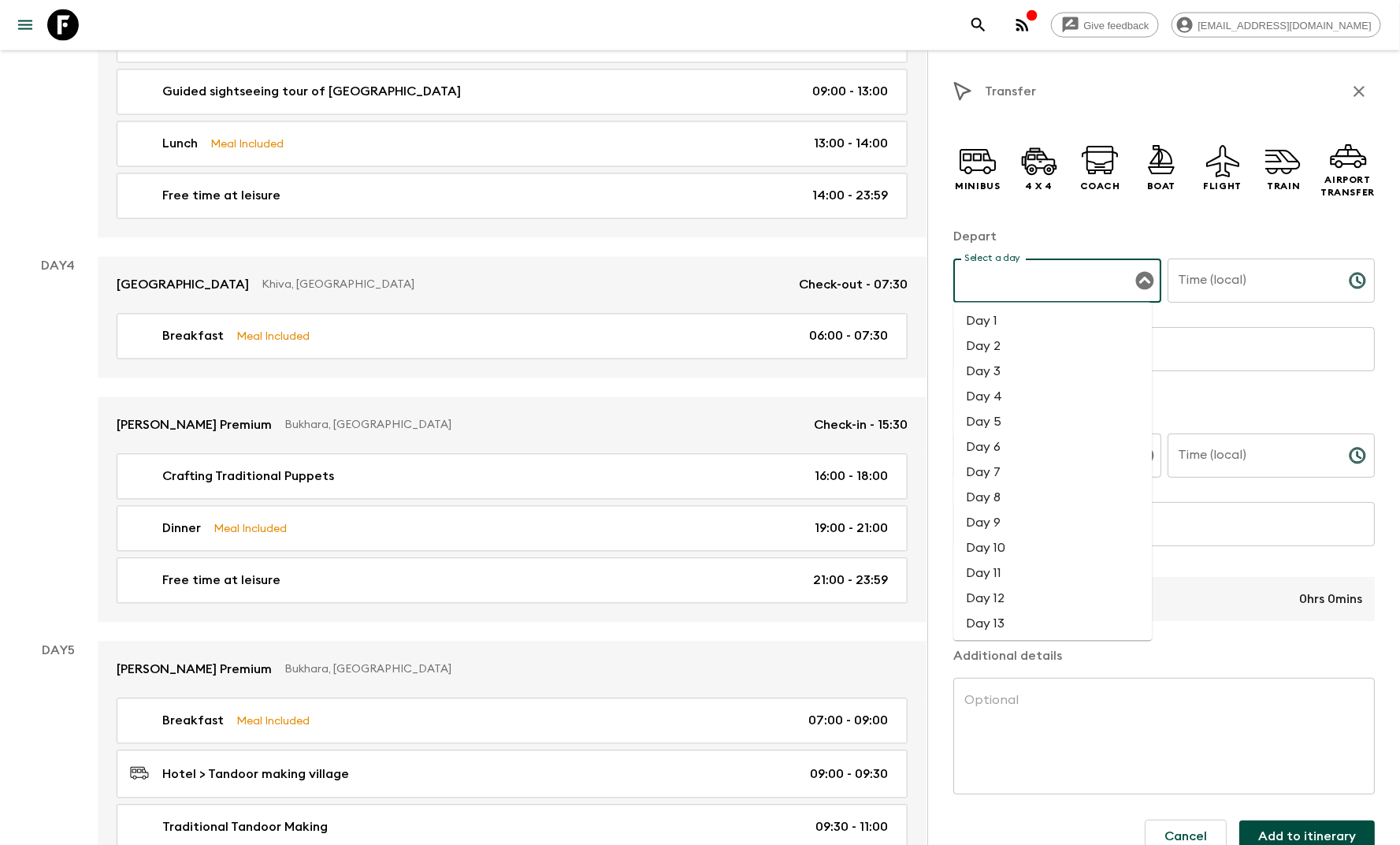
click at [1005, 388] on li "Day 4" at bounding box center [1052, 397] width 198 height 25
type input "Day 4"
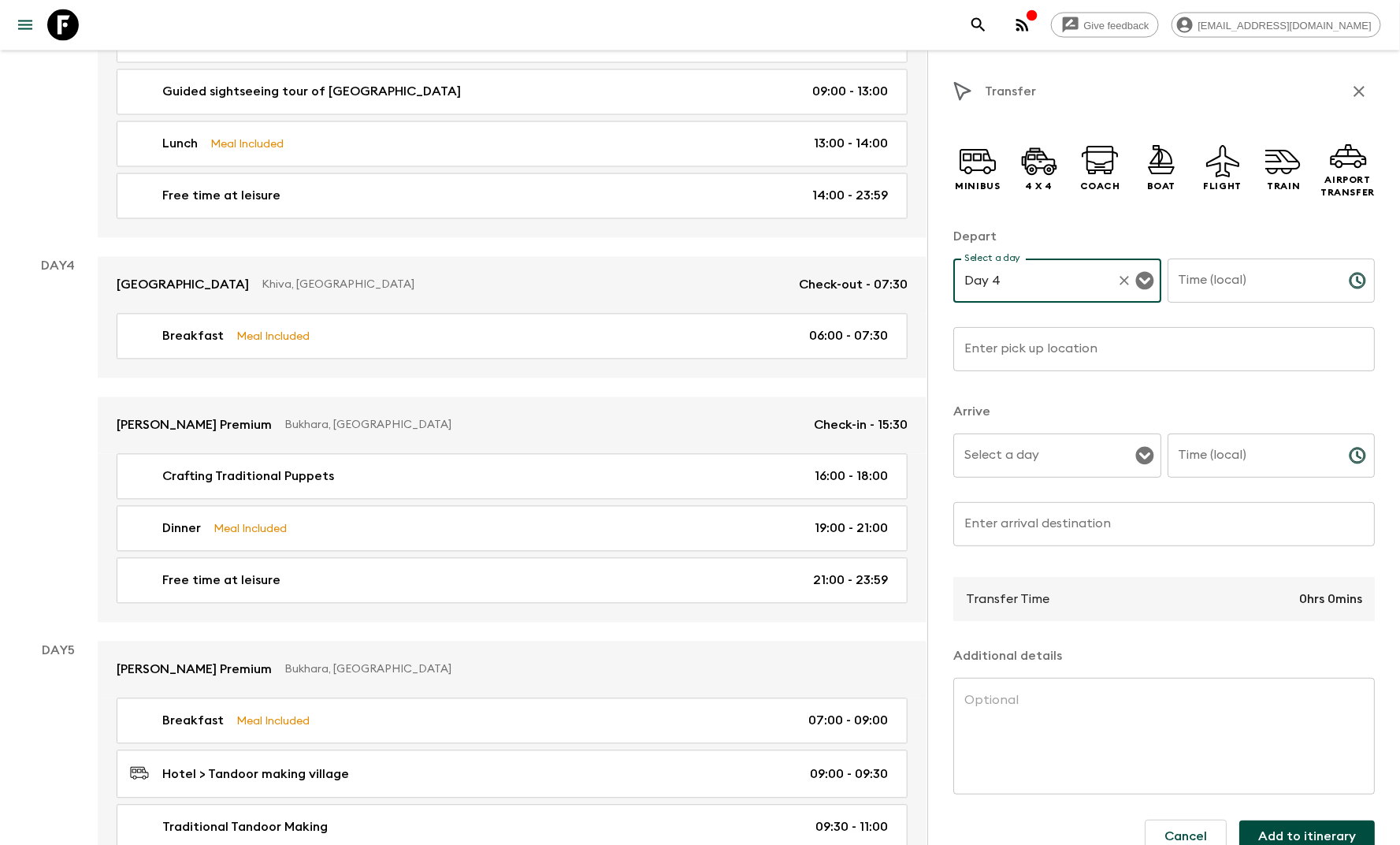
click at [1228, 279] on input "Time (local)" at bounding box center [1252, 280] width 169 height 44
type input "0"
type input "08:00"
click at [1120, 359] on input "Enter pick up location" at bounding box center [1164, 349] width 421 height 44
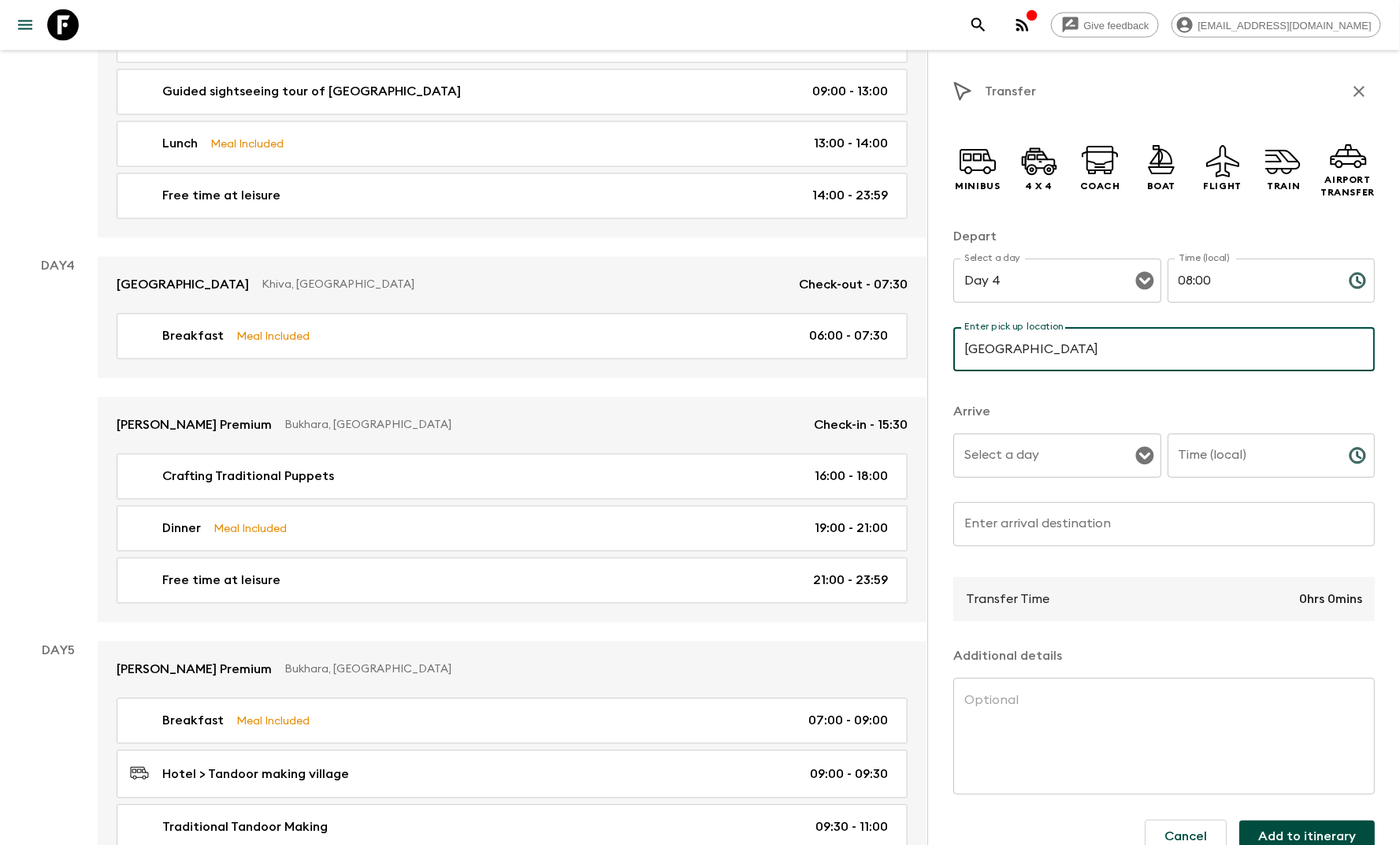
type input "[GEOGRAPHIC_DATA]"
click at [1074, 453] on input "Select a day" at bounding box center [1045, 455] width 170 height 30
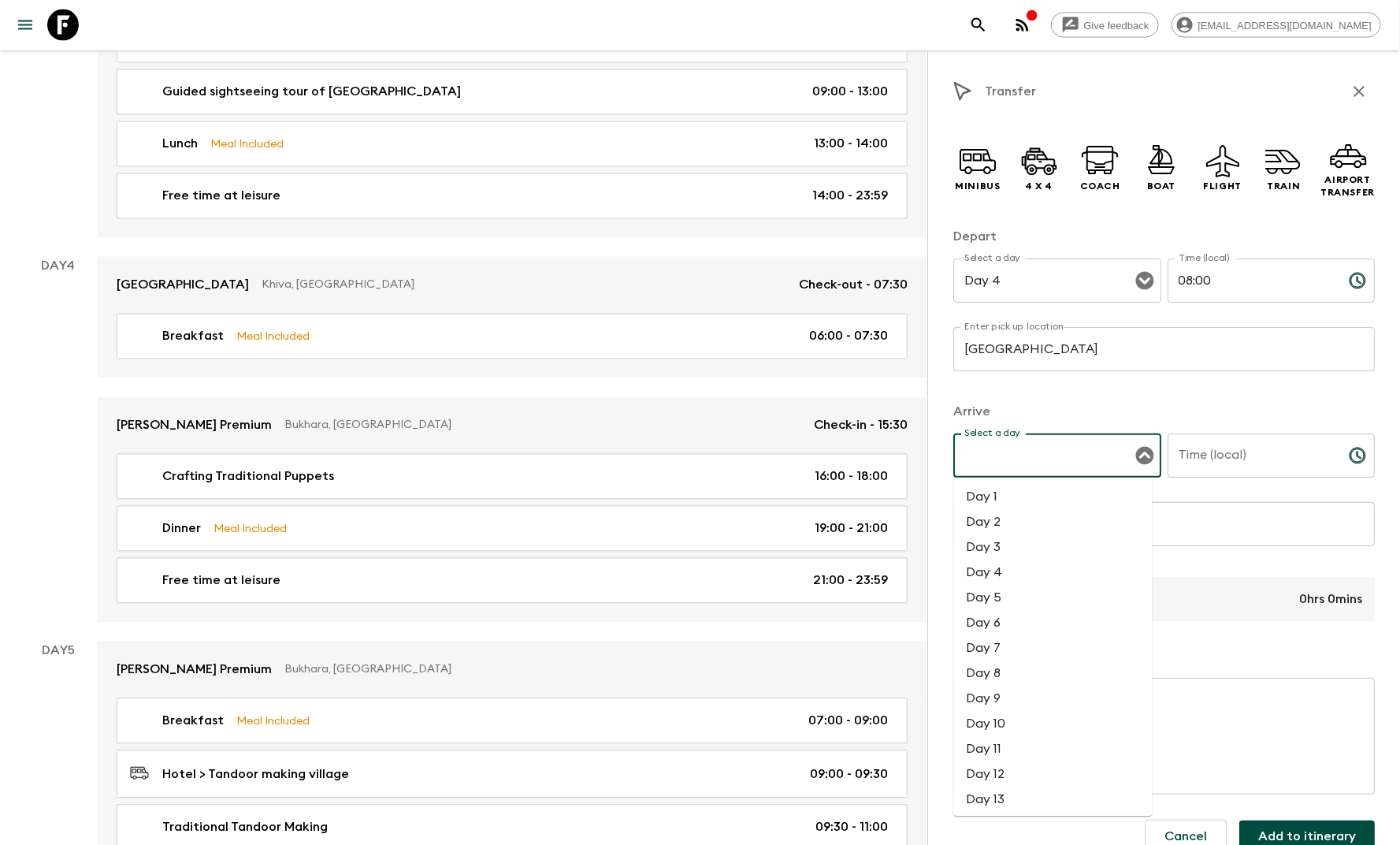
click at [1043, 566] on li "Day 4" at bounding box center [1052, 572] width 198 height 25
type input "Day 4"
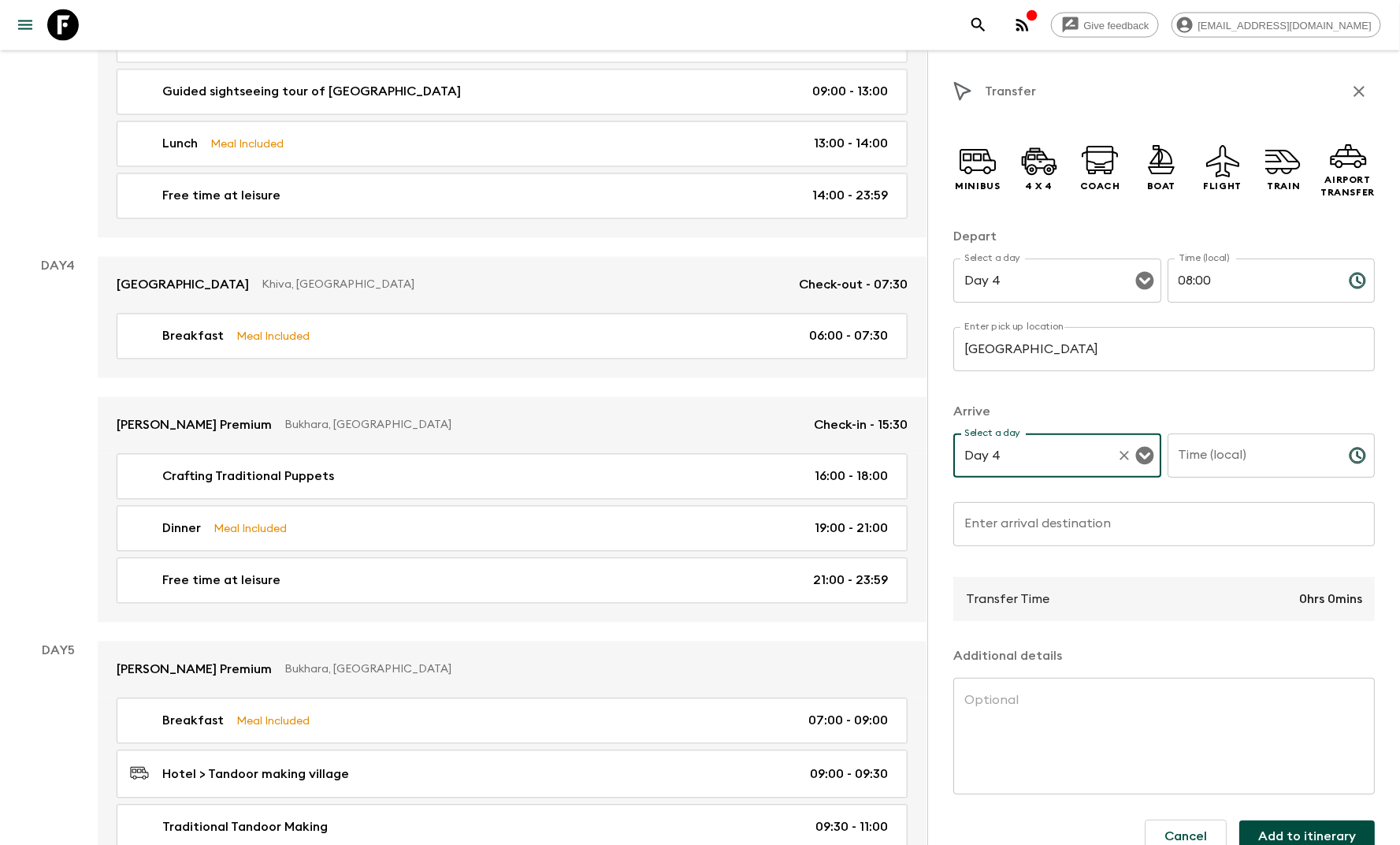
click at [1192, 447] on div "Time (local) Time (local) ​" at bounding box center [1271, 464] width 208 height 62
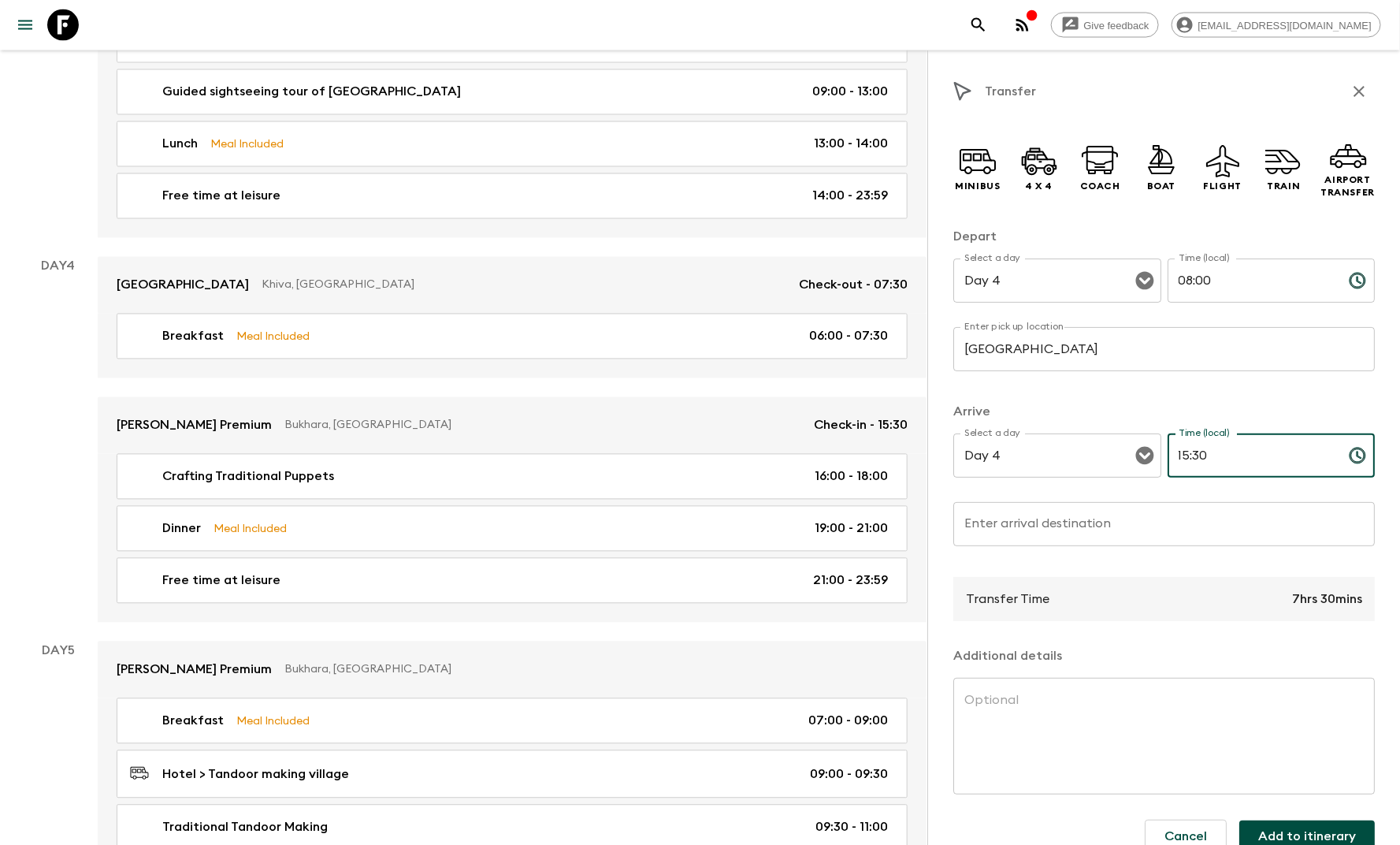
type input "15:30"
click at [1055, 532] on input "Enter arrival destination" at bounding box center [1164, 524] width 421 height 44
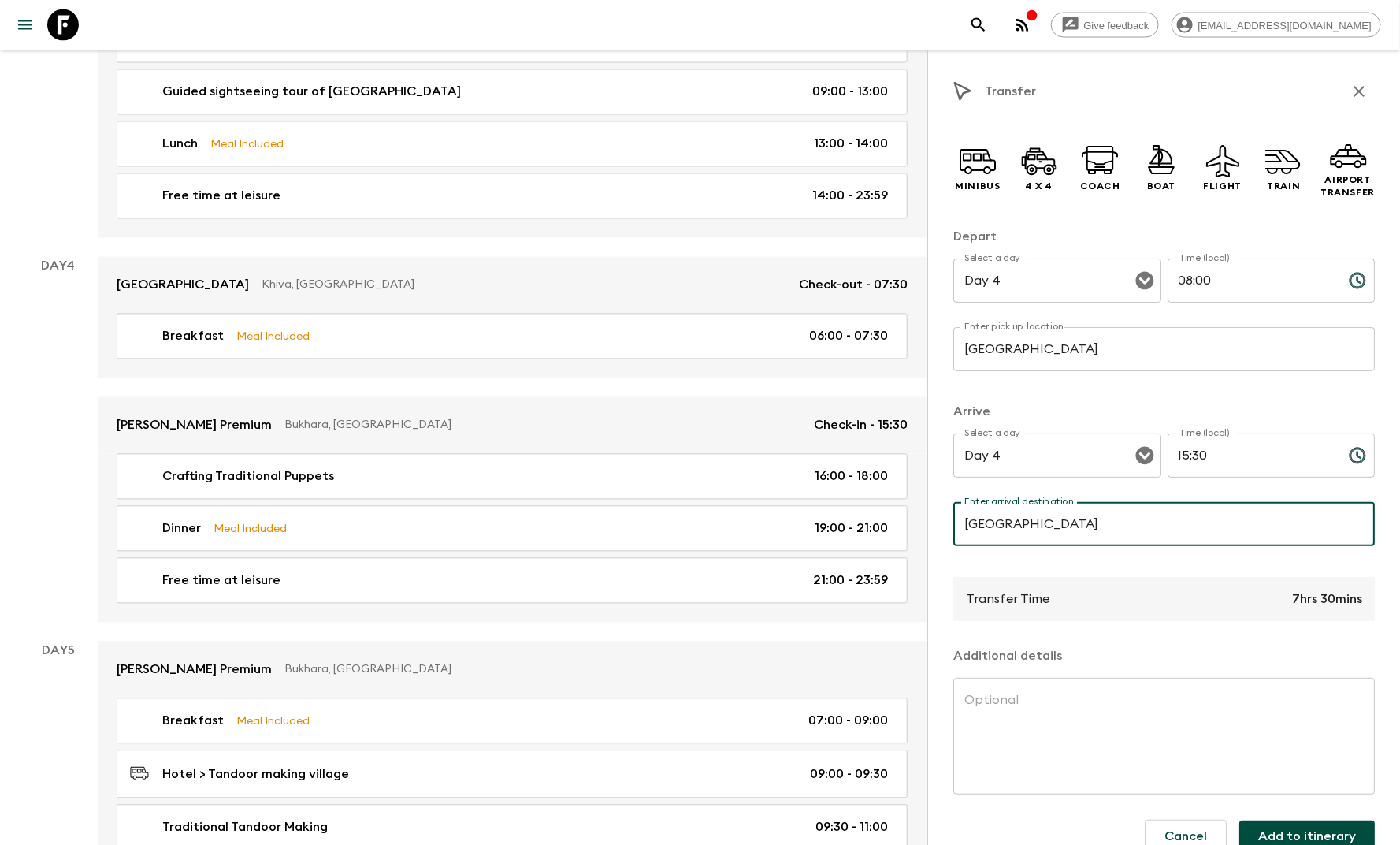
type input "[GEOGRAPHIC_DATA]"
click at [1021, 709] on textarea at bounding box center [1163, 736] width 399 height 90
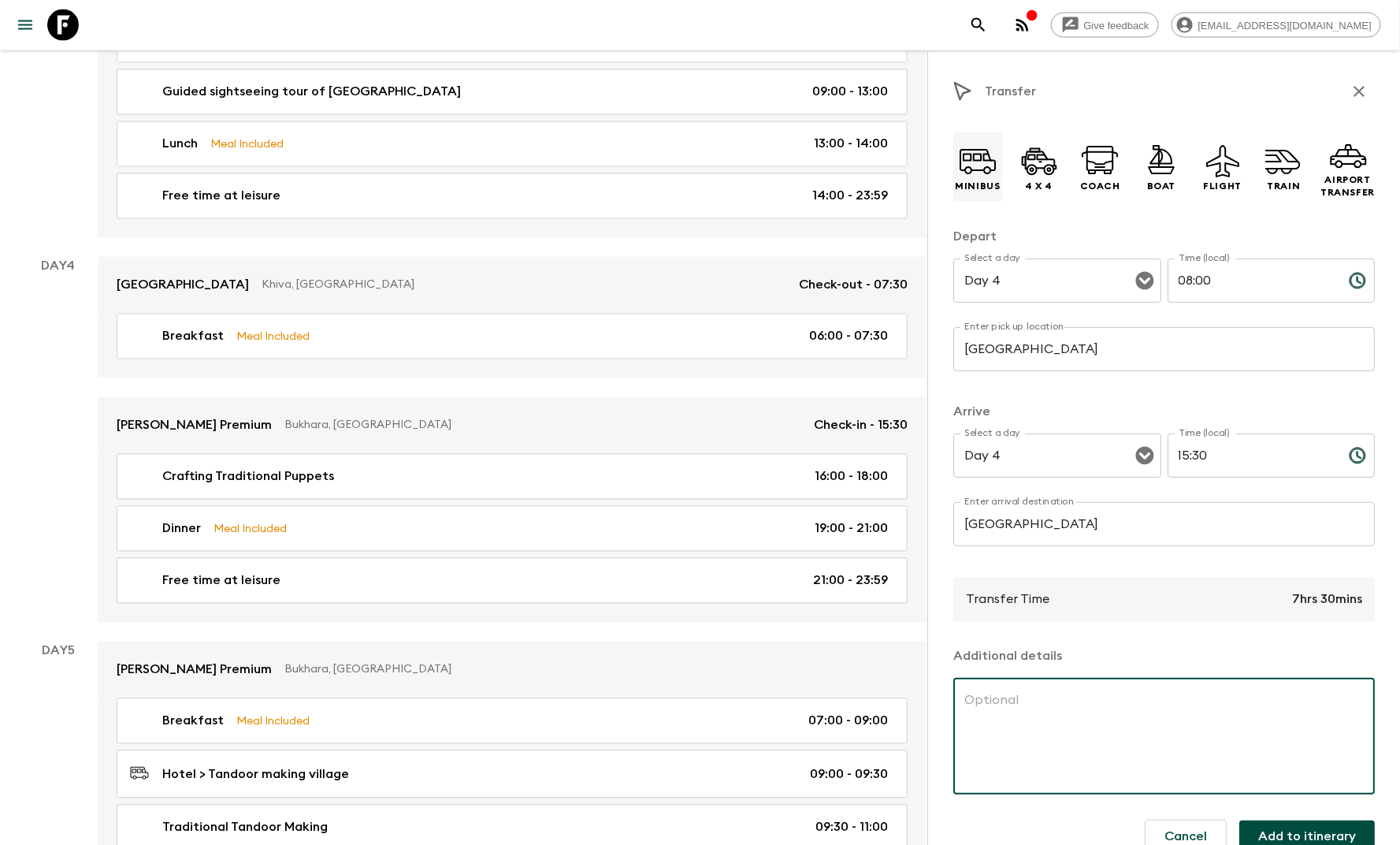
click at [968, 169] on icon at bounding box center [978, 161] width 38 height 38
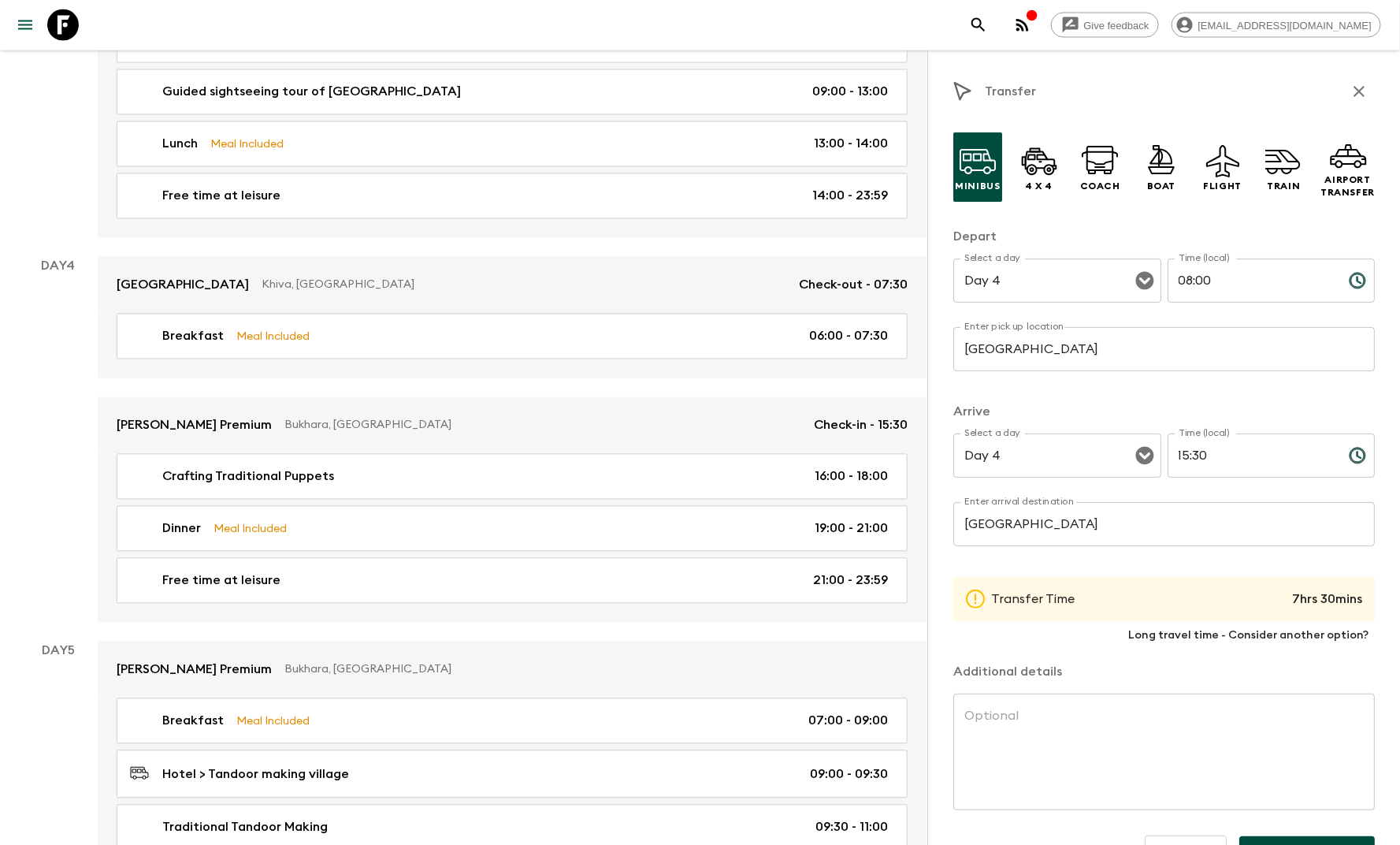
click at [991, 732] on textarea at bounding box center [1163, 752] width 399 height 90
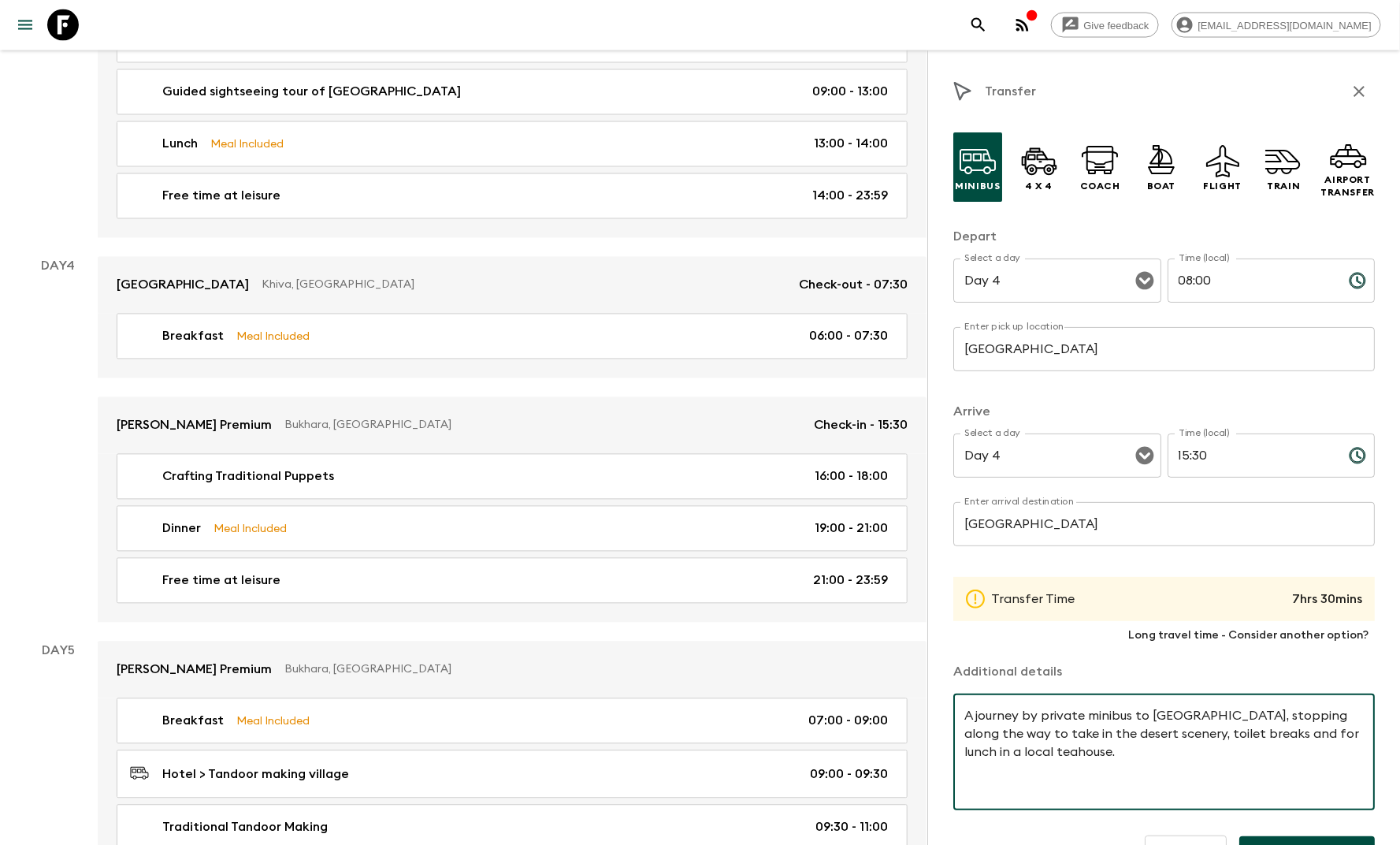
click at [1262, 734] on textarea "A journey by private minibus to [GEOGRAPHIC_DATA], stopping along the way to ta…" at bounding box center [1163, 752] width 399 height 90
click at [1313, 730] on textarea "A journey by private minibus to [GEOGRAPHIC_DATA], stopping along the way to ta…" at bounding box center [1163, 752] width 399 height 90
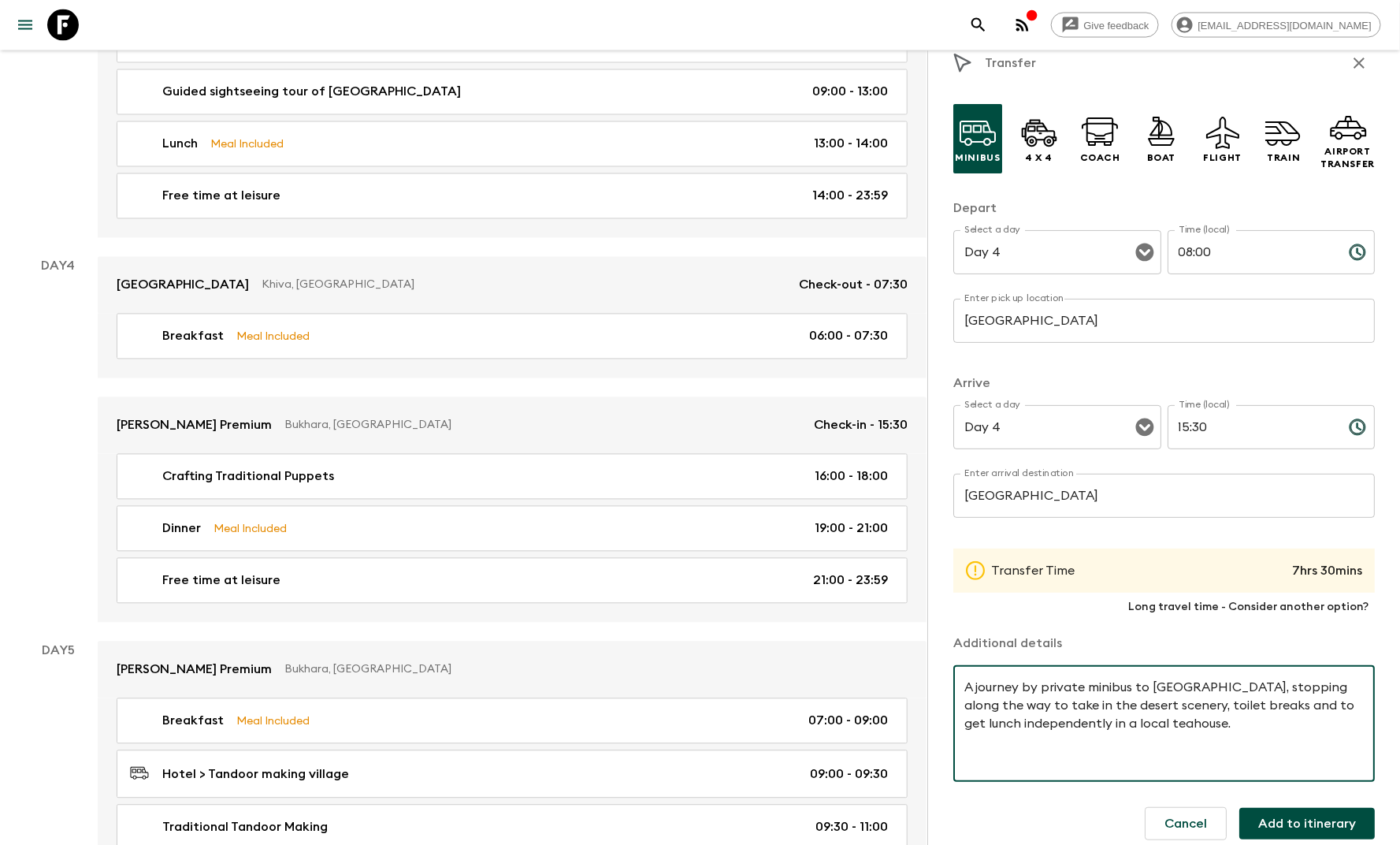
scroll to position [42, 0]
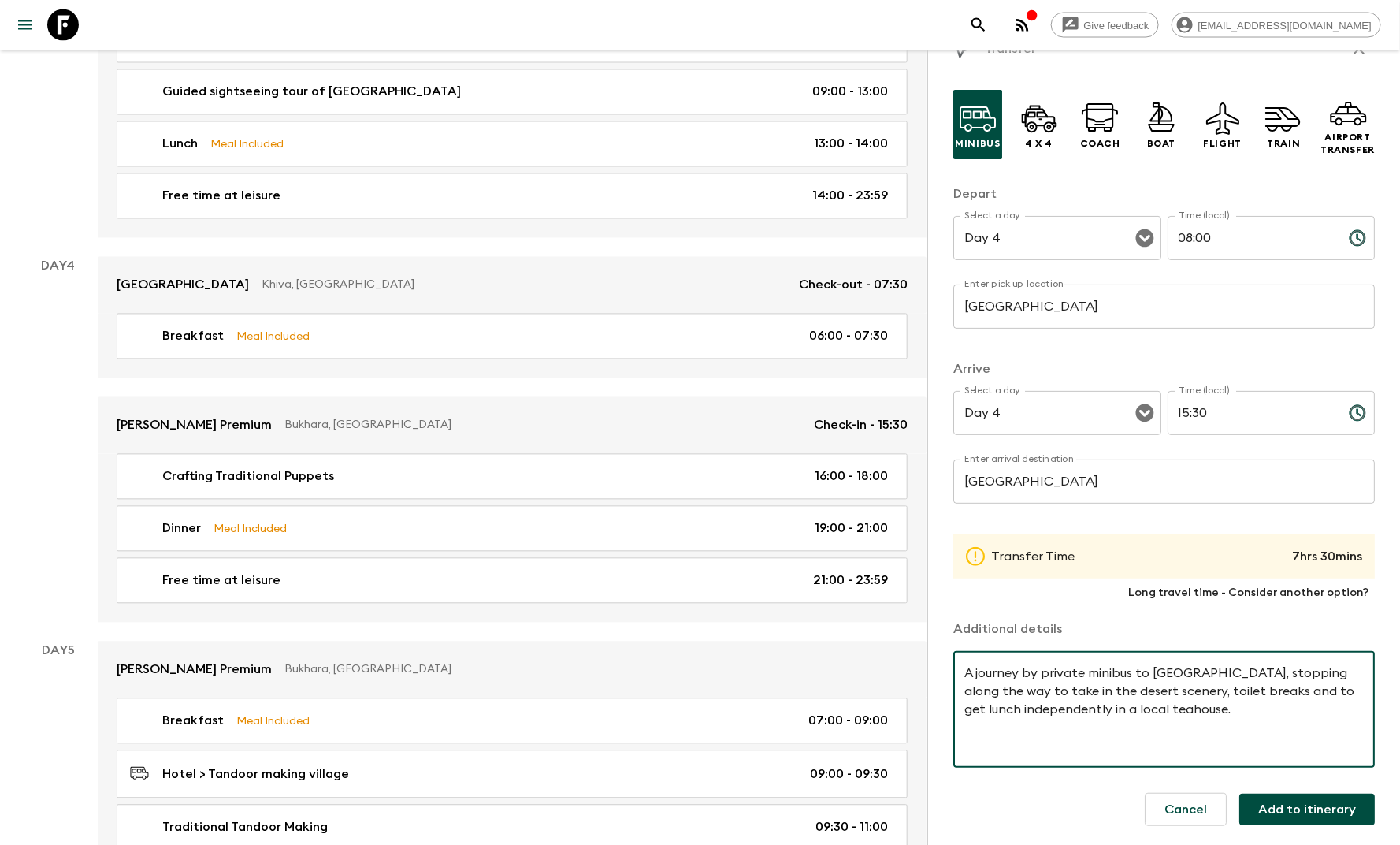
type textarea "A journey by private minibus to [GEOGRAPHIC_DATA], stopping along the way to ta…"
click at [1314, 816] on button "Add to itinerary" at bounding box center [1307, 809] width 136 height 31
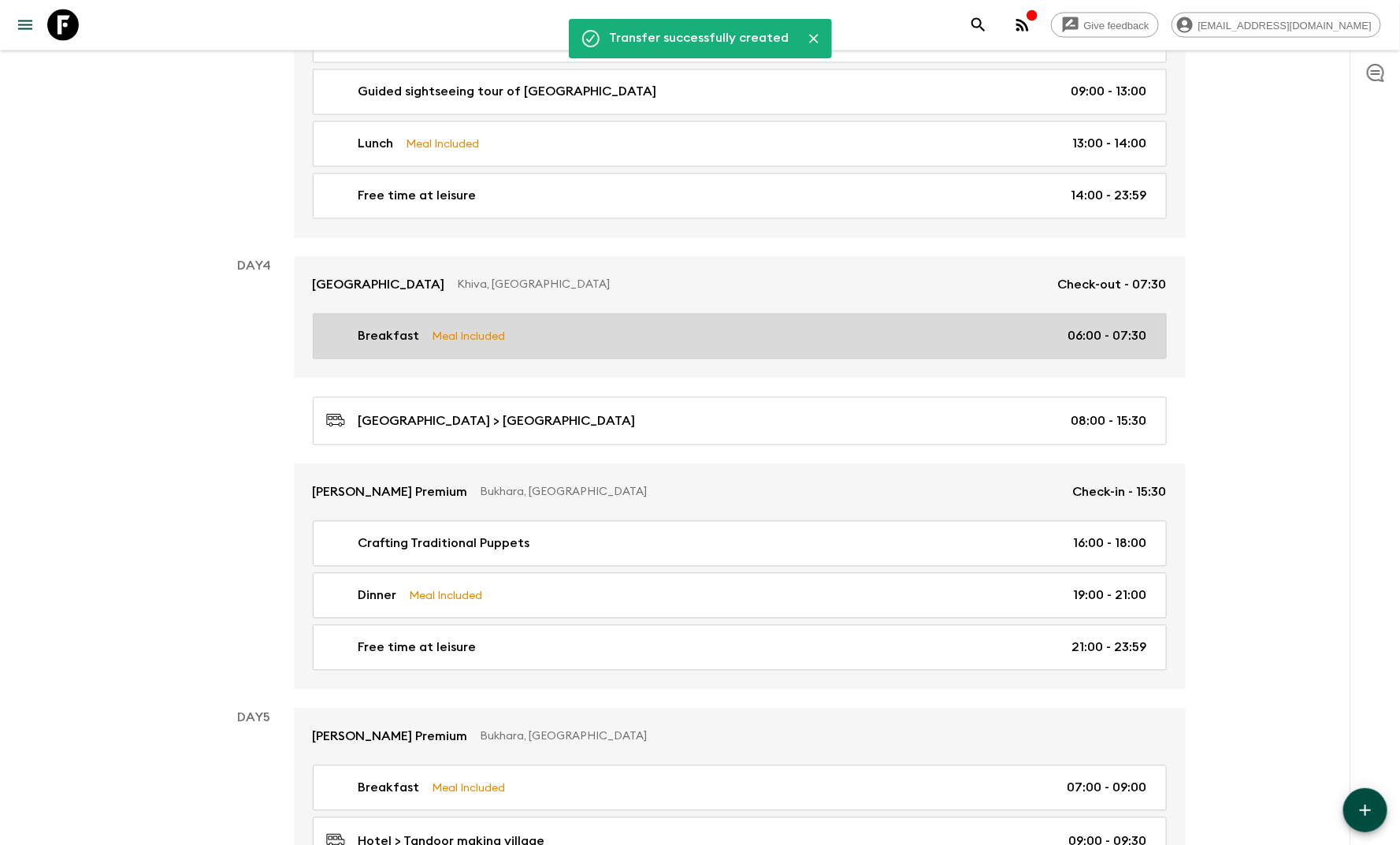
click at [696, 327] on div "Breakfast Meal Included 06:00 - 07:30" at bounding box center [737, 336] width 821 height 18
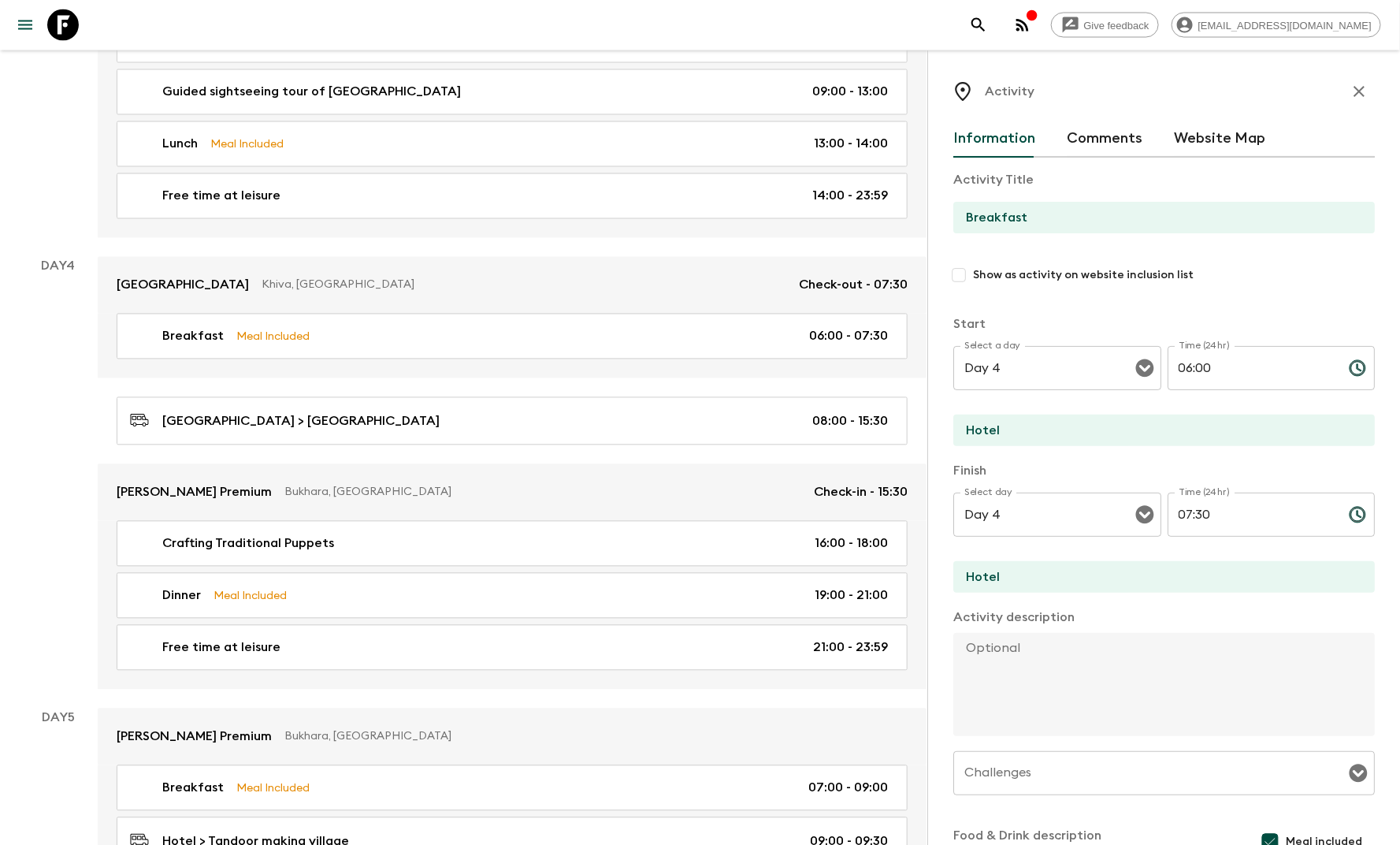
click at [1193, 511] on input "07:30" at bounding box center [1252, 515] width 169 height 44
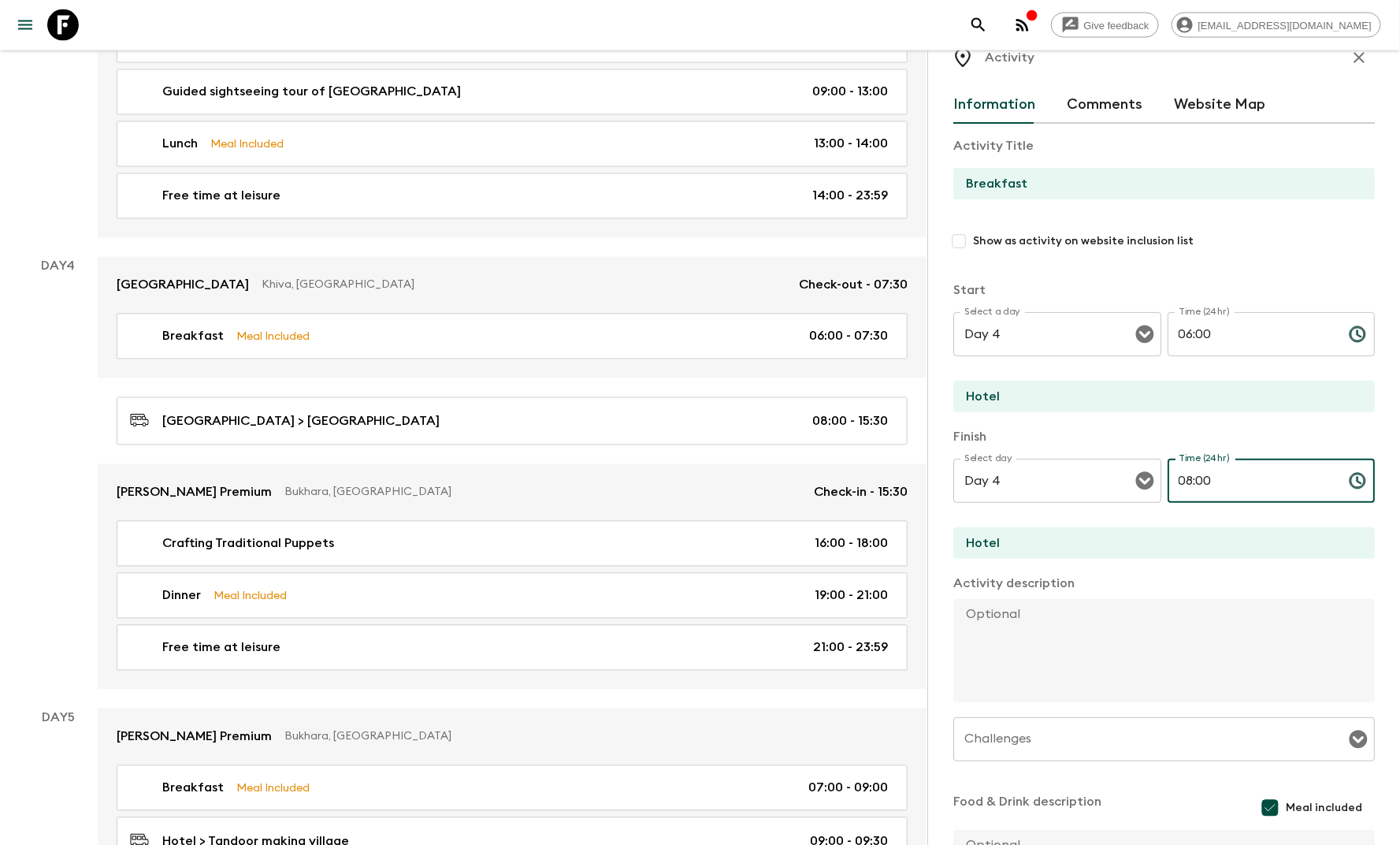
scroll to position [208, 0]
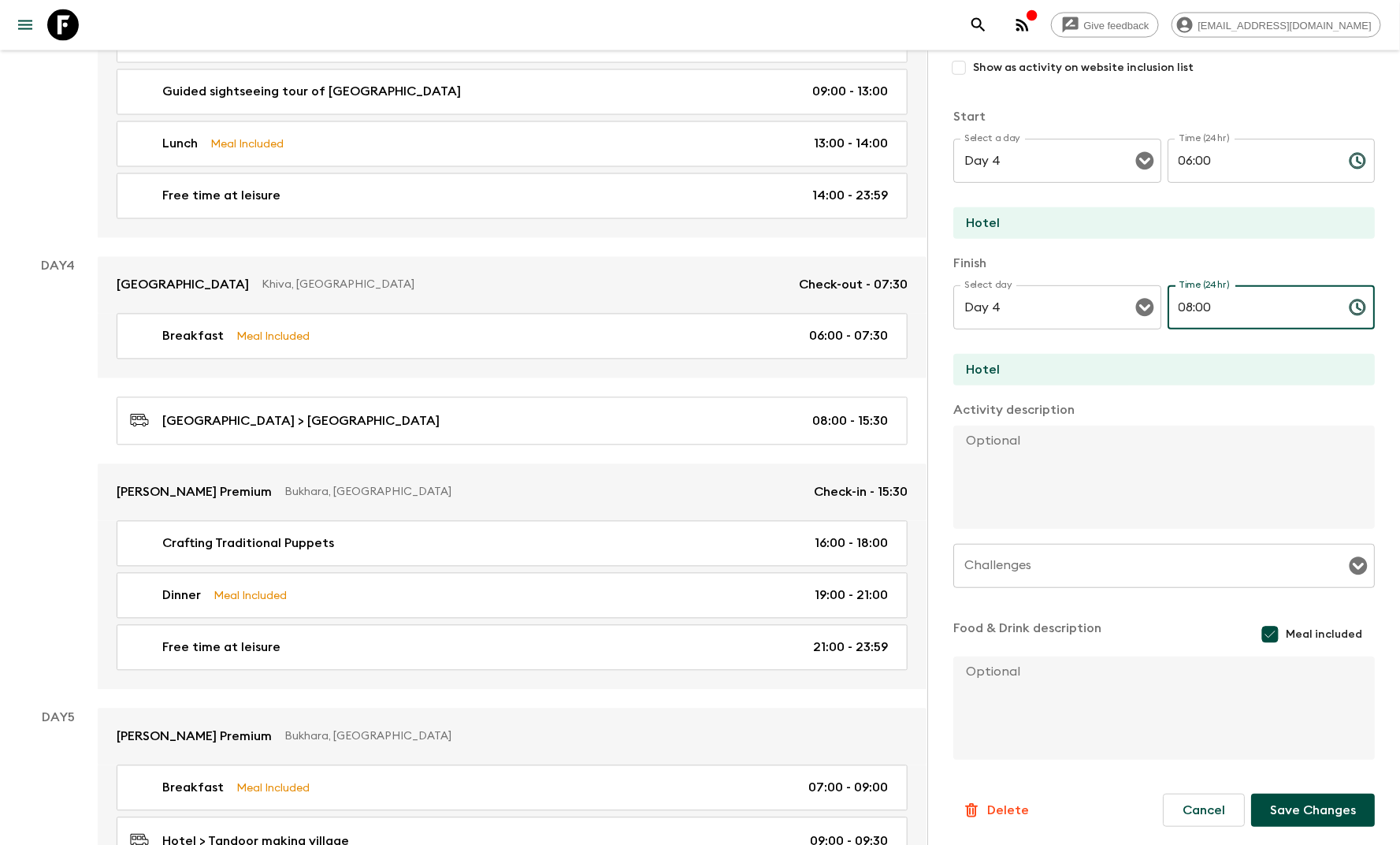
type input "08:00"
click at [1318, 816] on button "Save Changes" at bounding box center [1312, 810] width 124 height 33
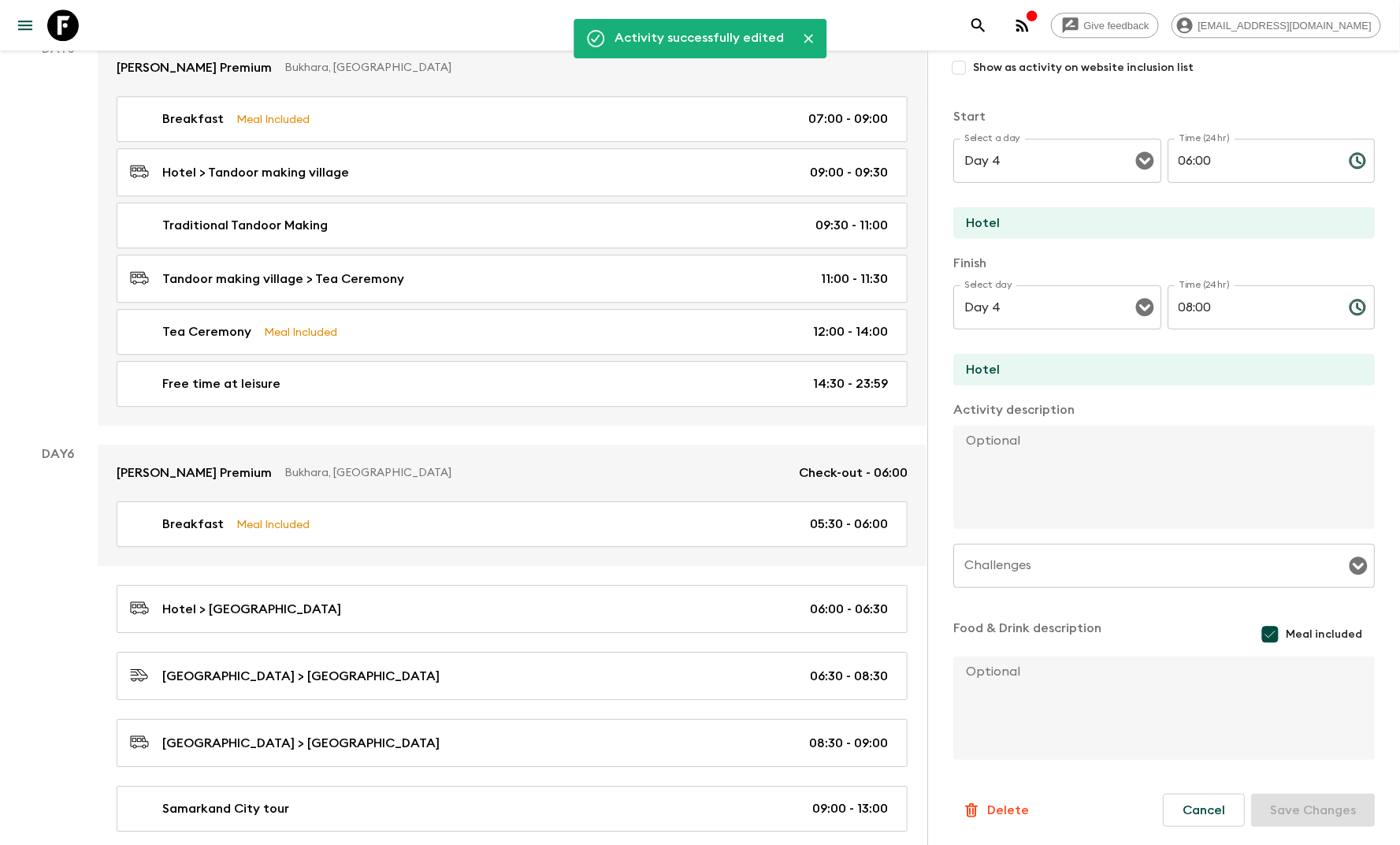
scroll to position [0, 0]
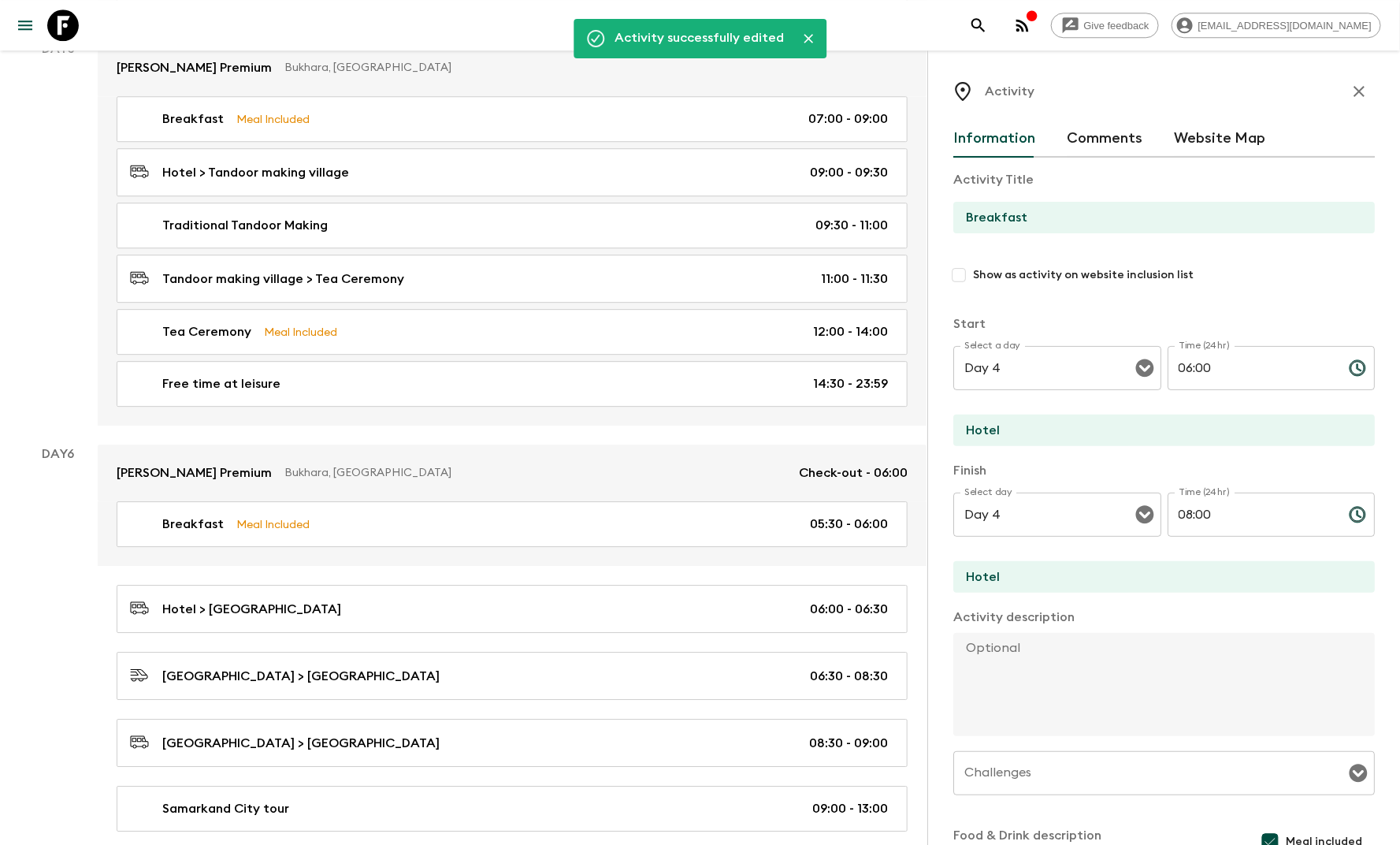
click at [1349, 91] on icon "button" at bounding box center [1358, 91] width 18 height 18
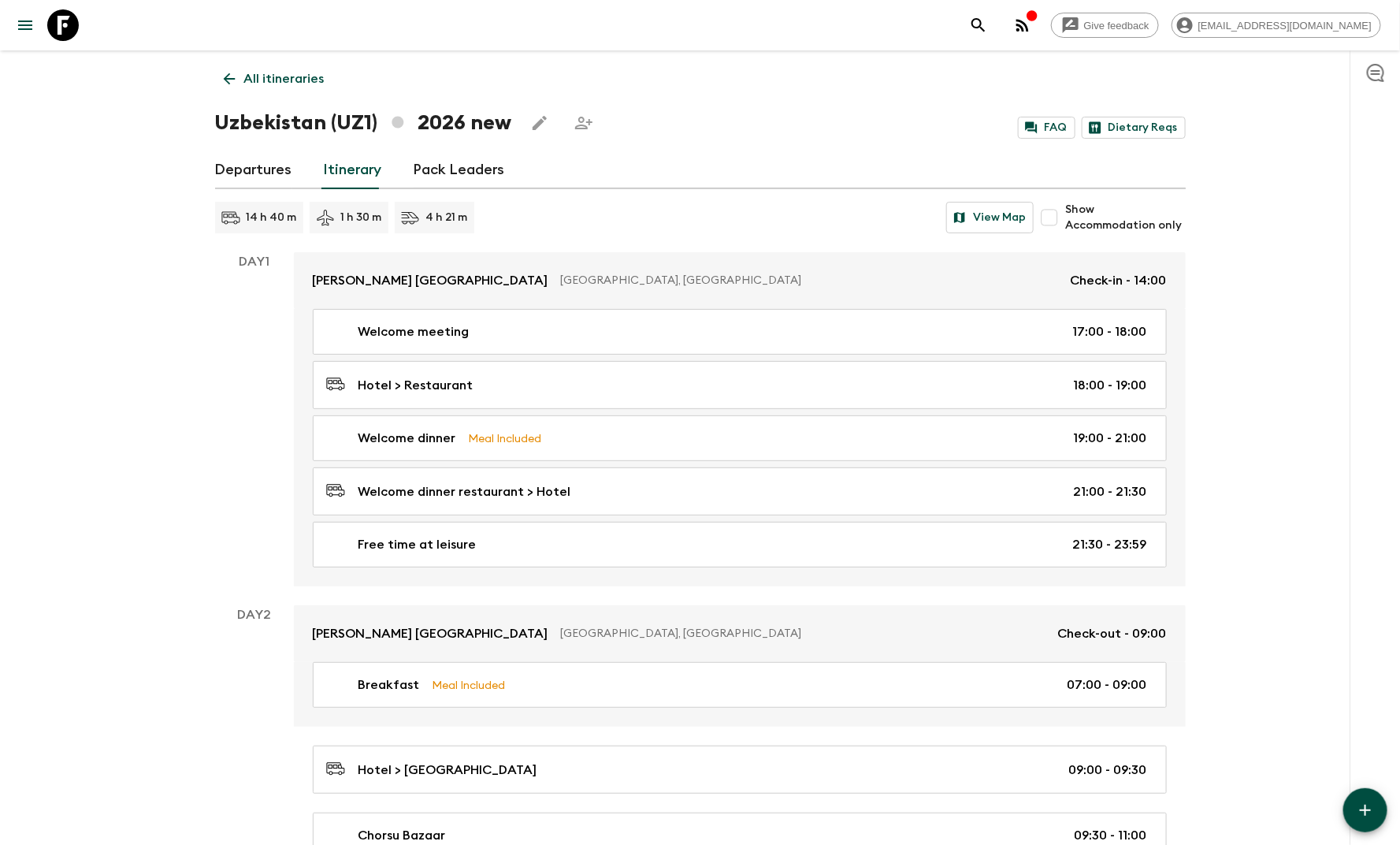
click at [259, 173] on link "Departures" at bounding box center [254, 170] width 77 height 38
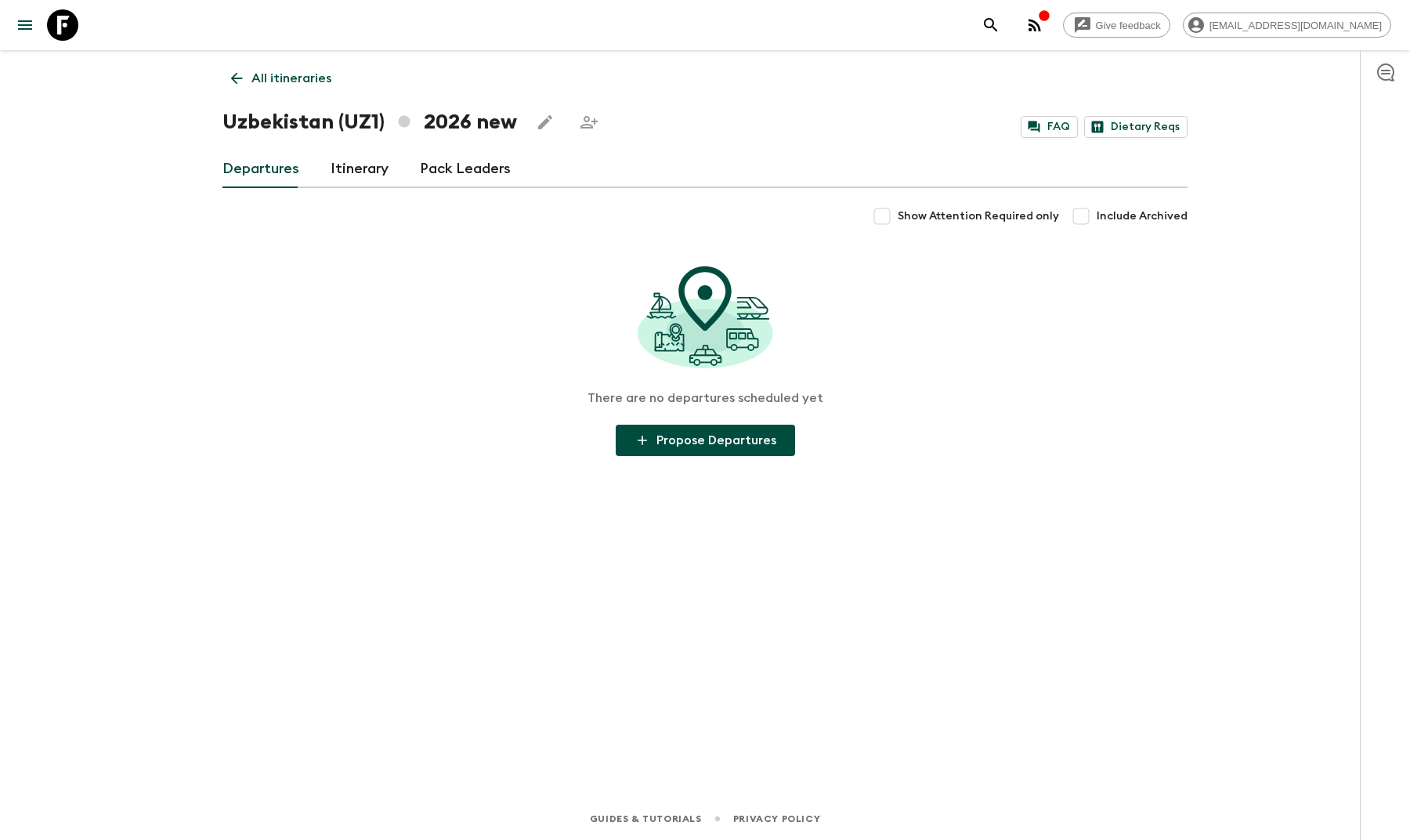
click at [275, 79] on p "All itineraries" at bounding box center [291, 78] width 80 height 18
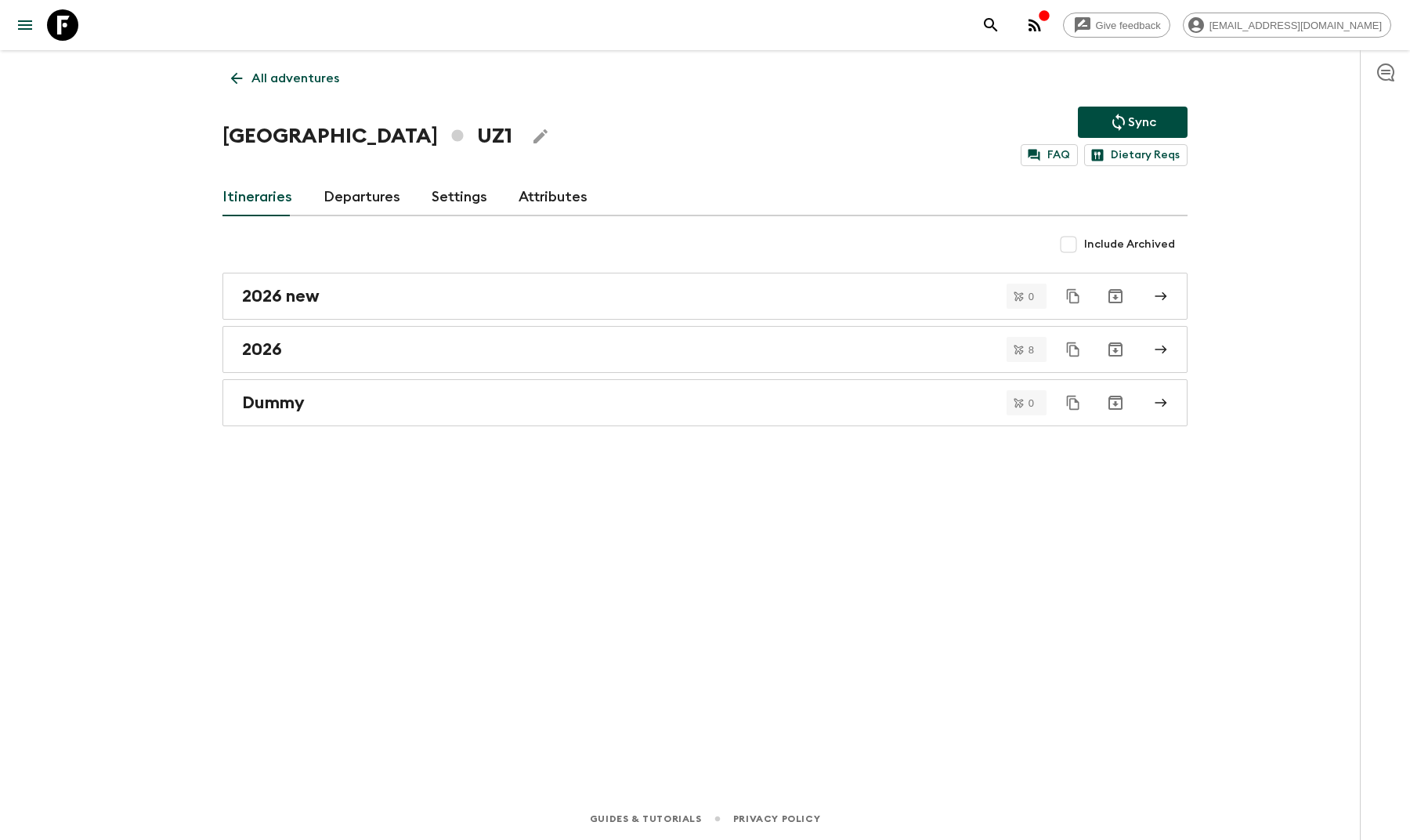
click at [256, 83] on p "All adventures" at bounding box center [295, 78] width 88 height 18
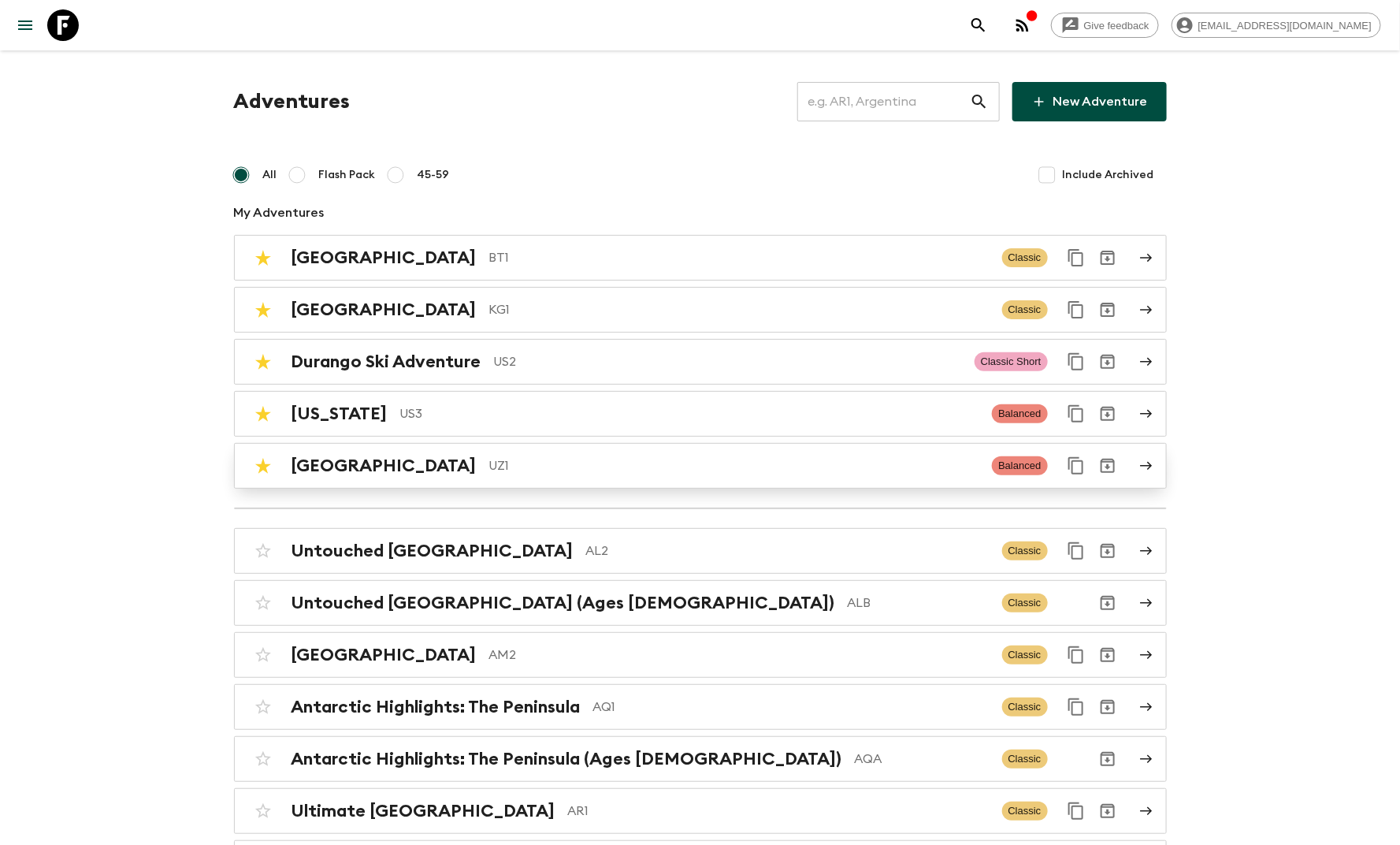
click at [507, 462] on p "UZ1" at bounding box center [734, 466] width 491 height 18
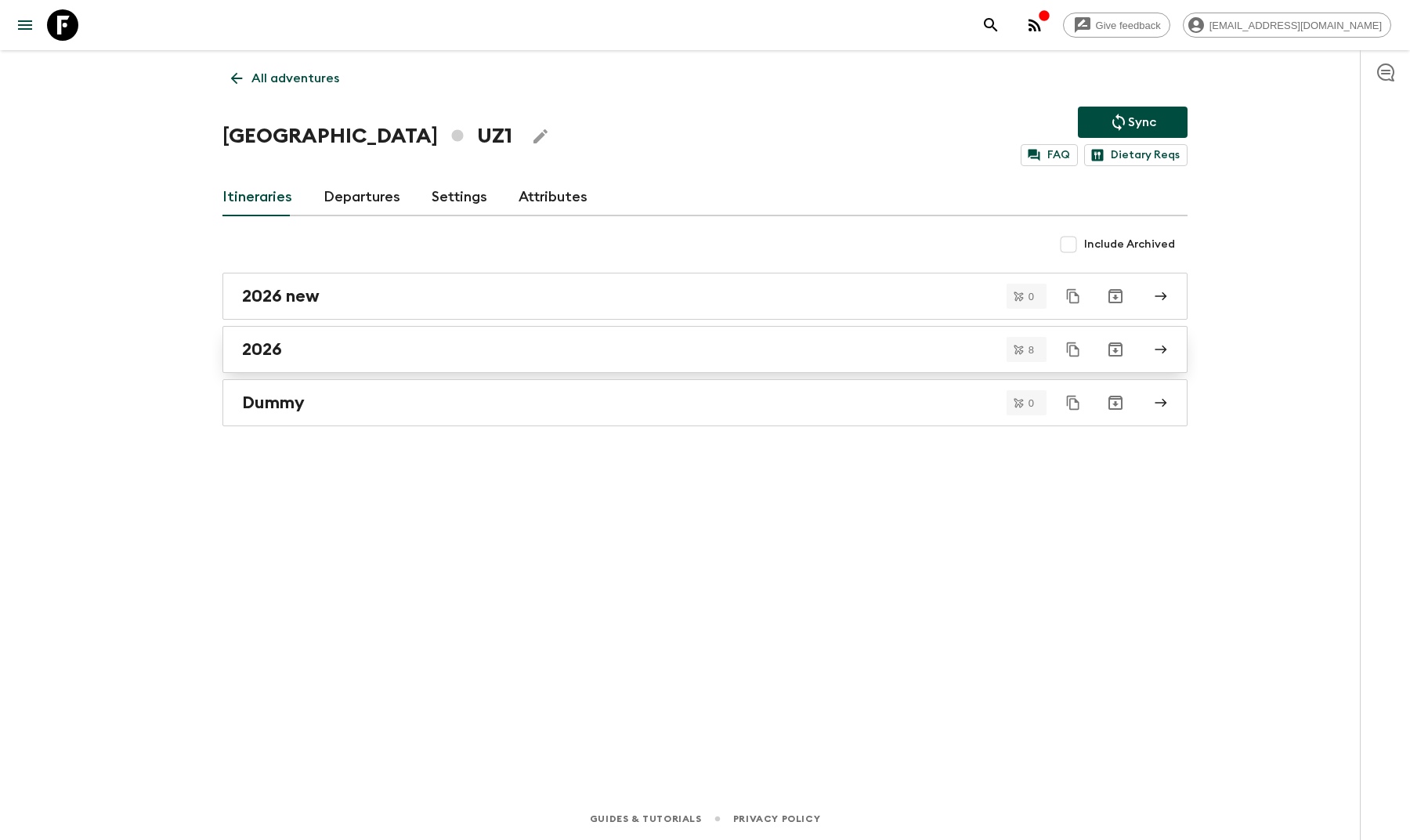
click at [350, 368] on link "2026" at bounding box center [705, 348] width 965 height 47
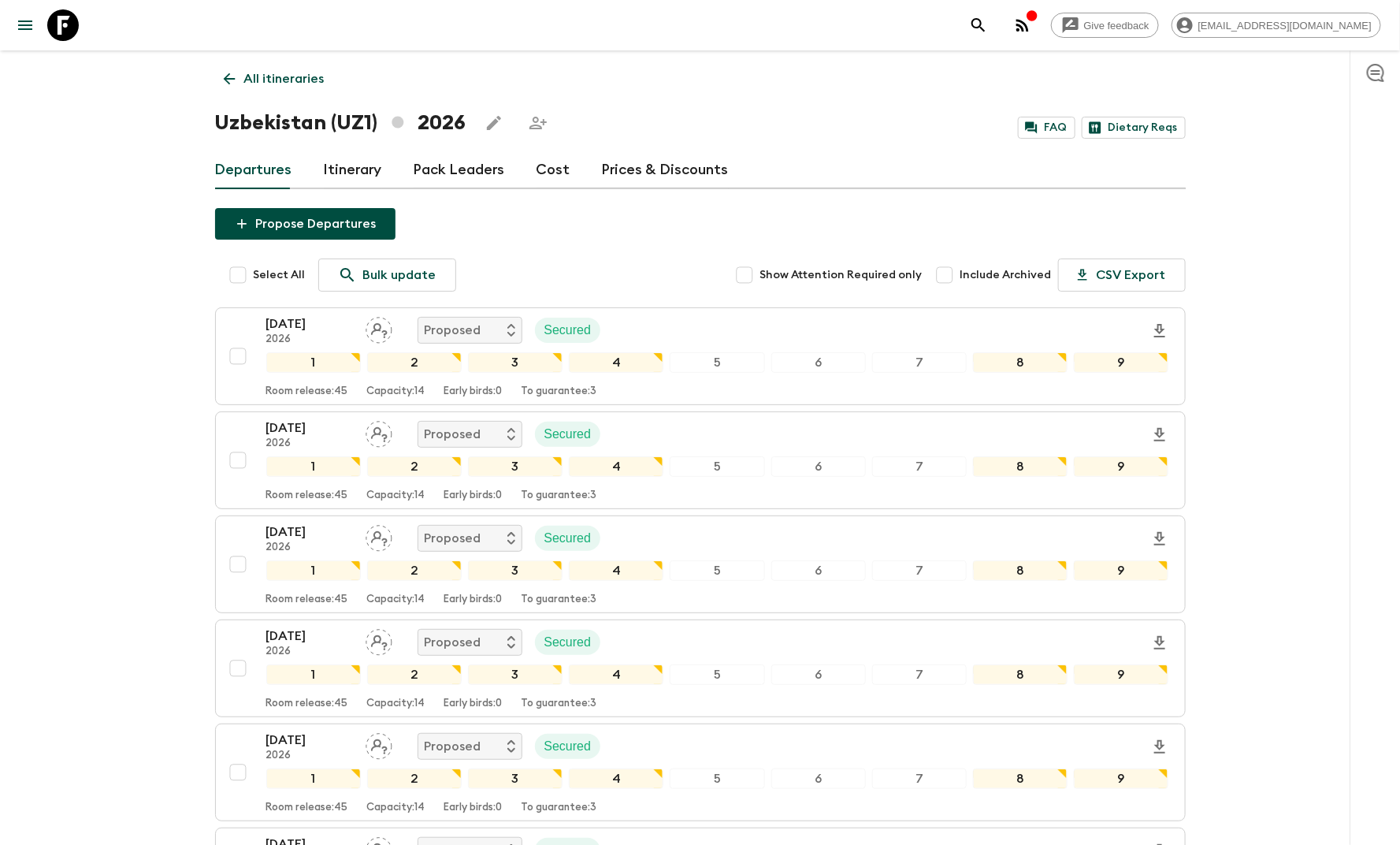
click at [235, 278] on input "Select All" at bounding box center [238, 275] width 31 height 31
checkbox input "true"
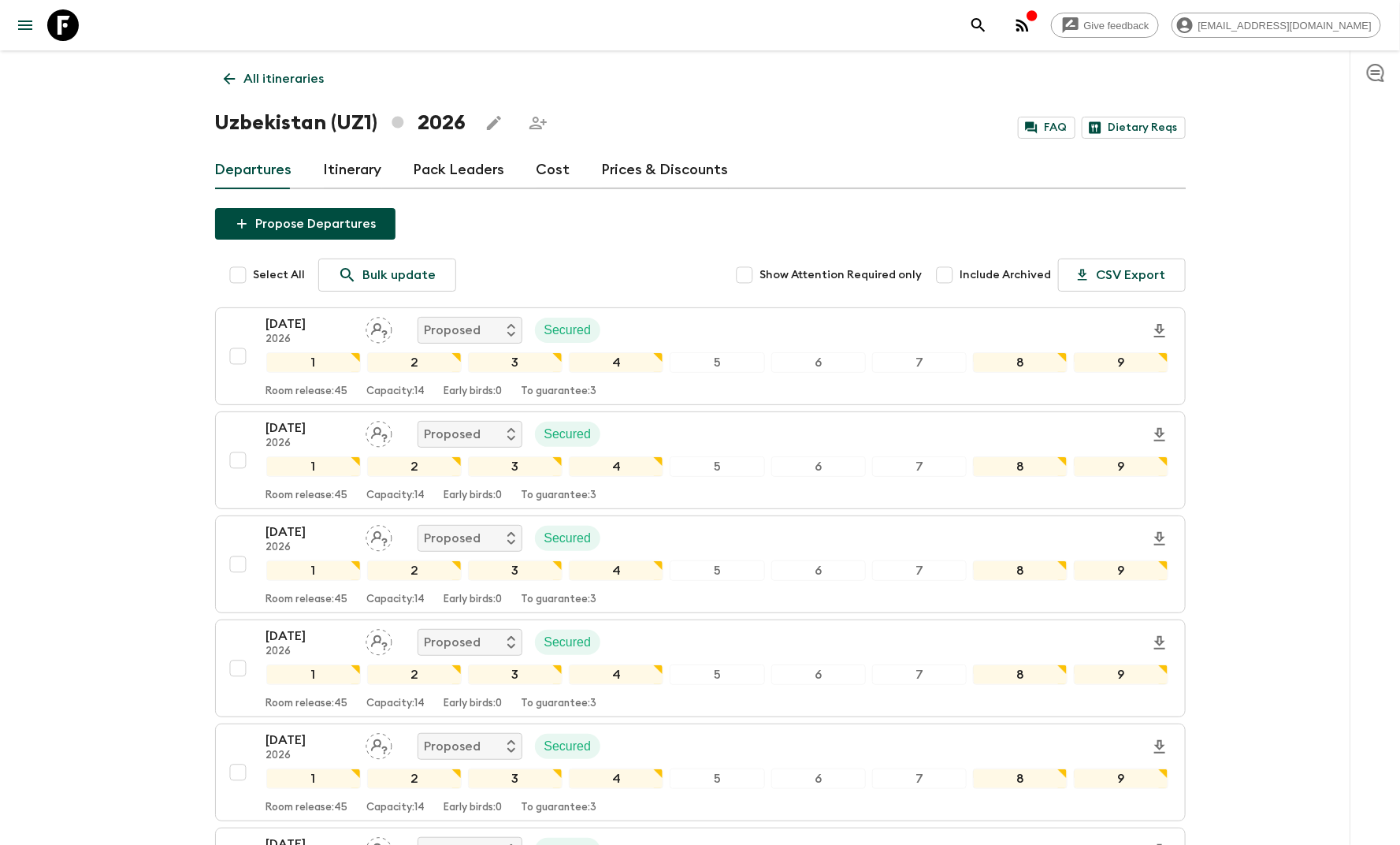
checkbox input "true"
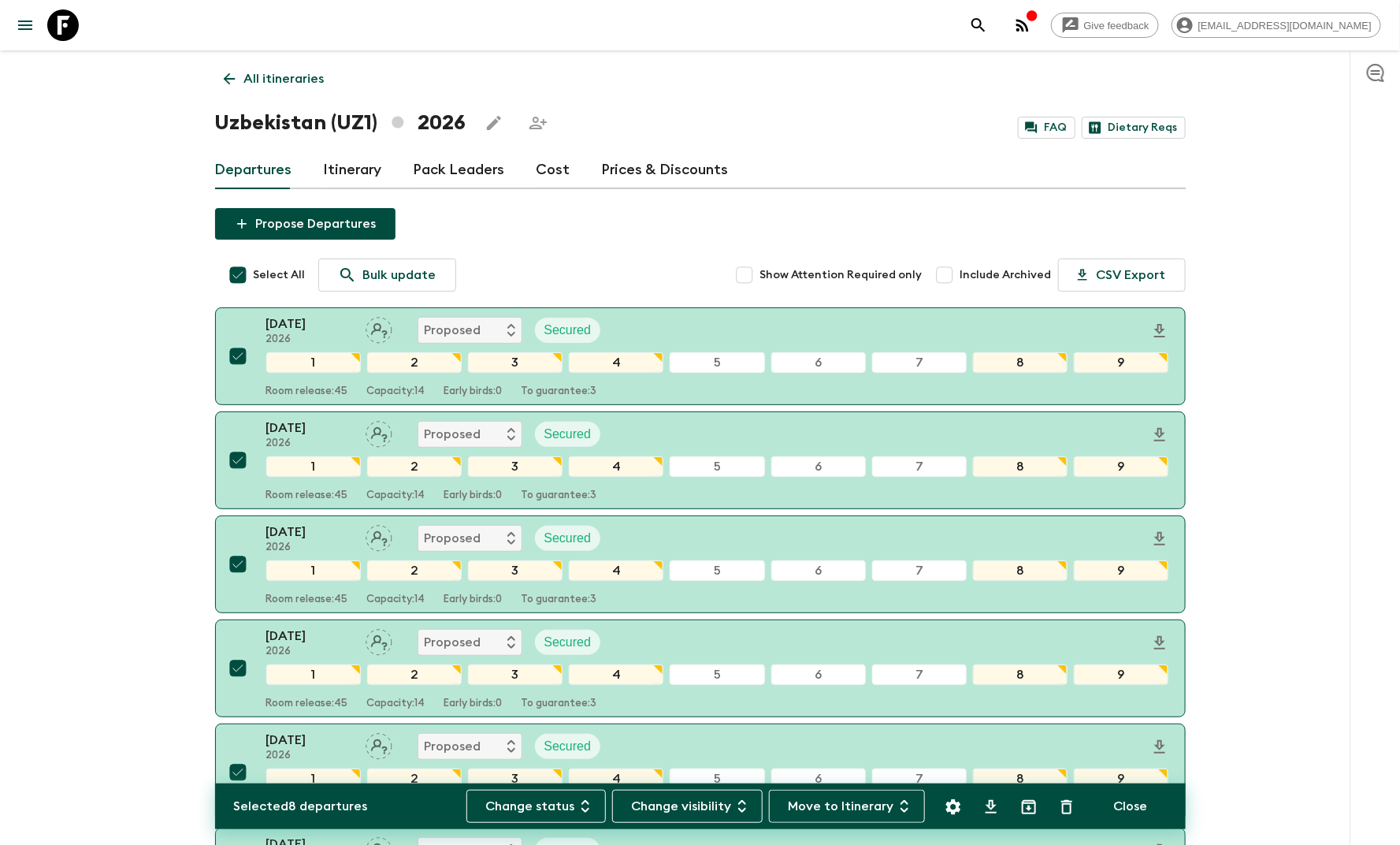
click at [843, 805] on button "Move to Itinerary" at bounding box center [847, 806] width 156 height 33
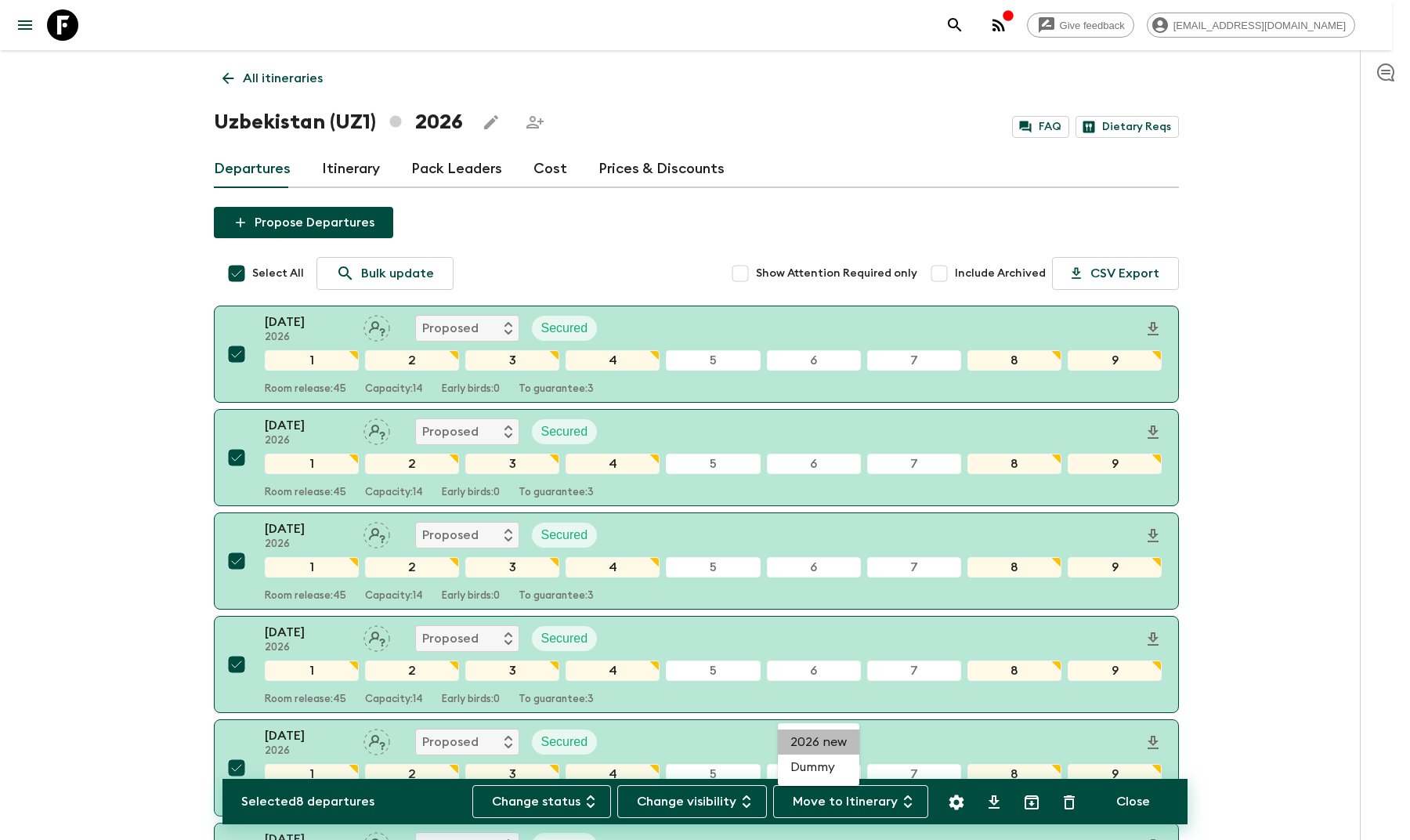
click at [815, 734] on li "2026 new" at bounding box center [818, 741] width 82 height 25
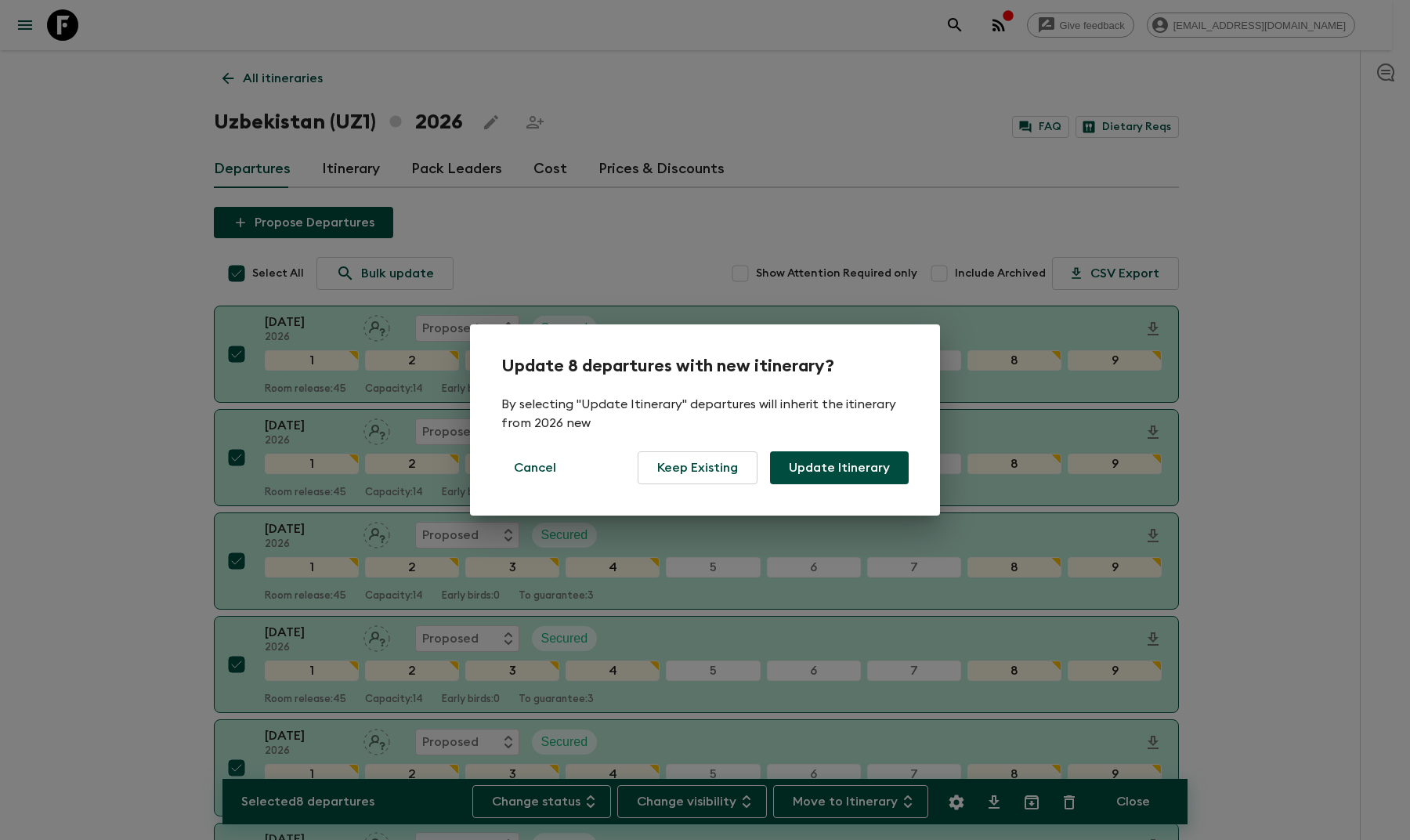
click at [809, 468] on button "Update Itinerary" at bounding box center [839, 468] width 139 height 33
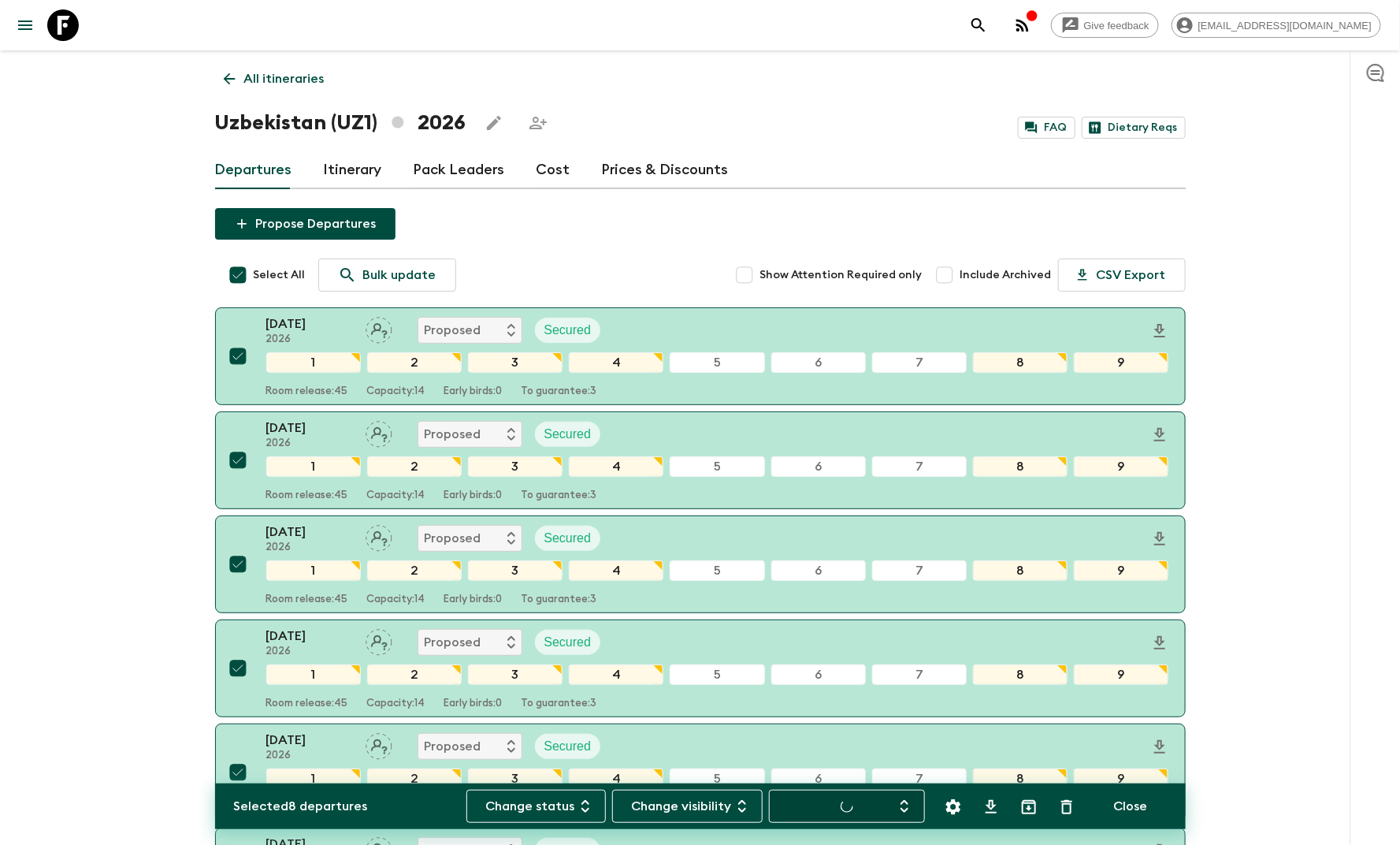
checkbox input "false"
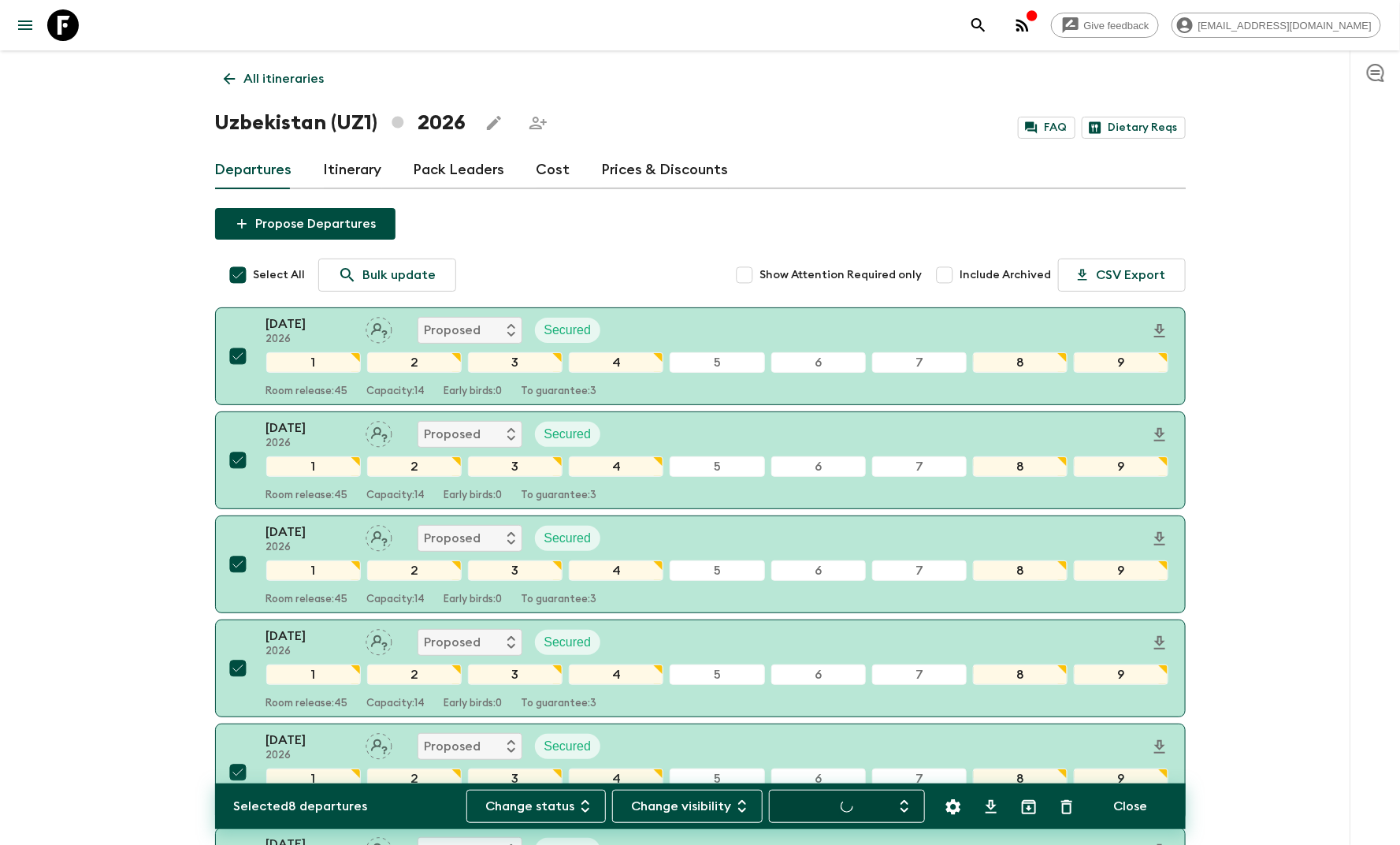
checkbox input "false"
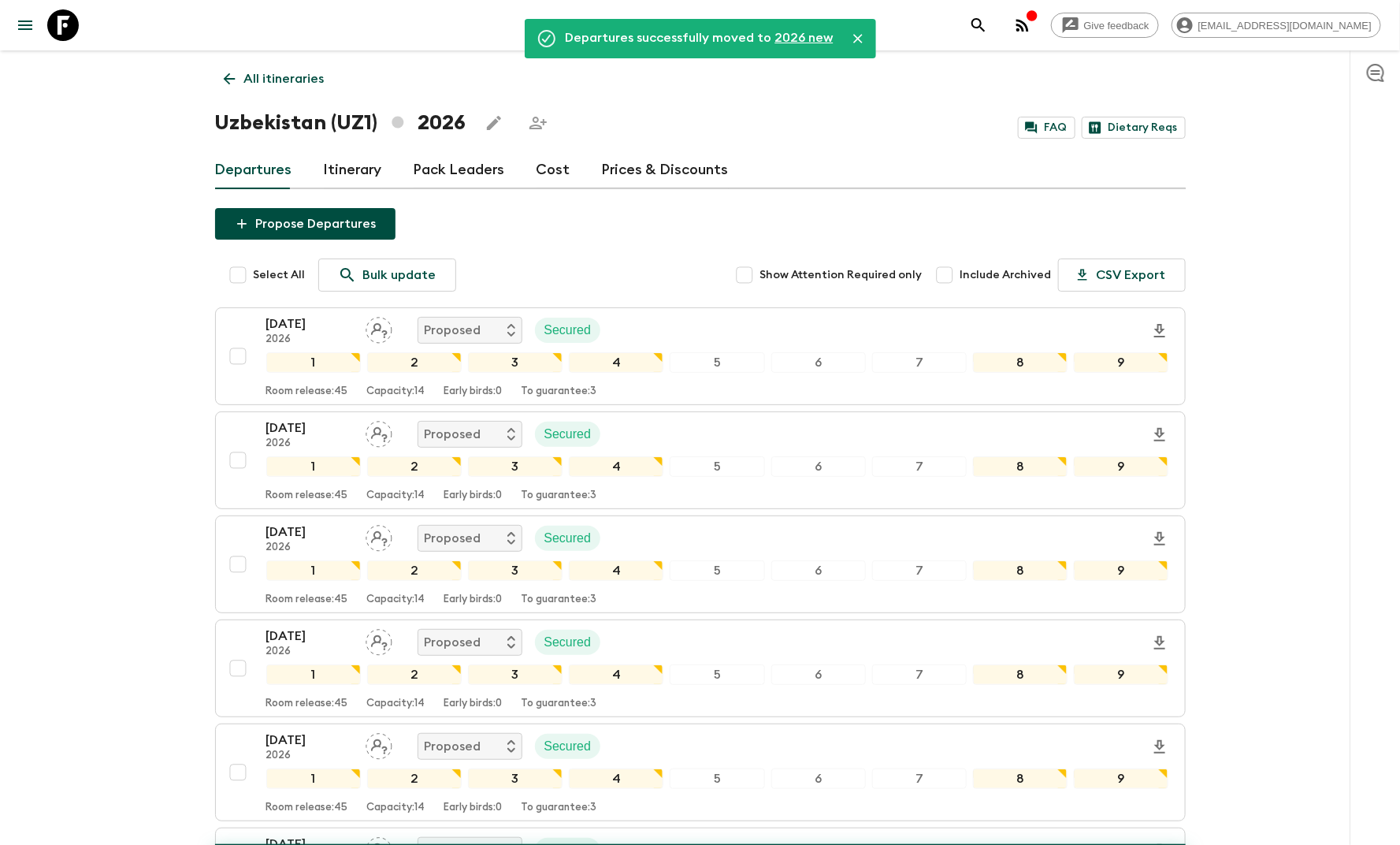
checkbox input "false"
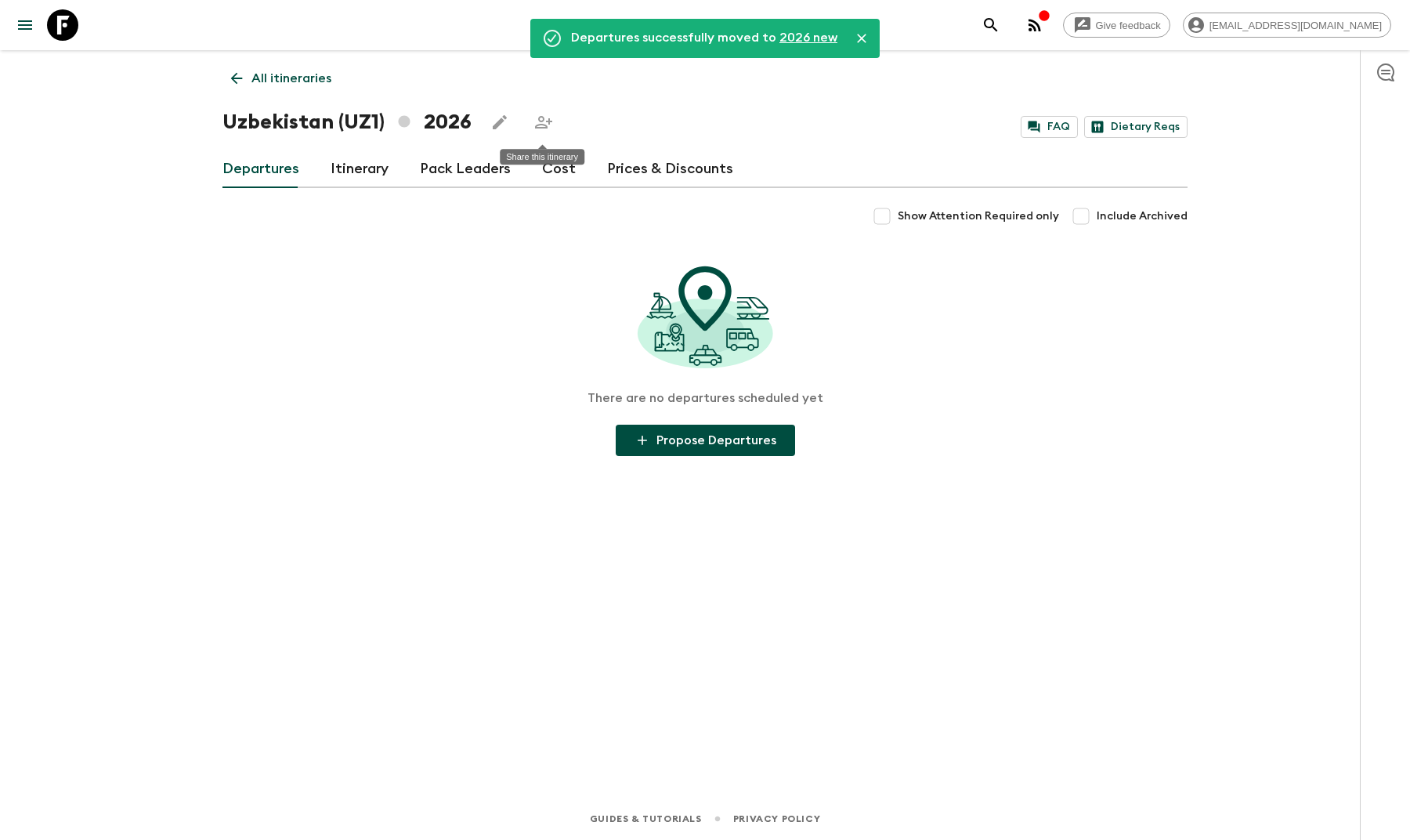
click at [538, 128] on icon "Share this itinerary" at bounding box center [544, 122] width 18 height 18
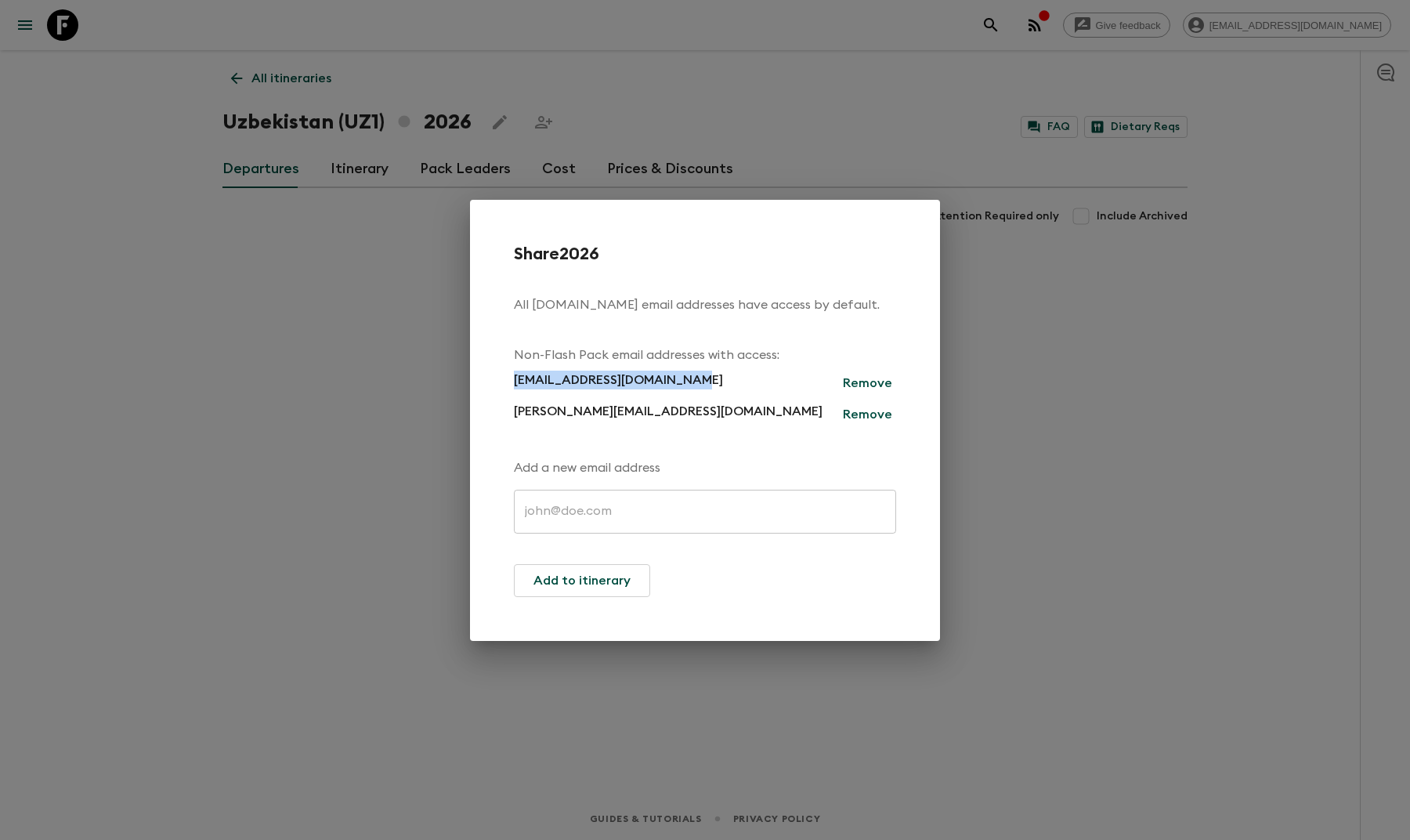
drag, startPoint x: 689, startPoint y: 379, endPoint x: 503, endPoint y: 385, distance: 186.1
click at [503, 385] on div "Share 2026 All [DOMAIN_NAME] email addresses have access by default. Non-Flash …" at bounding box center [705, 420] width 470 height 441
copy p "[EMAIL_ADDRESS][DOMAIN_NAME]"
click at [839, 383] on div "[EMAIL_ADDRESS][DOMAIN_NAME] Remove" at bounding box center [705, 380] width 383 height 31
click at [847, 381] on p "Remove" at bounding box center [868, 382] width 50 height 18
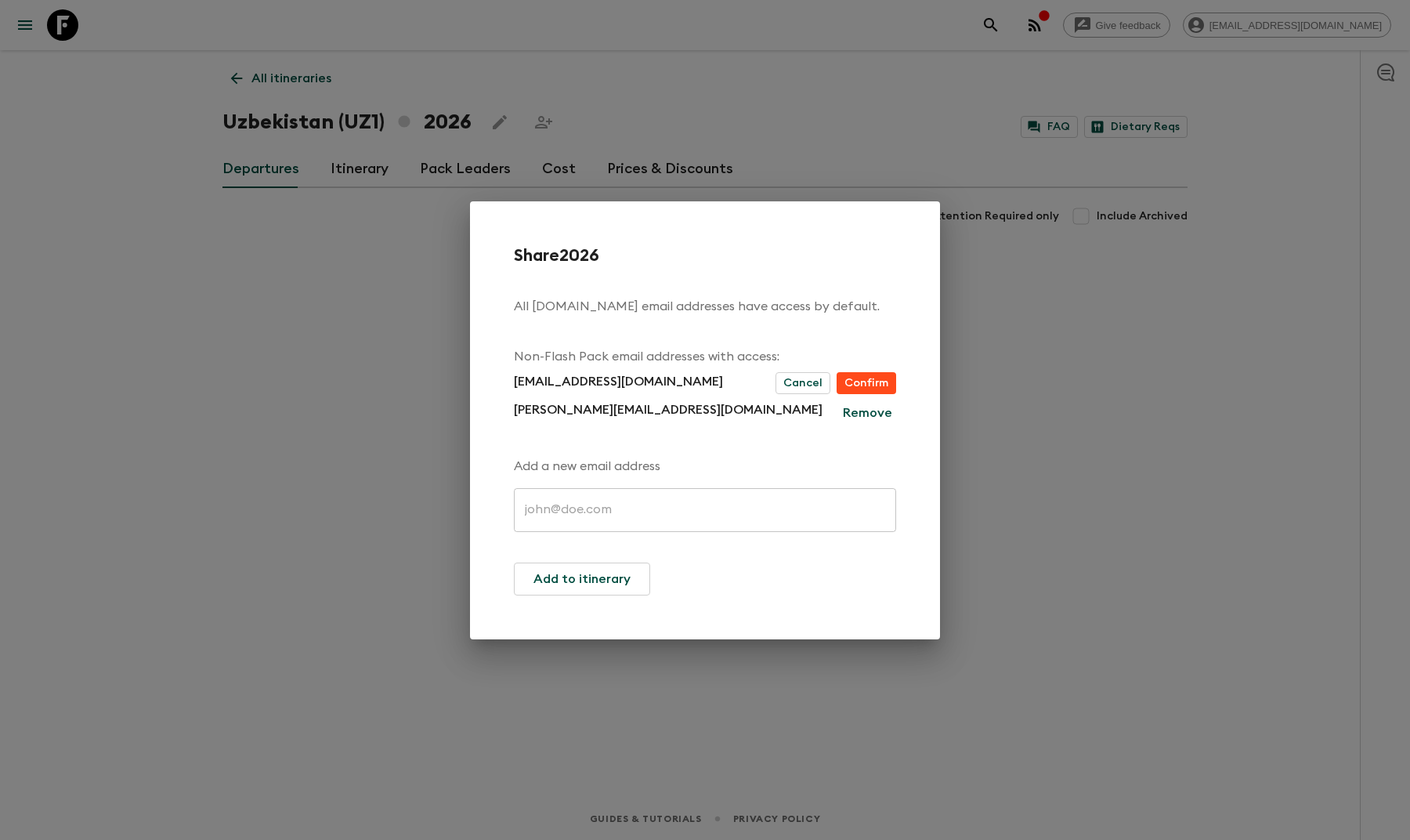
click at [864, 384] on button "Confirm" at bounding box center [866, 383] width 60 height 22
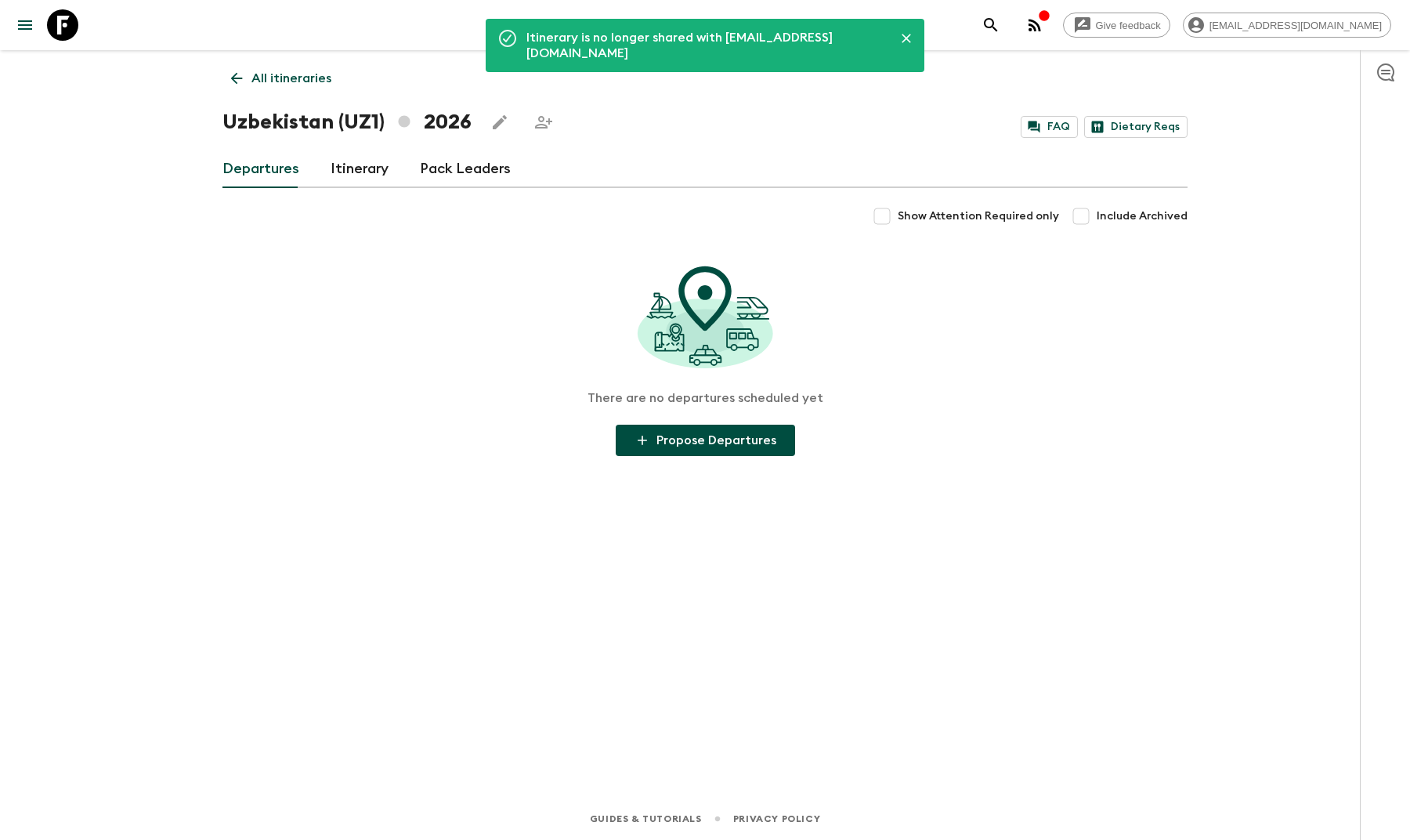
click at [539, 124] on icon "Share this itinerary" at bounding box center [544, 122] width 18 height 18
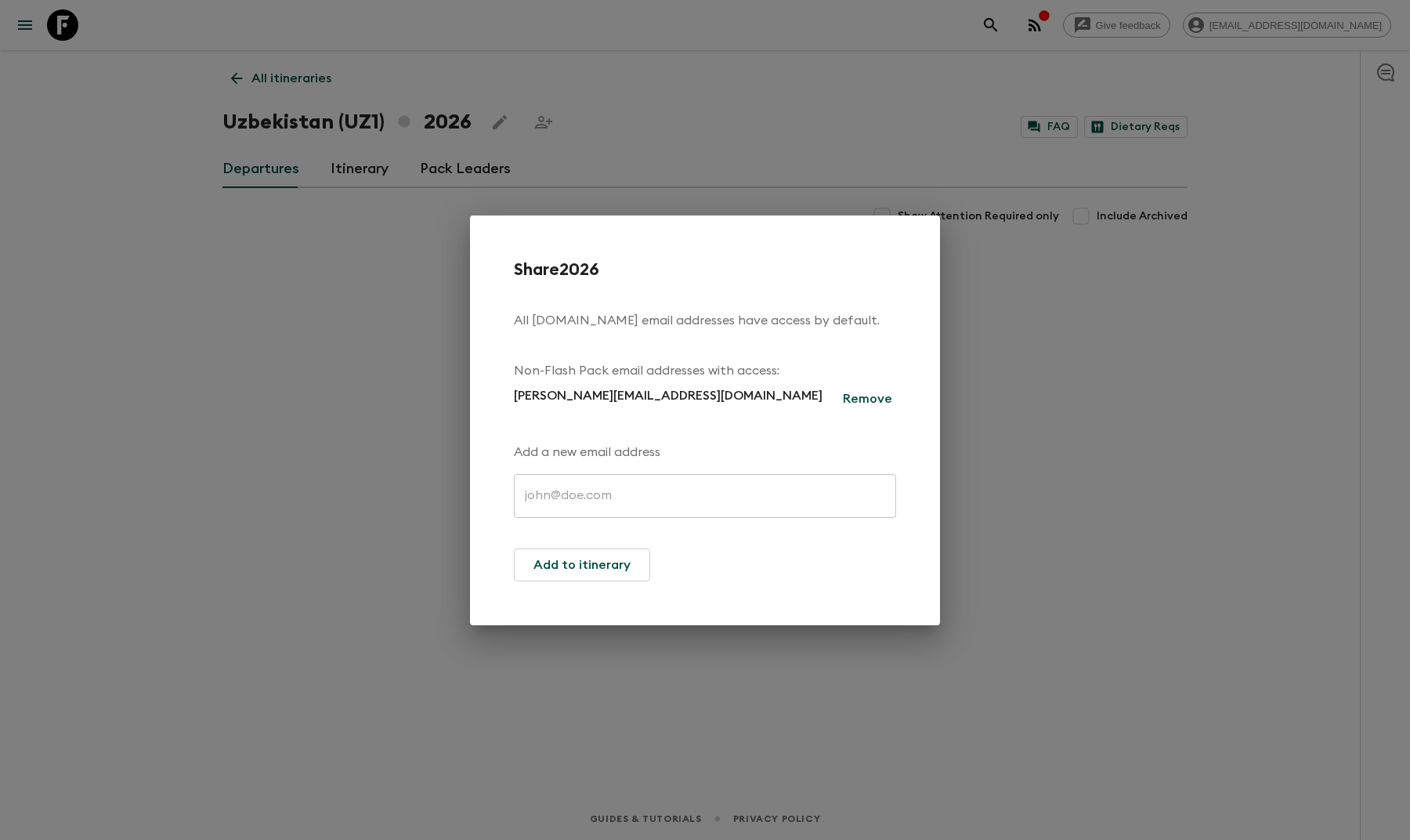
click at [859, 390] on p "Remove" at bounding box center [868, 399] width 50 height 18
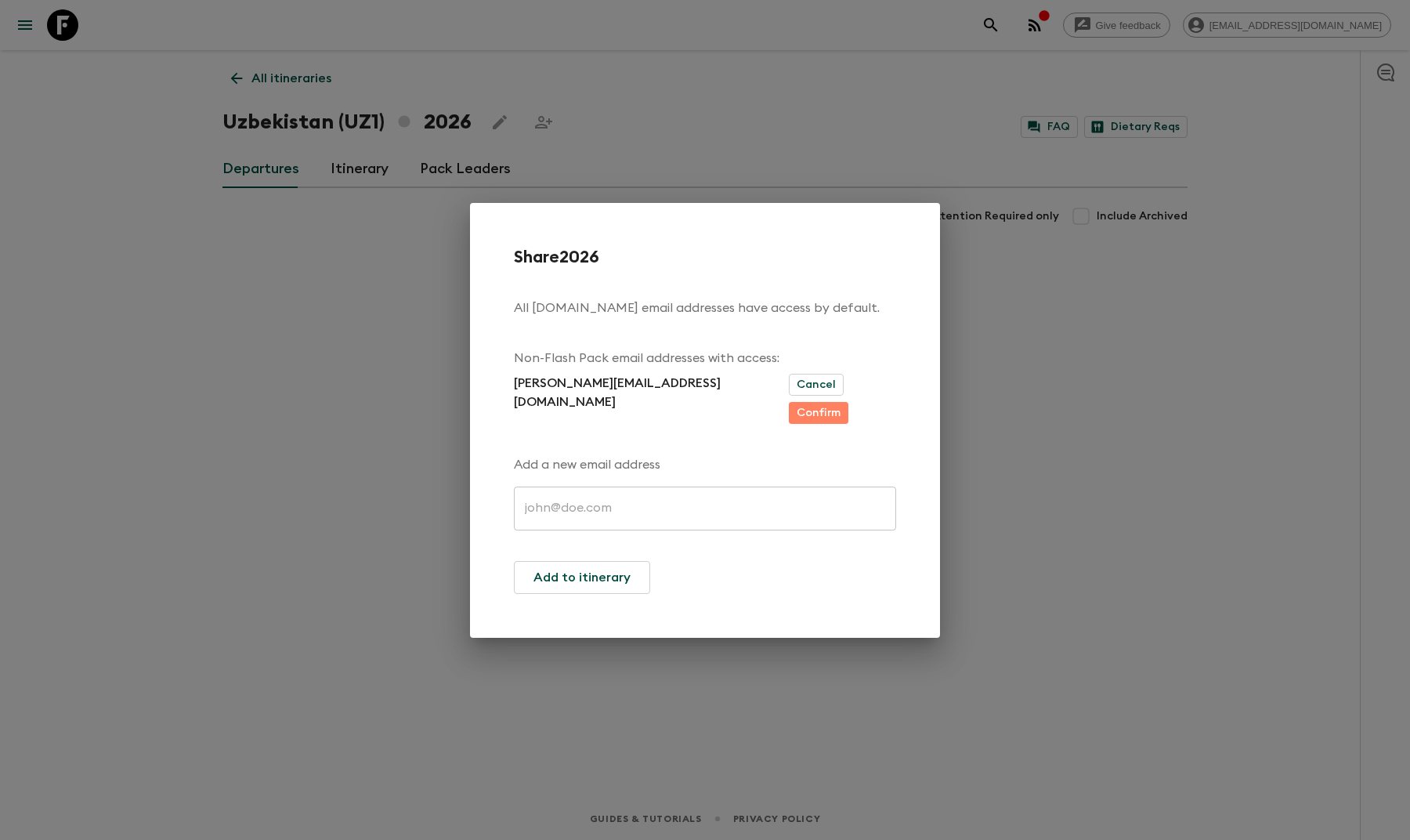
click at [849, 402] on button "Confirm" at bounding box center [818, 413] width 60 height 22
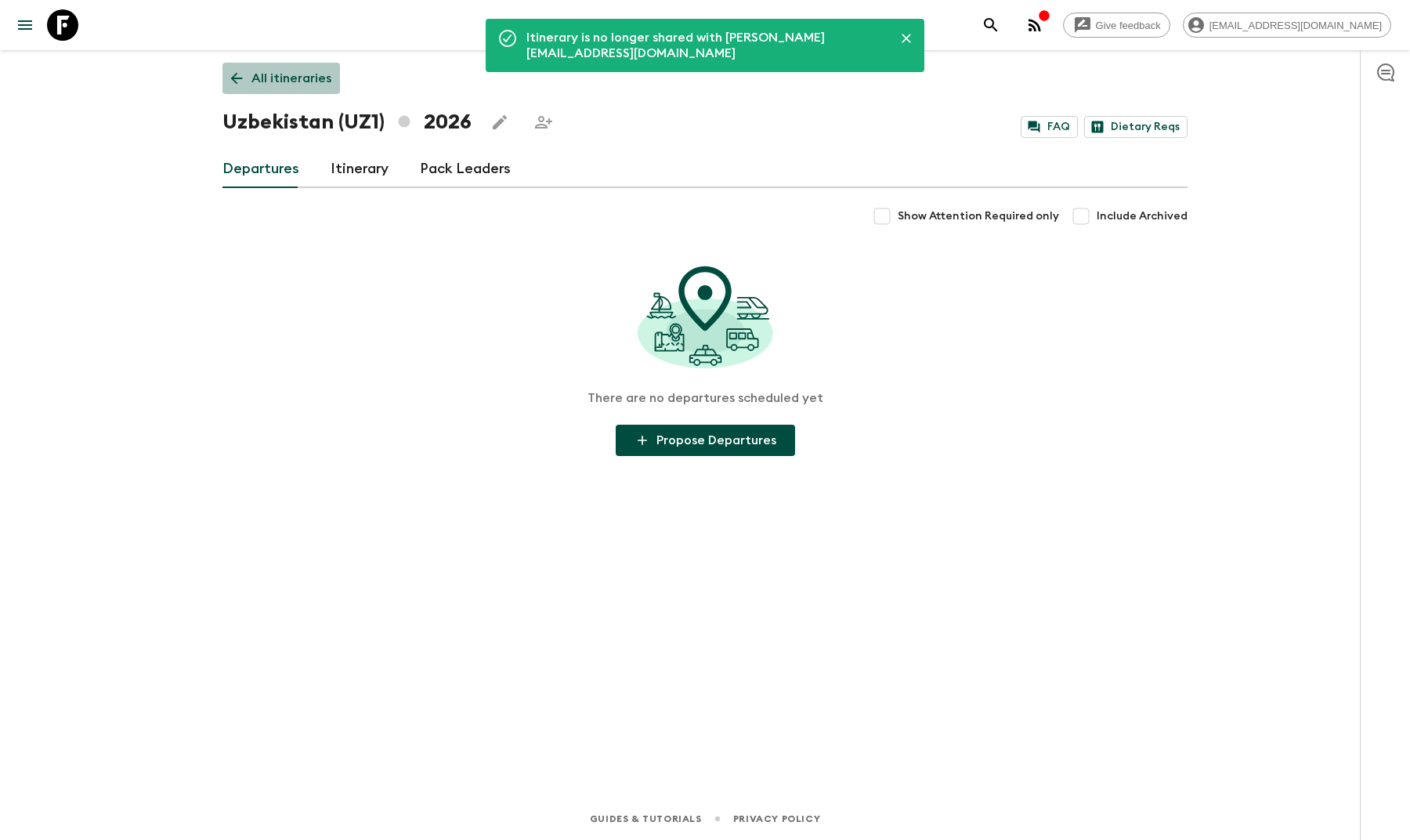
click at [292, 83] on p "All itineraries" at bounding box center [291, 78] width 80 height 18
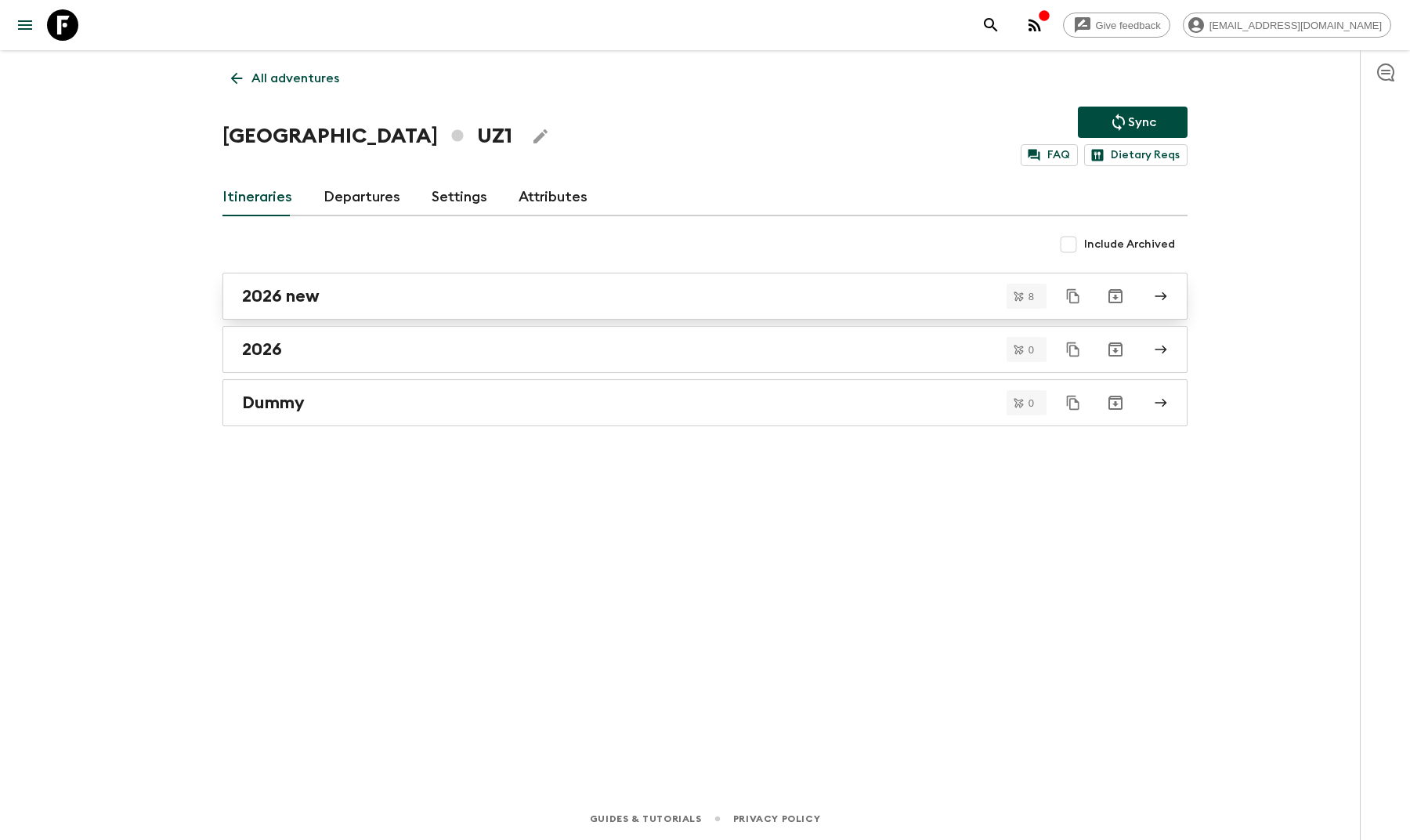
click at [419, 294] on div "2026 new" at bounding box center [690, 296] width 896 height 20
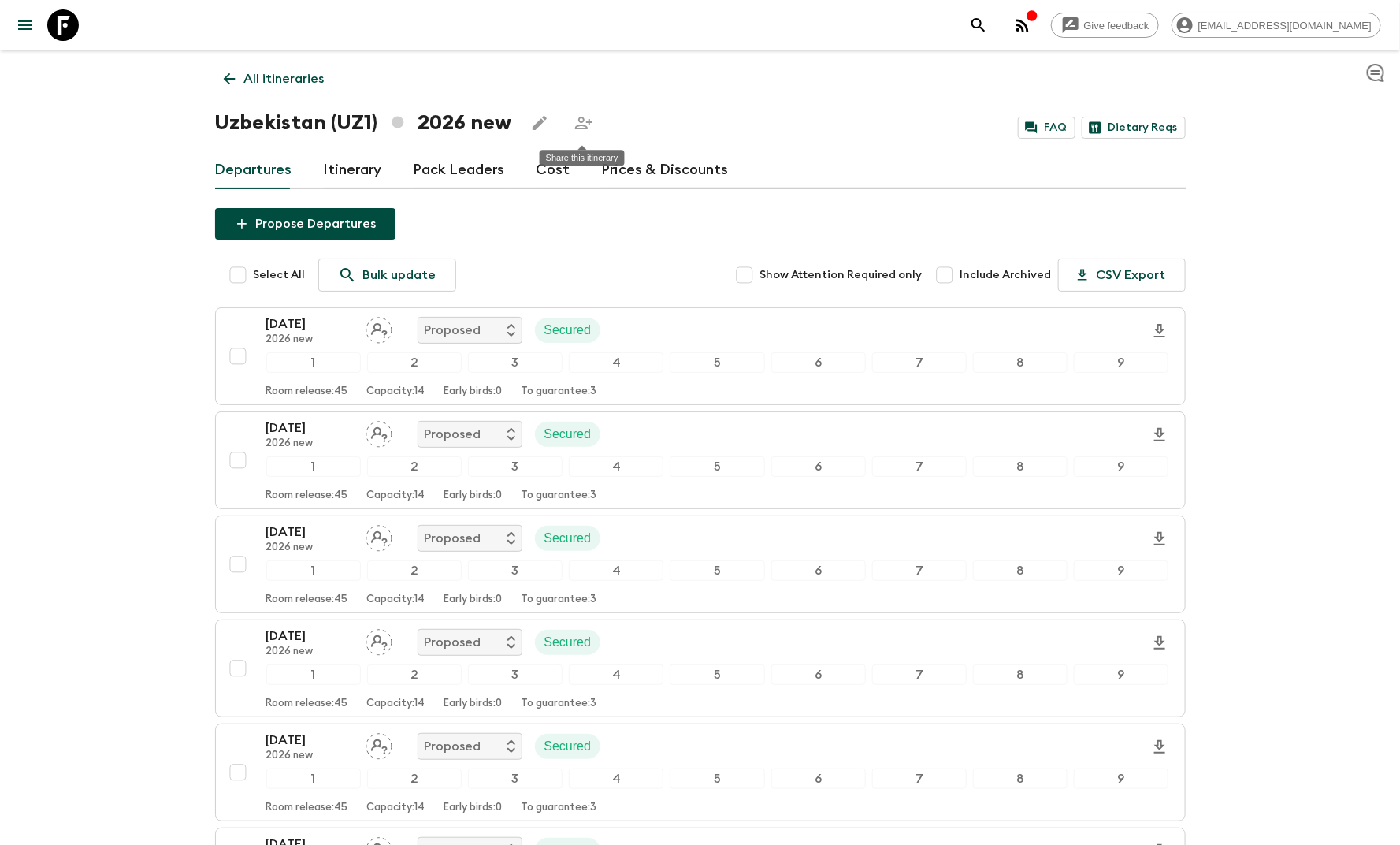
click at [584, 119] on icon "Share this itinerary" at bounding box center [584, 123] width 18 height 18
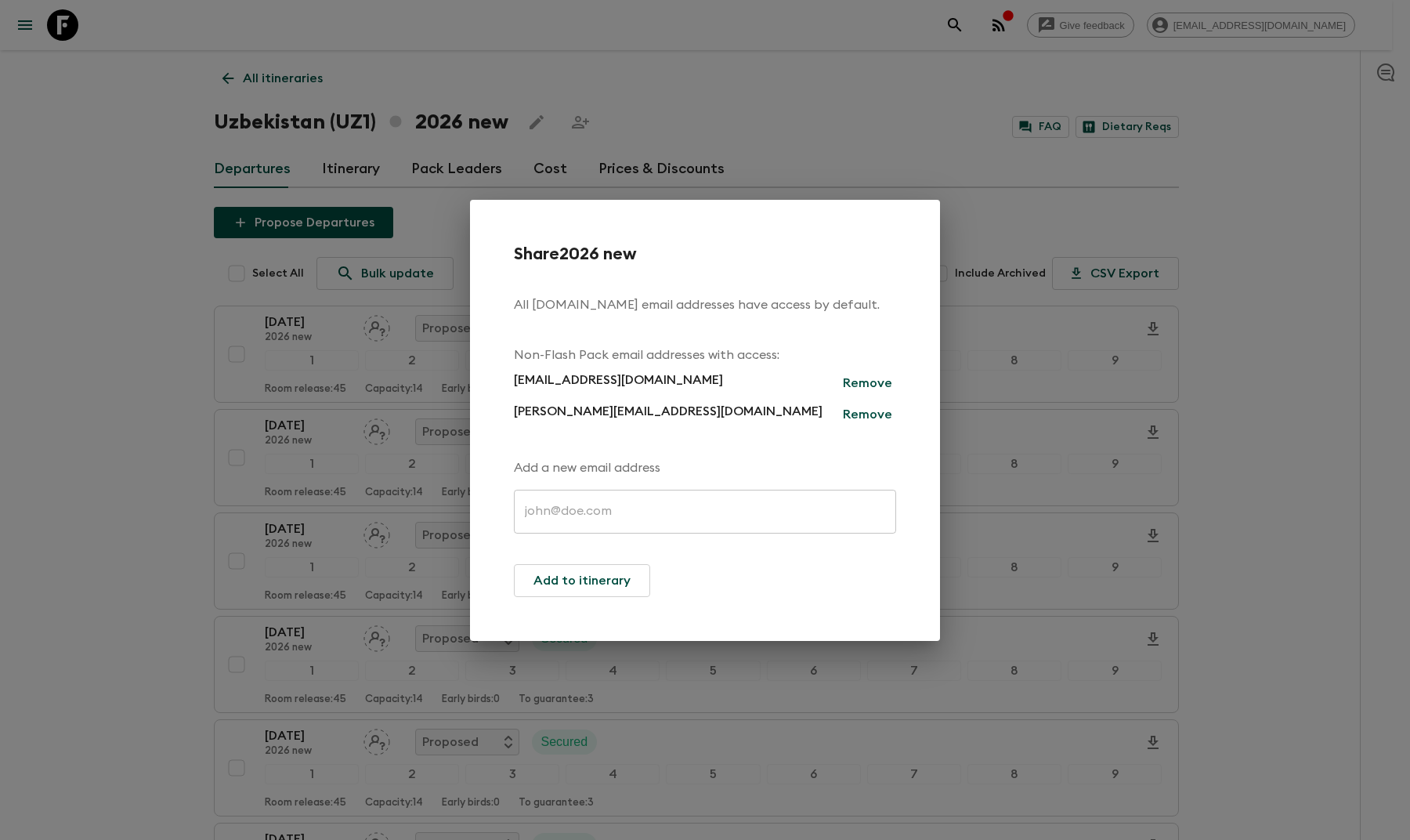
click at [115, 470] on div "Share 2026 new All [DOMAIN_NAME] email addresses have access by default. Non-Fl…" at bounding box center [705, 420] width 1410 height 840
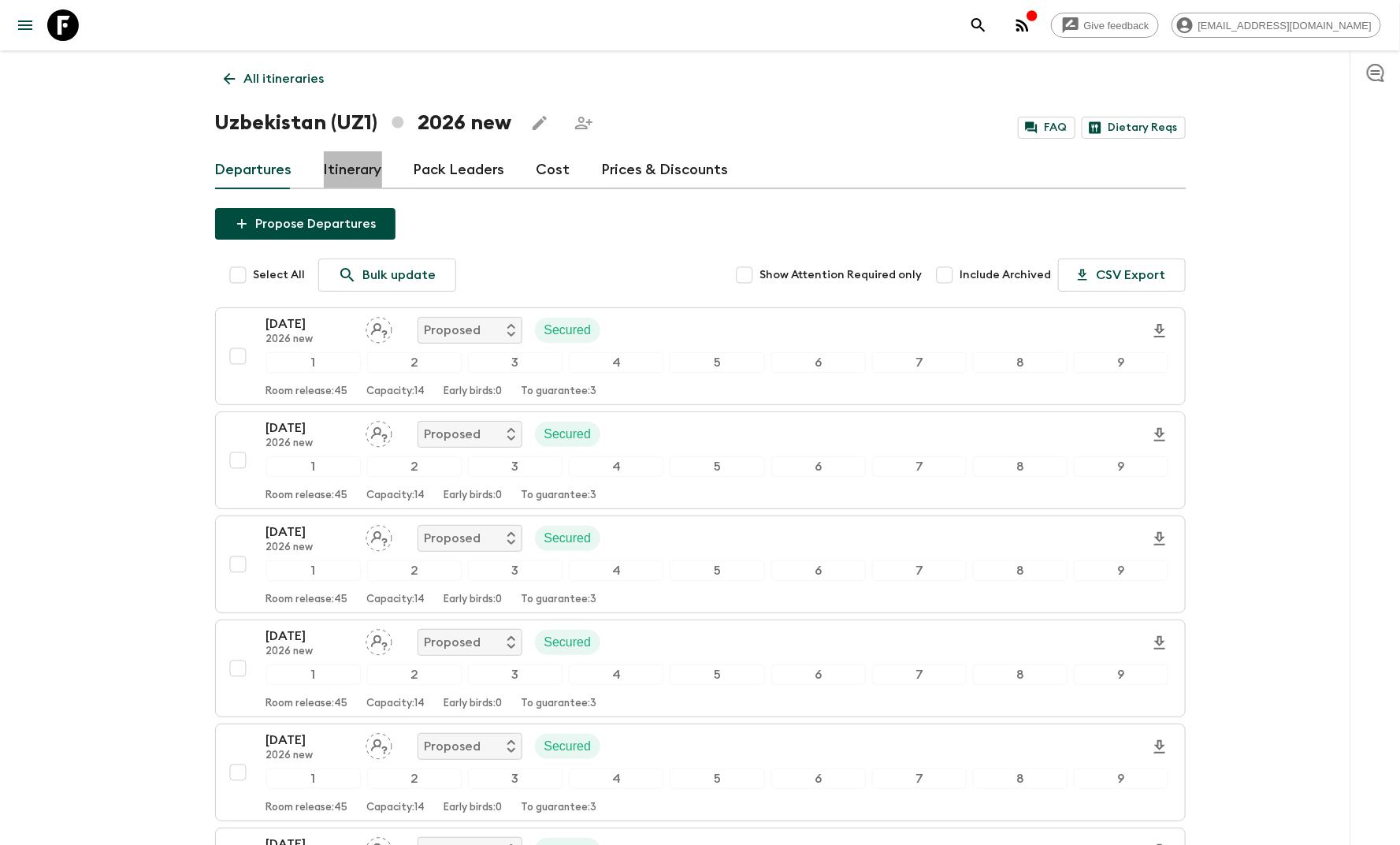
click at [333, 170] on link "Itinerary" at bounding box center [352, 170] width 58 height 38
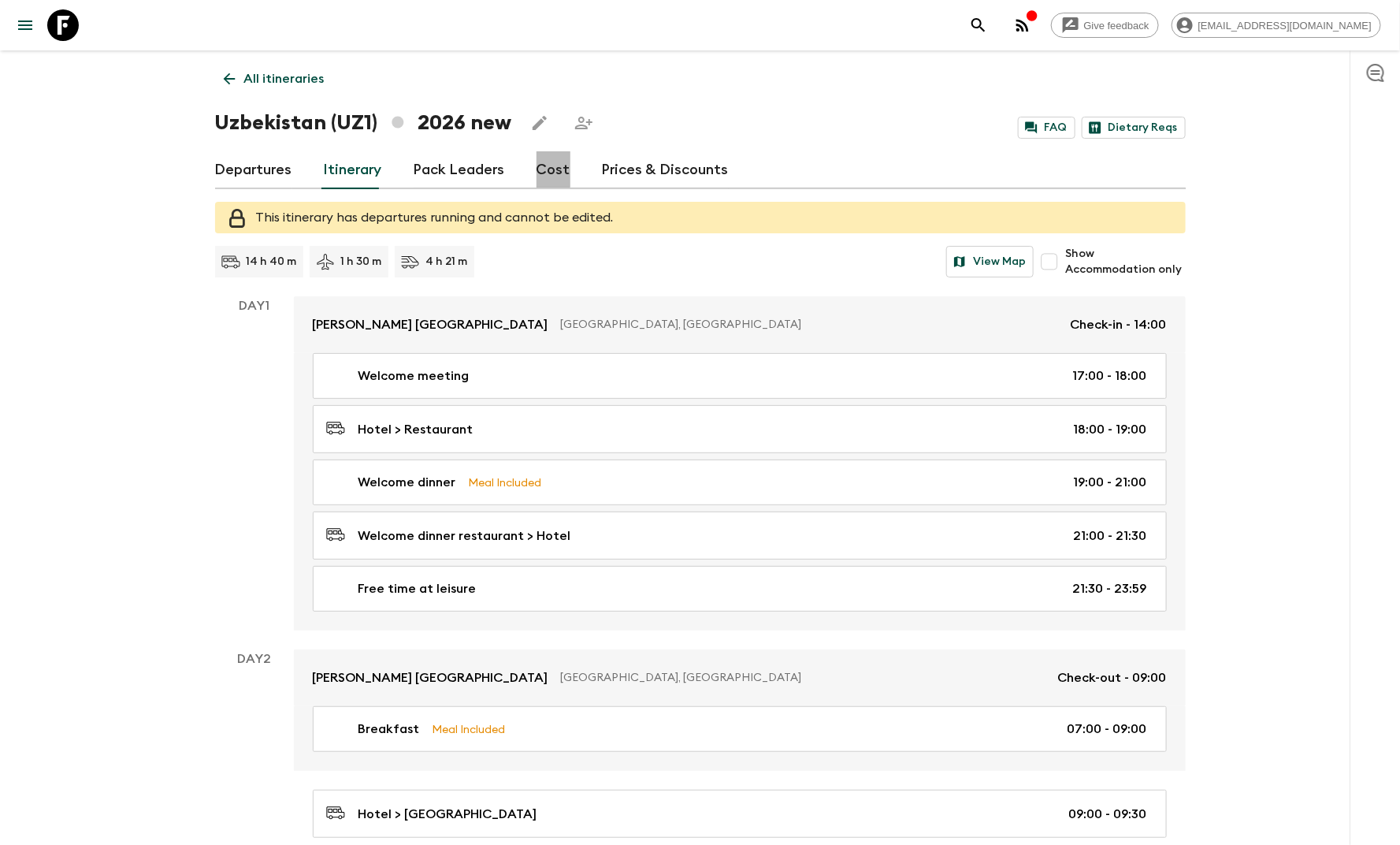
click at [545, 168] on link "Cost" at bounding box center [553, 170] width 34 height 38
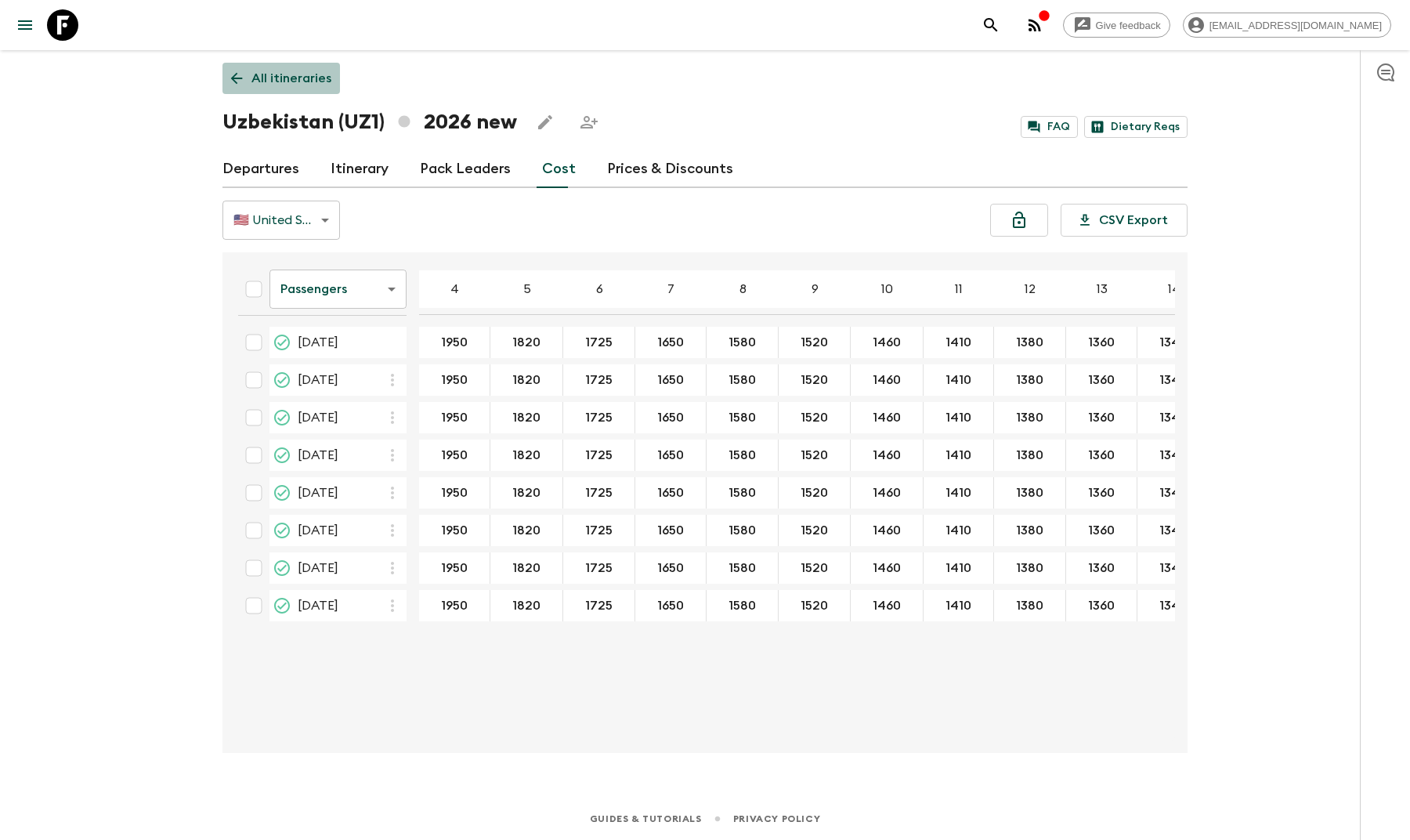
click at [306, 81] on p "All itineraries" at bounding box center [291, 78] width 80 height 18
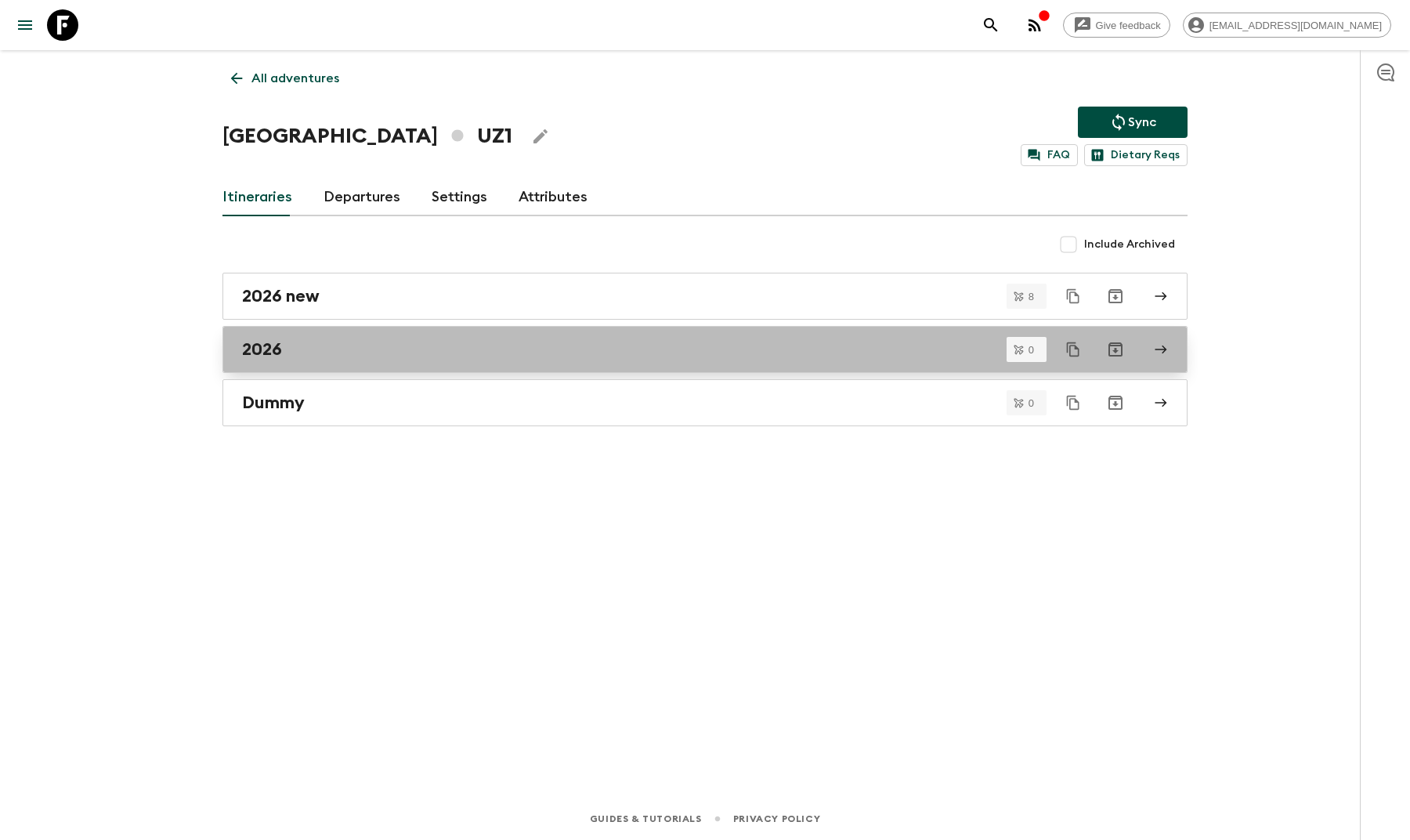
click at [316, 344] on div "2026" at bounding box center [690, 349] width 896 height 20
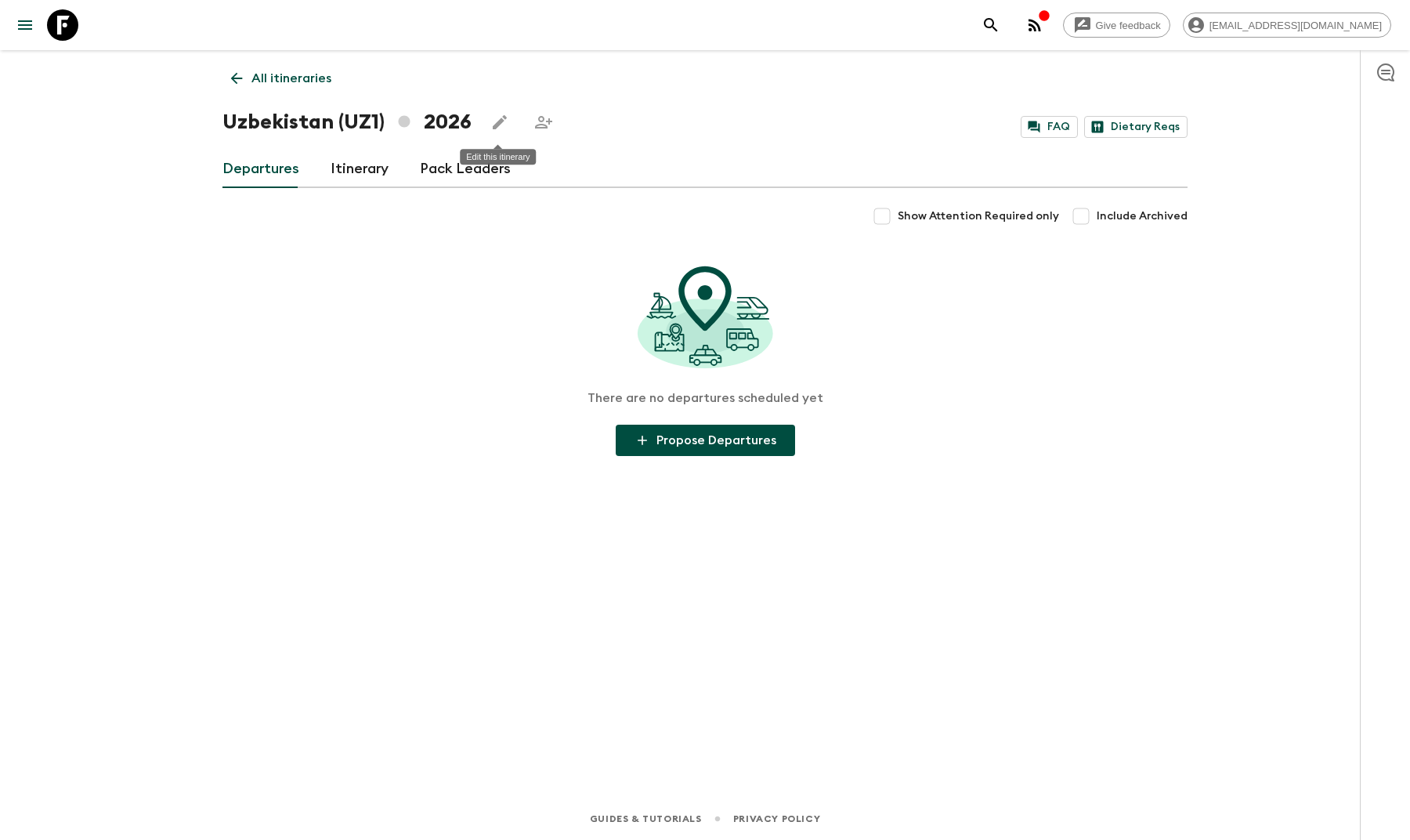
click at [505, 124] on icon "Edit this itinerary" at bounding box center [500, 122] width 18 height 18
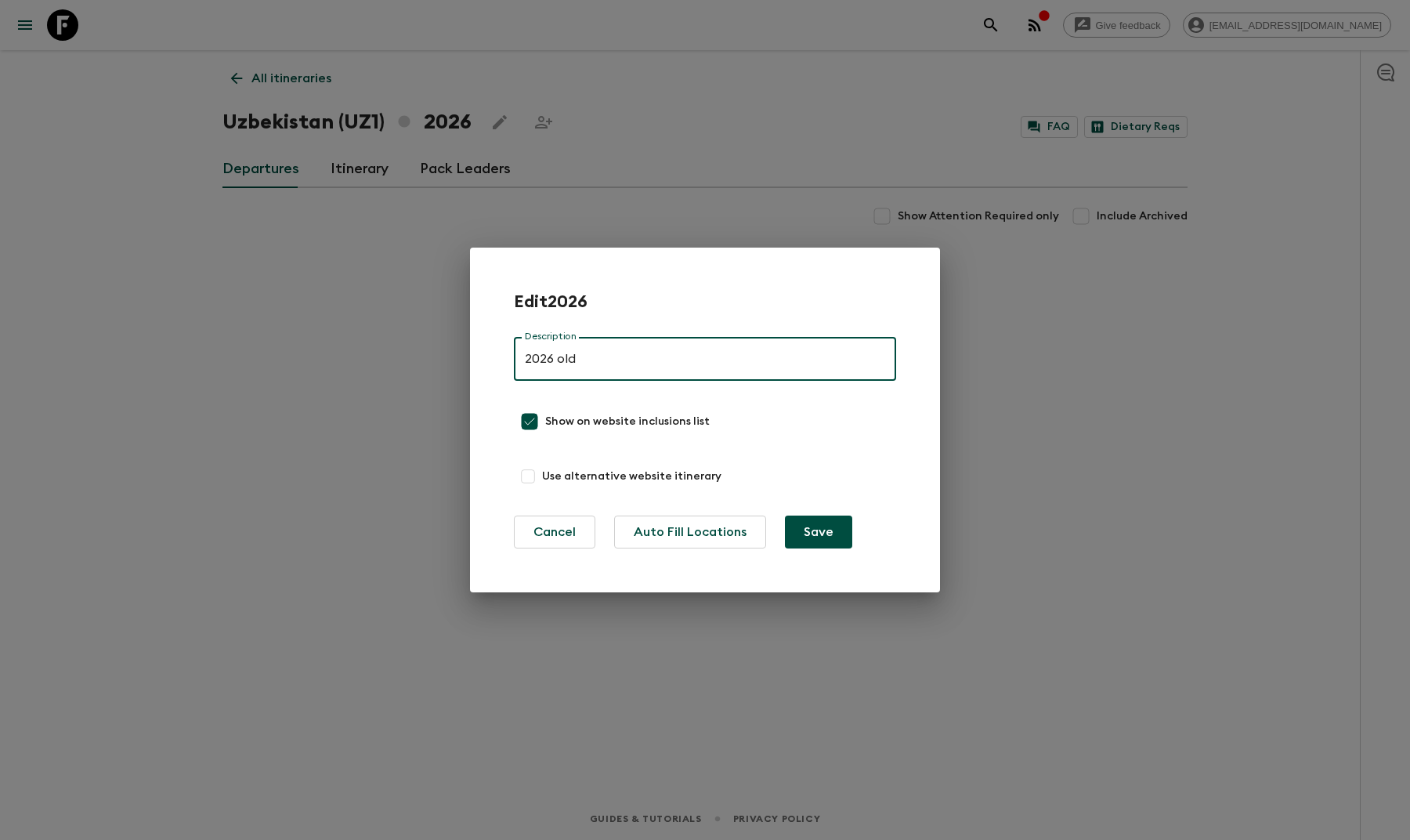
type input "2026 old"
click at [814, 538] on button "Save" at bounding box center [818, 532] width 67 height 33
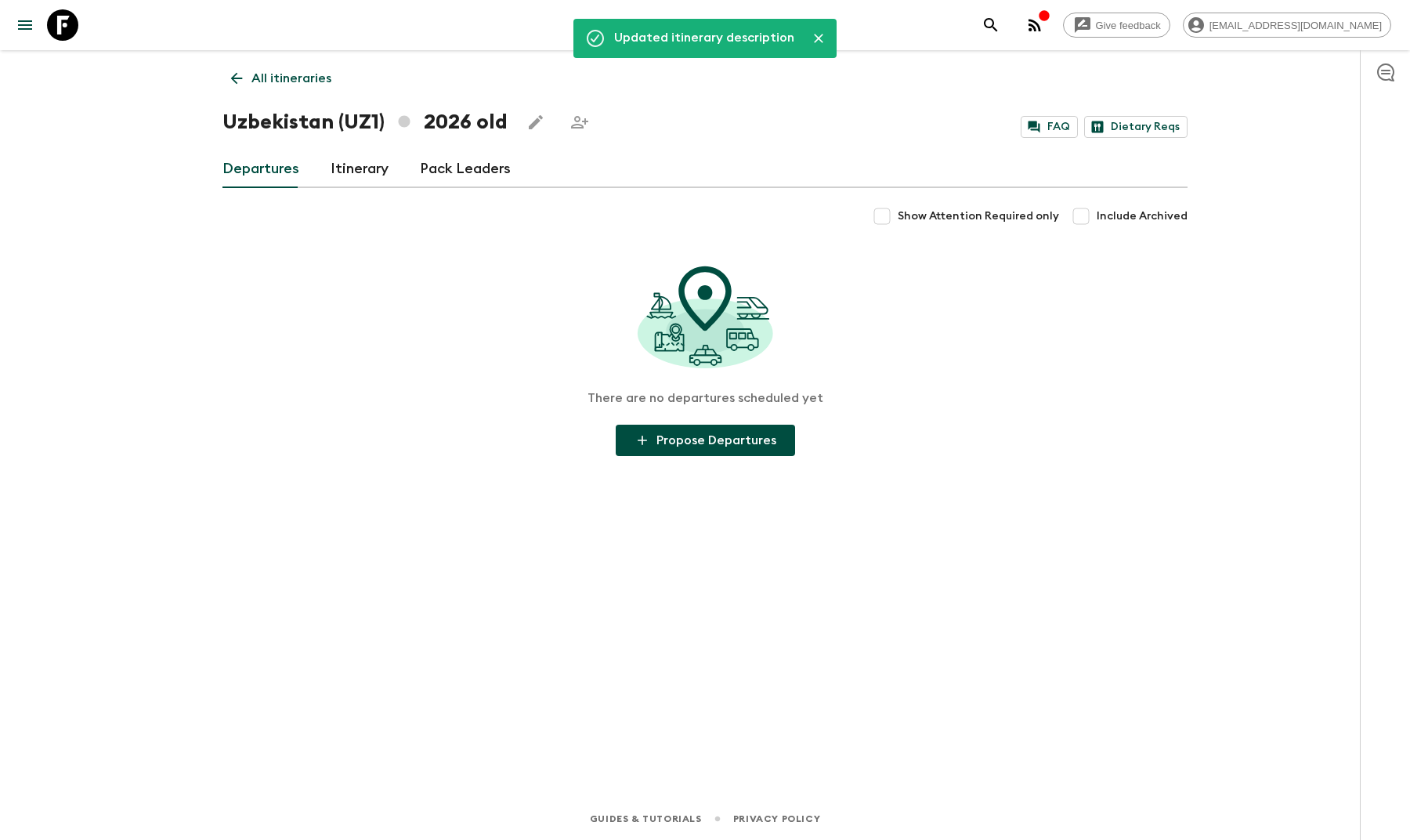
click at [272, 67] on link "All itineraries" at bounding box center [282, 78] width 117 height 31
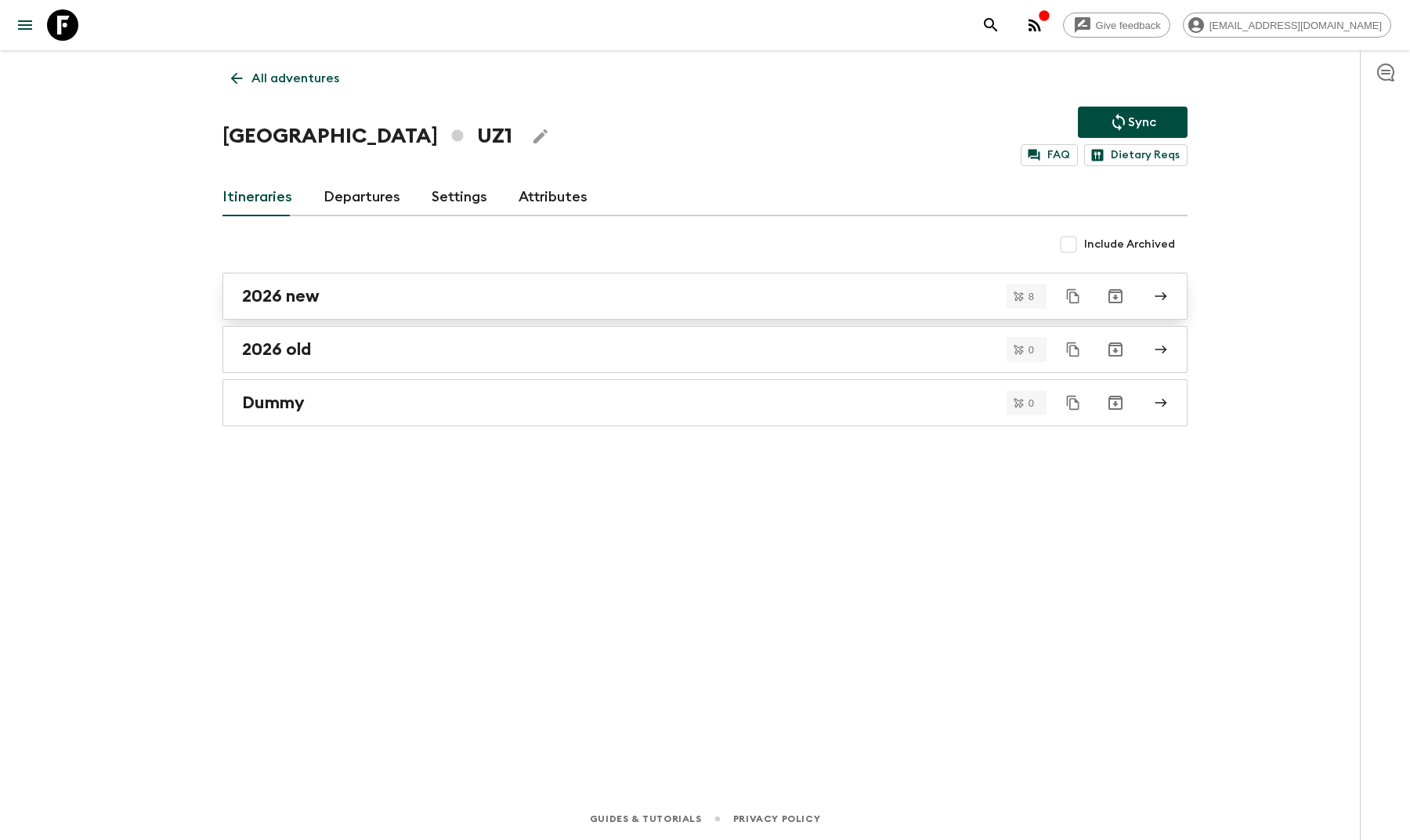
click at [356, 306] on link "2026 new" at bounding box center [705, 295] width 965 height 47
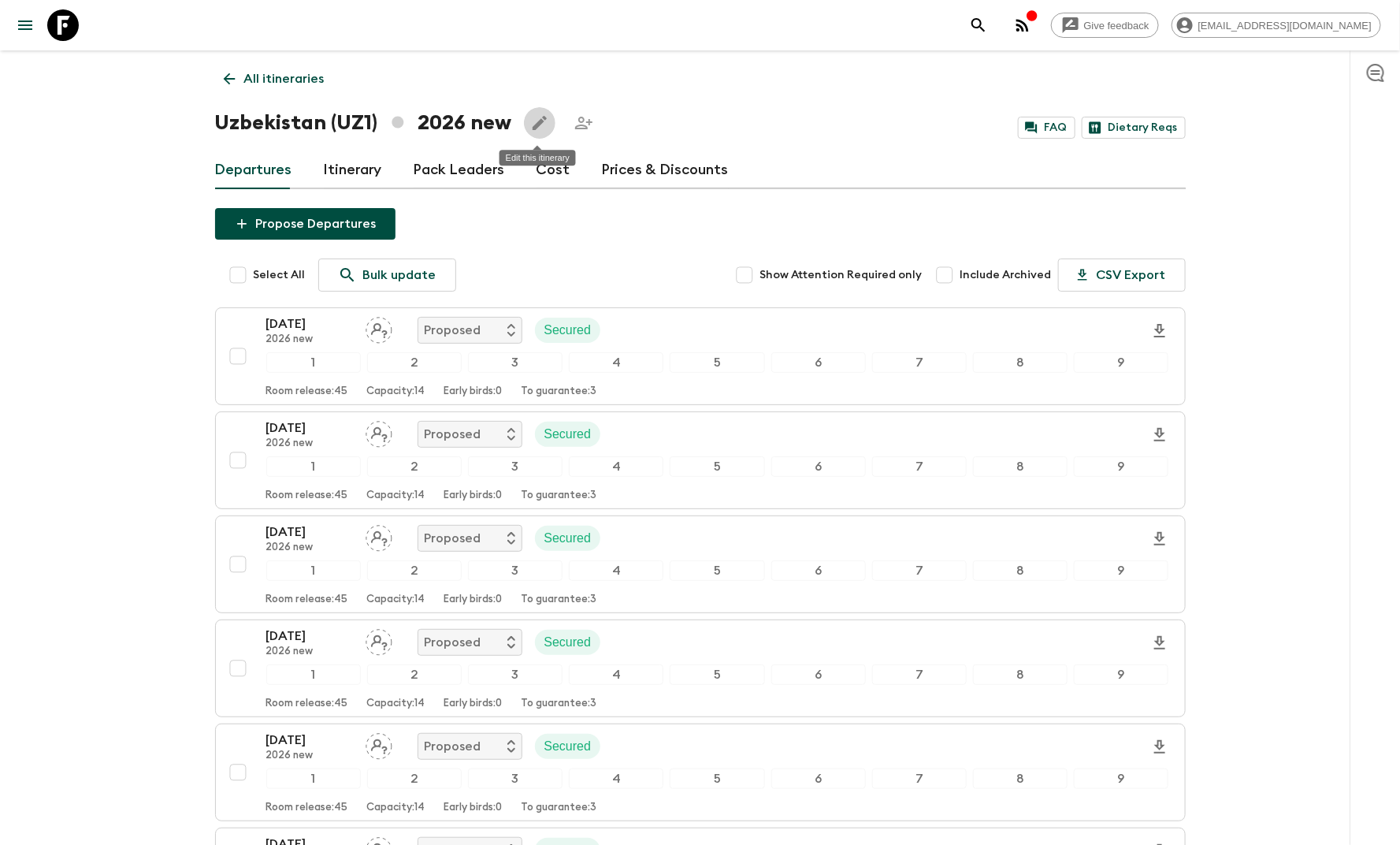
click at [541, 125] on icon "Edit this itinerary" at bounding box center [540, 123] width 18 height 18
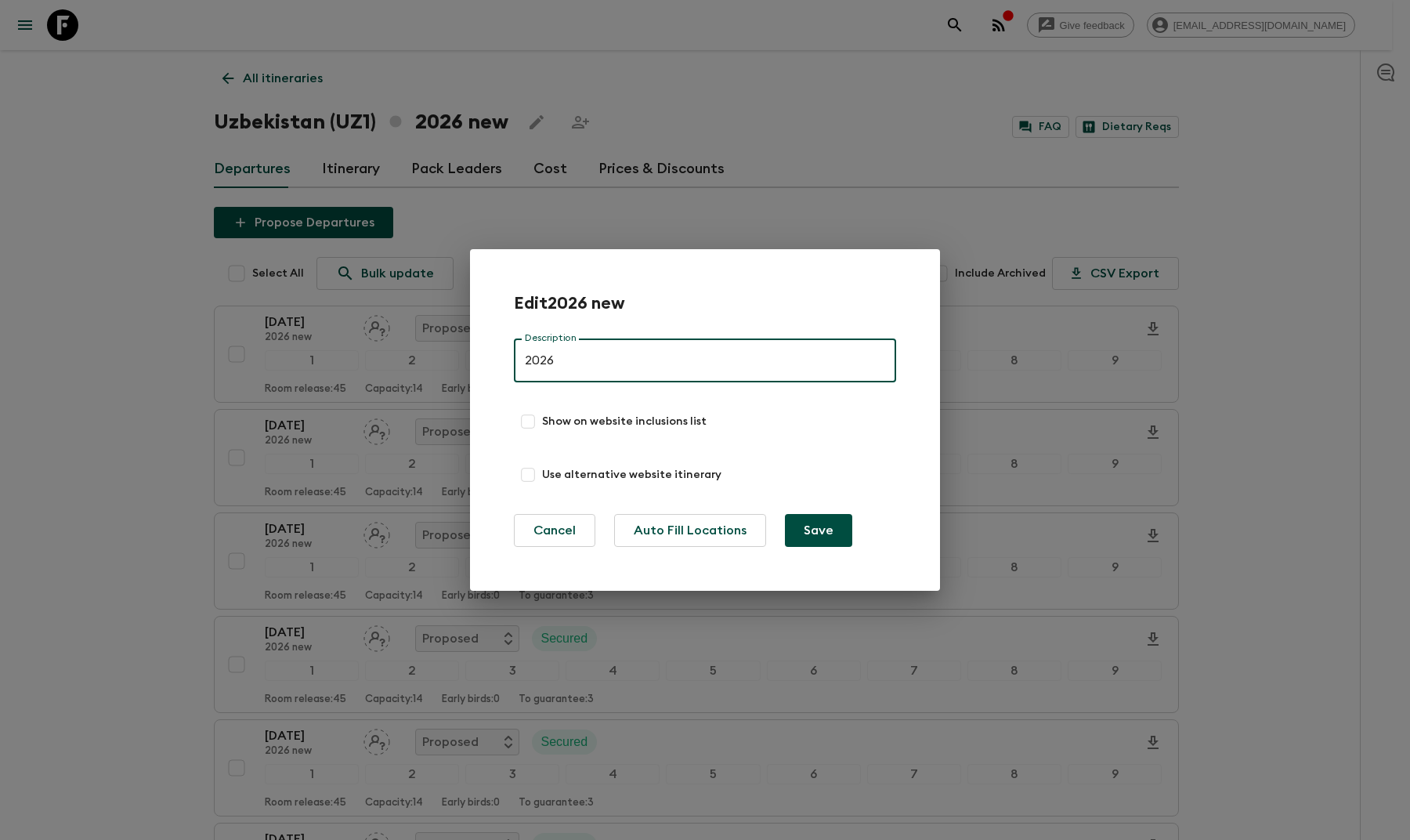
type input "2026"
click at [808, 522] on button "Save" at bounding box center [818, 530] width 67 height 33
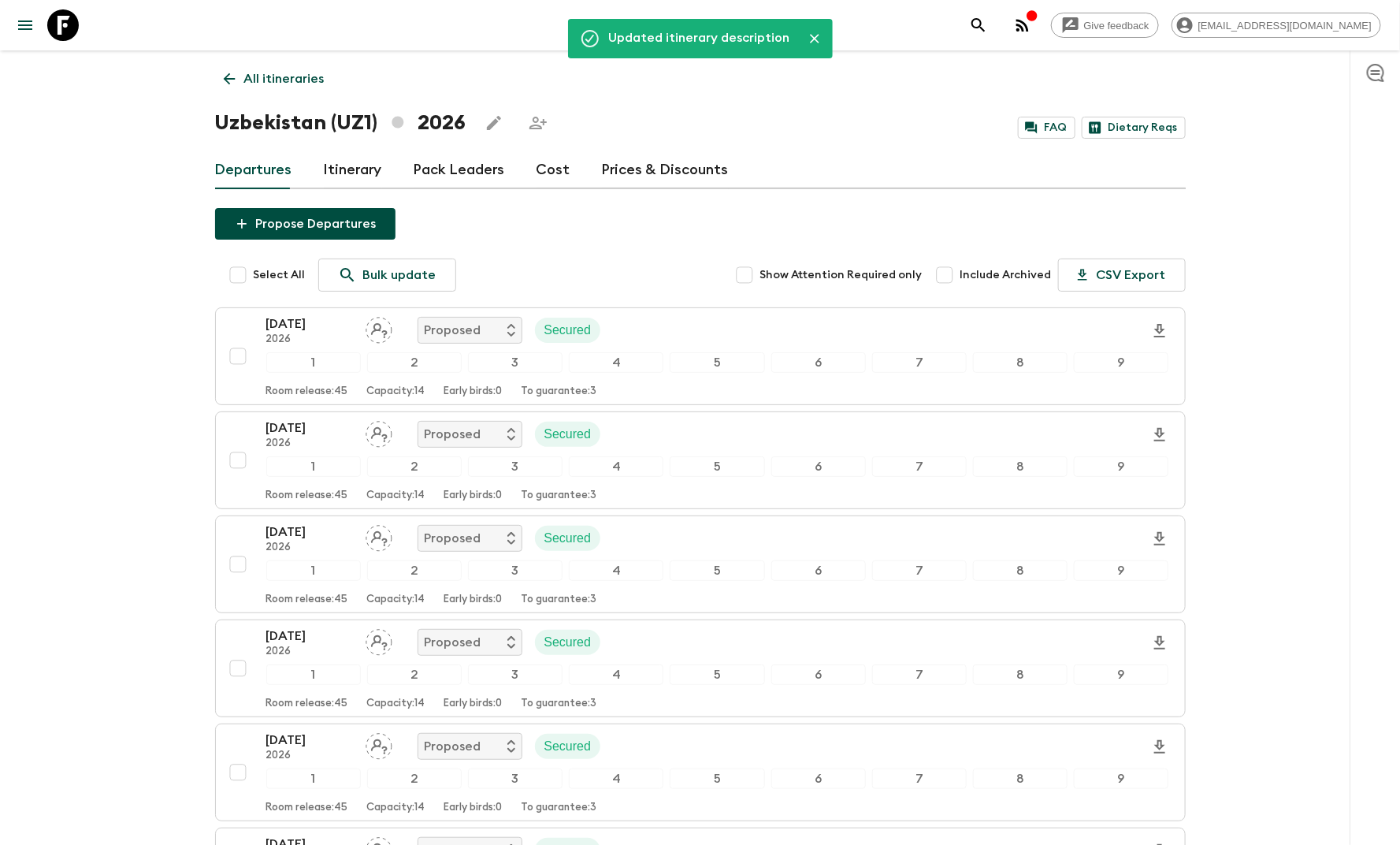
click at [370, 165] on link "Itinerary" at bounding box center [352, 170] width 58 height 38
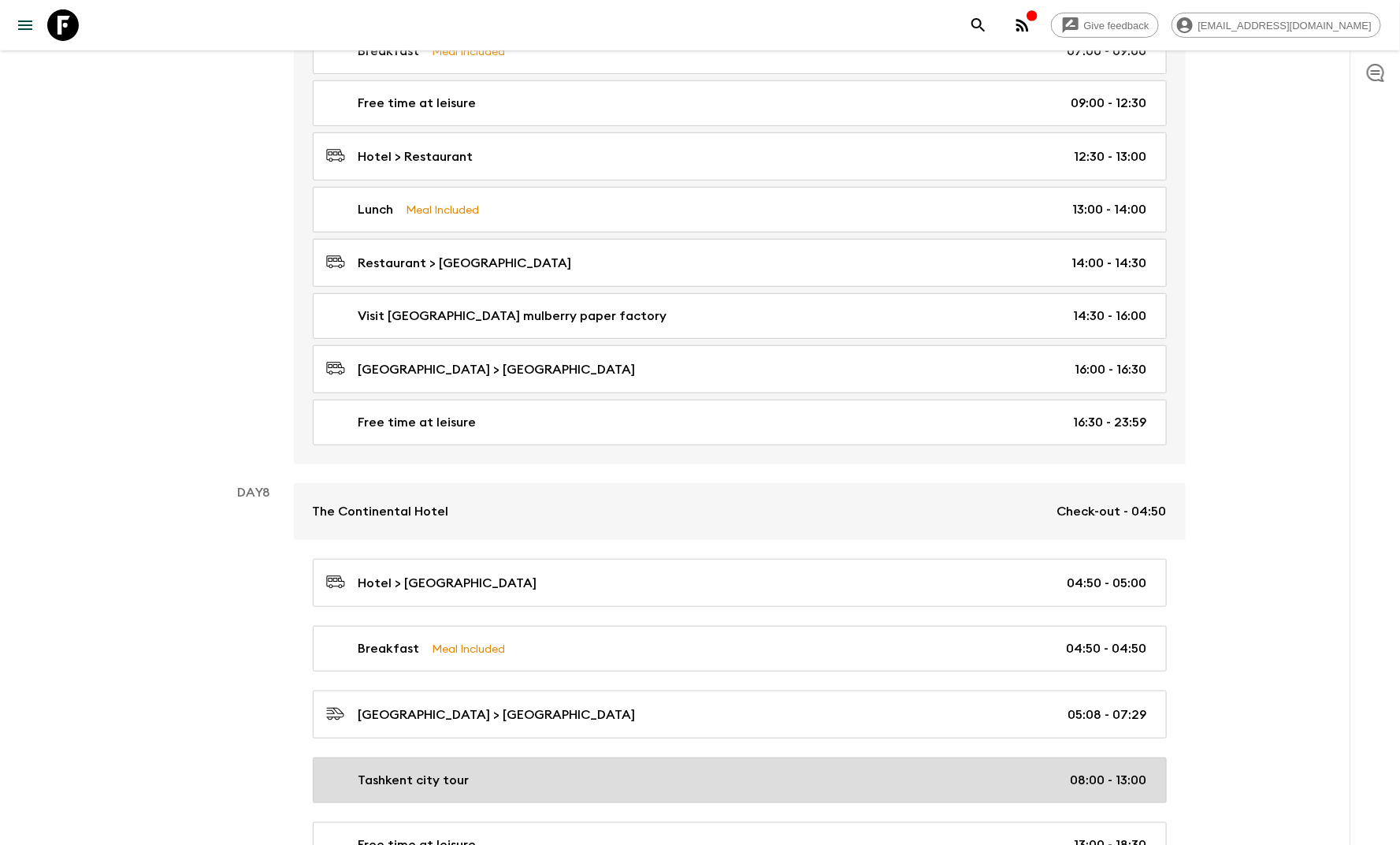
scroll to position [3105, 0]
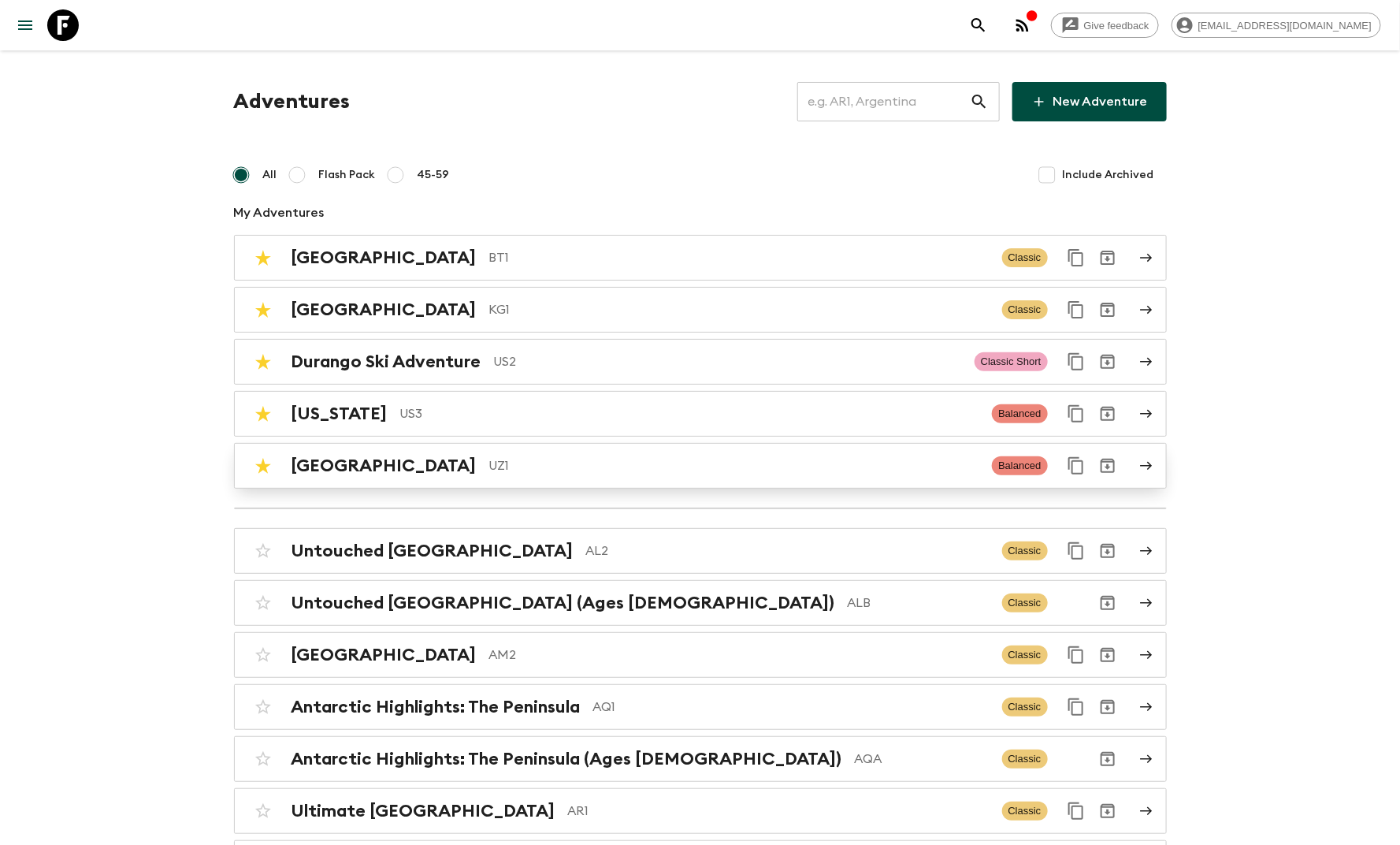
click at [489, 472] on p "UZ1" at bounding box center [734, 466] width 491 height 18
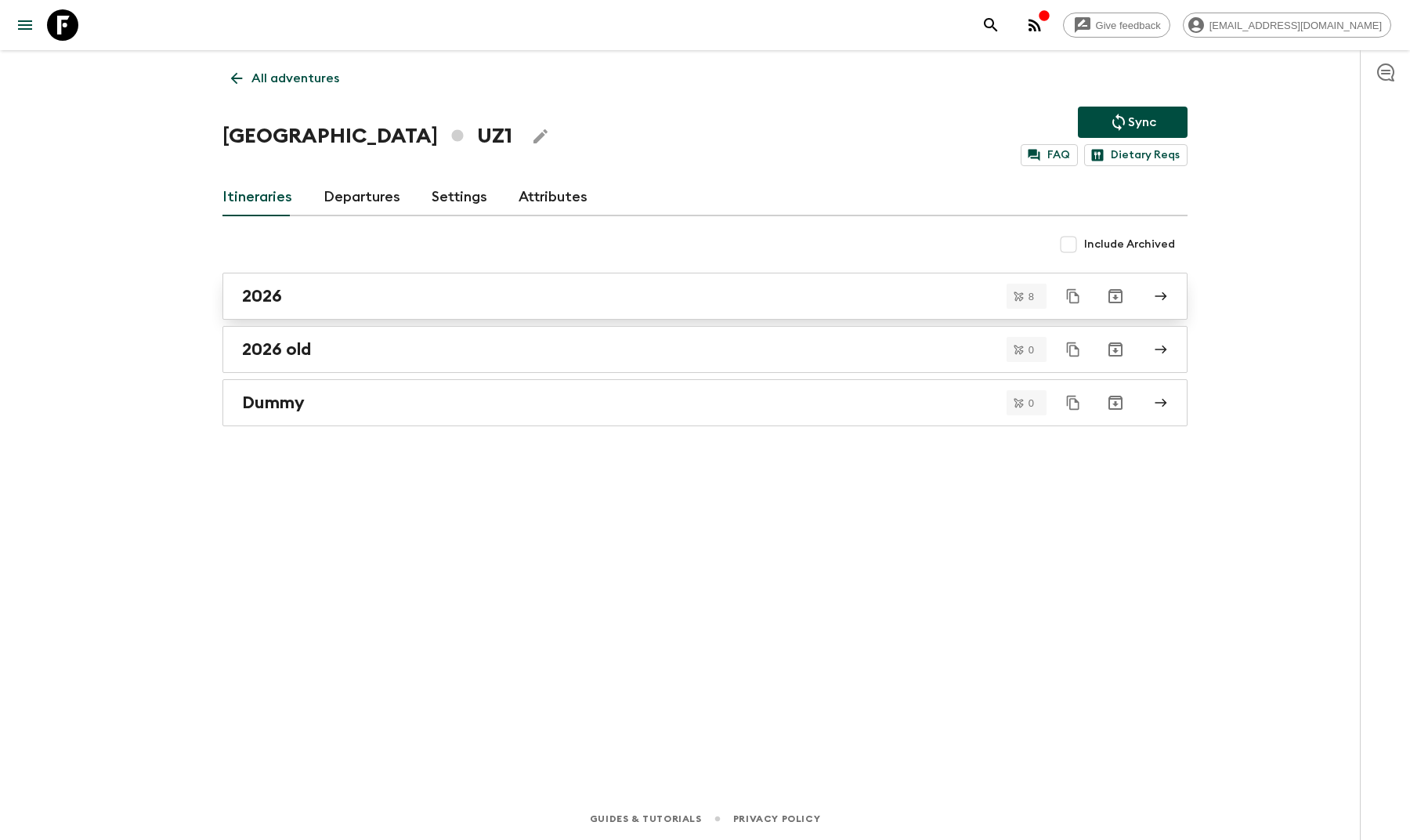
click at [309, 299] on div "2026" at bounding box center [690, 296] width 896 height 20
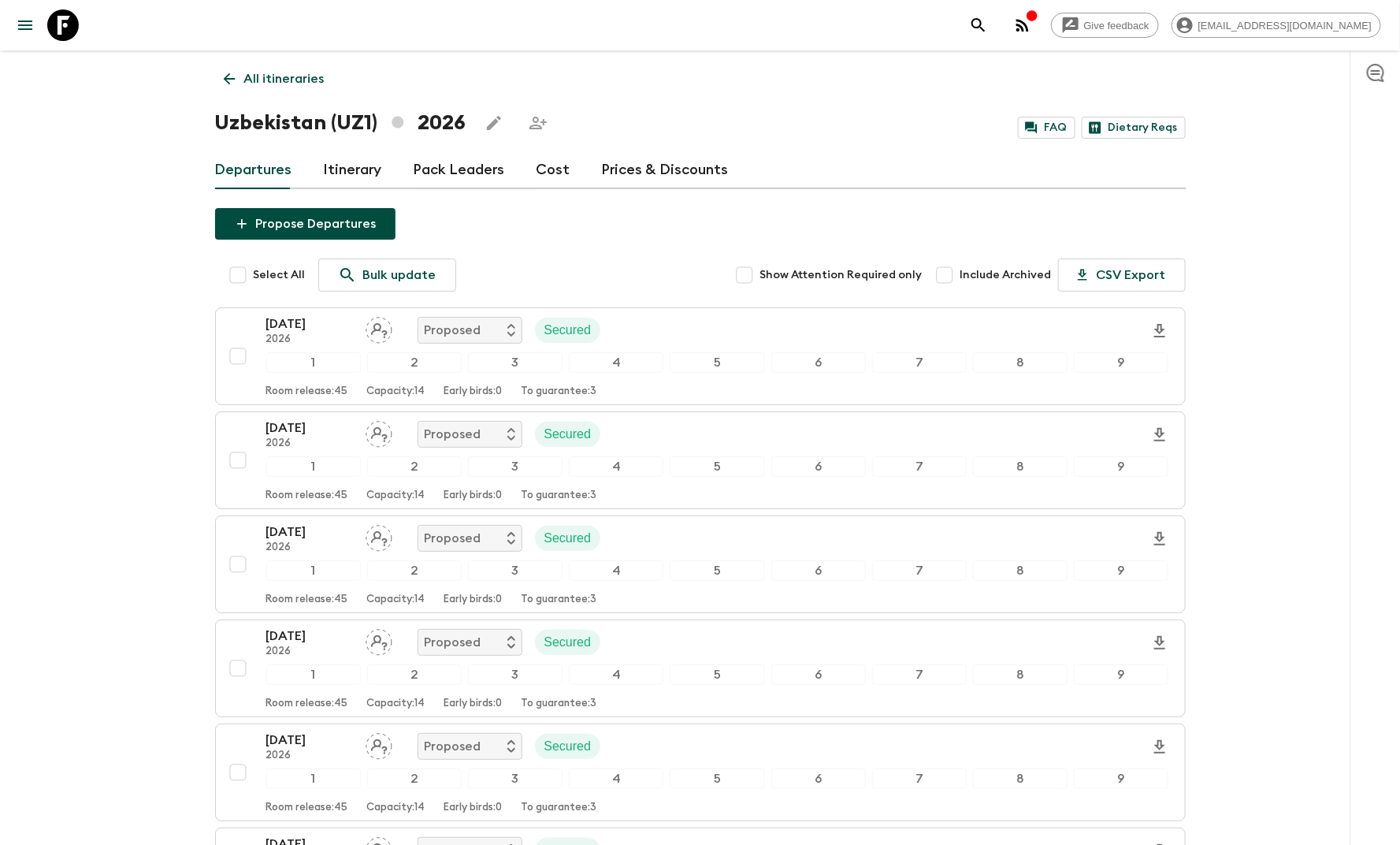
click at [326, 175] on link "Itinerary" at bounding box center [352, 170] width 58 height 38
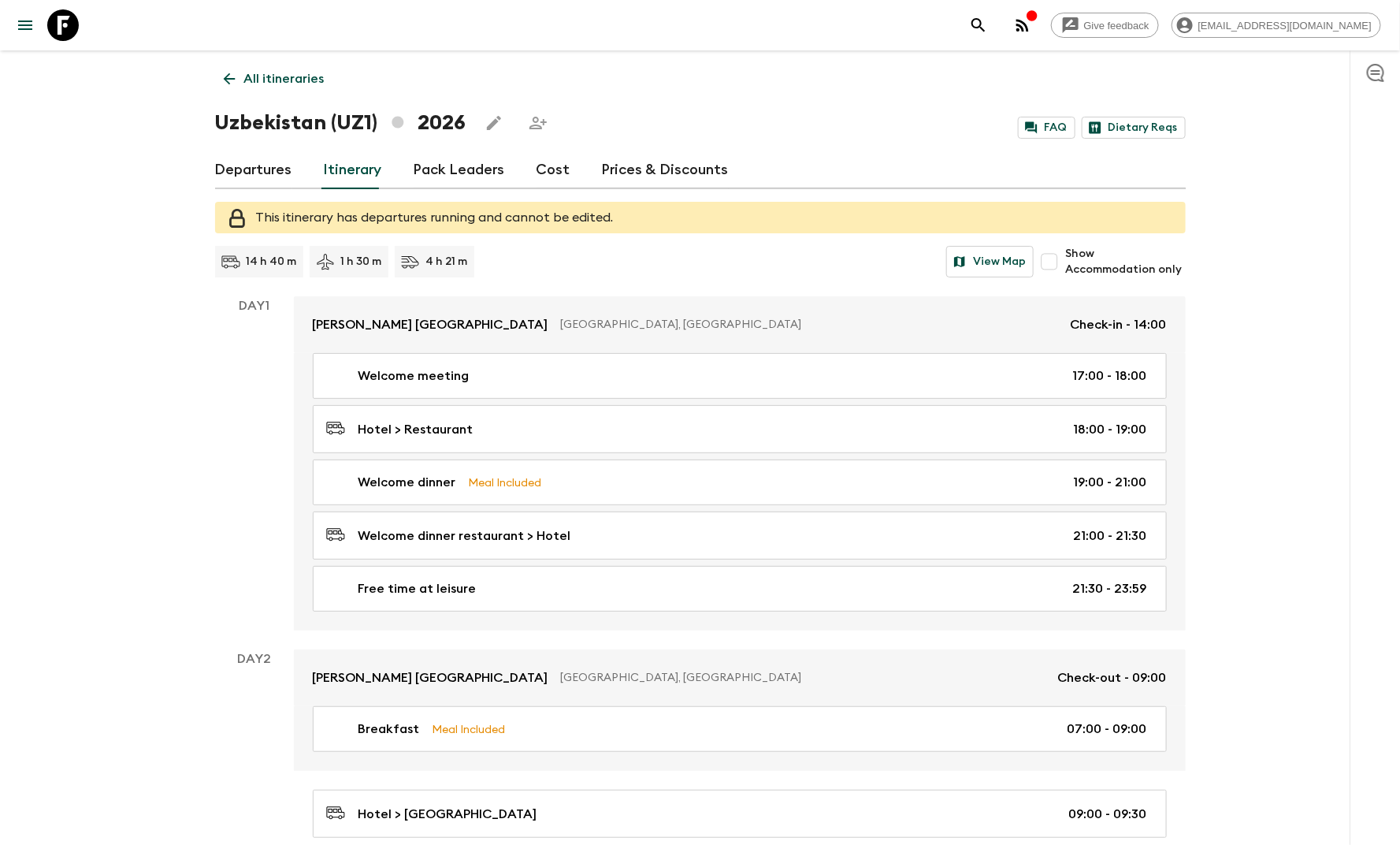
click at [282, 170] on link "Departures" at bounding box center [254, 170] width 77 height 38
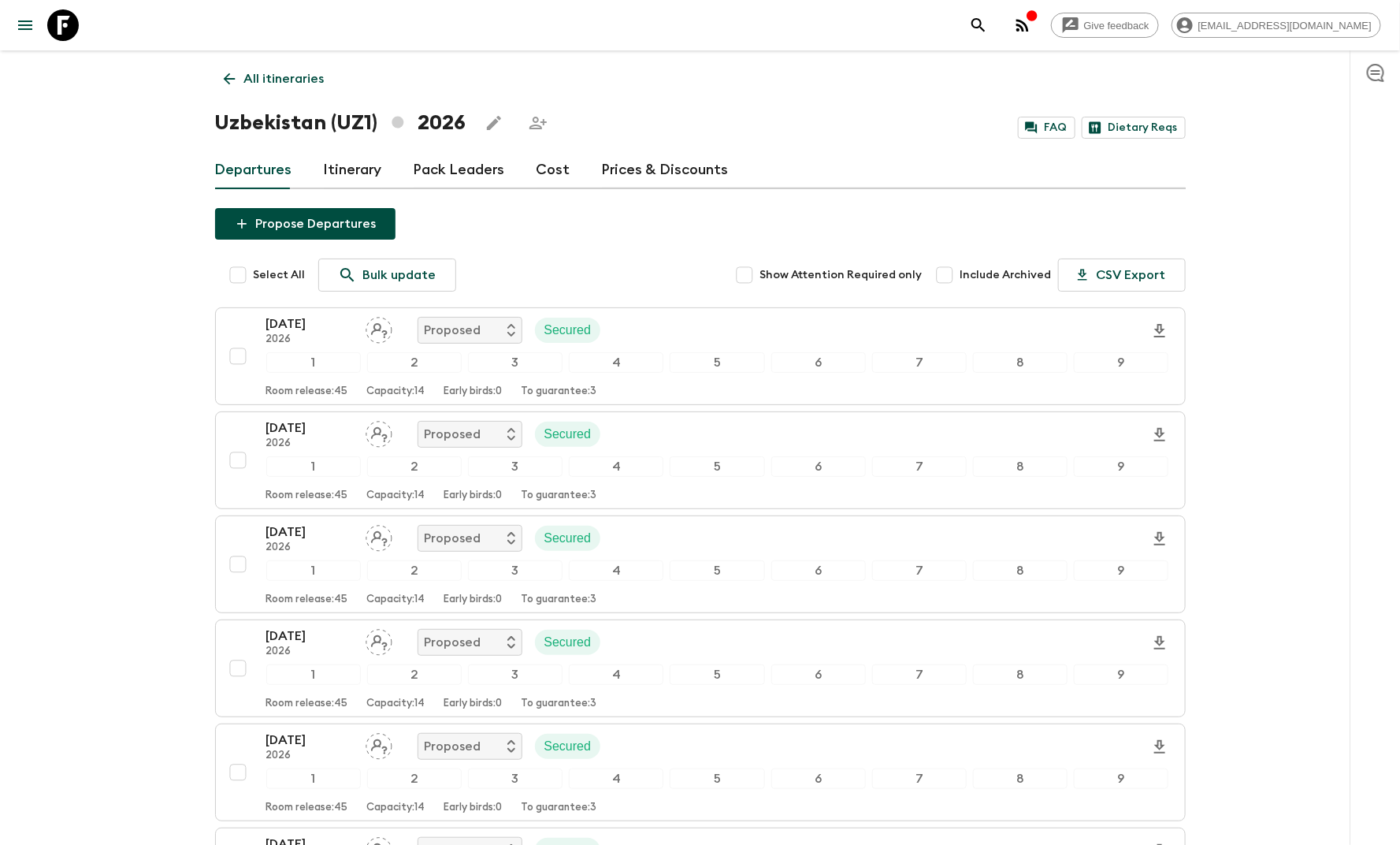
click at [235, 274] on input "Select All" at bounding box center [238, 275] width 31 height 31
checkbox input "true"
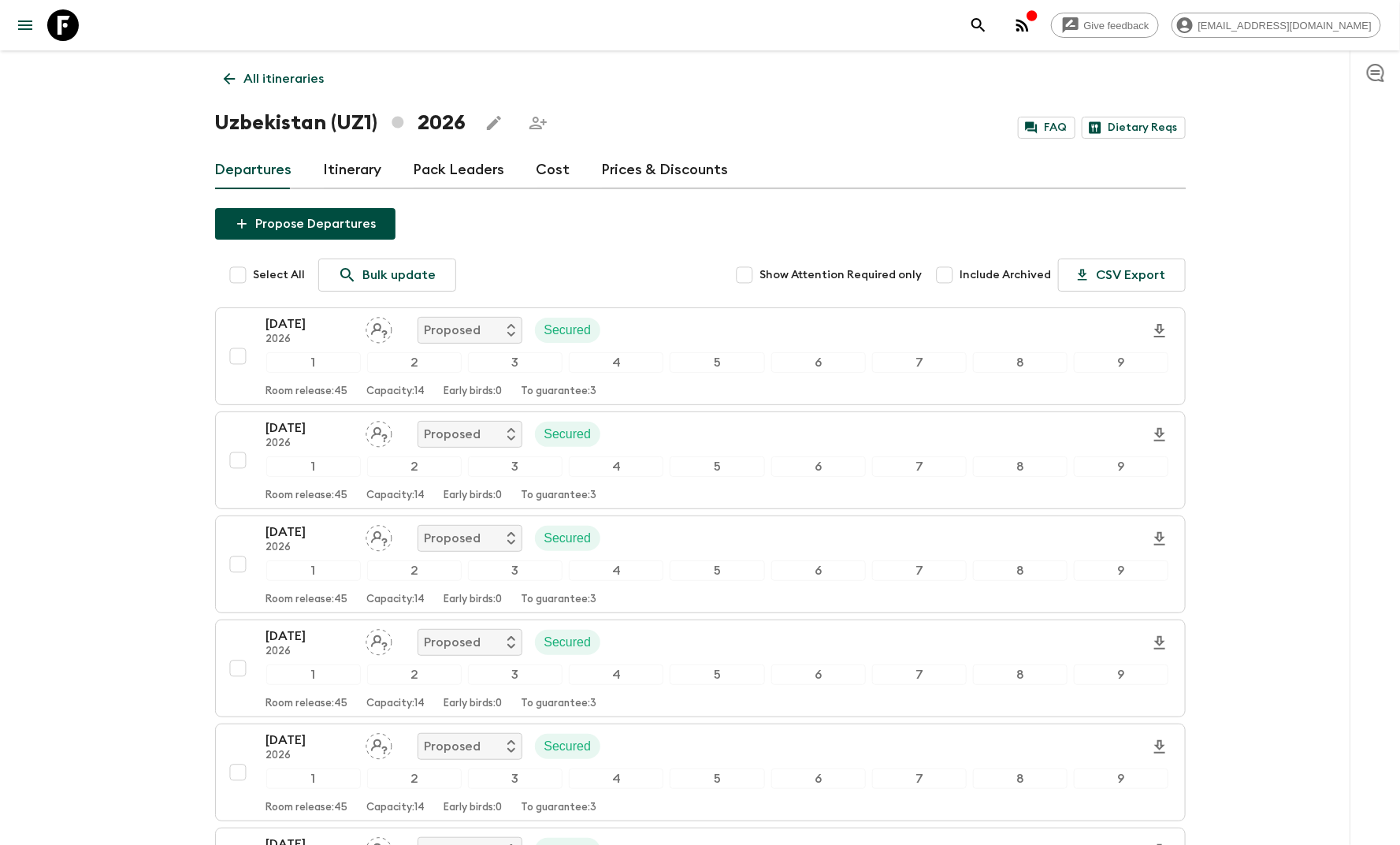
checkbox input "true"
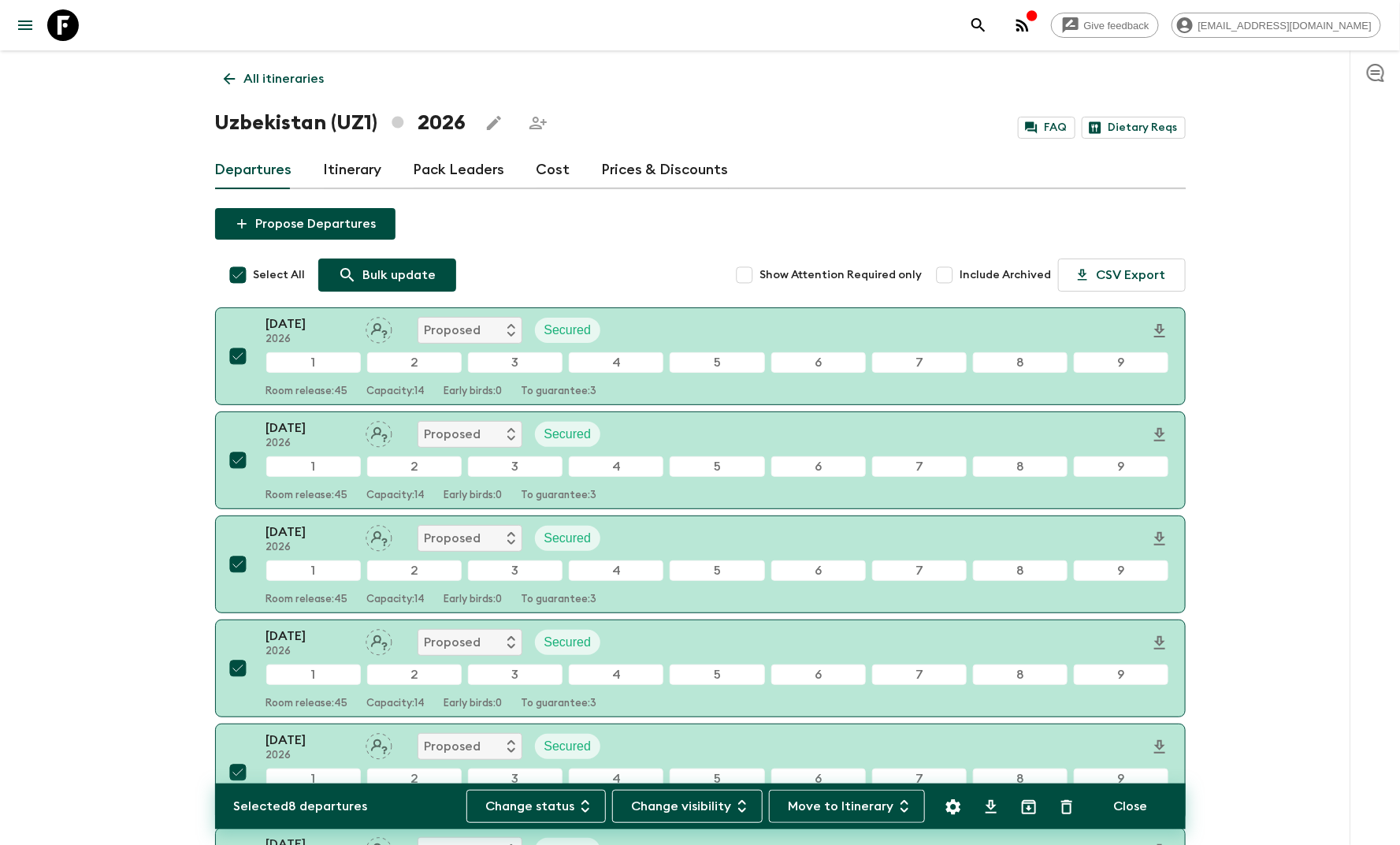
click at [402, 270] on p "Bulk update" at bounding box center [399, 275] width 73 height 18
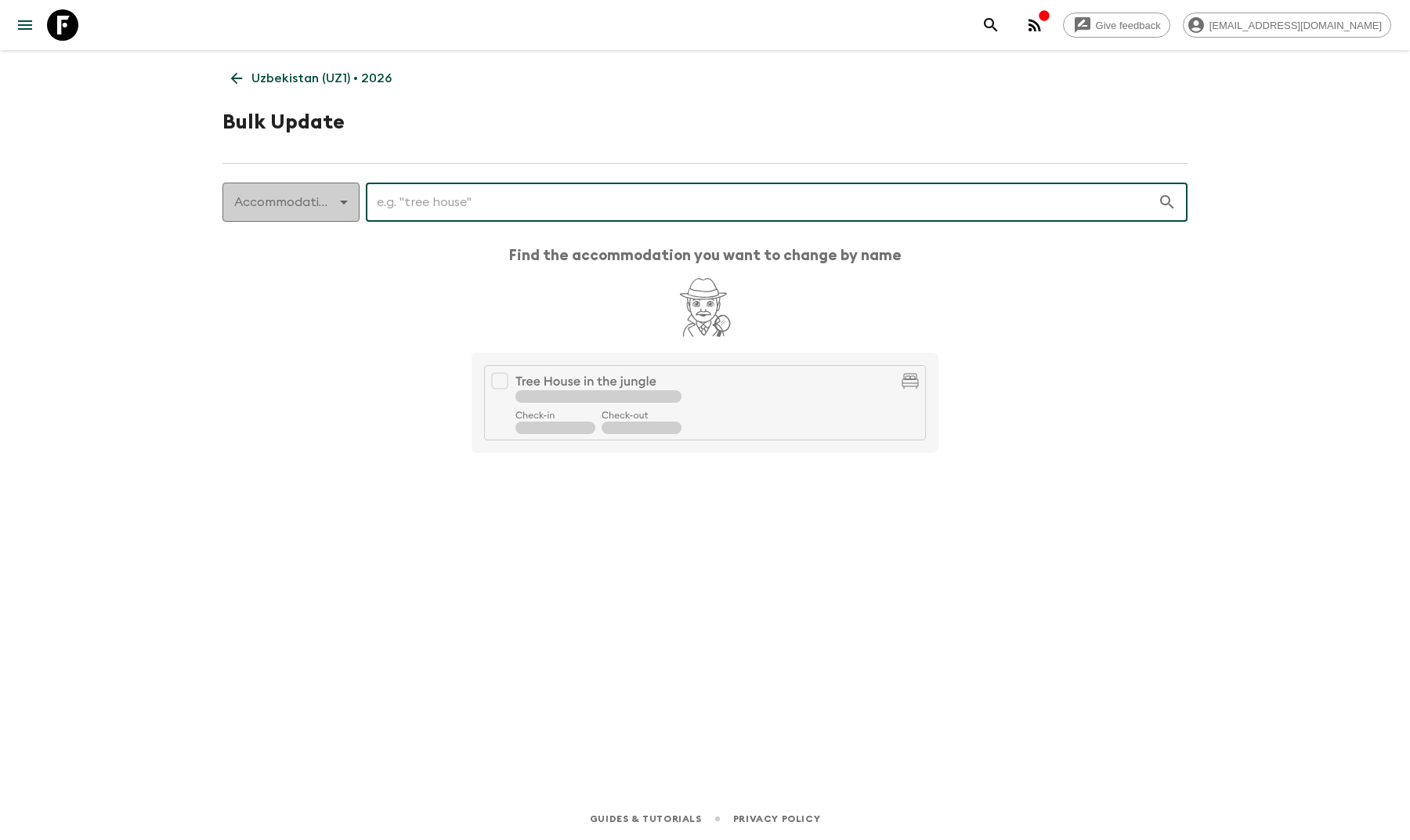
click at [309, 219] on body "Give feedback [EMAIL_ADDRESS][DOMAIN_NAME] [GEOGRAPHIC_DATA] (UZ1) • 2026 Bulk …" at bounding box center [705, 420] width 1410 height 840
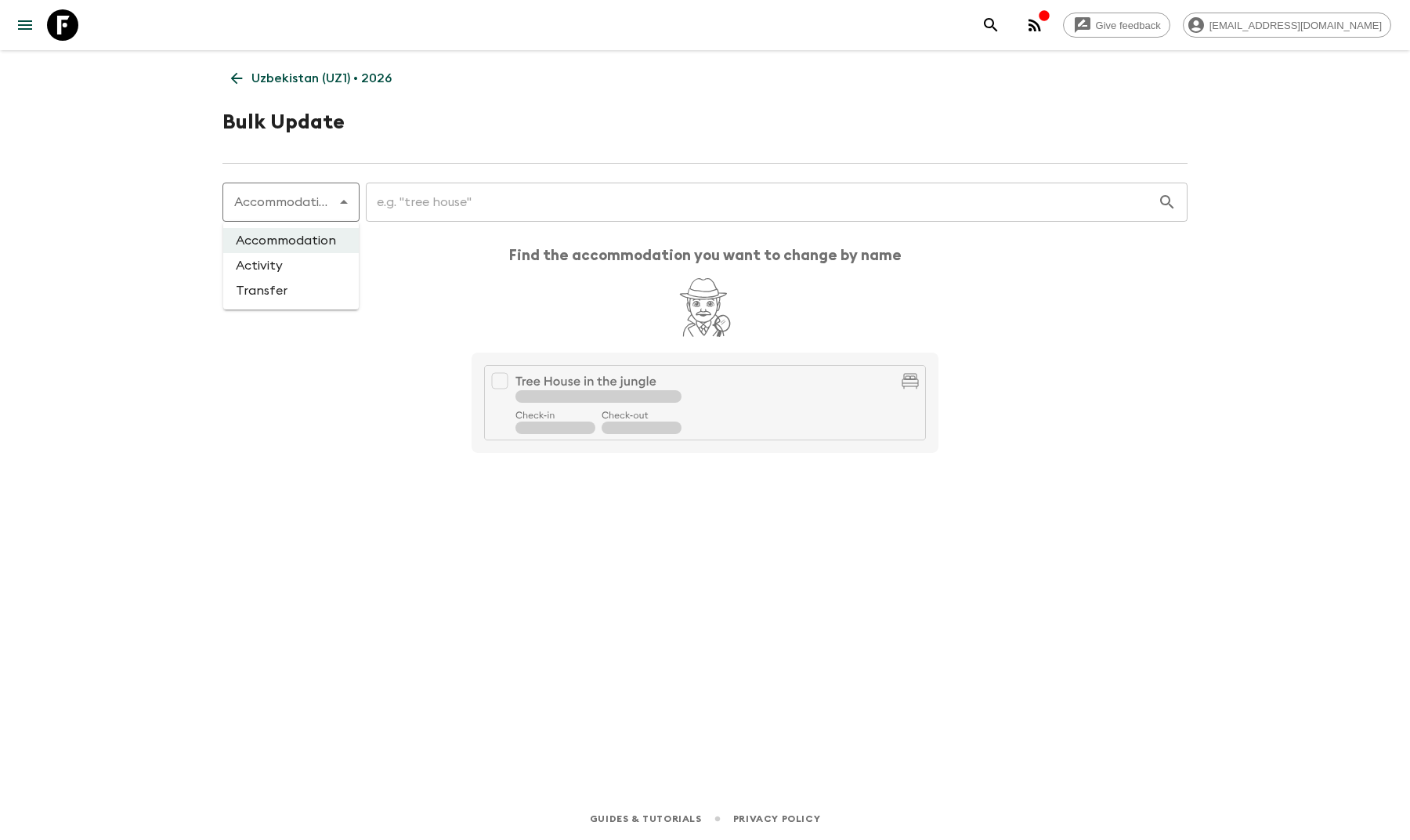
click at [302, 263] on li "Activity" at bounding box center [291, 265] width 136 height 25
type input "activity"
click at [403, 206] on input "text" at bounding box center [752, 202] width 810 height 44
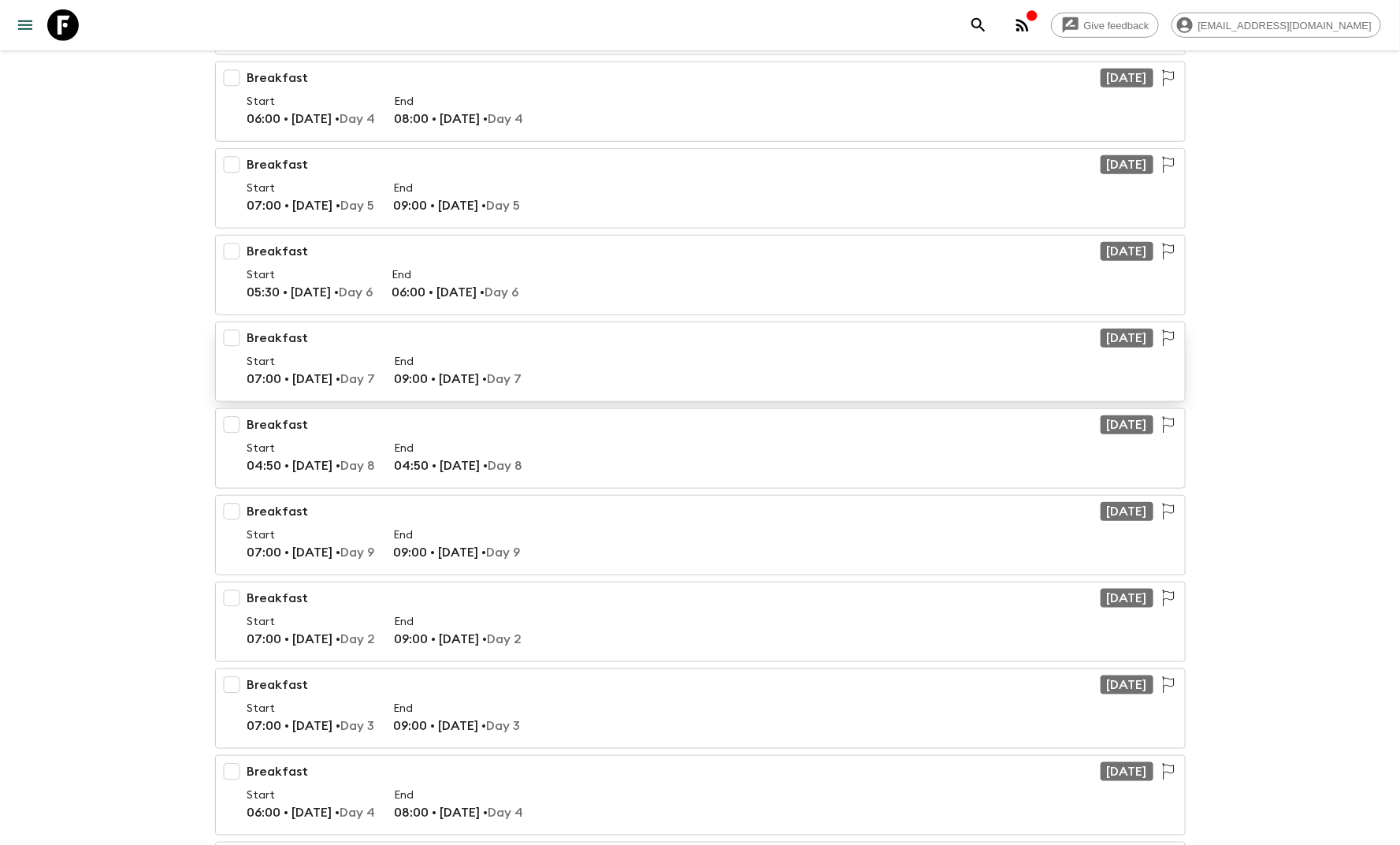
scroll to position [551, 0]
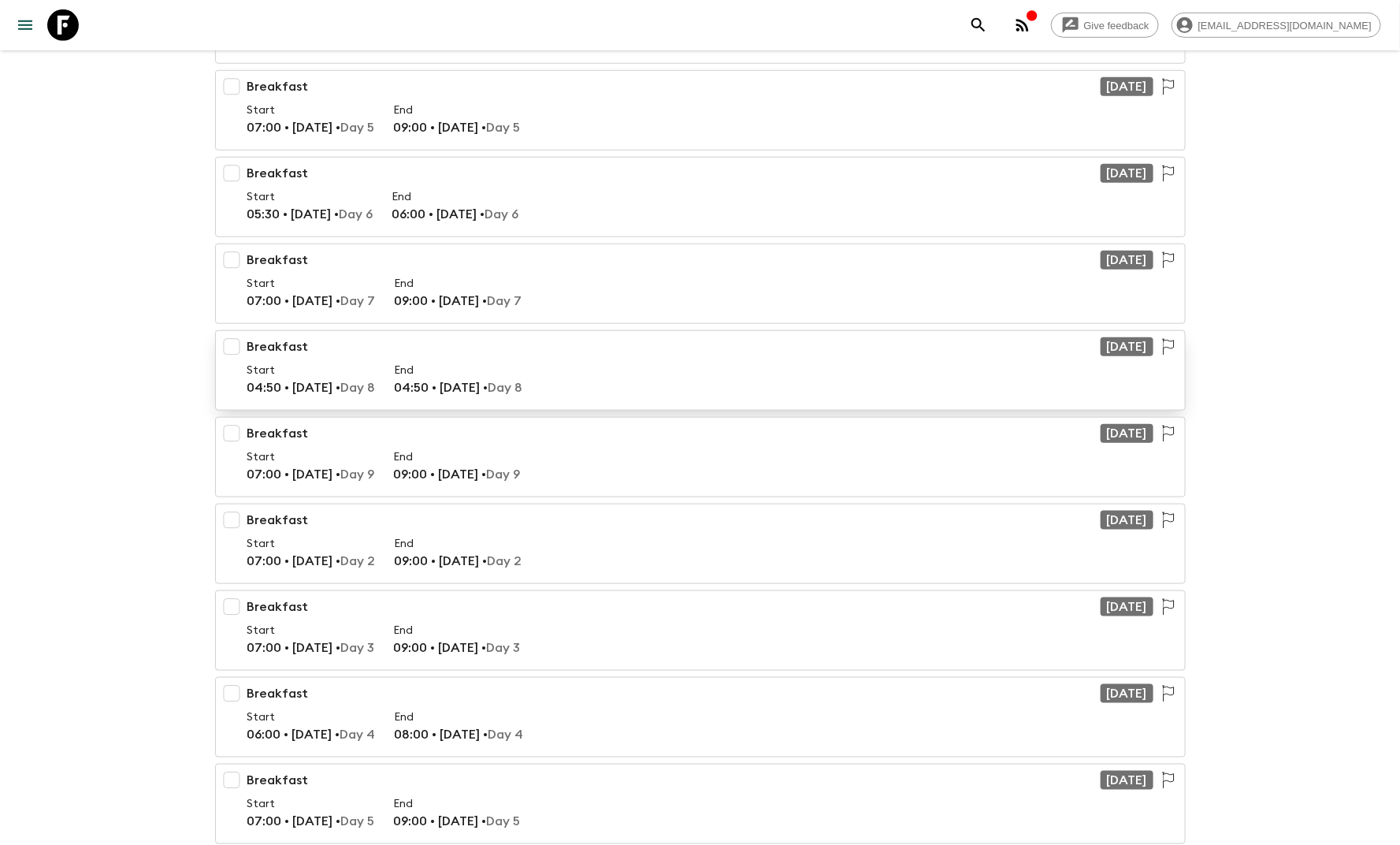
type input "breakfast"
click at [226, 347] on input "checkbox" at bounding box center [231, 347] width 31 height 31
checkbox input "true"
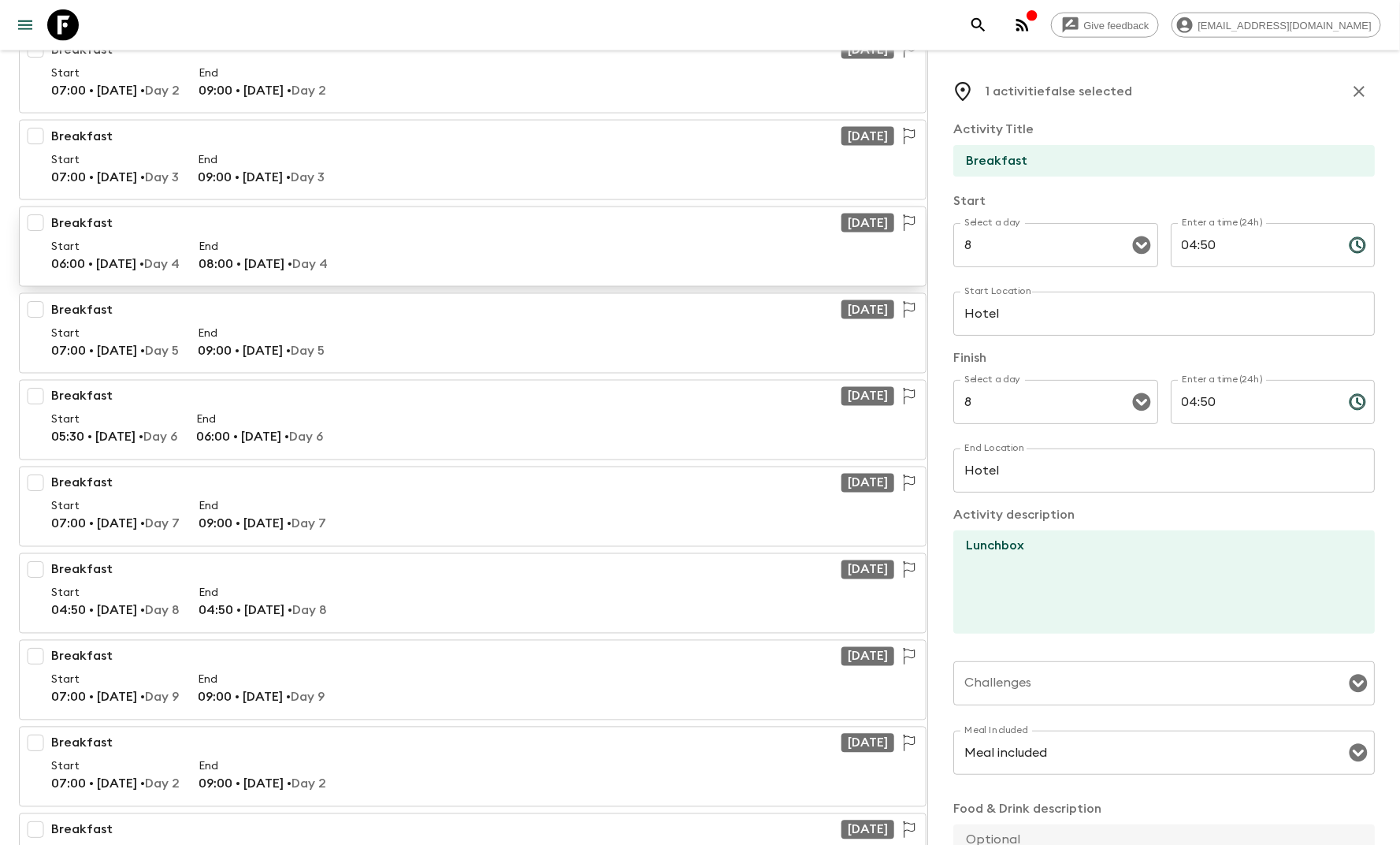
scroll to position [1234, 0]
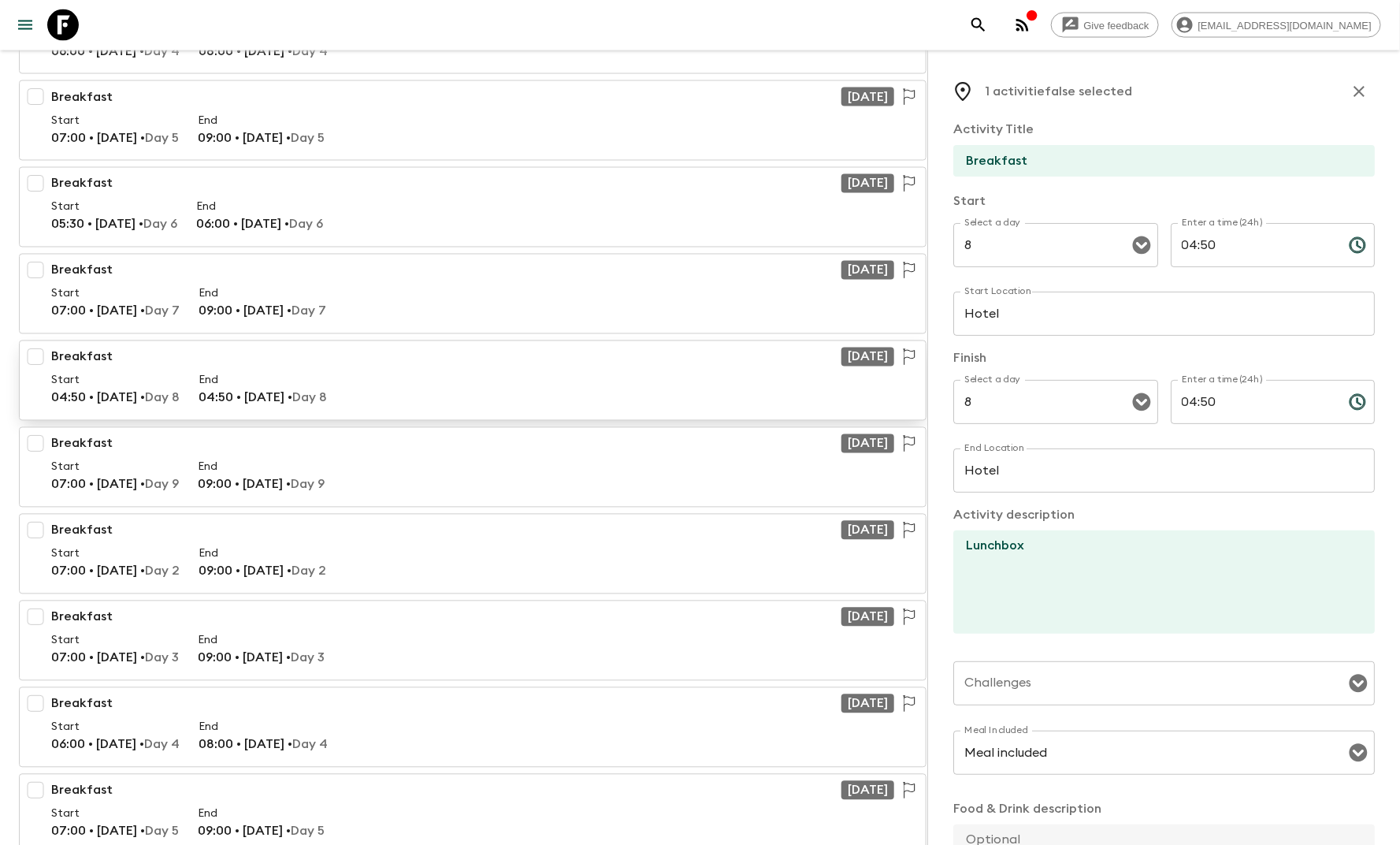
click at [39, 351] on input "checkbox" at bounding box center [35, 357] width 31 height 31
checkbox input "true"
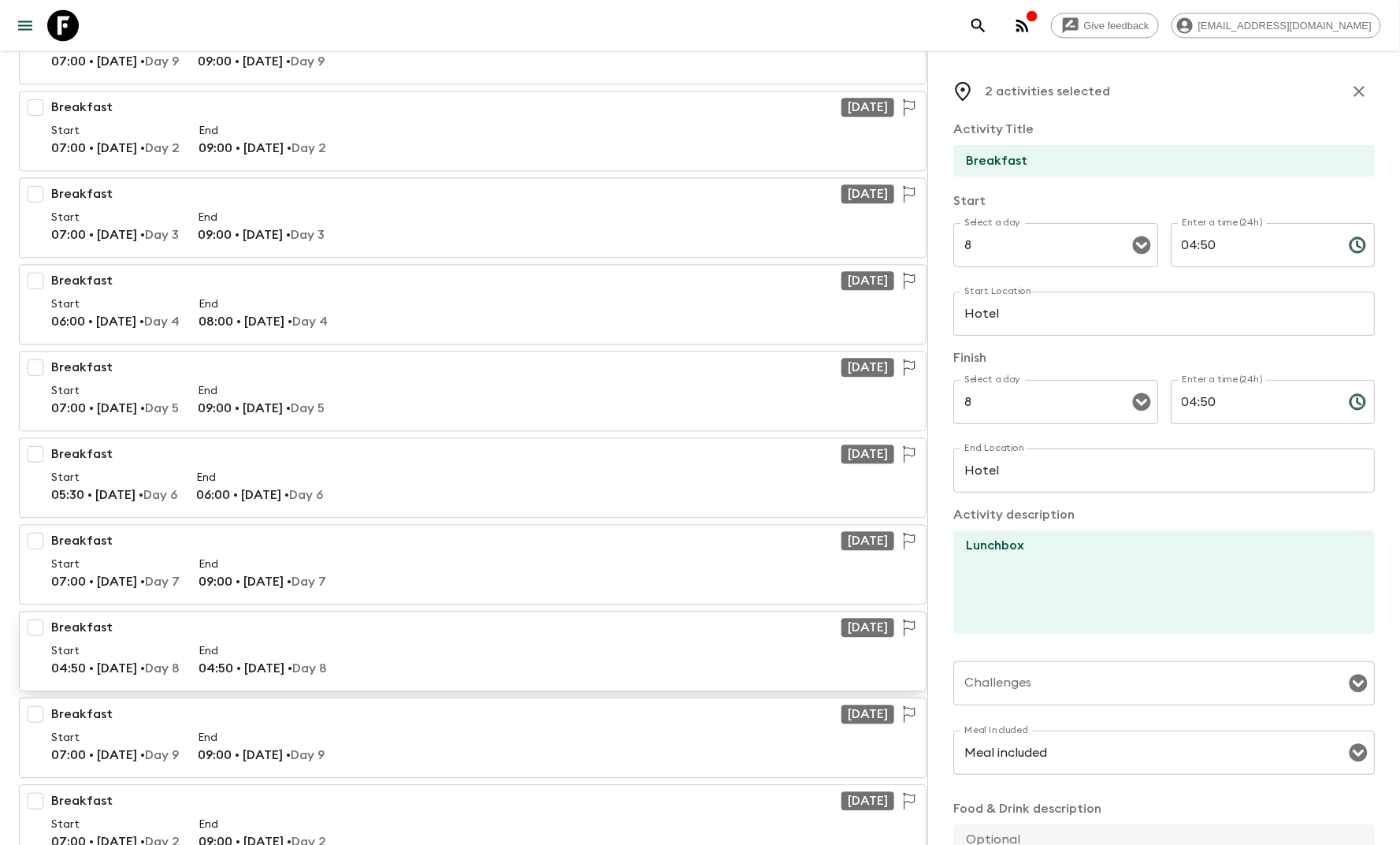
scroll to position [1658, 0]
click at [39, 614] on input "checkbox" at bounding box center [35, 626] width 31 height 31
checkbox input "true"
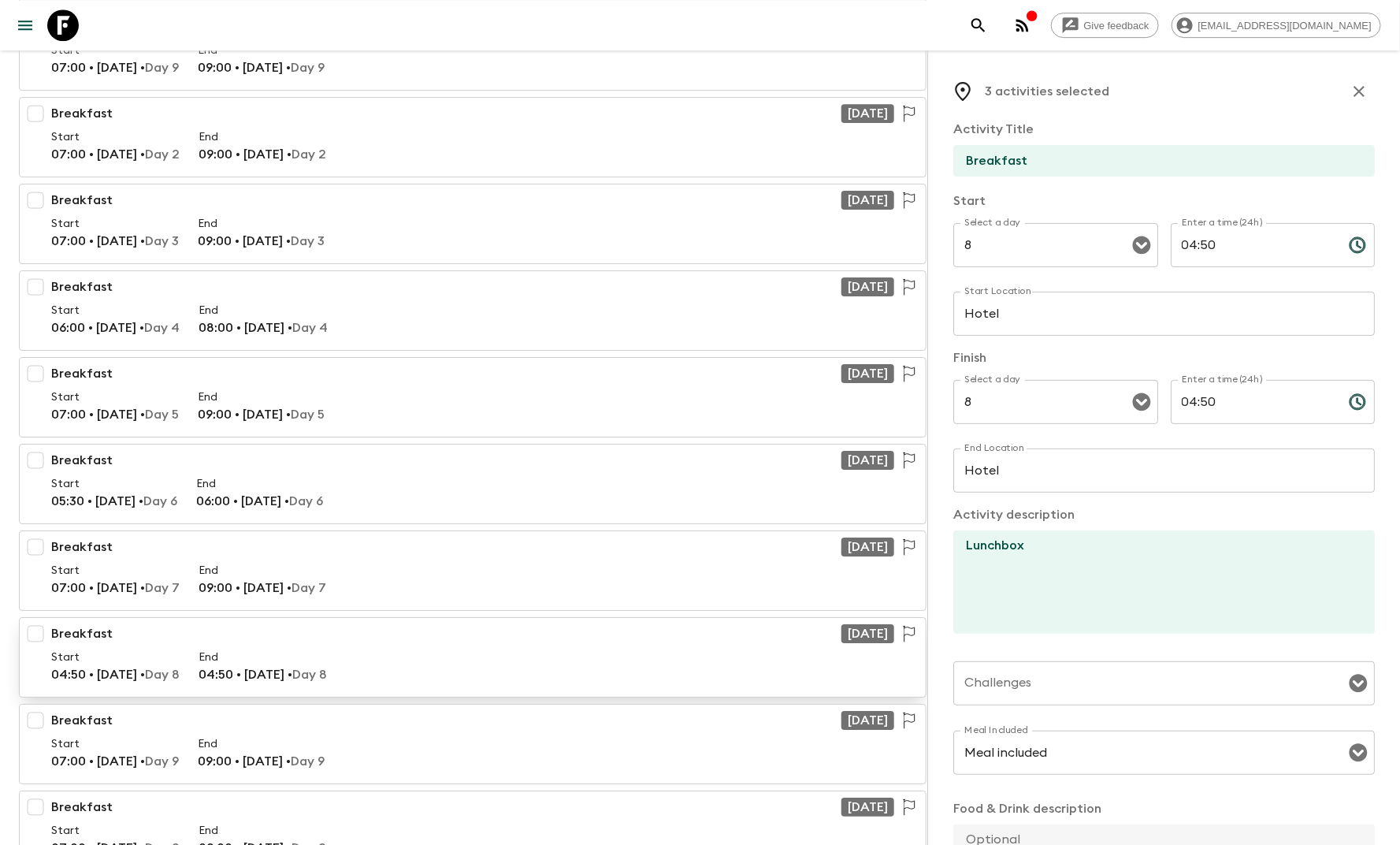
scroll to position [2377, 0]
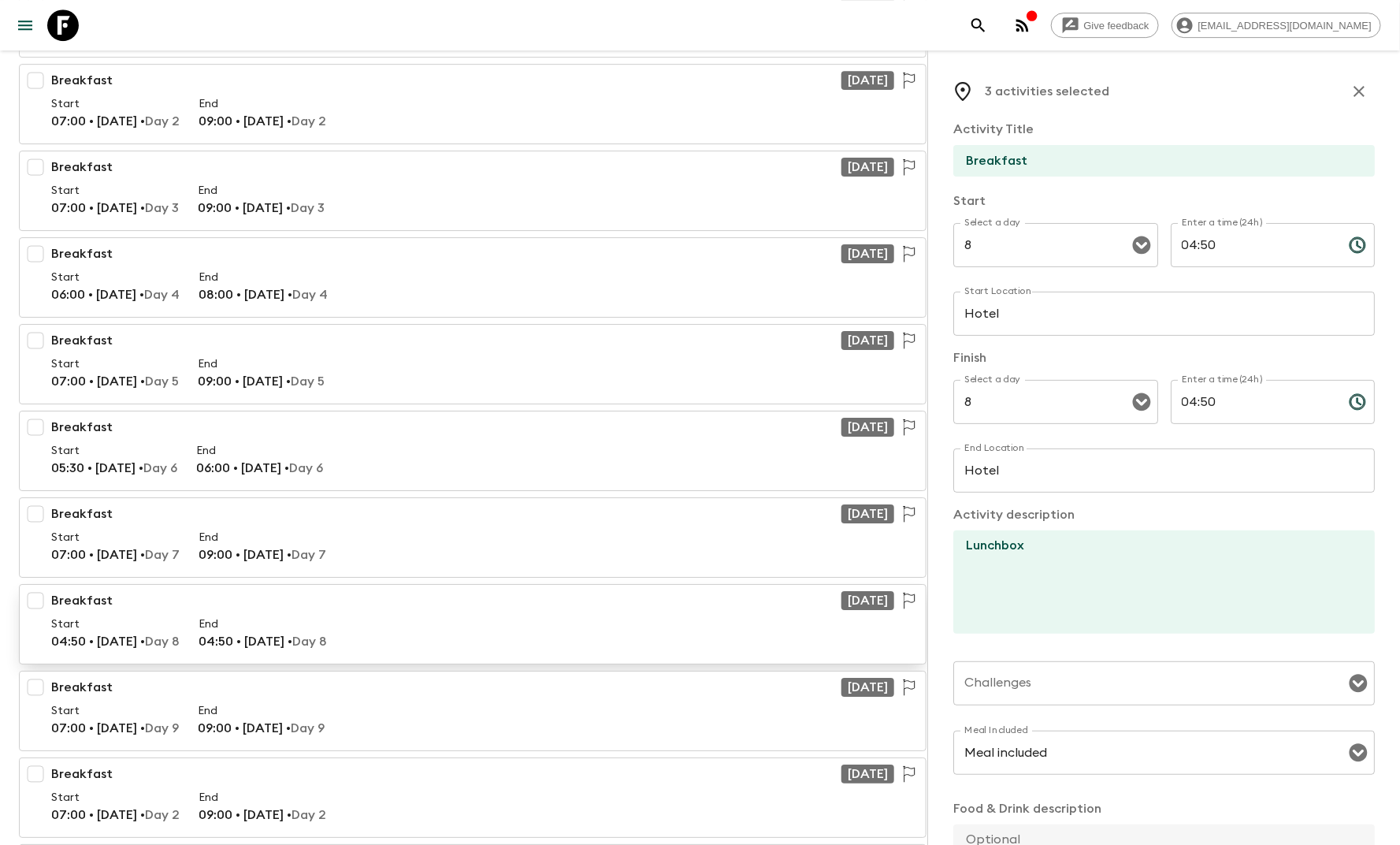
click at [41, 589] on input "checkbox" at bounding box center [35, 601] width 31 height 31
checkbox input "true"
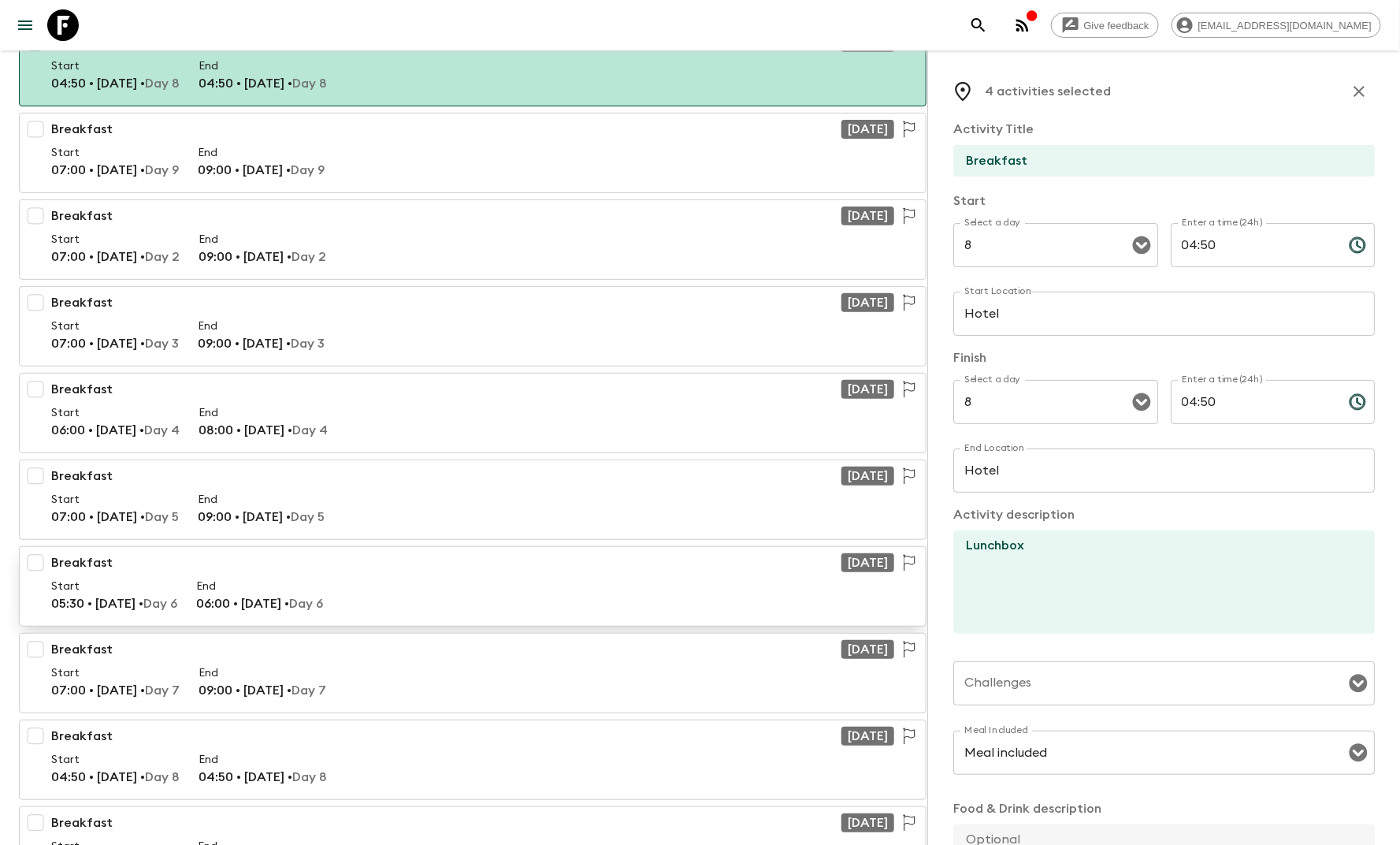
scroll to position [2962, 0]
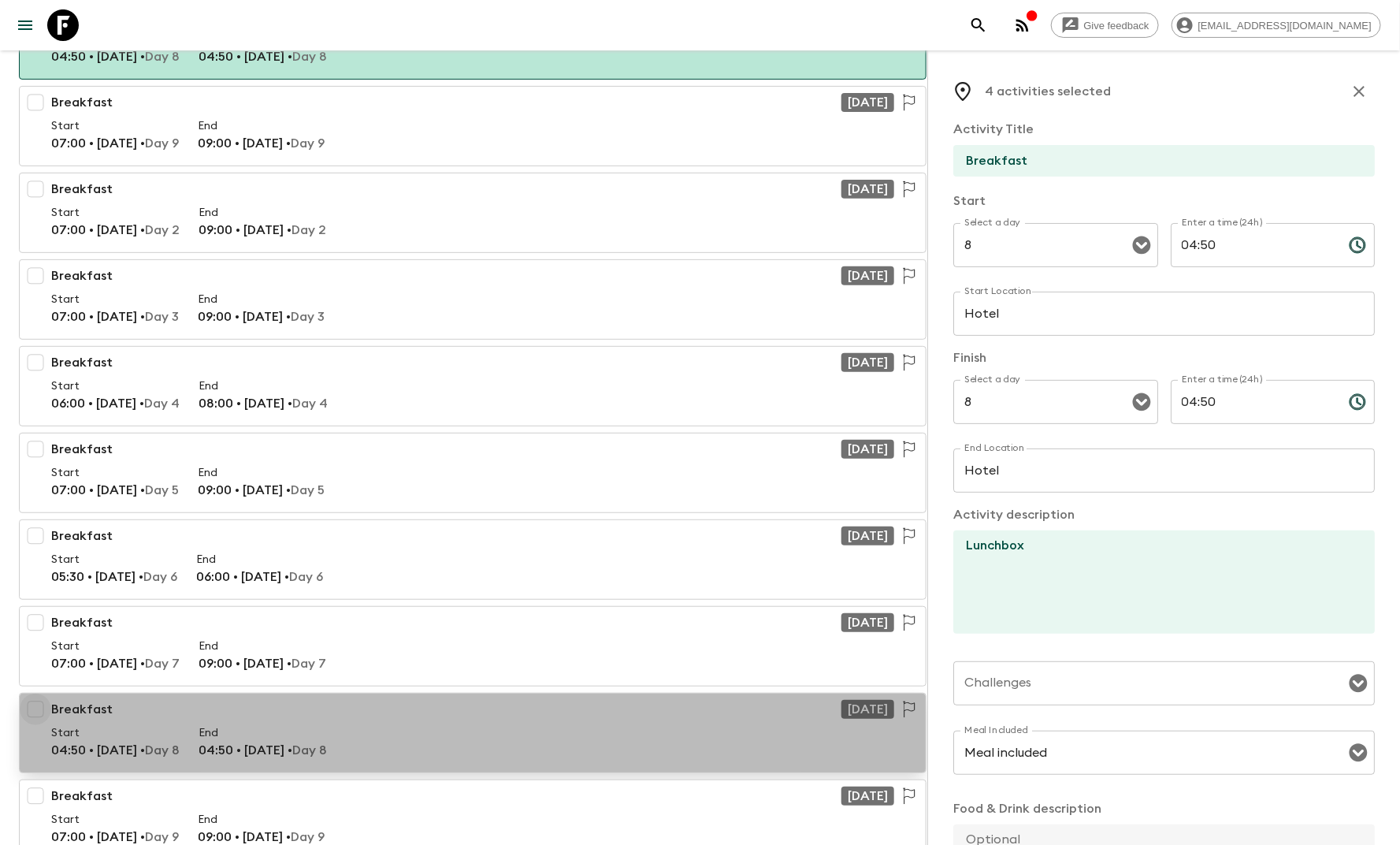
click at [41, 695] on input "checkbox" at bounding box center [35, 709] width 31 height 31
checkbox input "true"
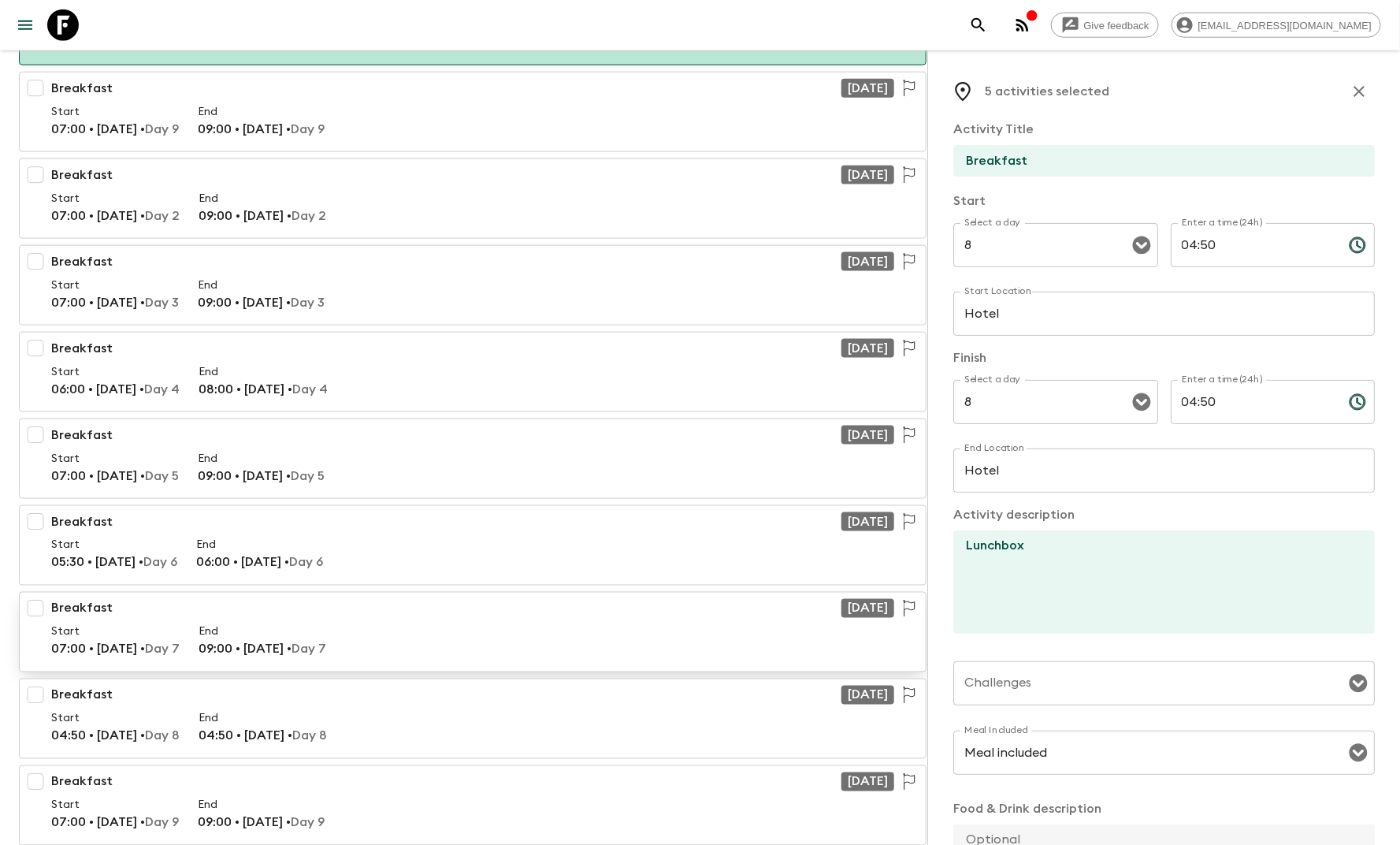
scroll to position [3672, 0]
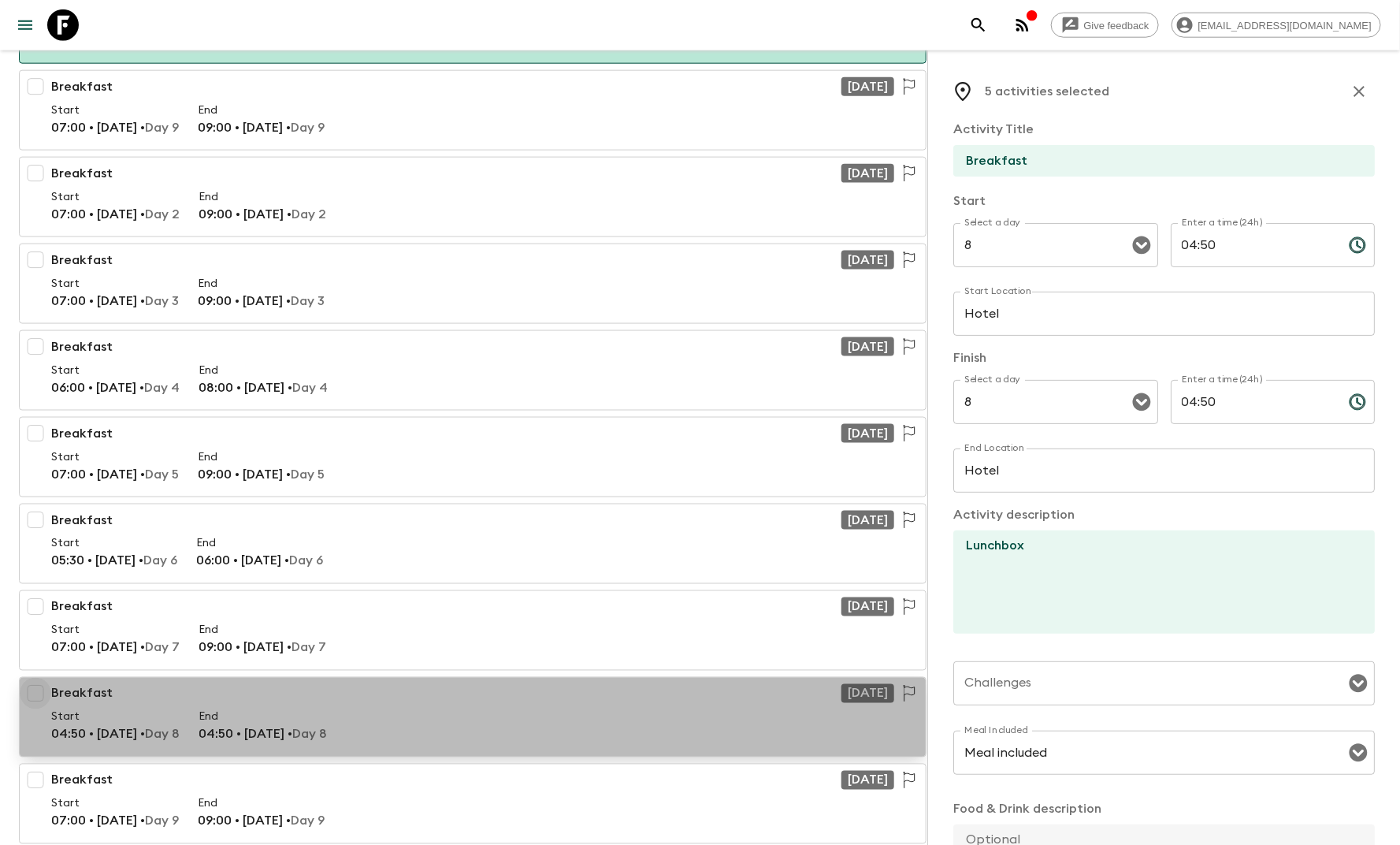
drag, startPoint x: 37, startPoint y: 676, endPoint x: 73, endPoint y: 656, distance: 41.2
click at [39, 678] on input "checkbox" at bounding box center [35, 694] width 31 height 31
checkbox input "true"
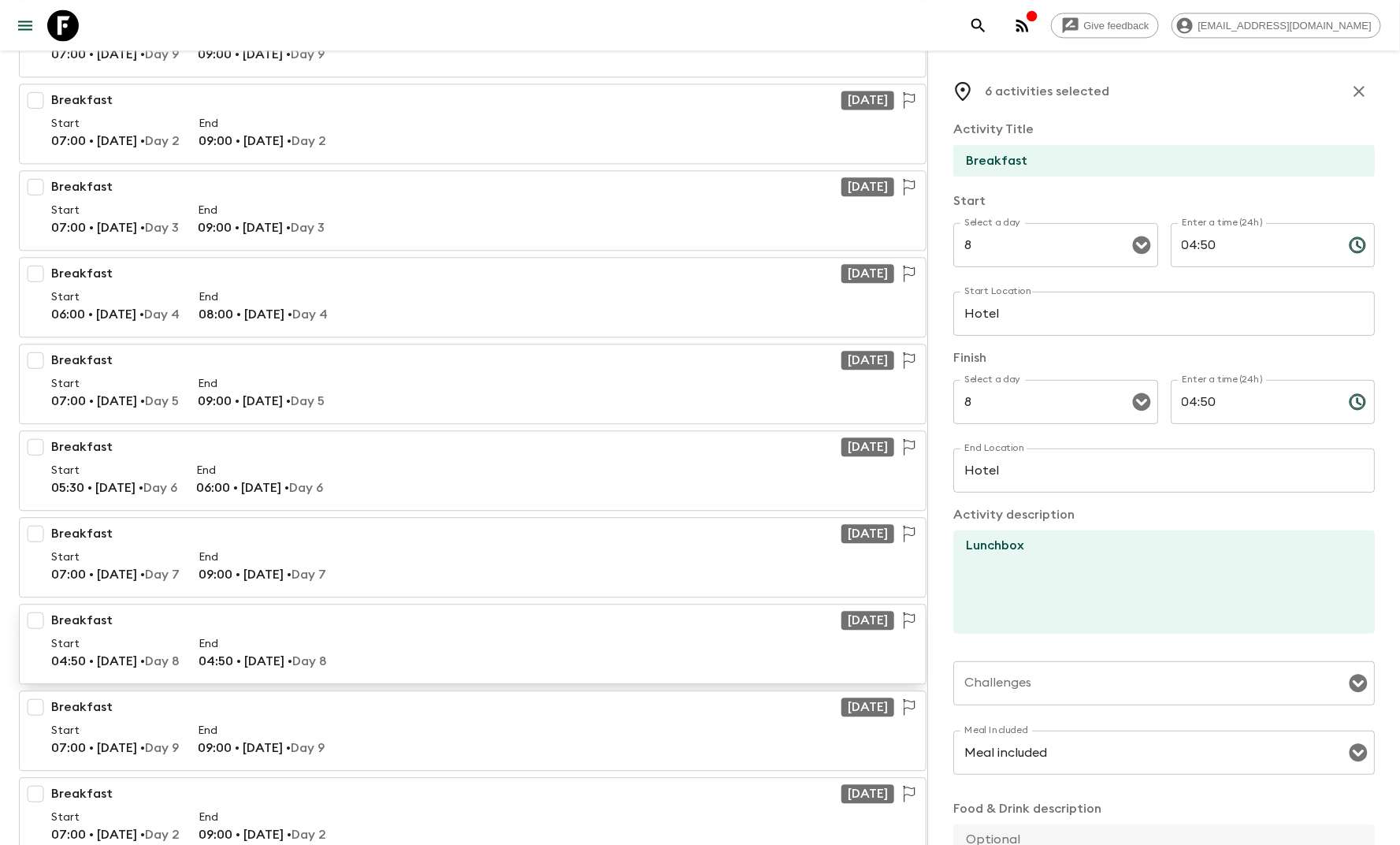
click at [40, 604] on input "checkbox" at bounding box center [35, 620] width 31 height 31
checkbox input "true"
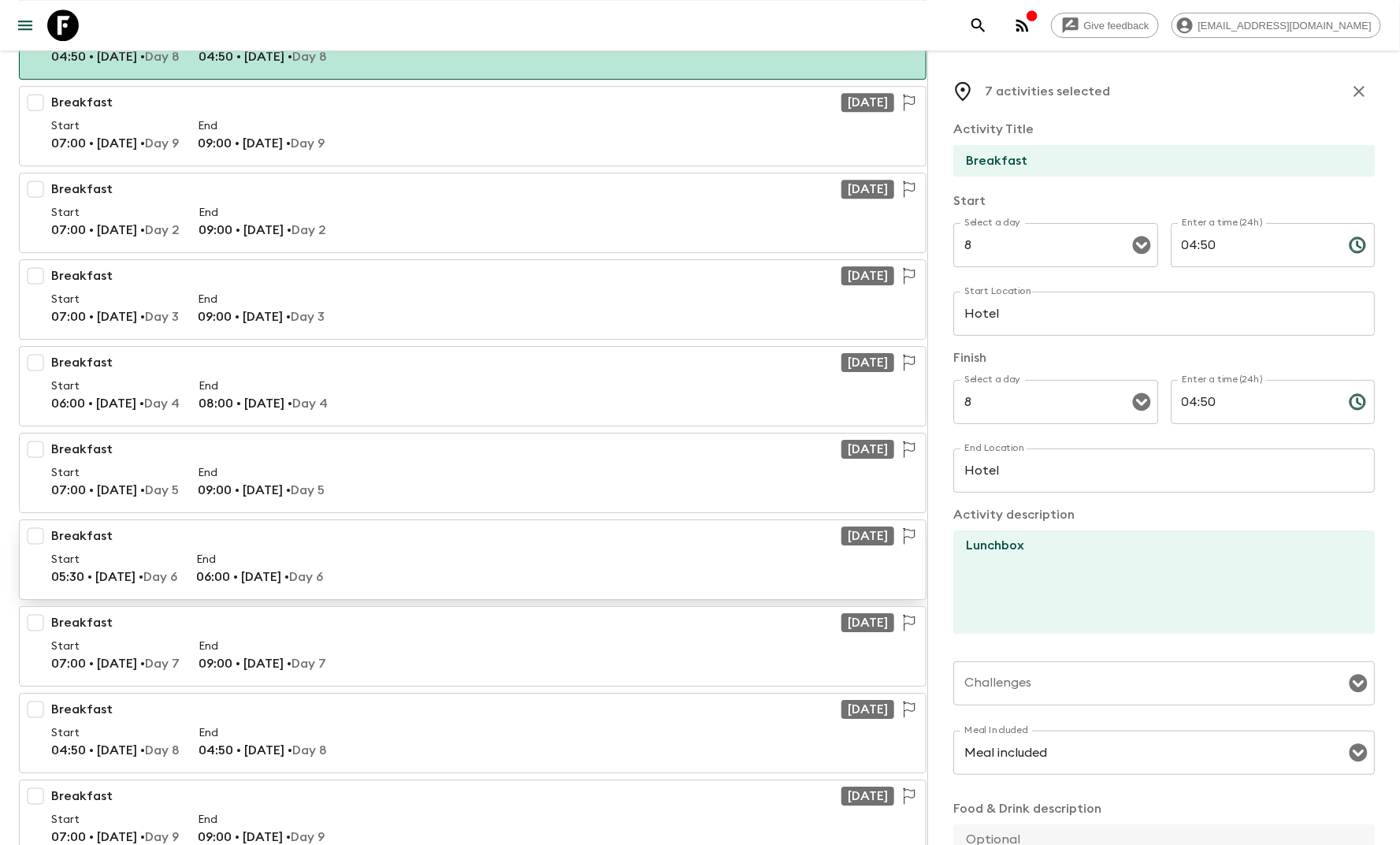
scroll to position [5115, 0]
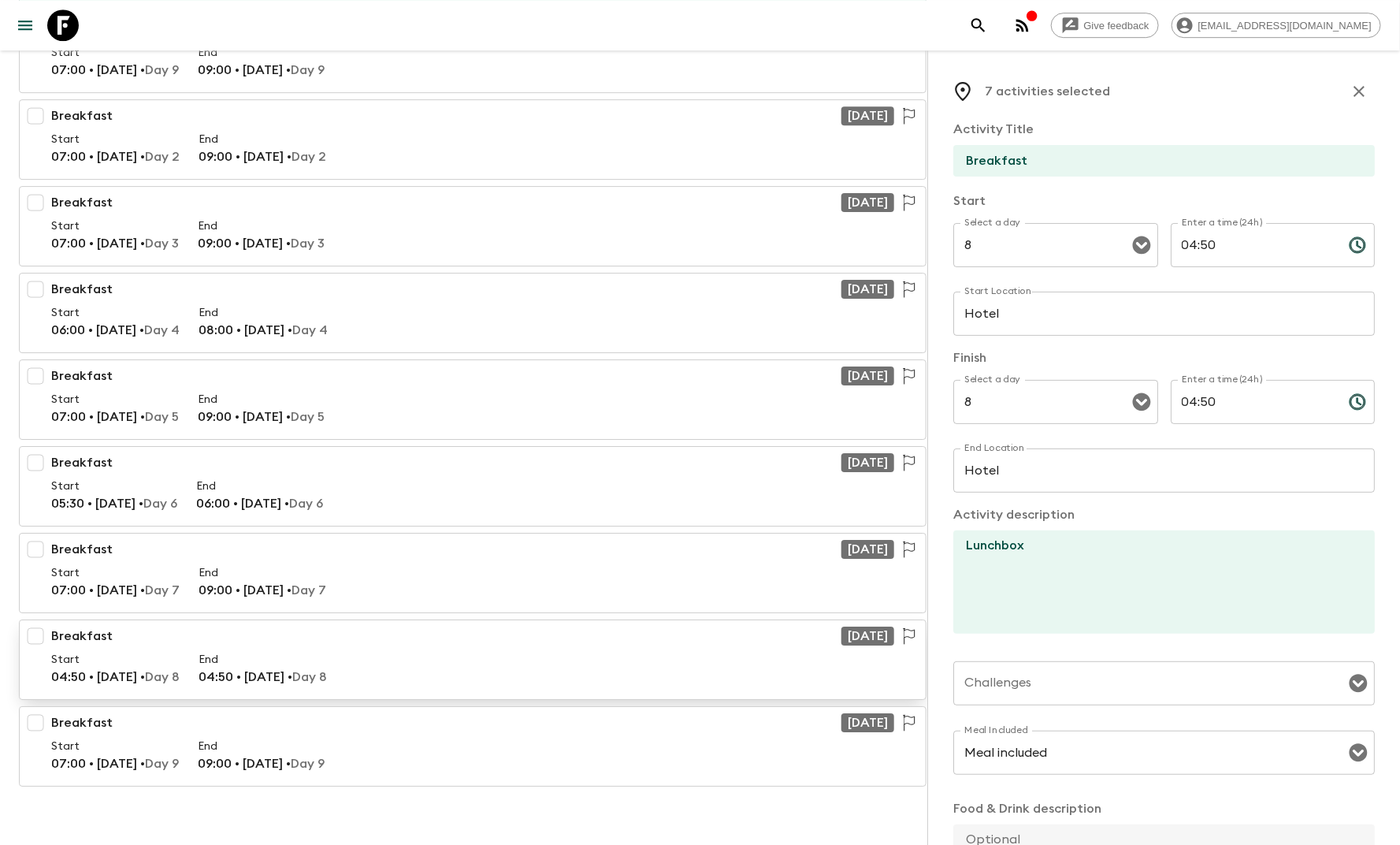
click at [41, 620] on input "checkbox" at bounding box center [35, 636] width 31 height 31
checkbox input "true"
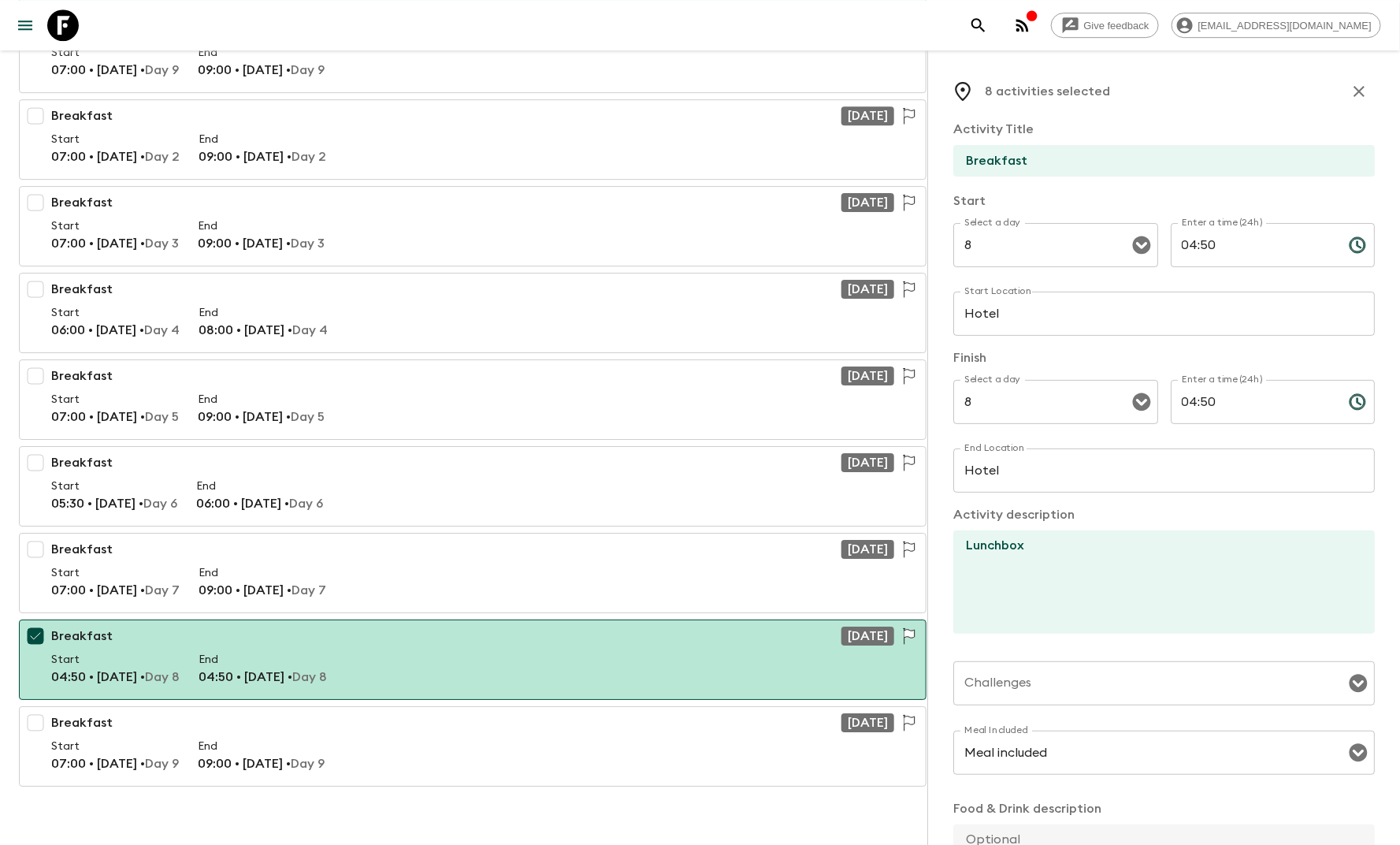
scroll to position [168, 0]
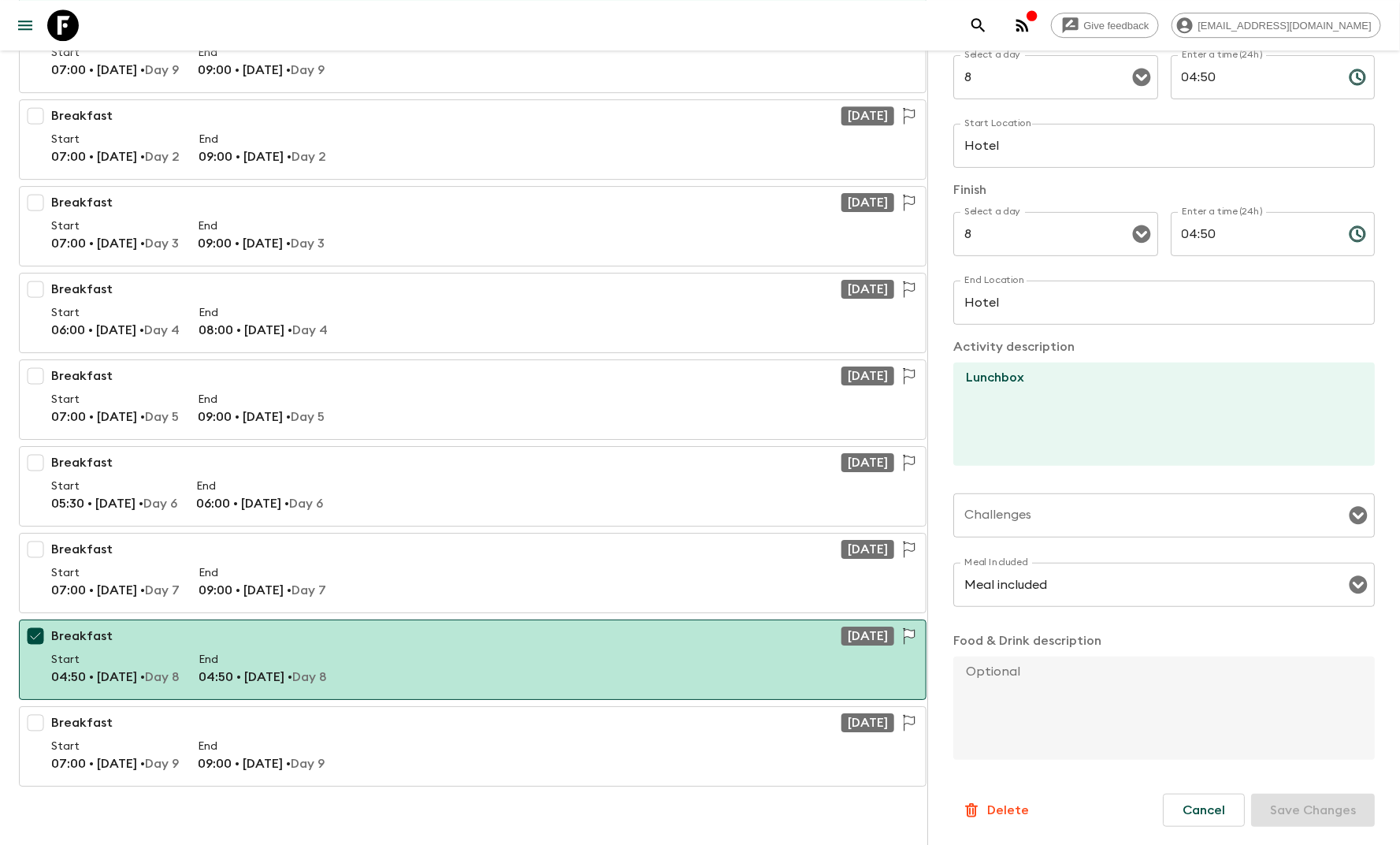
click at [1011, 804] on p "Delete" at bounding box center [1007, 810] width 42 height 18
click at [1073, 821] on button "Confirm" at bounding box center [1073, 827] width 79 height 28
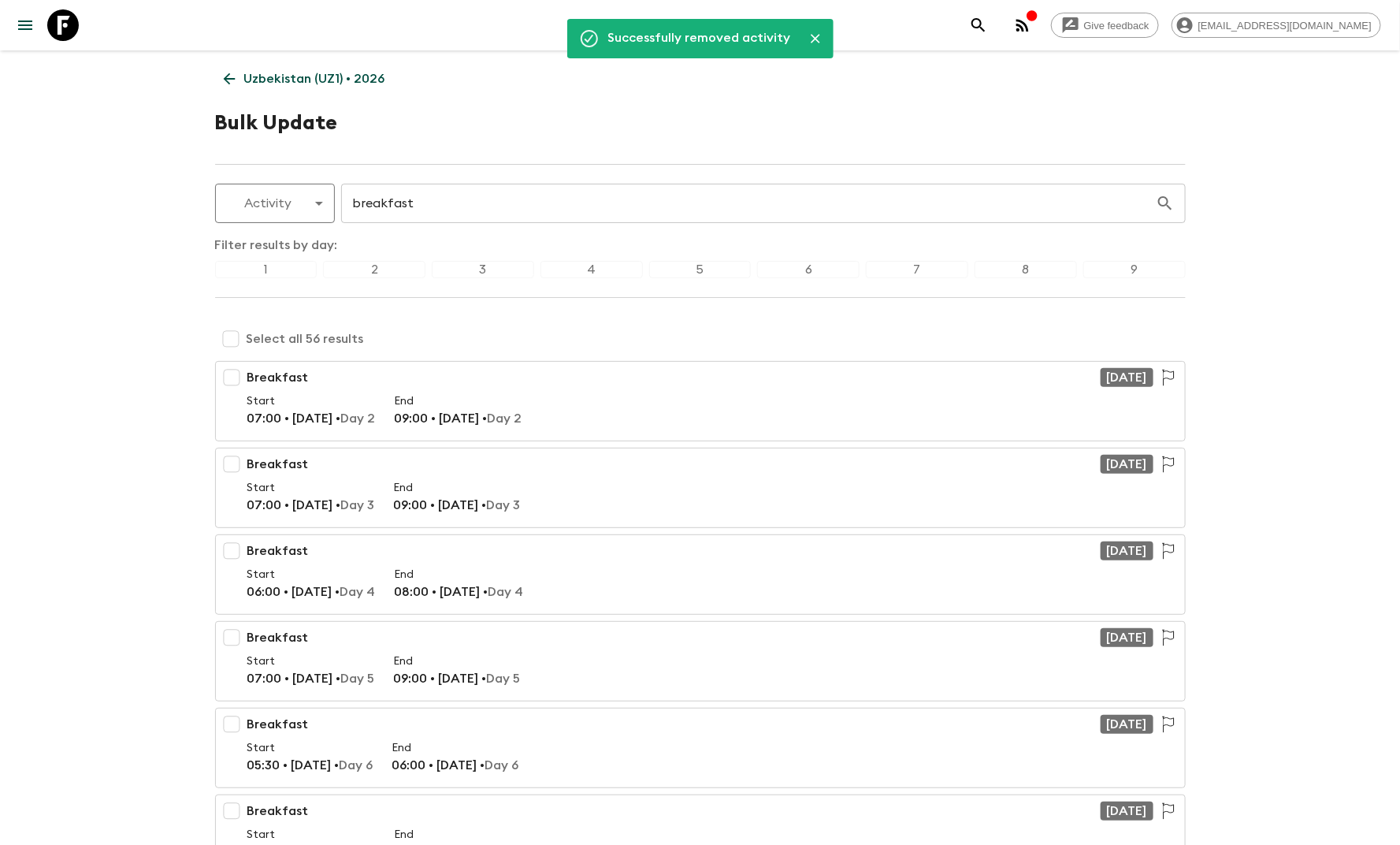
click at [251, 79] on p "Uzbekistan (UZ1) • 2026" at bounding box center [314, 78] width 141 height 18
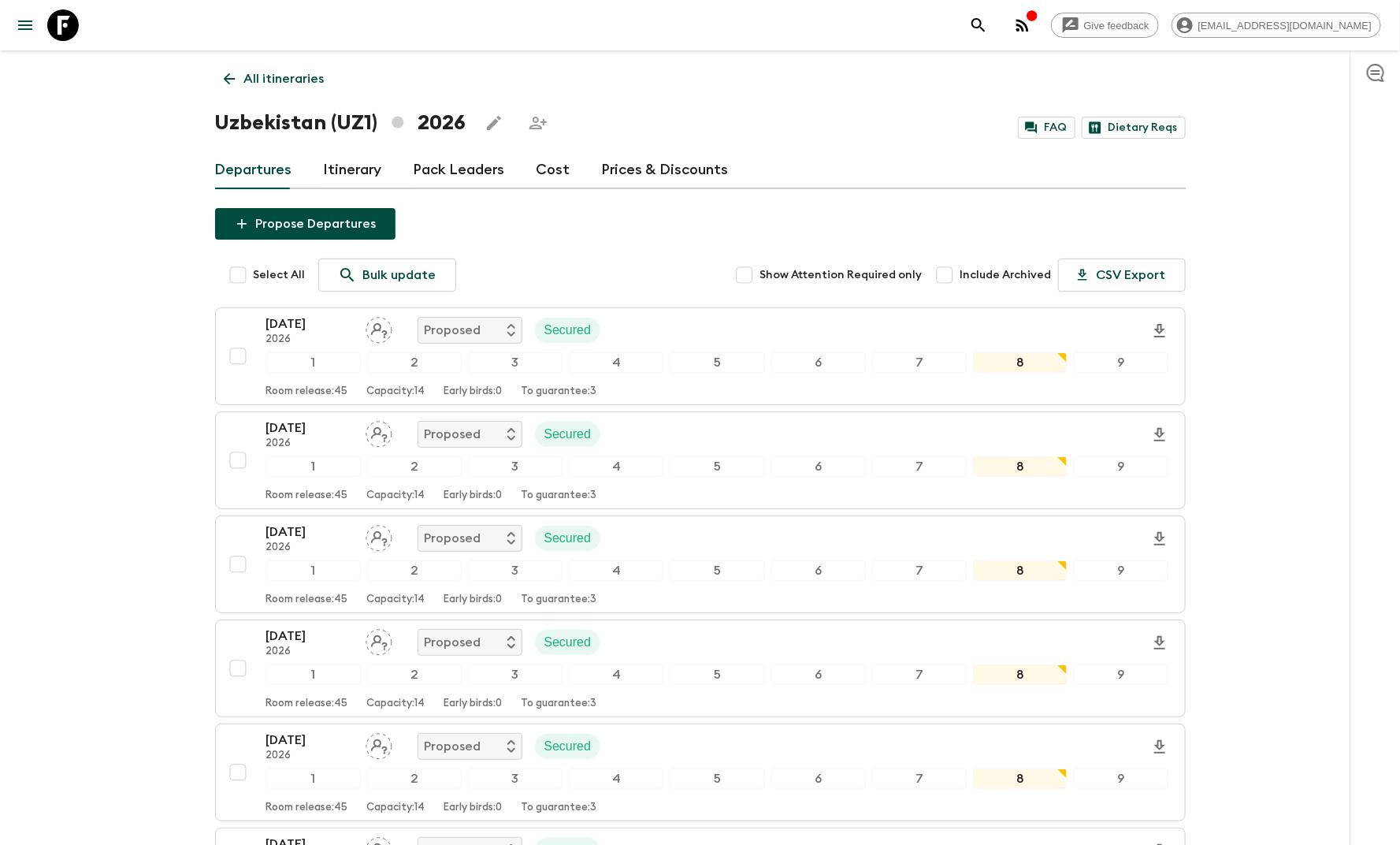
drag, startPoint x: 233, startPoint y: 272, endPoint x: 245, endPoint y: 264, distance: 14.4
click at [234, 271] on input "Select All" at bounding box center [238, 275] width 31 height 31
checkbox input "true"
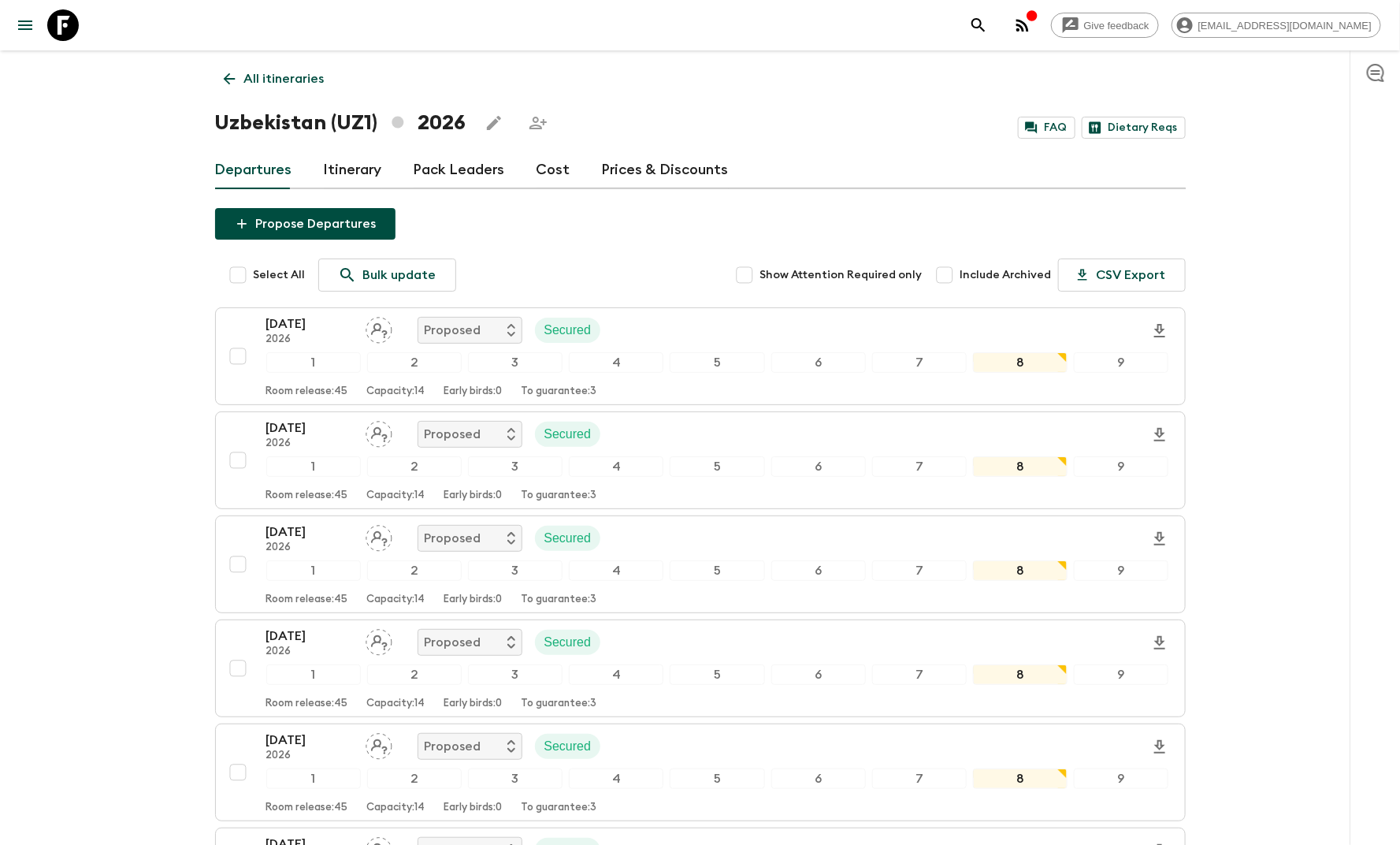
checkbox input "true"
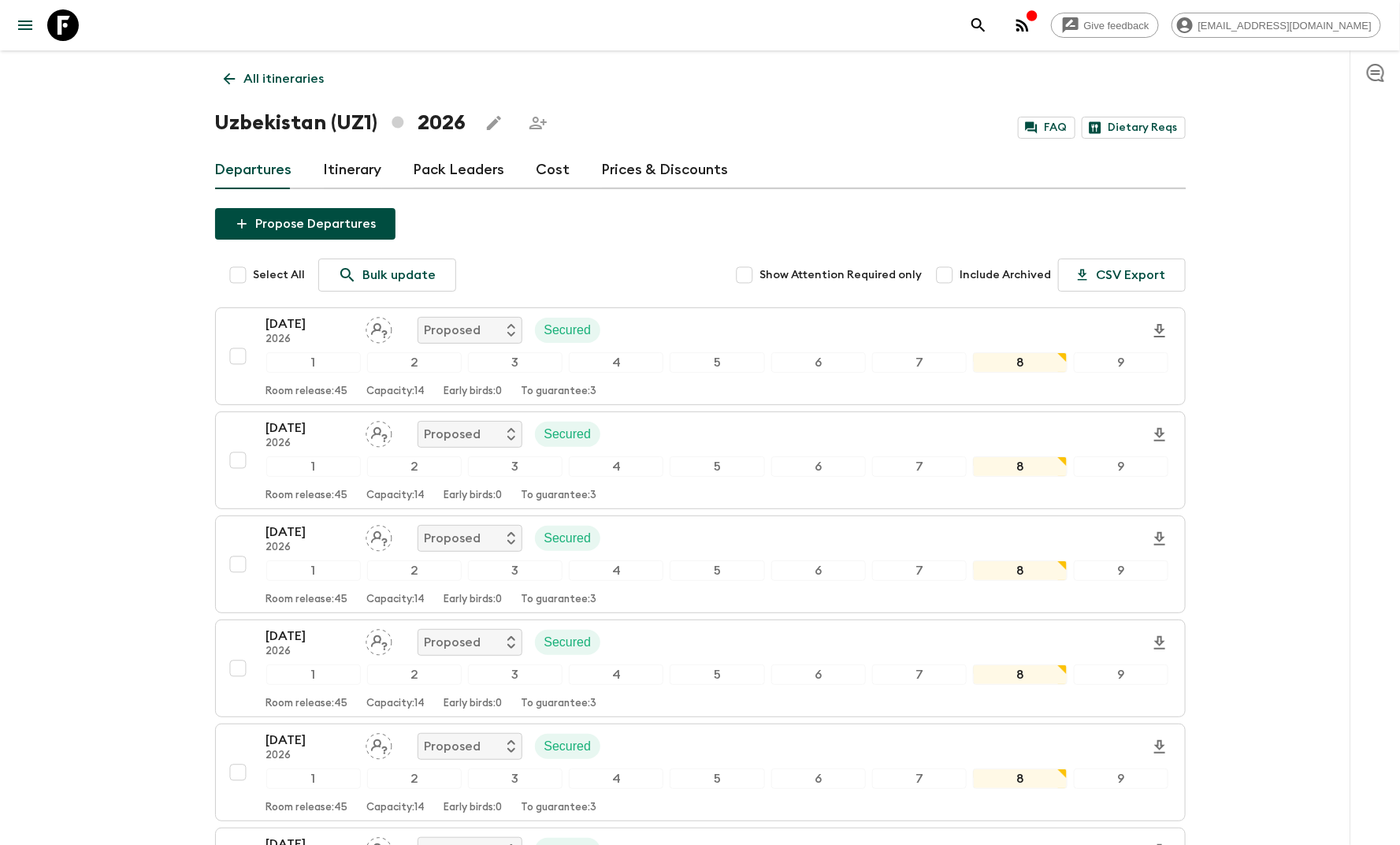
checkbox input "true"
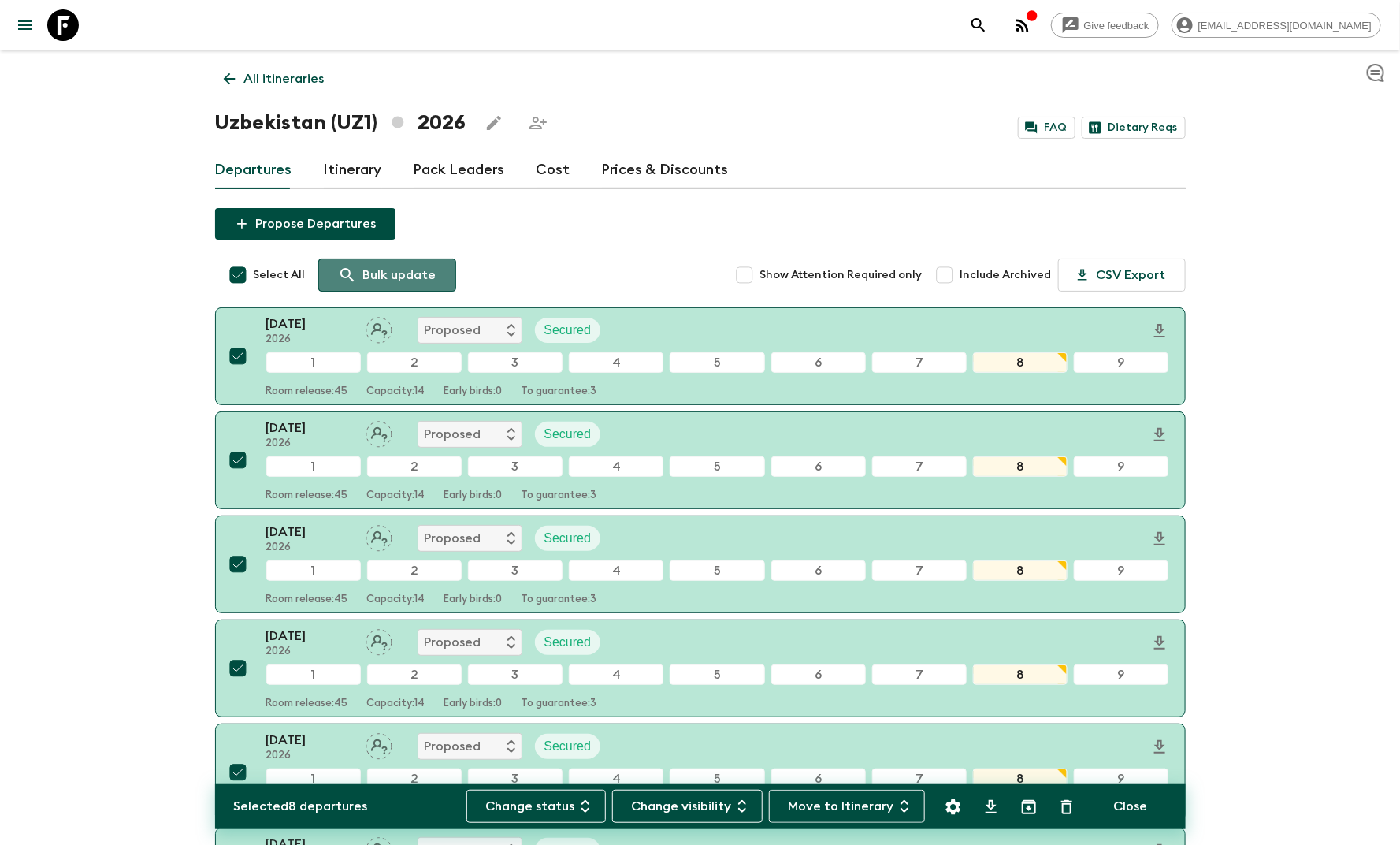
click at [349, 273] on icon at bounding box center [347, 275] width 18 height 18
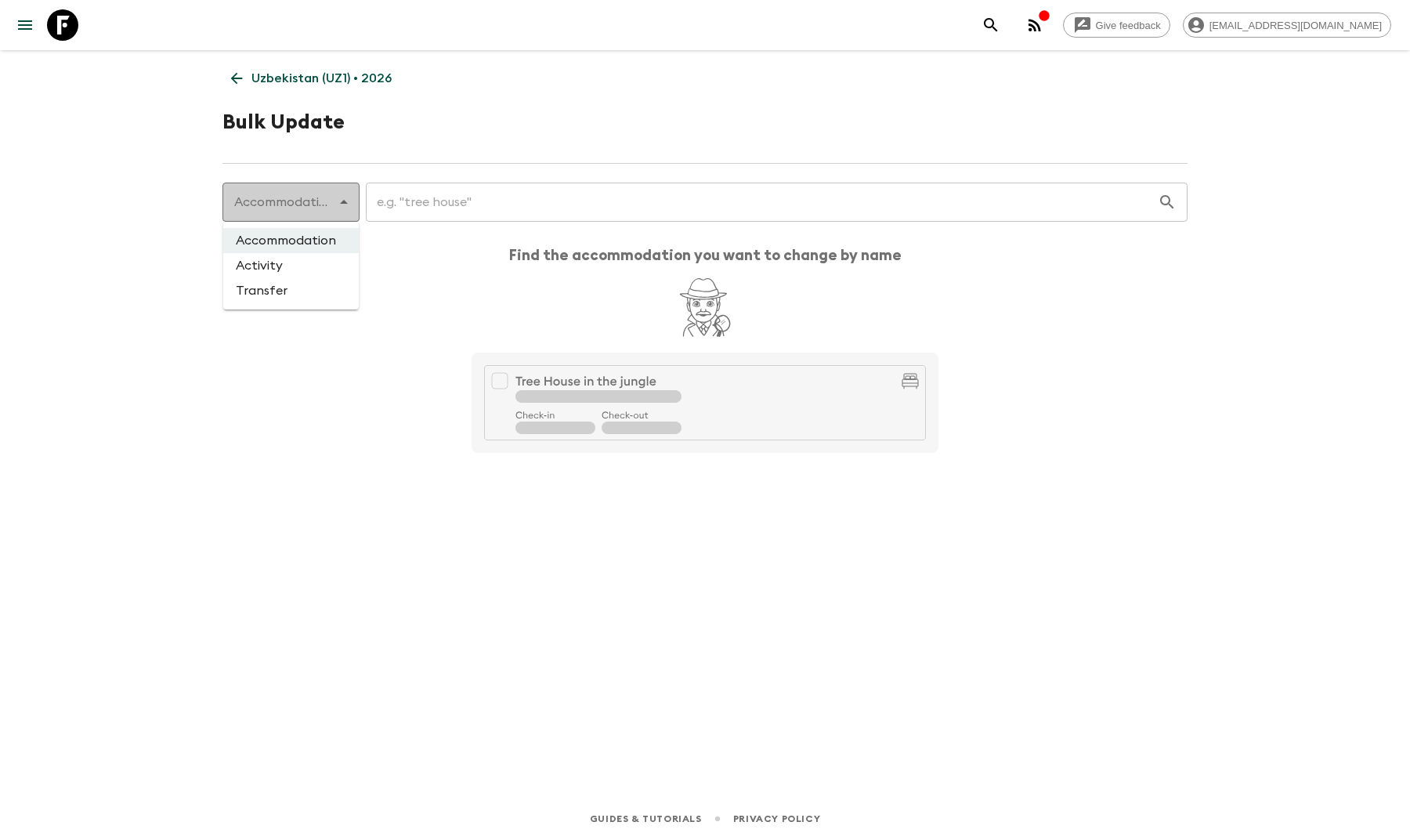
click at [349, 212] on body "Give feedback lauren.b@flashpack.com Uzbekistan (UZ1) • 2026 Bulk Update Accomm…" at bounding box center [705, 420] width 1410 height 840
click at [319, 271] on li "Activity" at bounding box center [291, 265] width 136 height 25
type input "activity"
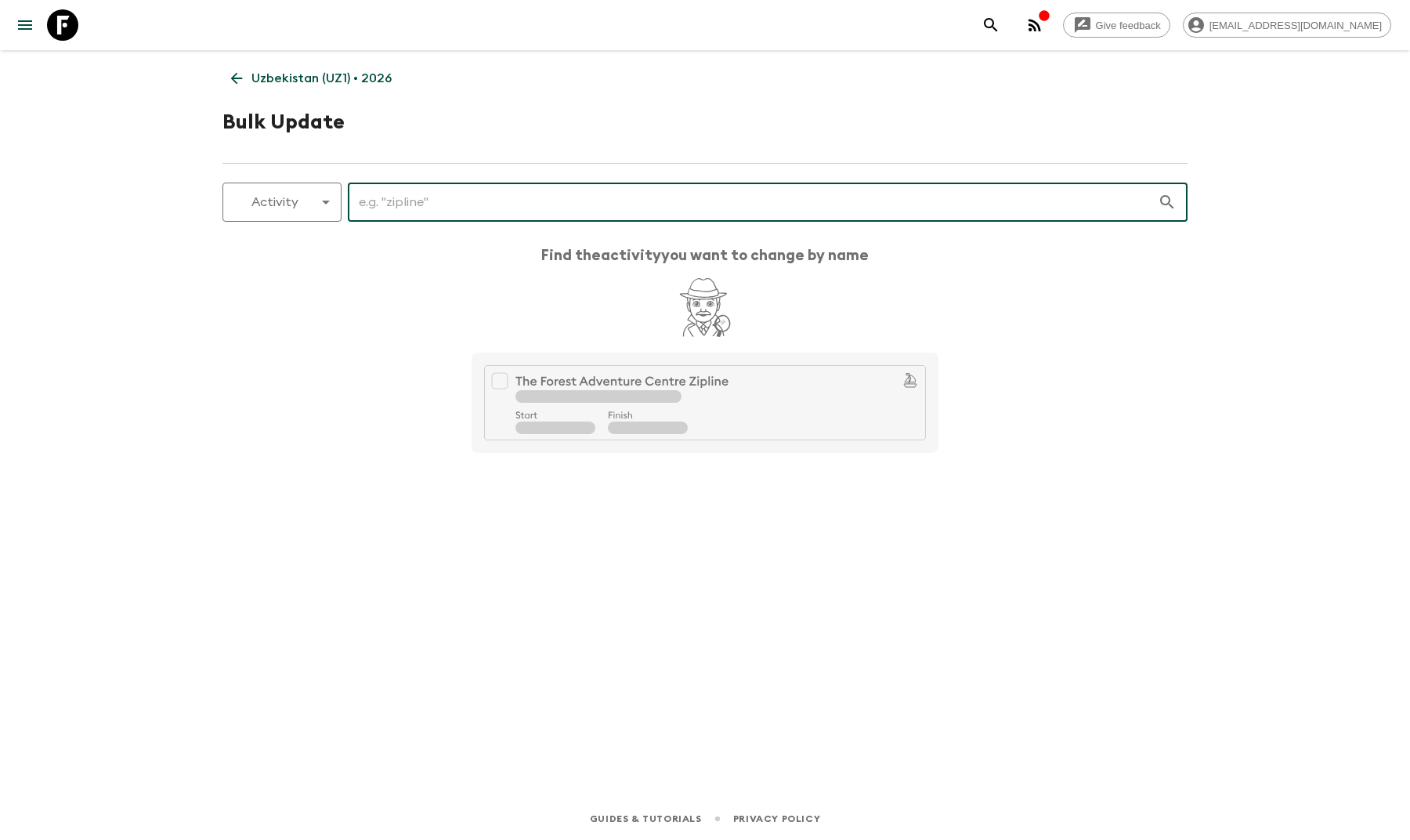
click at [400, 199] on input "text" at bounding box center [752, 202] width 810 height 44
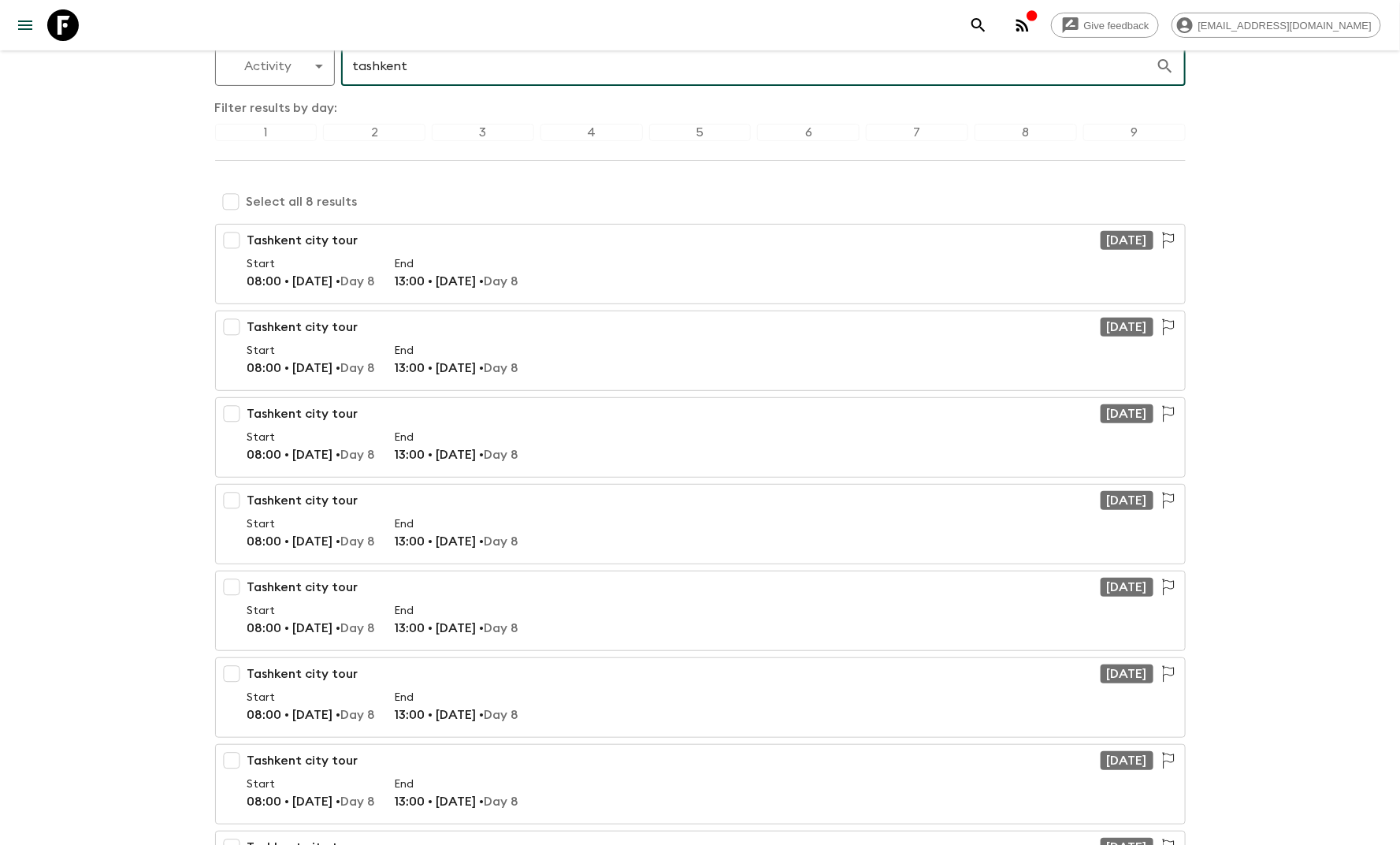
scroll to position [113, 0]
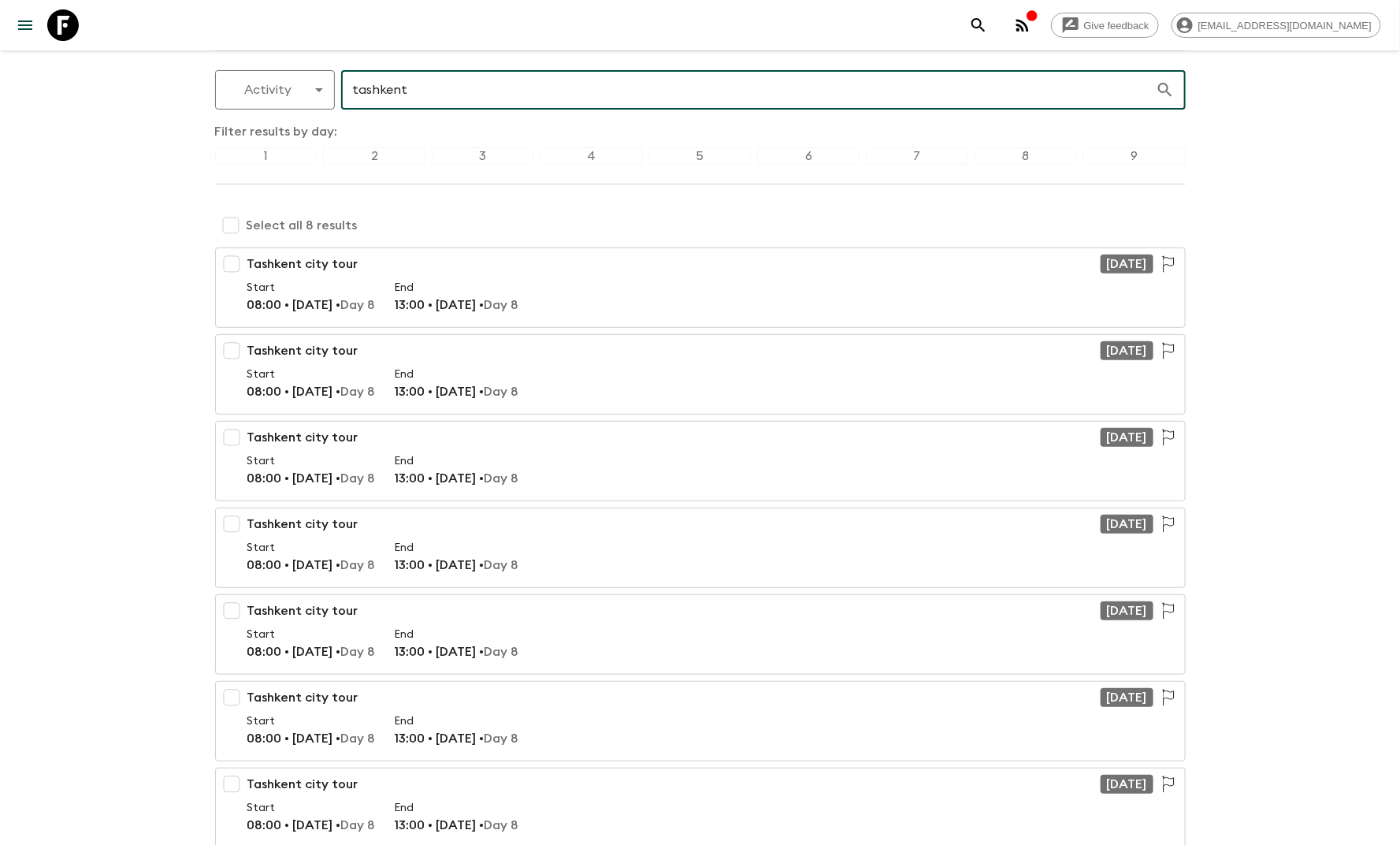
type input "tashkent"
click at [221, 229] on input "checkbox" at bounding box center [231, 225] width 31 height 31
checkbox input "true"
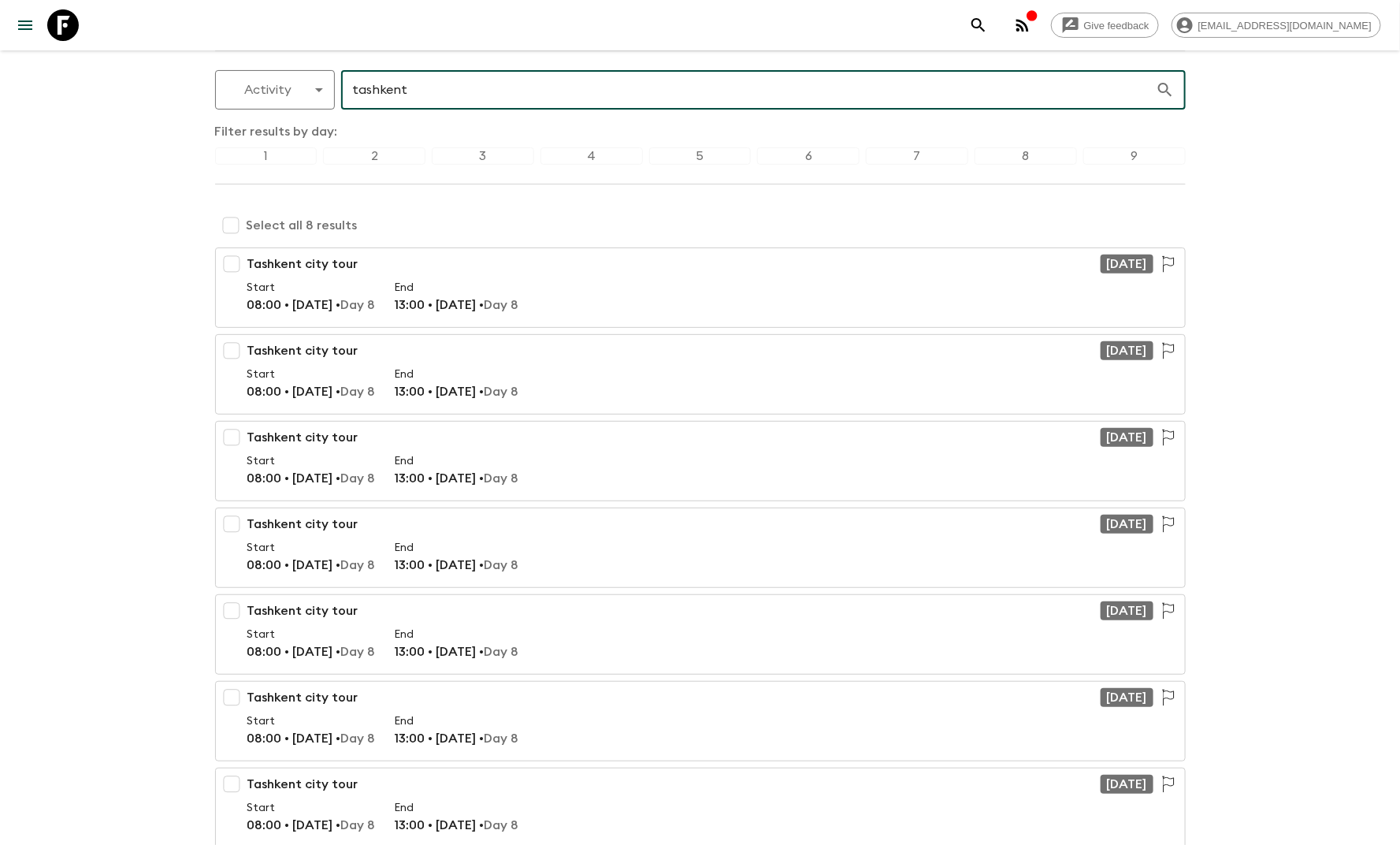
checkbox input "true"
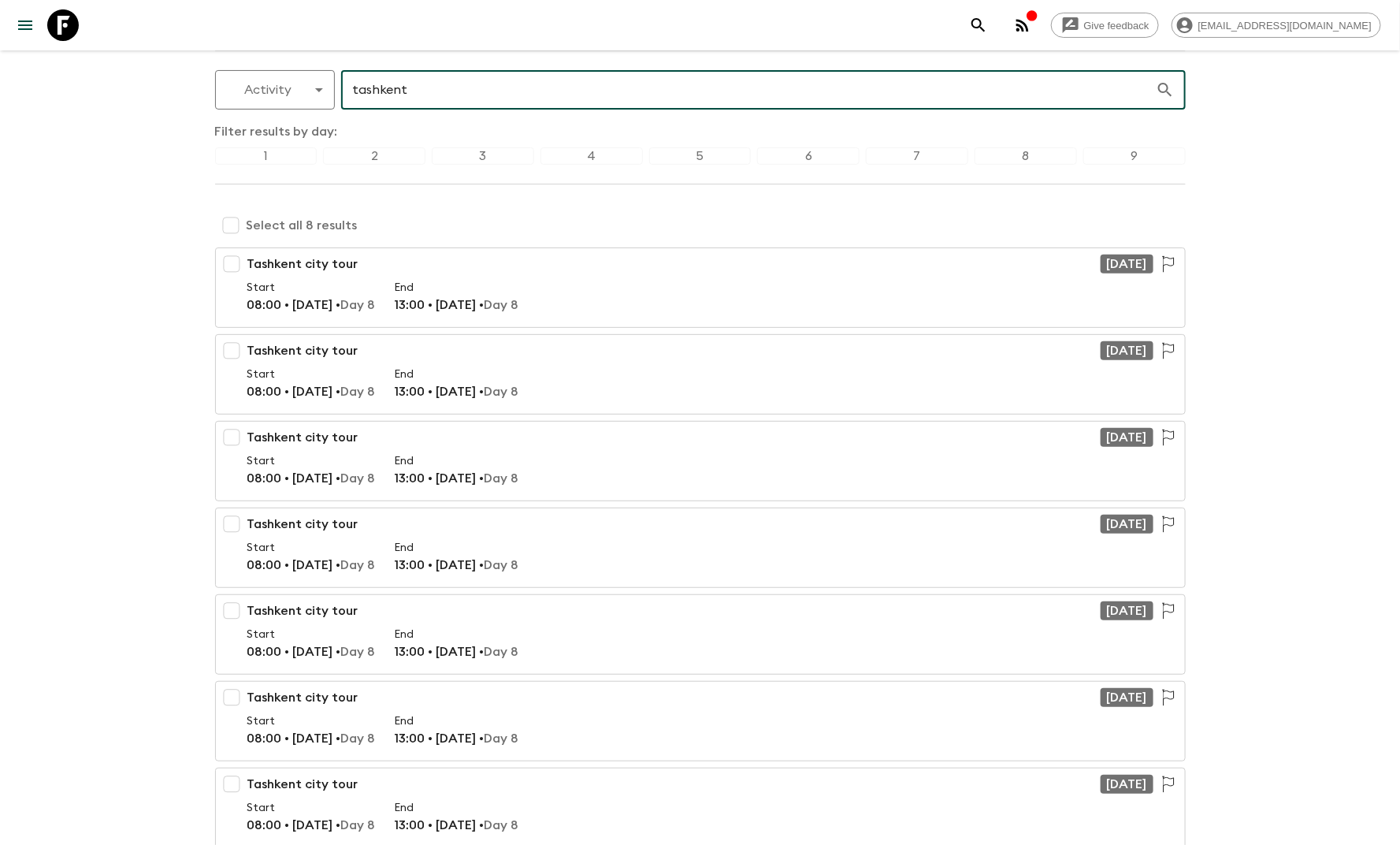
checkbox input "true"
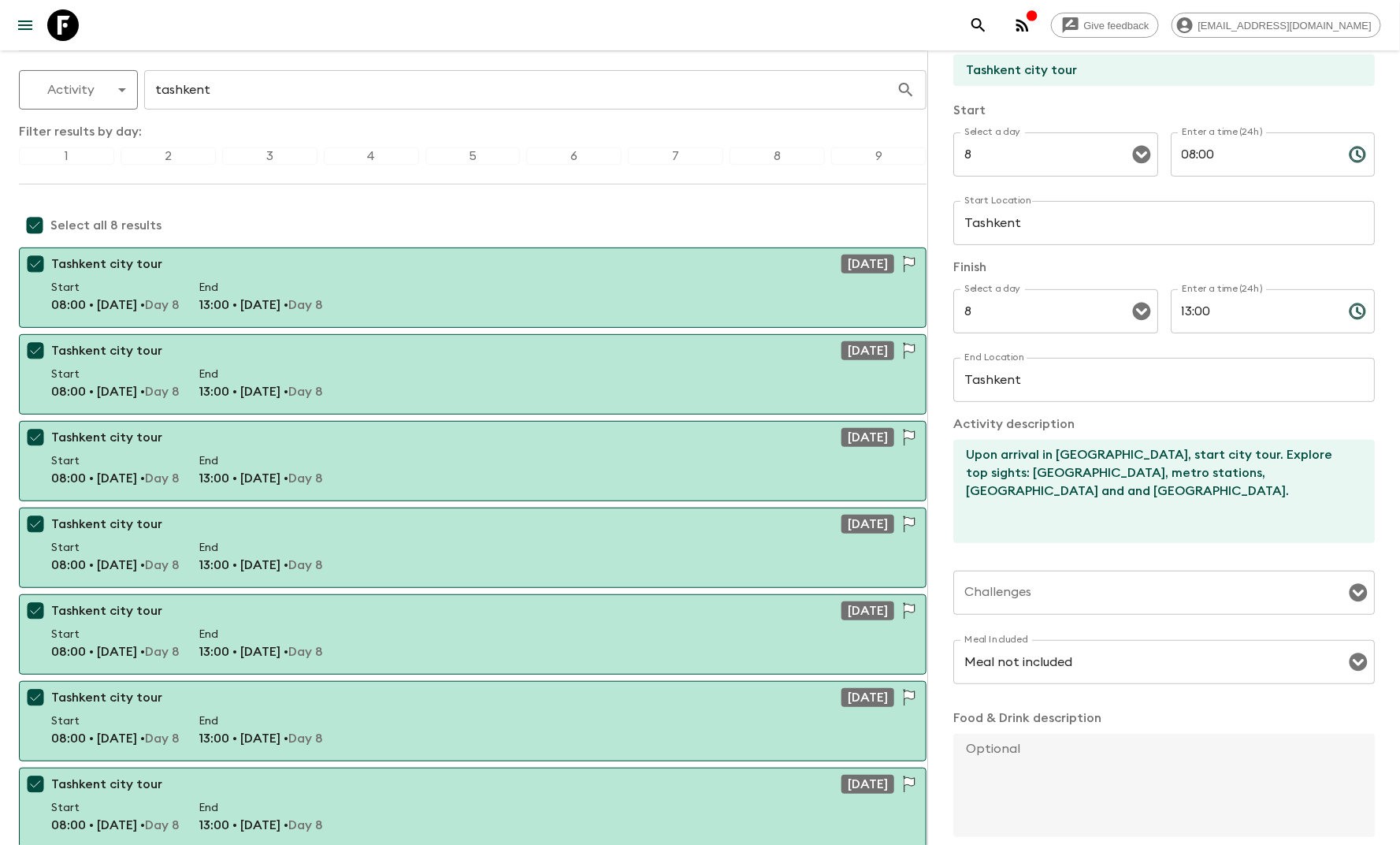
scroll to position [168, 0]
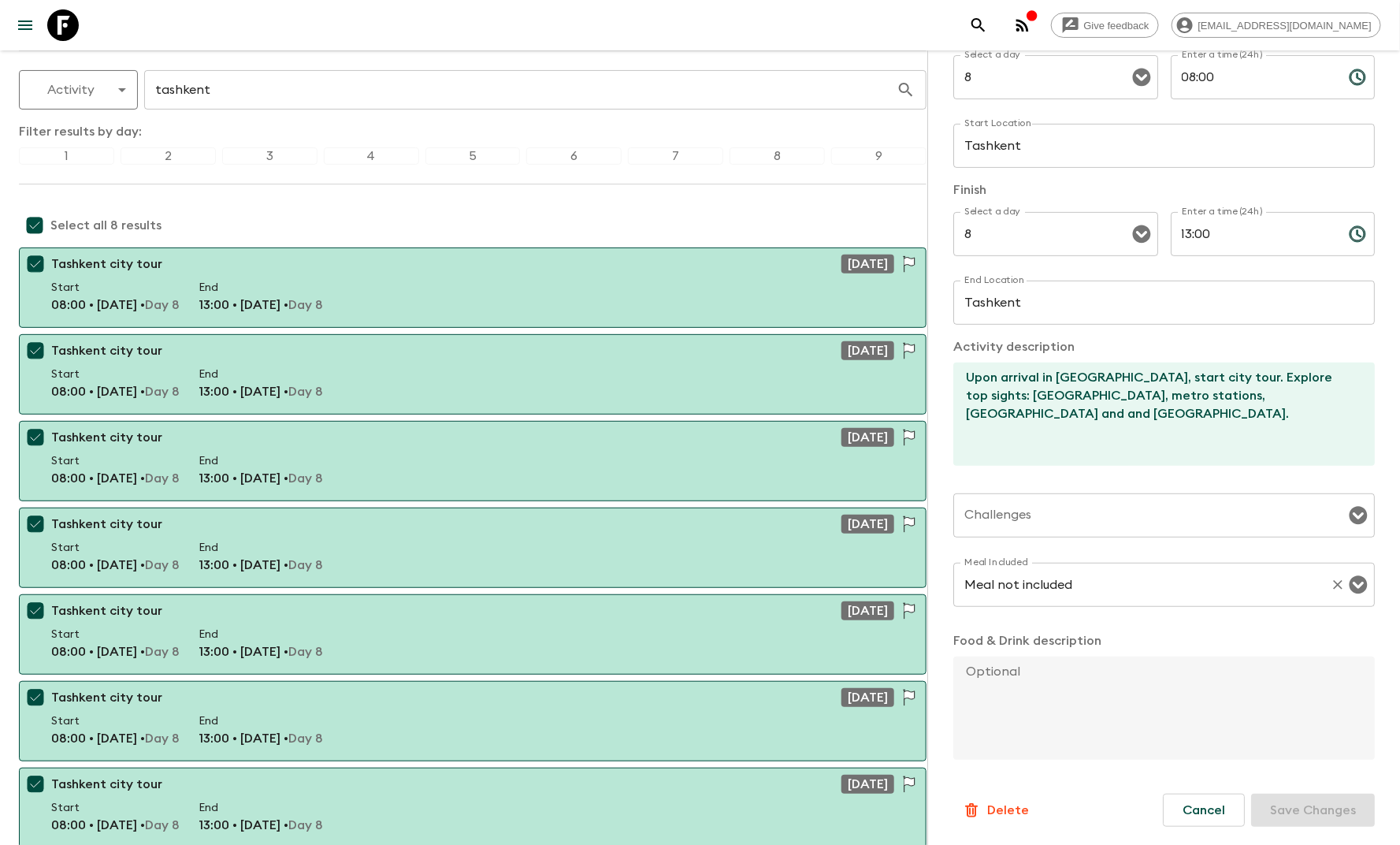
click at [1349, 578] on icon "Open" at bounding box center [1358, 585] width 18 height 18
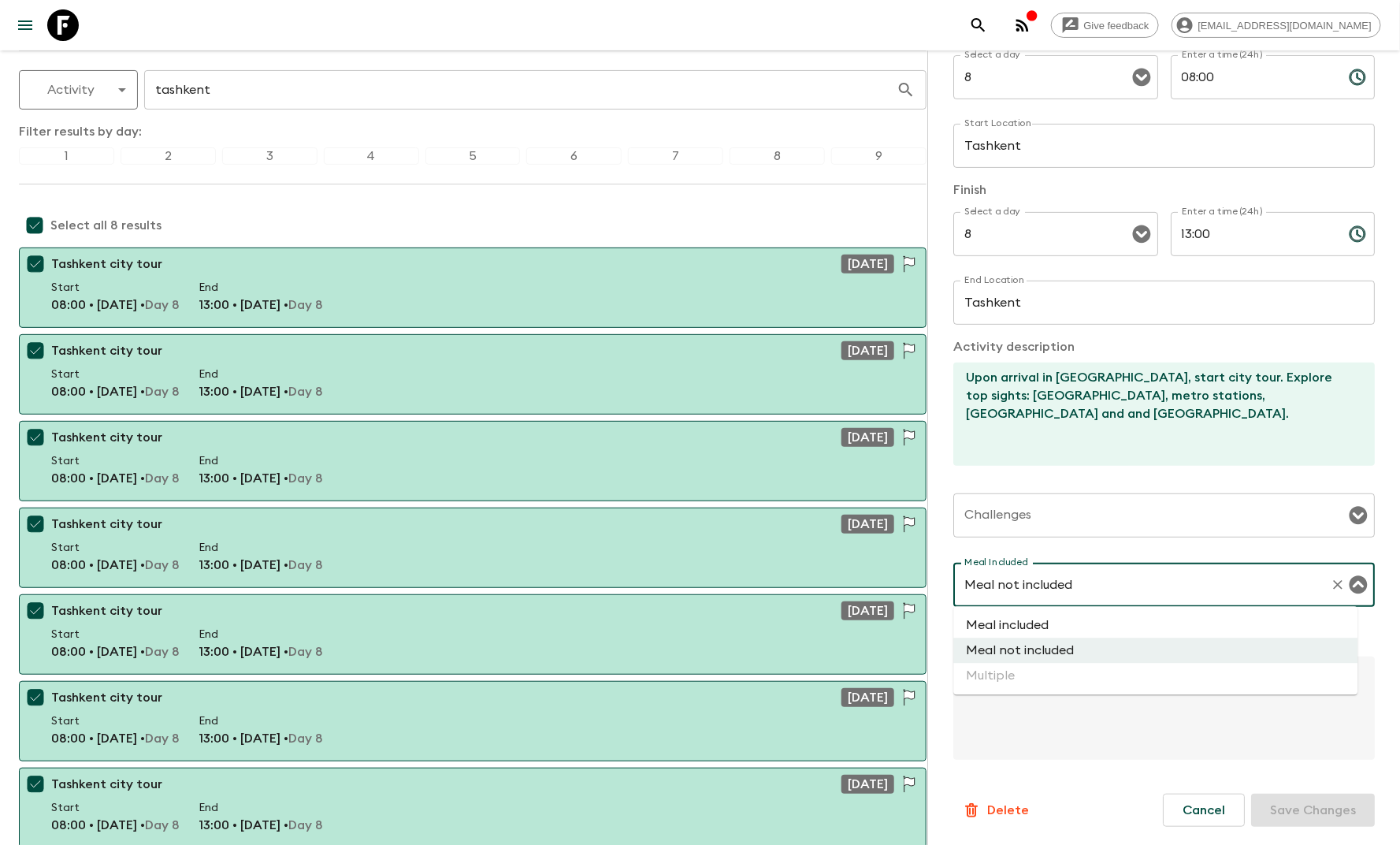
click at [1137, 624] on li "Meal included" at bounding box center [1156, 625] width 404 height 25
type input "Meal included"
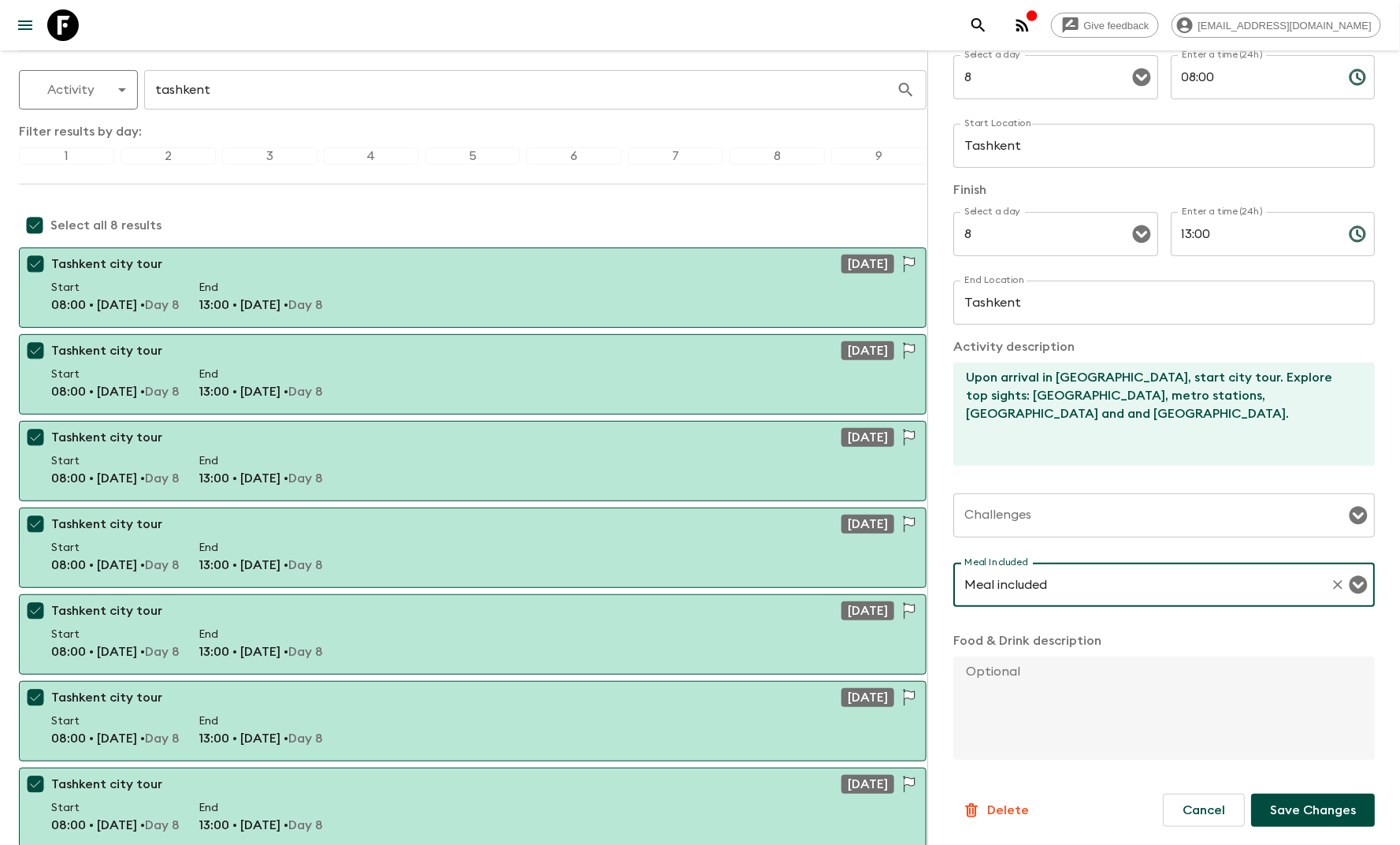
click at [1073, 675] on textarea at bounding box center [1157, 708] width 409 height 103
type textarea "Breakfast included."
click at [1282, 815] on p "Save Changes" at bounding box center [1312, 810] width 86 height 18
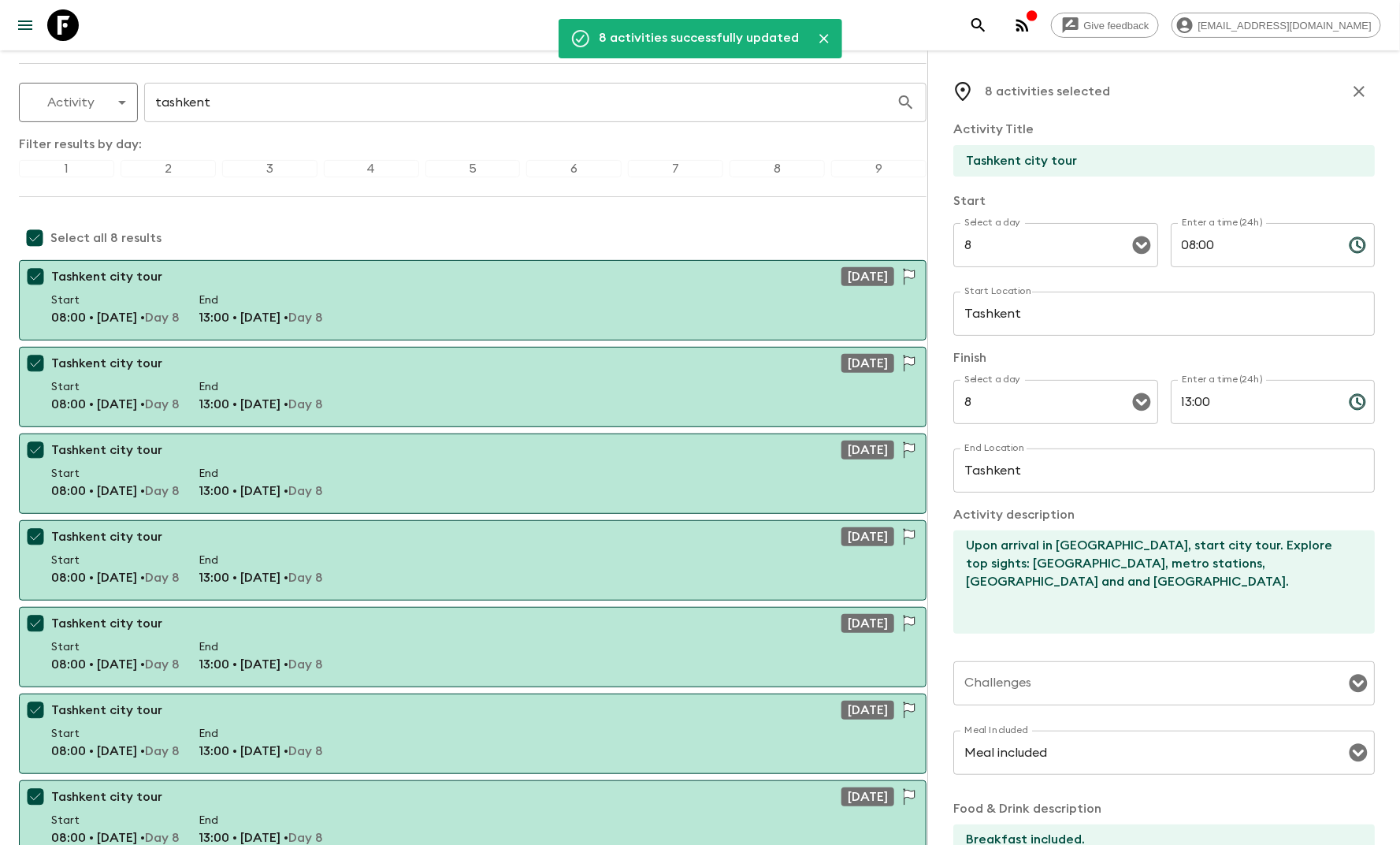
scroll to position [0, 0]
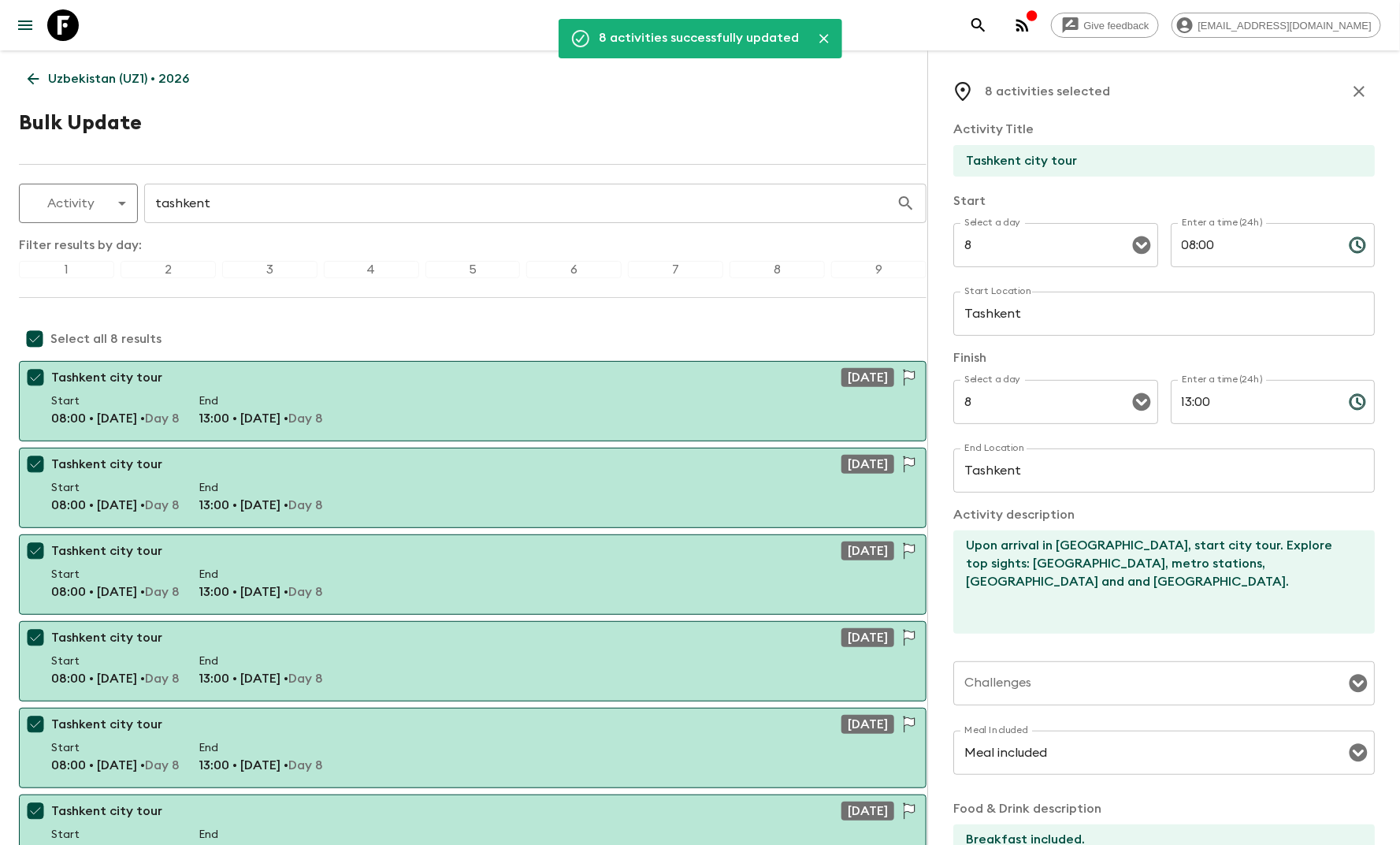
click at [1349, 84] on icon "button" at bounding box center [1358, 91] width 18 height 18
checkbox input "false"
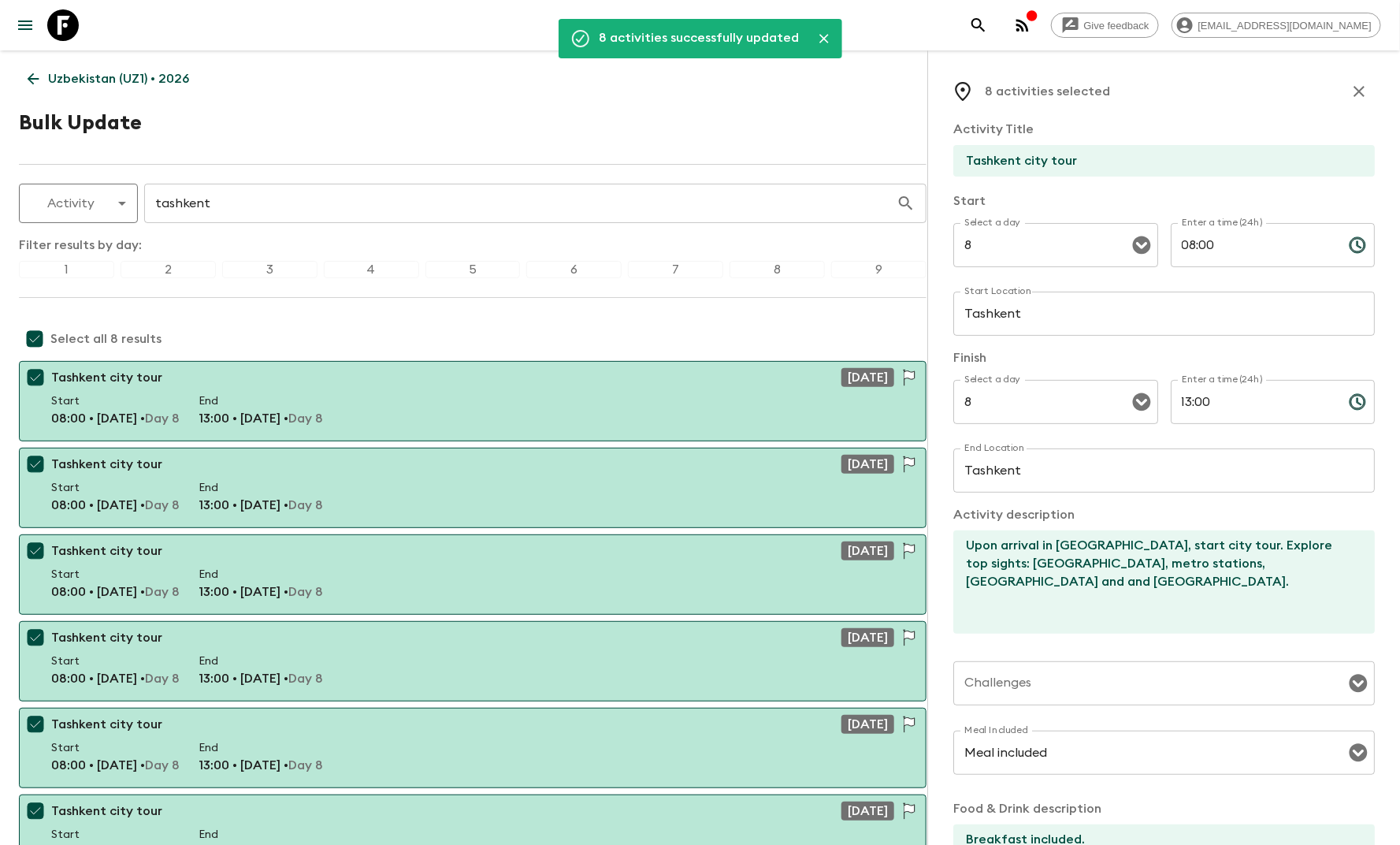
checkbox input "false"
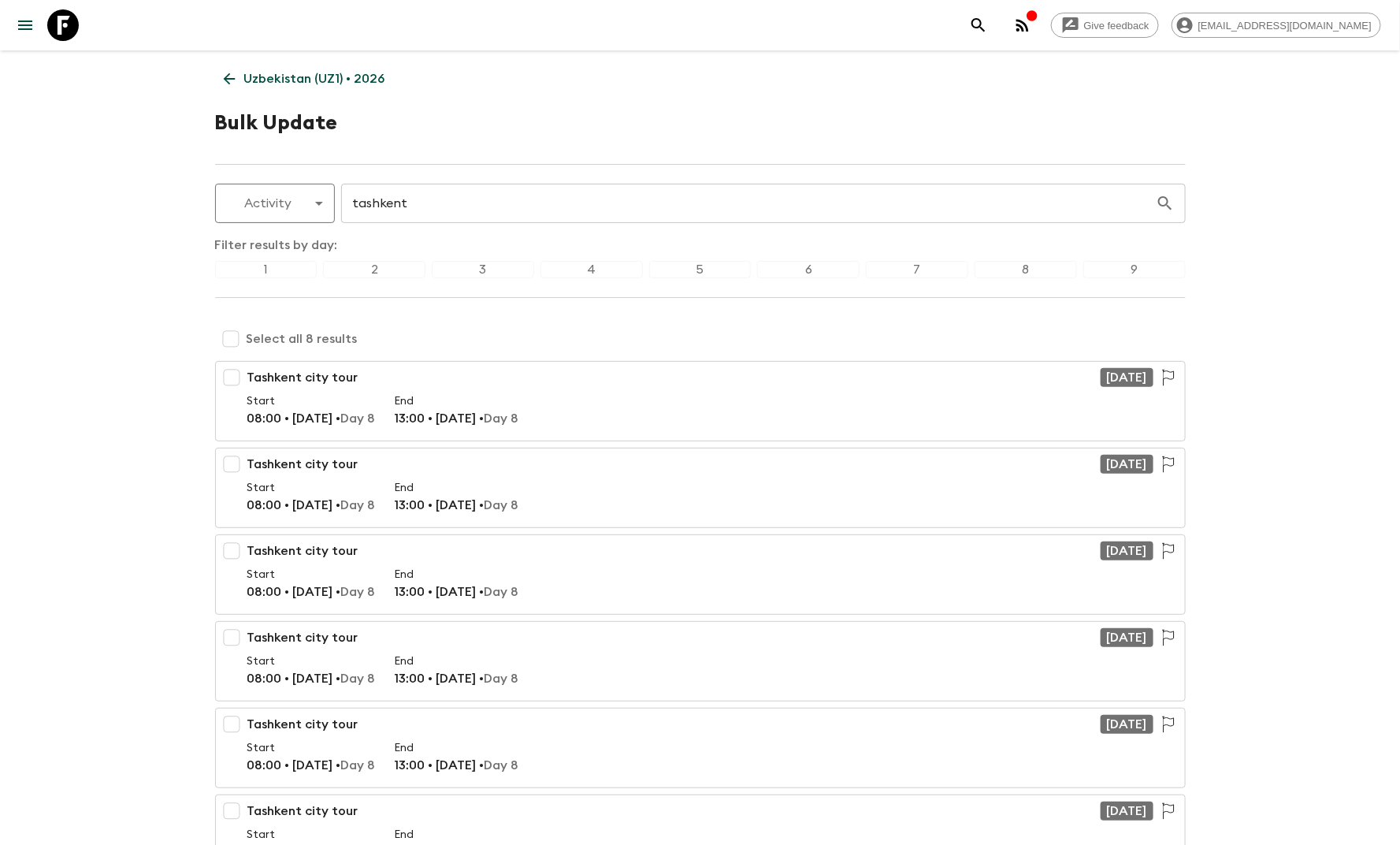
click at [267, 81] on p "Uzbekistan (UZ1) • 2026" at bounding box center [314, 78] width 141 height 18
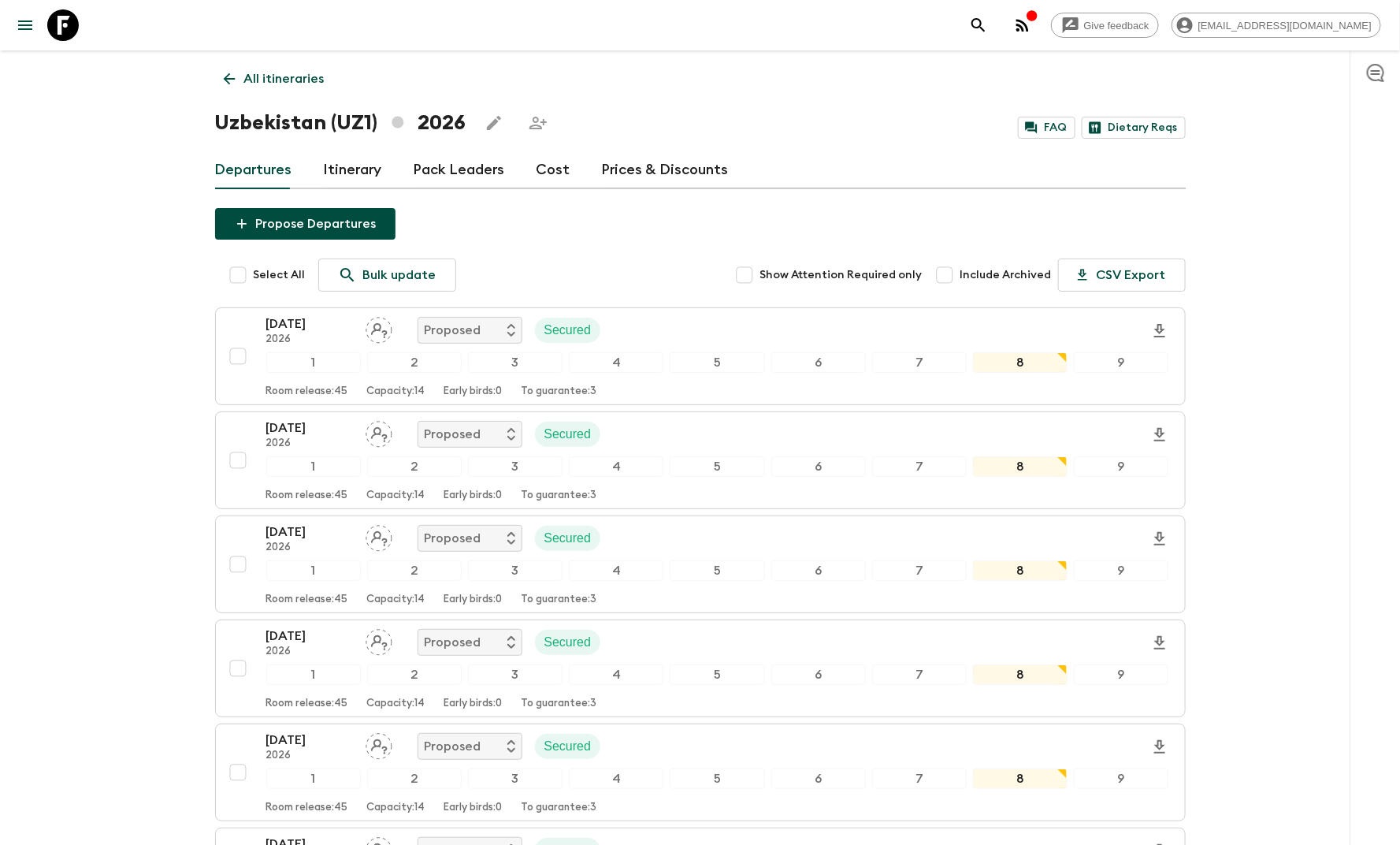
click at [354, 166] on link "Itinerary" at bounding box center [352, 170] width 58 height 38
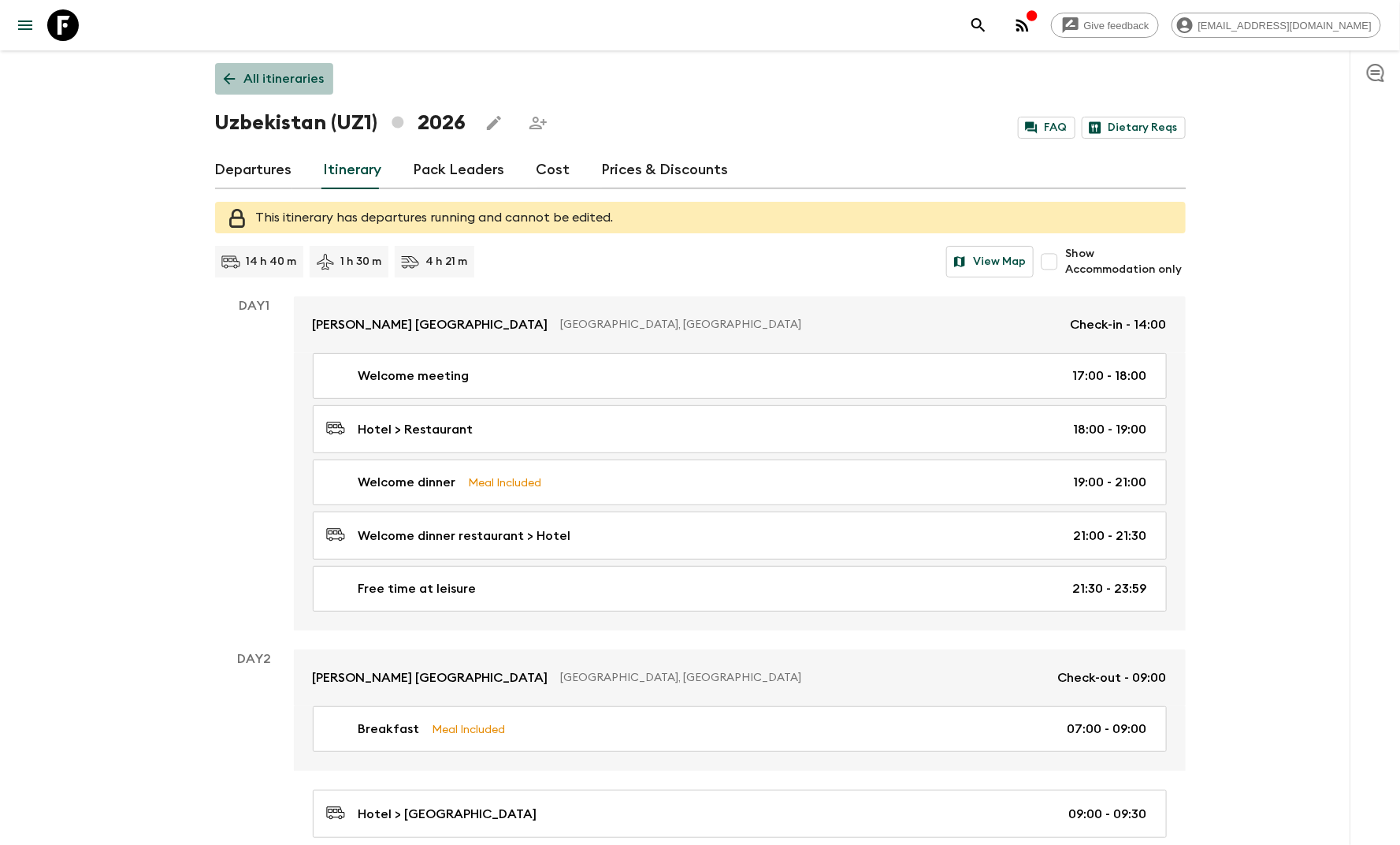
click at [286, 84] on p "All itineraries" at bounding box center [284, 78] width 80 height 18
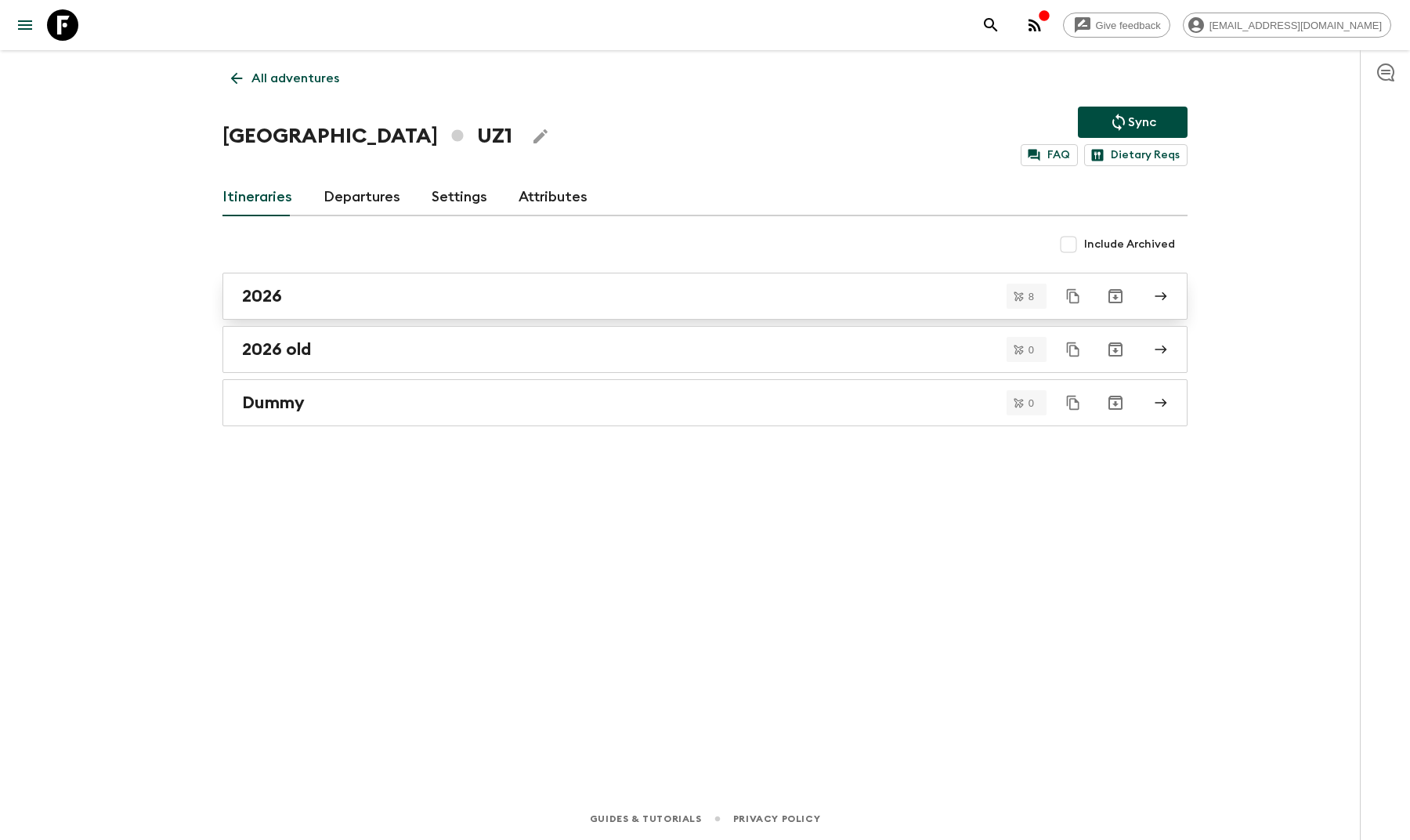
click at [400, 300] on div "2026" at bounding box center [690, 296] width 896 height 20
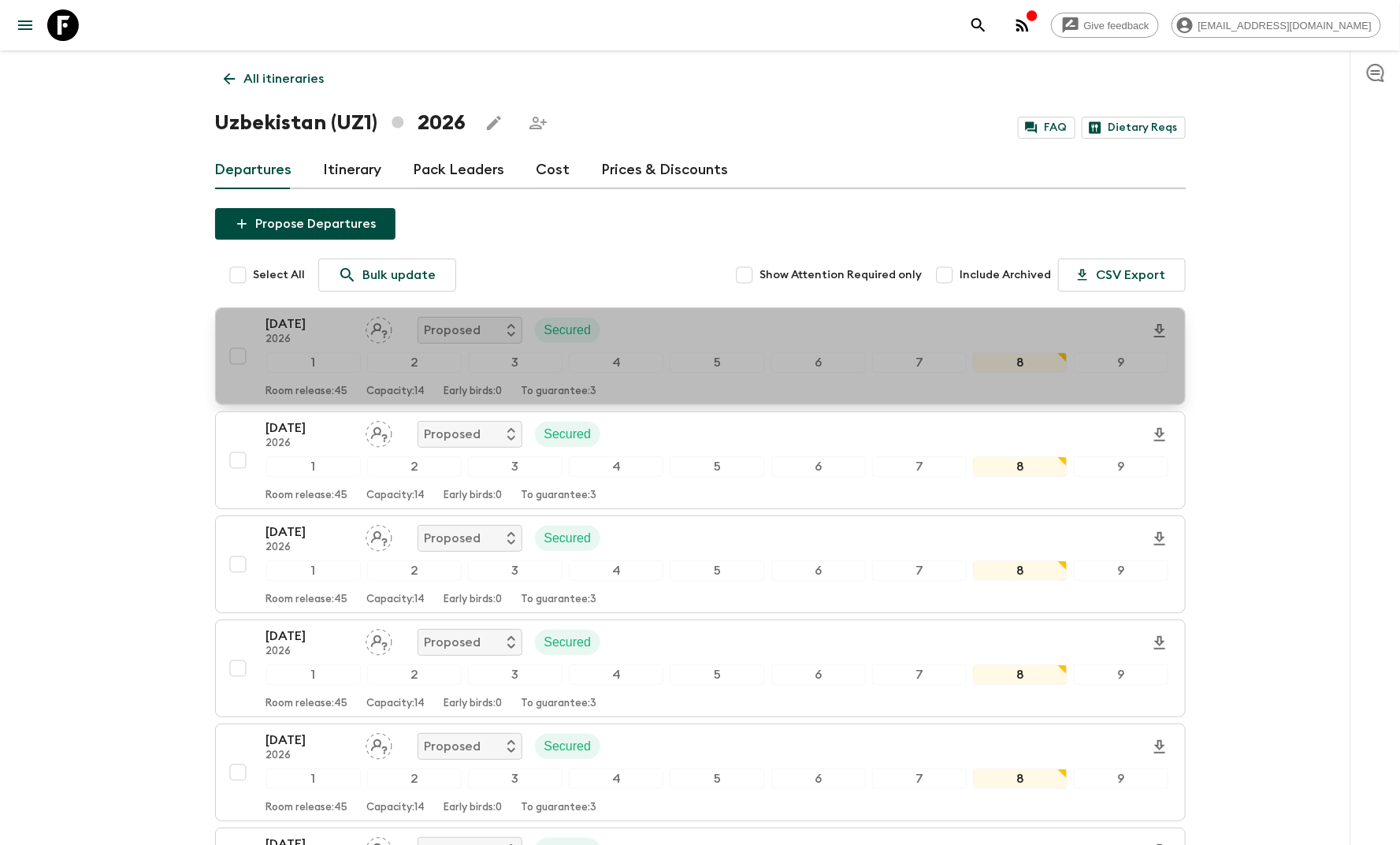
click at [717, 327] on div "24 Apr 2026 2026 Proposed Secured" at bounding box center [718, 330] width 903 height 31
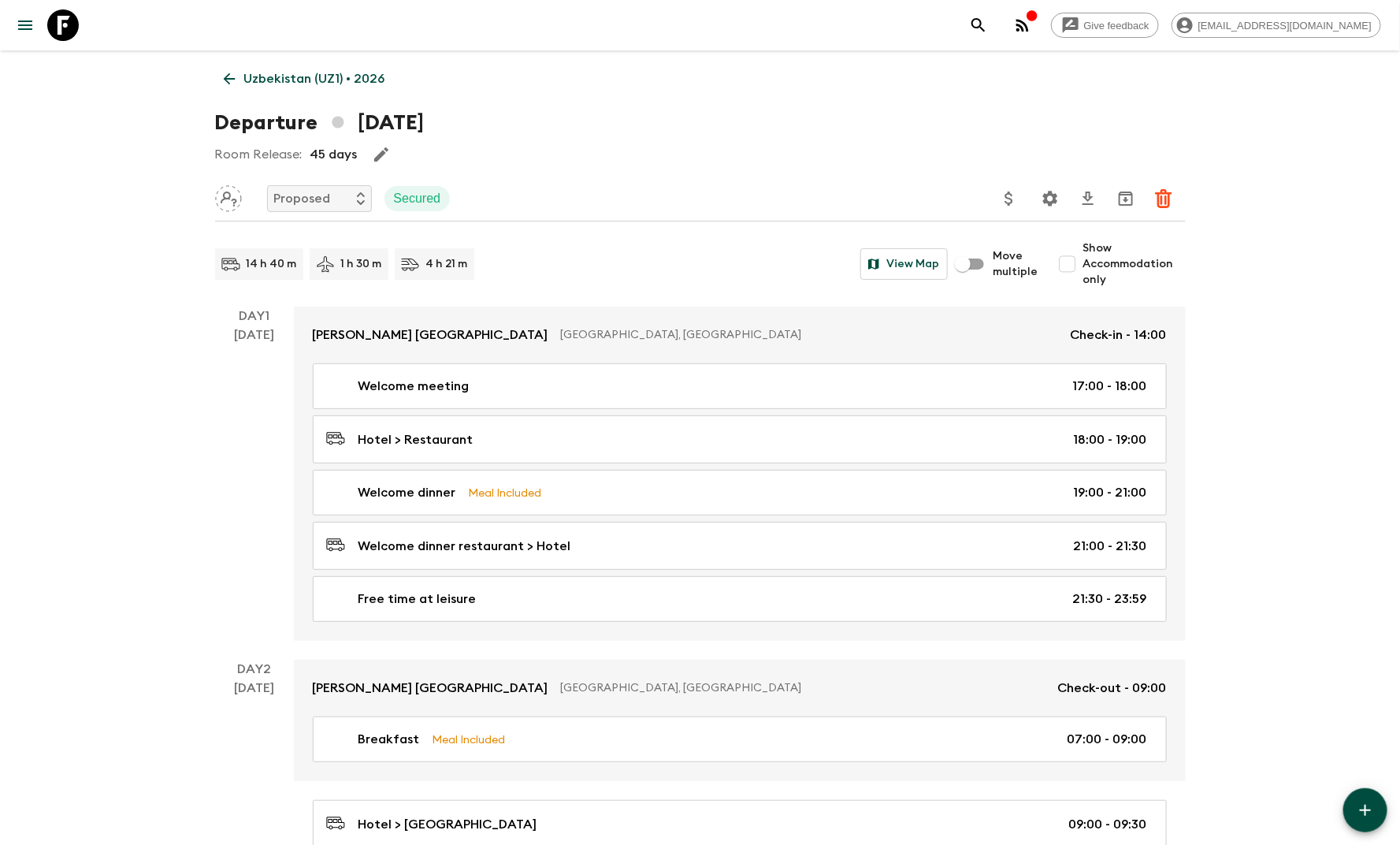
click at [259, 73] on p "Uzbekistan (UZ1) • 2026" at bounding box center [314, 78] width 141 height 18
